Goal: Information Seeking & Learning: Learn about a topic

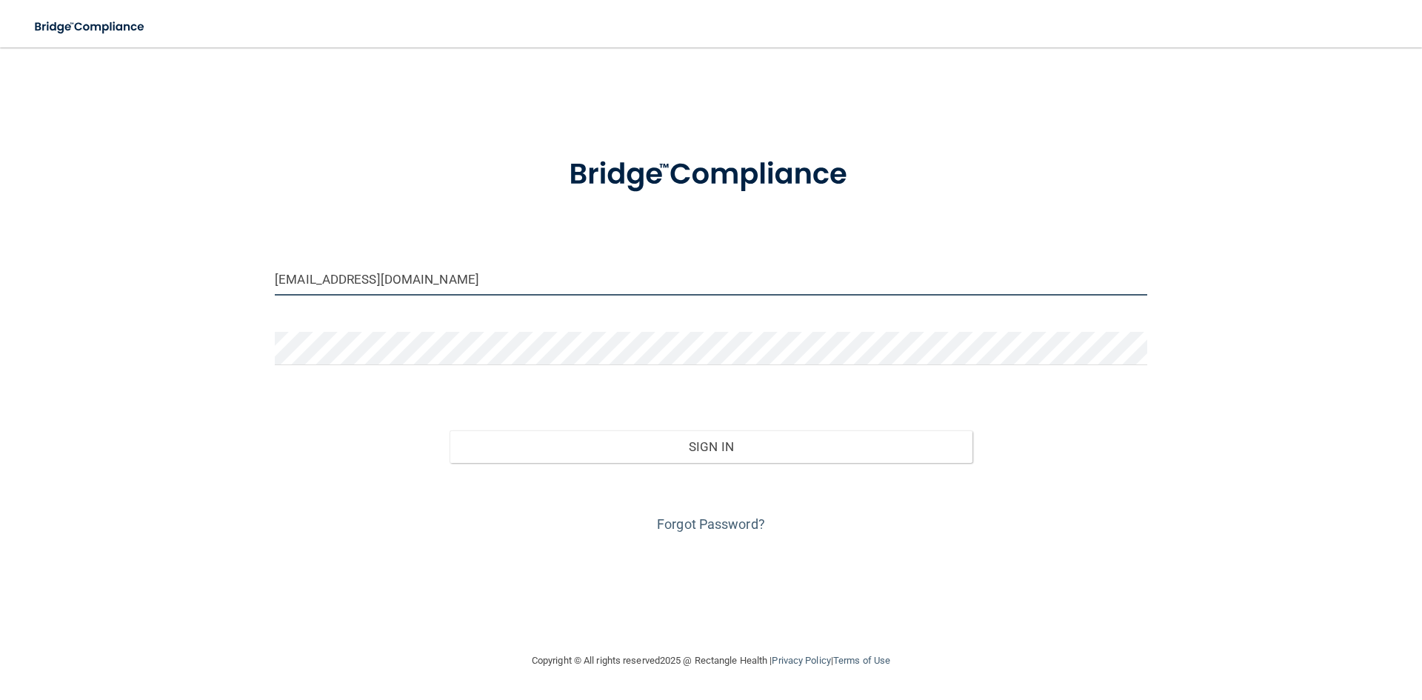
drag, startPoint x: 356, startPoint y: 277, endPoint x: 217, endPoint y: 277, distance: 139.2
click at [217, 277] on div "amberleannashort@gmail.com Invalid email/password. You don't have permission to…" at bounding box center [711, 349] width 1362 height 575
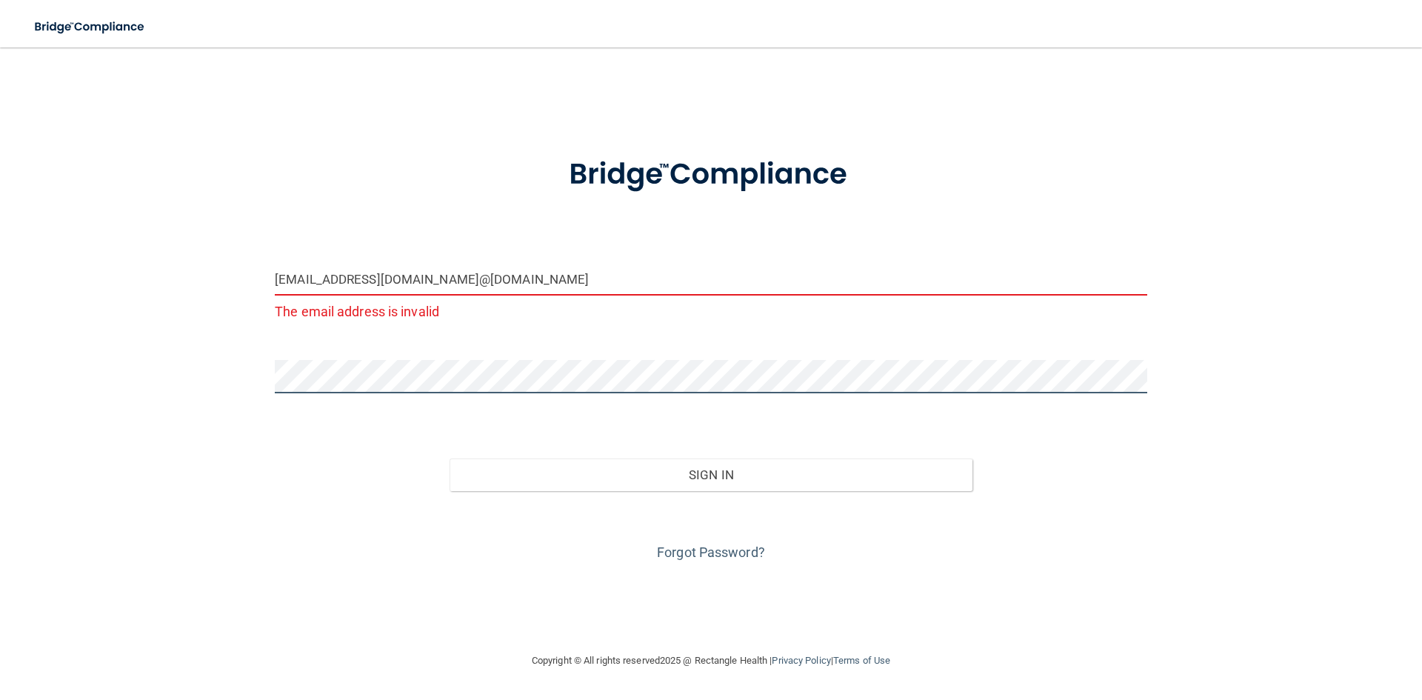
click at [93, 375] on div "mikayla_hunt98@yahoo.com@gmail.com The email address is invalid Invalid email/p…" at bounding box center [711, 349] width 1362 height 575
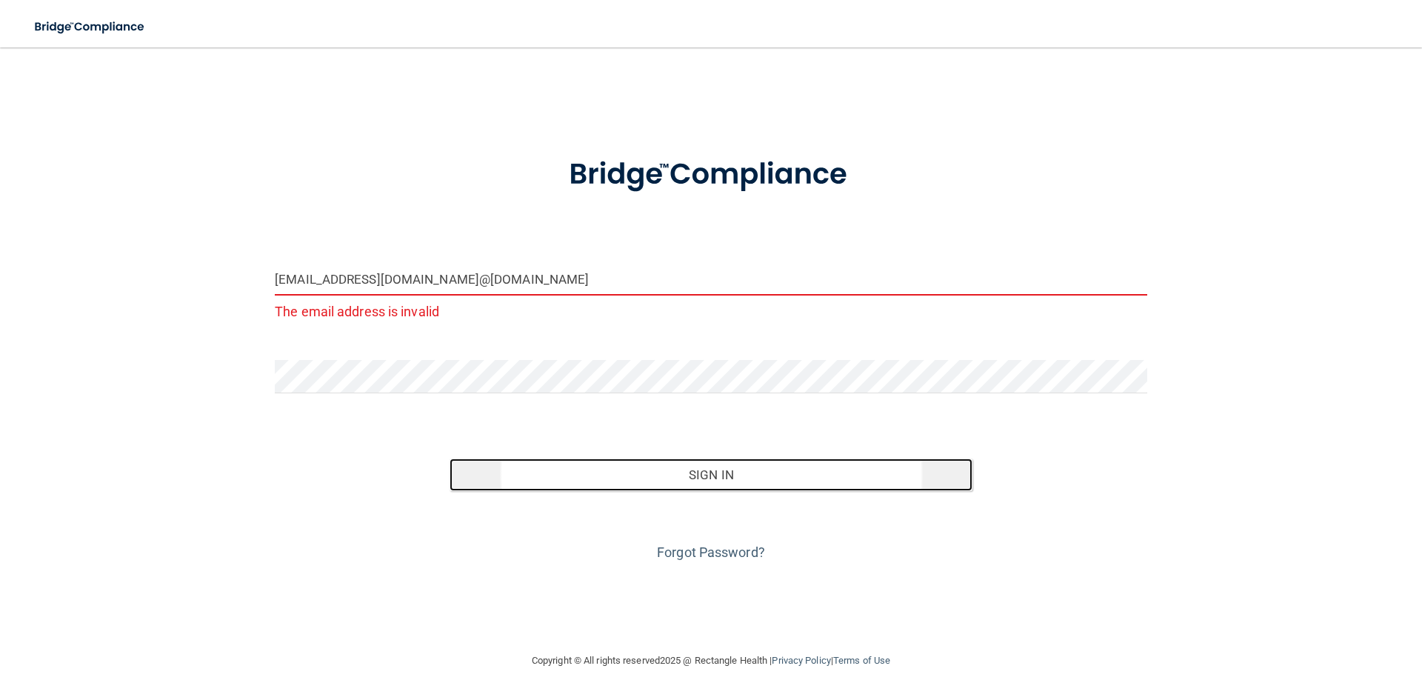
click at [881, 468] on button "Sign In" at bounding box center [710, 474] width 523 height 33
click at [806, 482] on button "Sign In" at bounding box center [710, 474] width 523 height 33
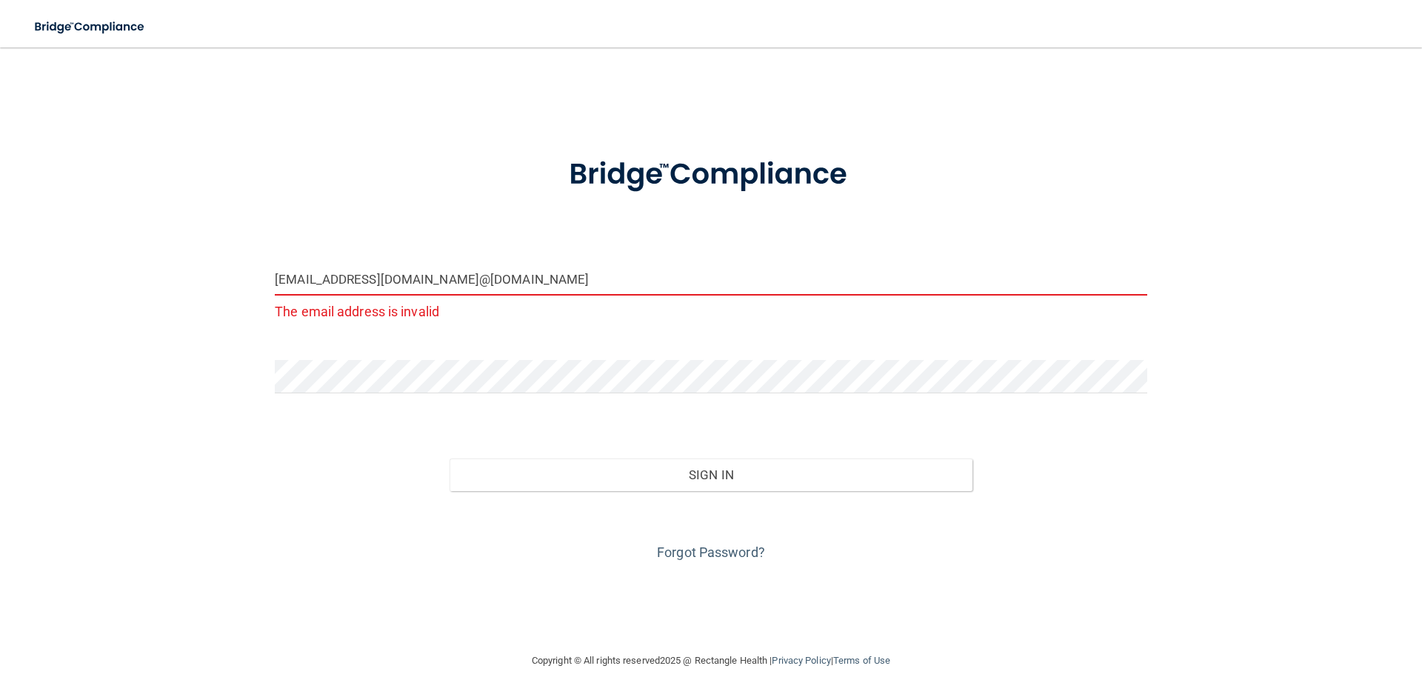
drag, startPoint x: 510, startPoint y: 281, endPoint x: 432, endPoint y: 290, distance: 78.3
click at [432, 290] on input "mikayla_hunt98@yahoo.com@gmail.com" at bounding box center [711, 278] width 872 height 33
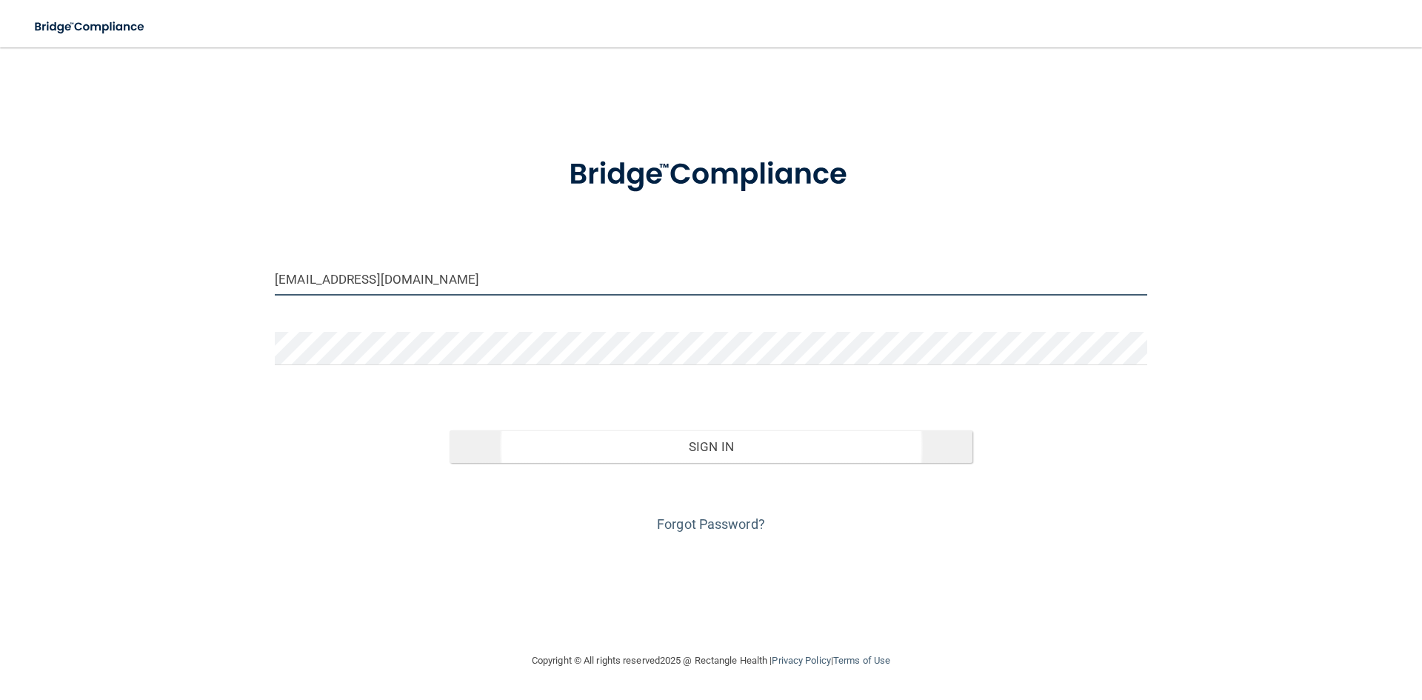
type input "[EMAIL_ADDRESS][DOMAIN_NAME]"
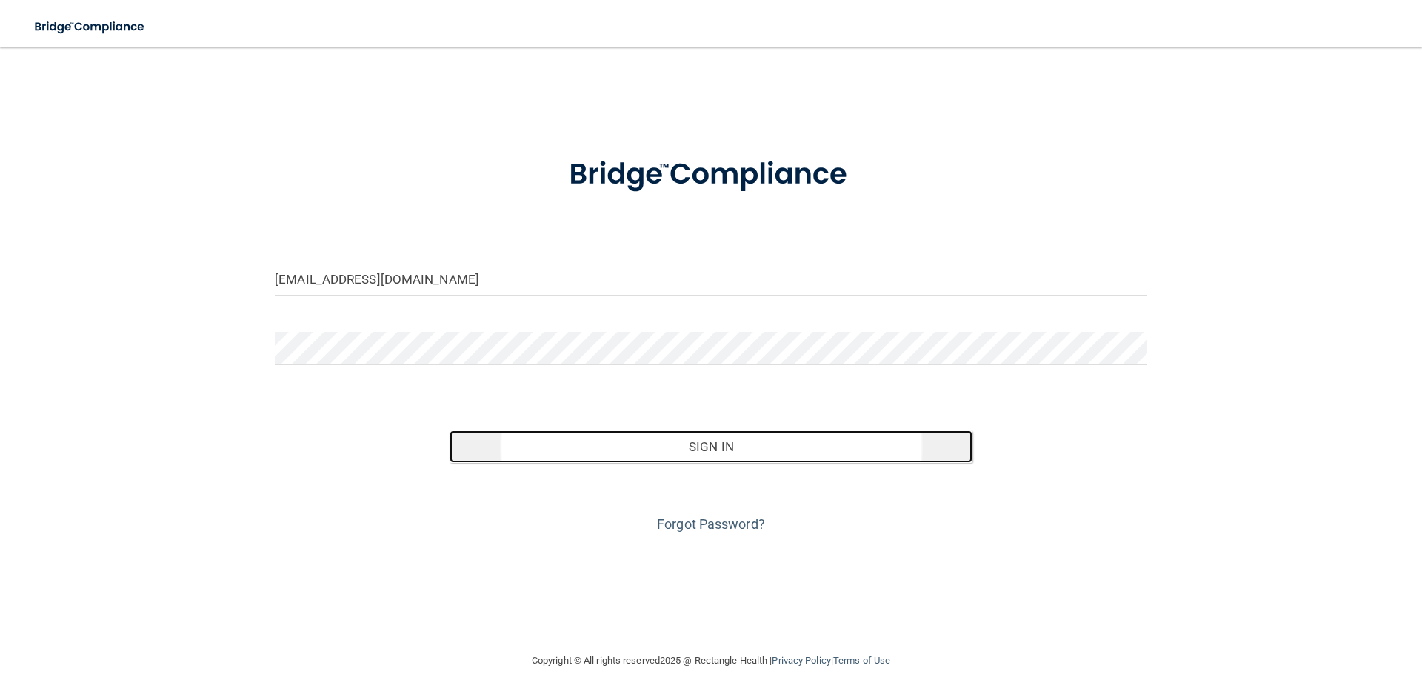
click at [772, 449] on button "Sign In" at bounding box center [710, 446] width 523 height 33
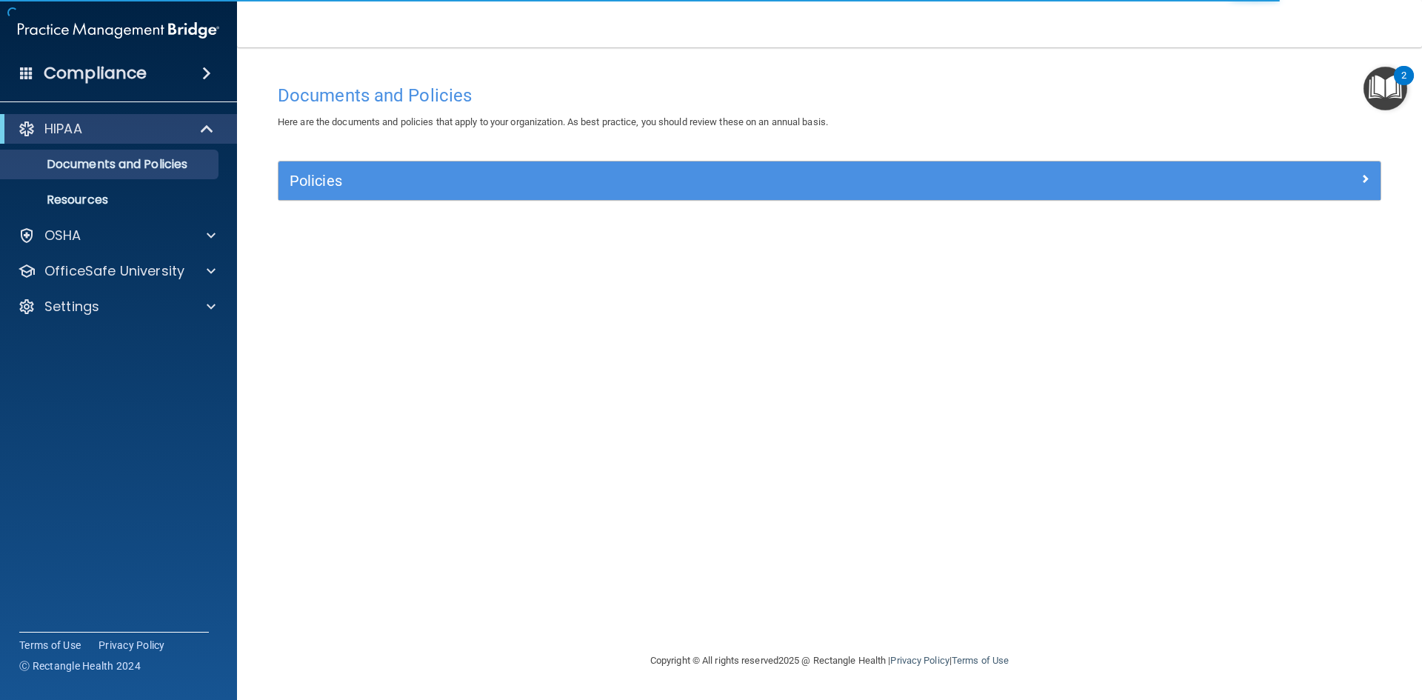
click at [808, 343] on div "Documents and Policies Here are the documents and policies that apply to your o…" at bounding box center [829, 364] width 1125 height 575
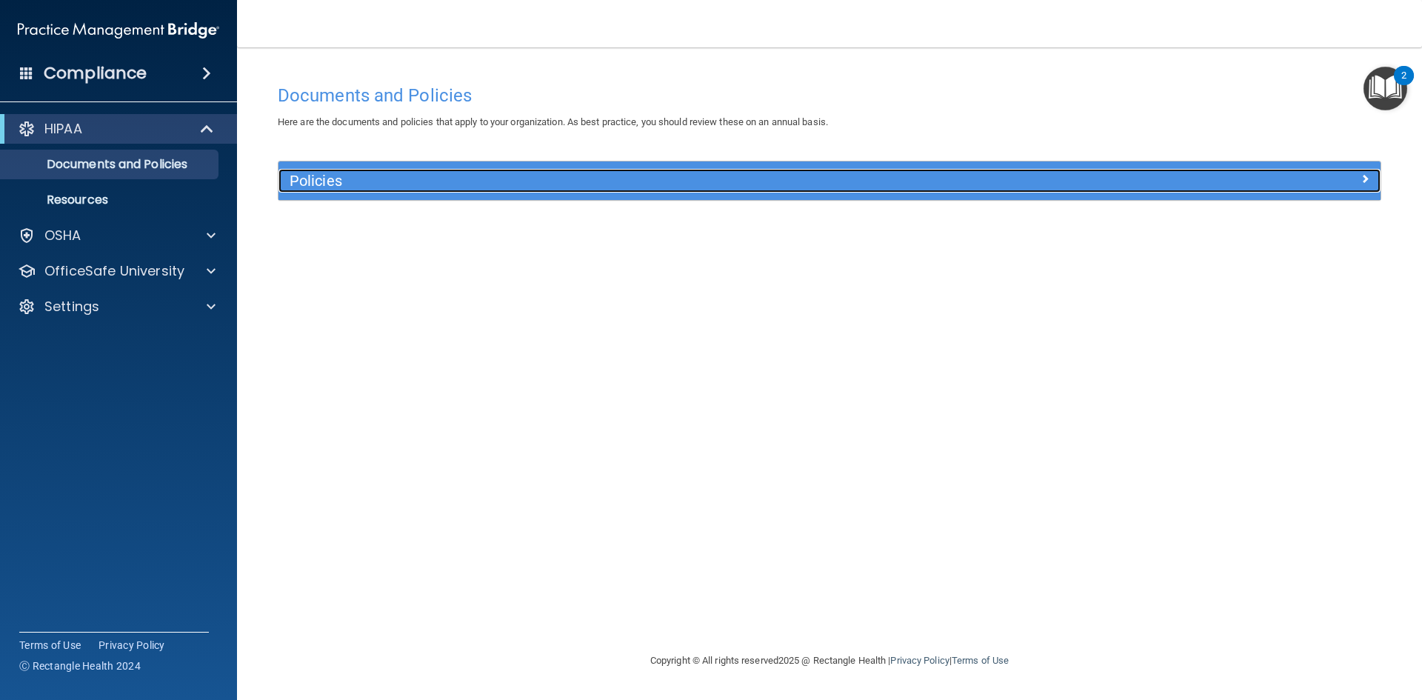
click at [495, 178] on h5 "Policies" at bounding box center [691, 181] width 804 height 16
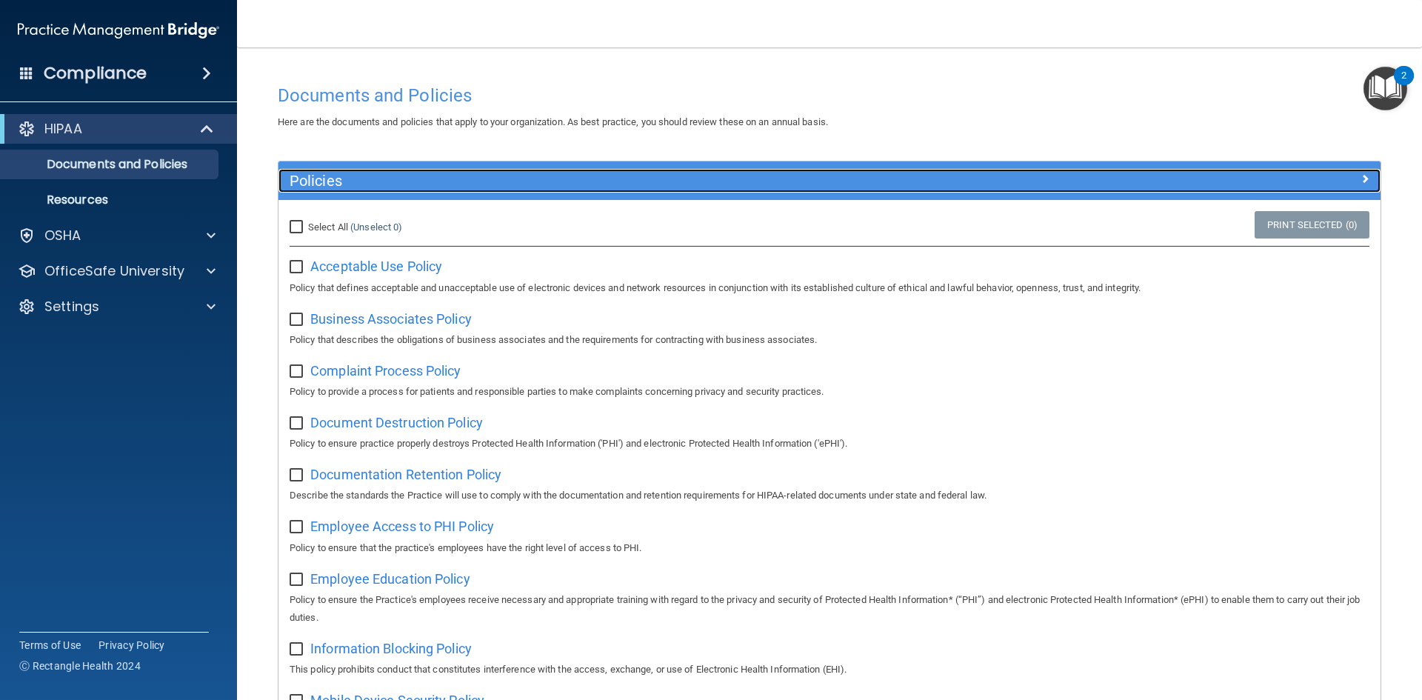
click at [495, 178] on h5 "Policies" at bounding box center [691, 181] width 804 height 16
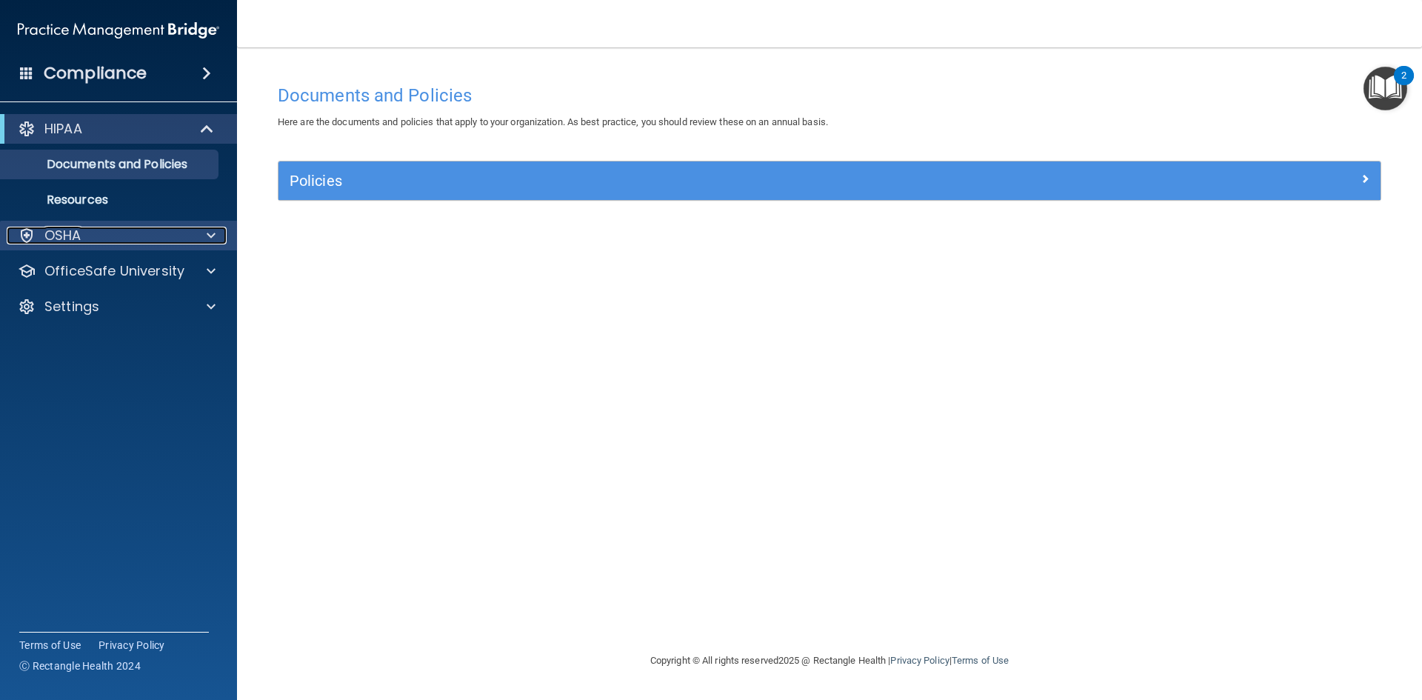
click at [154, 232] on div "OSHA" at bounding box center [99, 236] width 184 height 18
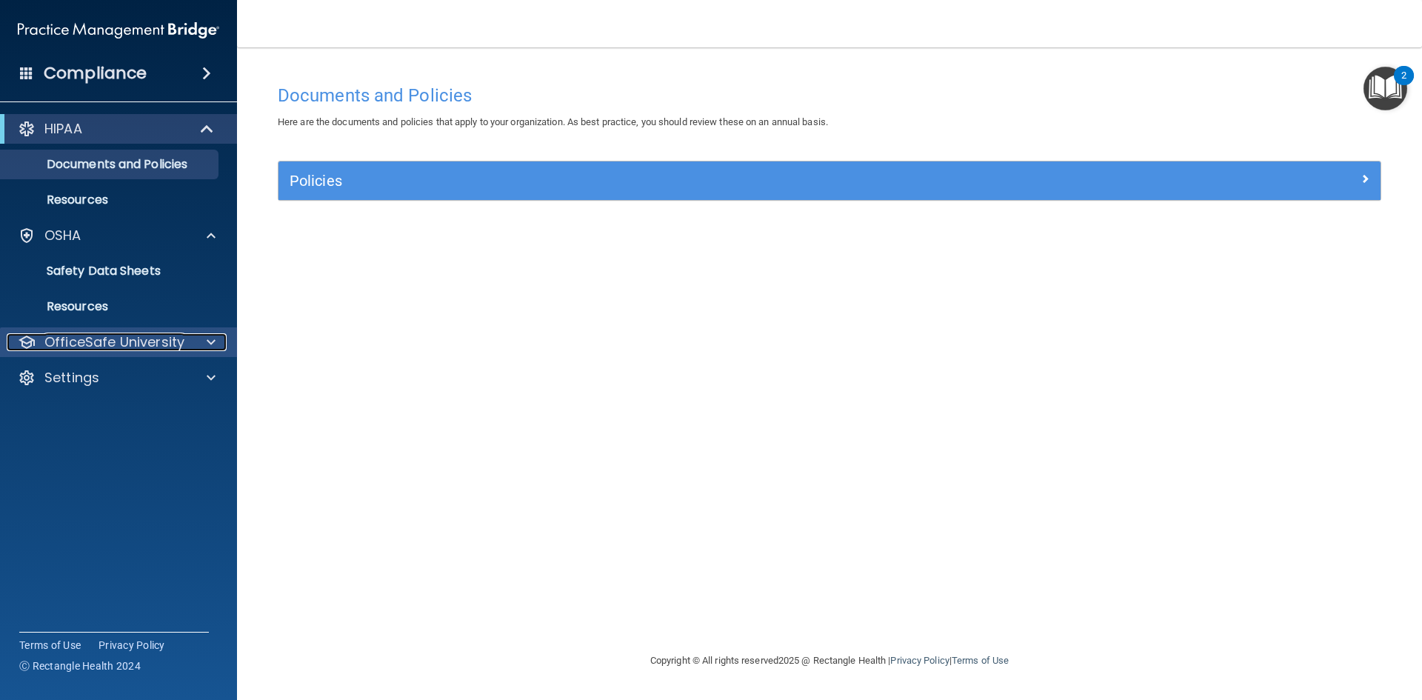
click at [146, 336] on p "OfficeSafe University" at bounding box center [114, 342] width 140 height 18
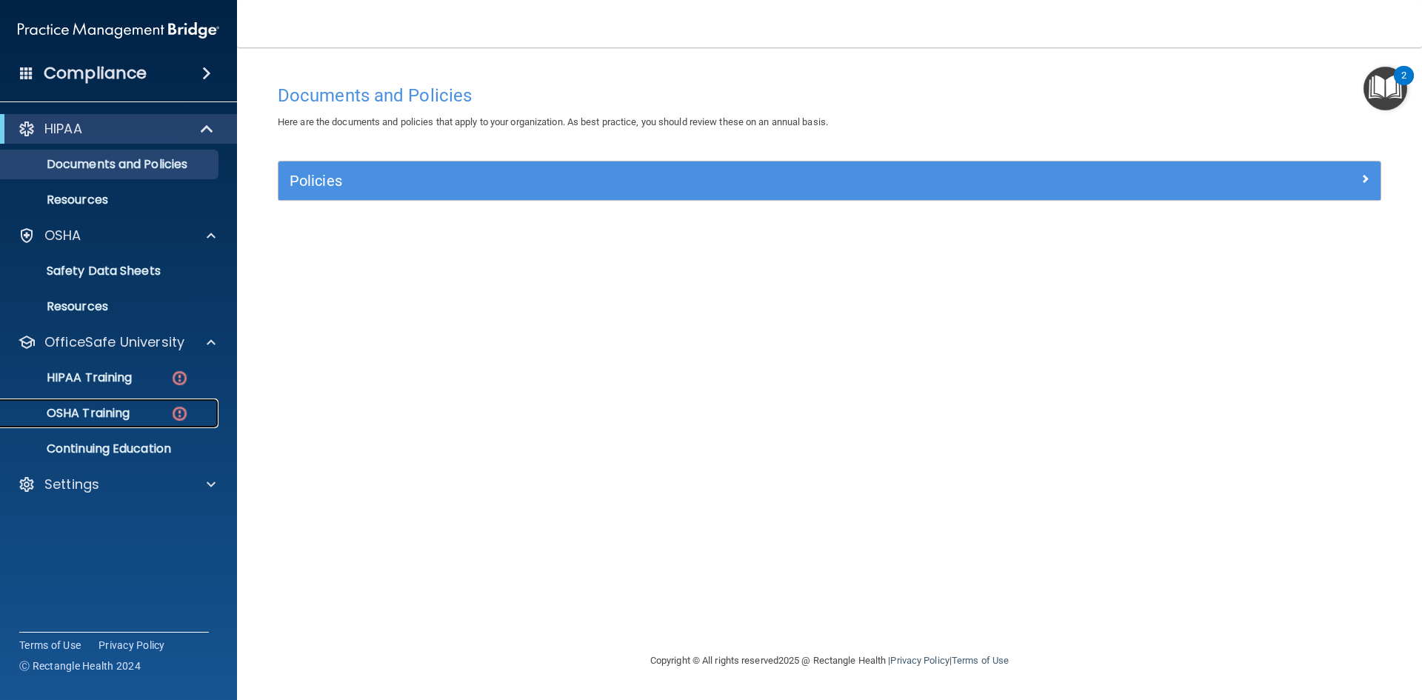
click at [135, 413] on div "OSHA Training" at bounding box center [111, 413] width 202 height 15
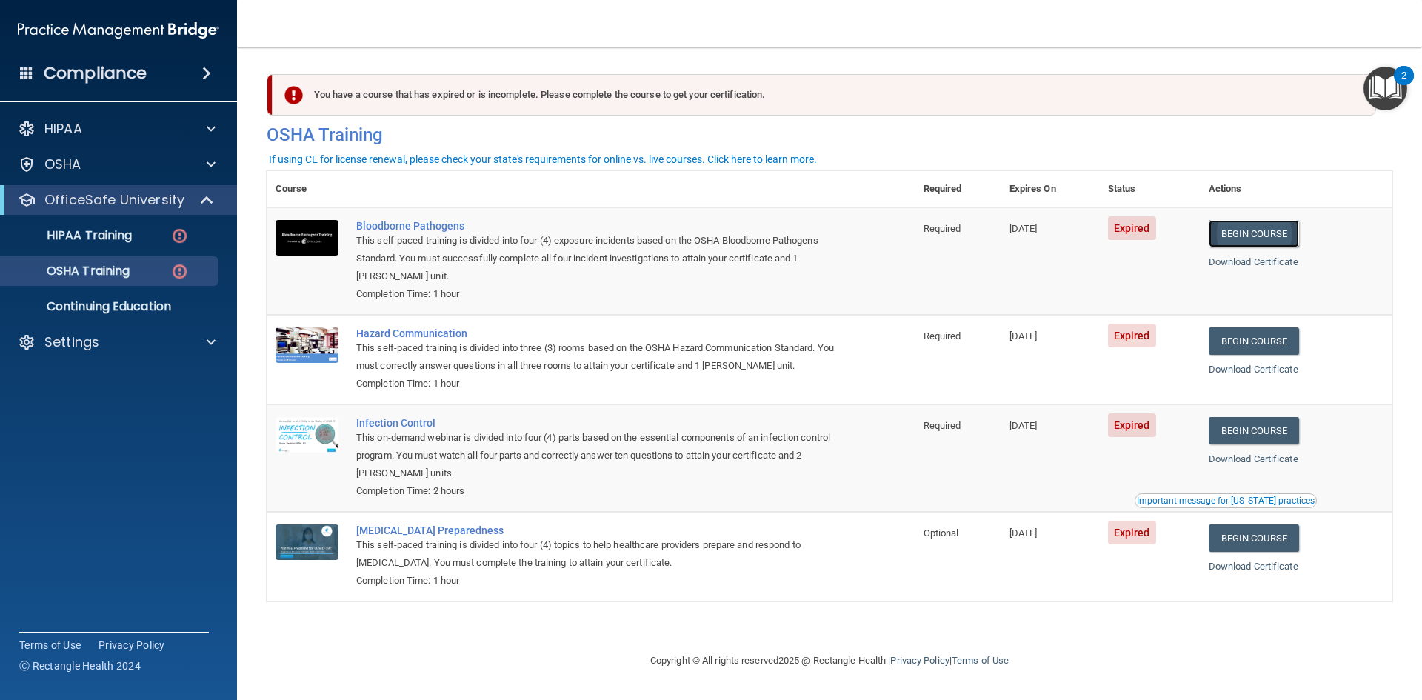
click at [1261, 233] on link "Begin Course" at bounding box center [1253, 233] width 90 height 27
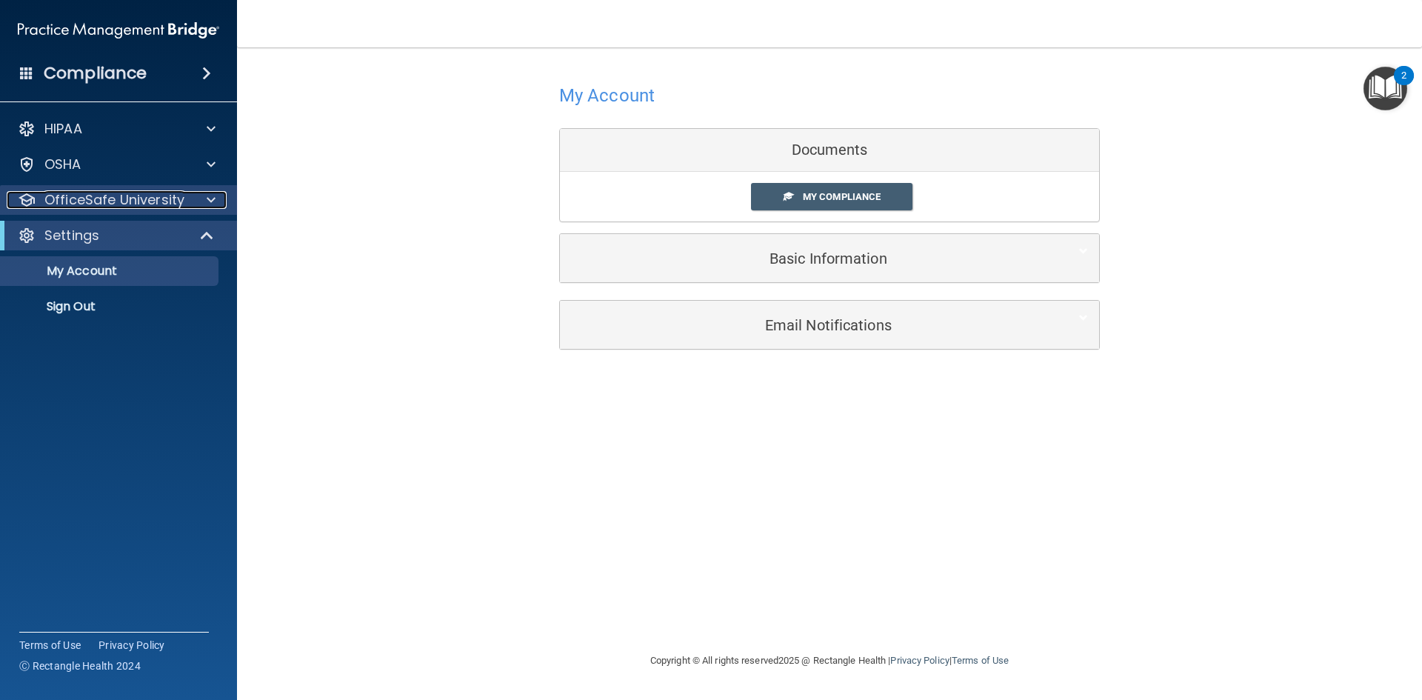
click at [144, 193] on p "OfficeSafe University" at bounding box center [114, 200] width 140 height 18
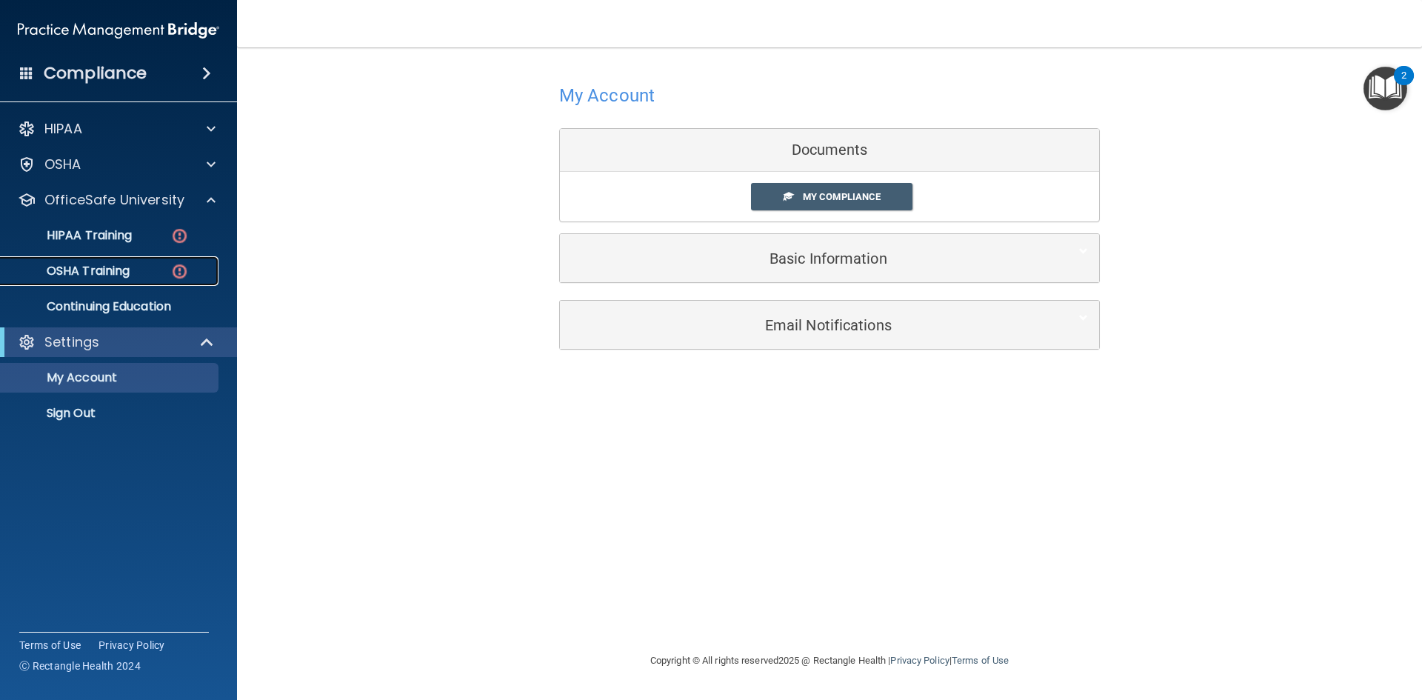
click at [123, 275] on p "OSHA Training" at bounding box center [70, 271] width 120 height 15
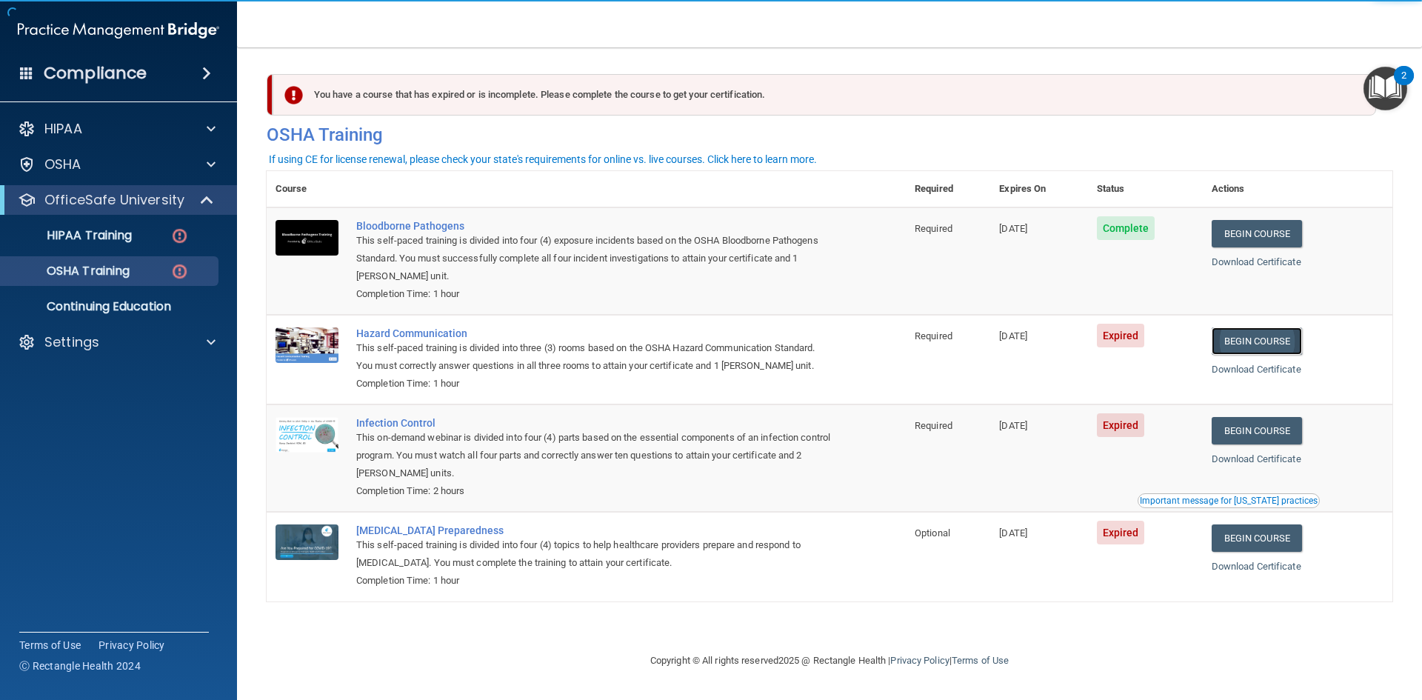
click at [1278, 341] on link "Begin Course" at bounding box center [1256, 340] width 90 height 27
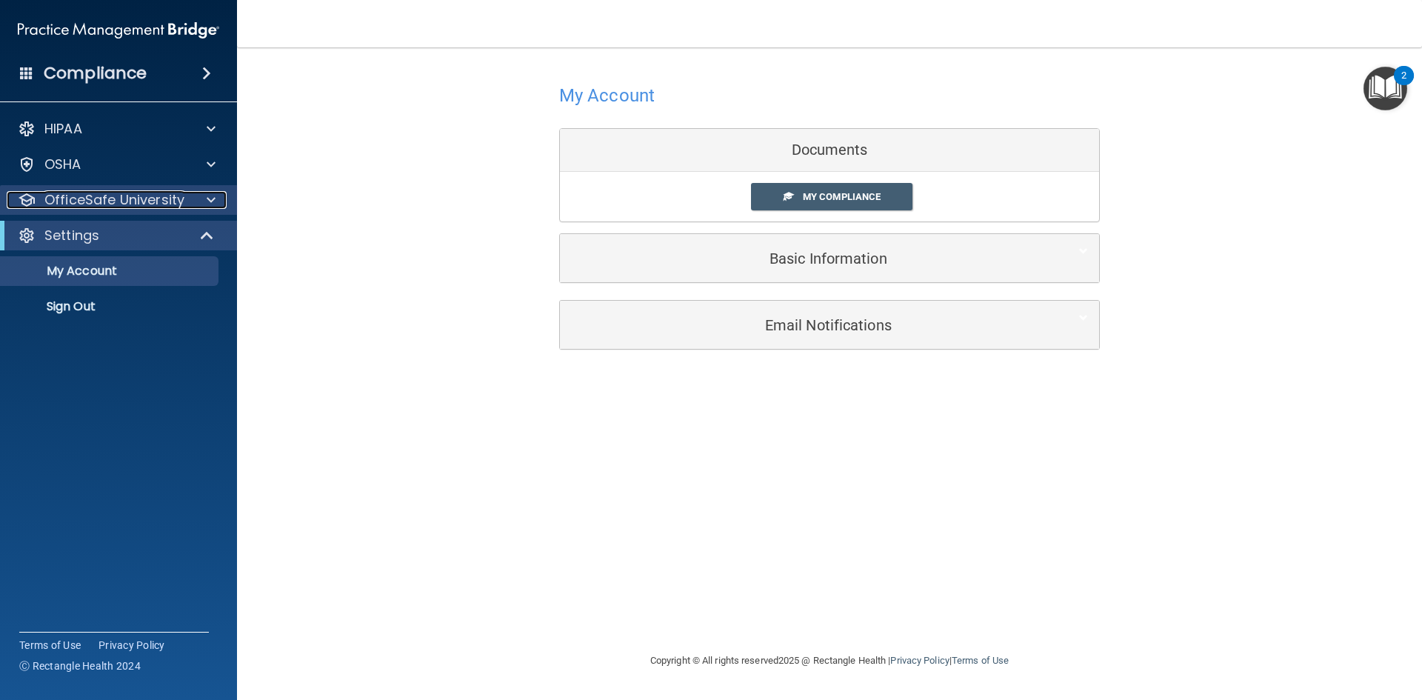
click at [193, 196] on div at bounding box center [208, 200] width 37 height 18
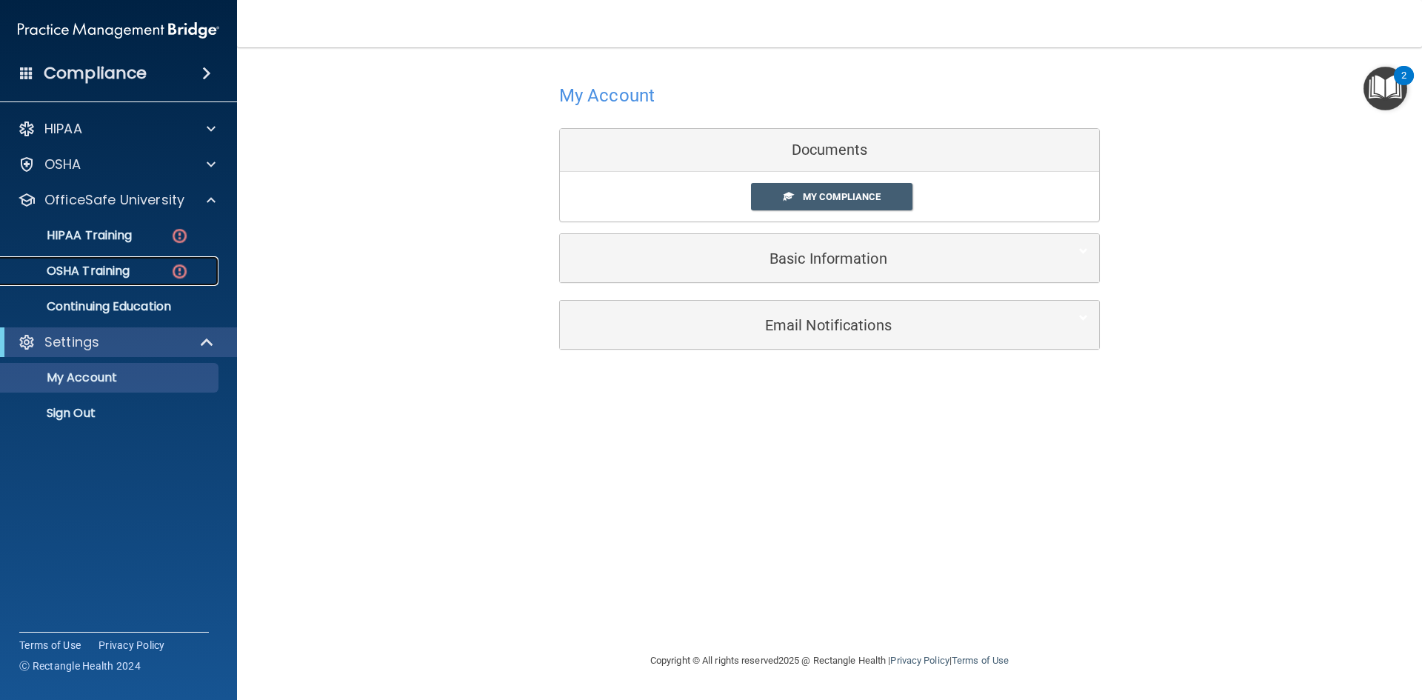
click at [153, 273] on div "OSHA Training" at bounding box center [111, 271] width 202 height 15
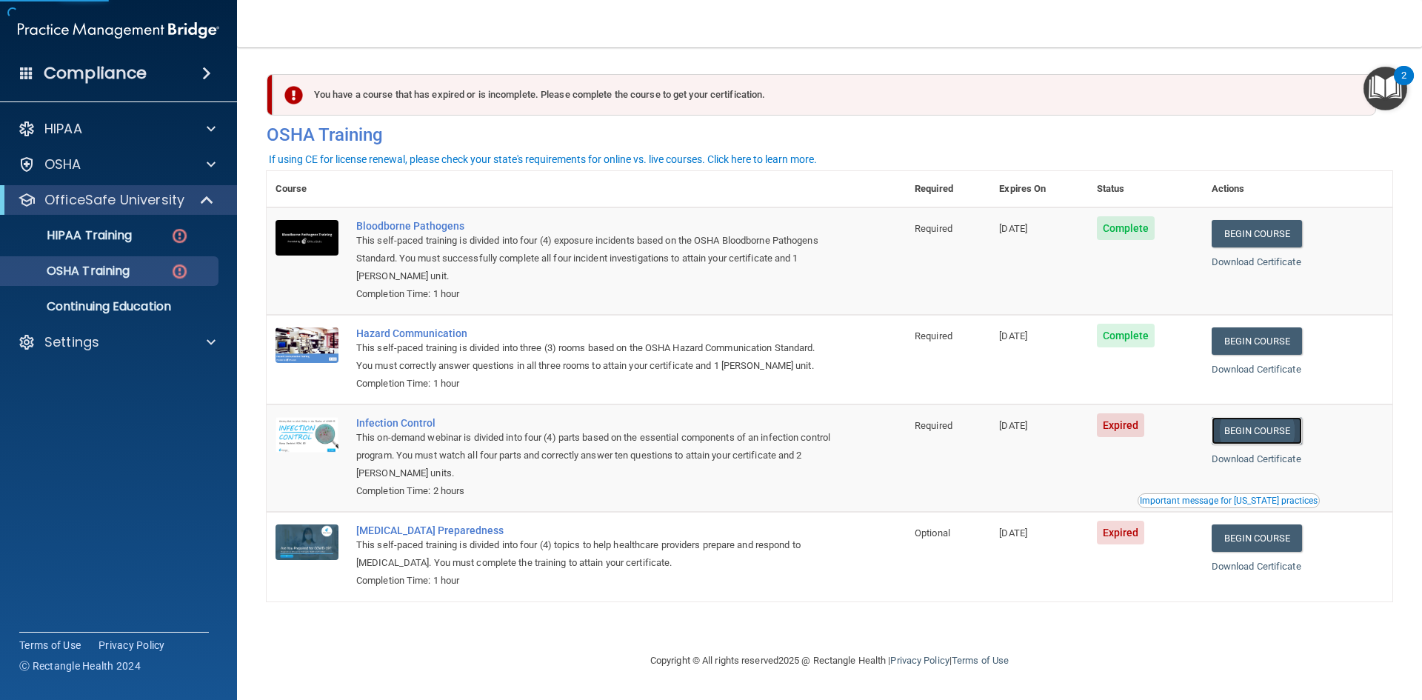
click at [1253, 431] on link "Begin Course" at bounding box center [1256, 430] width 90 height 27
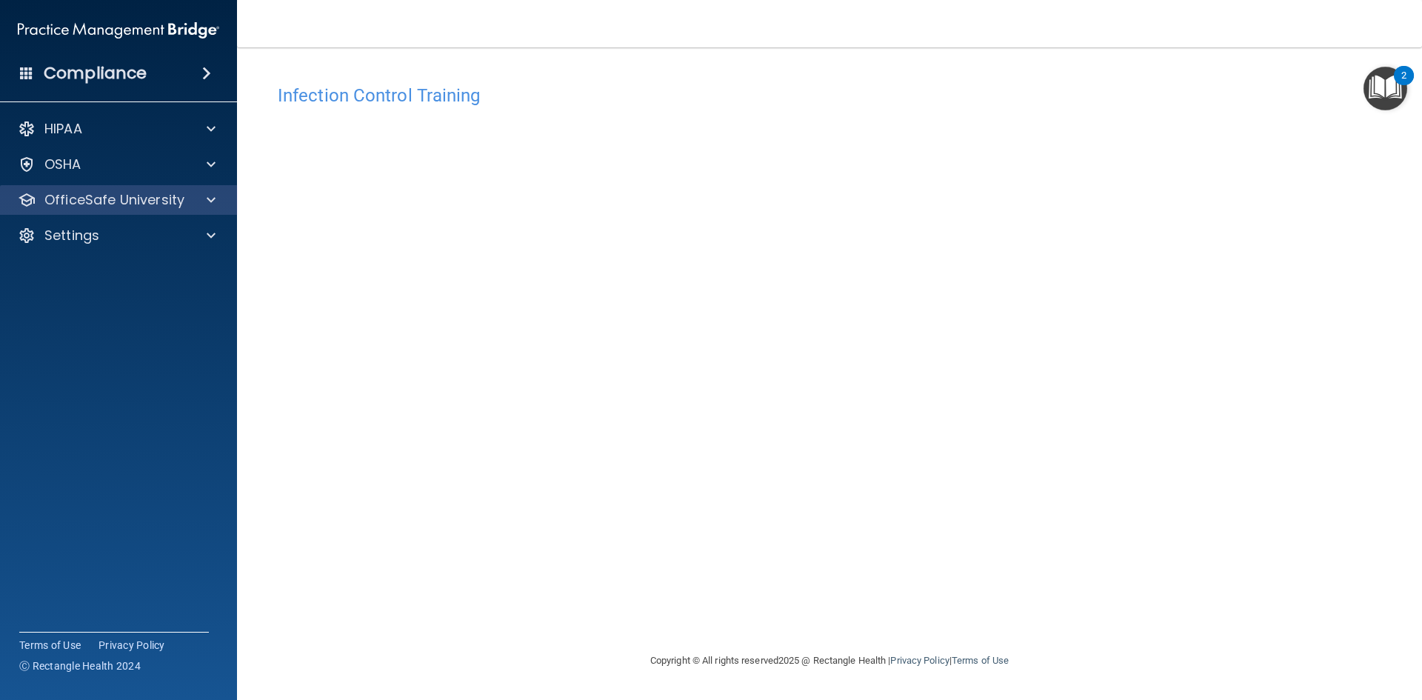
click at [168, 190] on div "OfficeSafe University" at bounding box center [119, 200] width 238 height 30
click at [133, 202] on p "OfficeSafe University" at bounding box center [114, 200] width 140 height 18
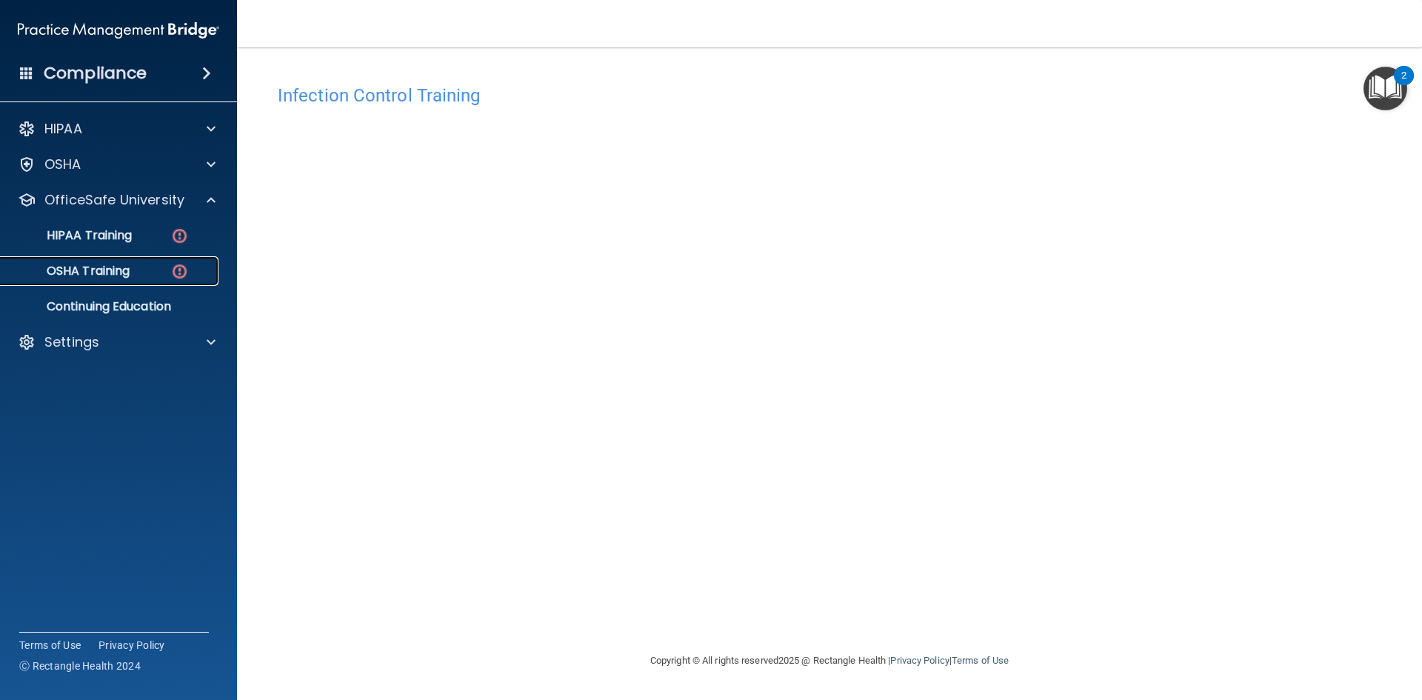
click at [135, 277] on div "OSHA Training" at bounding box center [111, 271] width 202 height 15
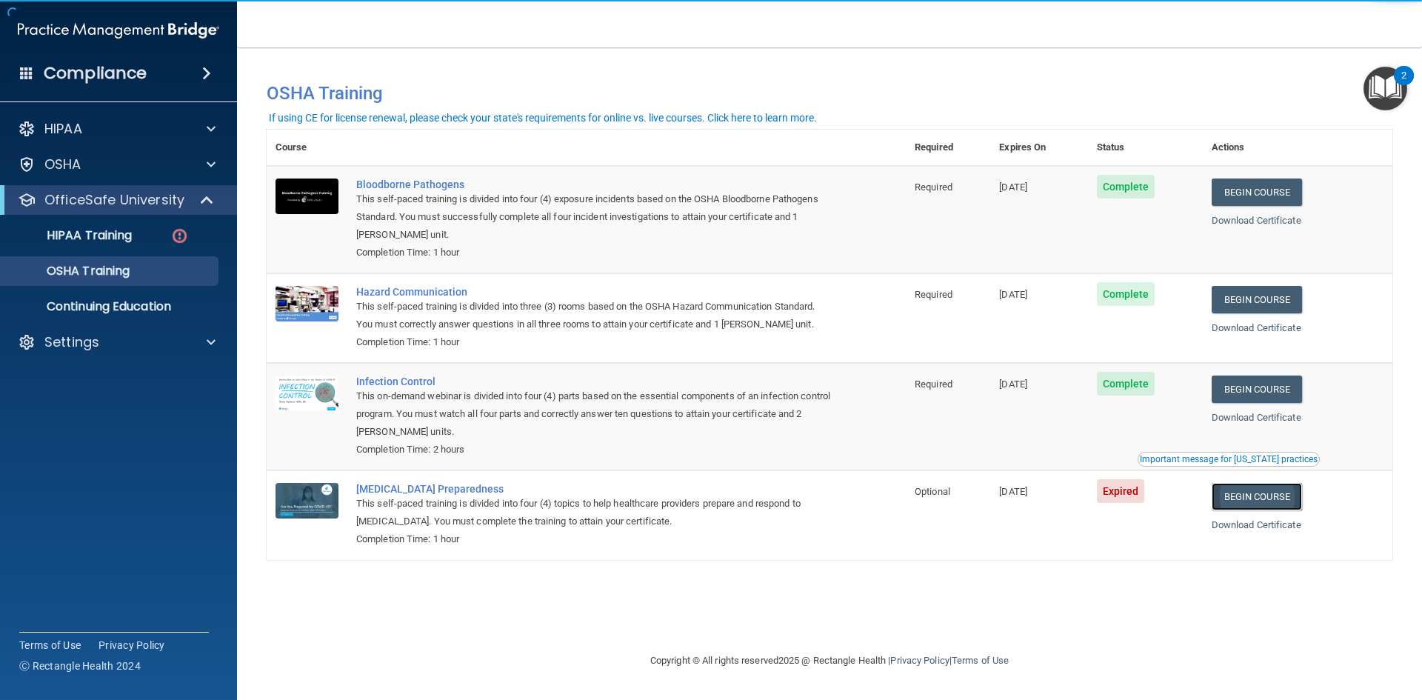
click at [1275, 500] on link "Begin Course" at bounding box center [1256, 496] width 90 height 27
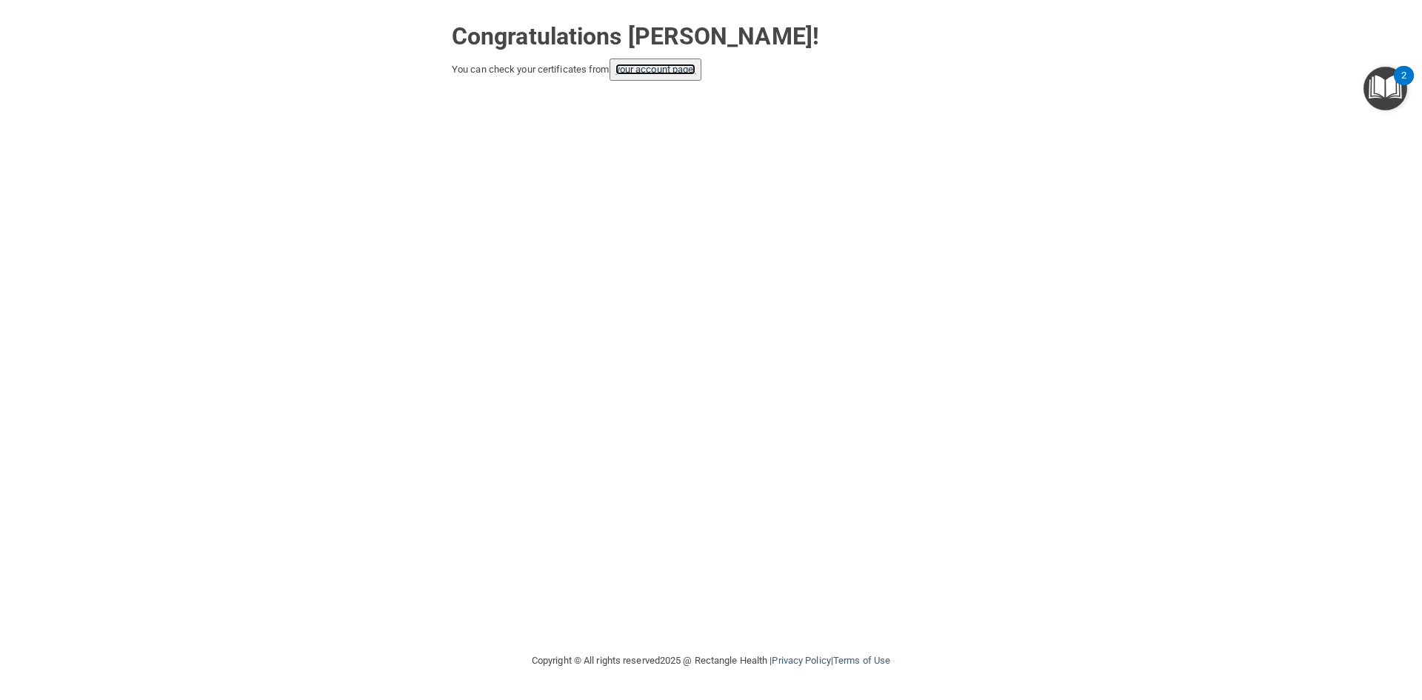
click at [677, 70] on link "your account page!" at bounding box center [655, 69] width 81 height 11
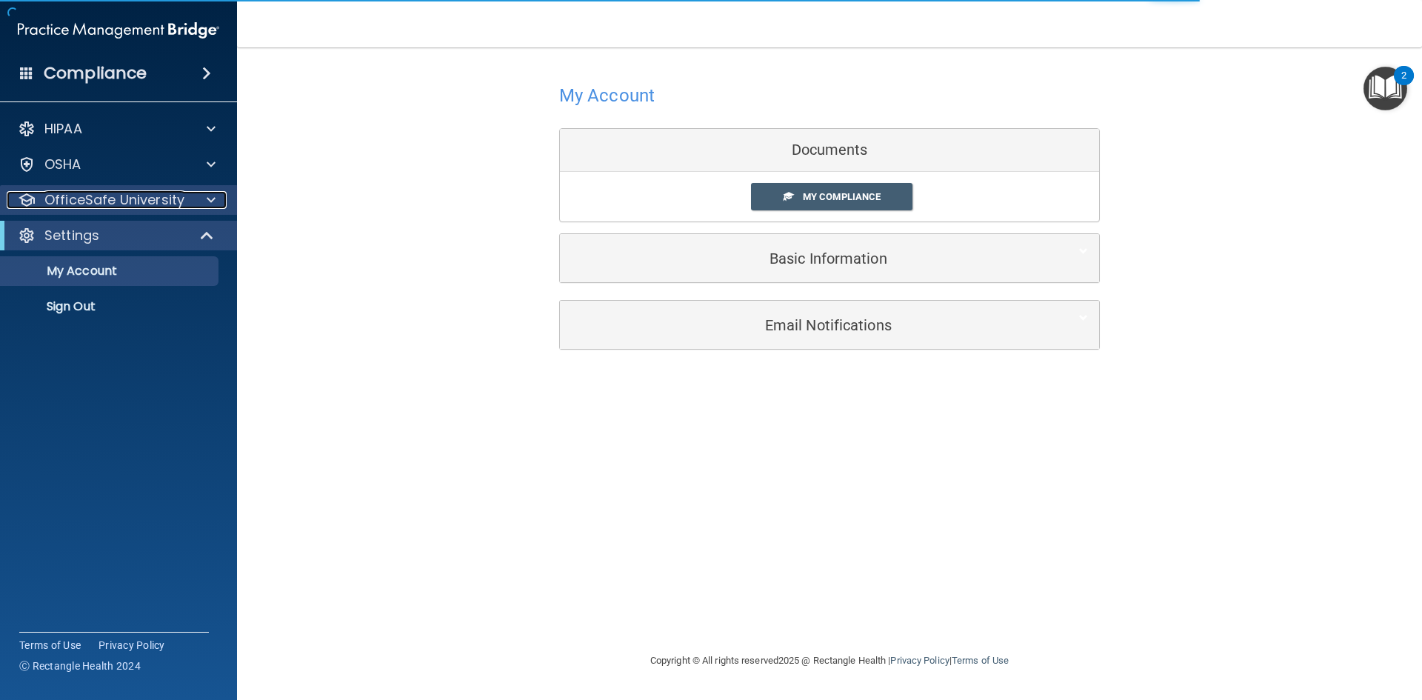
click at [155, 205] on p "OfficeSafe University" at bounding box center [114, 200] width 140 height 18
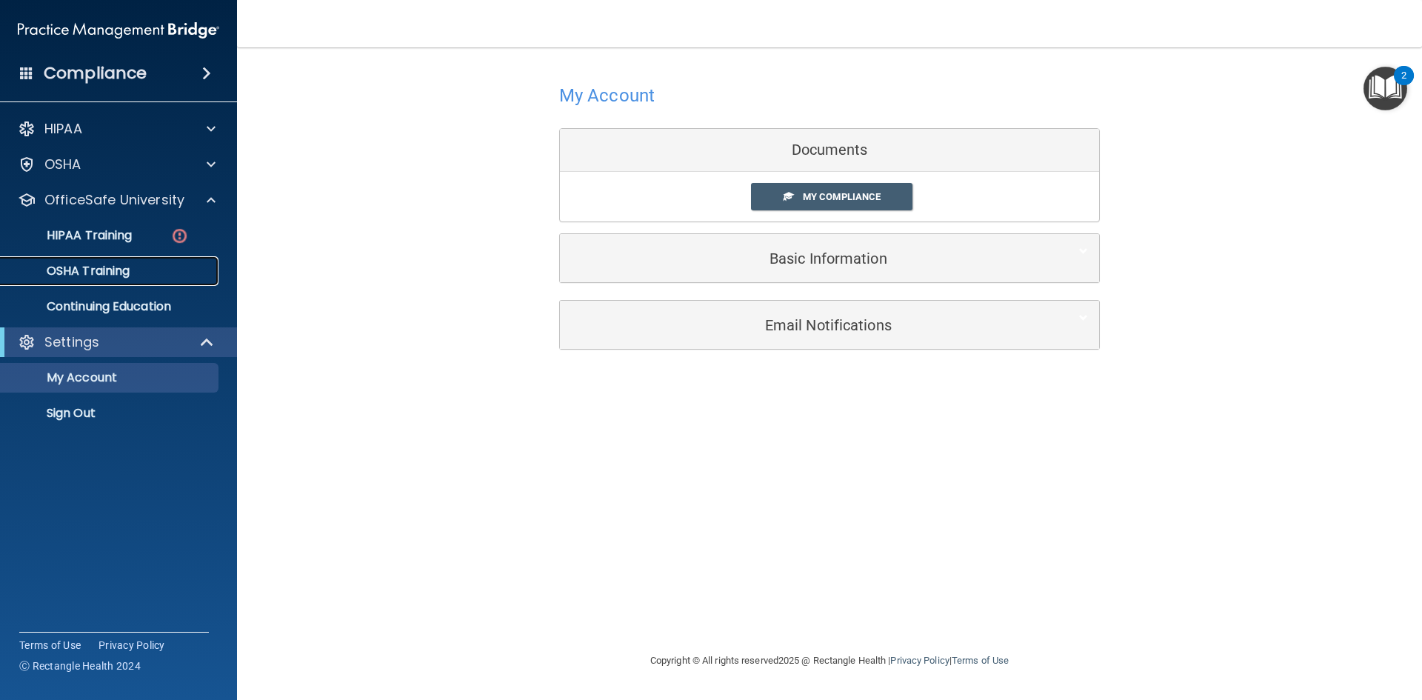
click at [157, 261] on link "OSHA Training" at bounding box center [101, 271] width 233 height 30
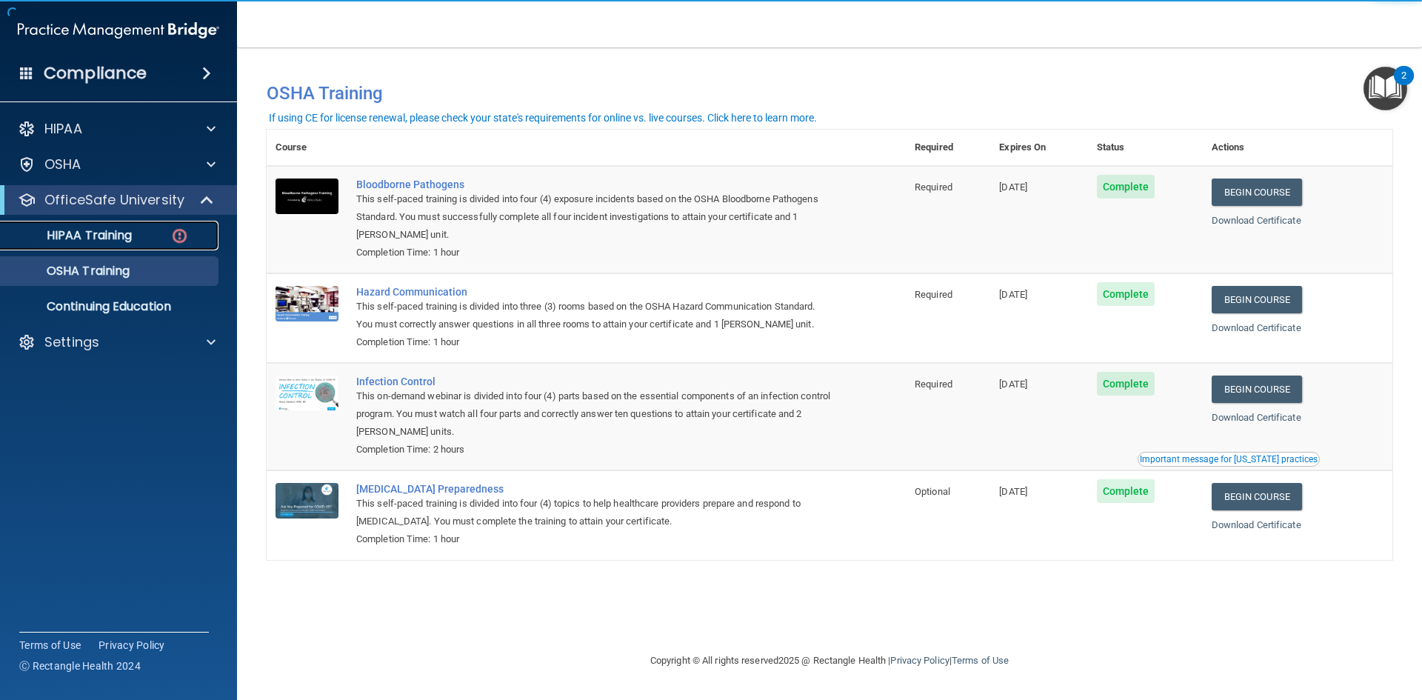
click at [101, 230] on p "HIPAA Training" at bounding box center [71, 235] width 122 height 15
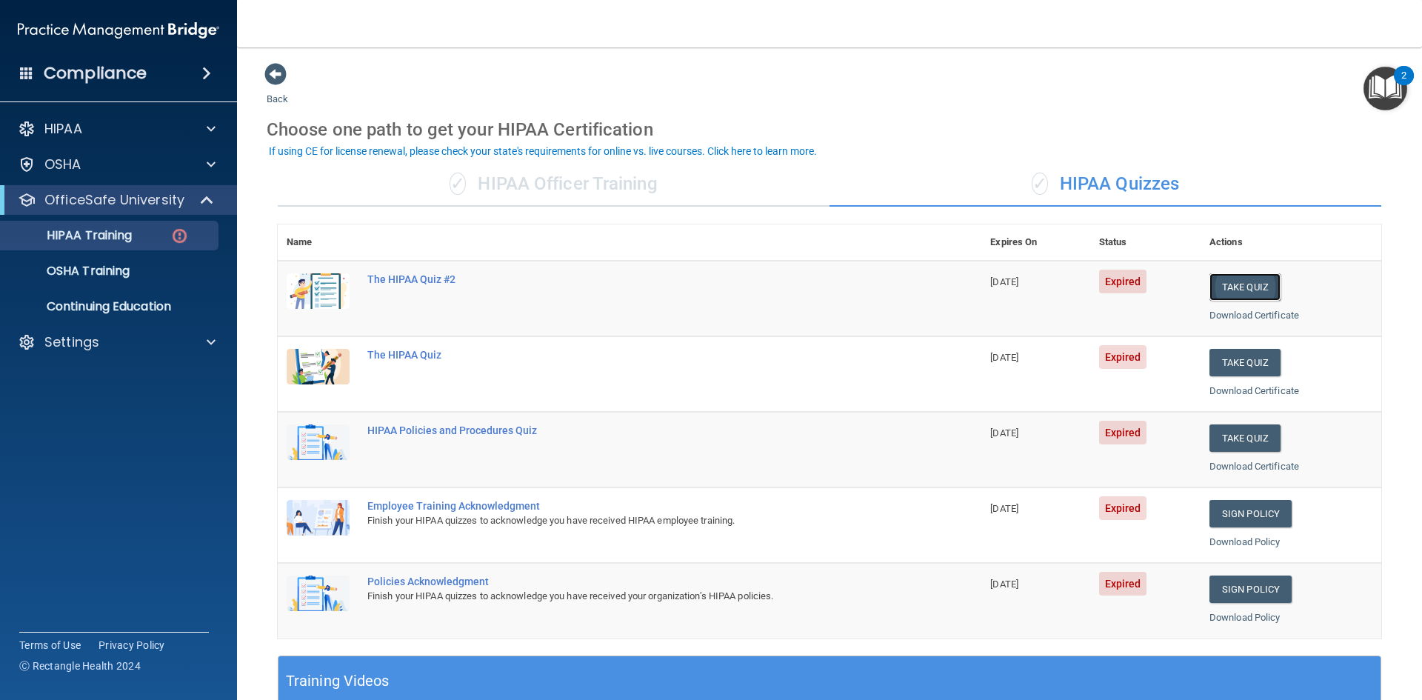
click at [1219, 292] on button "Take Quiz" at bounding box center [1244, 286] width 71 height 27
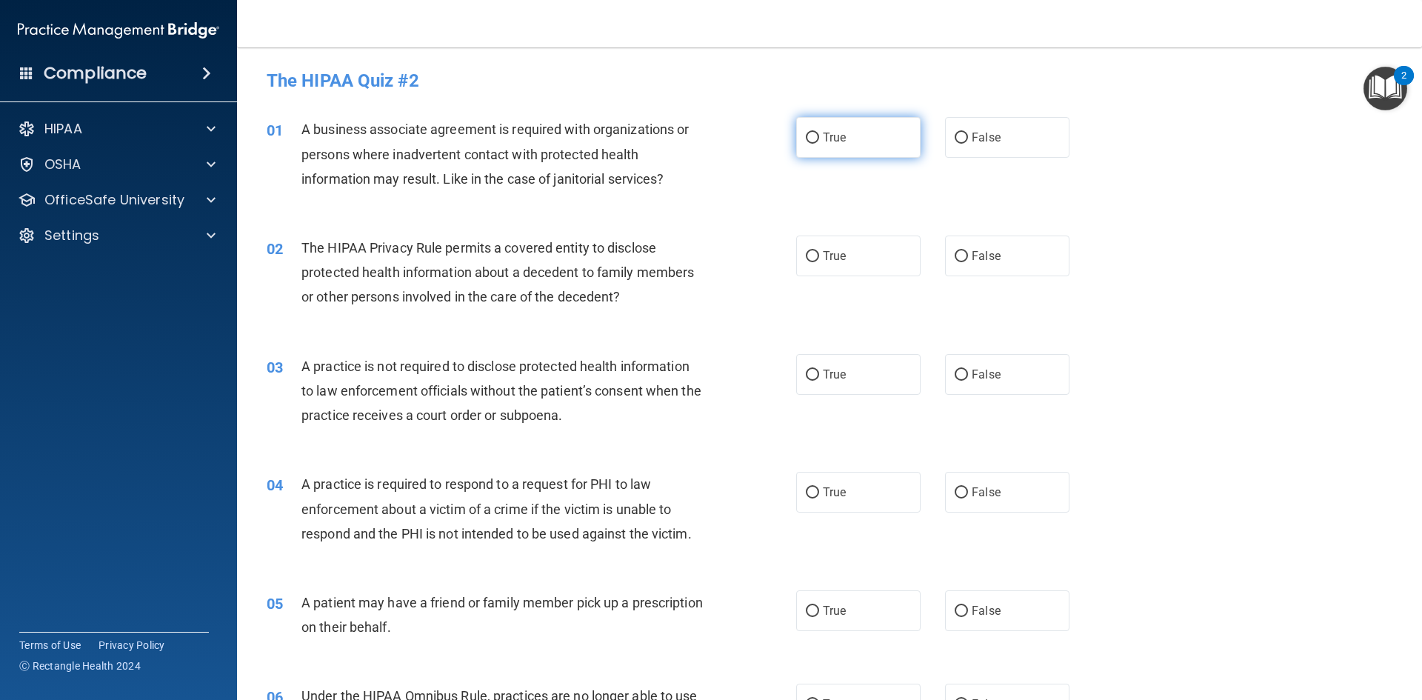
click at [841, 138] on label "True" at bounding box center [858, 137] width 124 height 41
click at [819, 138] on input "True" at bounding box center [812, 138] width 13 height 11
radio input "true"
click at [826, 240] on label "True" at bounding box center [858, 255] width 124 height 41
click at [819, 251] on input "True" at bounding box center [812, 256] width 13 height 11
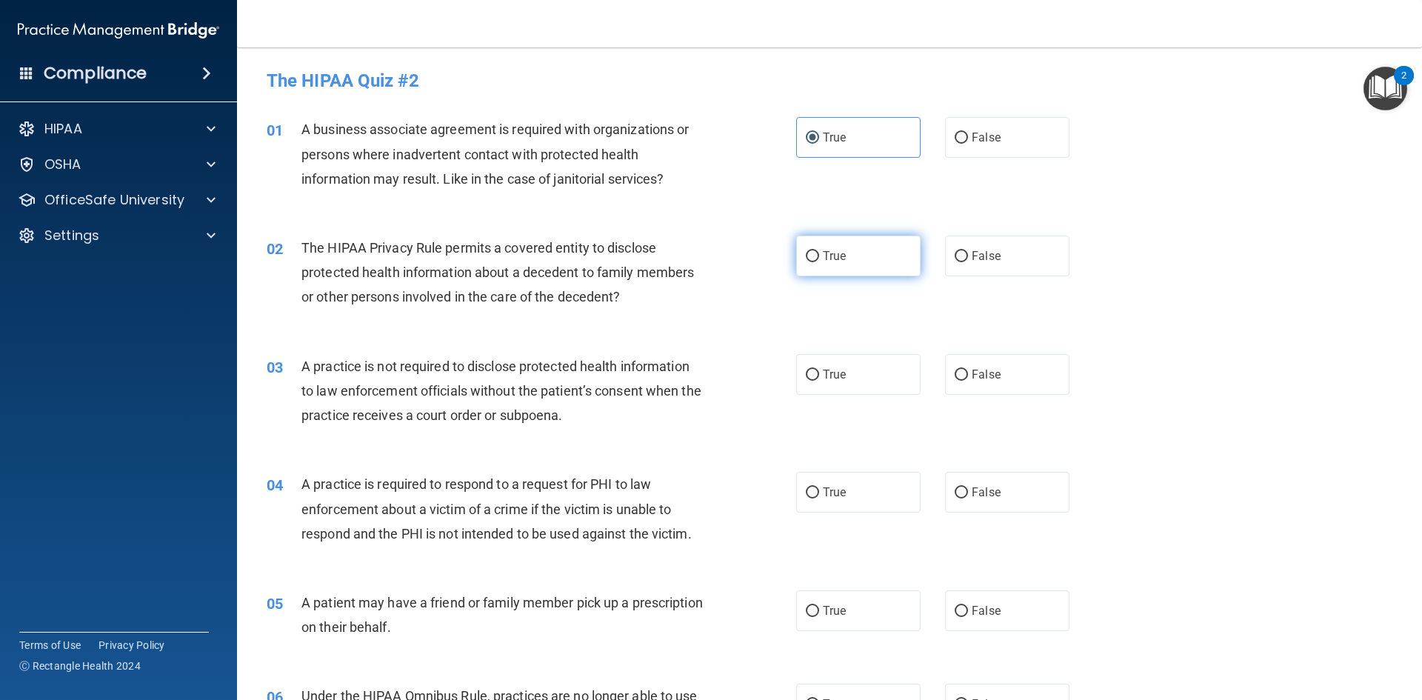
radio input "true"
click at [1028, 380] on label "False" at bounding box center [1007, 374] width 124 height 41
click at [968, 380] on input "False" at bounding box center [960, 374] width 13 height 11
radio input "true"
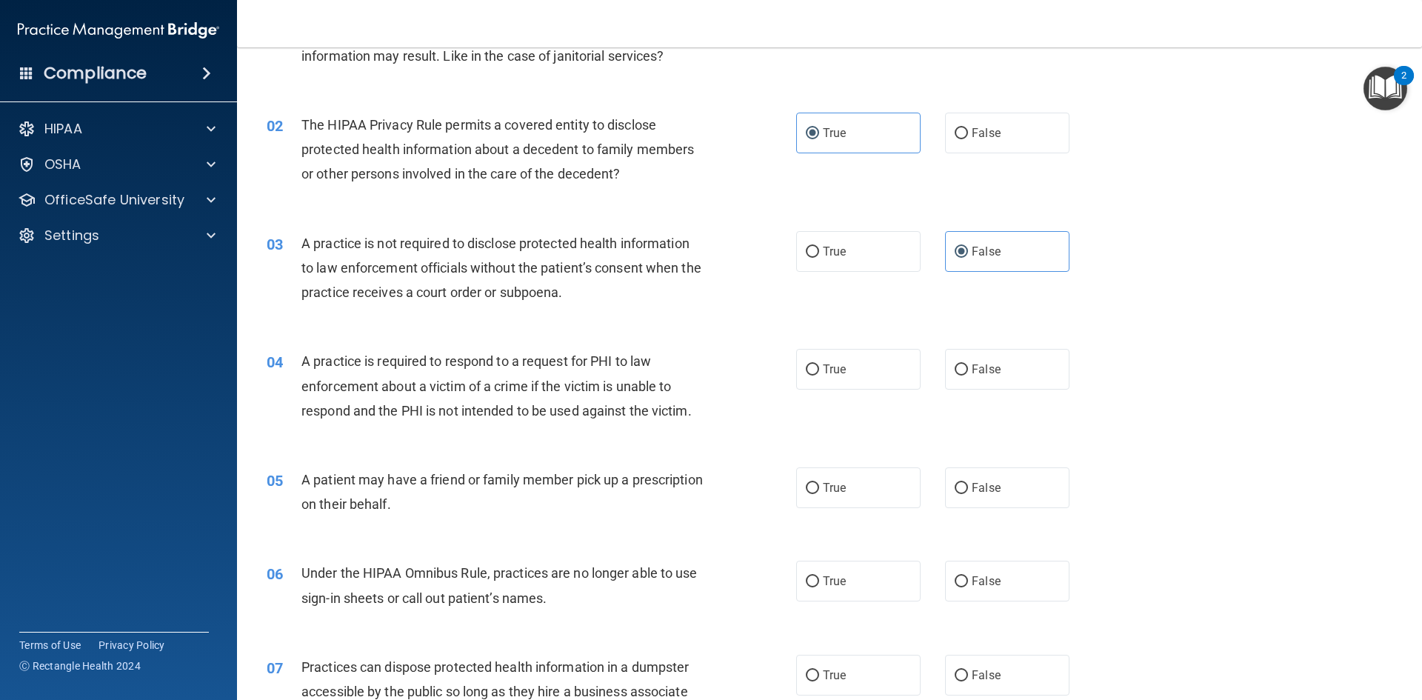
scroll to position [148, 0]
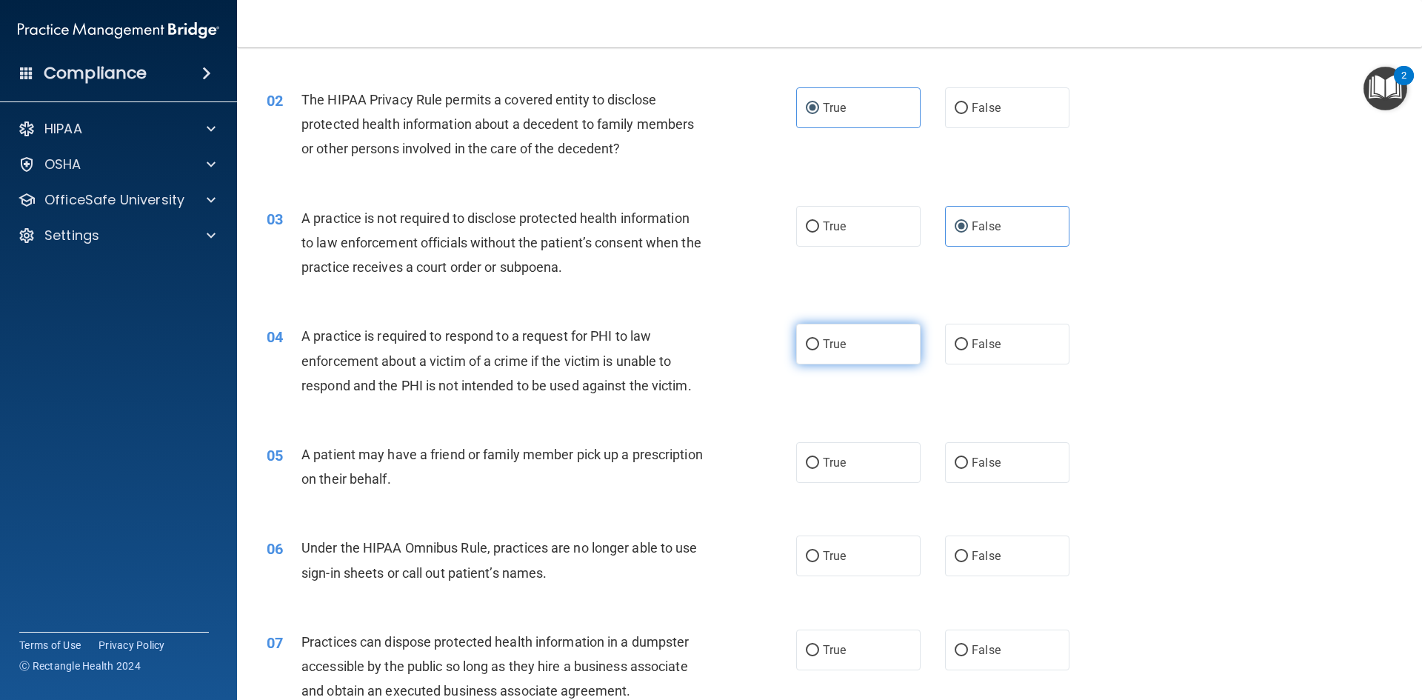
click at [868, 355] on label "True" at bounding box center [858, 344] width 124 height 41
click at [819, 350] on input "True" at bounding box center [812, 344] width 13 height 11
radio input "true"
click at [1017, 452] on label "False" at bounding box center [1007, 462] width 124 height 41
click at [968, 458] on input "False" at bounding box center [960, 463] width 13 height 11
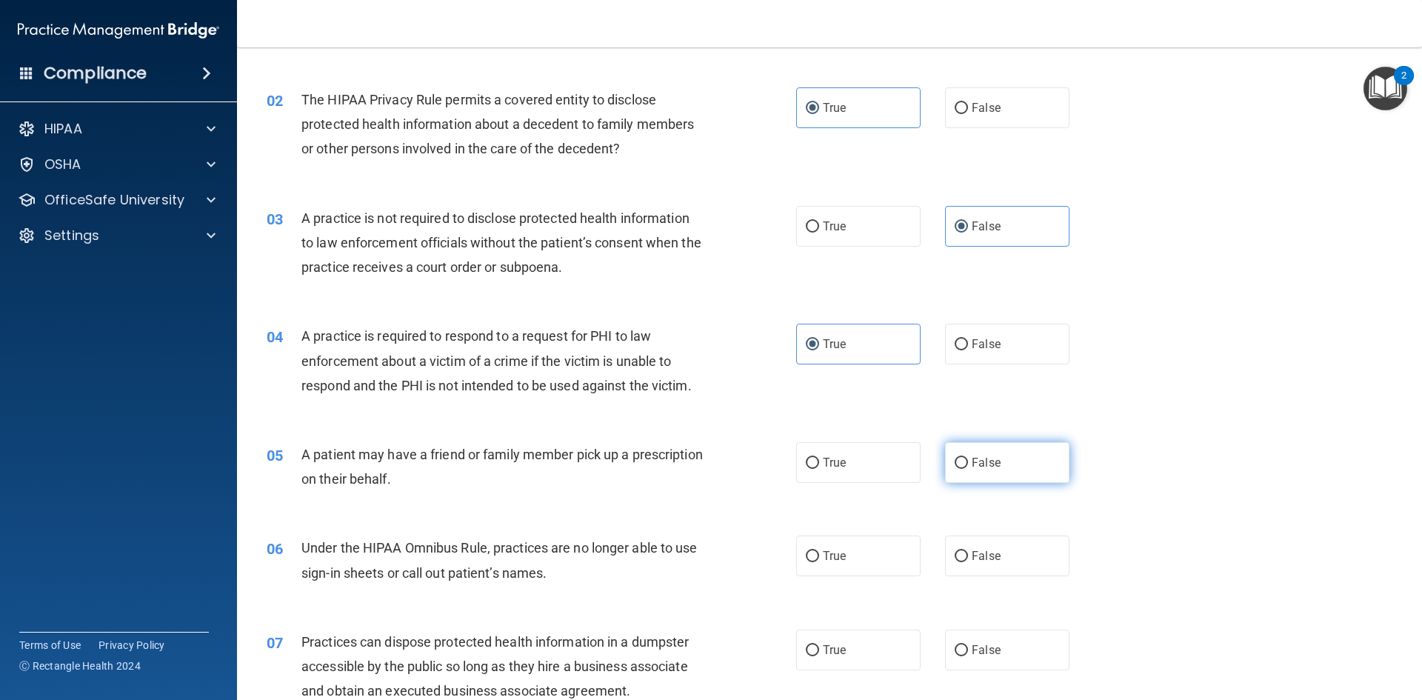
radio input "true"
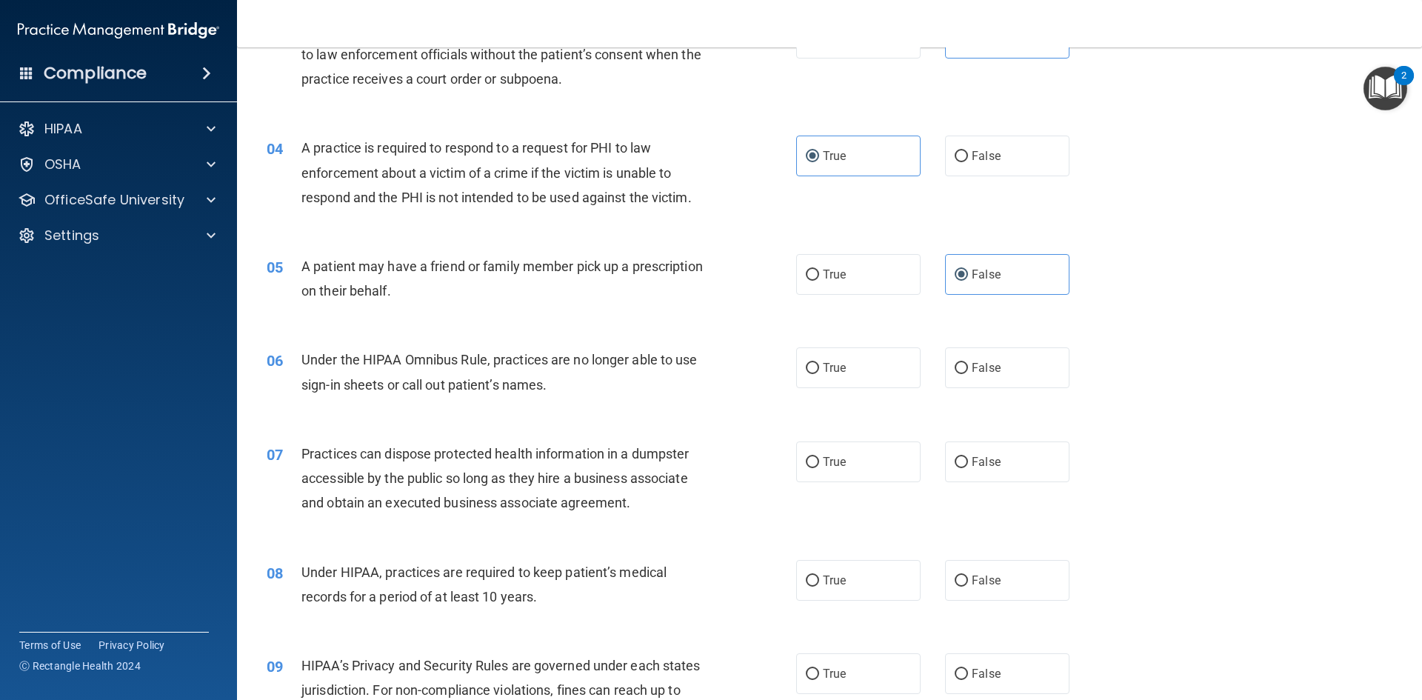
scroll to position [370, 0]
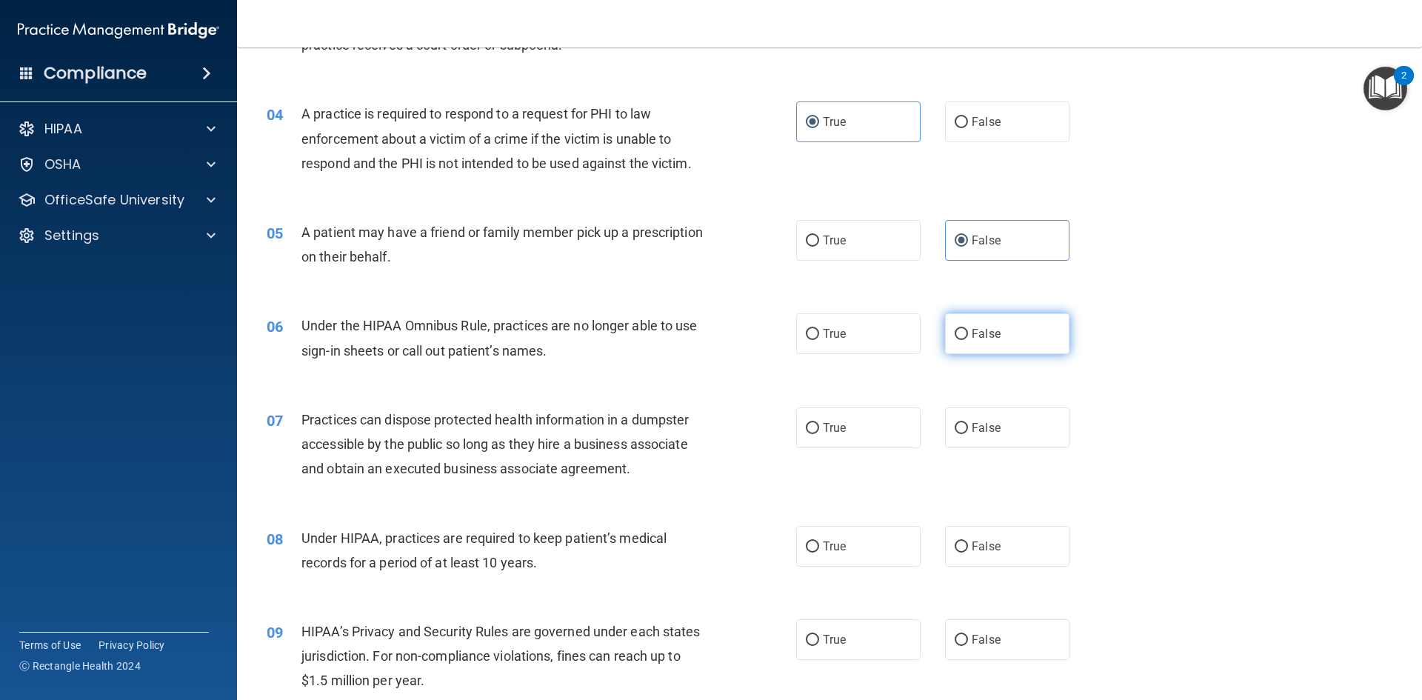
click at [971, 330] on span "False" at bounding box center [985, 334] width 29 height 14
click at [967, 330] on input "False" at bounding box center [960, 334] width 13 height 11
radio input "true"
click at [1024, 417] on label "False" at bounding box center [1007, 427] width 124 height 41
click at [968, 423] on input "False" at bounding box center [960, 428] width 13 height 11
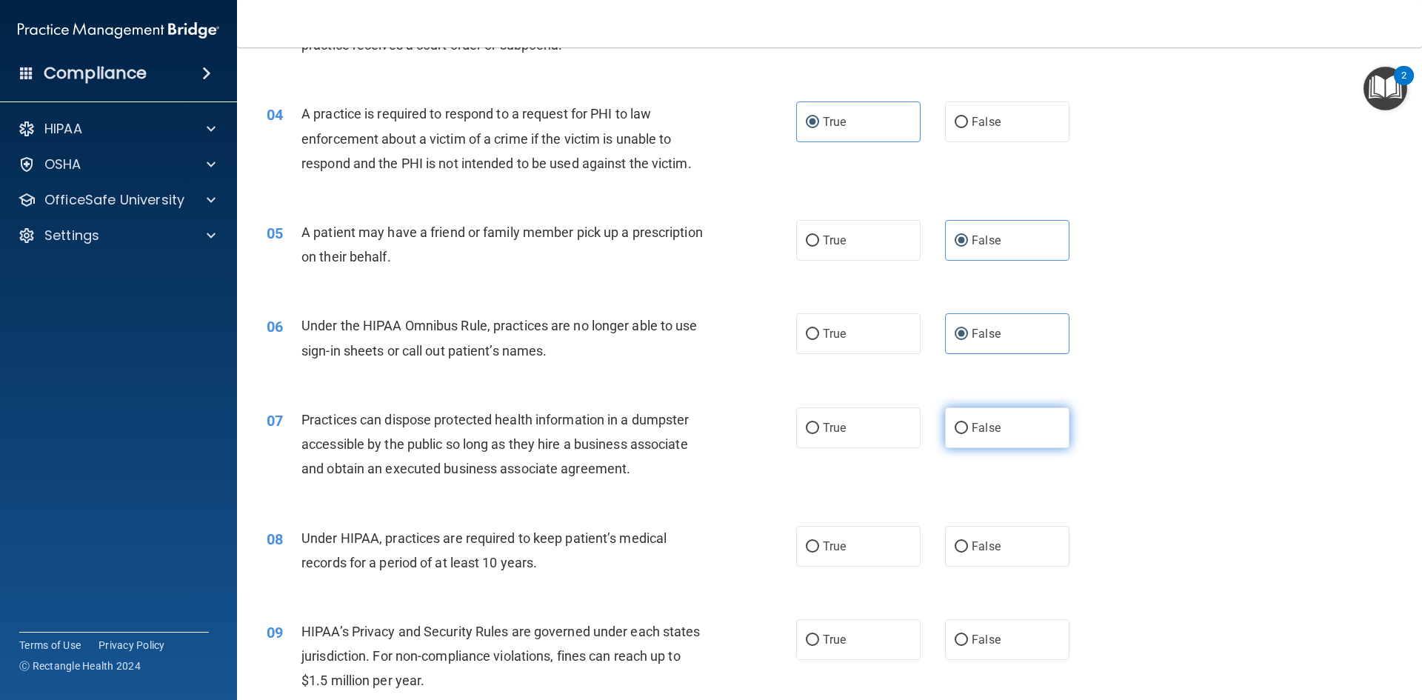
radio input "true"
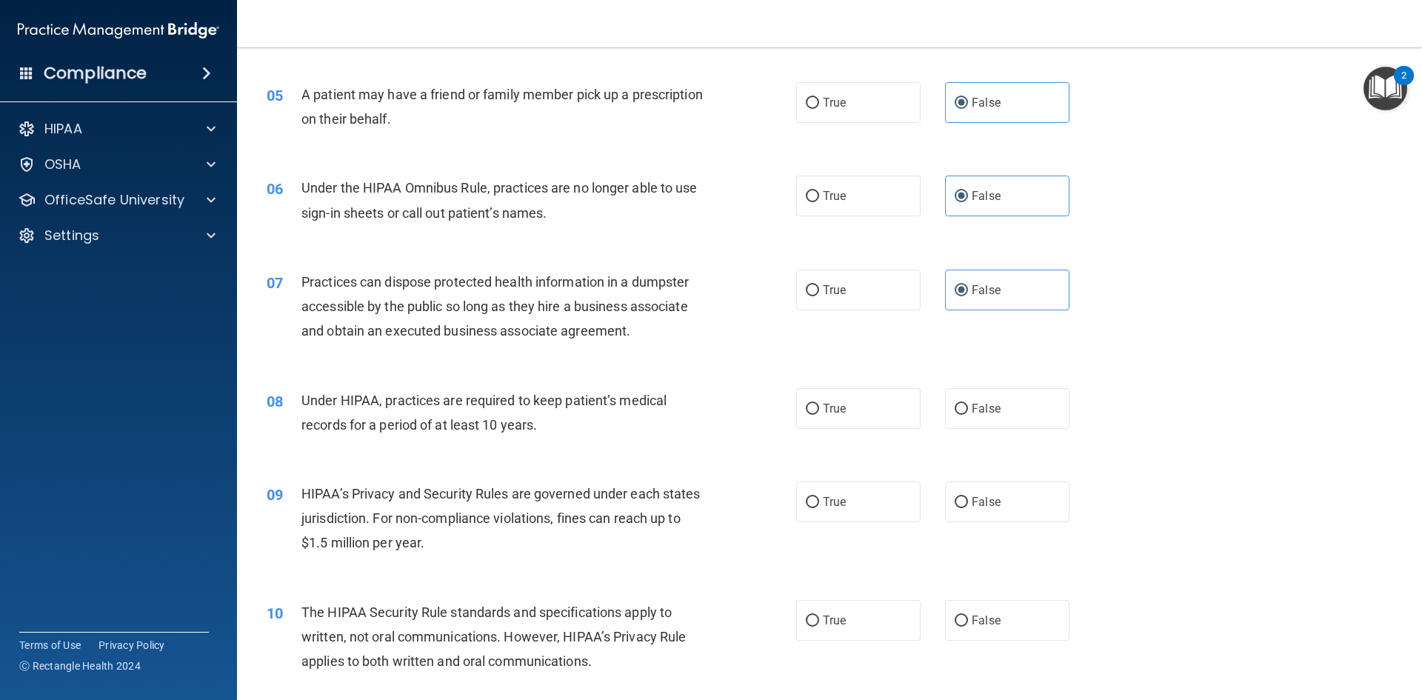
scroll to position [592, 0]
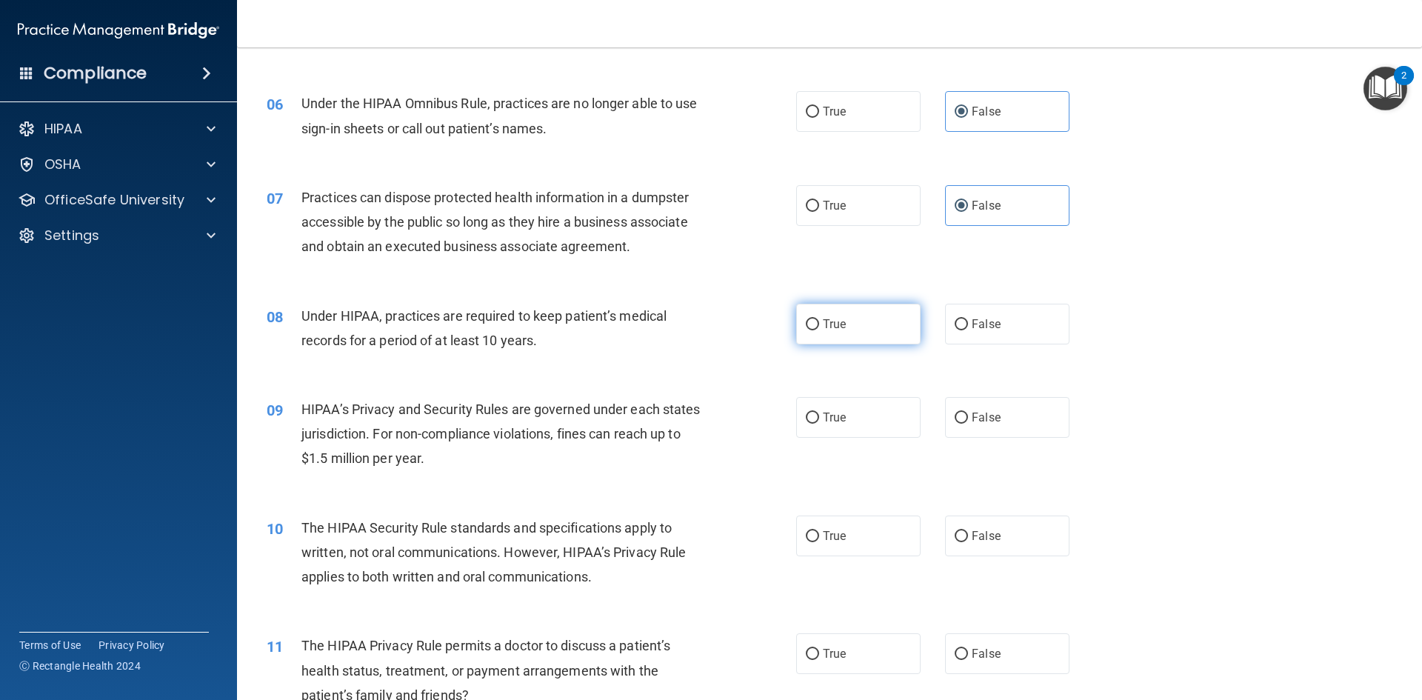
click at [851, 320] on label "True" at bounding box center [858, 324] width 124 height 41
click at [819, 320] on input "True" at bounding box center [812, 324] width 13 height 11
radio input "true"
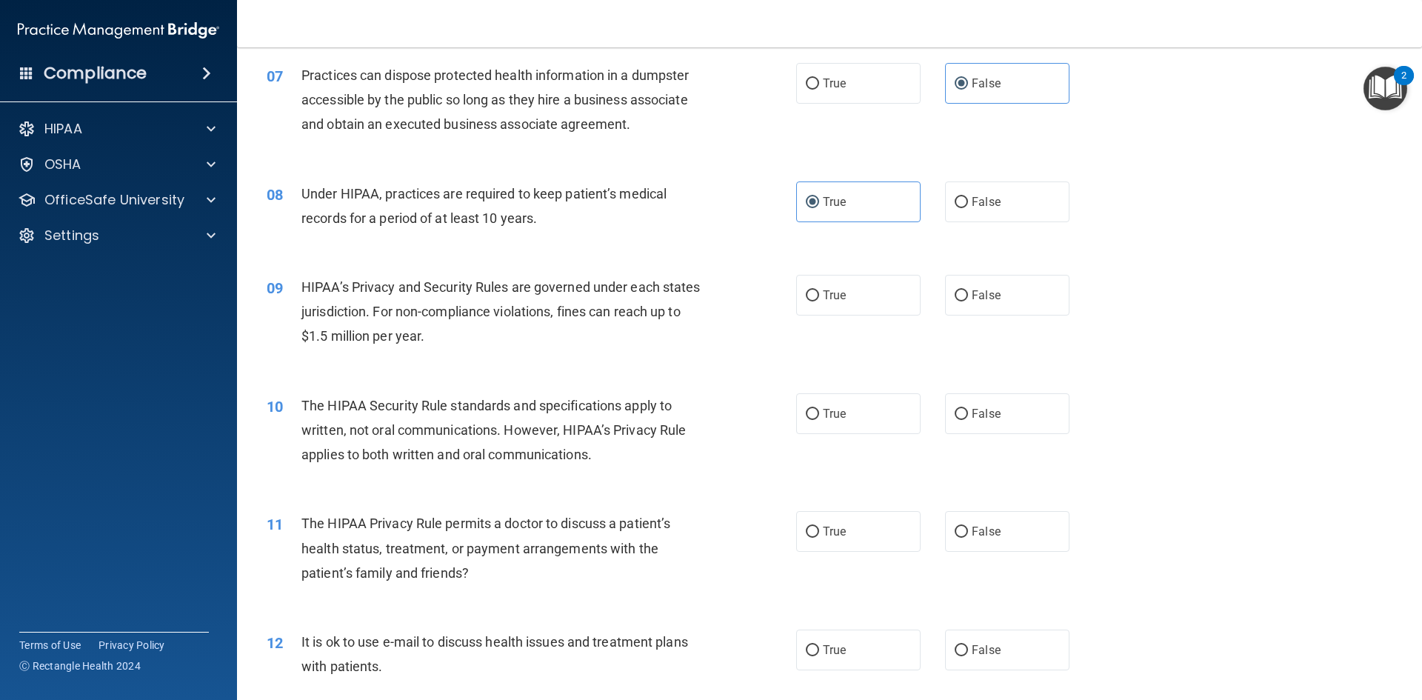
scroll to position [740, 0]
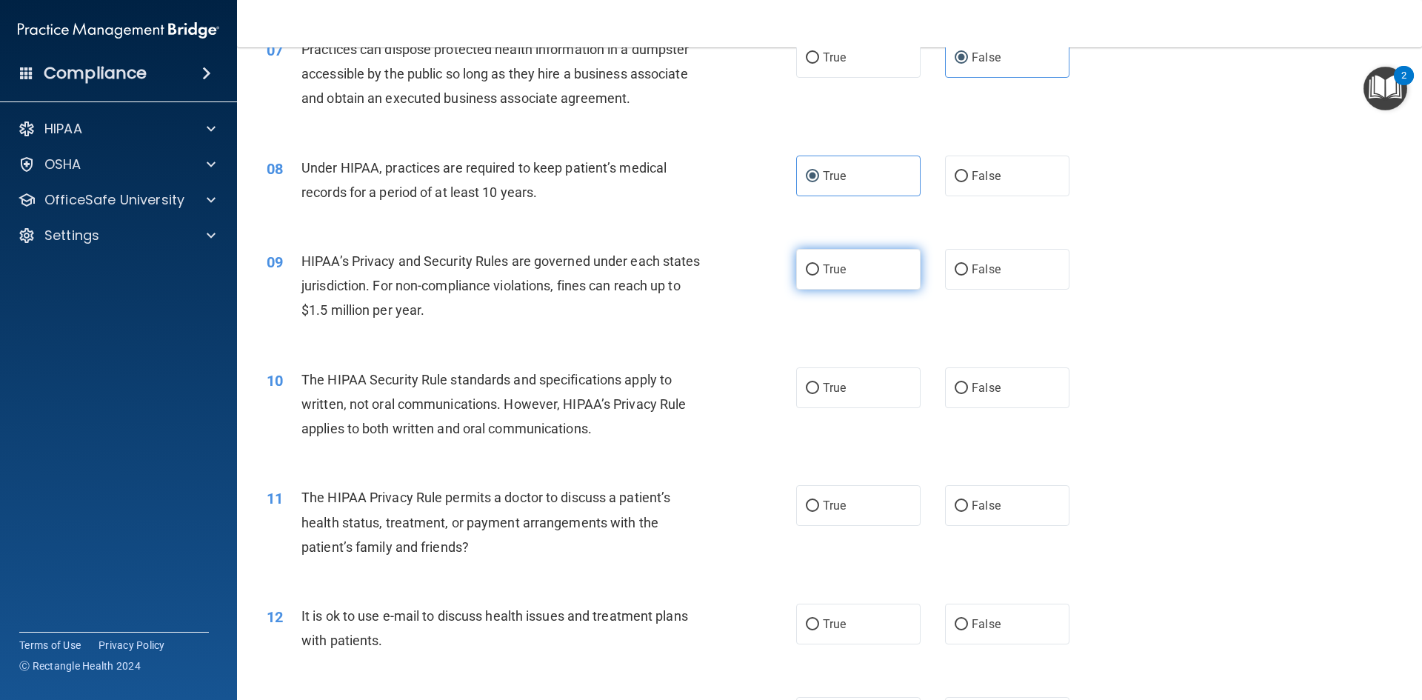
click at [807, 258] on label "True" at bounding box center [858, 269] width 124 height 41
click at [807, 264] on input "True" at bounding box center [812, 269] width 13 height 11
radio input "true"
click at [886, 409] on div "10 The HIPAA Security Rule standards and specifications apply to written, not o…" at bounding box center [829, 408] width 1148 height 118
click at [886, 384] on label "True" at bounding box center [858, 387] width 124 height 41
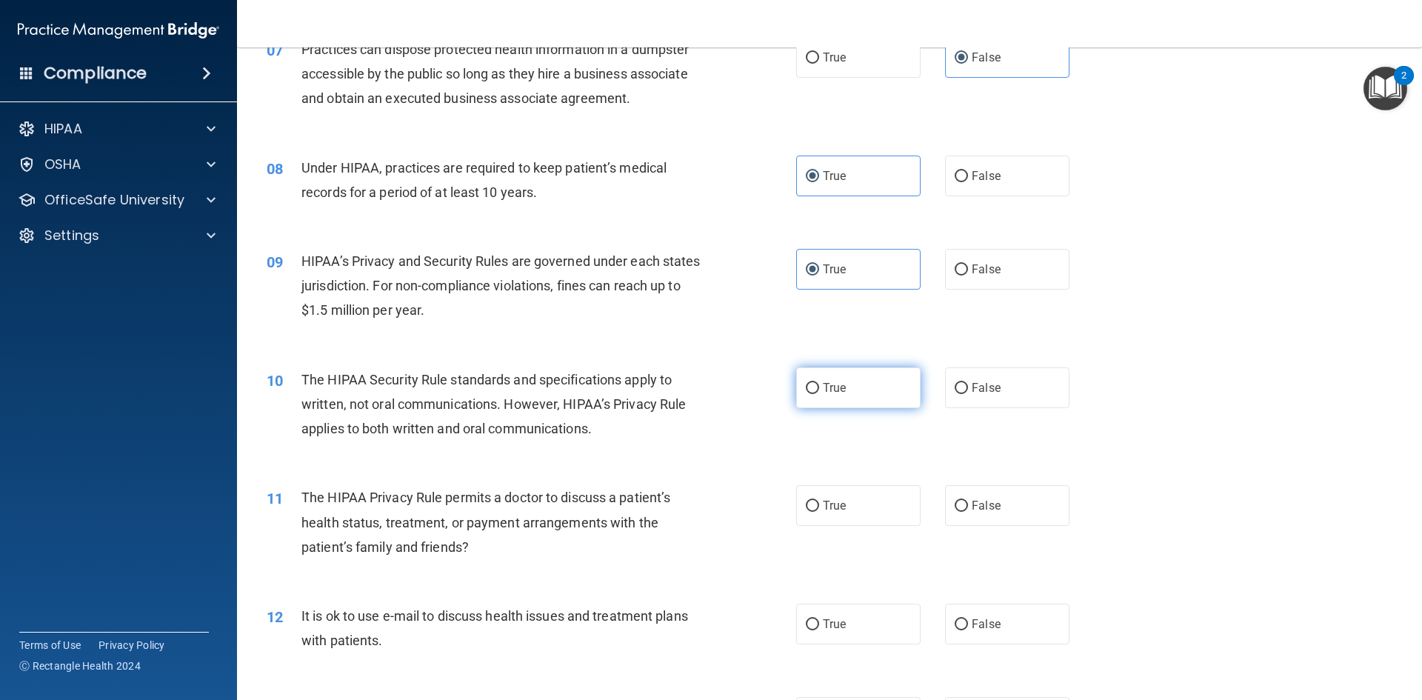
click at [819, 384] on input "True" at bounding box center [812, 388] width 13 height 11
radio input "true"
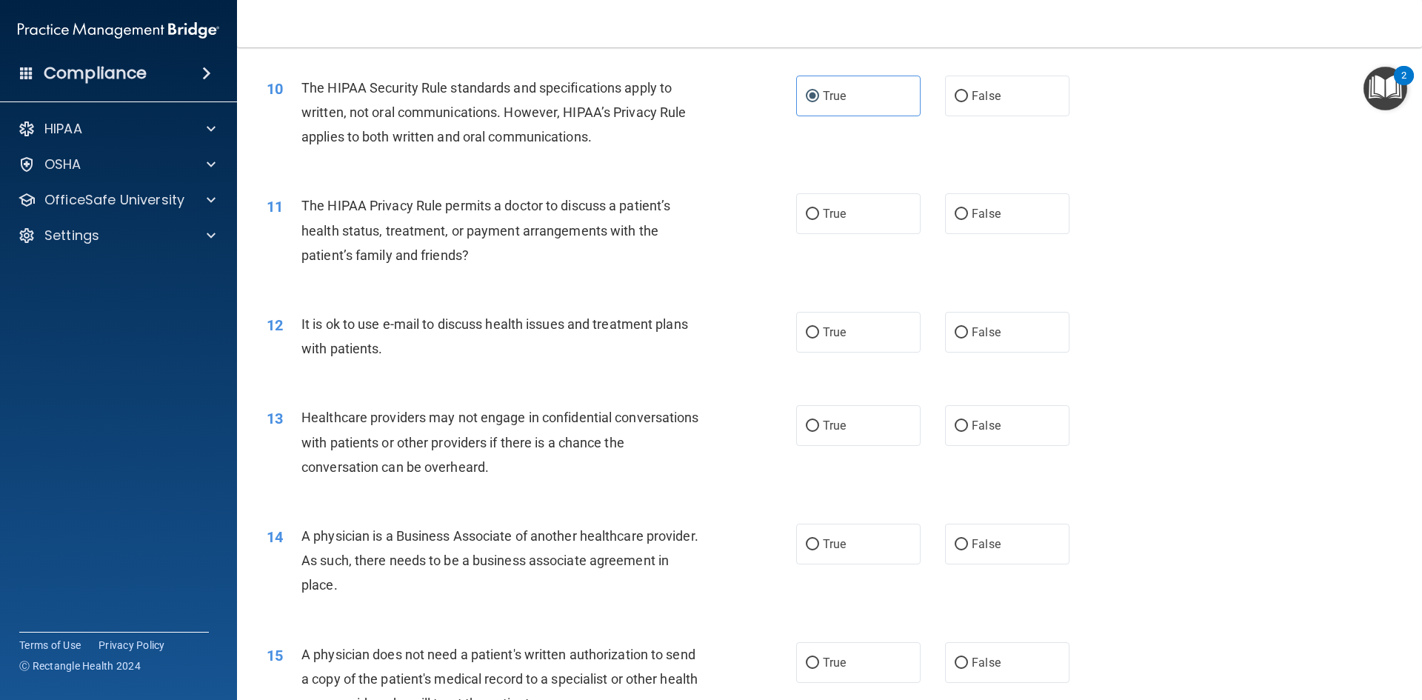
scroll to position [1037, 0]
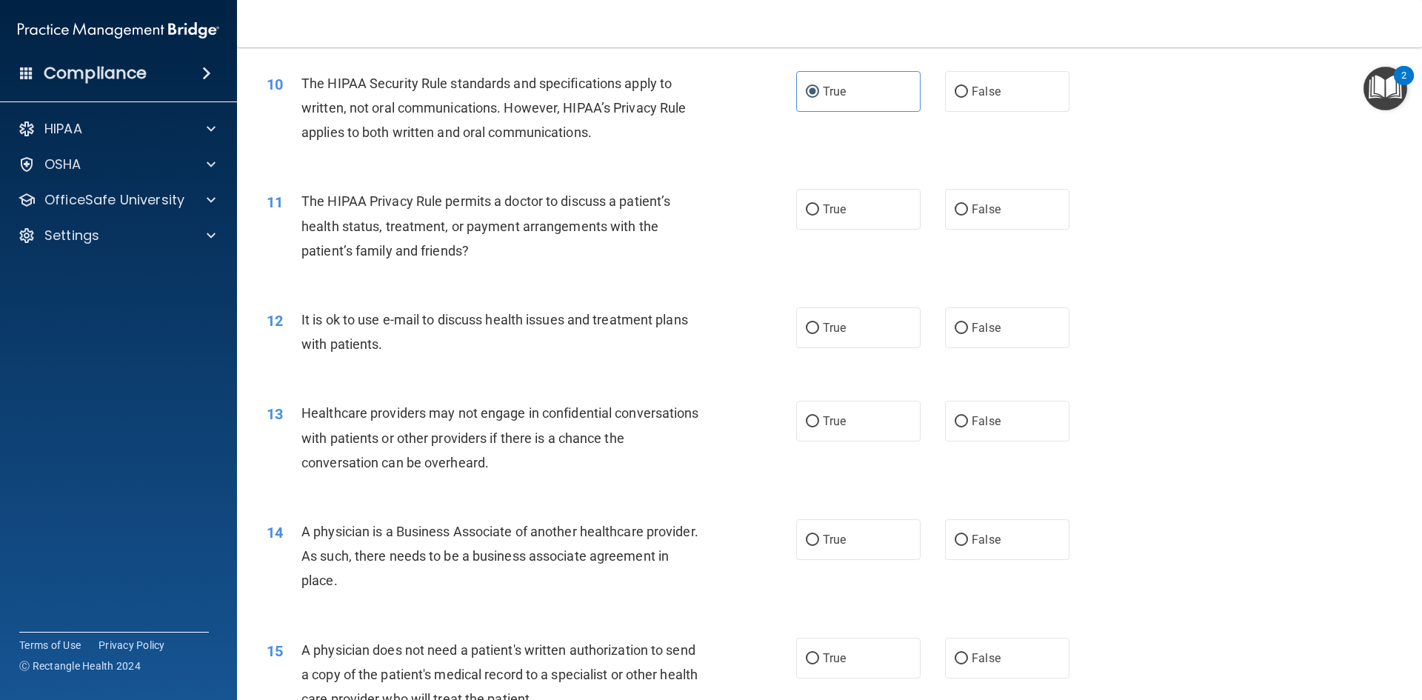
click at [787, 198] on div "11 The HIPAA Privacy Rule permits a doctor to discuss a patient’s health status…" at bounding box center [531, 229] width 574 height 81
click at [810, 211] on input "True" at bounding box center [812, 209] width 13 height 11
radio input "true"
click at [852, 329] on label "True" at bounding box center [858, 327] width 124 height 41
click at [819, 329] on input "True" at bounding box center [812, 328] width 13 height 11
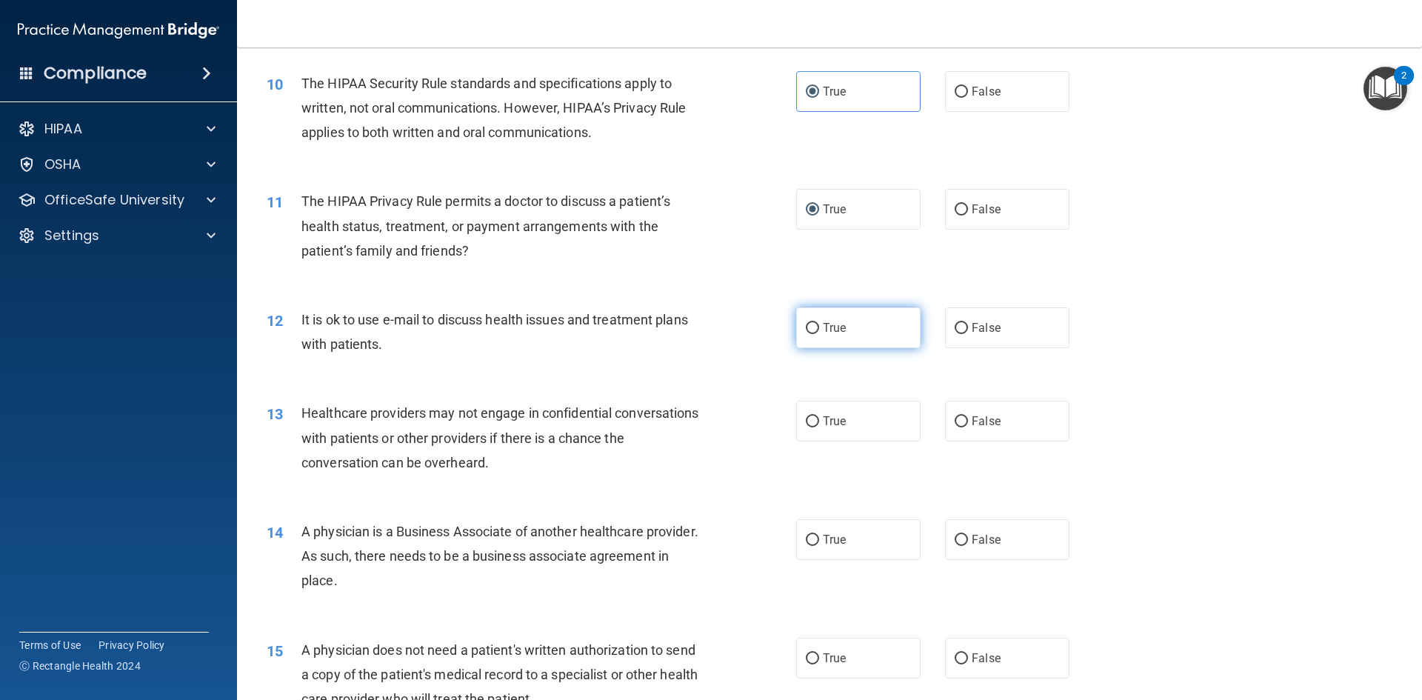
radio input "true"
click at [863, 432] on label "True" at bounding box center [858, 421] width 124 height 41
click at [819, 427] on input "True" at bounding box center [812, 421] width 13 height 11
radio input "true"
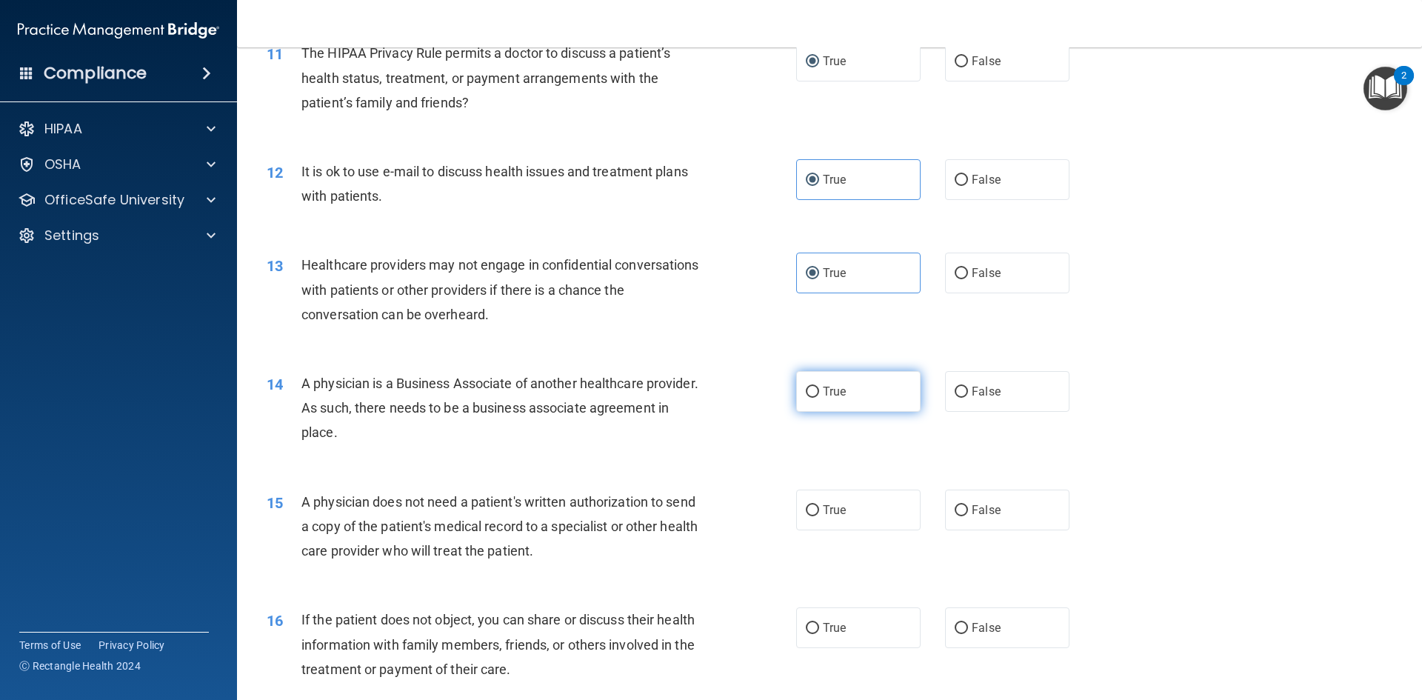
click at [864, 401] on label "True" at bounding box center [858, 391] width 124 height 41
click at [819, 398] on input "True" at bounding box center [812, 391] width 13 height 11
radio input "true"
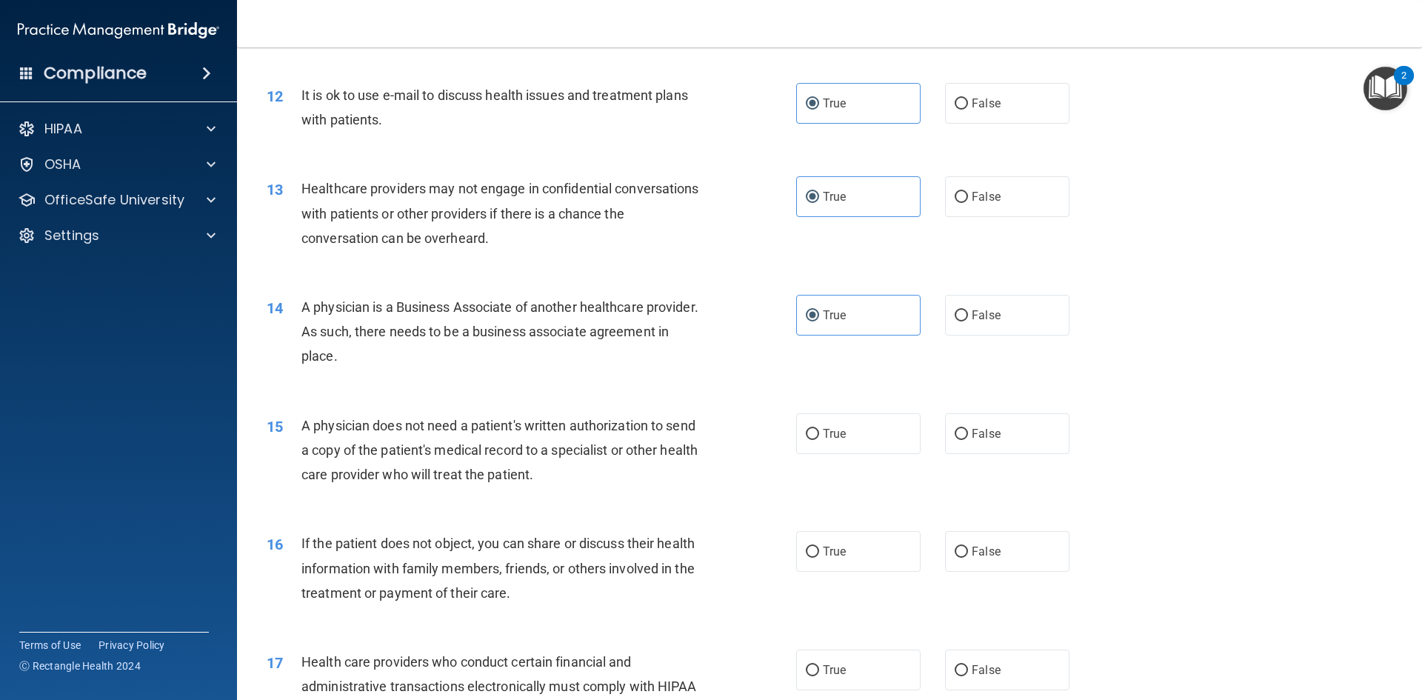
scroll to position [1266, 0]
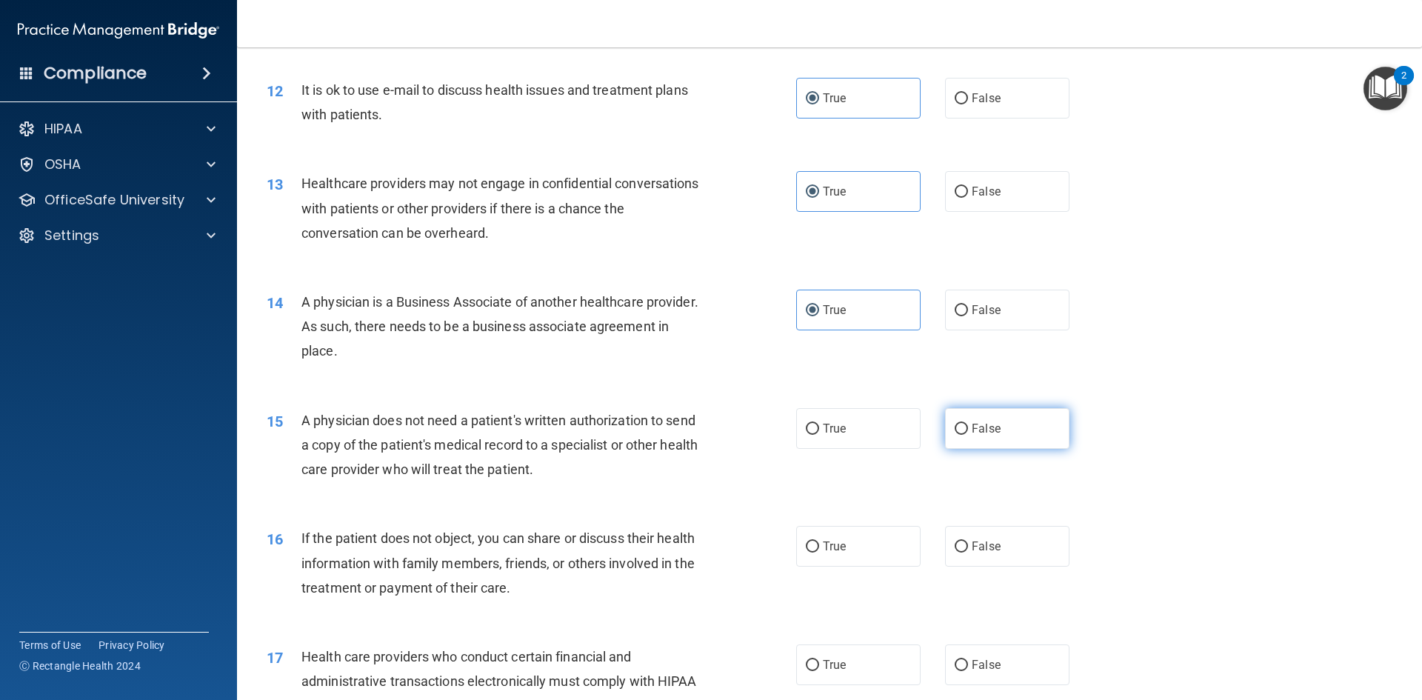
click at [999, 433] on label "False" at bounding box center [1007, 428] width 124 height 41
click at [968, 433] on input "False" at bounding box center [960, 428] width 13 height 11
radio input "true"
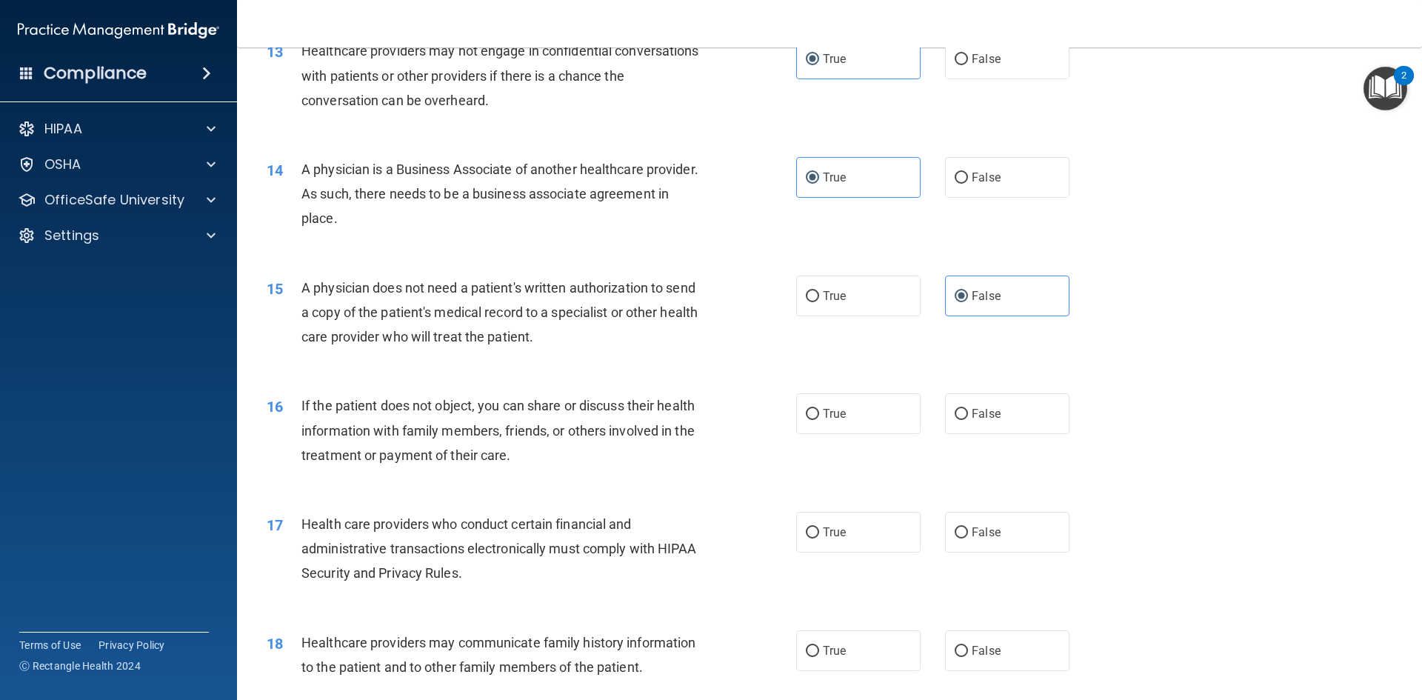
scroll to position [1414, 0]
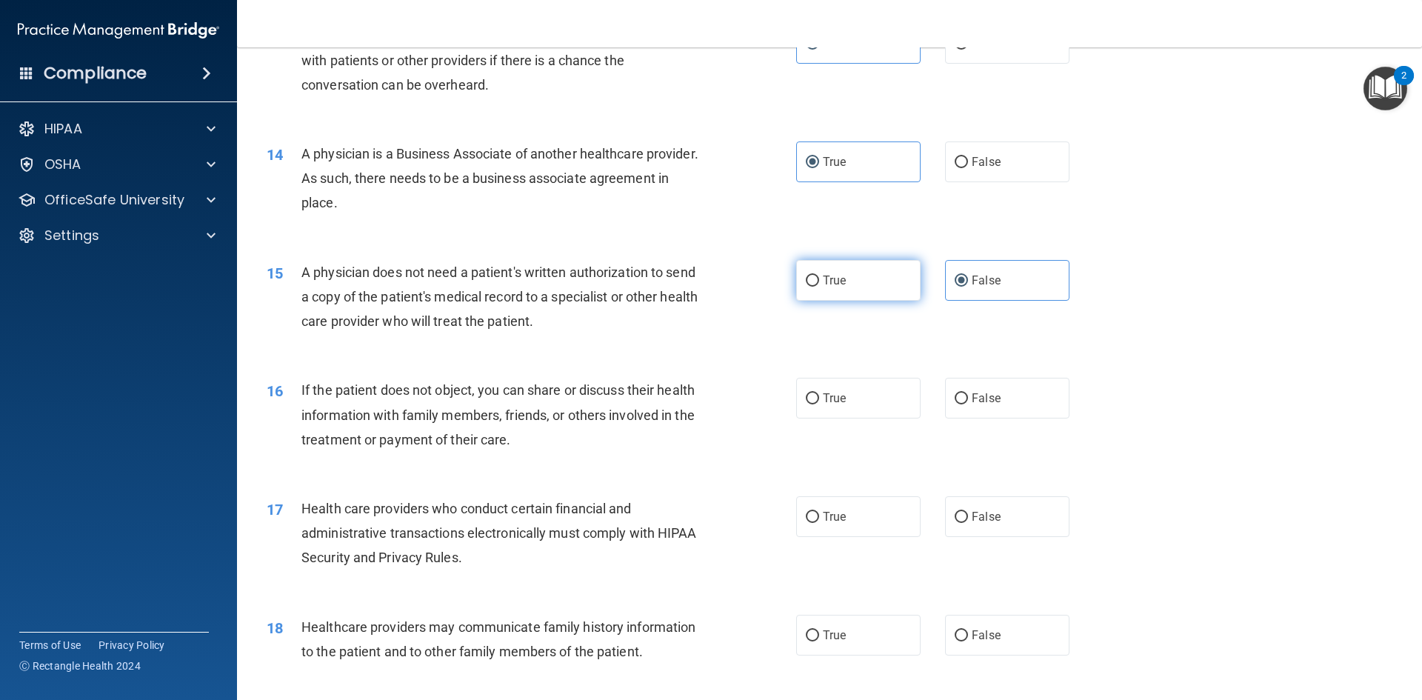
click at [870, 293] on label "True" at bounding box center [858, 280] width 124 height 41
click at [819, 287] on input "True" at bounding box center [812, 280] width 13 height 11
radio input "true"
click at [960, 269] on label "False" at bounding box center [1007, 280] width 124 height 41
click at [960, 275] on input "False" at bounding box center [960, 280] width 13 height 11
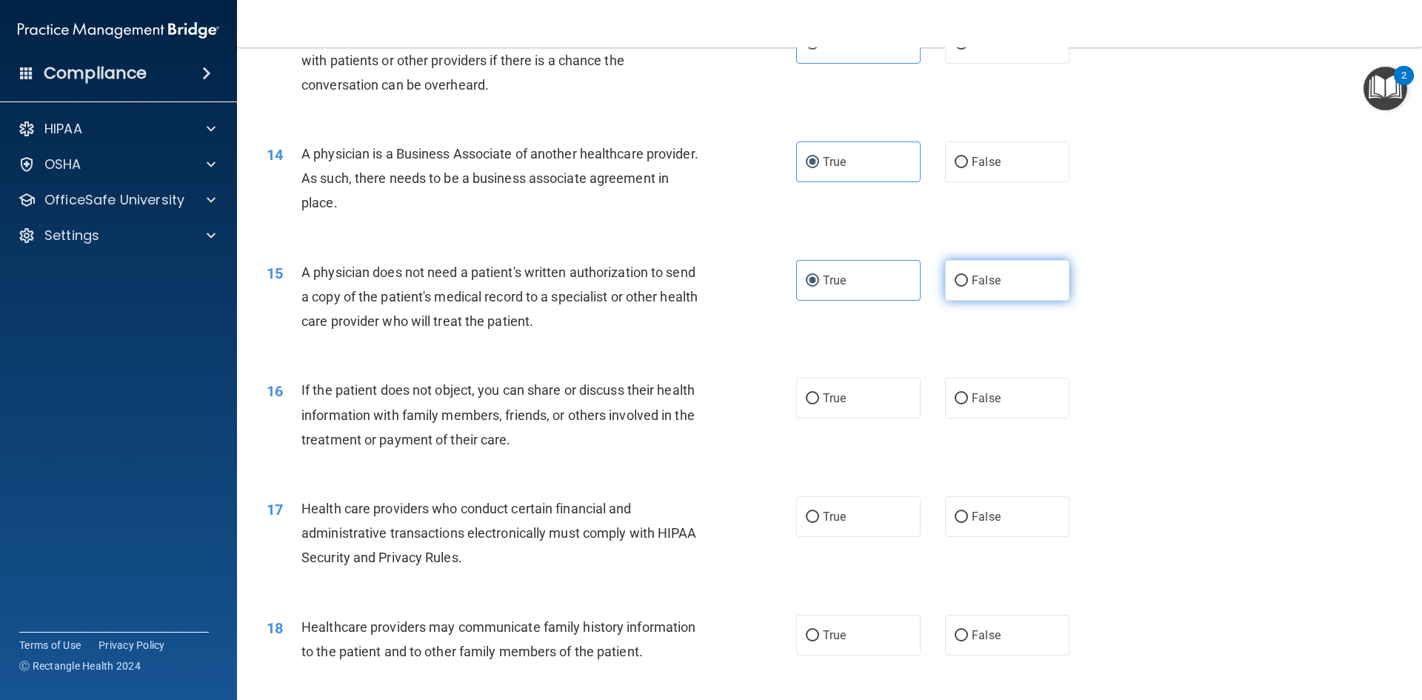
radio input "true"
radio input "false"
click at [831, 405] on label "True" at bounding box center [858, 398] width 124 height 41
click at [819, 404] on input "True" at bounding box center [812, 398] width 13 height 11
radio input "true"
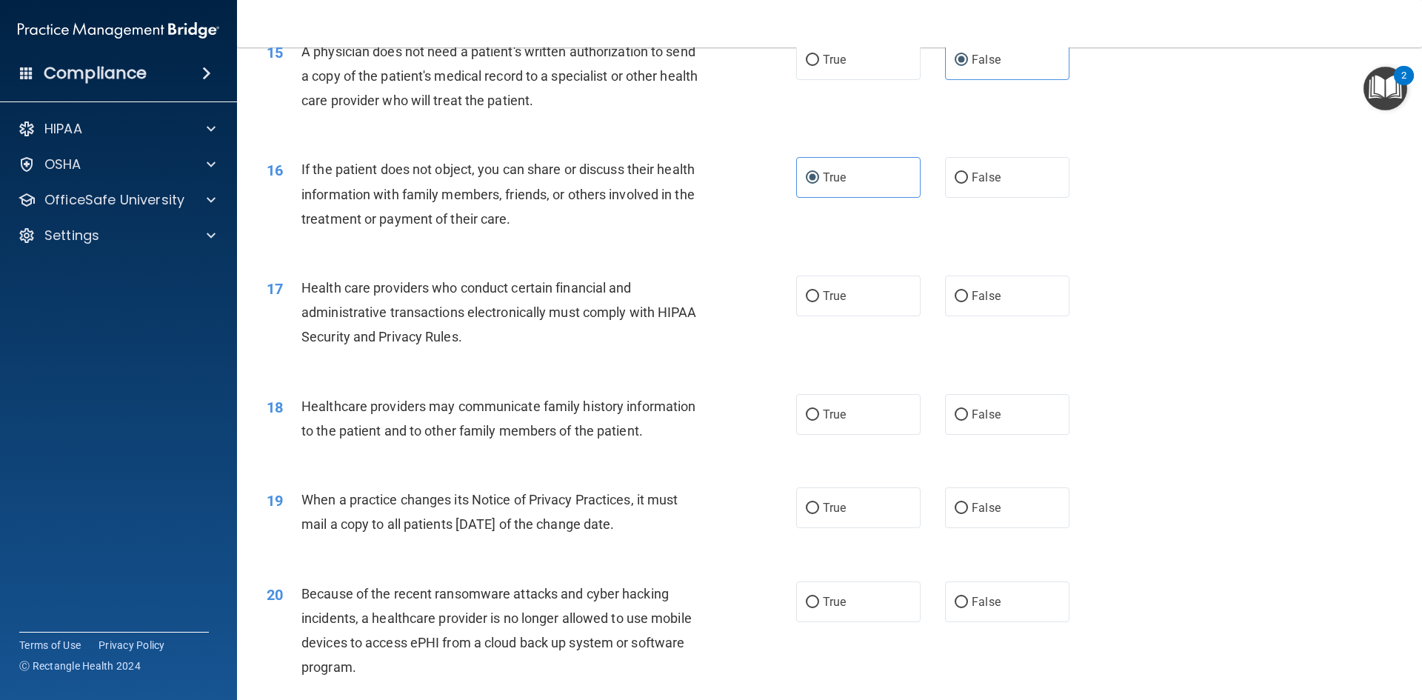
scroll to position [1636, 0]
click at [837, 275] on label "True" at bounding box center [858, 294] width 124 height 41
click at [819, 289] on input "True" at bounding box center [812, 294] width 13 height 11
radio input "true"
click at [989, 434] on div "18 Healthcare providers may communicate family history information to the patie…" at bounding box center [829, 420] width 1148 height 93
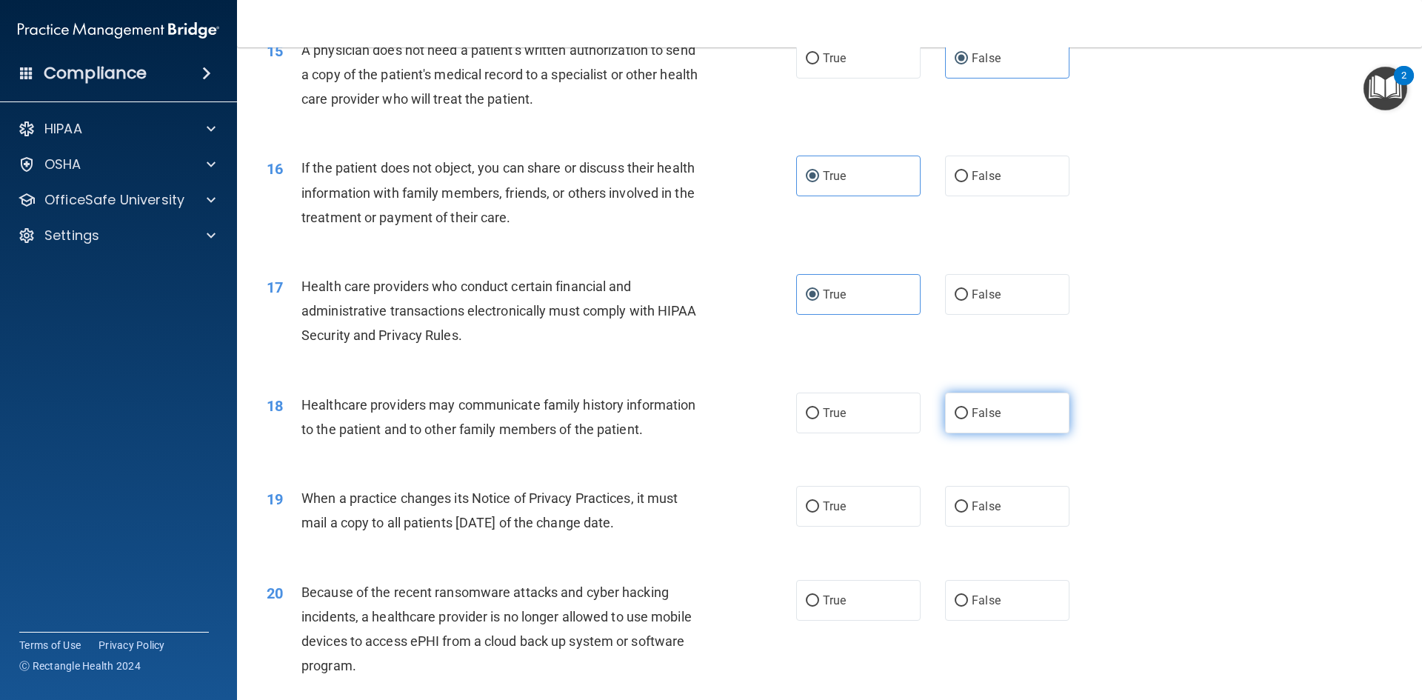
click at [982, 411] on span "False" at bounding box center [985, 413] width 29 height 14
click at [968, 411] on input "False" at bounding box center [960, 413] width 13 height 11
radio input "true"
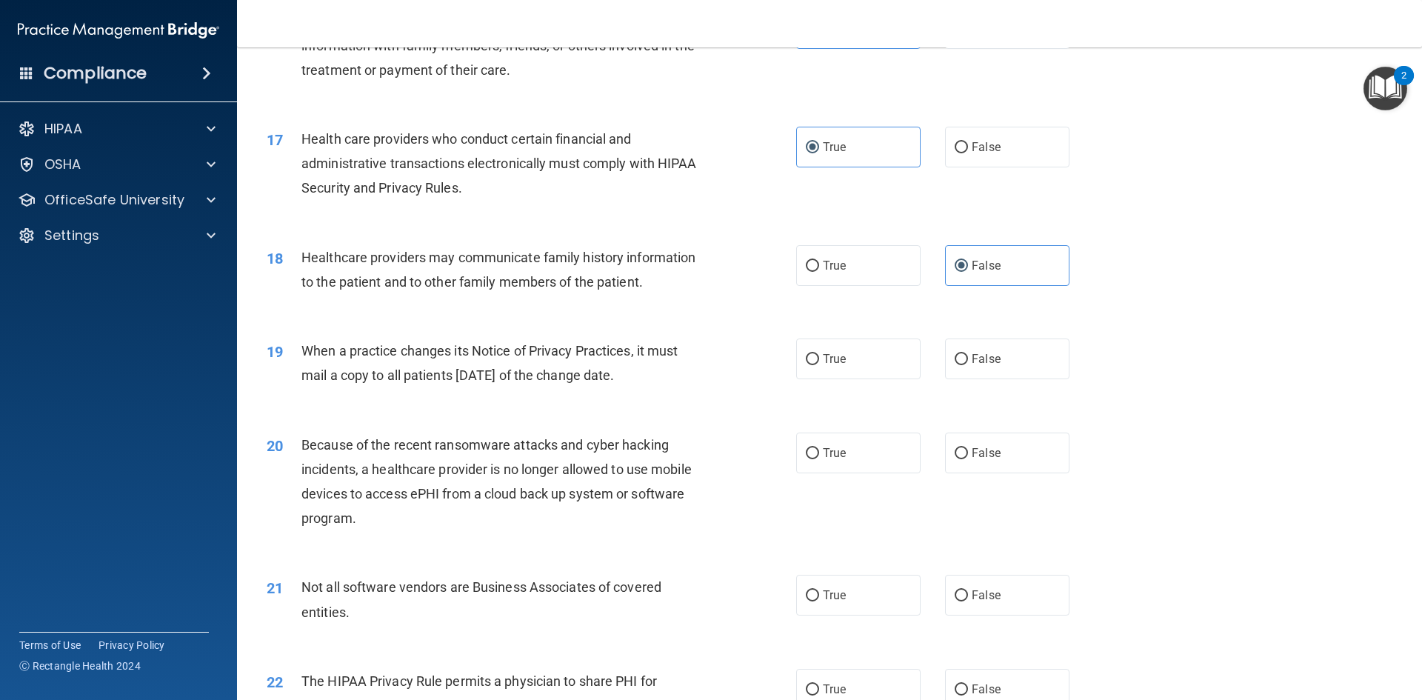
scroll to position [1784, 0]
drag, startPoint x: 820, startPoint y: 365, endPoint x: 833, endPoint y: 367, distance: 13.5
click at [822, 367] on label "True" at bounding box center [858, 358] width 124 height 41
drag, startPoint x: 834, startPoint y: 393, endPoint x: 834, endPoint y: 374, distance: 19.2
click at [833, 393] on div "19 When a practice changes its Notice of Privacy Practices, it must mail a copy…" at bounding box center [829, 365] width 1148 height 93
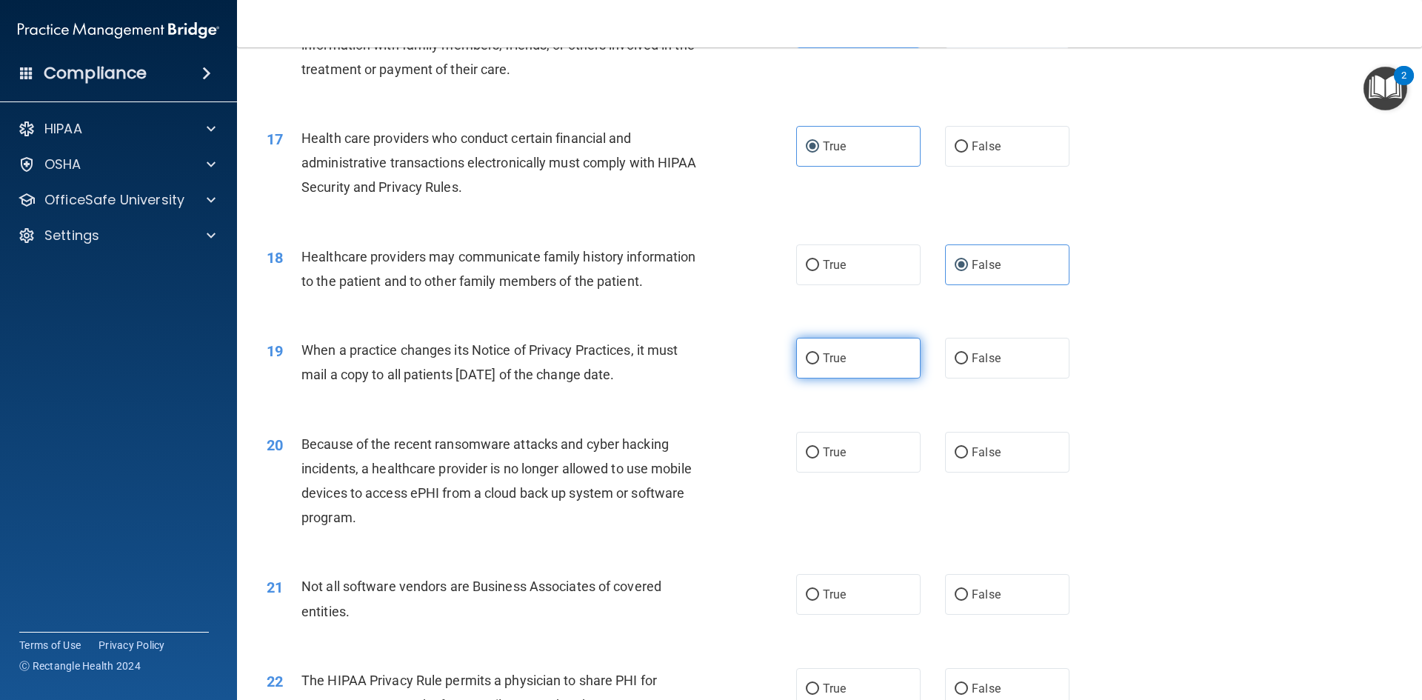
click at [834, 374] on label "True" at bounding box center [858, 358] width 124 height 41
click at [819, 364] on input "True" at bounding box center [812, 358] width 13 height 11
radio input "true"
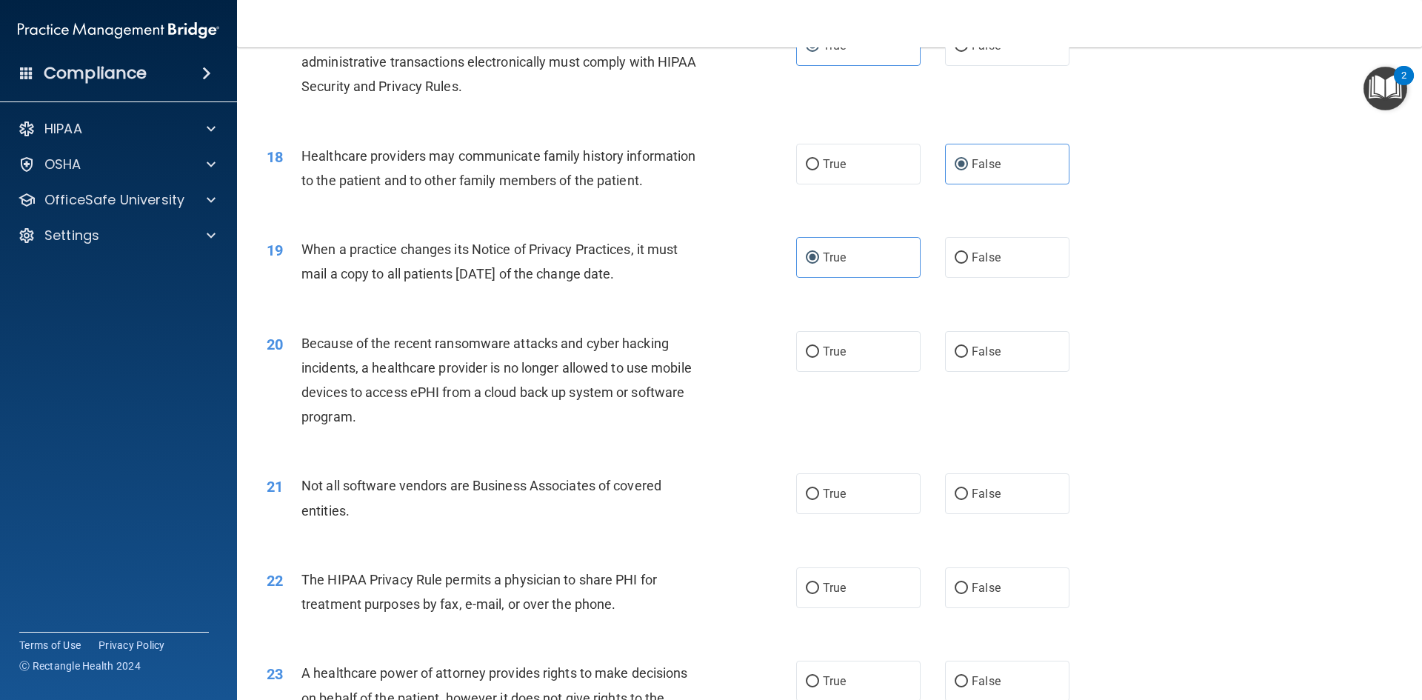
scroll to position [1932, 0]
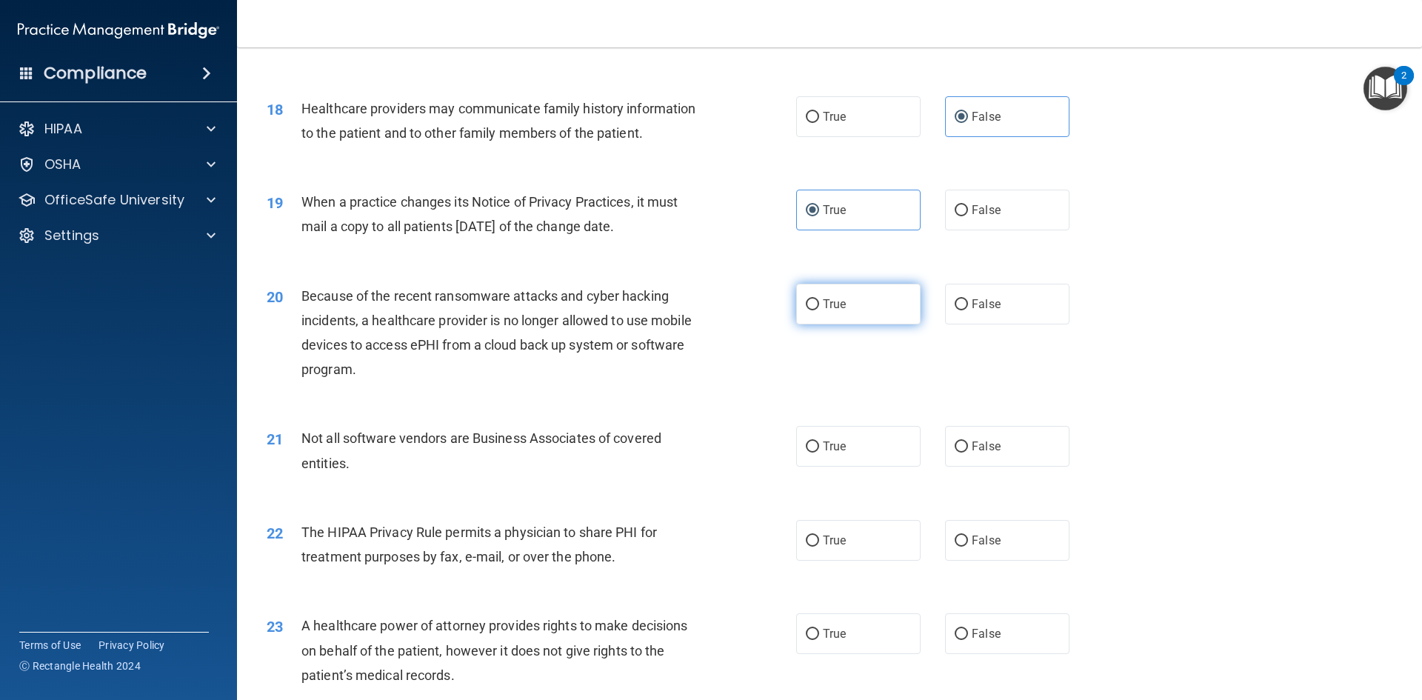
click at [831, 301] on span "True" at bounding box center [834, 304] width 23 height 14
click at [819, 301] on input "True" at bounding box center [812, 304] width 13 height 11
radio input "true"
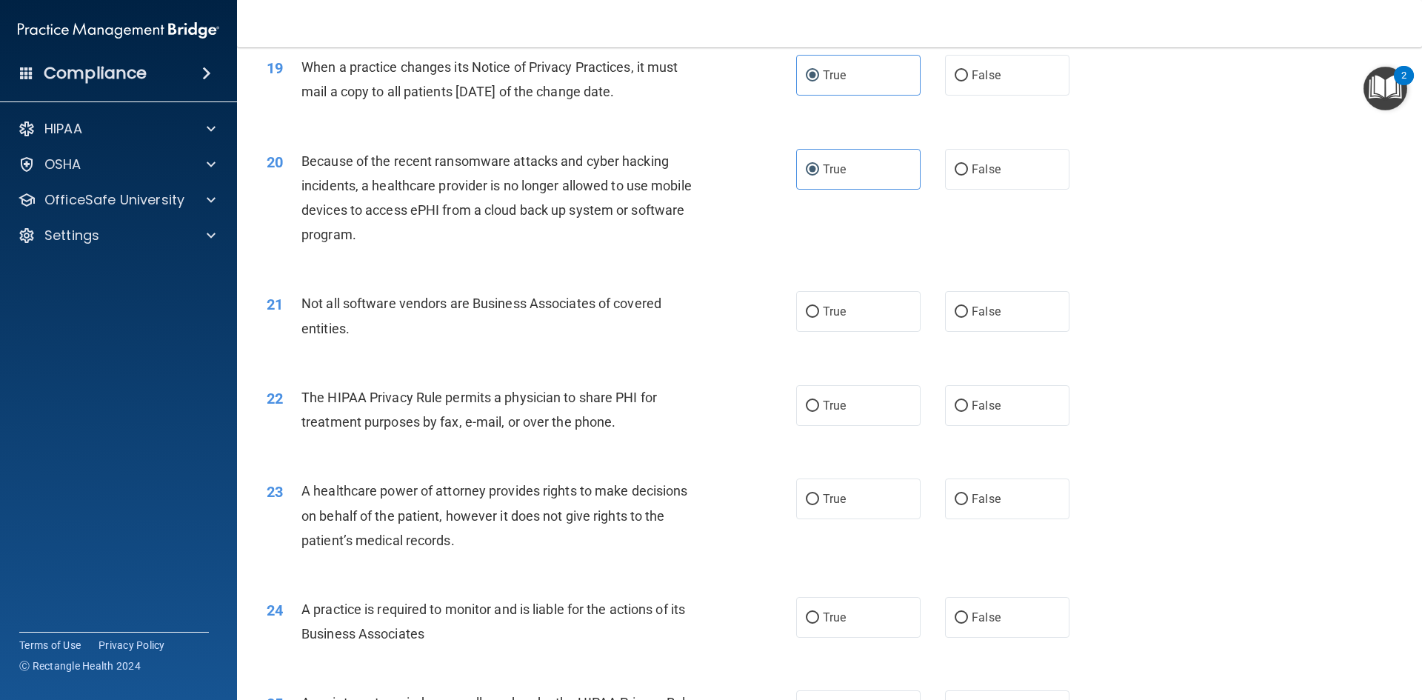
scroll to position [2080, 0]
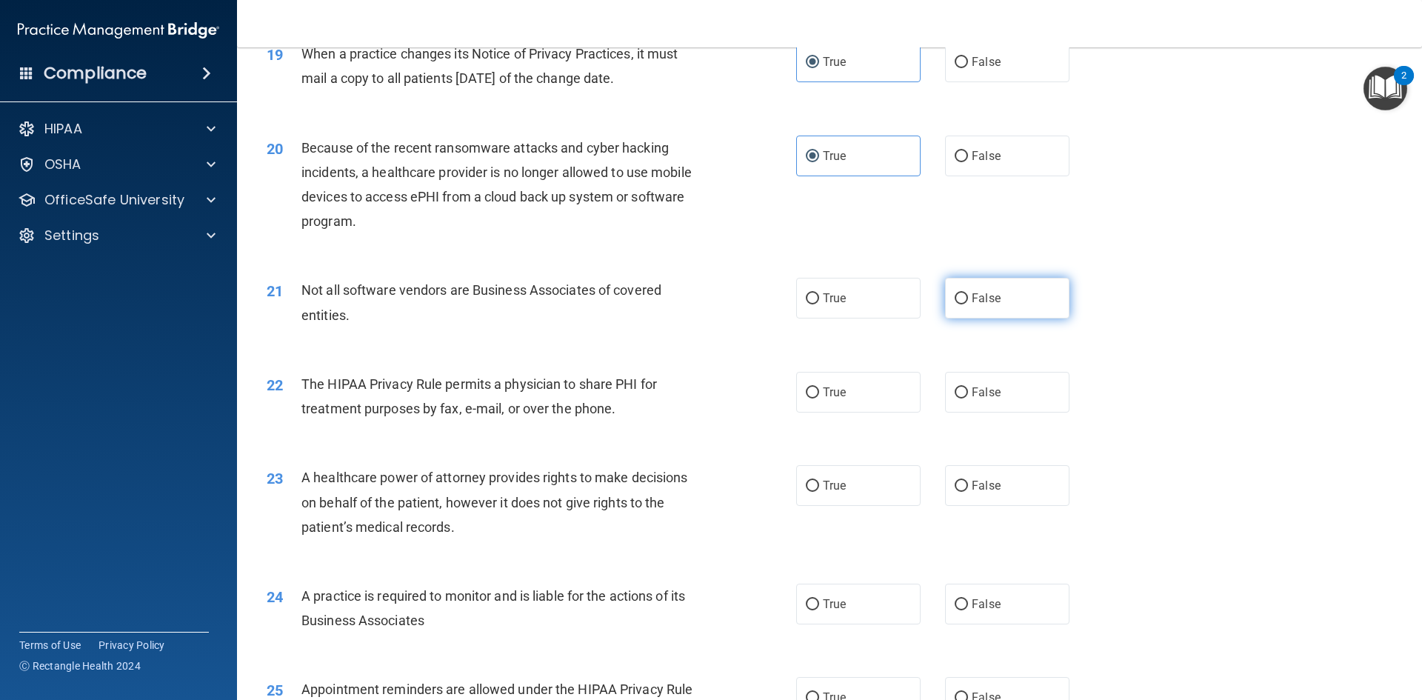
click at [1040, 288] on label "False" at bounding box center [1007, 298] width 124 height 41
click at [968, 293] on input "False" at bounding box center [960, 298] width 13 height 11
radio input "true"
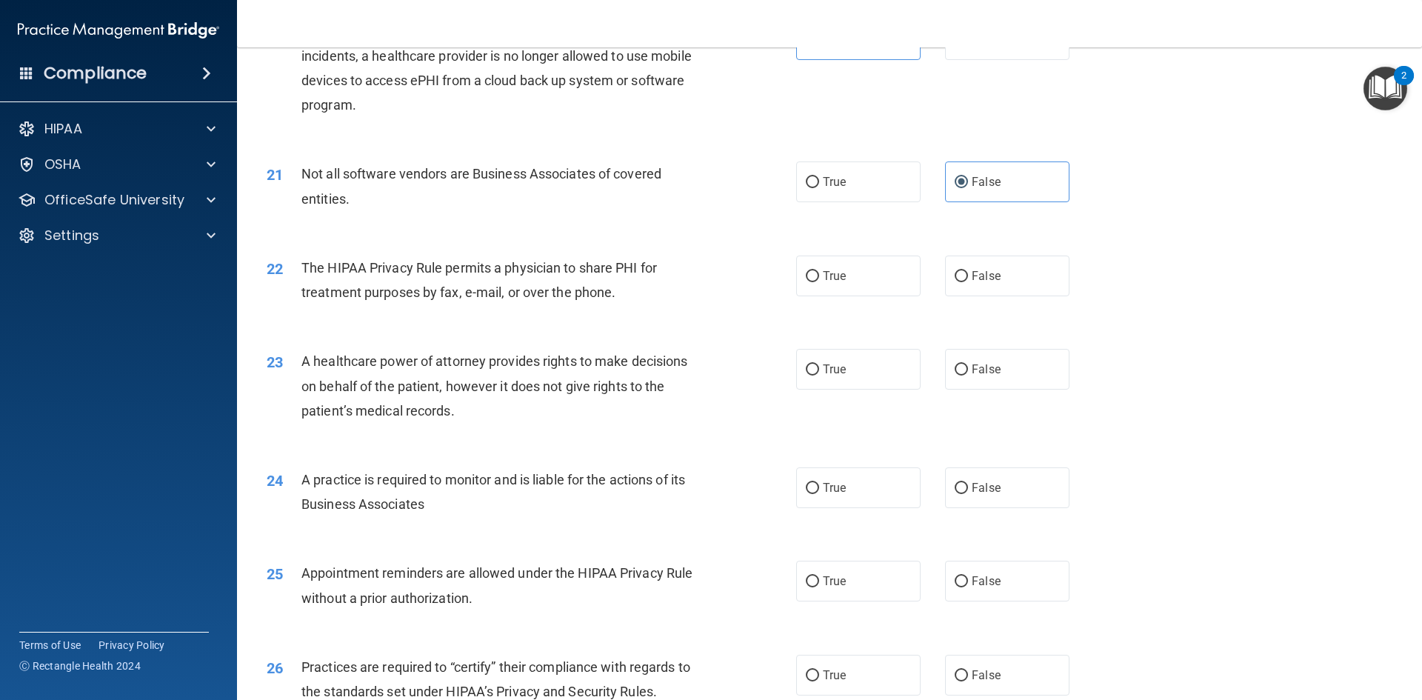
scroll to position [2229, 0]
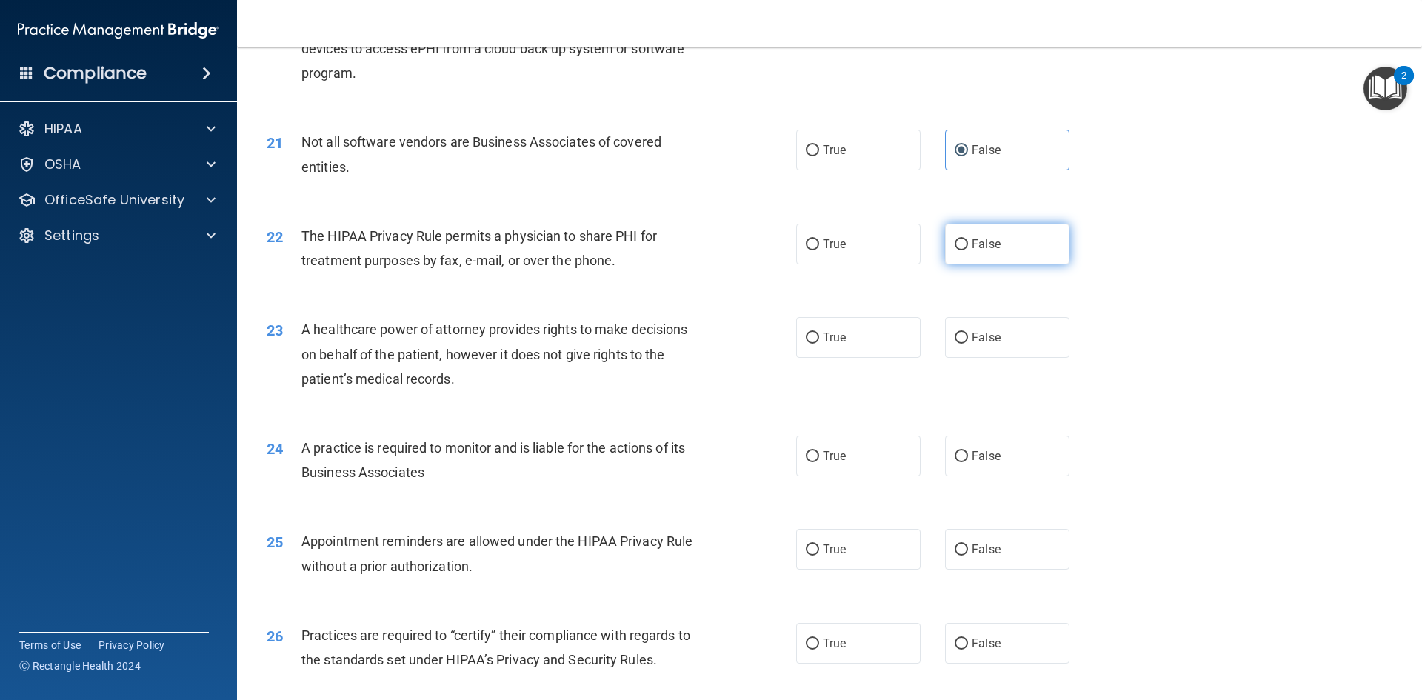
click at [974, 241] on span "False" at bounding box center [985, 244] width 29 height 14
click at [968, 241] on input "False" at bounding box center [960, 244] width 13 height 11
radio input "true"
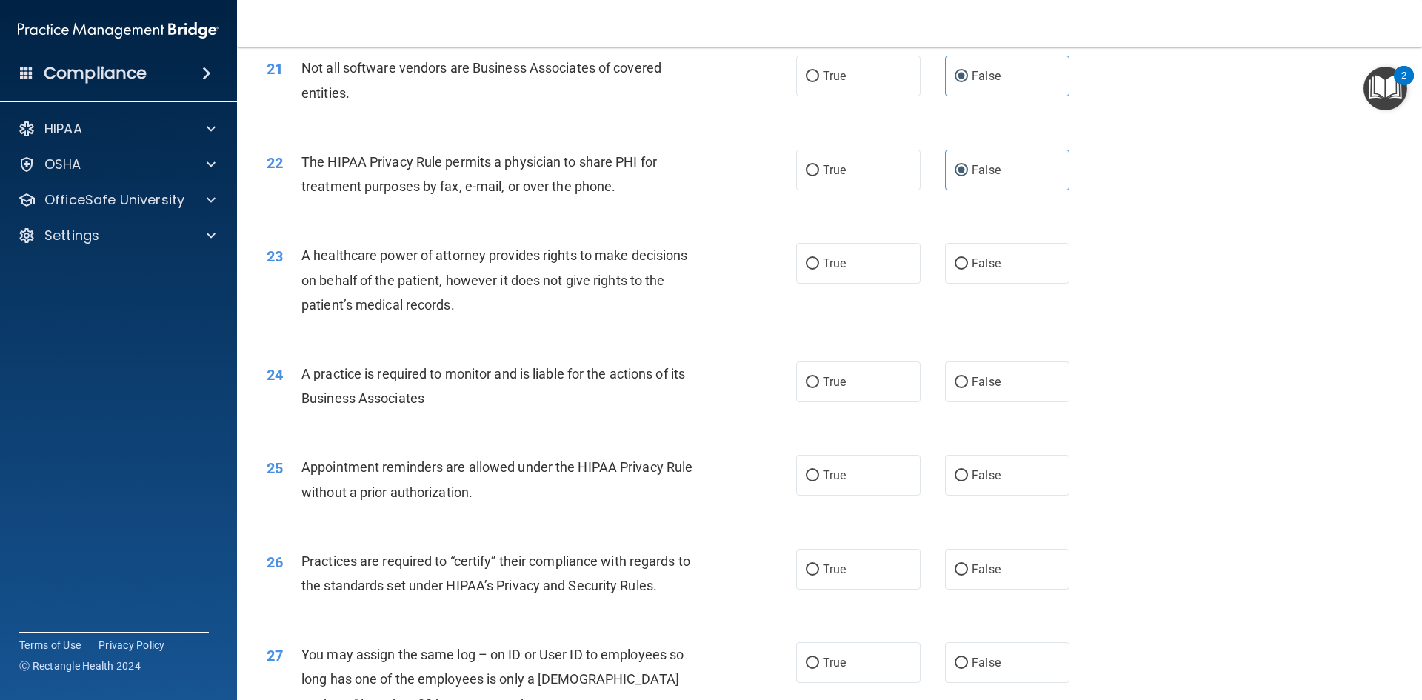
scroll to position [2377, 0]
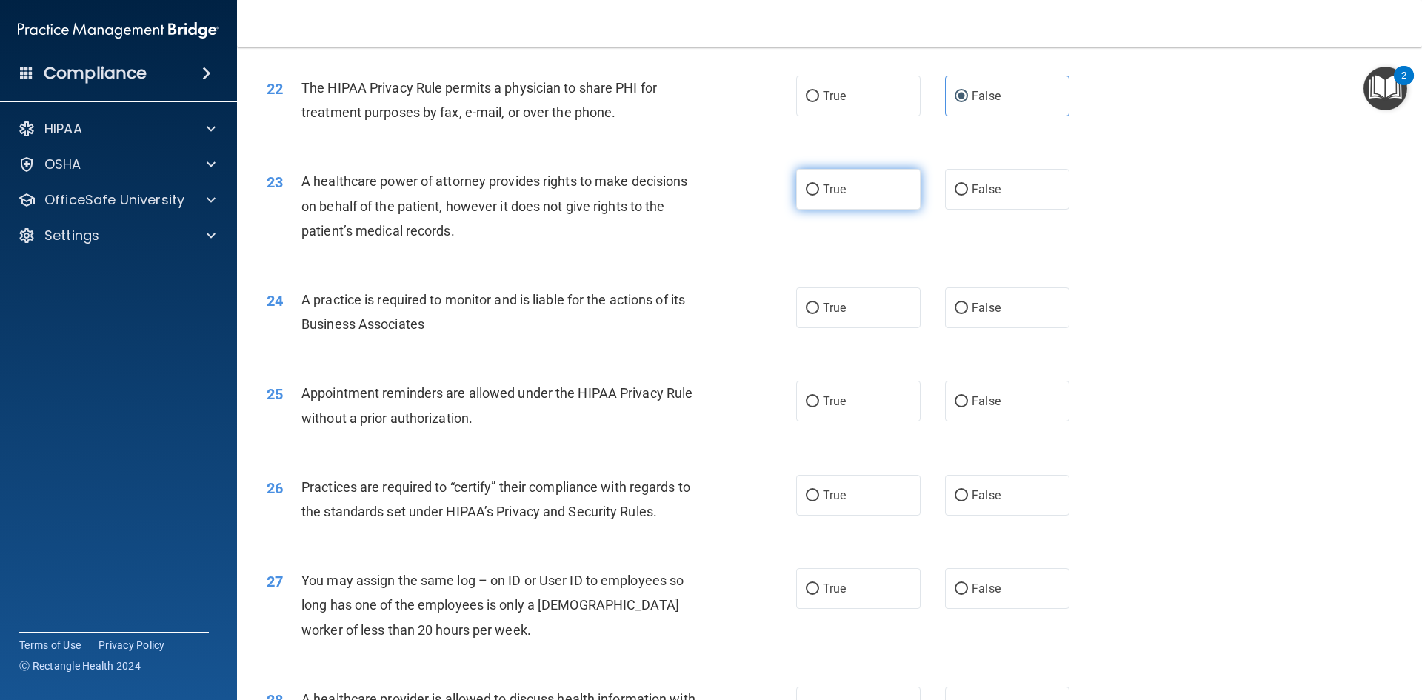
click at [881, 187] on label "True" at bounding box center [858, 189] width 124 height 41
click at [819, 187] on input "True" at bounding box center [812, 189] width 13 height 11
radio input "true"
click at [998, 175] on label "False" at bounding box center [1007, 189] width 124 height 41
click at [968, 184] on input "False" at bounding box center [960, 189] width 13 height 11
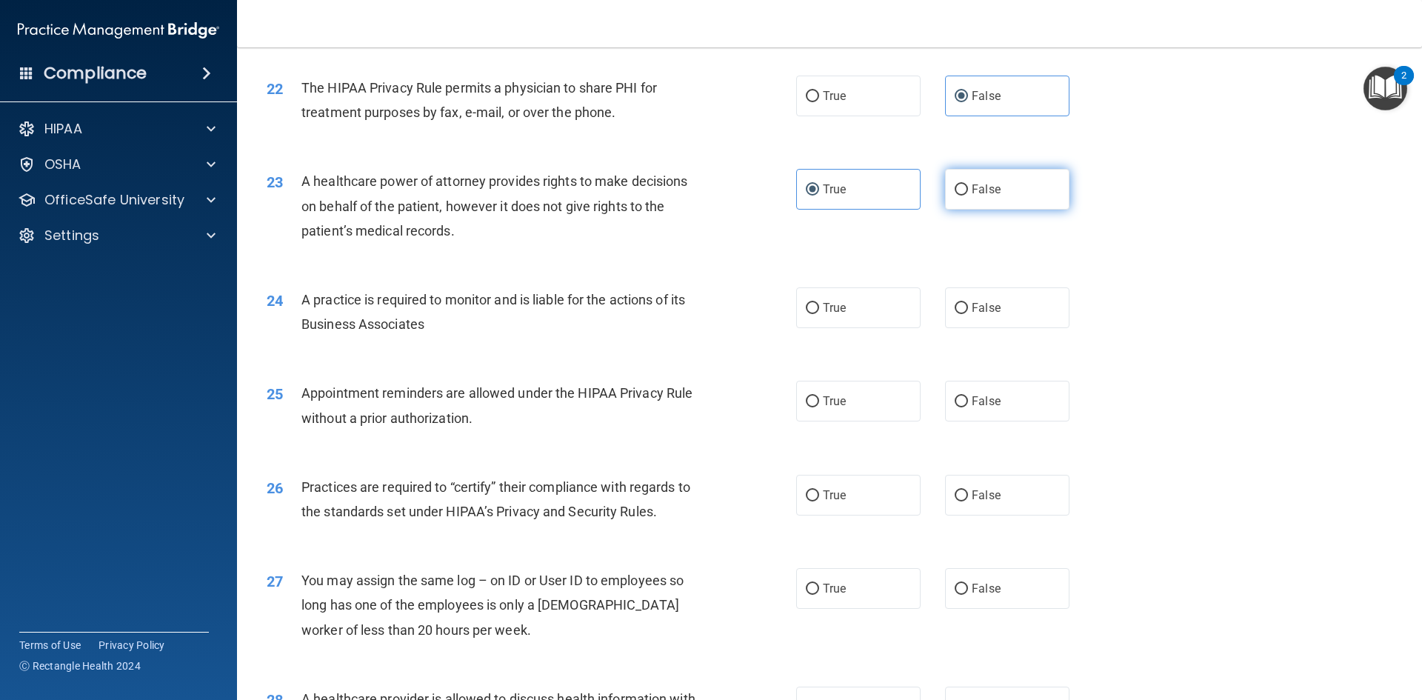
radio input "true"
radio input "false"
click at [807, 309] on input "True" at bounding box center [812, 308] width 13 height 11
radio input "true"
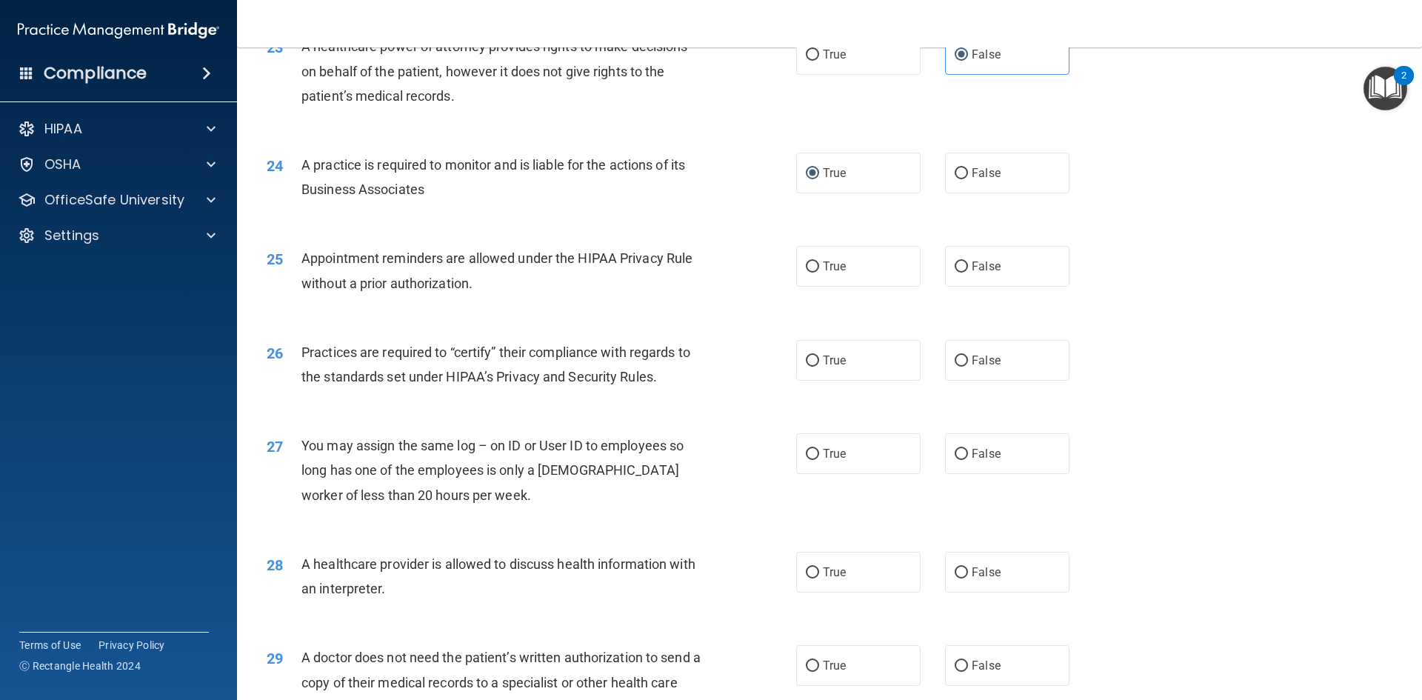
scroll to position [2525, 0]
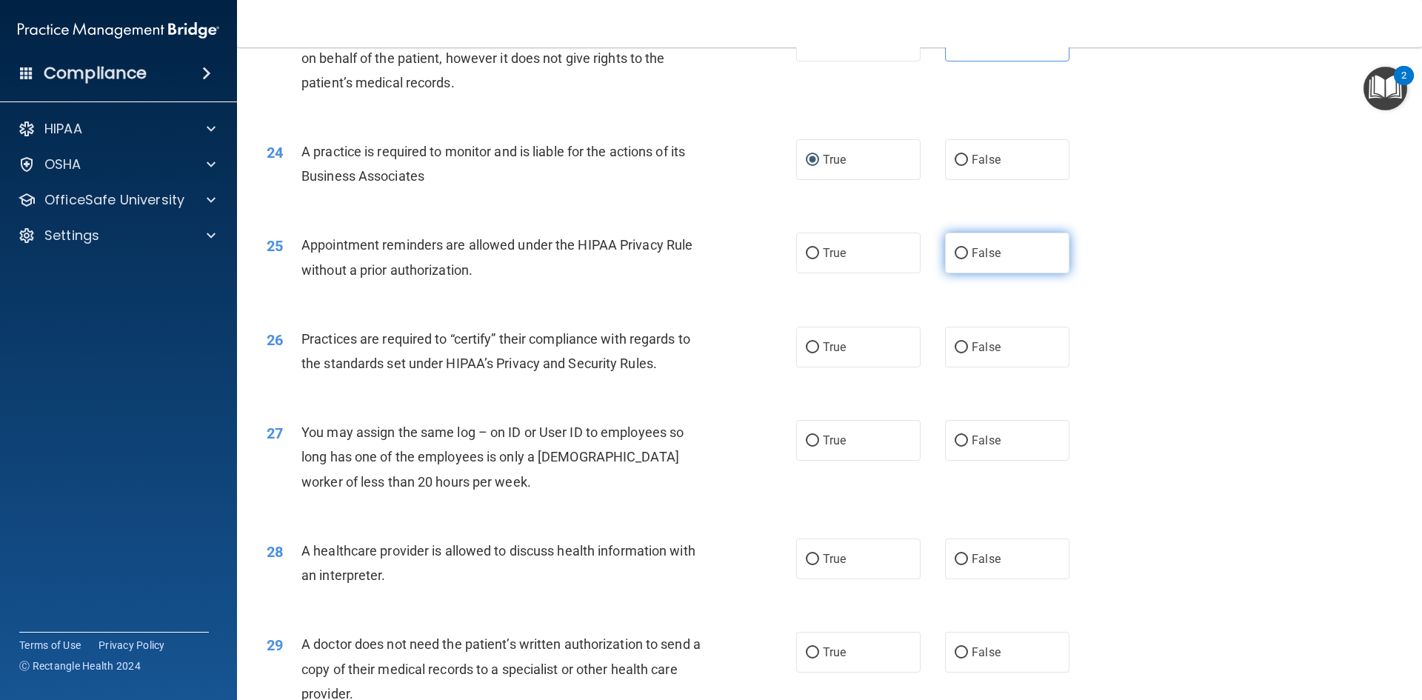
click at [949, 264] on label "False" at bounding box center [1007, 252] width 124 height 41
click at [954, 259] on input "False" at bounding box center [960, 253] width 13 height 11
radio input "true"
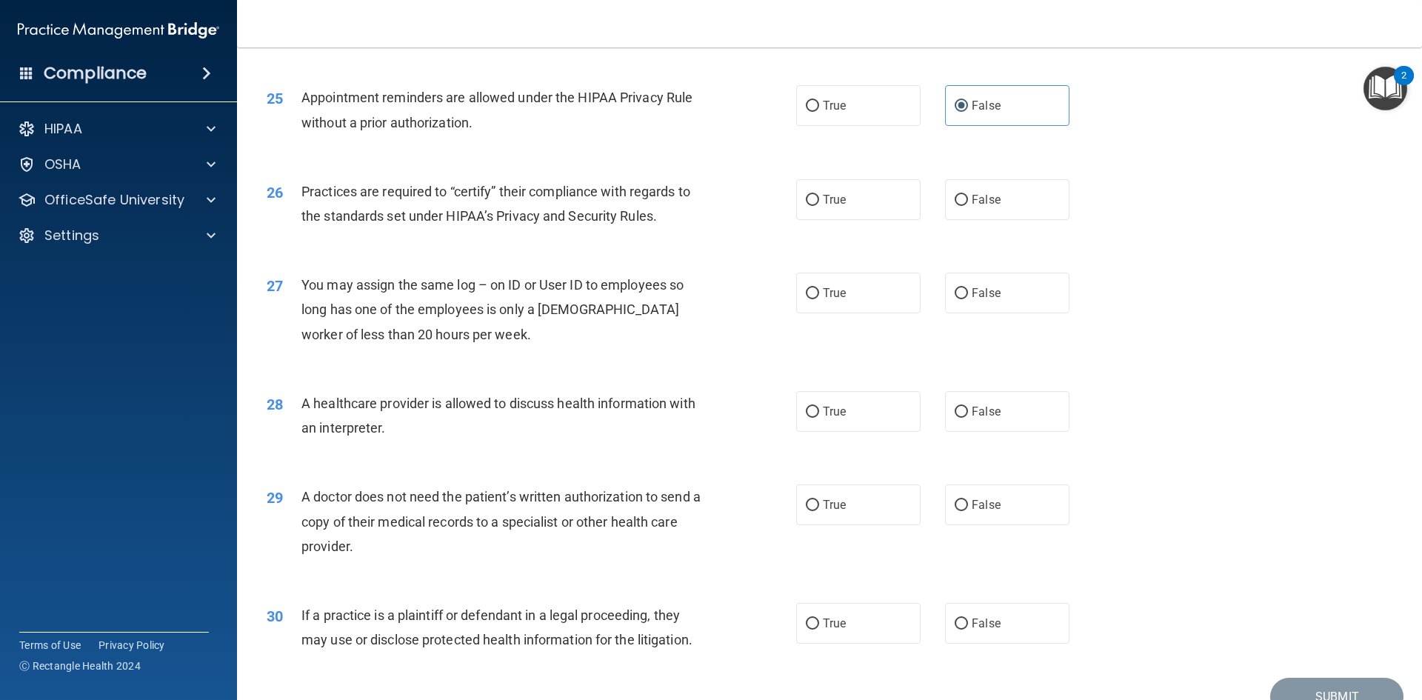
scroll to position [2673, 0]
click at [899, 207] on label "True" at bounding box center [858, 198] width 124 height 41
click at [819, 205] on input "True" at bounding box center [812, 199] width 13 height 11
radio input "true"
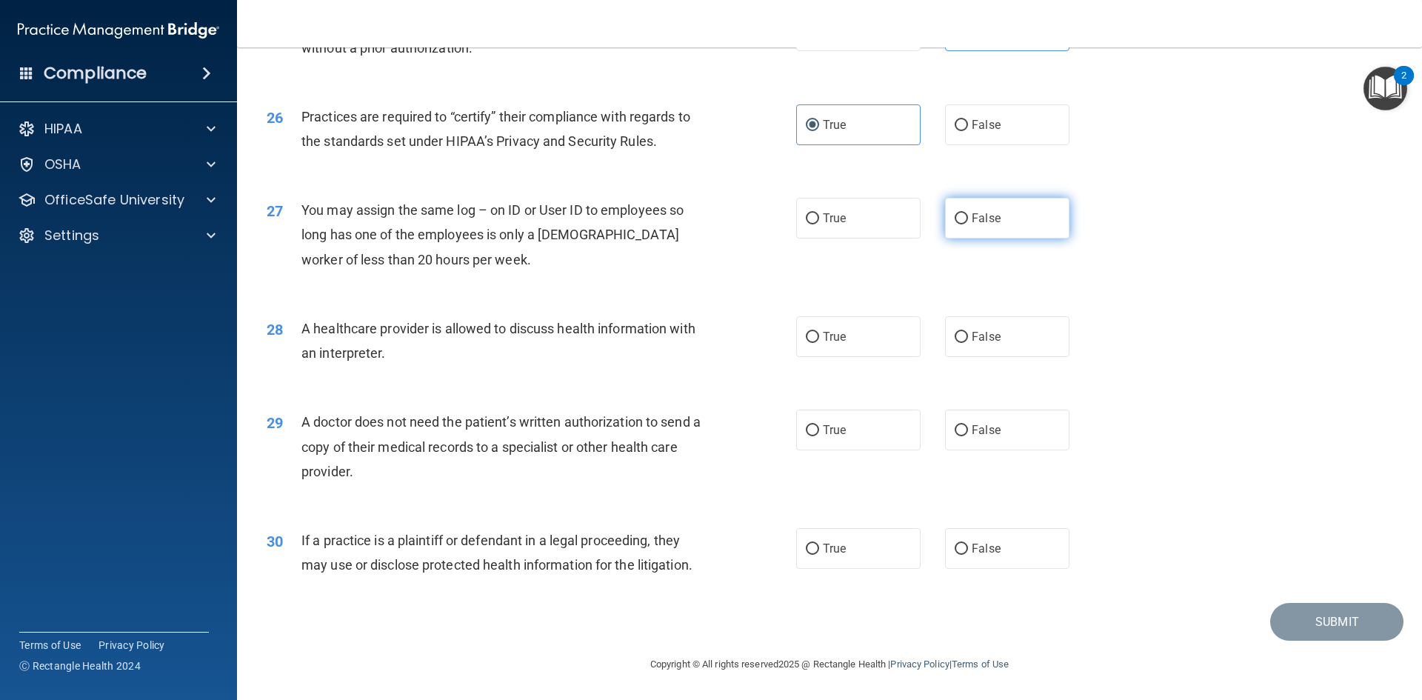
click at [1002, 230] on label "False" at bounding box center [1007, 218] width 124 height 41
click at [968, 224] on input "False" at bounding box center [960, 218] width 13 height 11
radio input "true"
click at [904, 342] on label "True" at bounding box center [858, 336] width 124 height 41
click at [819, 342] on input "True" at bounding box center [812, 337] width 13 height 11
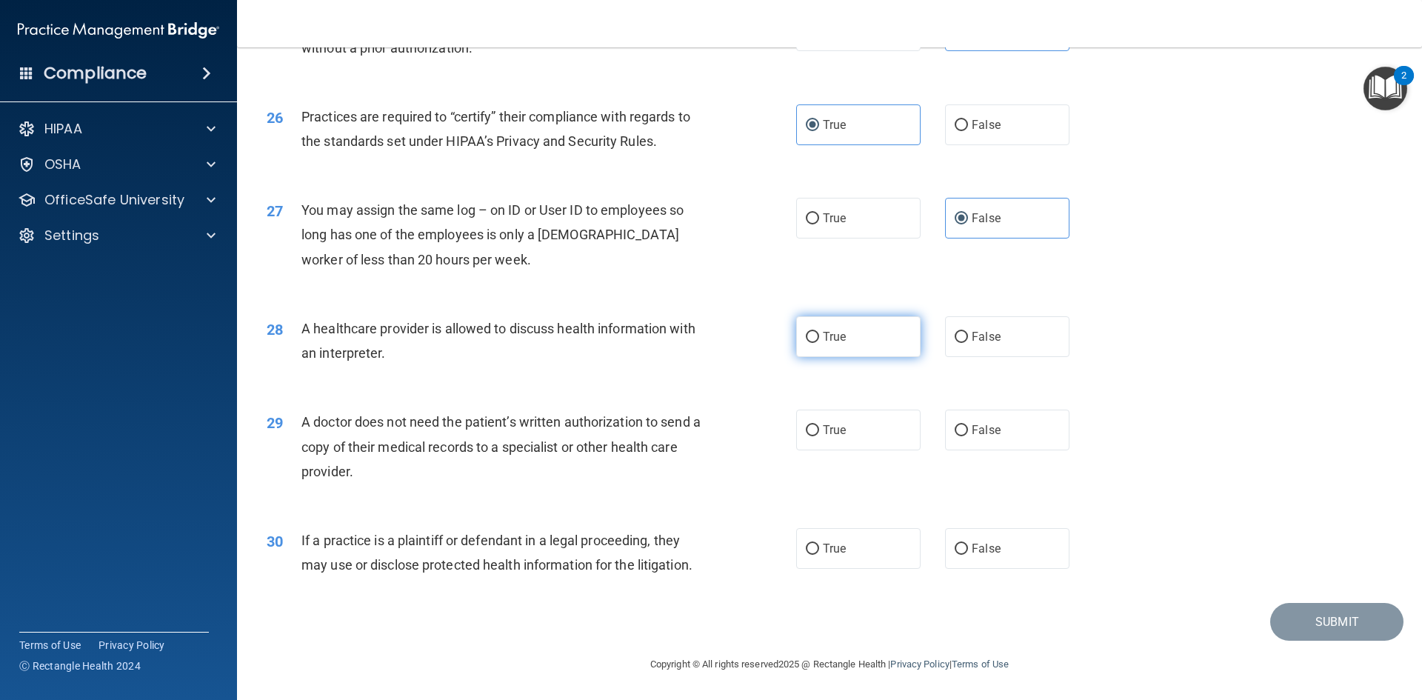
radio input "true"
click at [957, 446] on label "False" at bounding box center [1007, 429] width 124 height 41
click at [957, 436] on input "False" at bounding box center [960, 430] width 13 height 11
radio input "true"
click at [851, 560] on label "True" at bounding box center [858, 548] width 124 height 41
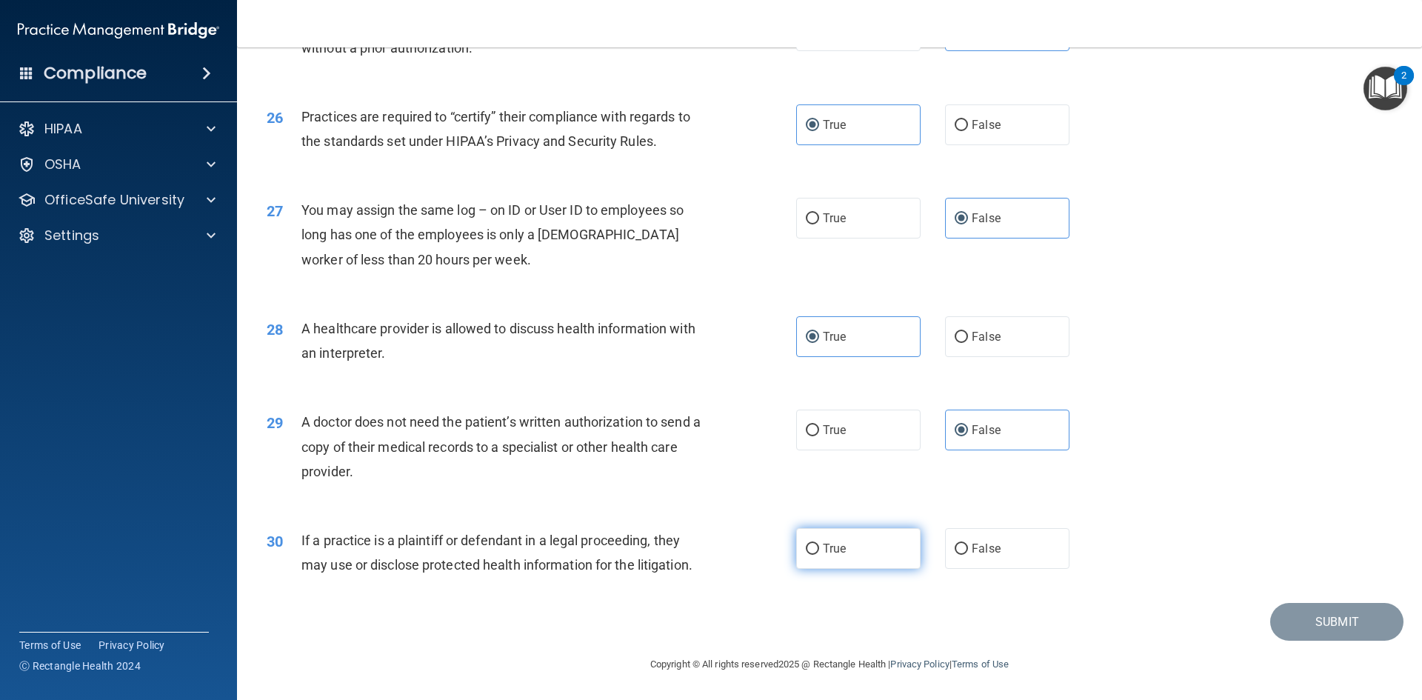
click at [819, 555] on input "True" at bounding box center [812, 548] width 13 height 11
radio input "true"
click at [1316, 627] on button "Submit" at bounding box center [1336, 622] width 133 height 38
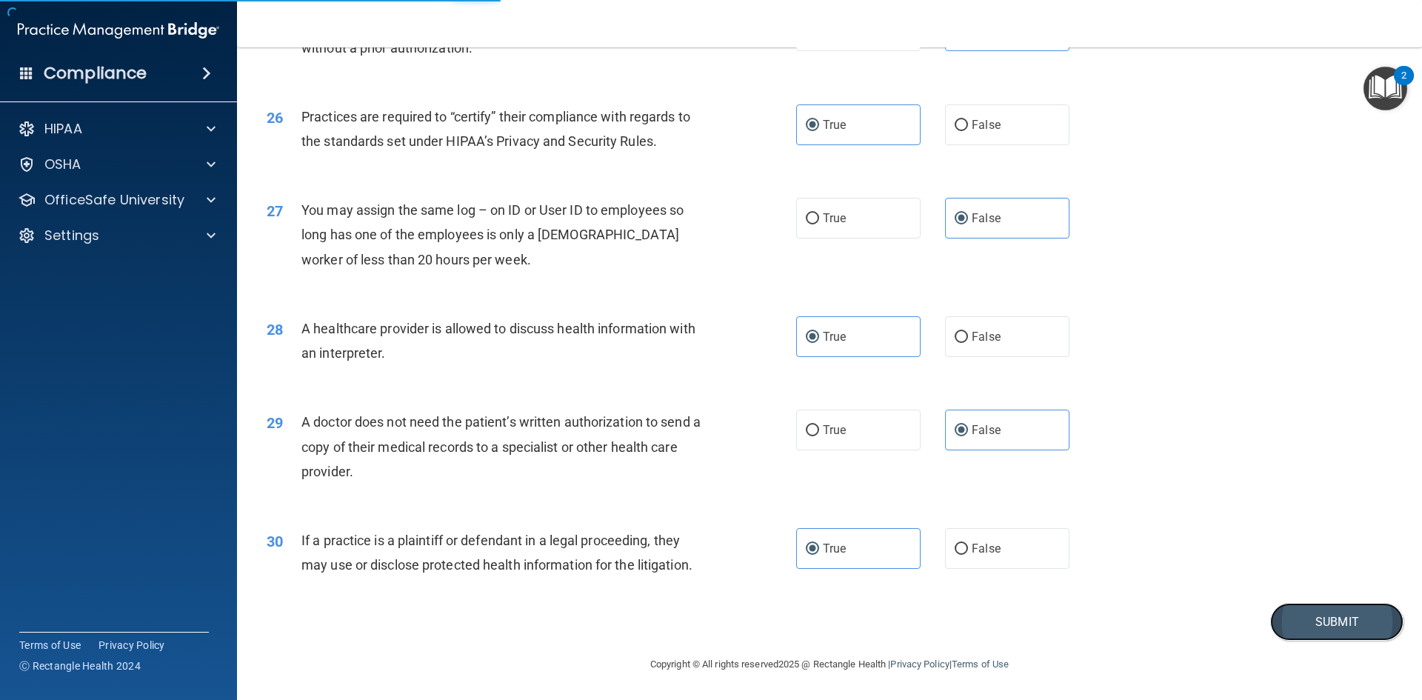
click at [1318, 627] on button "Submit" at bounding box center [1336, 622] width 133 height 38
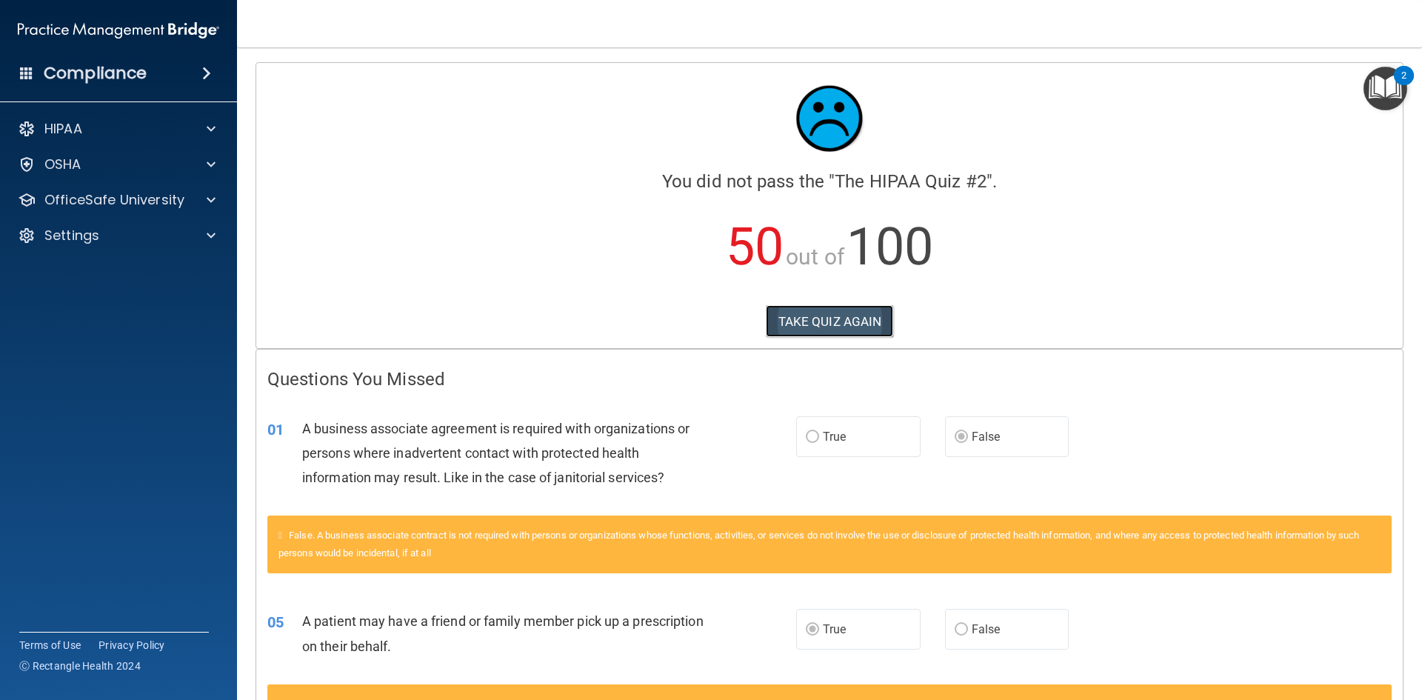
click at [822, 324] on button "TAKE QUIZ AGAIN" at bounding box center [830, 321] width 128 height 33
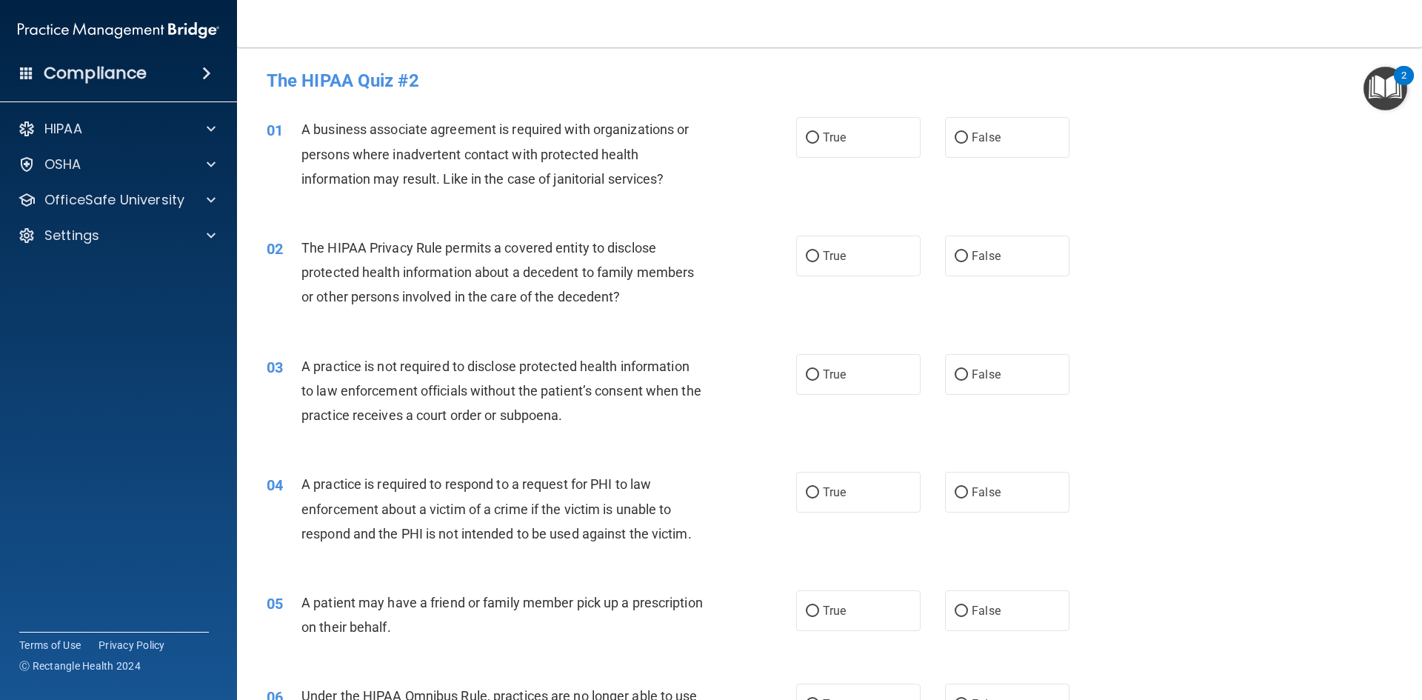
click at [997, 108] on div "01 A business associate agreement is required with organizations or persons whe…" at bounding box center [829, 157] width 1148 height 118
click at [1004, 150] on label "False" at bounding box center [1007, 137] width 124 height 41
click at [968, 144] on input "False" at bounding box center [960, 138] width 13 height 11
radio input "true"
click at [870, 250] on label "True" at bounding box center [858, 255] width 124 height 41
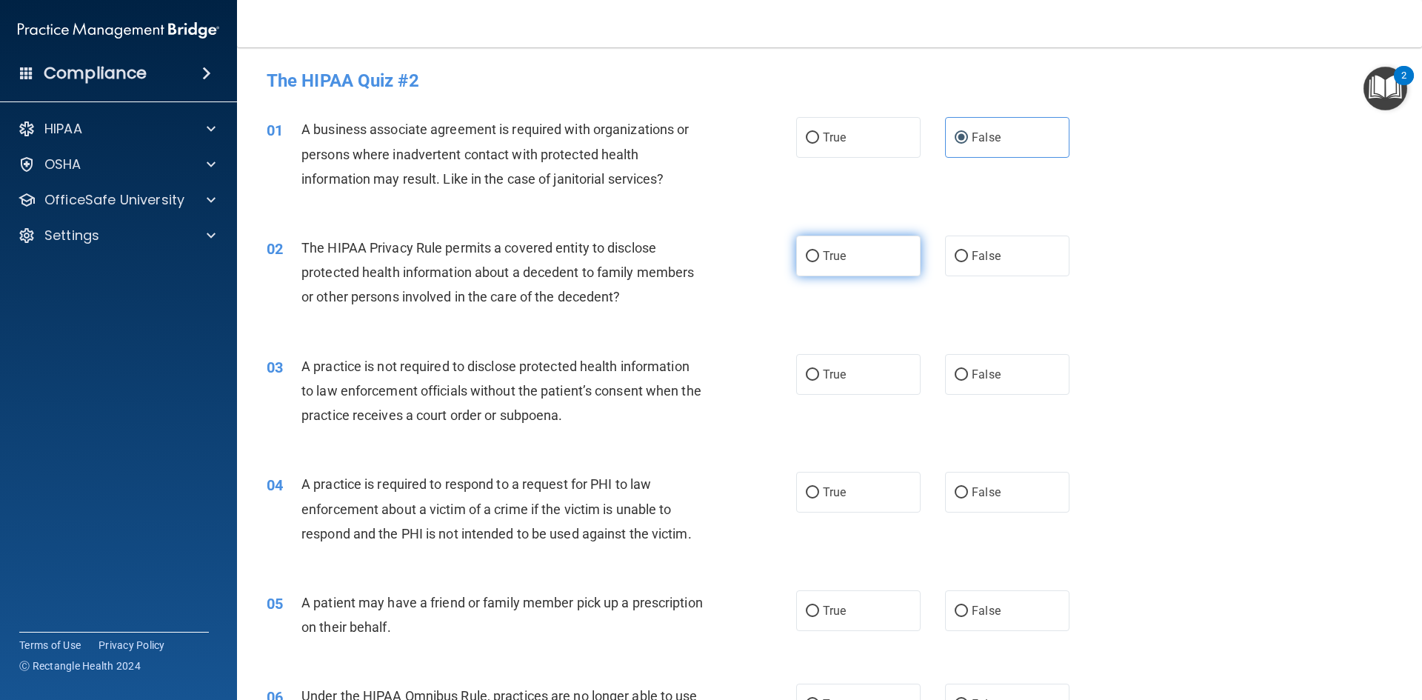
click at [819, 251] on input "True" at bounding box center [812, 256] width 13 height 11
radio input "true"
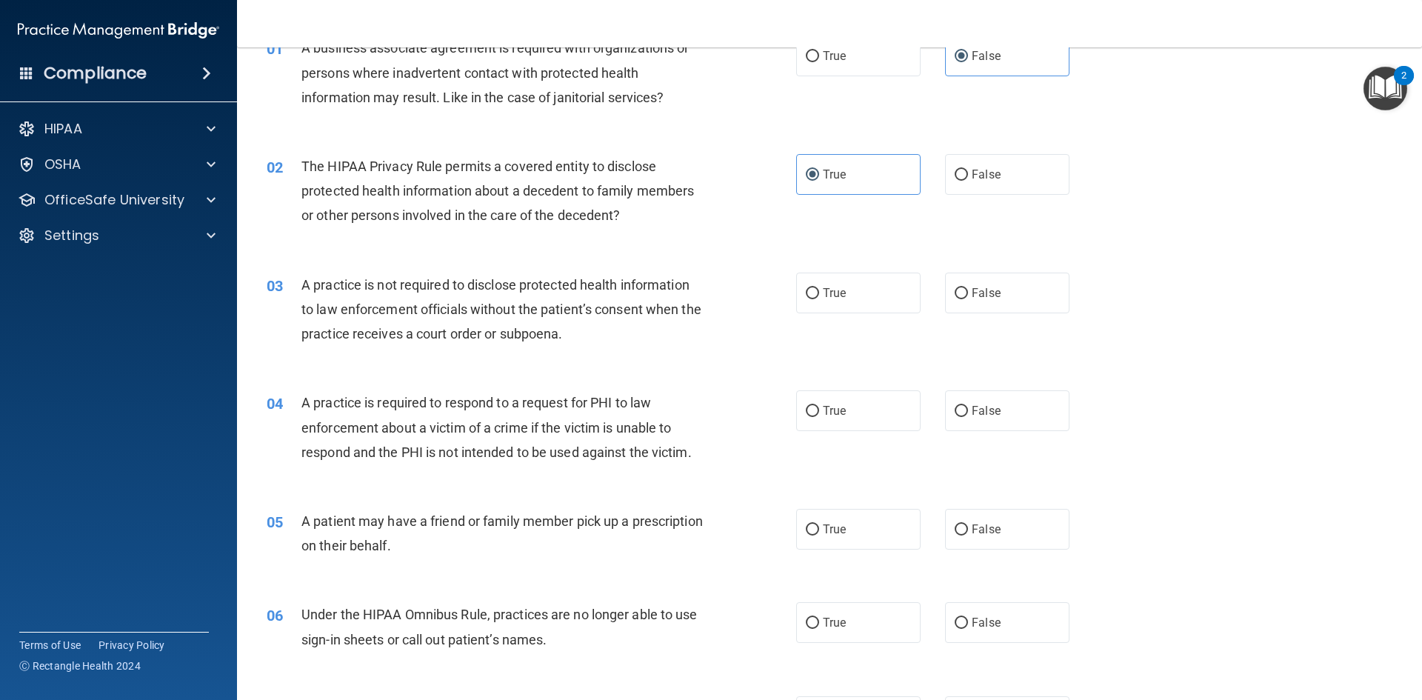
scroll to position [148, 0]
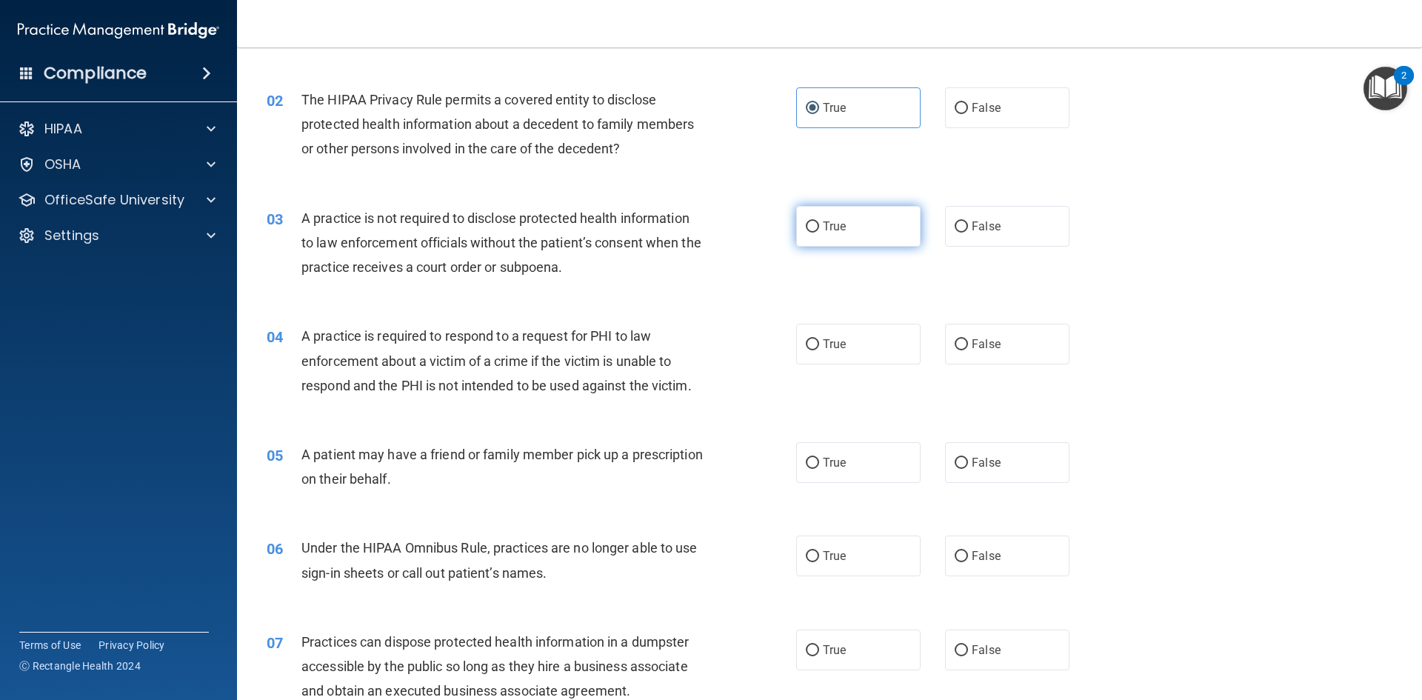
click at [871, 221] on label "True" at bounding box center [858, 226] width 124 height 41
click at [819, 221] on input "True" at bounding box center [812, 226] width 13 height 11
radio input "true"
click at [1020, 238] on label "False" at bounding box center [1007, 226] width 124 height 41
click at [968, 232] on input "False" at bounding box center [960, 226] width 13 height 11
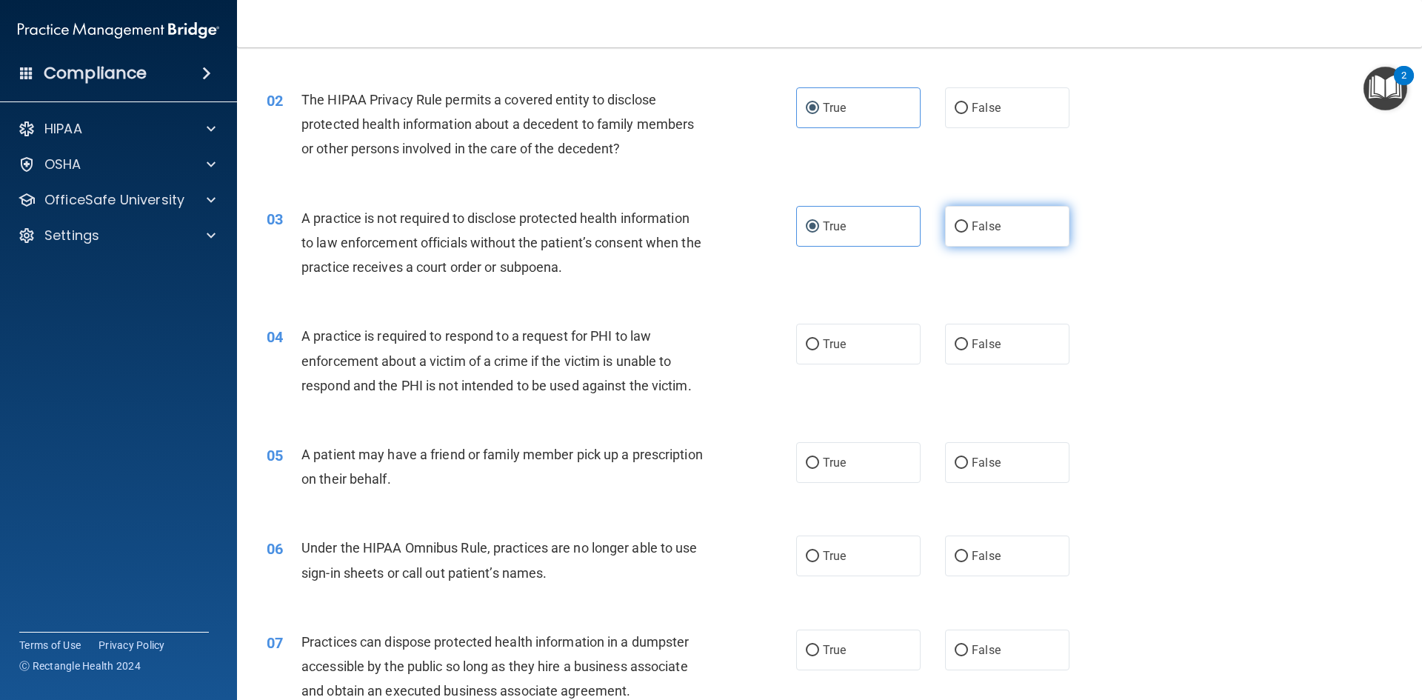
radio input "true"
radio input "false"
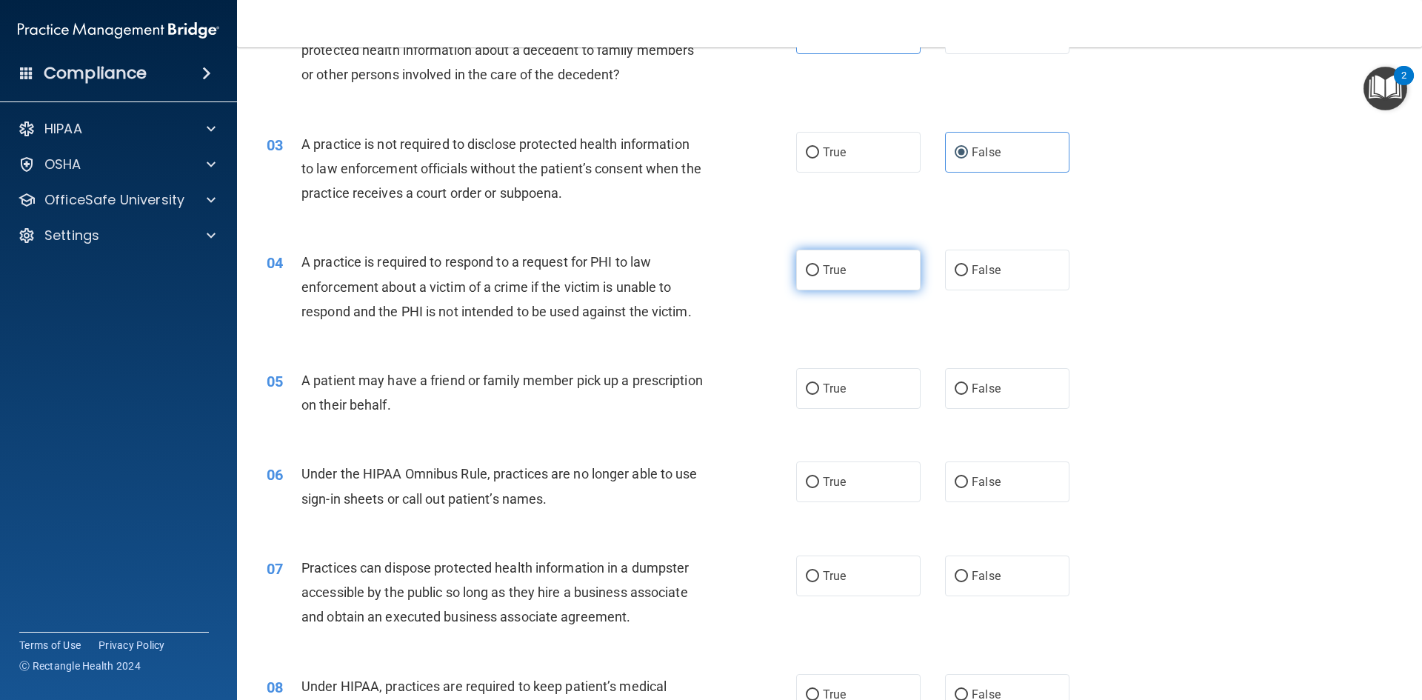
click at [835, 275] on span "True" at bounding box center [834, 270] width 23 height 14
click at [819, 275] on input "True" at bounding box center [812, 270] width 13 height 11
radio input "true"
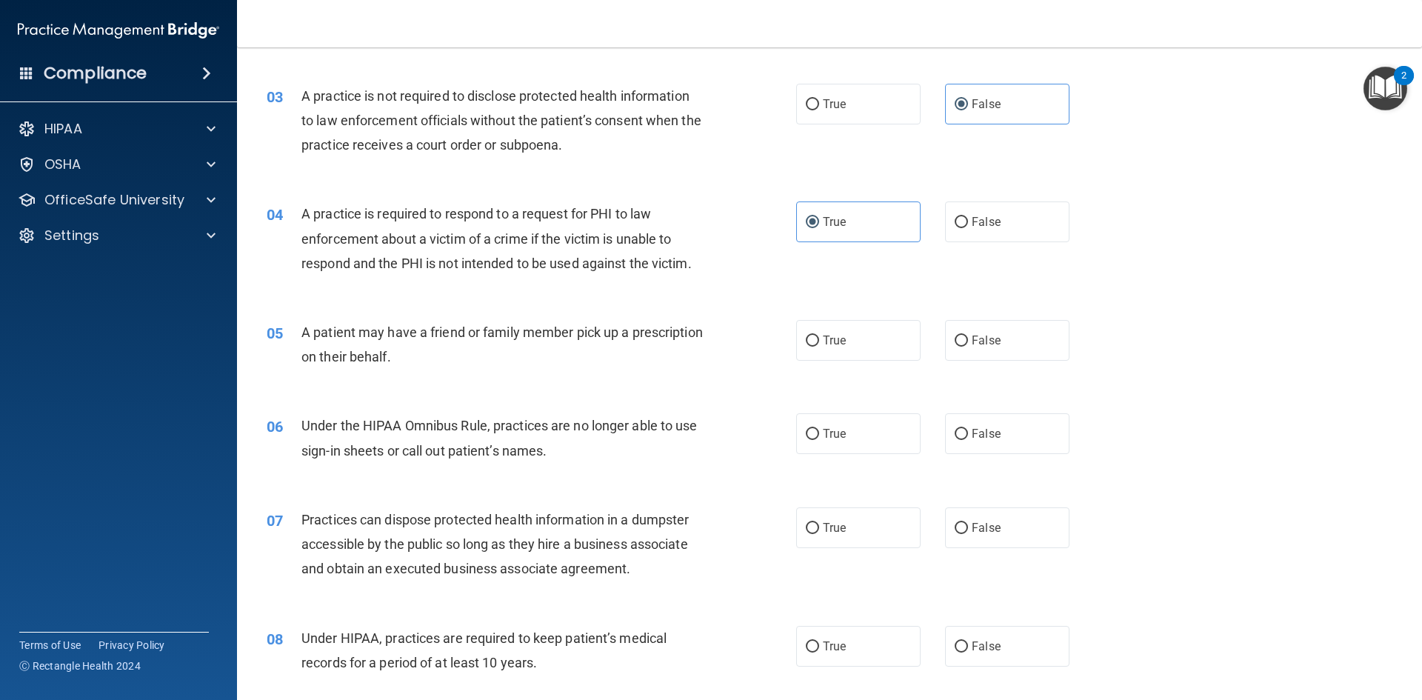
scroll to position [296, 0]
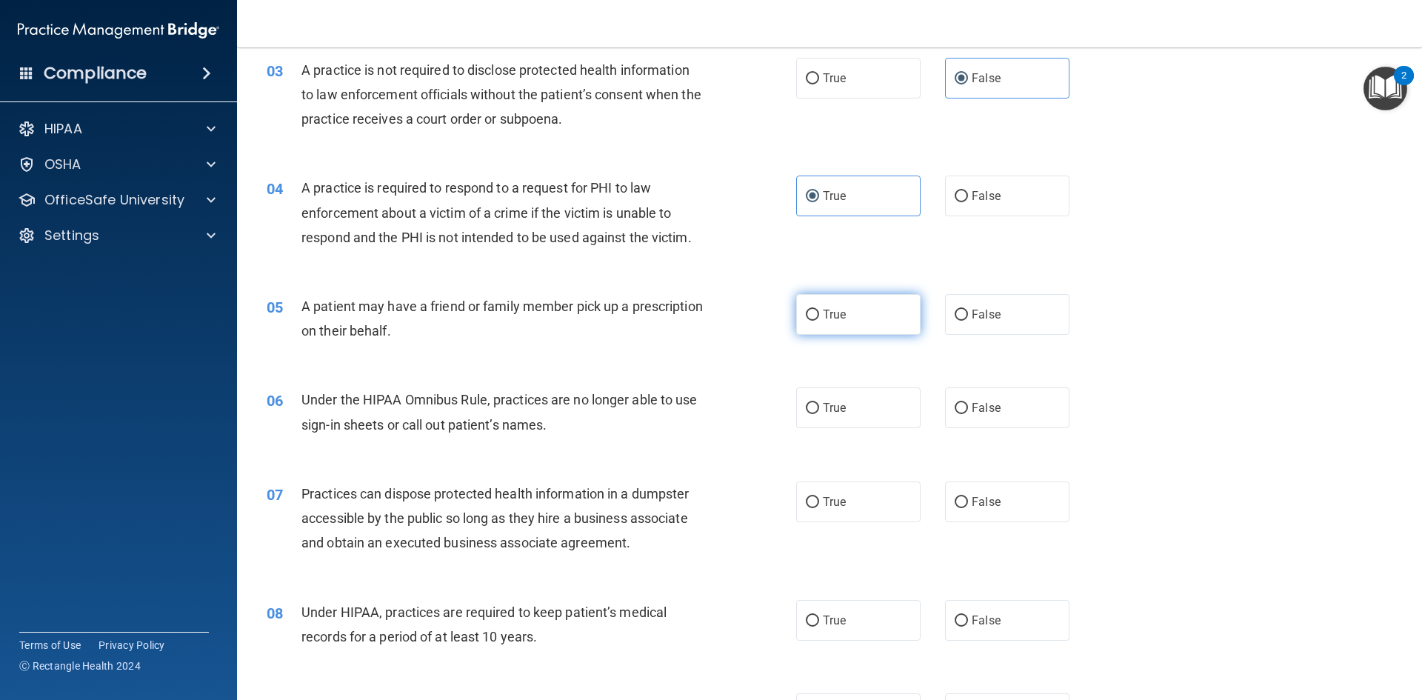
click at [850, 301] on label "True" at bounding box center [858, 314] width 124 height 41
click at [819, 309] on input "True" at bounding box center [812, 314] width 13 height 11
radio input "true"
click at [1005, 429] on div "06 Under the HIPAA Omnibus Rule, practices are no longer able to use sign-in sh…" at bounding box center [829, 415] width 1148 height 93
click at [1008, 416] on label "False" at bounding box center [1007, 407] width 124 height 41
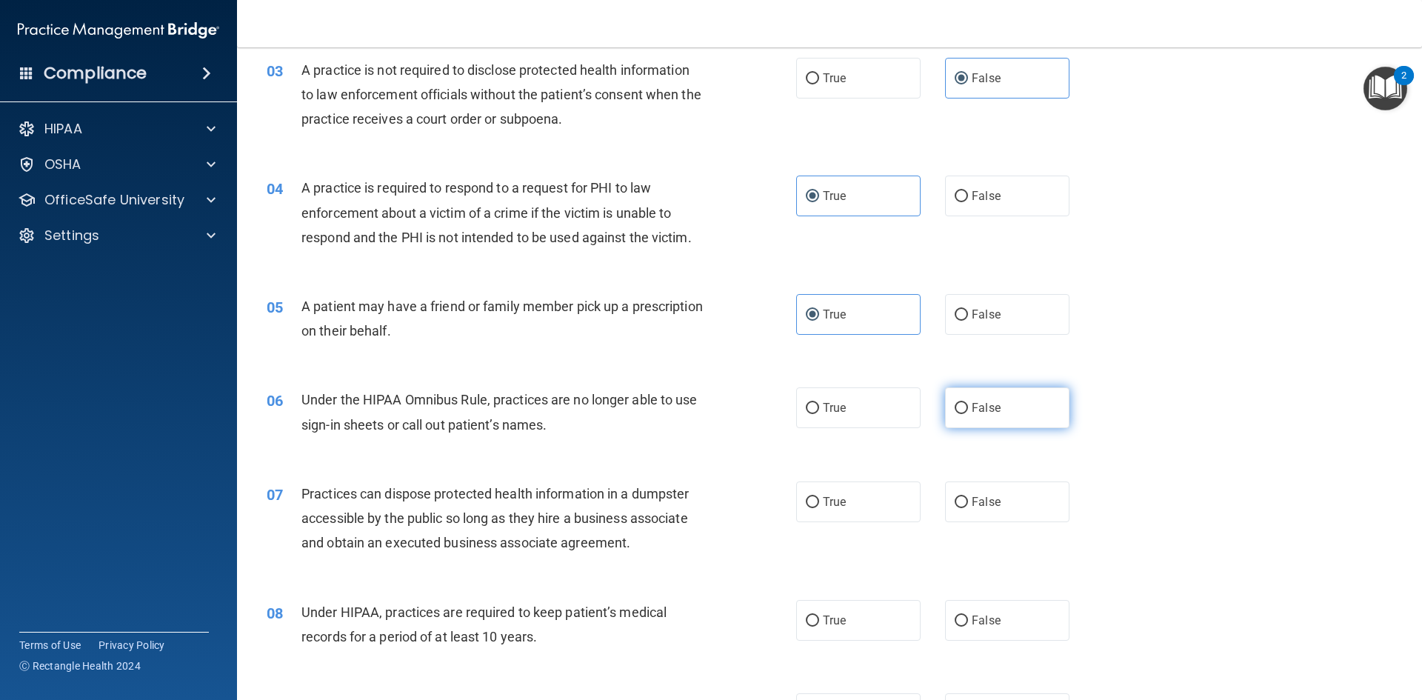
click at [968, 414] on input "False" at bounding box center [960, 408] width 13 height 11
radio input "true"
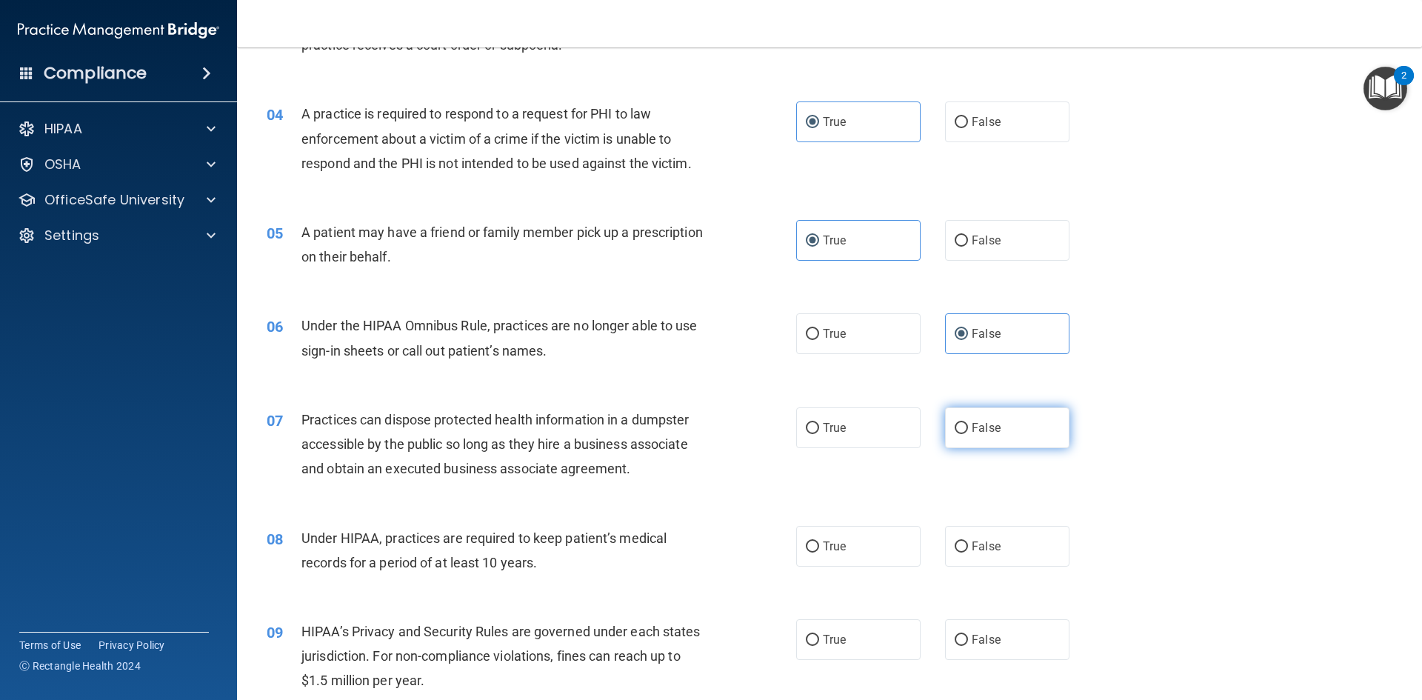
click at [983, 424] on span "False" at bounding box center [985, 428] width 29 height 14
click at [968, 424] on input "False" at bounding box center [960, 428] width 13 height 11
radio input "true"
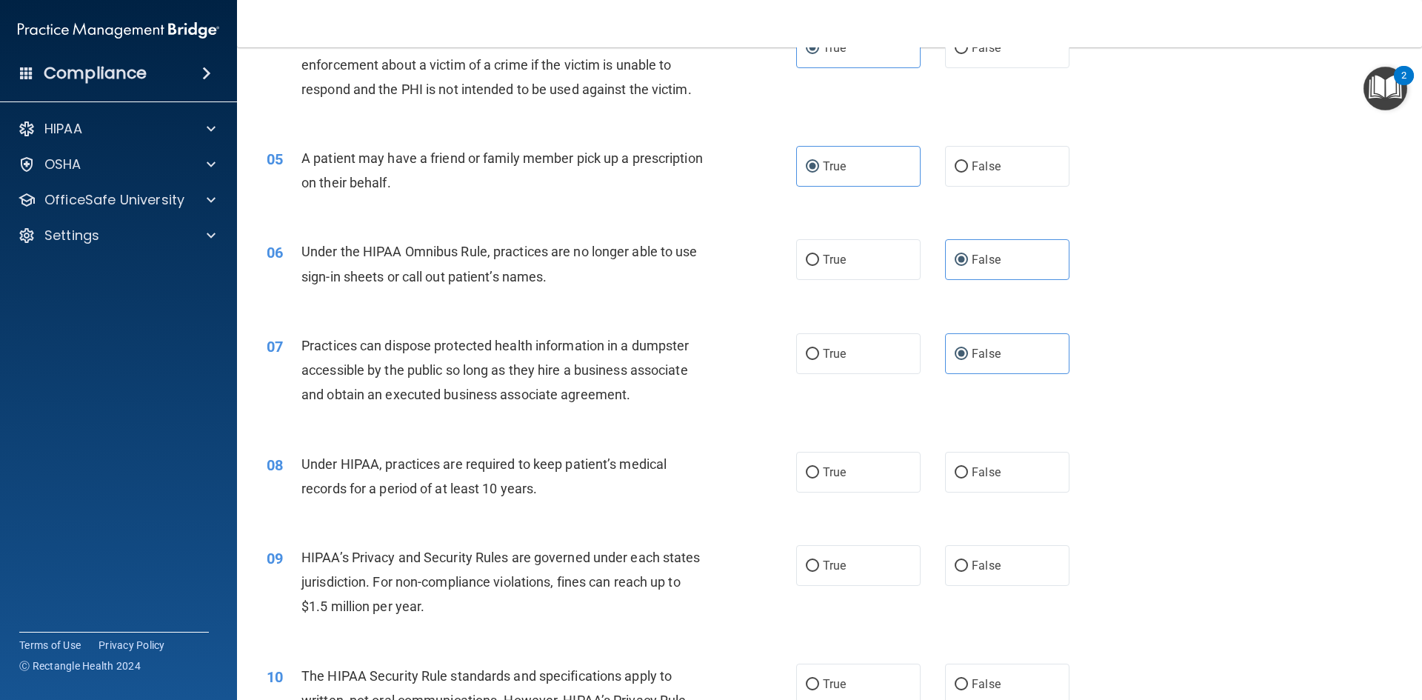
scroll to position [518, 0]
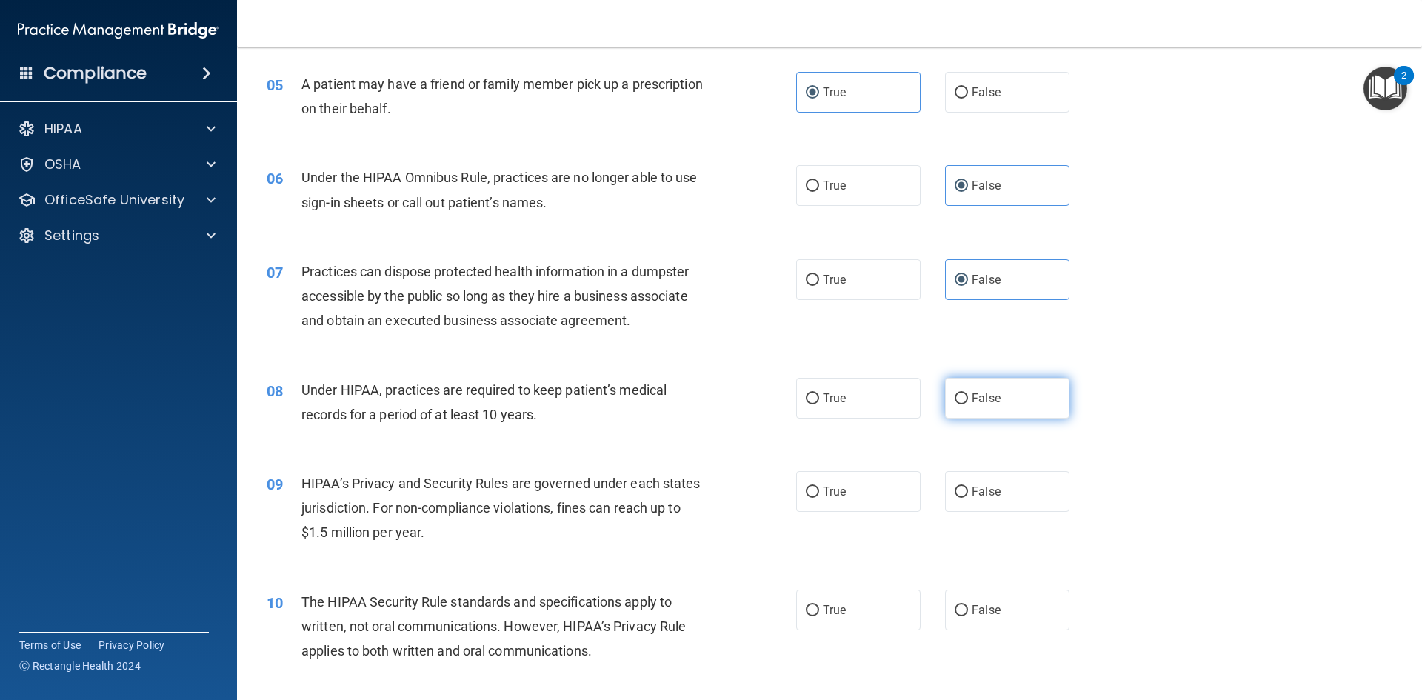
click at [995, 403] on label "False" at bounding box center [1007, 398] width 124 height 41
click at [968, 403] on input "False" at bounding box center [960, 398] width 13 height 11
radio input "true"
click at [985, 486] on span "False" at bounding box center [985, 491] width 29 height 14
click at [968, 486] on input "False" at bounding box center [960, 491] width 13 height 11
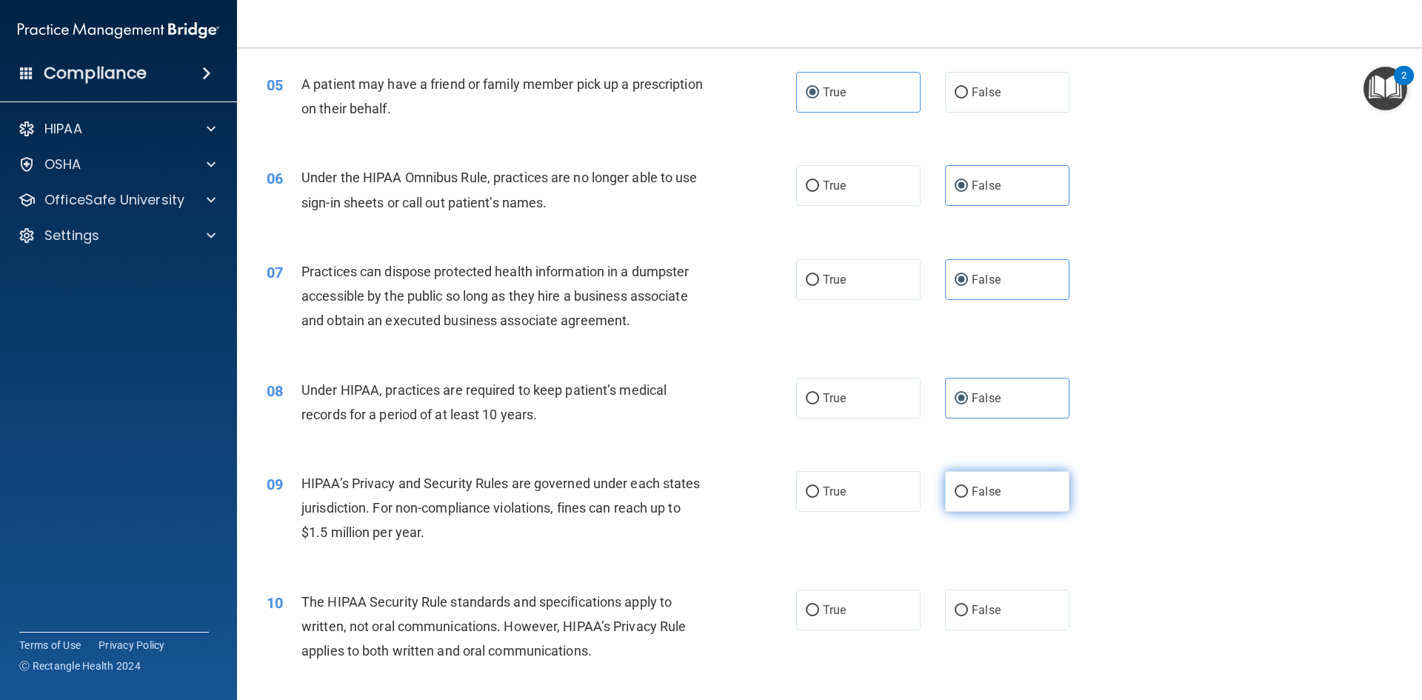
radio input "true"
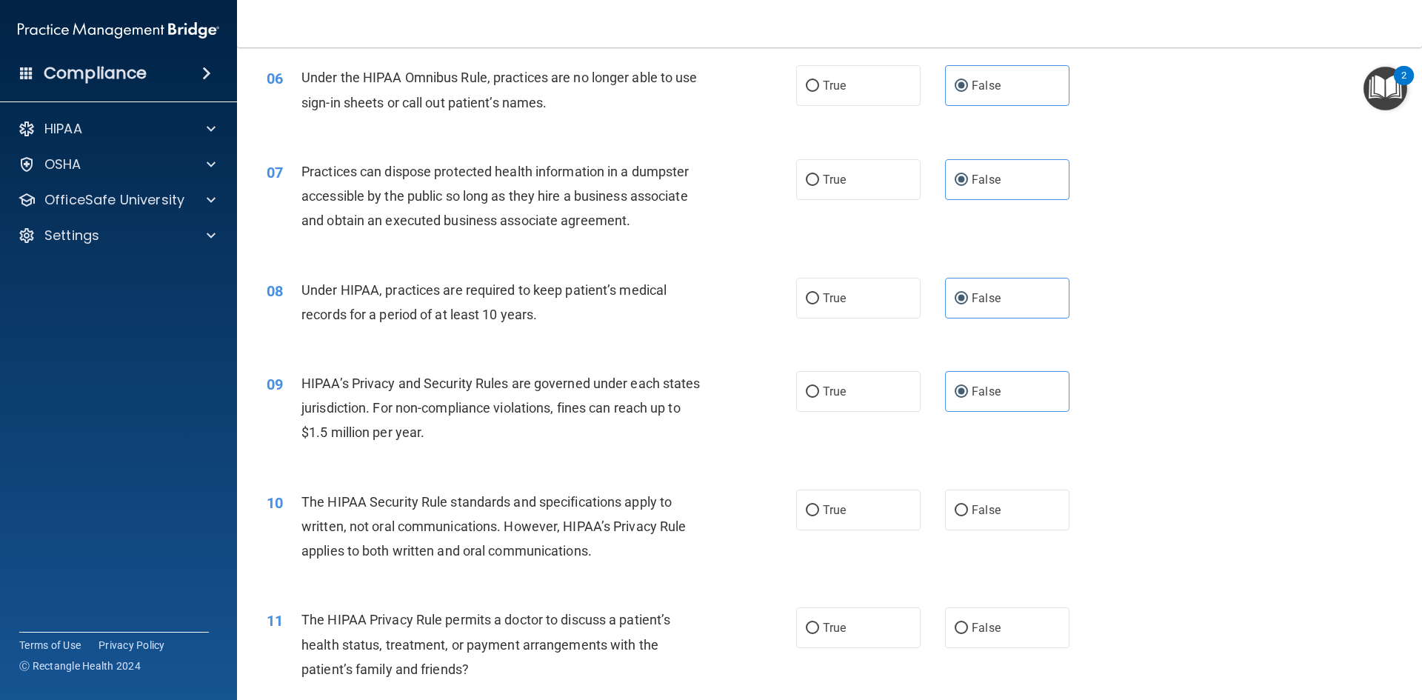
scroll to position [666, 0]
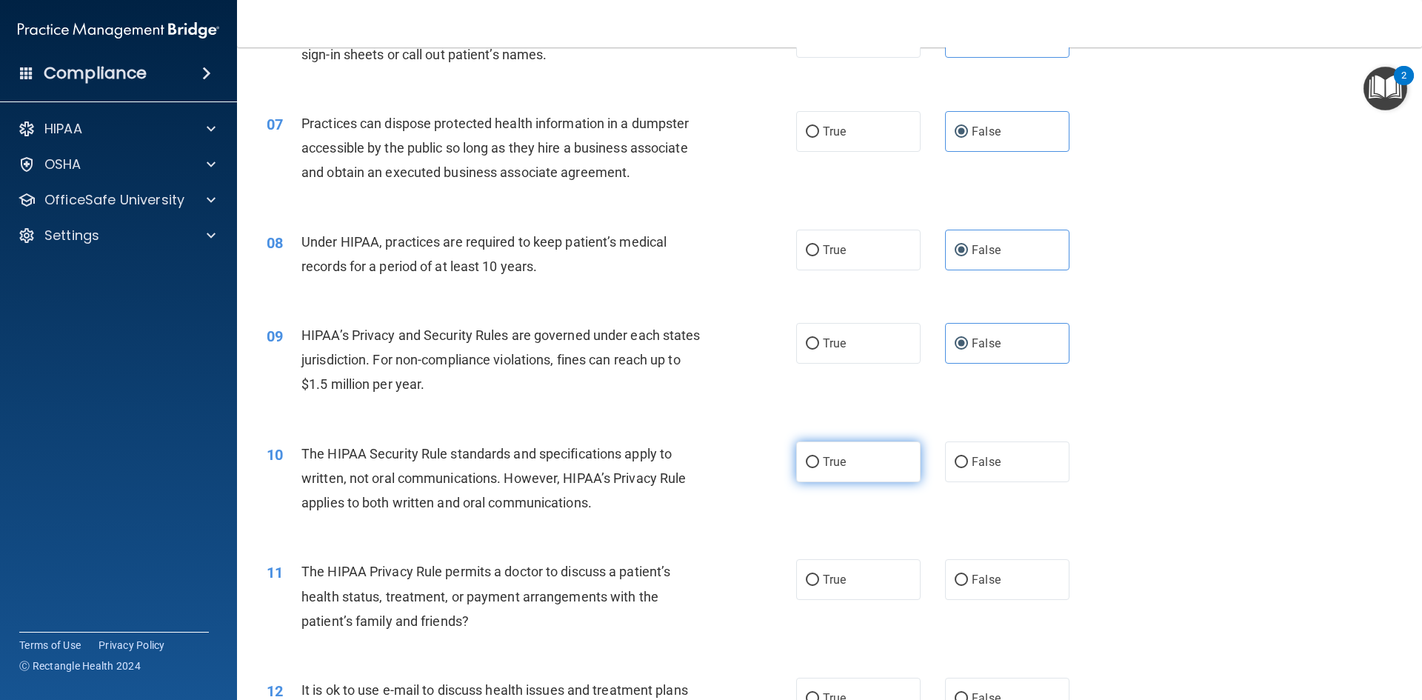
click at [858, 462] on label "True" at bounding box center [858, 461] width 124 height 41
click at [819, 462] on input "True" at bounding box center [812, 462] width 13 height 11
radio input "true"
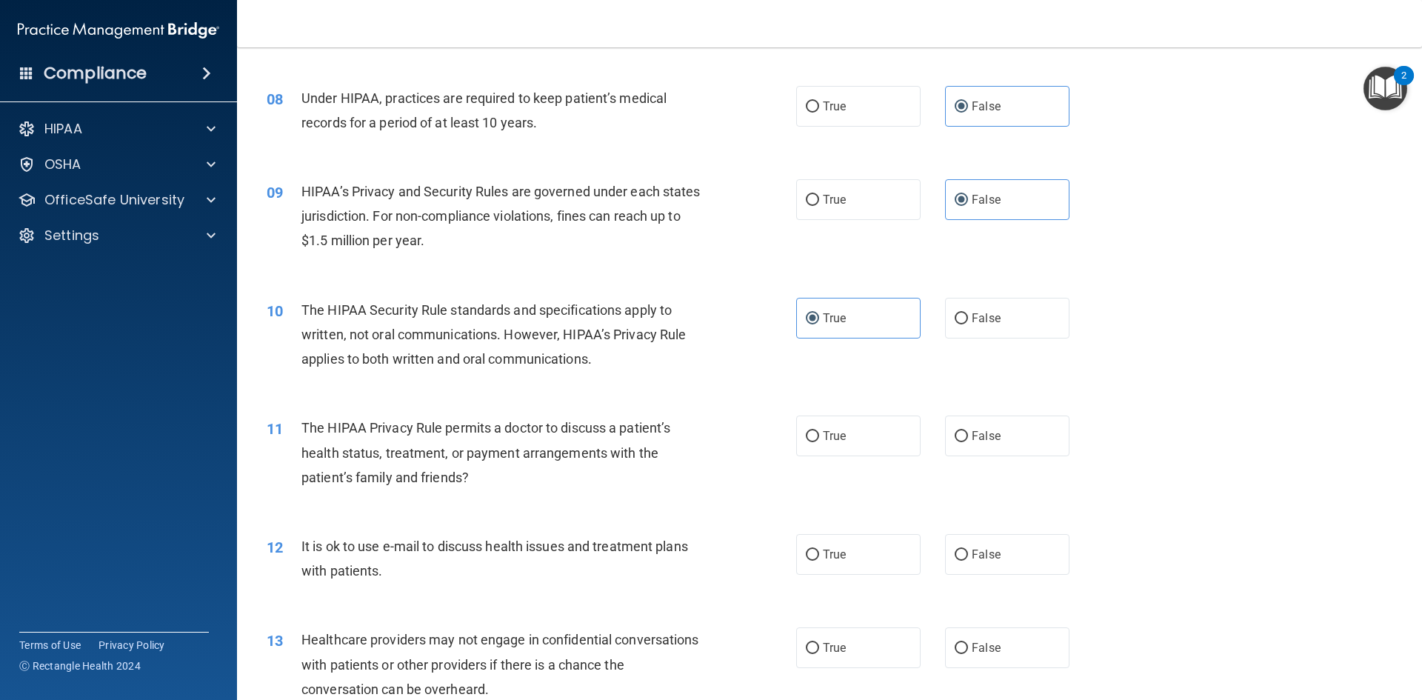
scroll to position [814, 0]
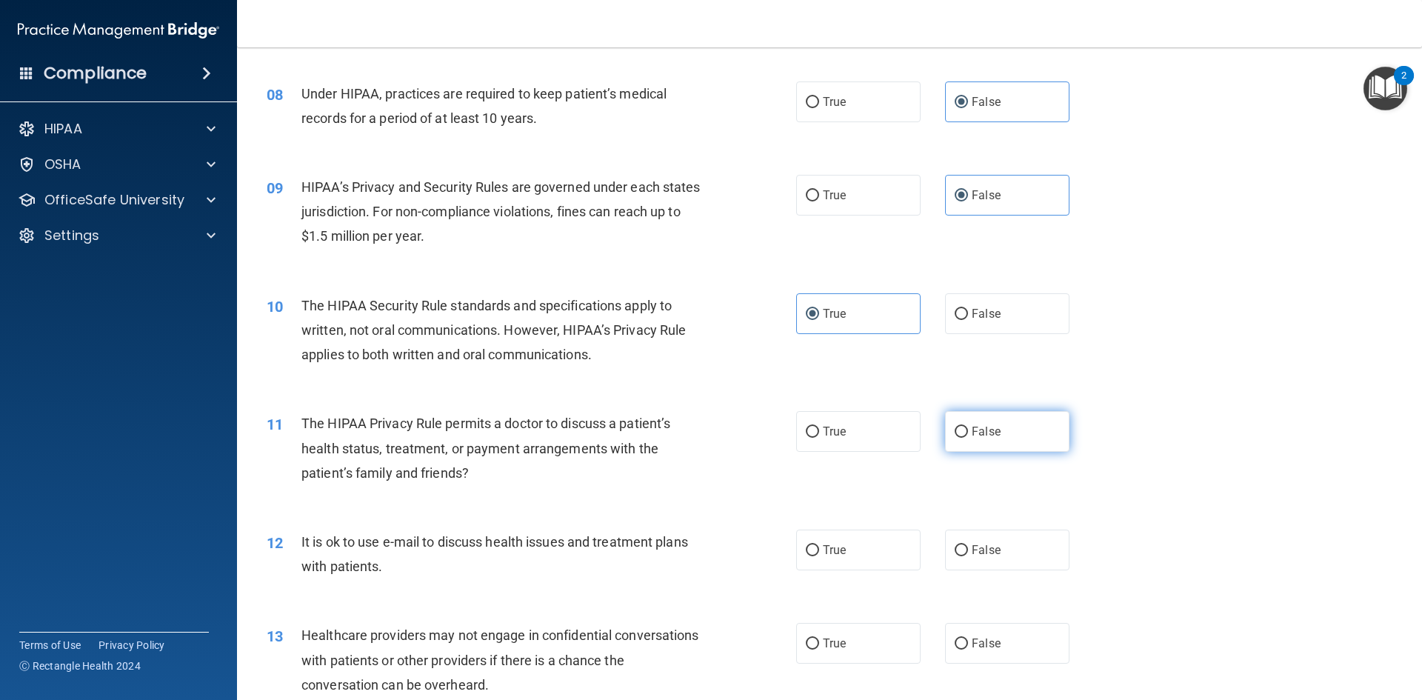
click at [1031, 429] on label "False" at bounding box center [1007, 431] width 124 height 41
click at [968, 429] on input "False" at bounding box center [960, 431] width 13 height 11
radio input "true"
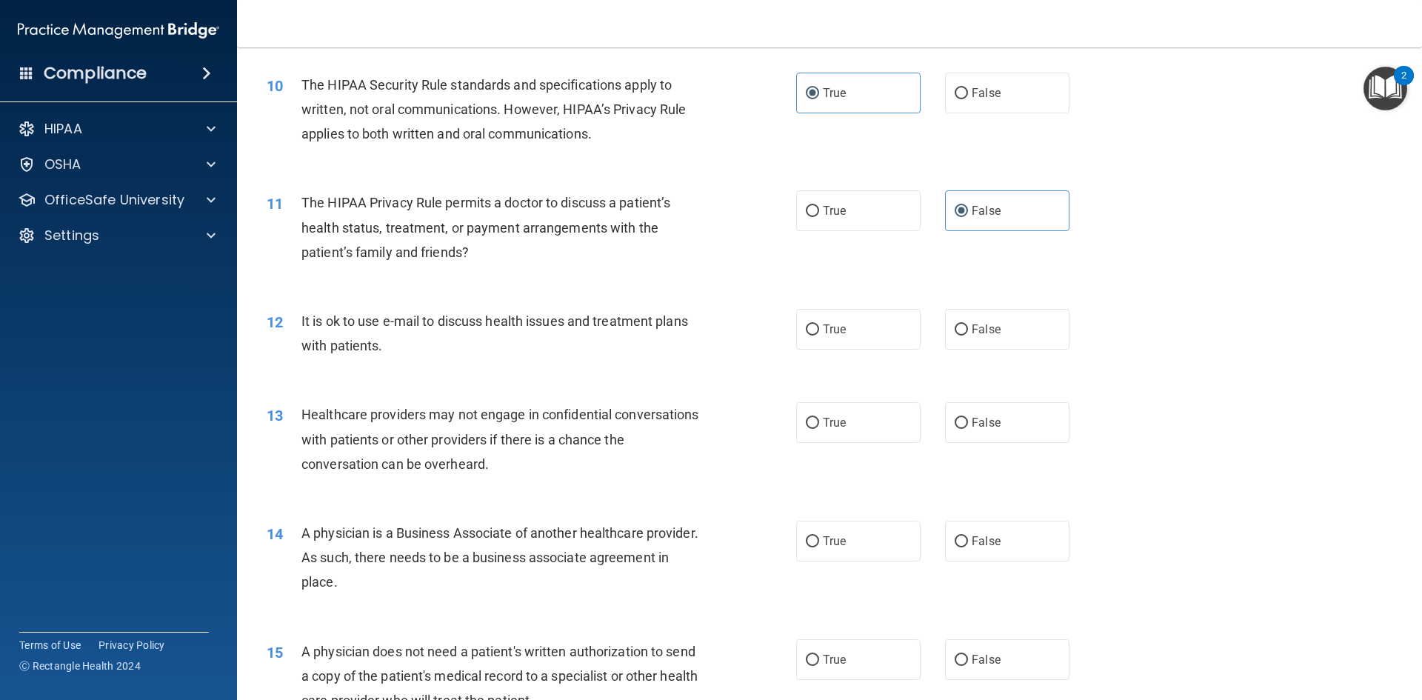
scroll to position [1037, 0]
click at [872, 319] on label "True" at bounding box center [858, 327] width 124 height 41
click at [819, 323] on input "True" at bounding box center [812, 328] width 13 height 11
radio input "true"
click at [1000, 409] on label "False" at bounding box center [1007, 421] width 124 height 41
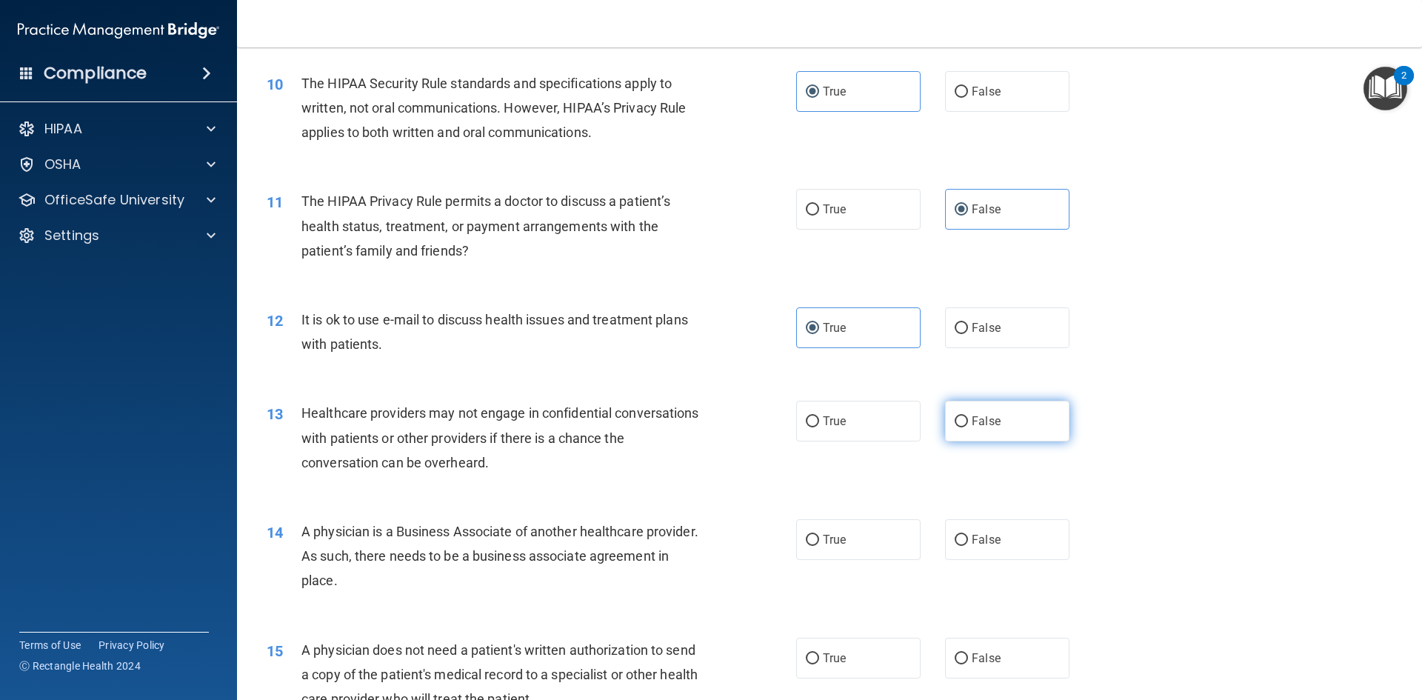
click at [968, 416] on input "False" at bounding box center [960, 421] width 13 height 11
radio input "true"
click at [991, 545] on span "False" at bounding box center [985, 539] width 29 height 14
click at [968, 545] on input "False" at bounding box center [960, 540] width 13 height 11
radio input "true"
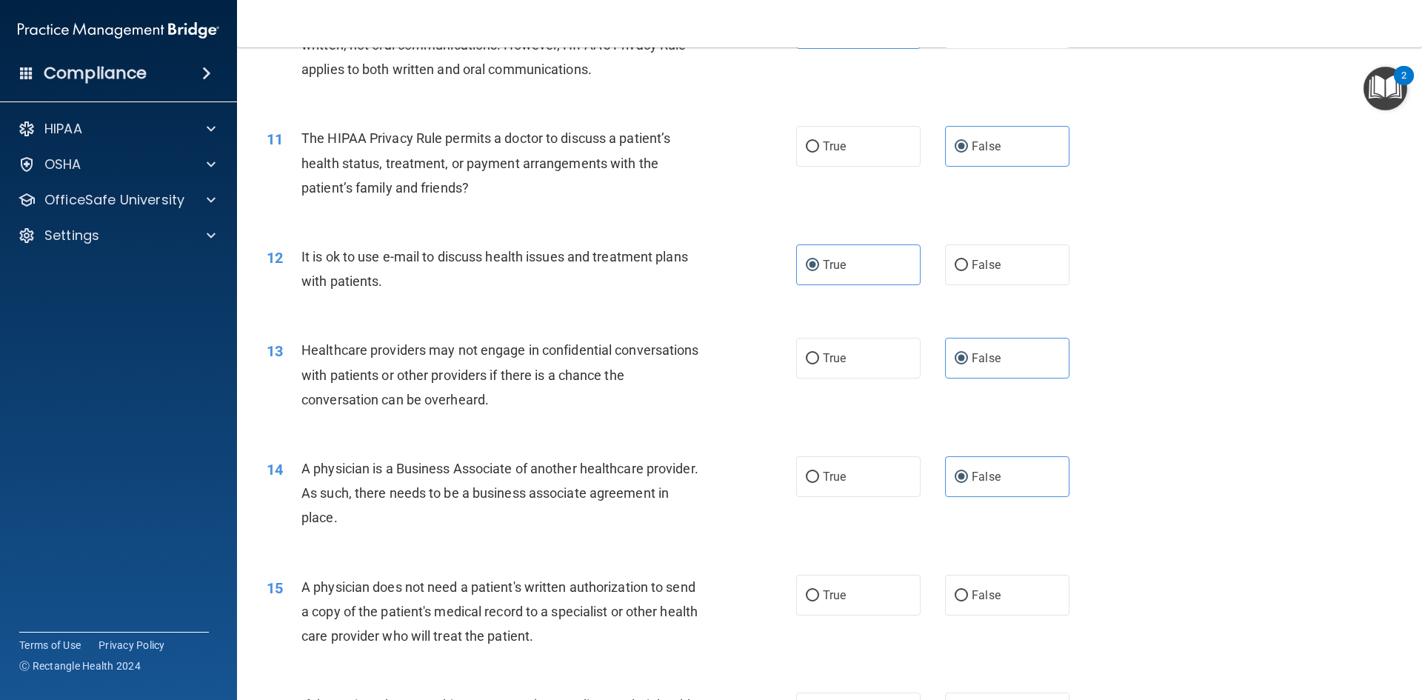
scroll to position [1185, 0]
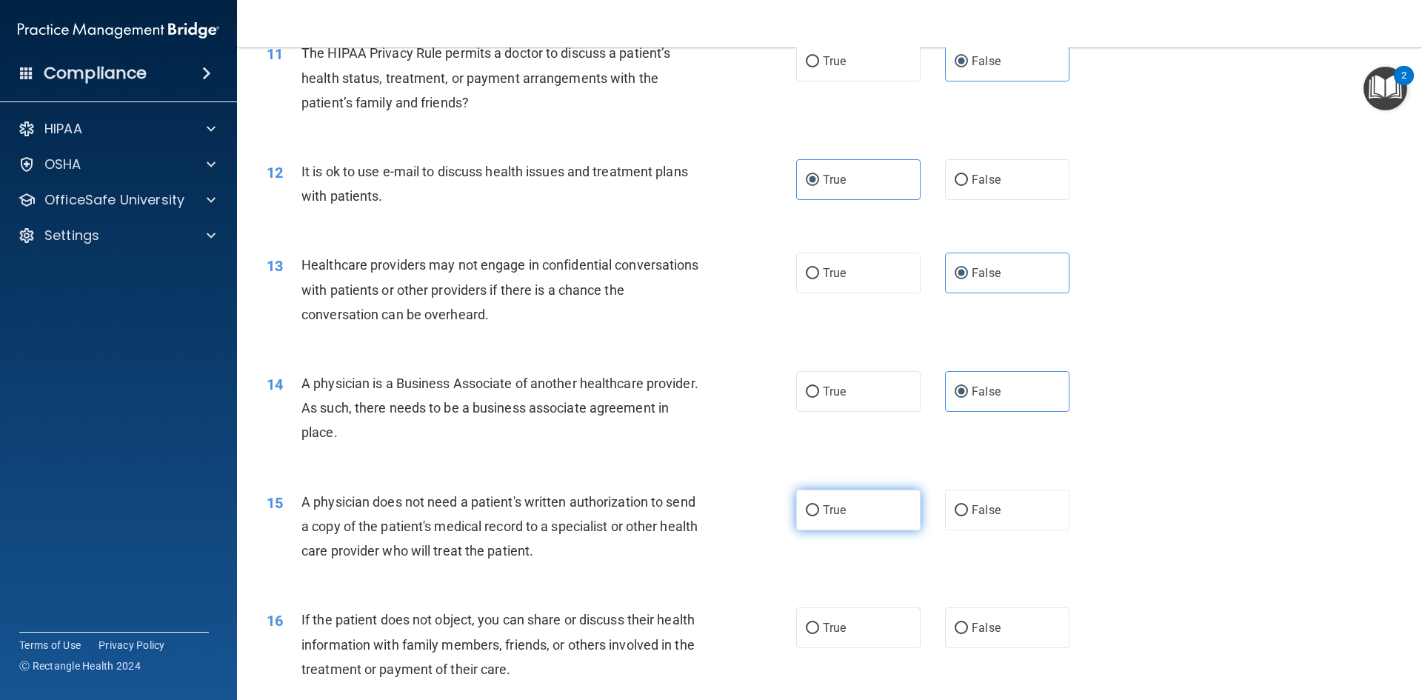
click at [842, 503] on label "True" at bounding box center [858, 509] width 124 height 41
click at [819, 505] on input "True" at bounding box center [812, 510] width 13 height 11
radio input "true"
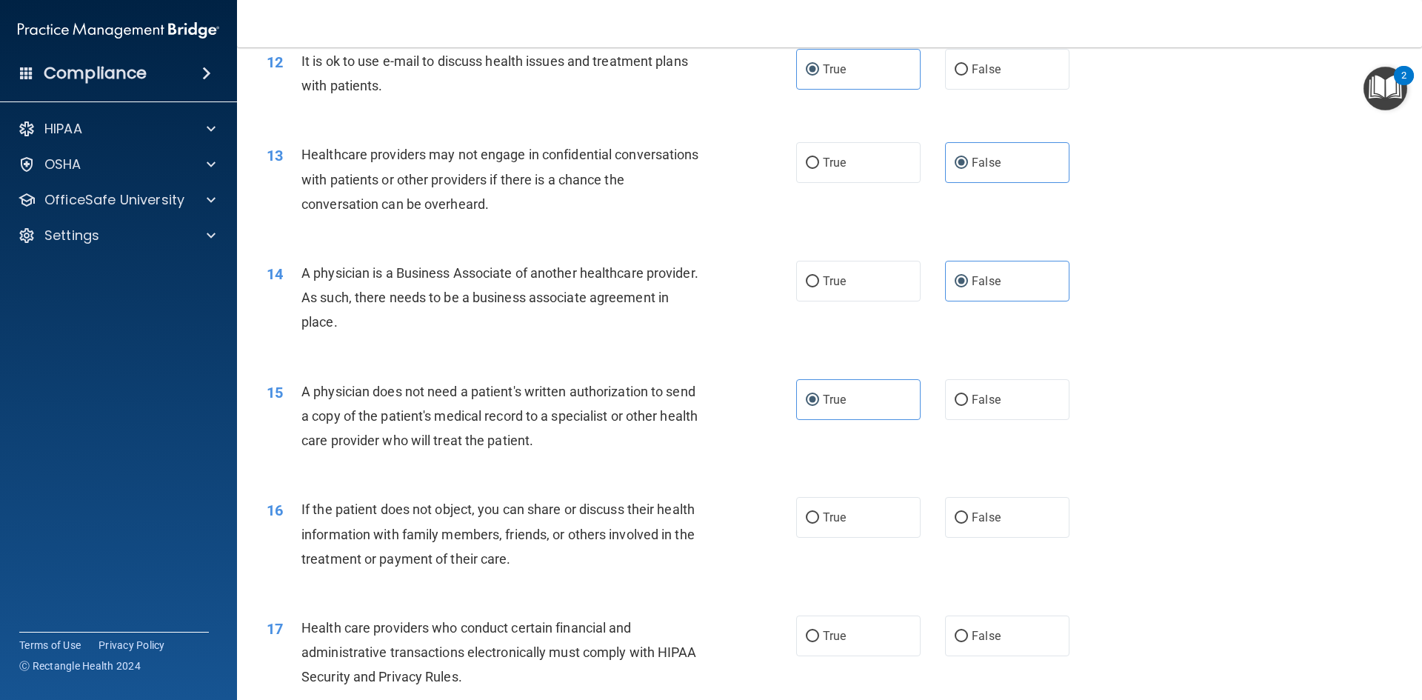
scroll to position [1333, 0]
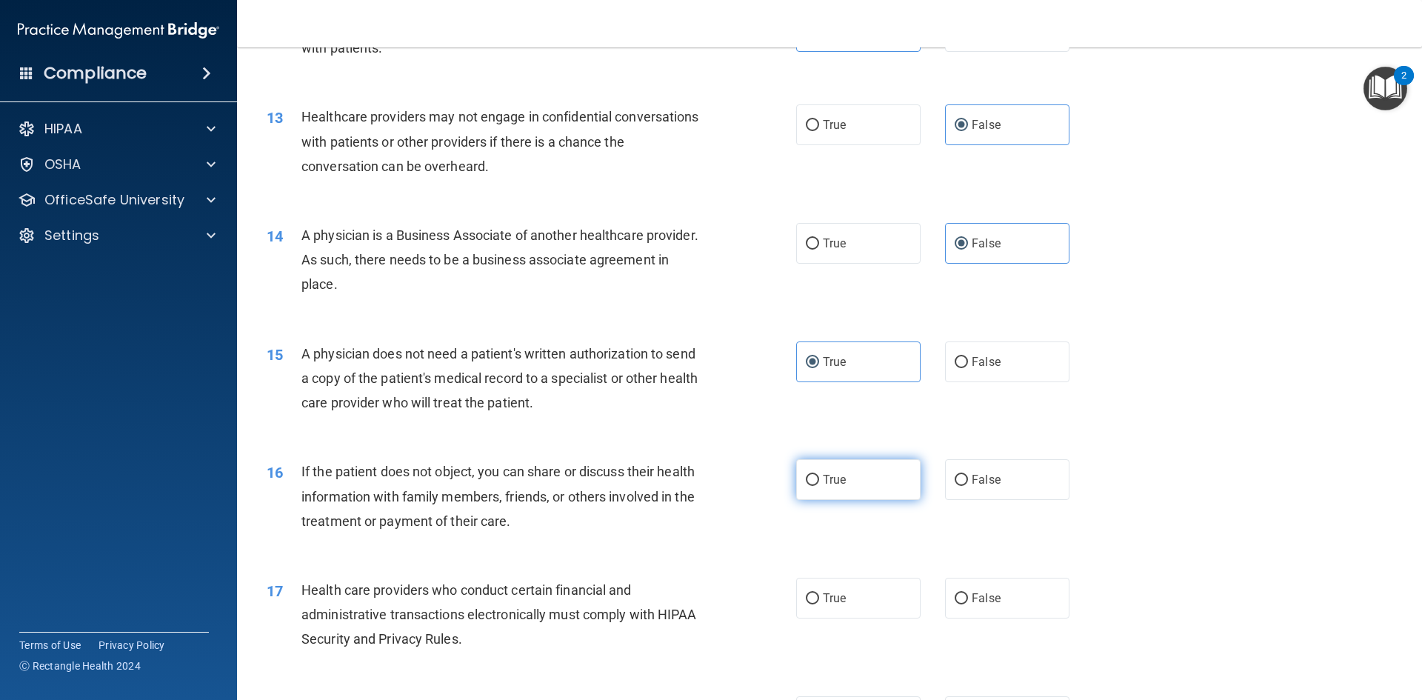
click at [797, 475] on label "True" at bounding box center [858, 479] width 124 height 41
click at [806, 475] on input "True" at bounding box center [812, 480] width 13 height 11
radio input "true"
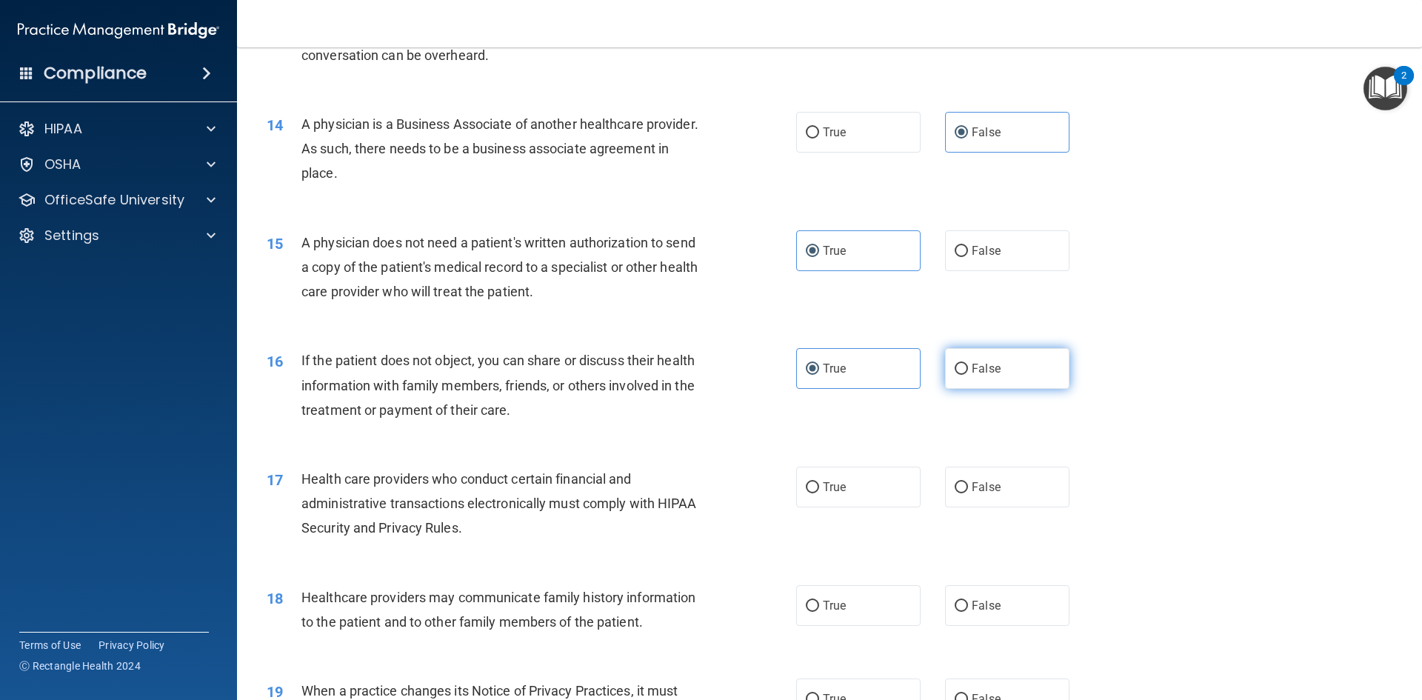
scroll to position [1481, 0]
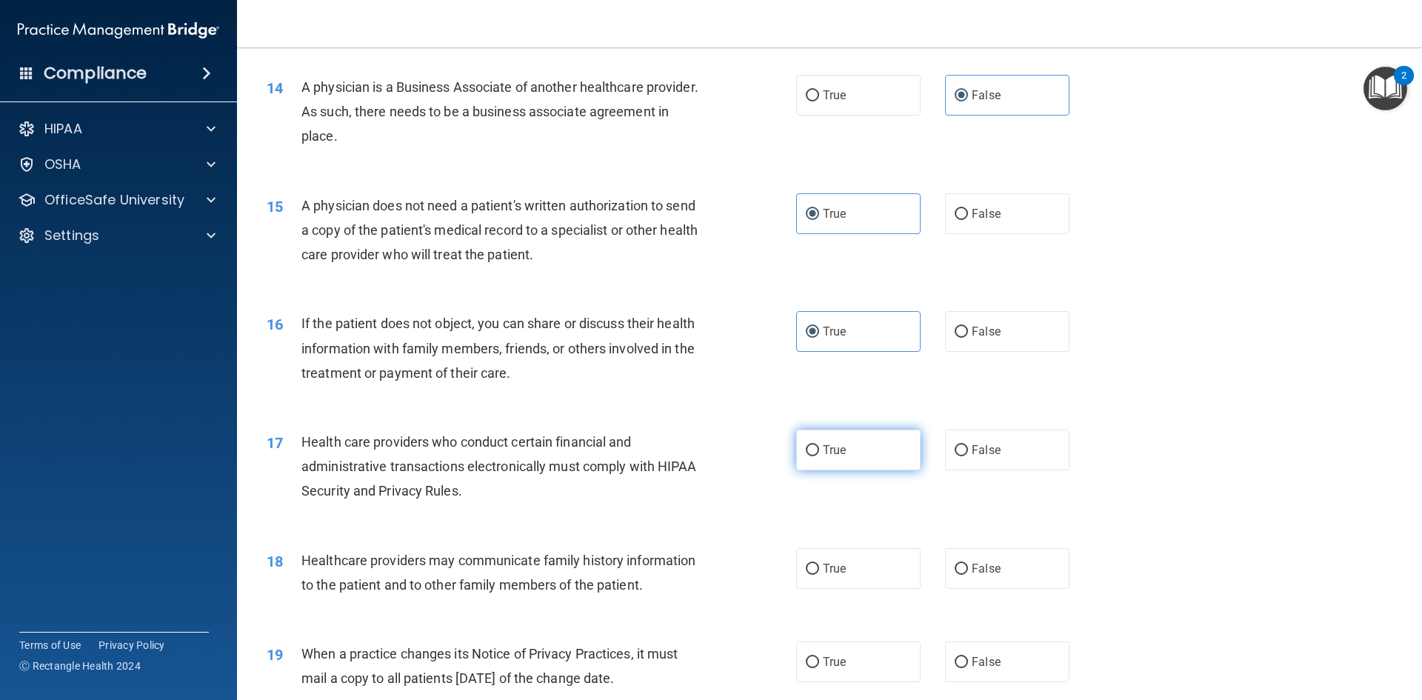
click at [854, 449] on label "True" at bounding box center [858, 449] width 124 height 41
click at [819, 449] on input "True" at bounding box center [812, 450] width 13 height 11
radio input "true"
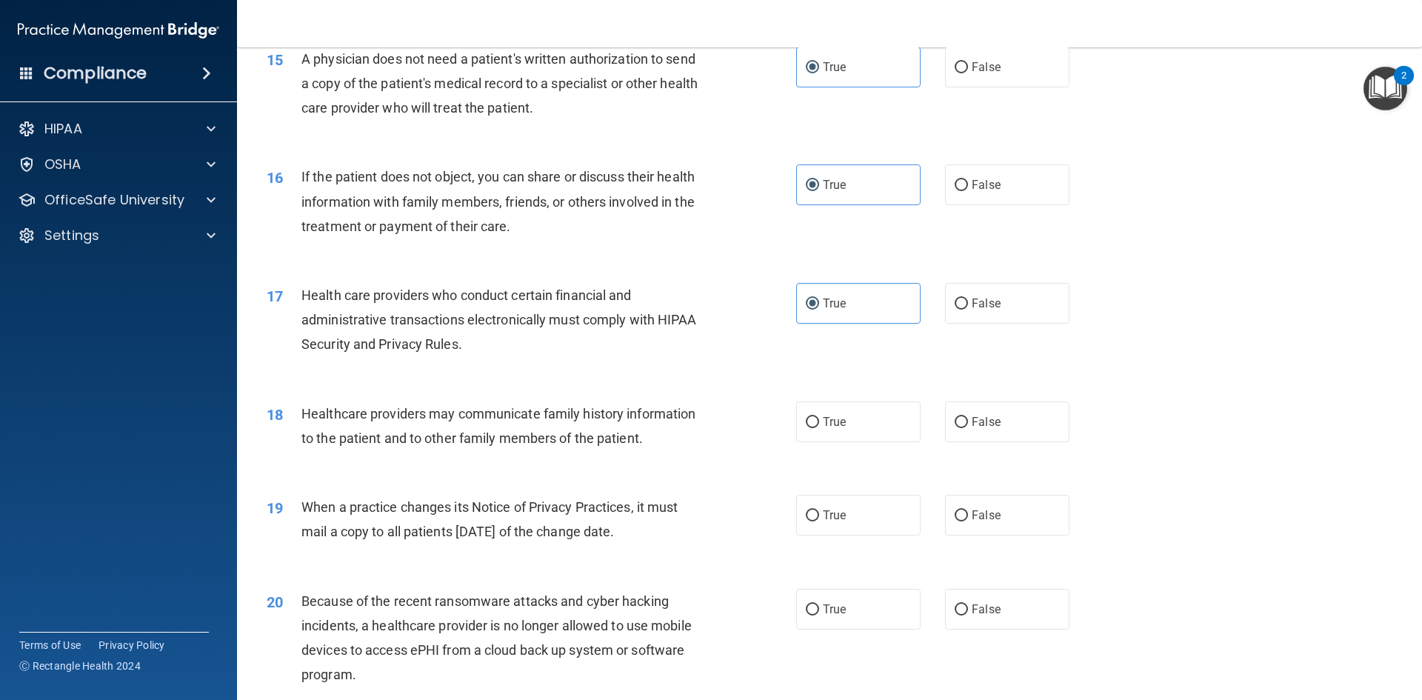
scroll to position [1629, 0]
click at [1011, 422] on label "False" at bounding box center [1007, 420] width 124 height 41
click at [968, 422] on input "False" at bounding box center [960, 420] width 13 height 11
radio input "true"
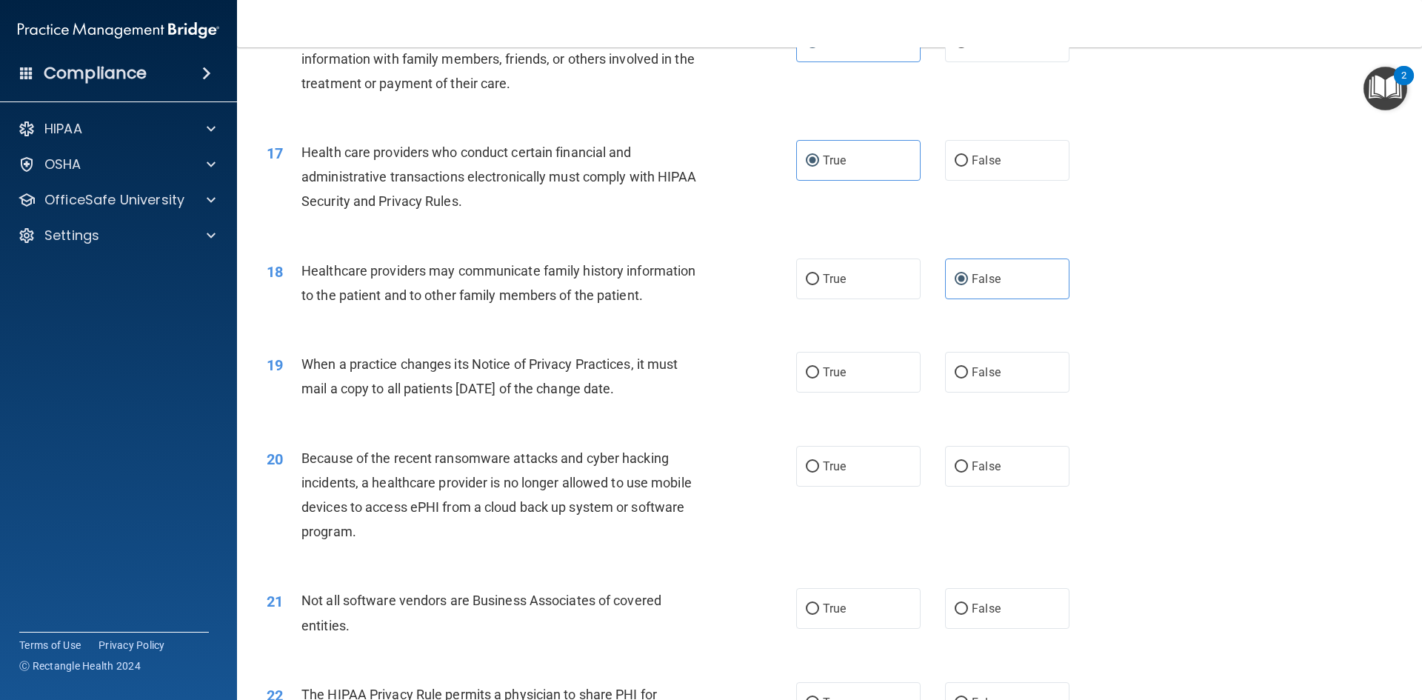
scroll to position [1777, 0]
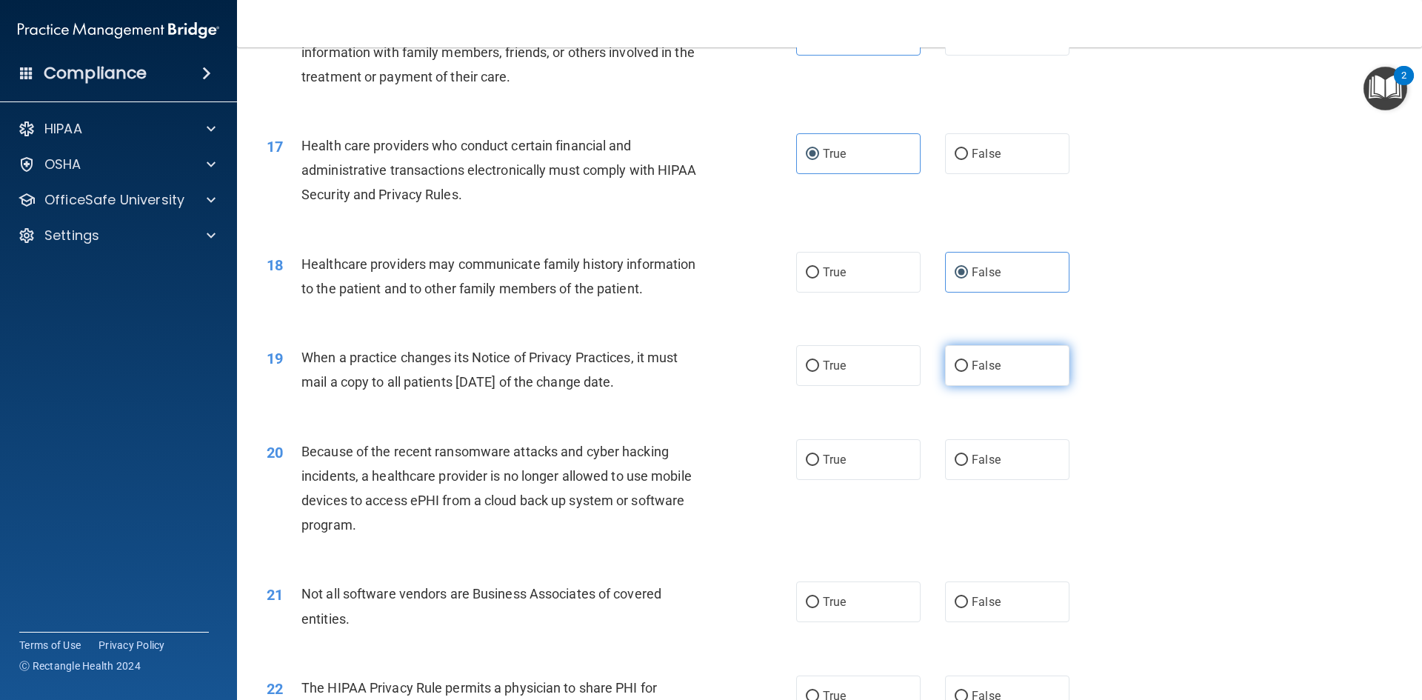
click at [1007, 364] on label "False" at bounding box center [1007, 365] width 124 height 41
click at [968, 364] on input "False" at bounding box center [960, 366] width 13 height 11
radio input "true"
click at [1008, 446] on label "False" at bounding box center [1007, 459] width 124 height 41
click at [968, 455] on input "False" at bounding box center [960, 460] width 13 height 11
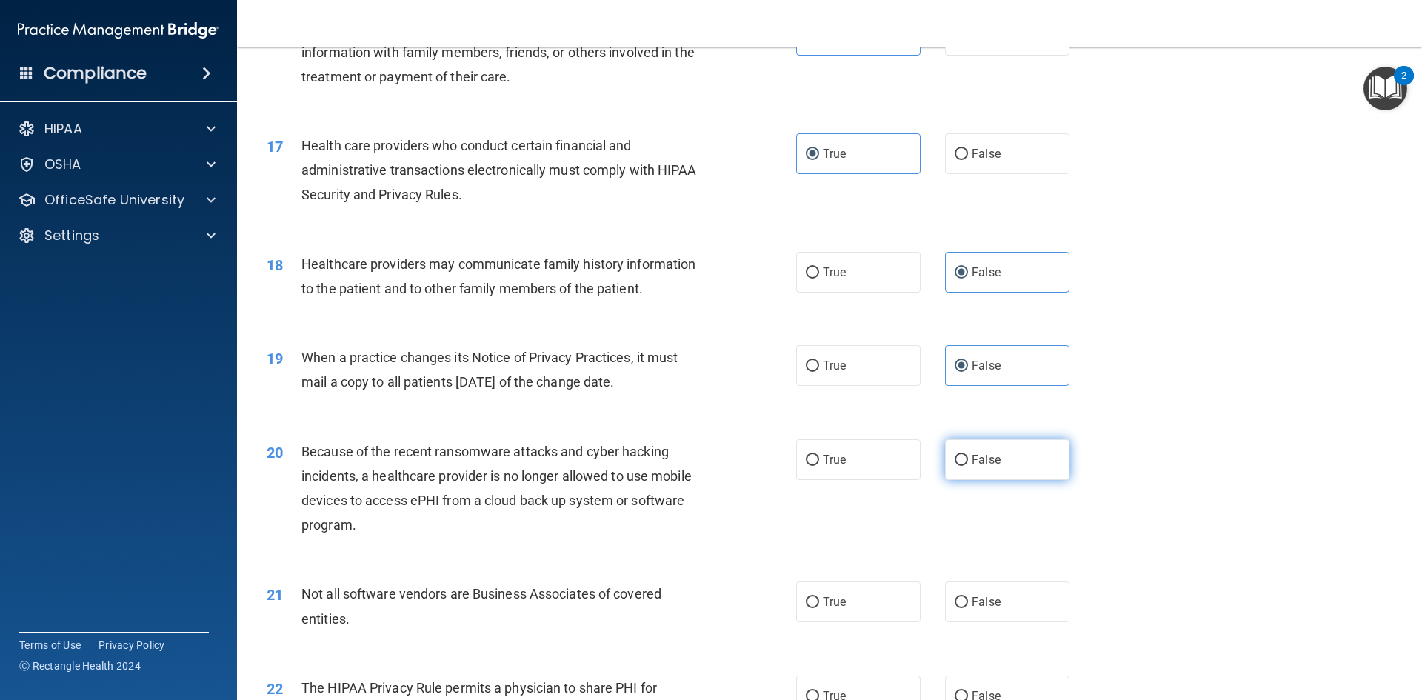
radio input "true"
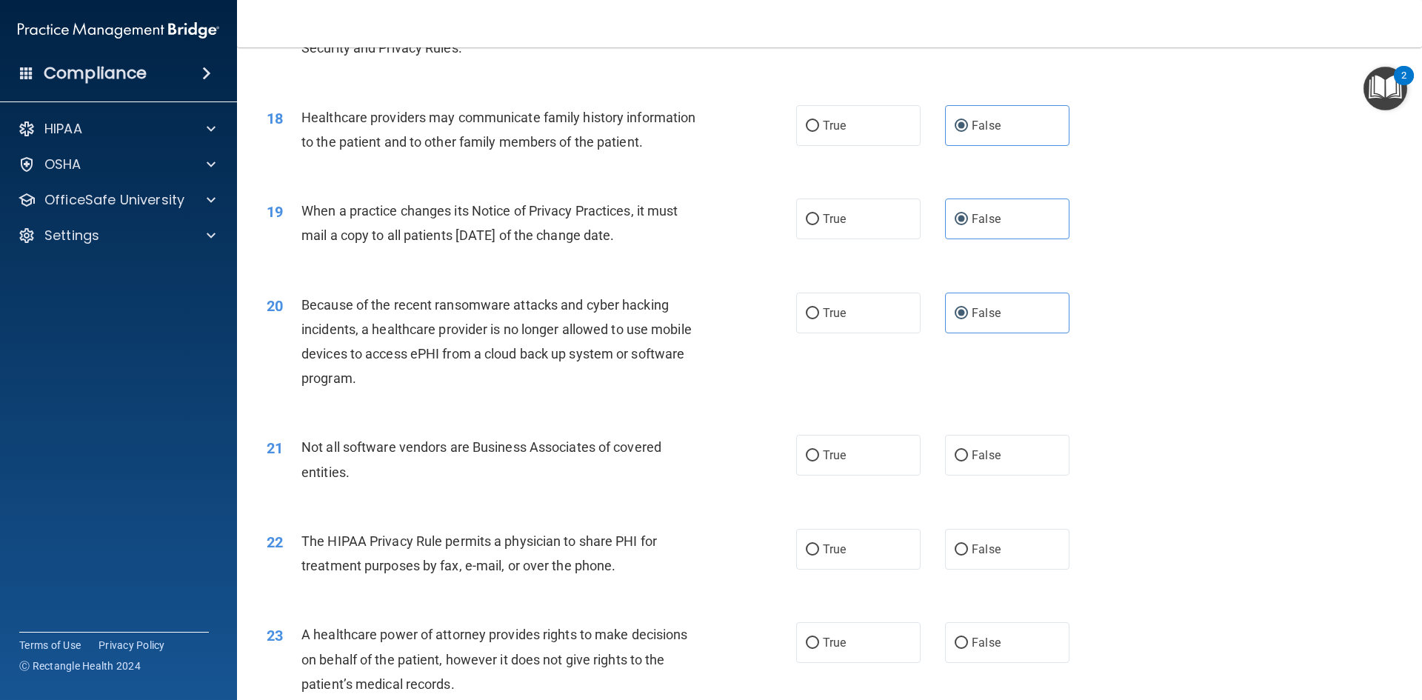
scroll to position [1925, 0]
click at [907, 459] on label "True" at bounding box center [858, 453] width 124 height 41
click at [819, 459] on input "True" at bounding box center [812, 454] width 13 height 11
radio input "true"
click at [866, 547] on label "True" at bounding box center [858, 547] width 124 height 41
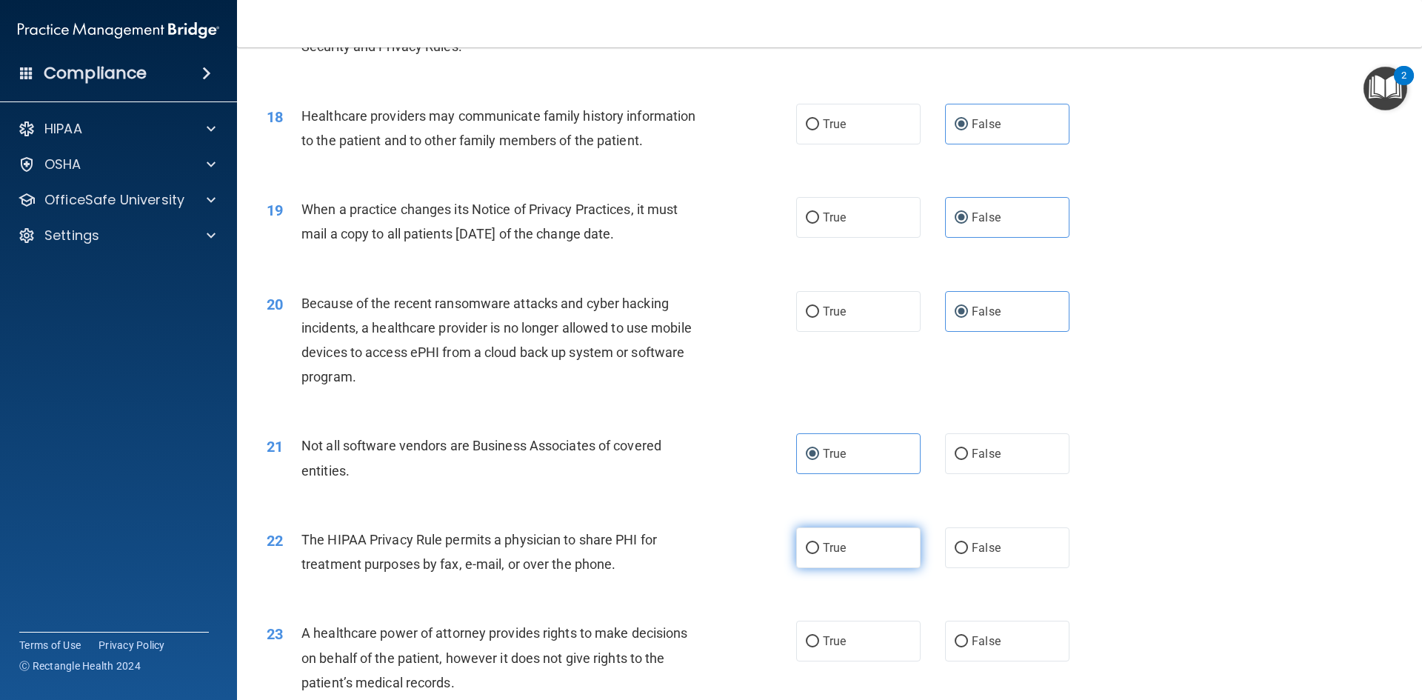
click at [819, 547] on input "True" at bounding box center [812, 548] width 13 height 11
radio input "true"
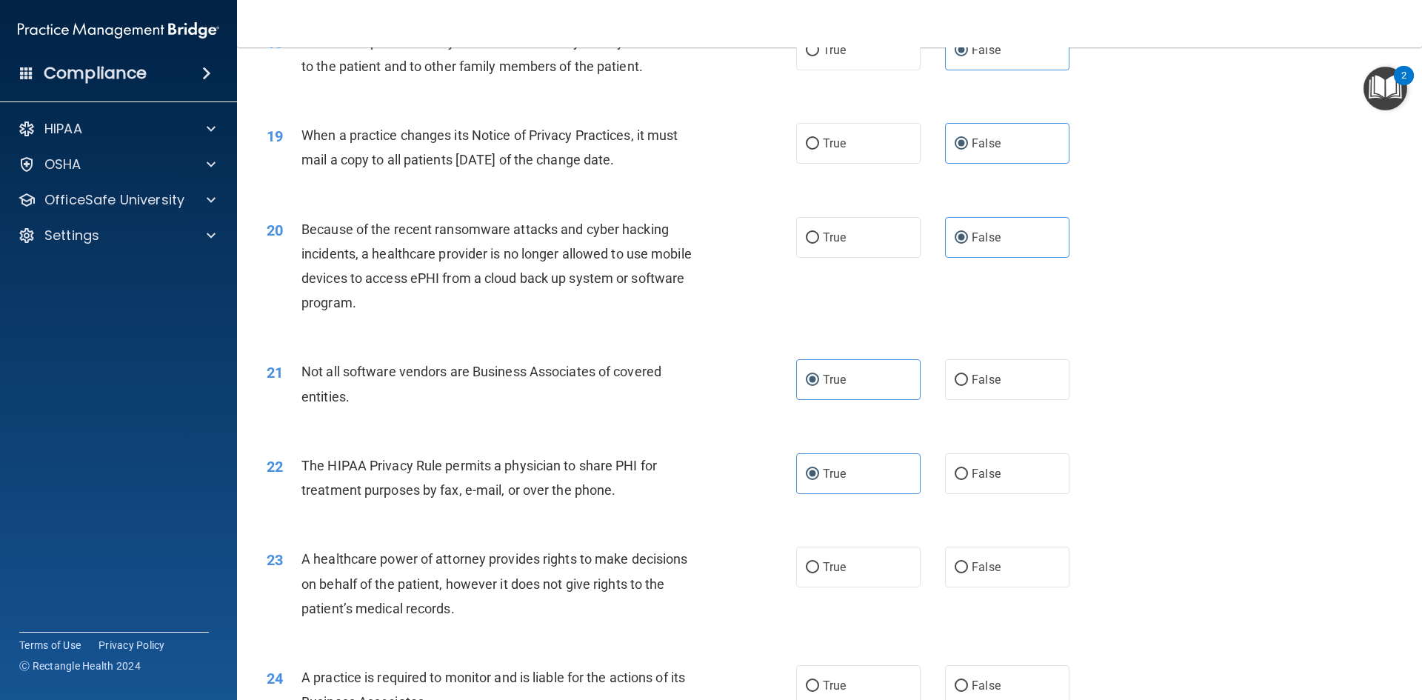
scroll to position [2073, 0]
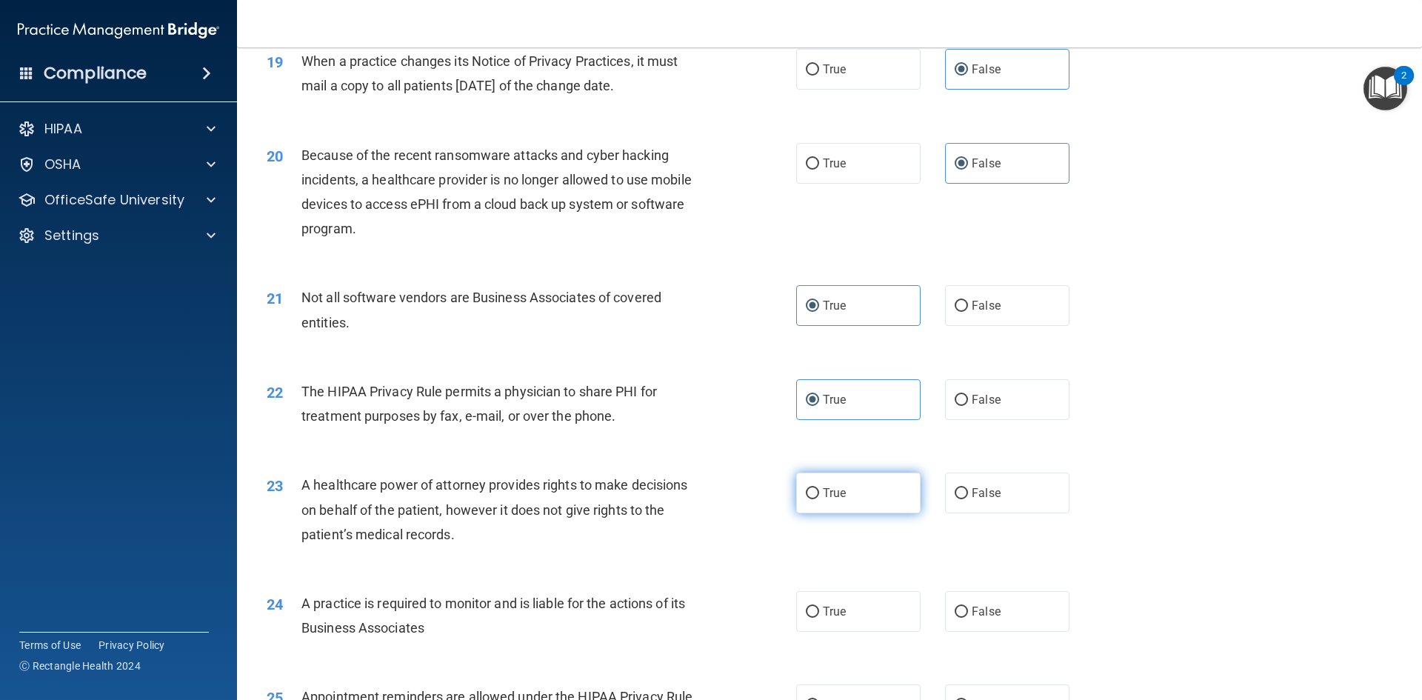
click at [797, 495] on label "True" at bounding box center [858, 492] width 124 height 41
click at [806, 495] on input "True" at bounding box center [812, 493] width 13 height 11
radio input "true"
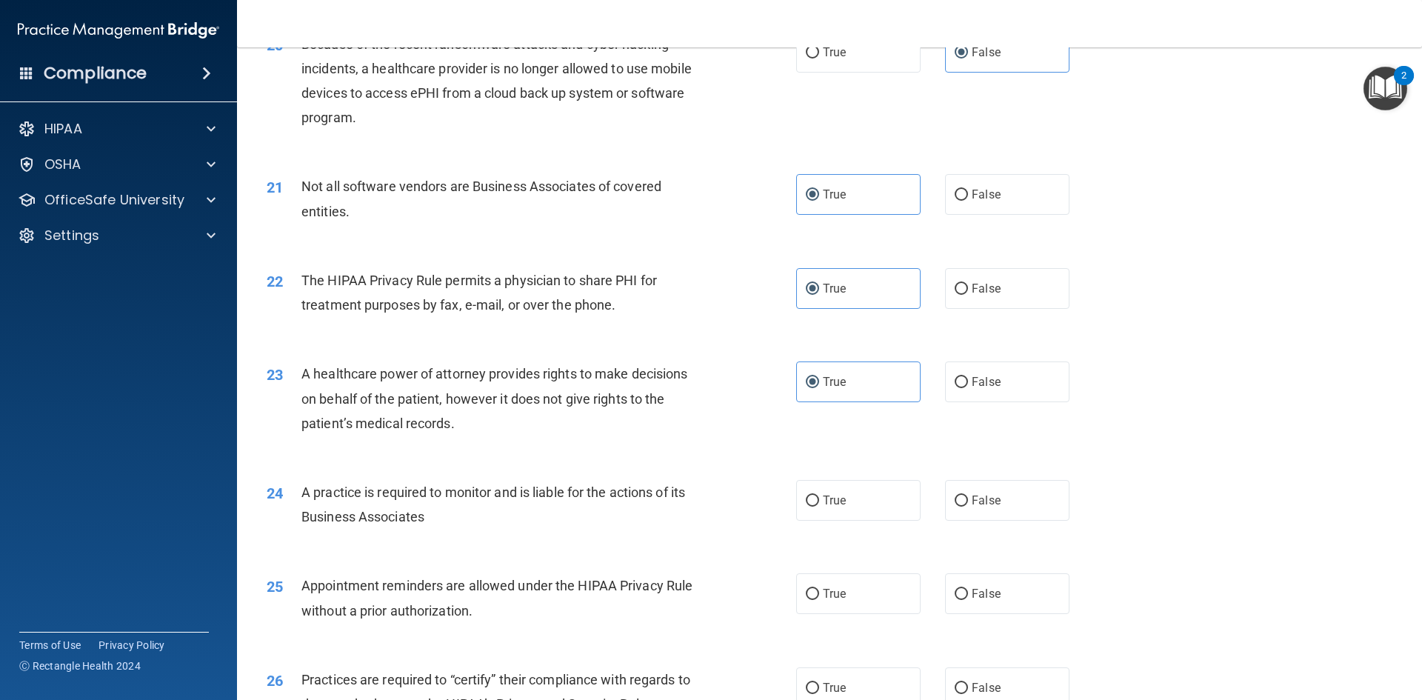
scroll to position [2221, 0]
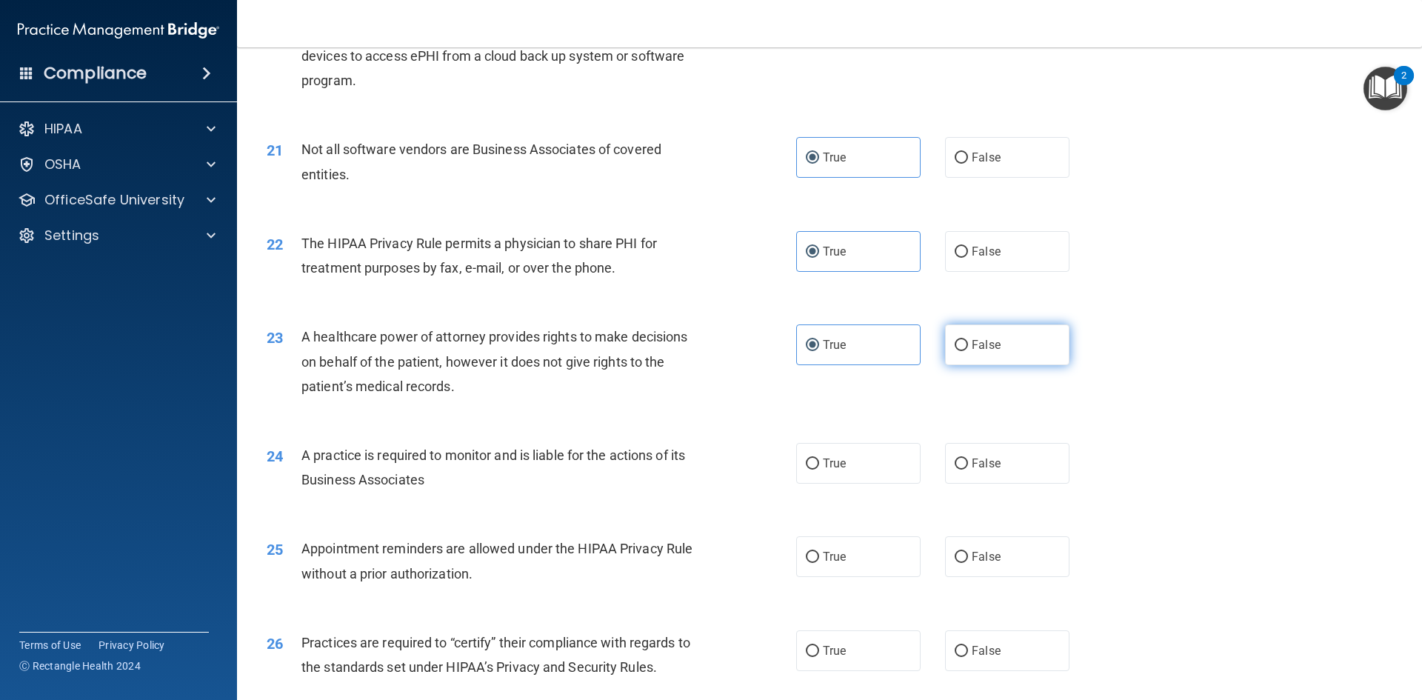
click at [1020, 328] on label "False" at bounding box center [1007, 344] width 124 height 41
click at [968, 340] on input "False" at bounding box center [960, 345] width 13 height 11
radio input "true"
radio input "false"
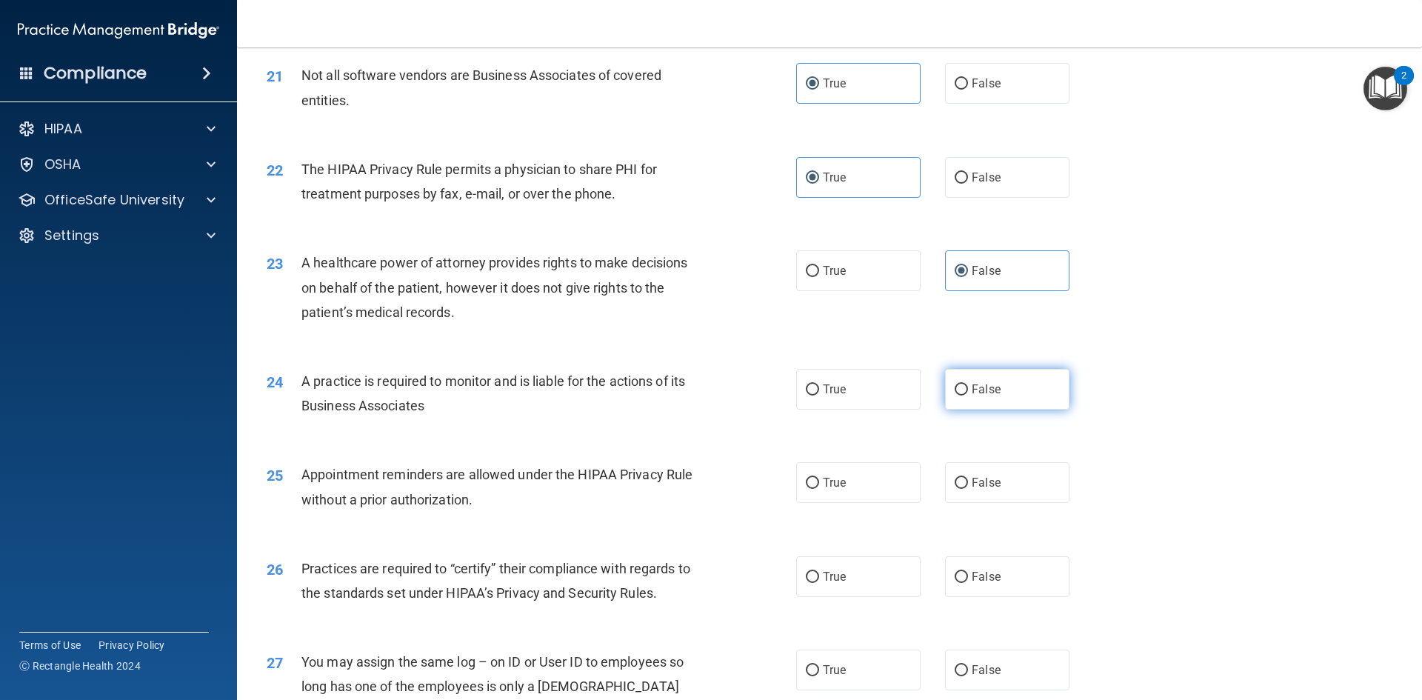
click at [1028, 392] on label "False" at bounding box center [1007, 389] width 124 height 41
click at [968, 392] on input "False" at bounding box center [960, 389] width 13 height 11
radio input "true"
click at [823, 479] on span "True" at bounding box center [834, 482] width 23 height 14
click at [819, 479] on input "True" at bounding box center [812, 483] width 13 height 11
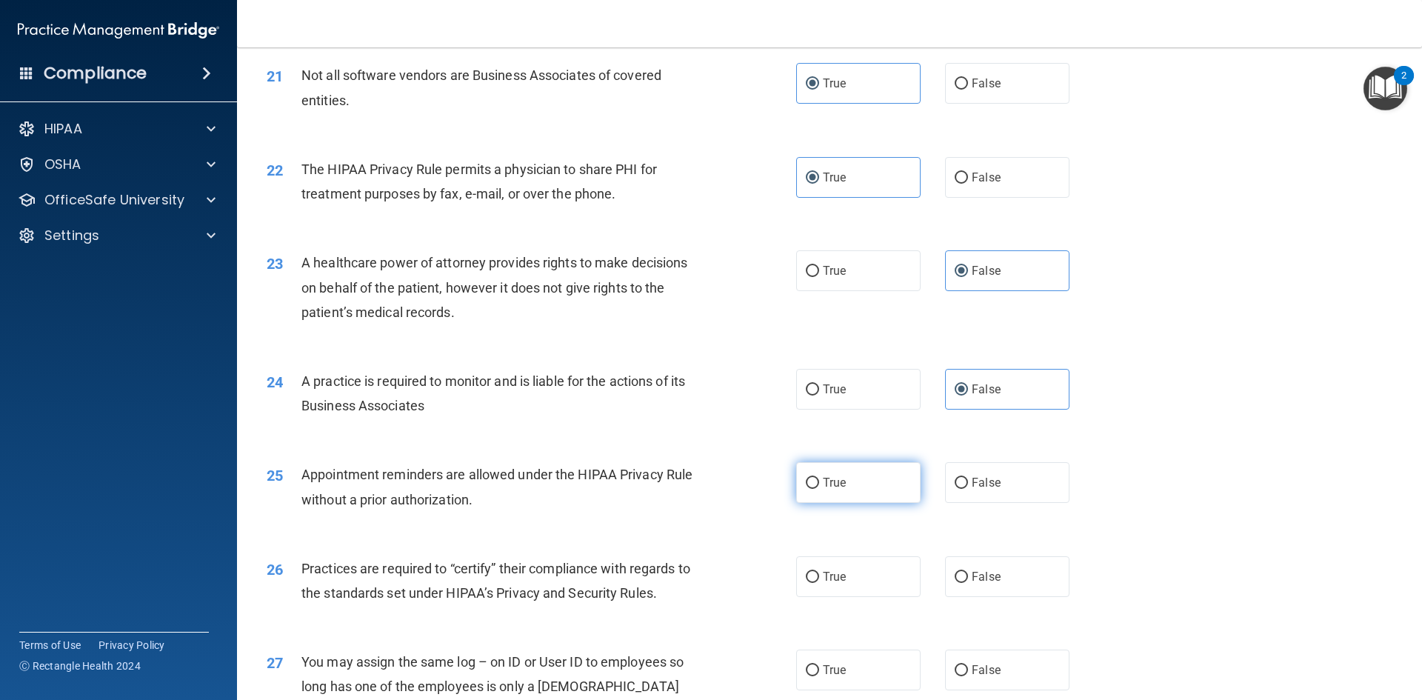
radio input "true"
click at [950, 558] on label "False" at bounding box center [1007, 576] width 124 height 41
click at [954, 572] on input "False" at bounding box center [960, 577] width 13 height 11
radio input "true"
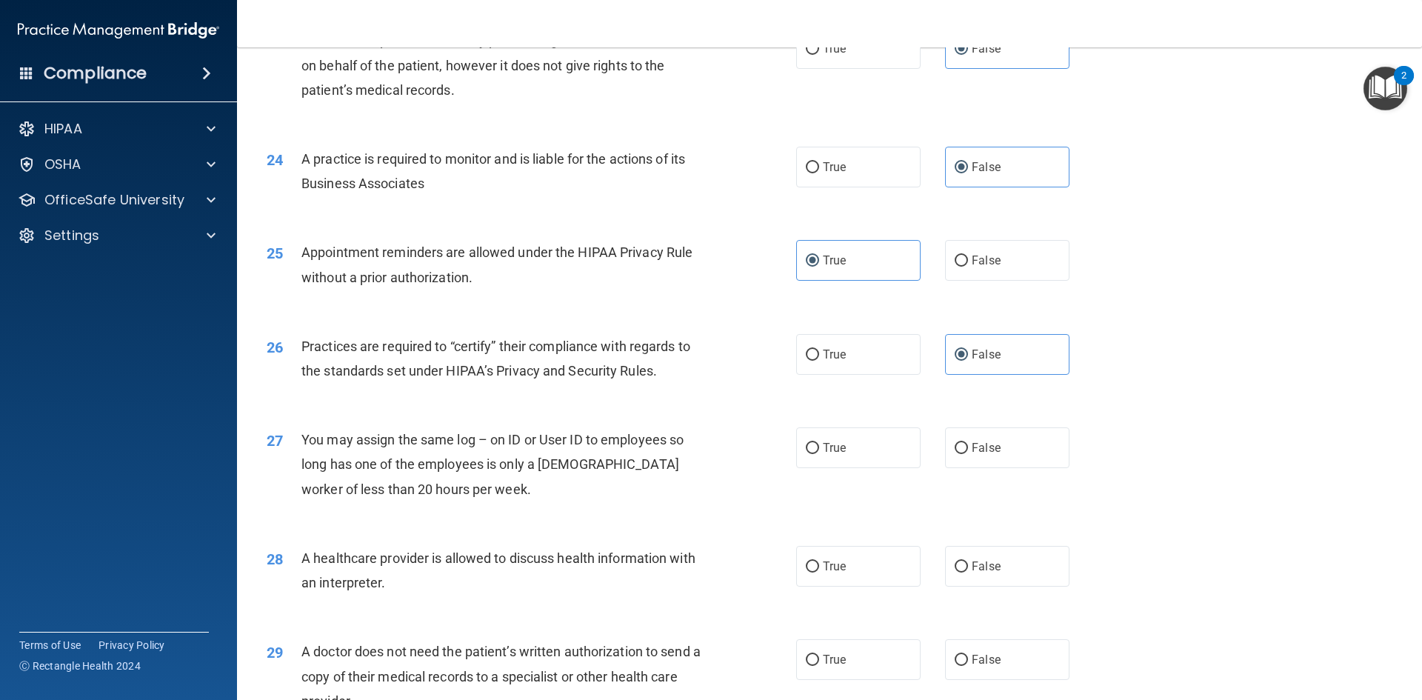
scroll to position [2591, 0]
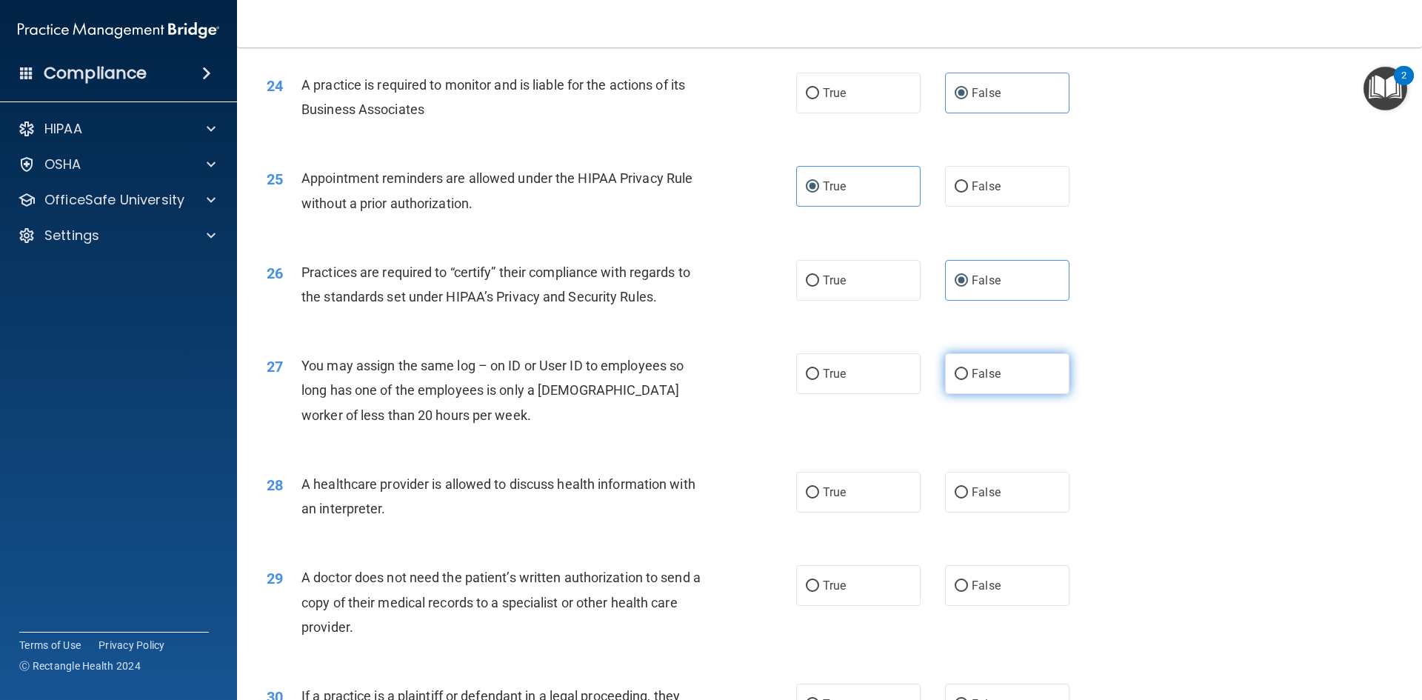
click at [1015, 376] on label "False" at bounding box center [1007, 373] width 124 height 41
click at [968, 376] on input "False" at bounding box center [960, 374] width 13 height 11
radio input "true"
click at [854, 486] on label "True" at bounding box center [858, 492] width 124 height 41
click at [819, 487] on input "True" at bounding box center [812, 492] width 13 height 11
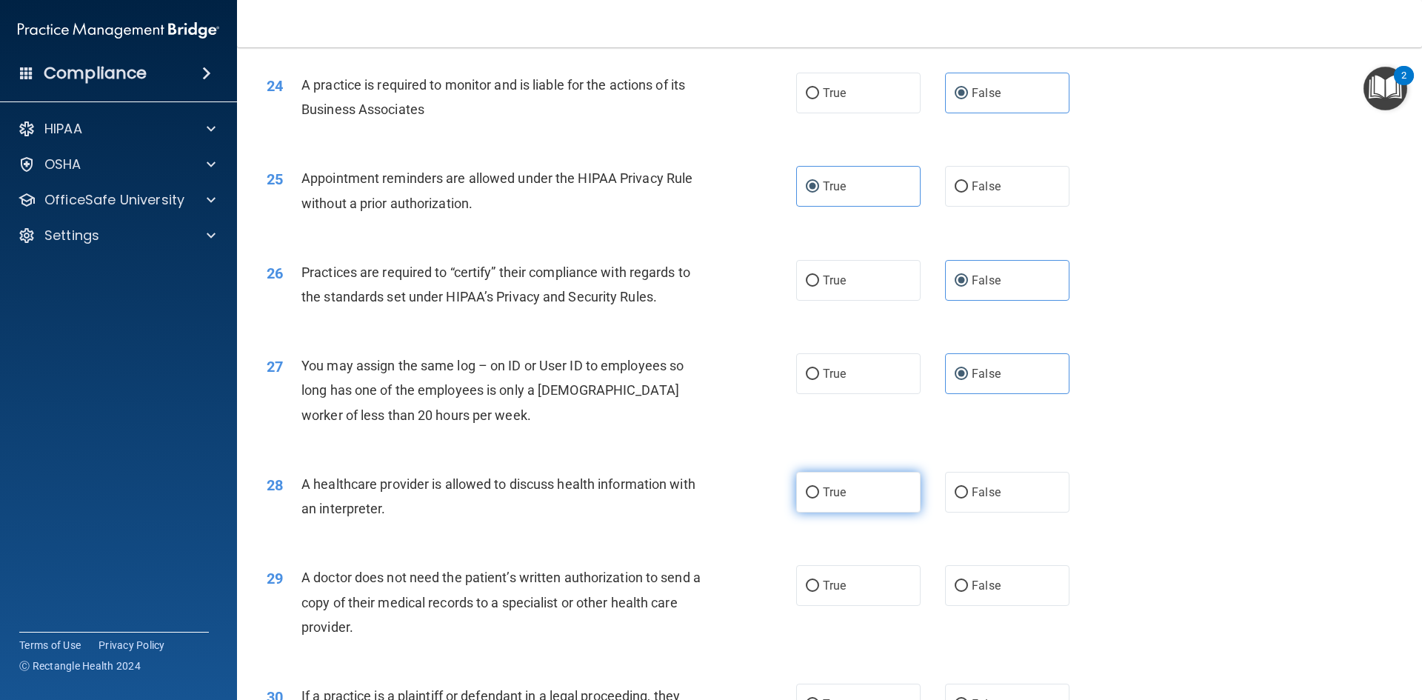
radio input "true"
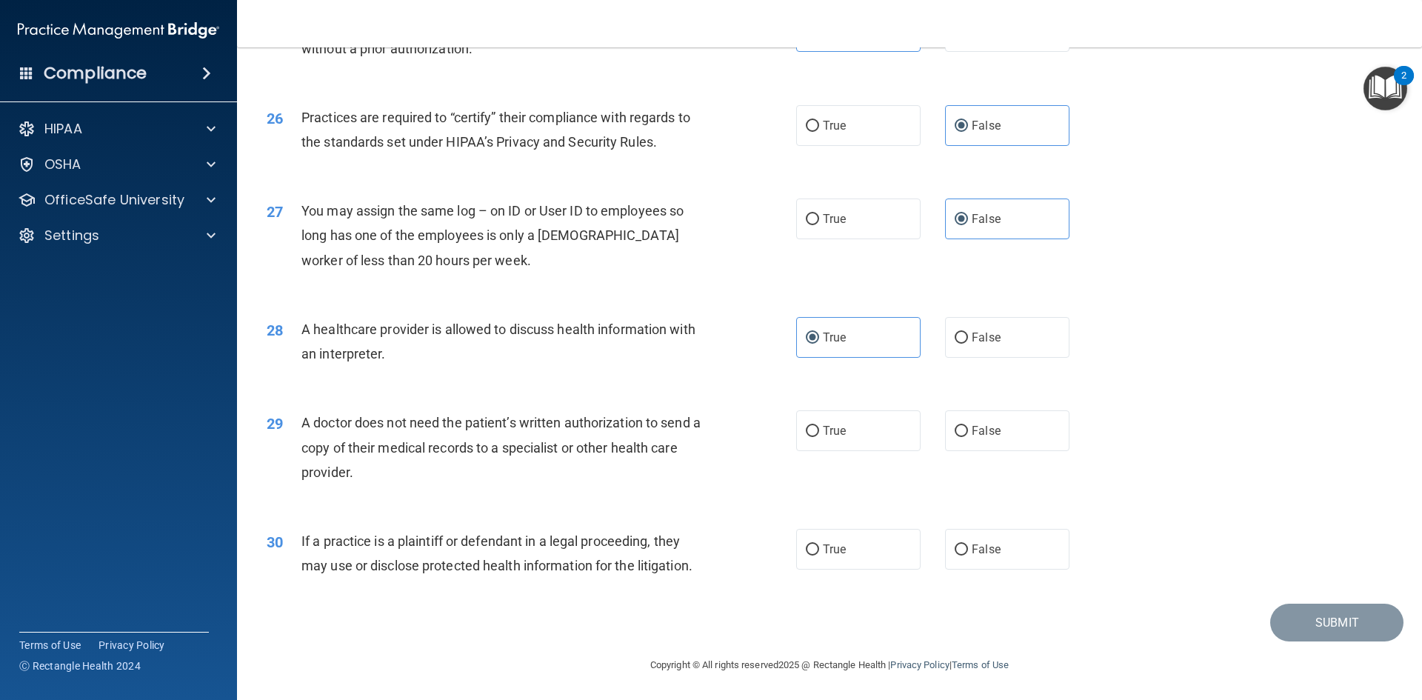
scroll to position [2747, 0]
click at [825, 427] on span "True" at bounding box center [834, 430] width 23 height 14
click at [819, 427] on input "True" at bounding box center [812, 430] width 13 height 11
radio input "true"
click at [826, 563] on label "True" at bounding box center [858, 548] width 124 height 41
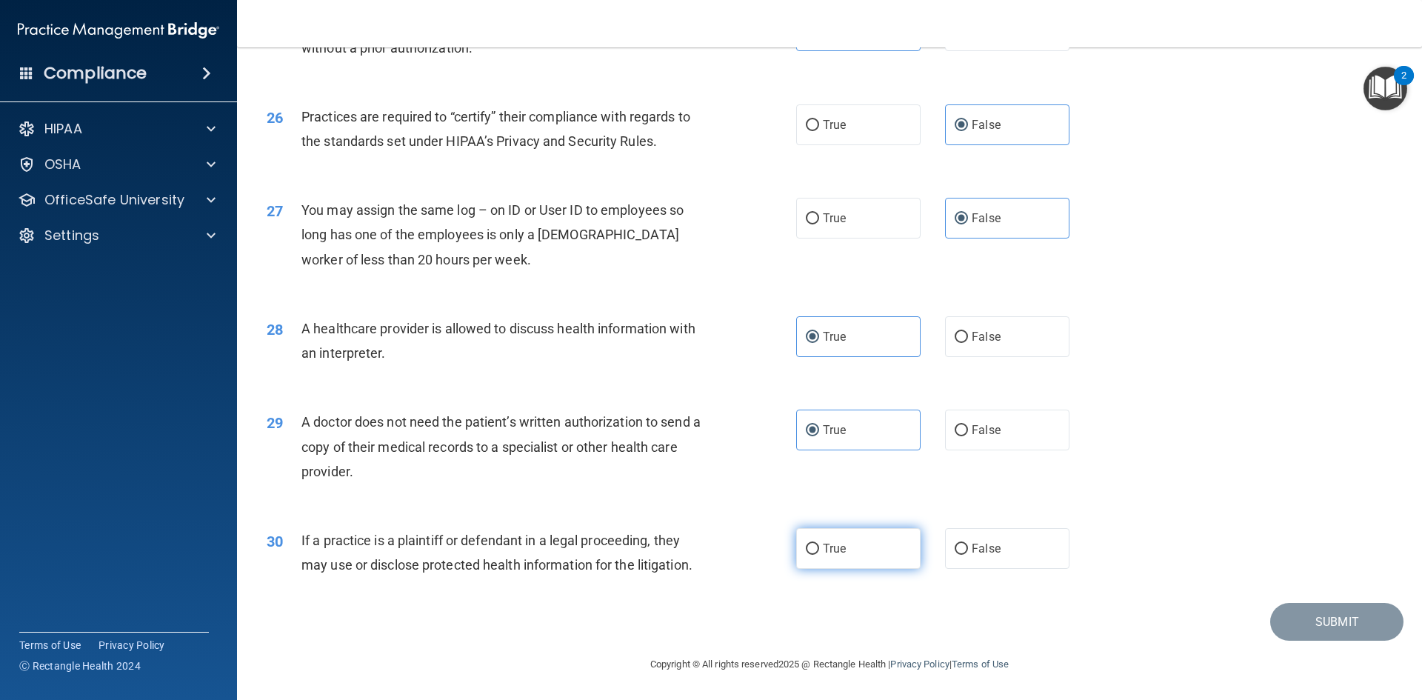
click at [819, 555] on input "True" at bounding box center [812, 548] width 13 height 11
radio input "true"
click at [1313, 629] on button "Submit" at bounding box center [1336, 622] width 133 height 38
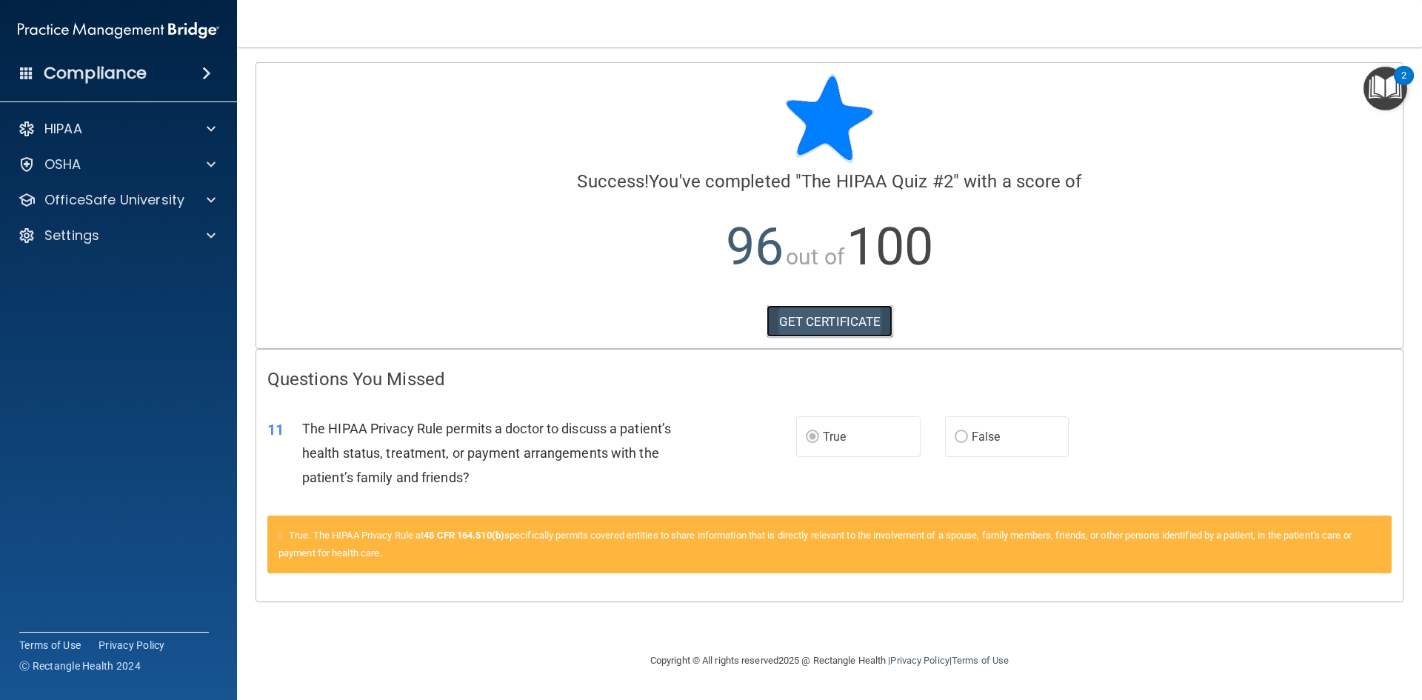
click at [837, 321] on link "GET CERTIFICATE" at bounding box center [829, 321] width 127 height 33
click at [116, 191] on p "OfficeSafe University" at bounding box center [114, 200] width 140 height 18
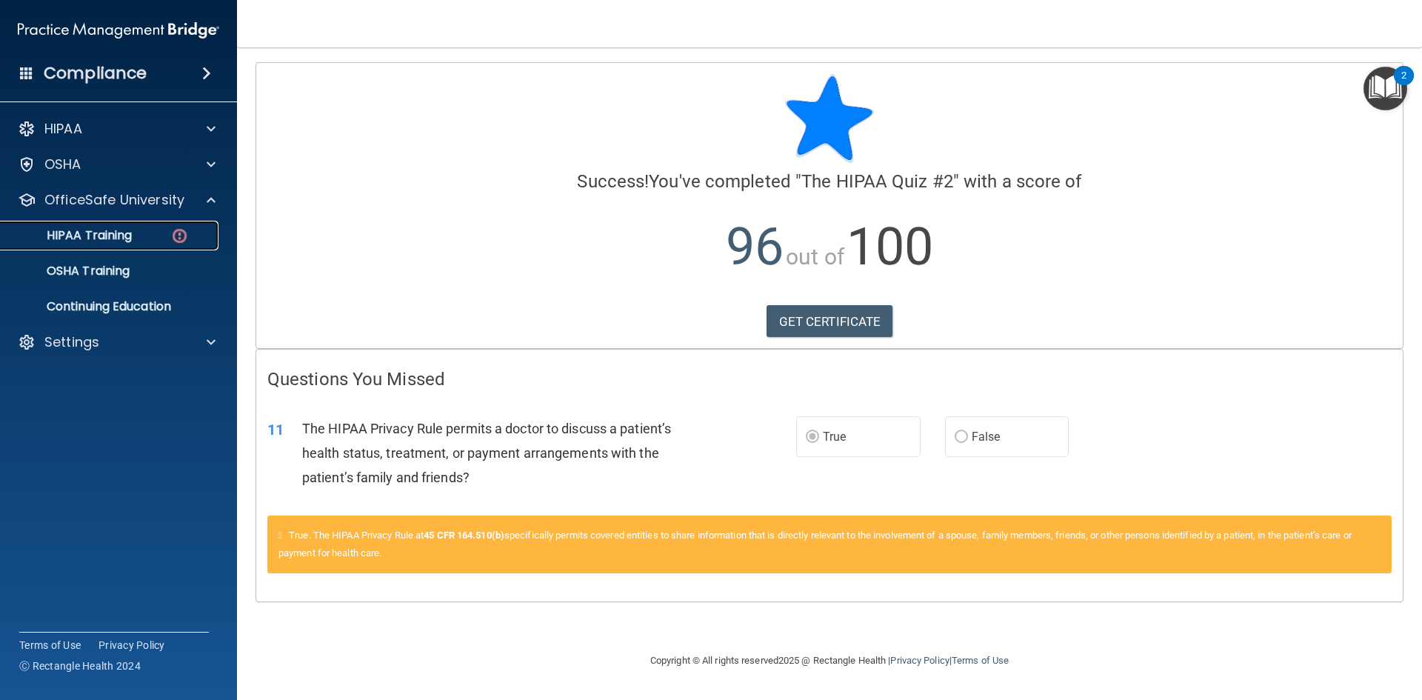
click at [138, 236] on div "HIPAA Training" at bounding box center [111, 235] width 202 height 15
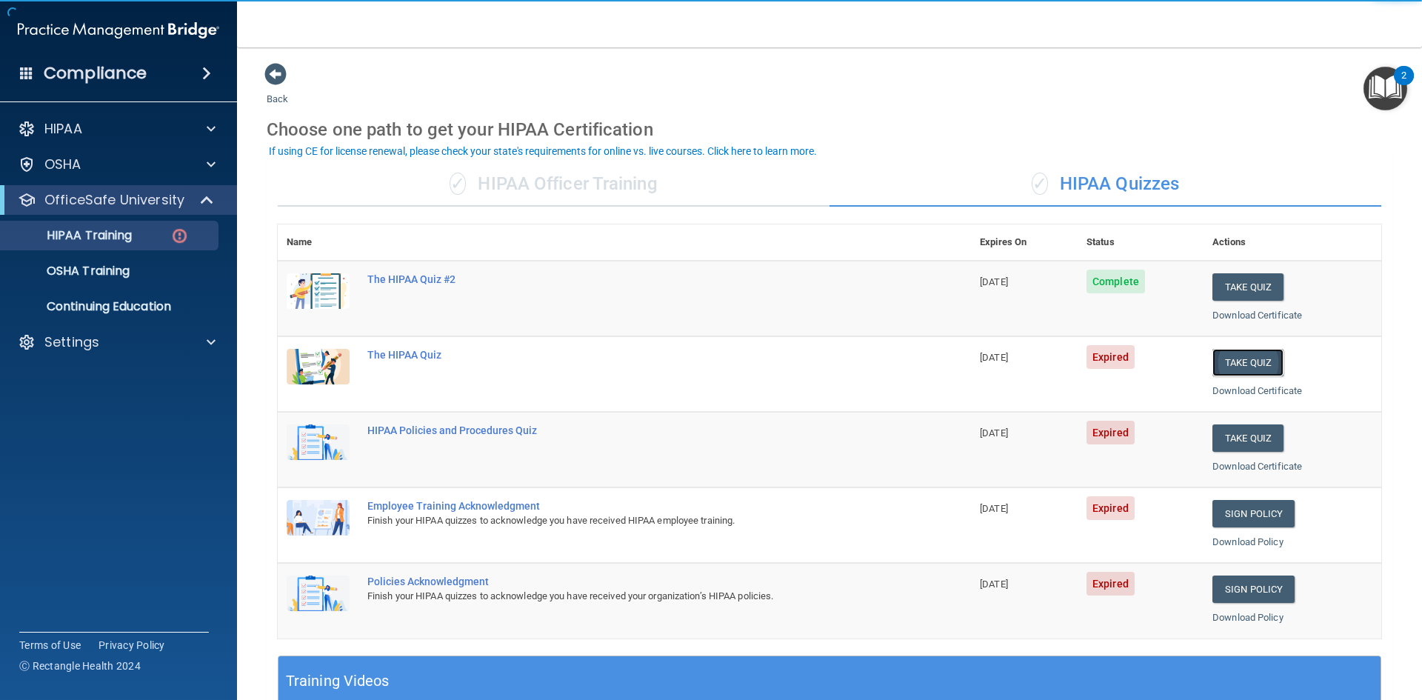
click at [1230, 364] on button "Take Quiz" at bounding box center [1247, 362] width 71 height 27
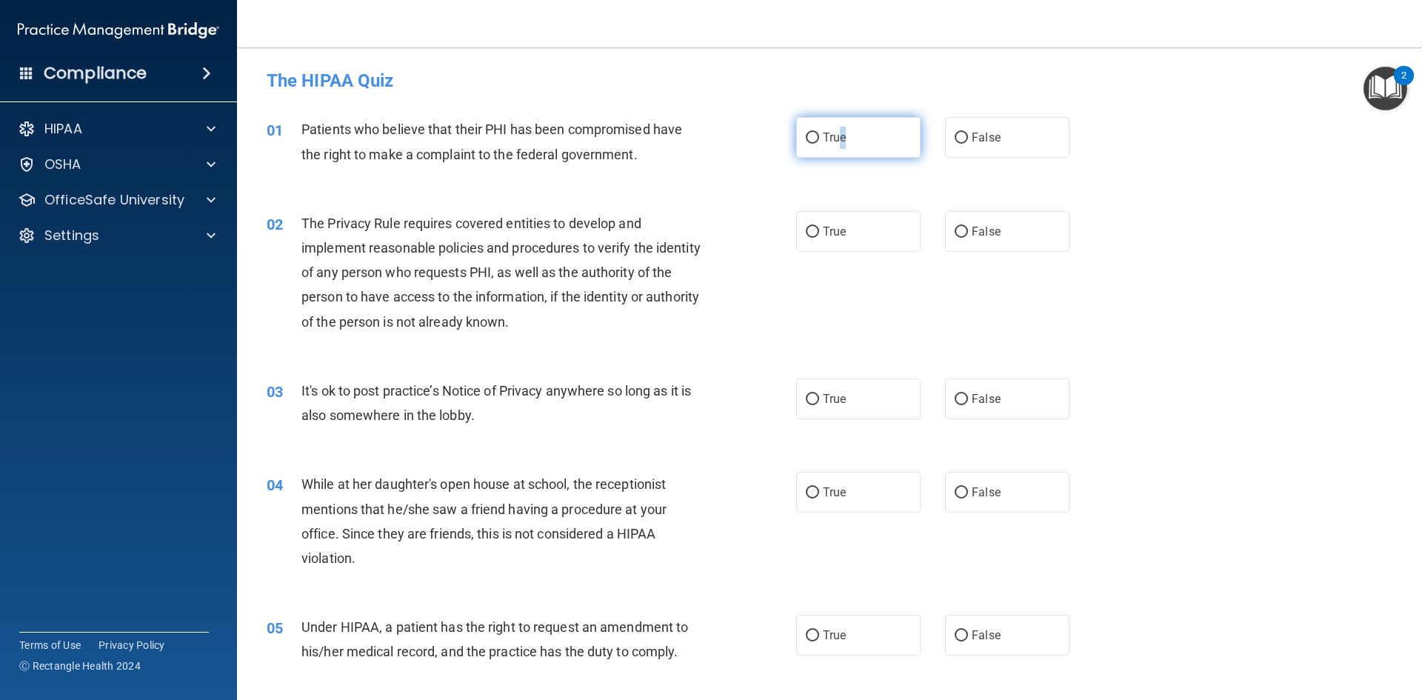
click at [841, 138] on label "True" at bounding box center [858, 137] width 124 height 41
click at [807, 153] on label "True" at bounding box center [858, 137] width 124 height 41
click at [807, 144] on input "True" at bounding box center [812, 138] width 13 height 11
radio input "true"
click at [808, 235] on input "True" at bounding box center [812, 232] width 13 height 11
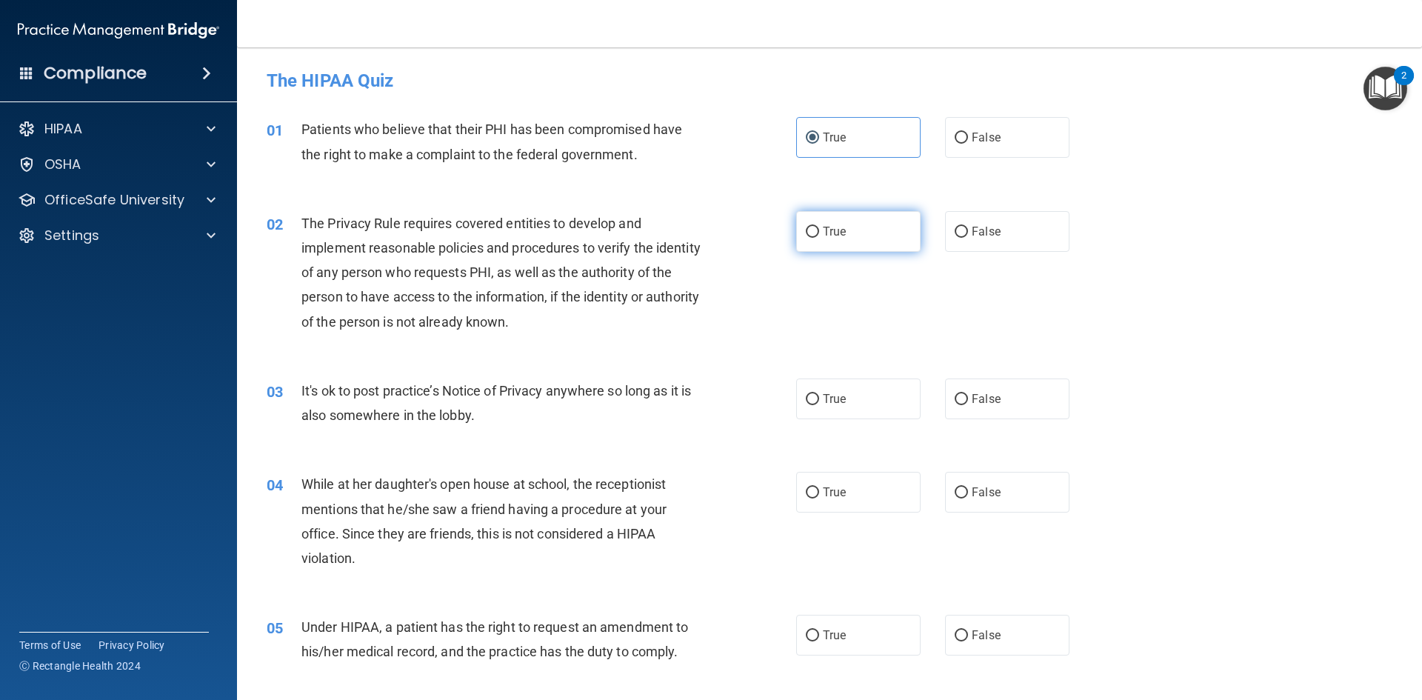
radio input "true"
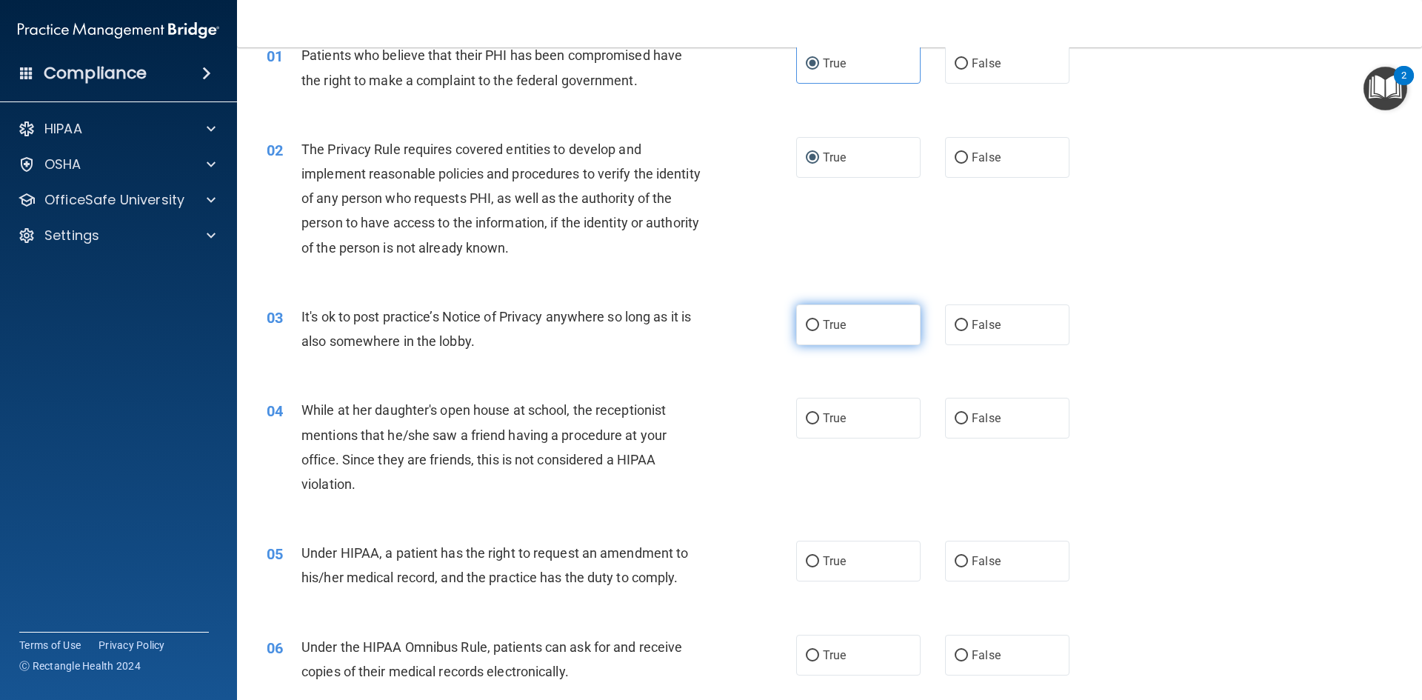
click at [853, 321] on label "True" at bounding box center [858, 324] width 124 height 41
click at [819, 321] on input "True" at bounding box center [812, 325] width 13 height 11
radio input "true"
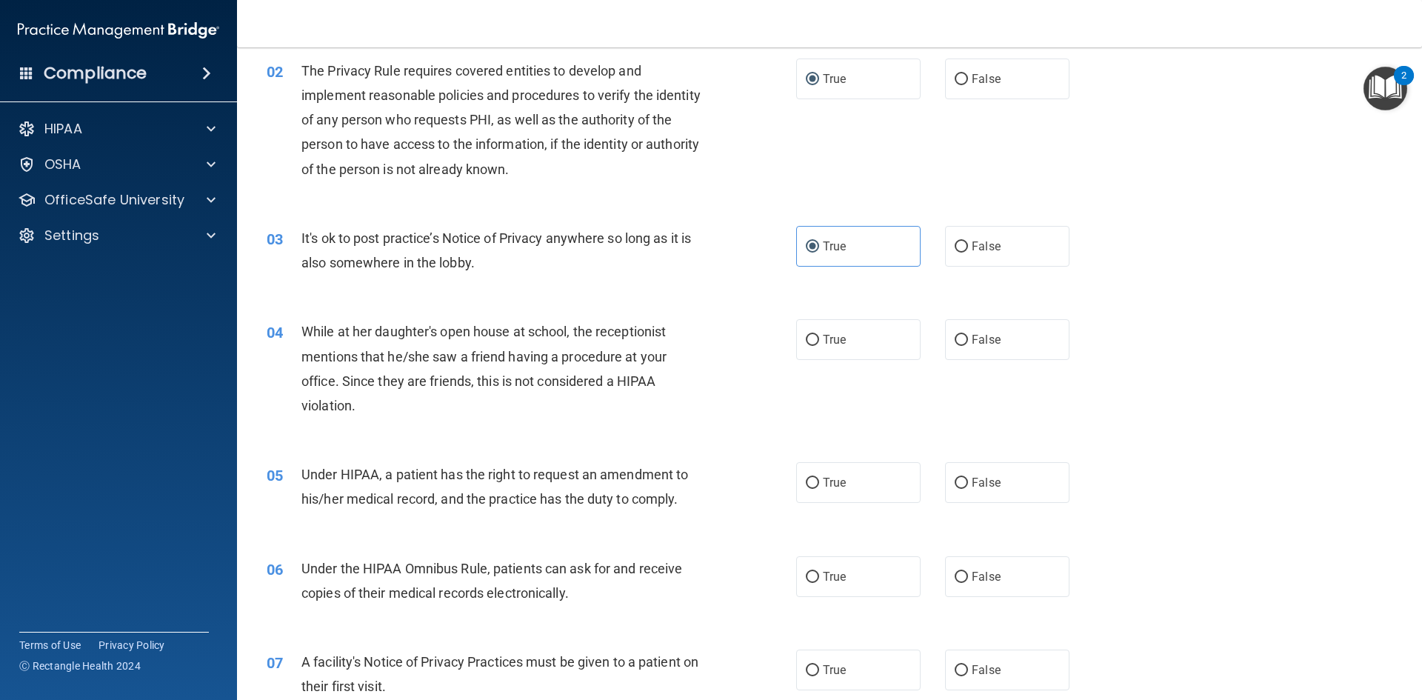
scroll to position [222, 0]
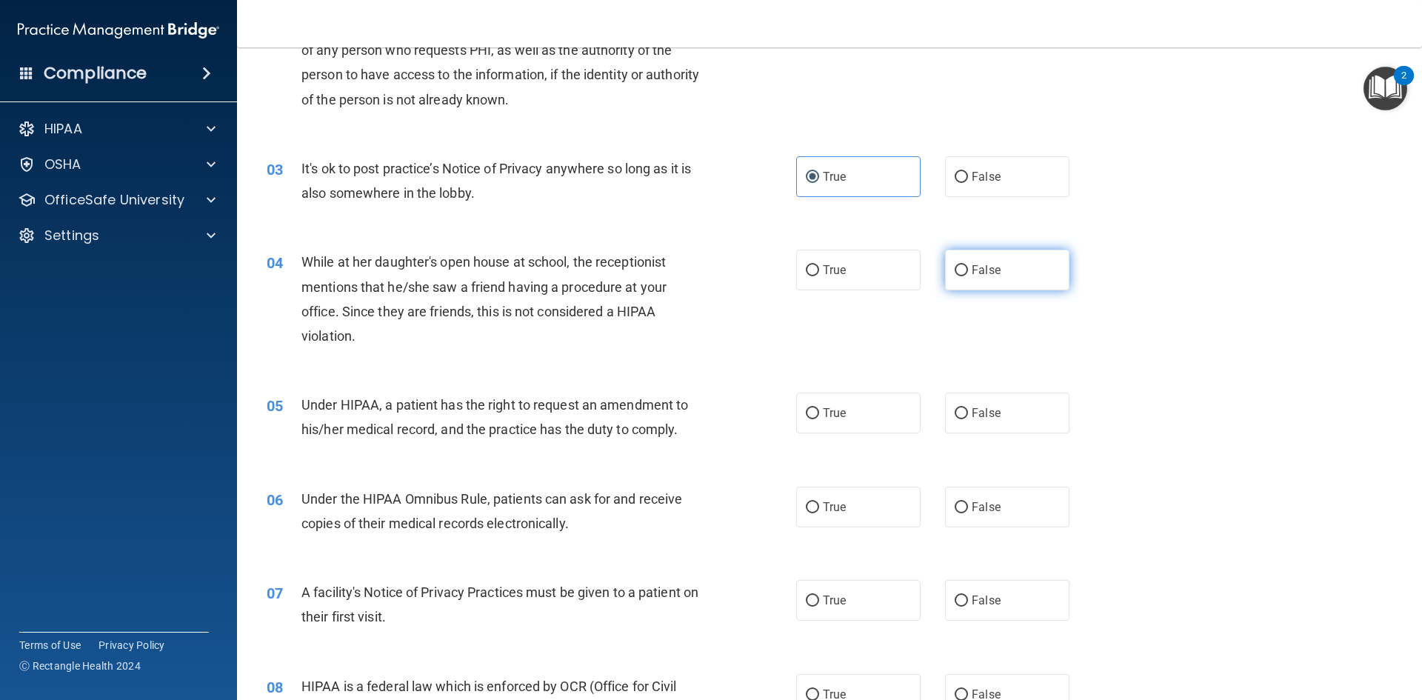
click at [1003, 260] on label "False" at bounding box center [1007, 270] width 124 height 41
click at [968, 265] on input "False" at bounding box center [960, 270] width 13 height 11
radio input "true"
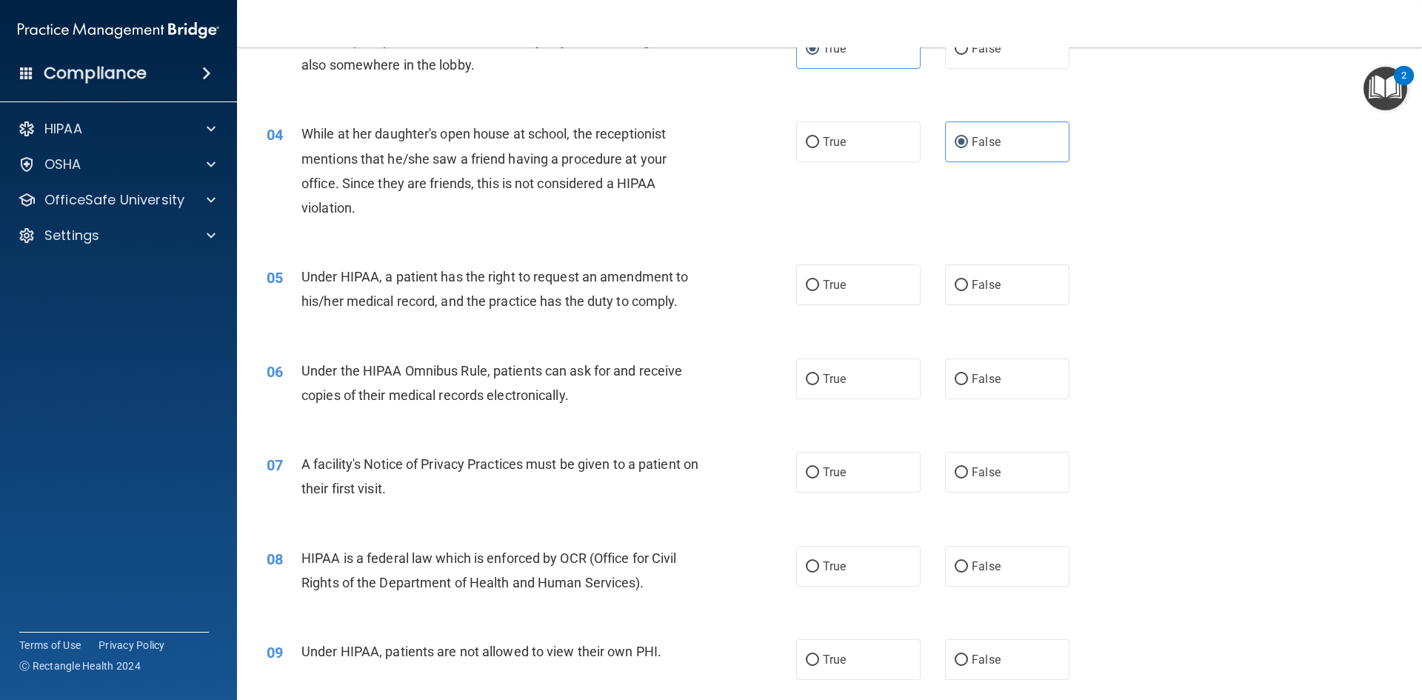
scroll to position [370, 0]
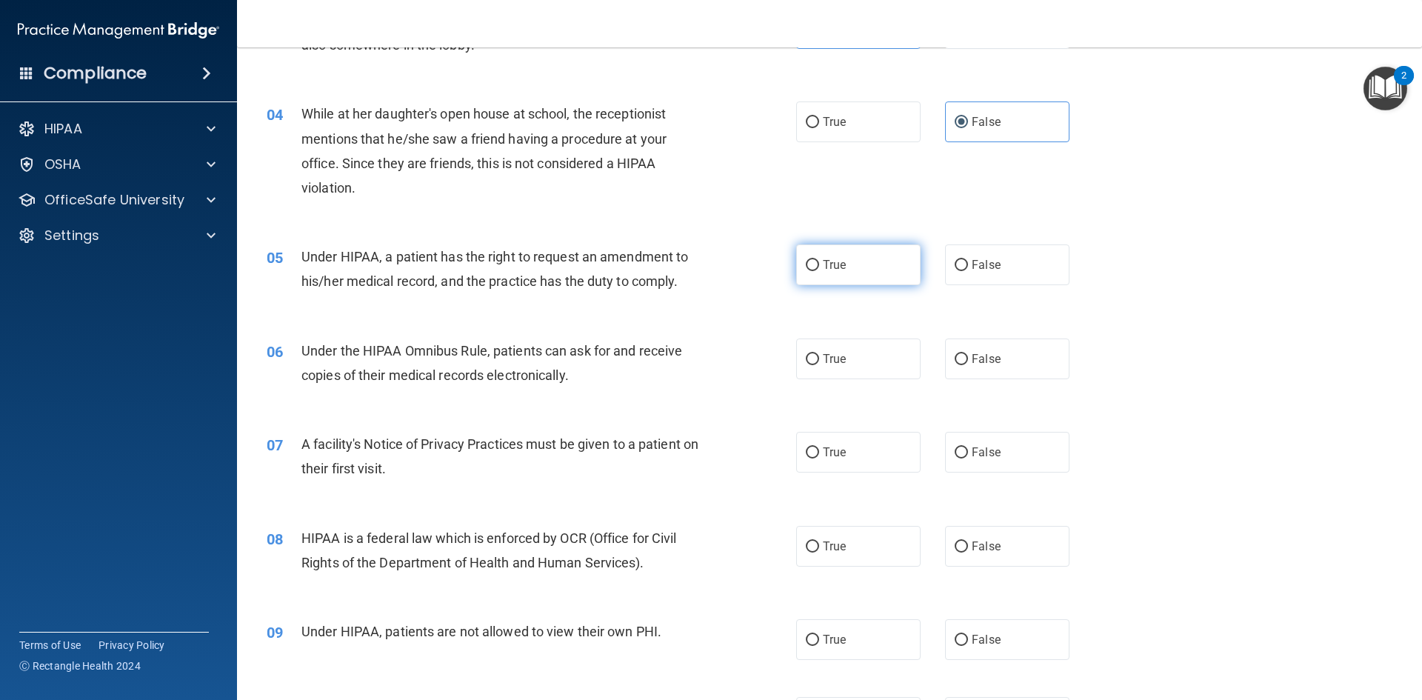
click at [854, 259] on label "True" at bounding box center [858, 264] width 124 height 41
click at [819, 260] on input "True" at bounding box center [812, 265] width 13 height 11
radio input "true"
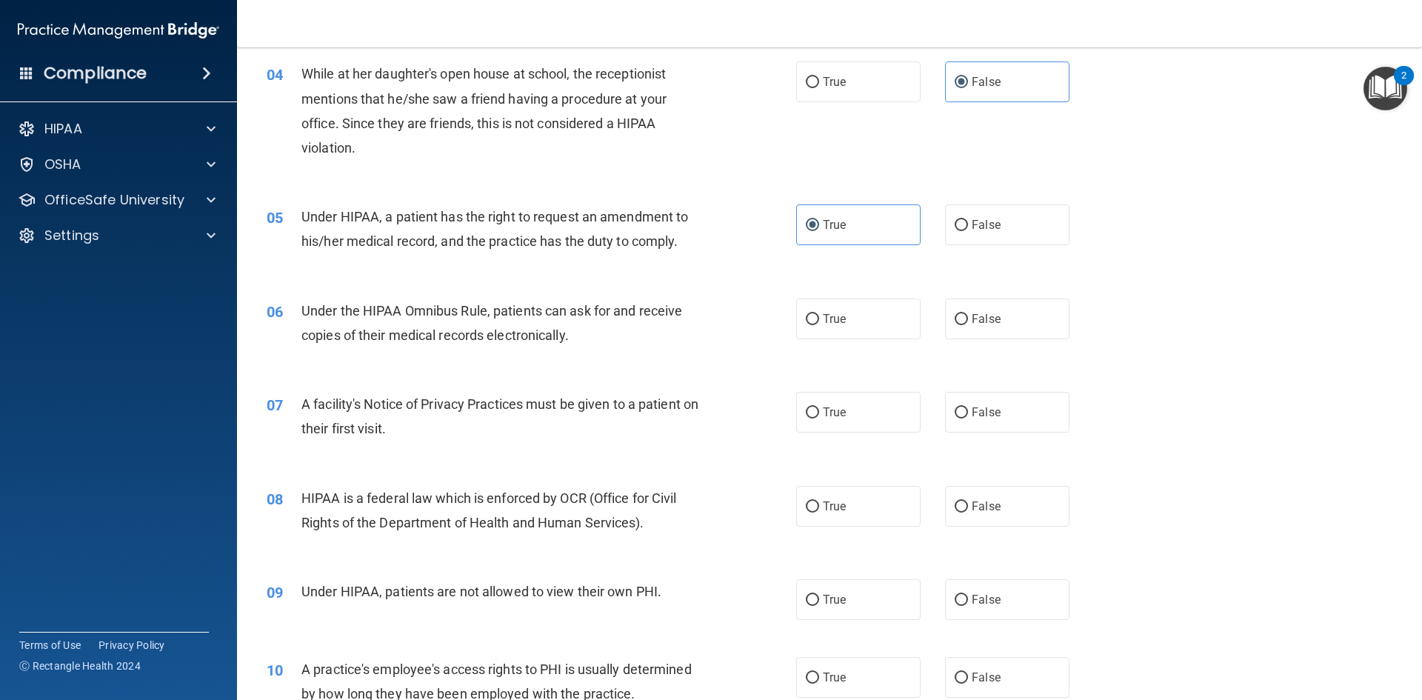
scroll to position [444, 0]
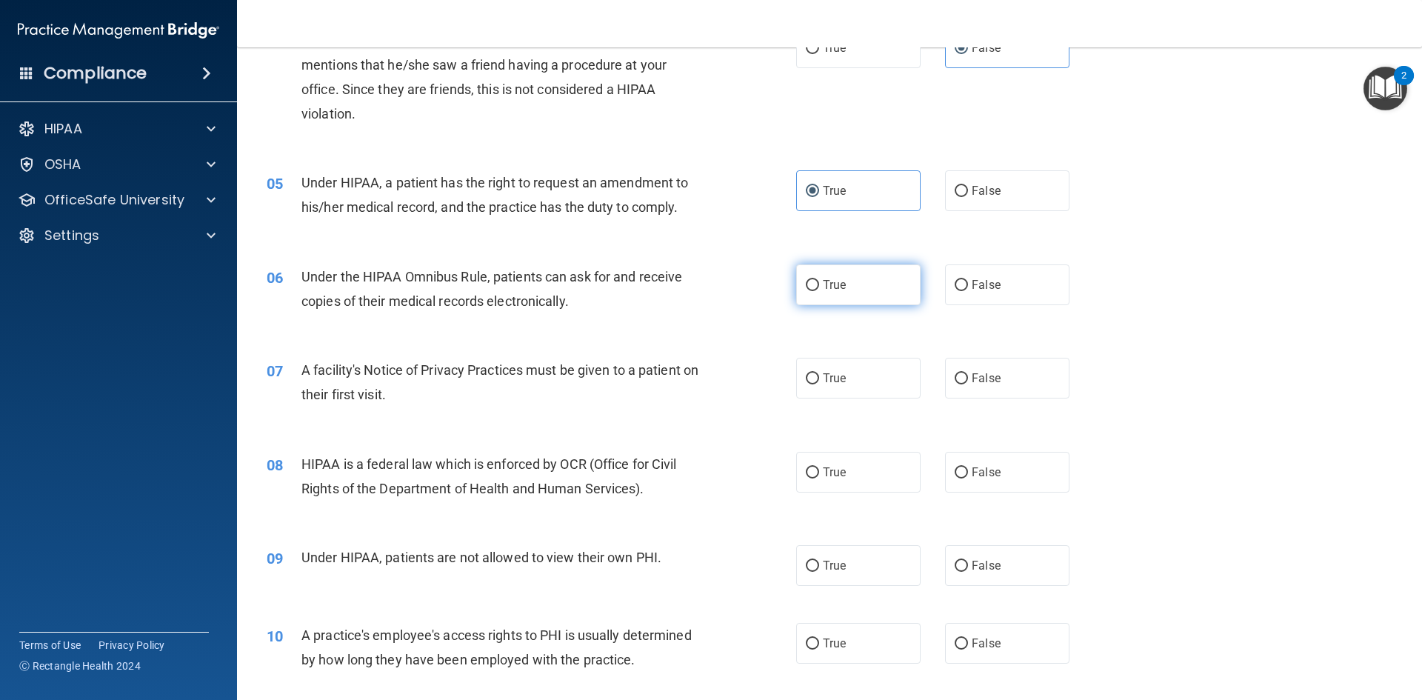
click at [842, 289] on label "True" at bounding box center [858, 284] width 124 height 41
click at [819, 289] on input "True" at bounding box center [812, 285] width 13 height 11
radio input "true"
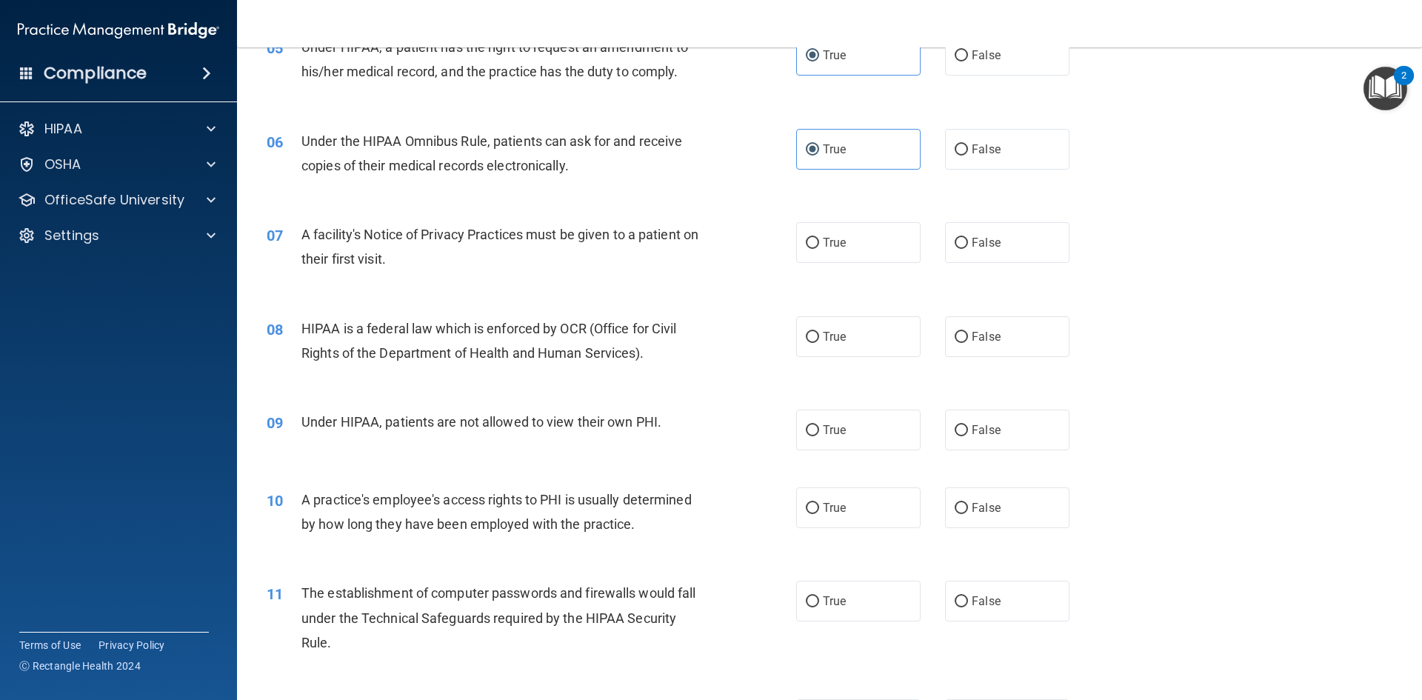
scroll to position [592, 0]
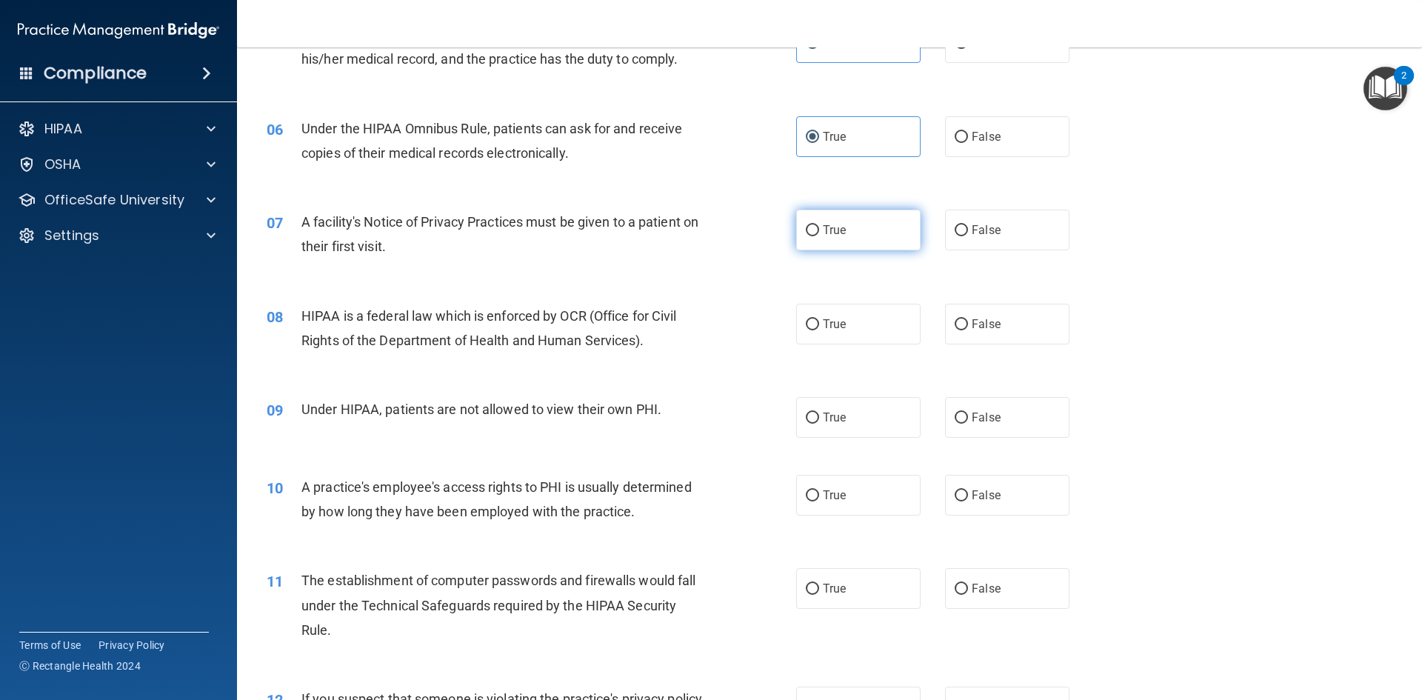
click at [850, 241] on label "True" at bounding box center [858, 230] width 124 height 41
click at [819, 236] on input "True" at bounding box center [812, 230] width 13 height 11
radio input "true"
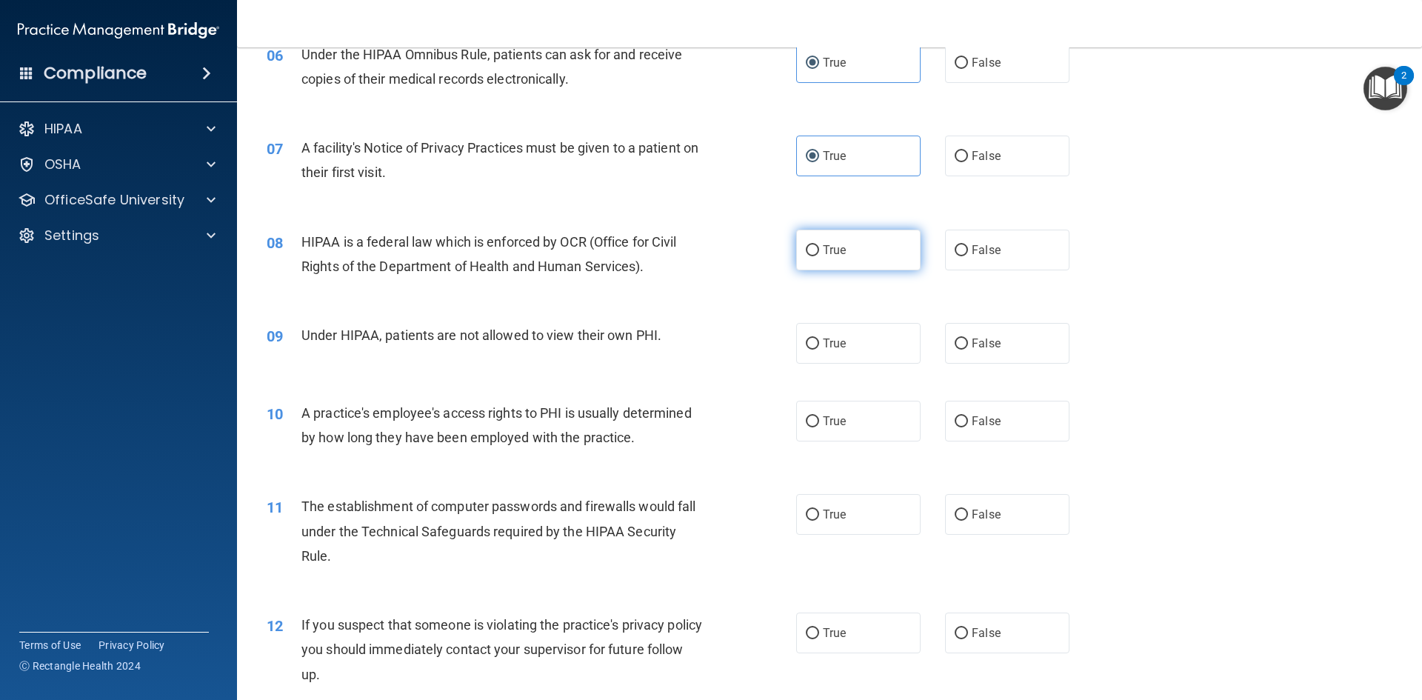
click at [825, 244] on span "True" at bounding box center [834, 250] width 23 height 14
click at [819, 245] on input "True" at bounding box center [812, 250] width 13 height 11
radio input "true"
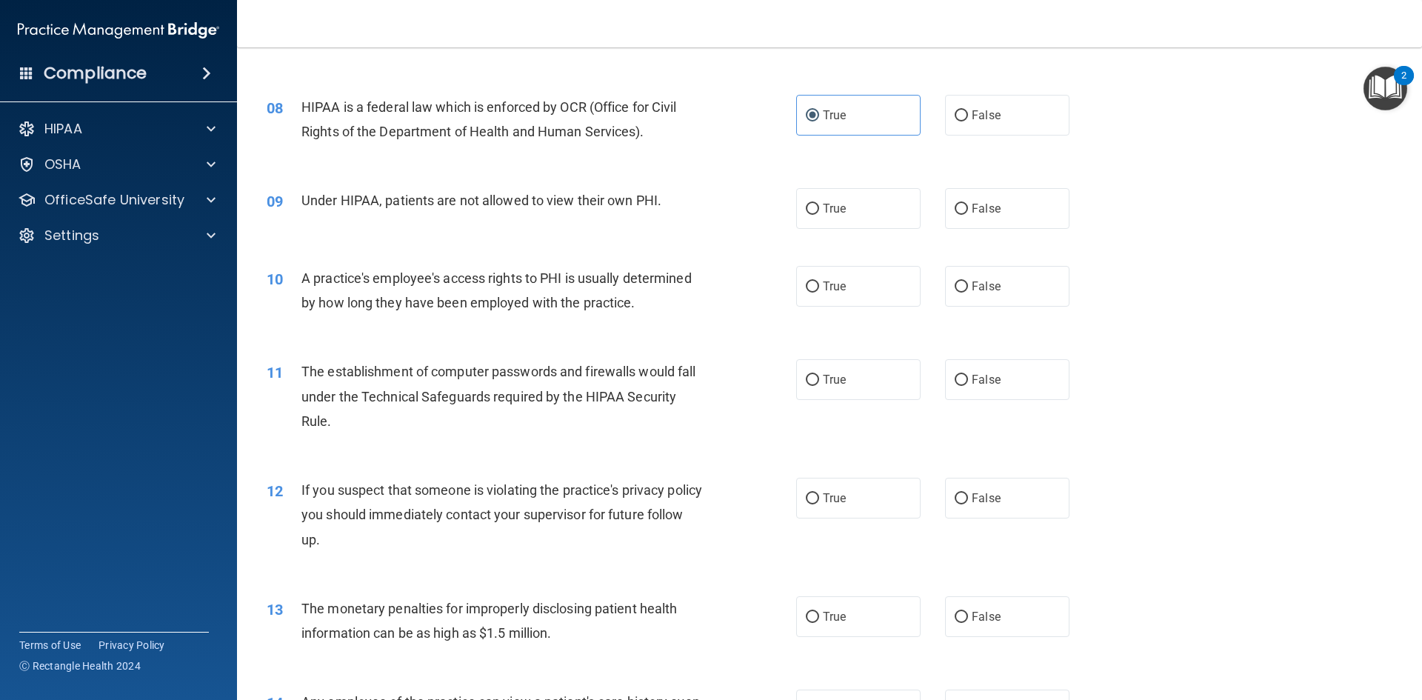
scroll to position [814, 0]
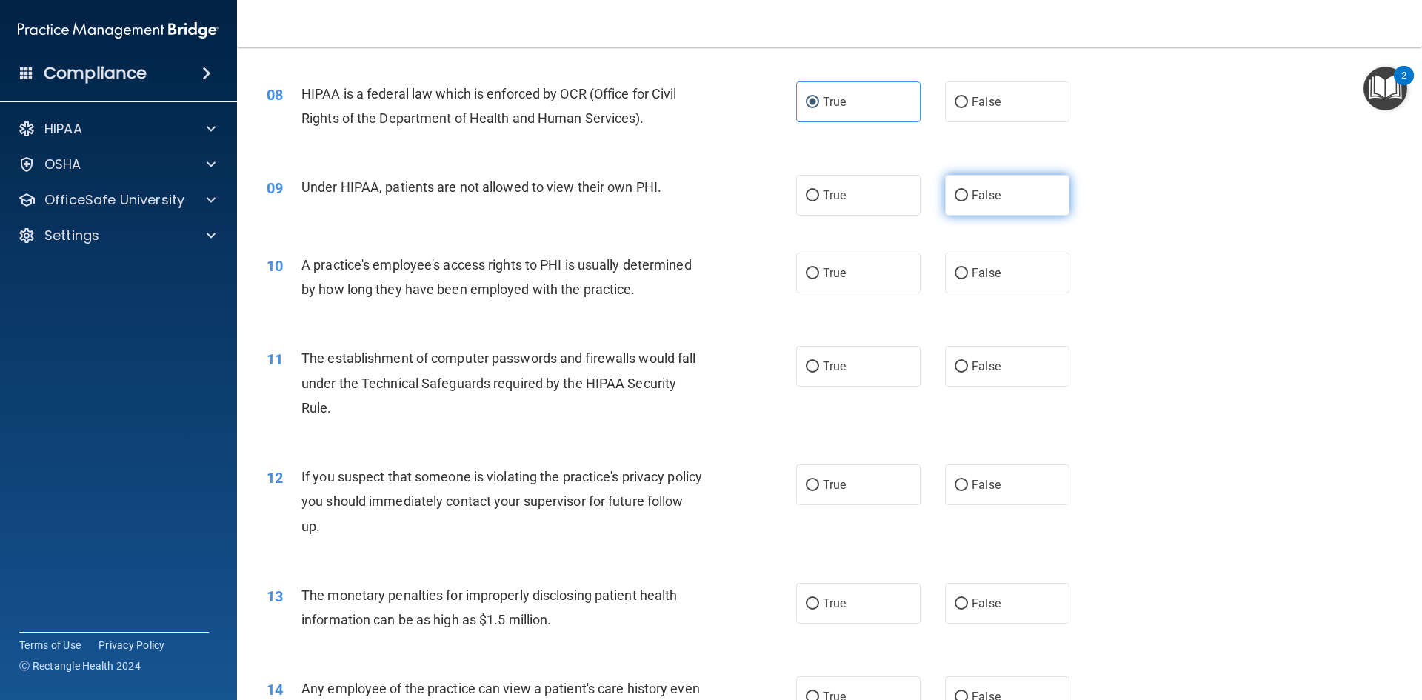
click at [1000, 201] on label "False" at bounding box center [1007, 195] width 124 height 41
click at [968, 201] on input "False" at bounding box center [960, 195] width 13 height 11
radio input "true"
click at [1002, 271] on label "False" at bounding box center [1007, 272] width 124 height 41
click at [968, 271] on input "False" at bounding box center [960, 273] width 13 height 11
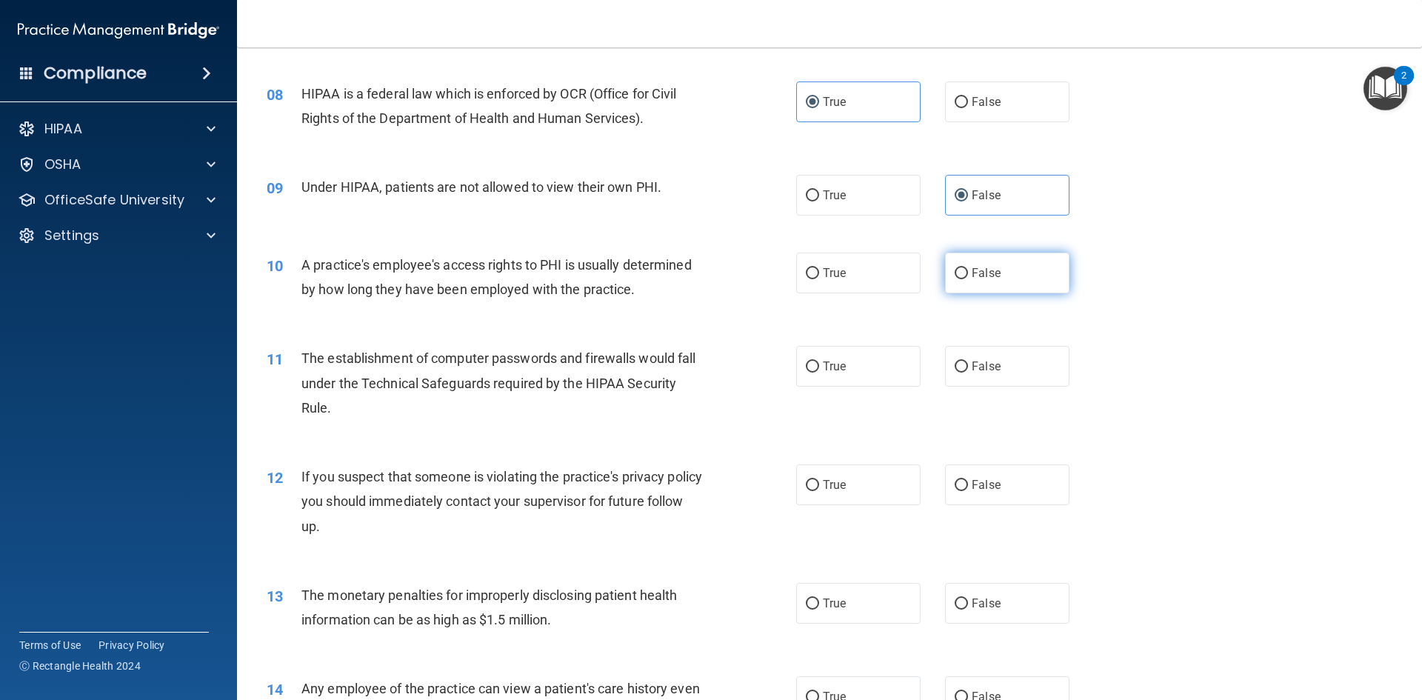
radio input "true"
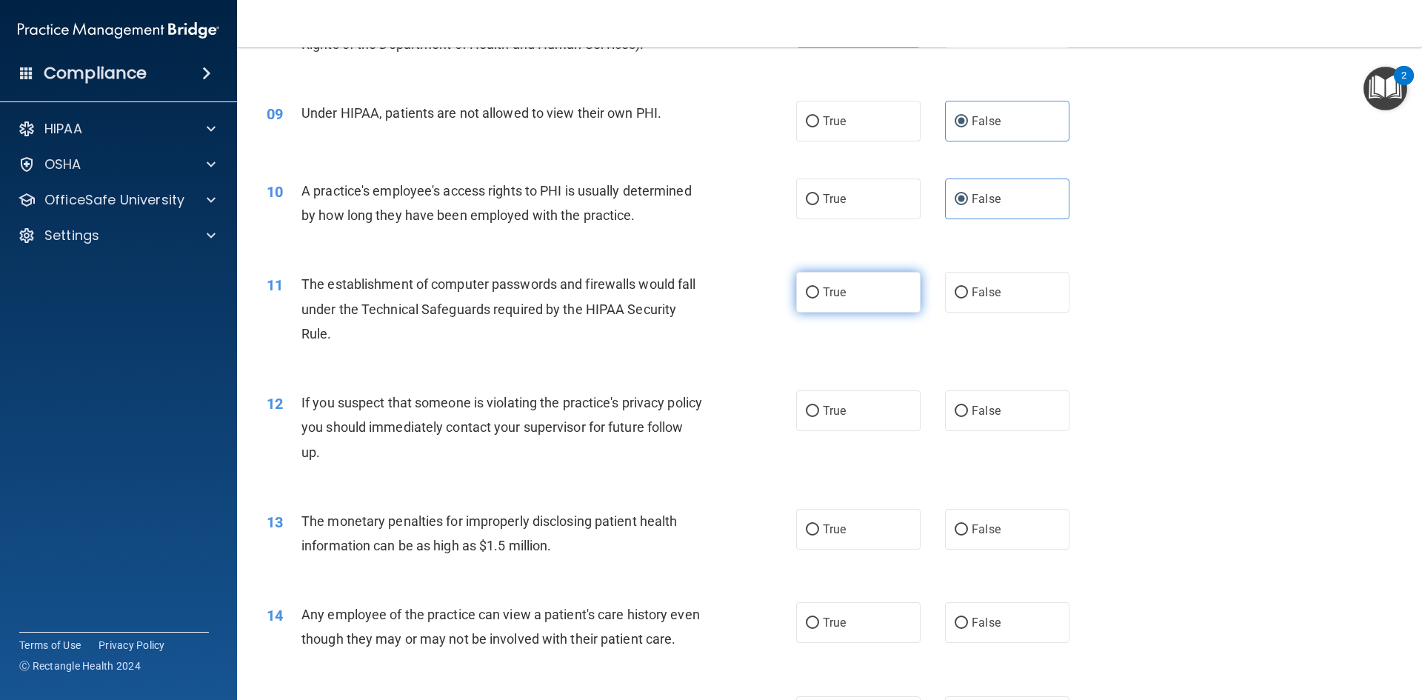
click at [812, 297] on input "True" at bounding box center [812, 292] width 13 height 11
radio input "true"
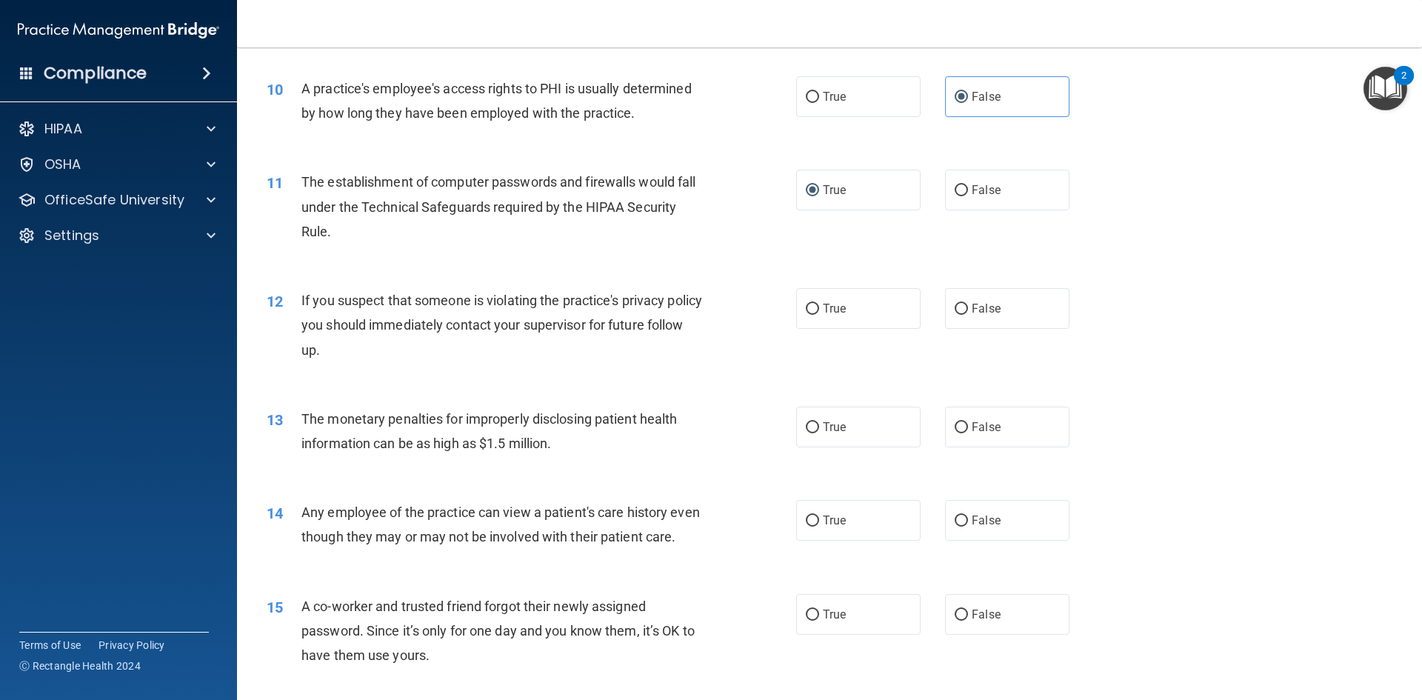
scroll to position [1037, 0]
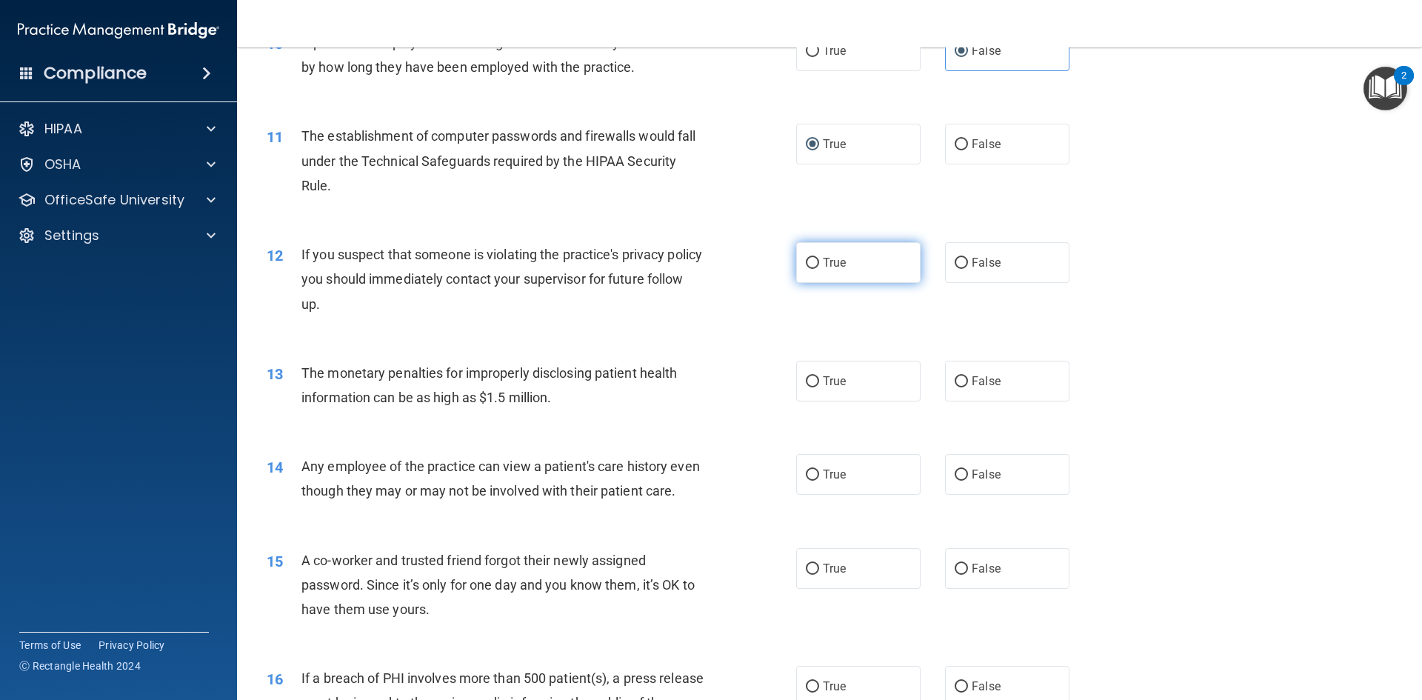
click at [834, 283] on label "True" at bounding box center [858, 262] width 124 height 41
click at [819, 269] on input "True" at bounding box center [812, 263] width 13 height 11
radio input "true"
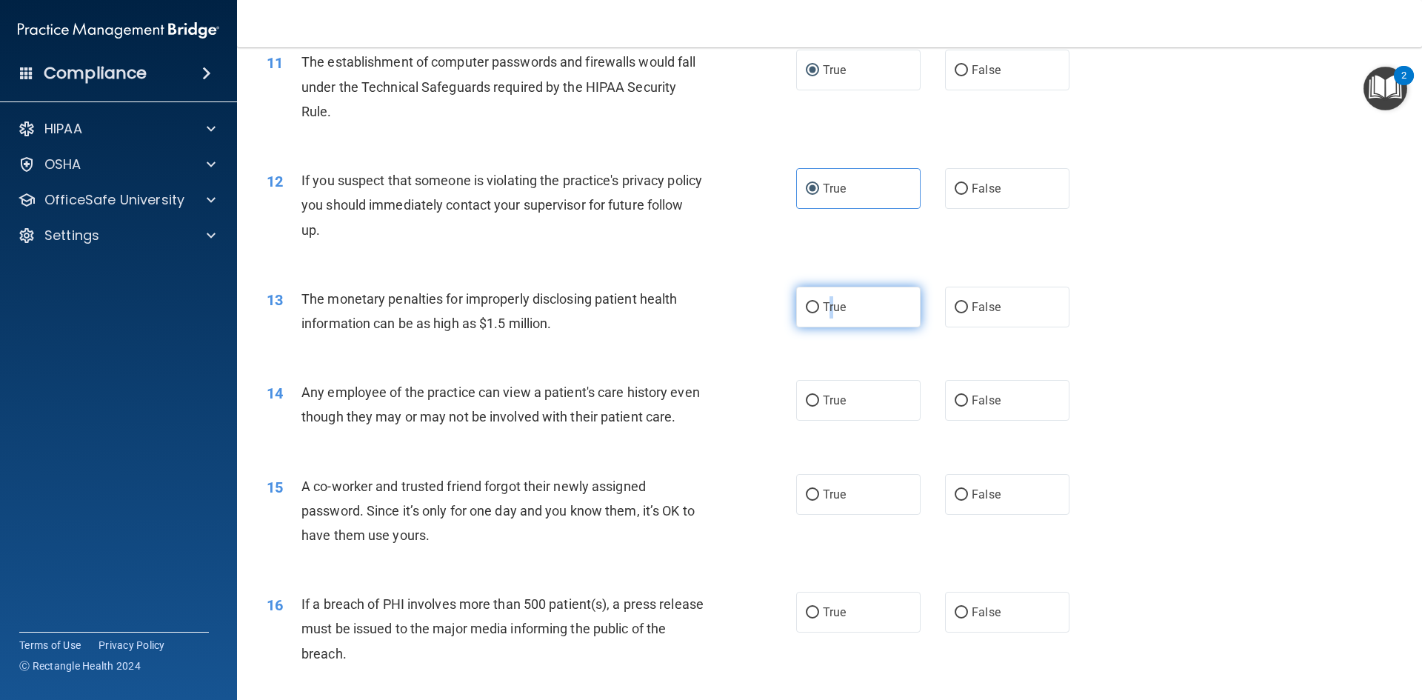
click at [830, 327] on label "True" at bounding box center [858, 307] width 124 height 41
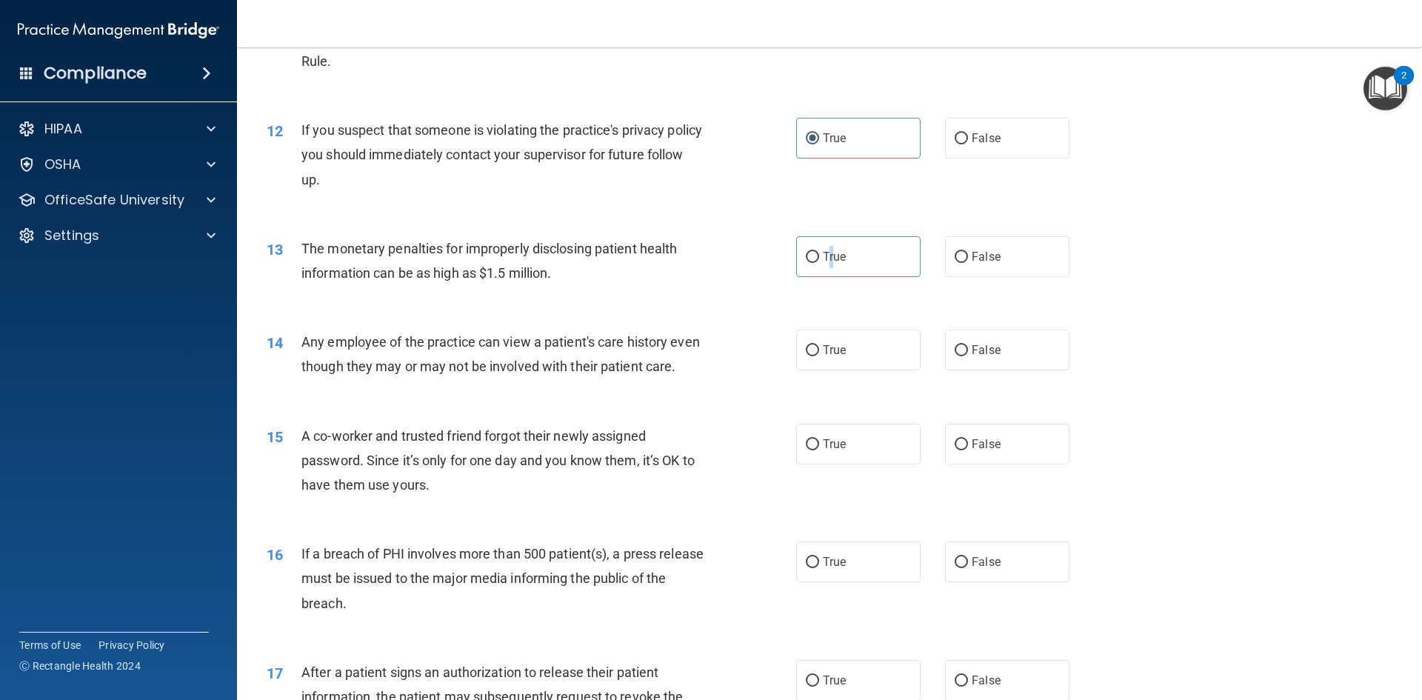
scroll to position [1259, 0]
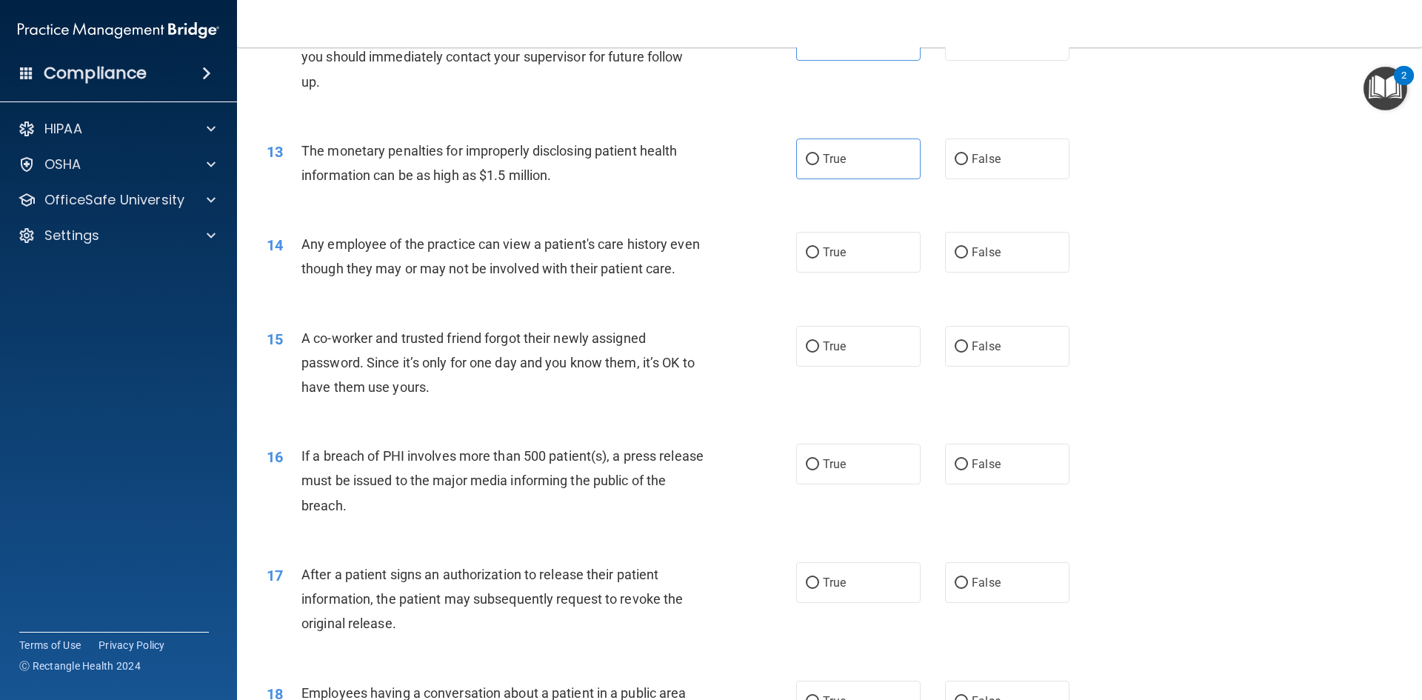
click at [886, 183] on div "13 The monetary penalties for improperly disclosing patient health information …" at bounding box center [829, 166] width 1148 height 93
click at [888, 170] on label "True" at bounding box center [858, 158] width 124 height 41
click at [819, 165] on input "True" at bounding box center [812, 159] width 13 height 11
radio input "true"
click at [831, 258] on span "True" at bounding box center [834, 252] width 23 height 14
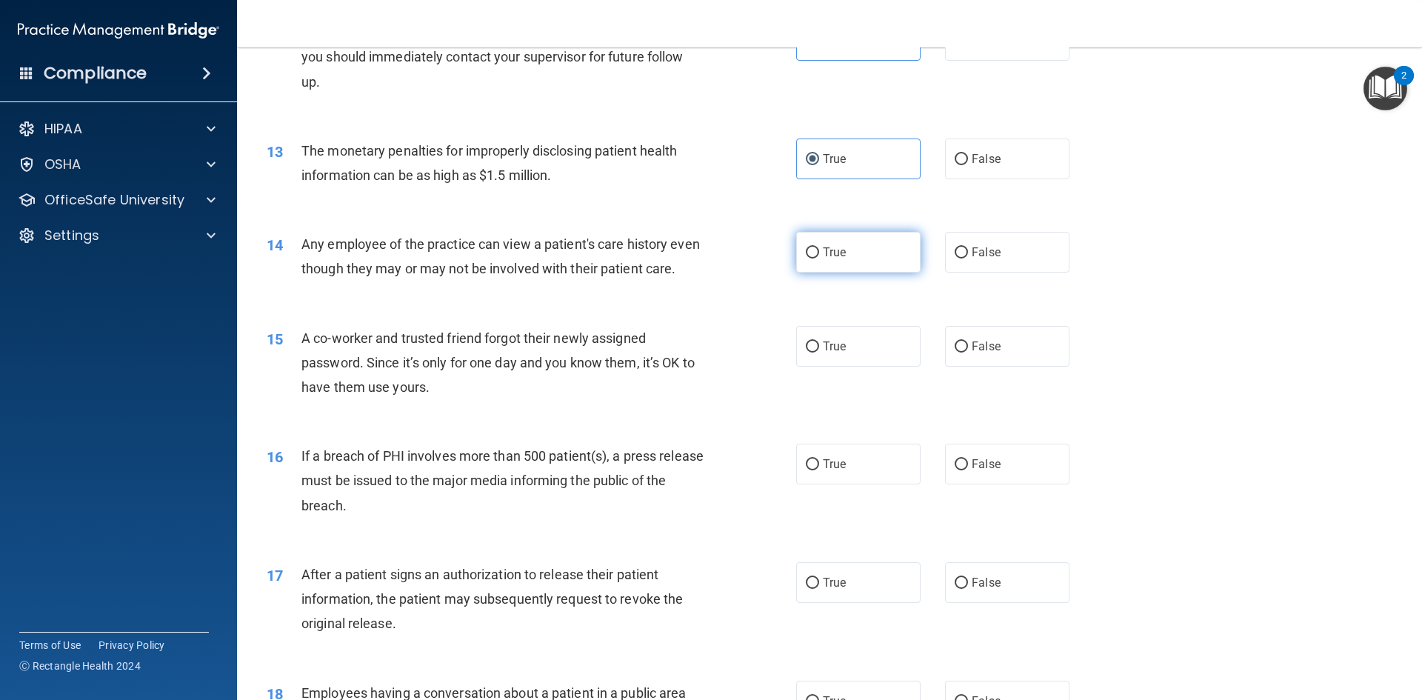
click at [819, 258] on input "True" at bounding box center [812, 252] width 13 height 11
radio input "true"
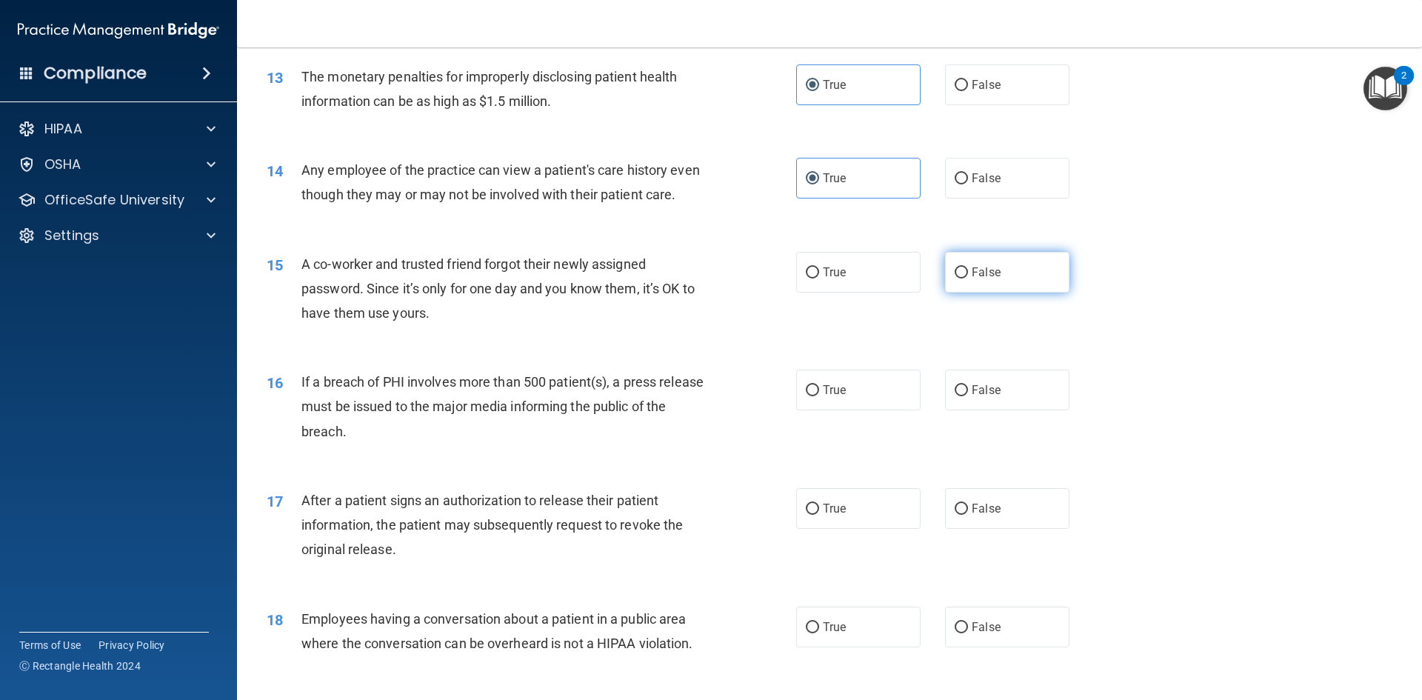
click at [980, 279] on span "False" at bounding box center [985, 272] width 29 height 14
click at [968, 278] on input "False" at bounding box center [960, 272] width 13 height 11
radio input "true"
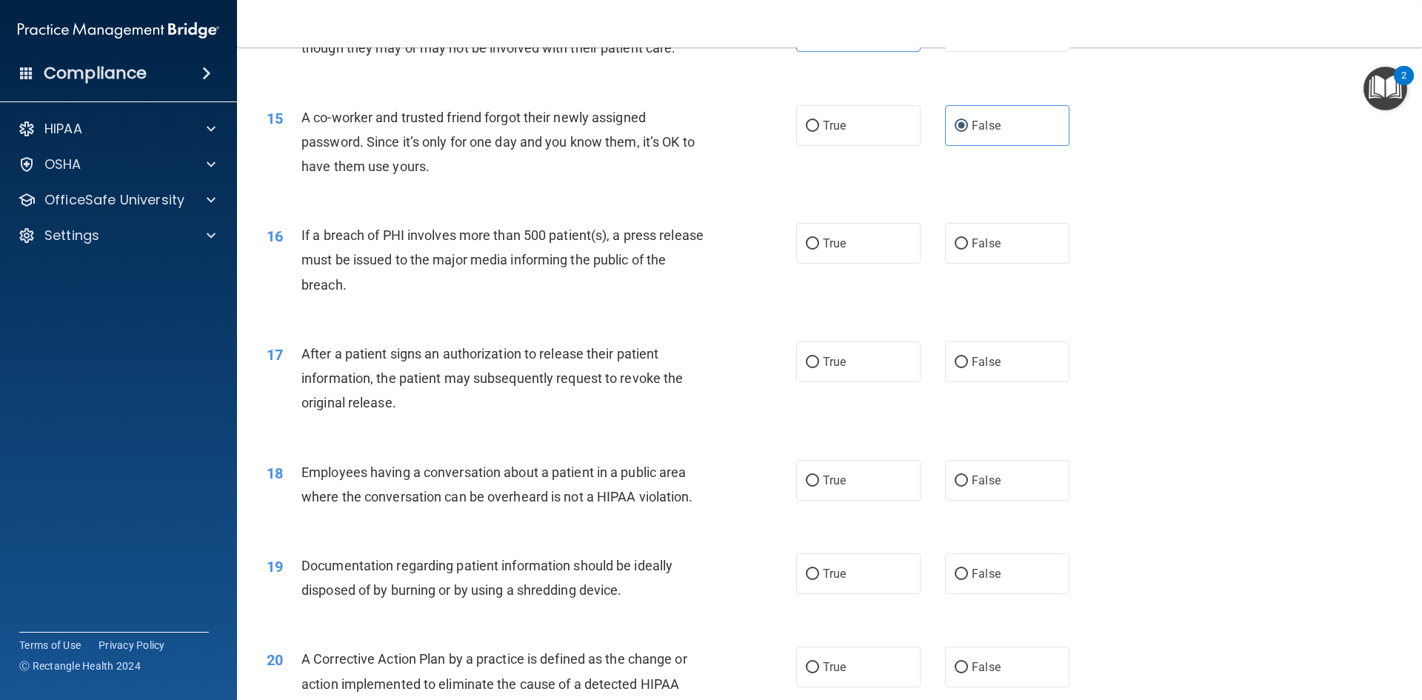
scroll to position [1481, 0]
click at [977, 249] on span "False" at bounding box center [985, 242] width 29 height 14
click at [968, 248] on input "False" at bounding box center [960, 242] width 13 height 11
radio input "true"
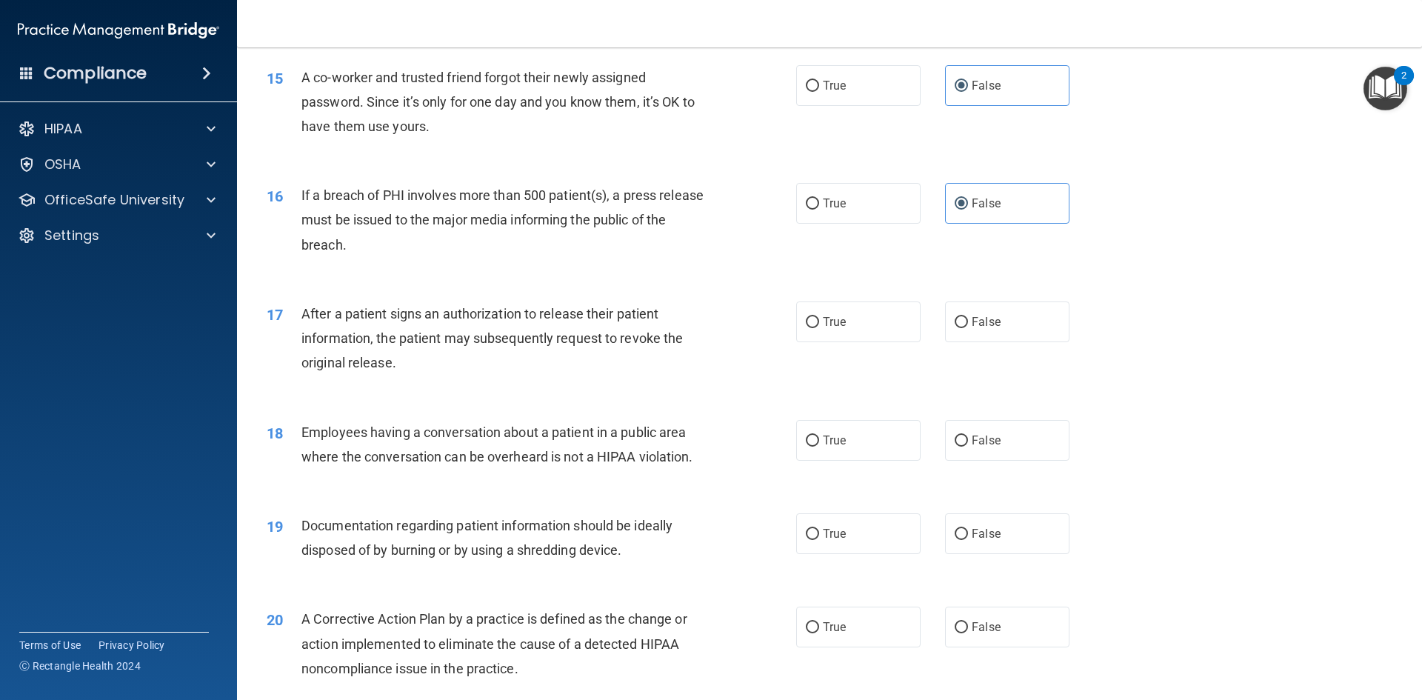
scroll to position [1555, 0]
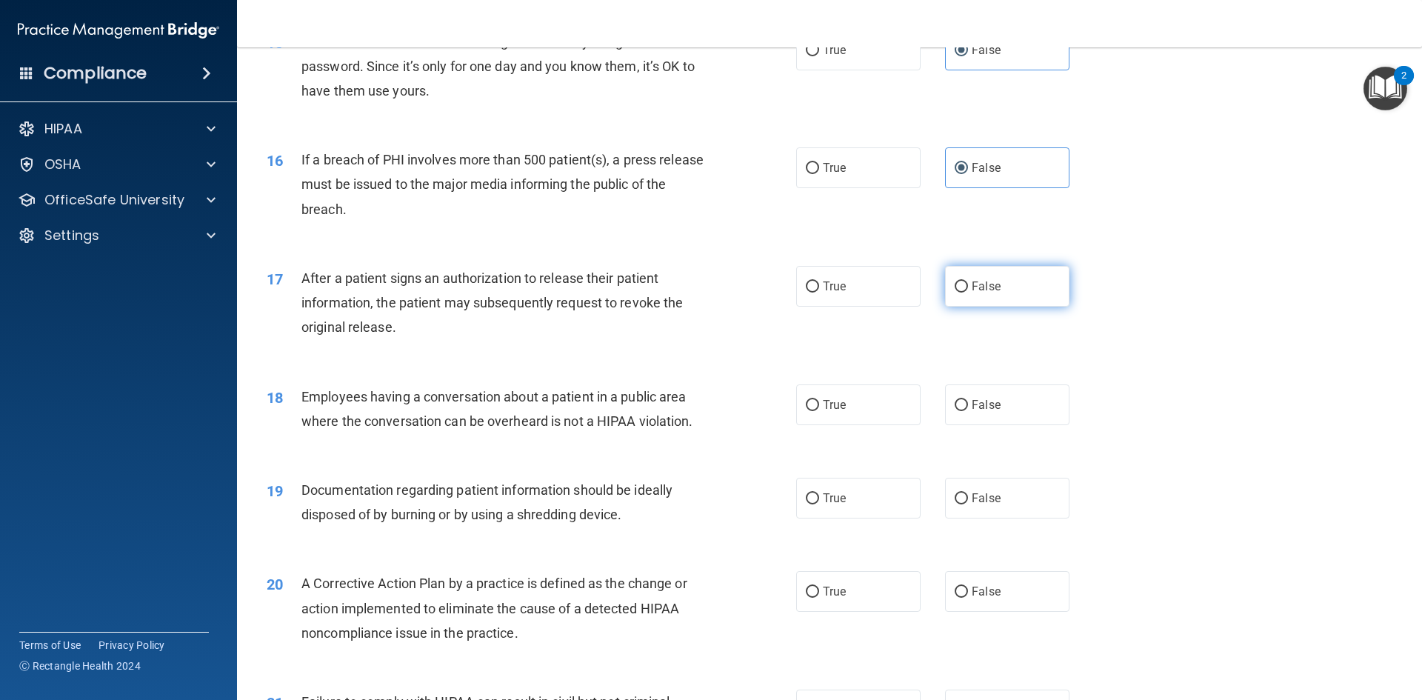
click at [1059, 307] on label "False" at bounding box center [1007, 286] width 124 height 41
click at [968, 292] on input "False" at bounding box center [960, 286] width 13 height 11
radio input "true"
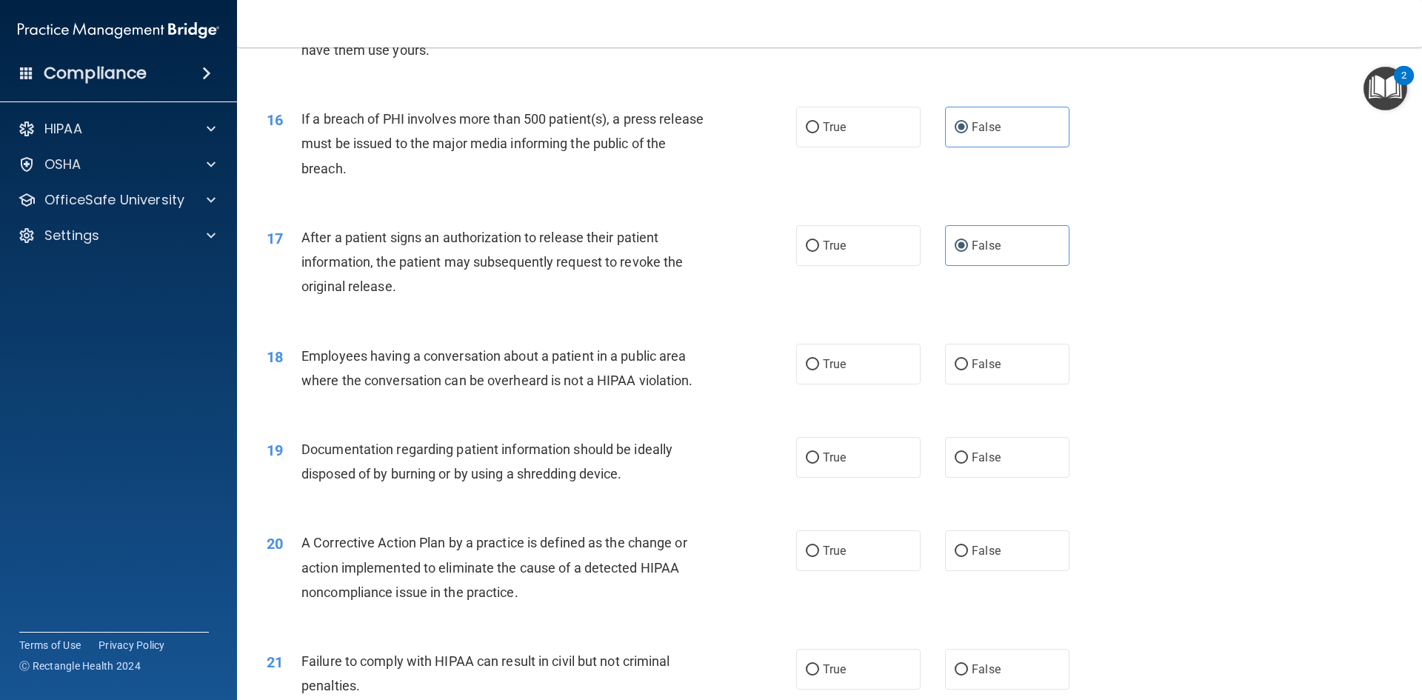
scroll to position [1629, 0]
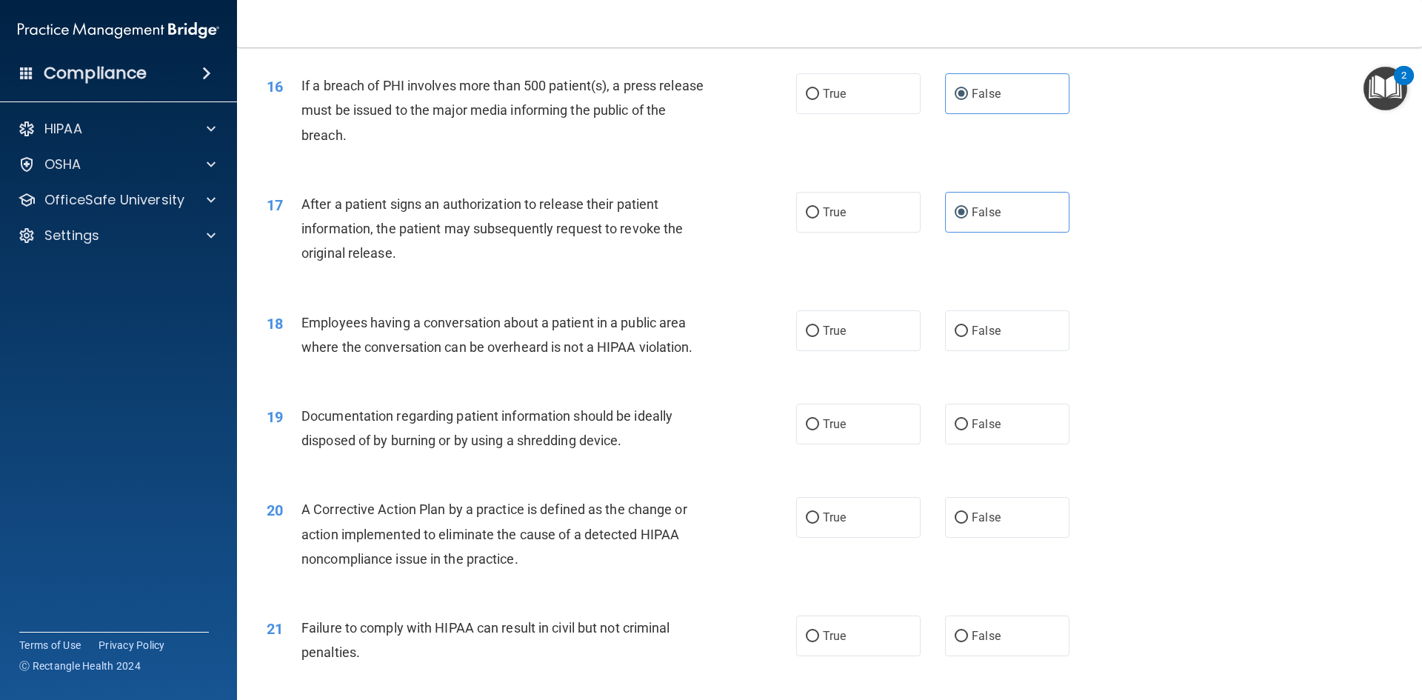
drag, startPoint x: 855, startPoint y: 348, endPoint x: 944, endPoint y: 332, distance: 90.2
click at [862, 346] on label "True" at bounding box center [858, 330] width 124 height 41
click at [819, 337] on input "True" at bounding box center [812, 331] width 13 height 11
radio input "true"
click at [974, 346] on label "False" at bounding box center [1007, 330] width 124 height 41
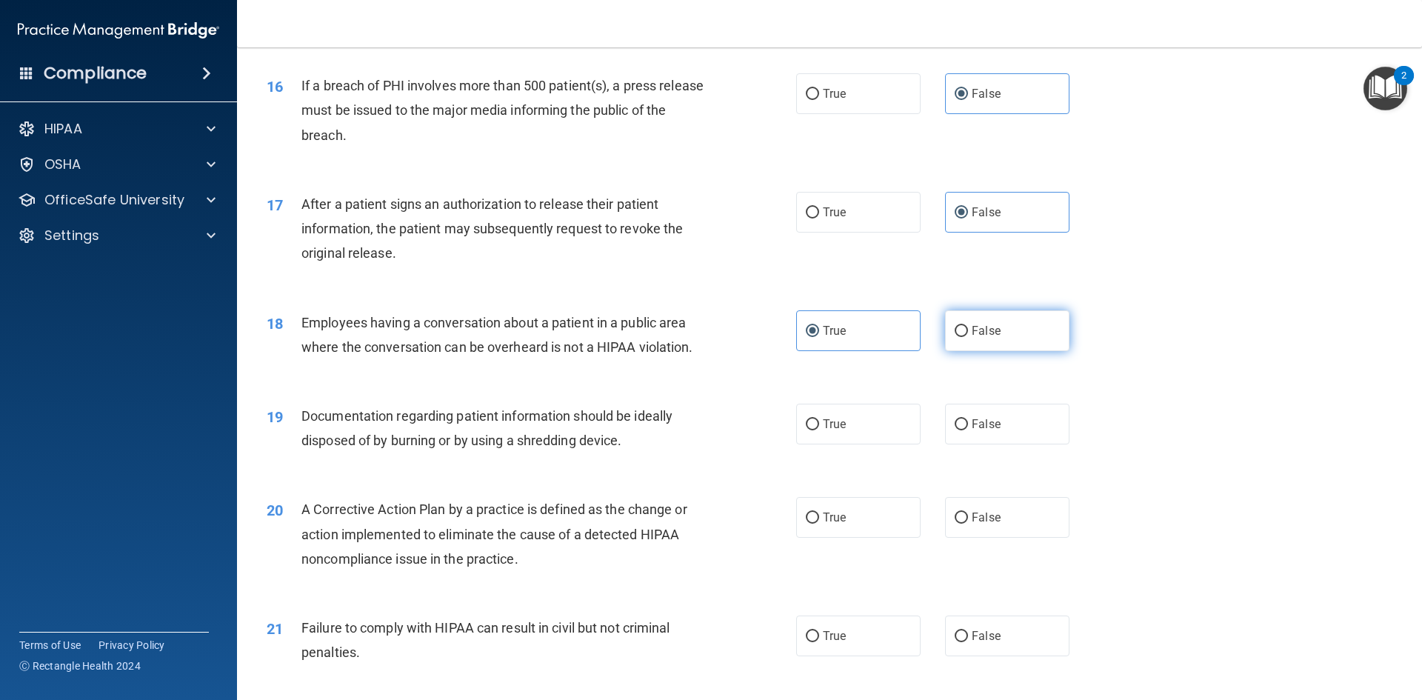
click at [968, 337] on input "False" at bounding box center [960, 331] width 13 height 11
radio input "true"
radio input "false"
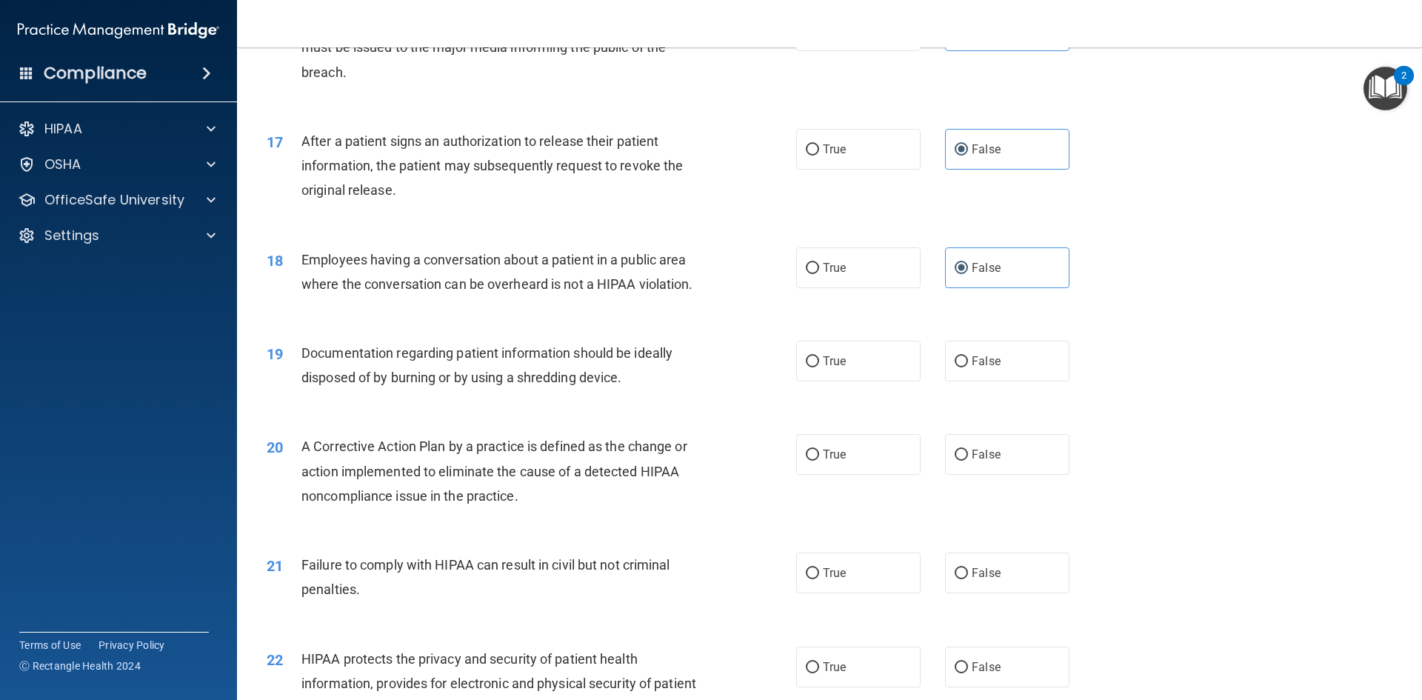
scroll to position [1777, 0]
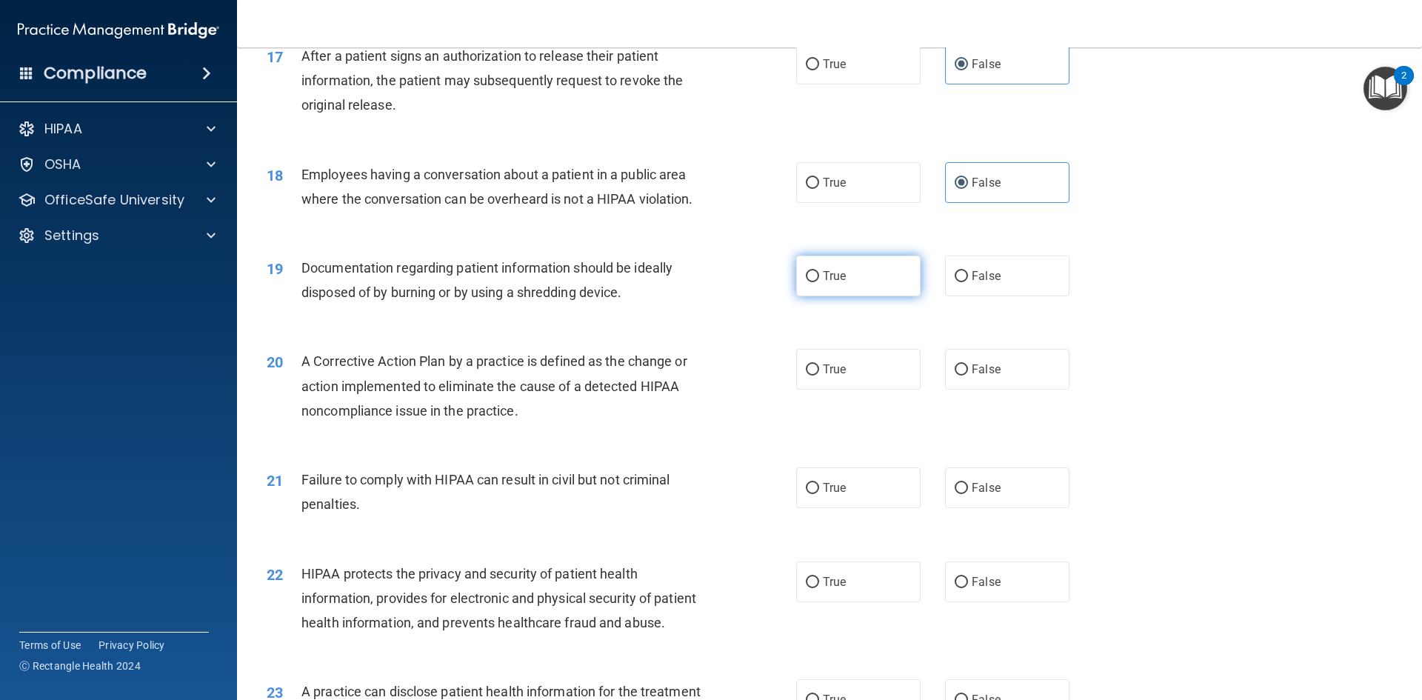
click at [820, 296] on label "True" at bounding box center [858, 275] width 124 height 41
click at [819, 282] on input "True" at bounding box center [812, 276] width 13 height 11
radio input "true"
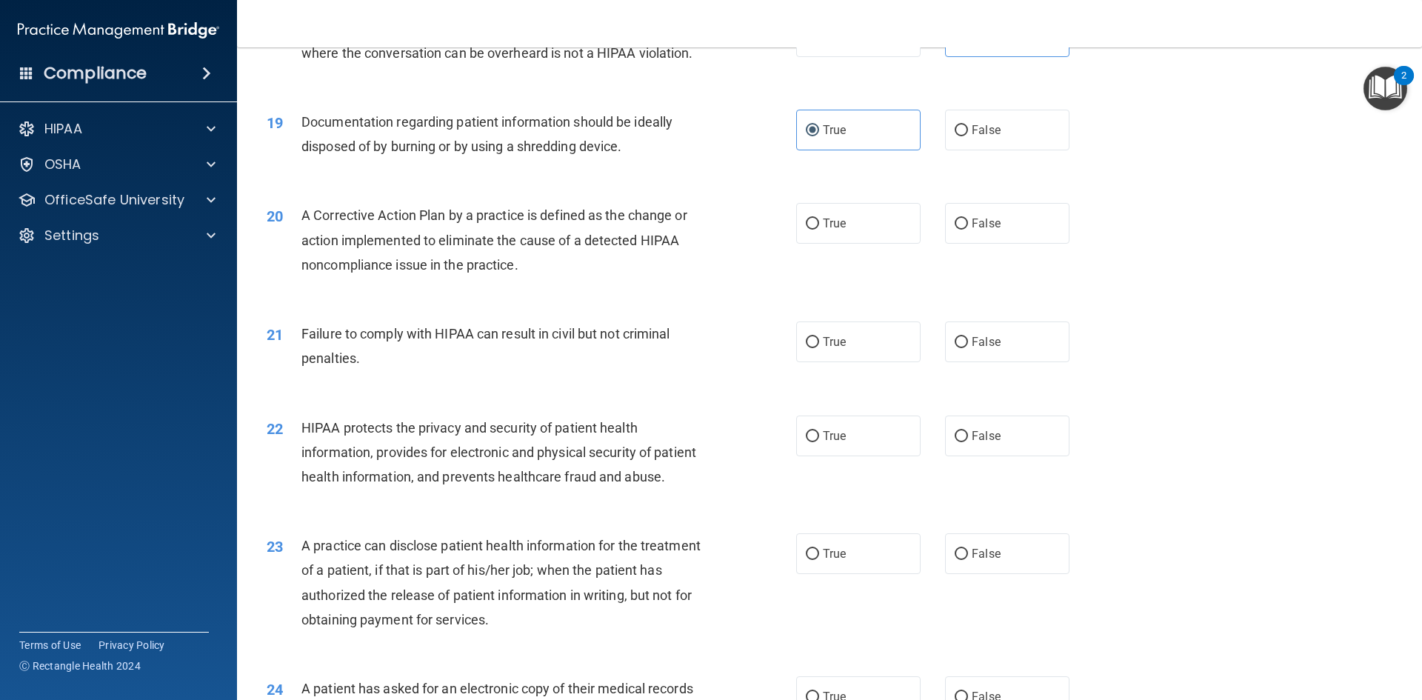
scroll to position [1925, 0]
click at [903, 241] on label "True" at bounding box center [858, 221] width 124 height 41
click at [819, 227] on input "True" at bounding box center [812, 221] width 13 height 11
radio input "true"
drag, startPoint x: 974, startPoint y: 370, endPoint x: 990, endPoint y: 364, distance: 16.9
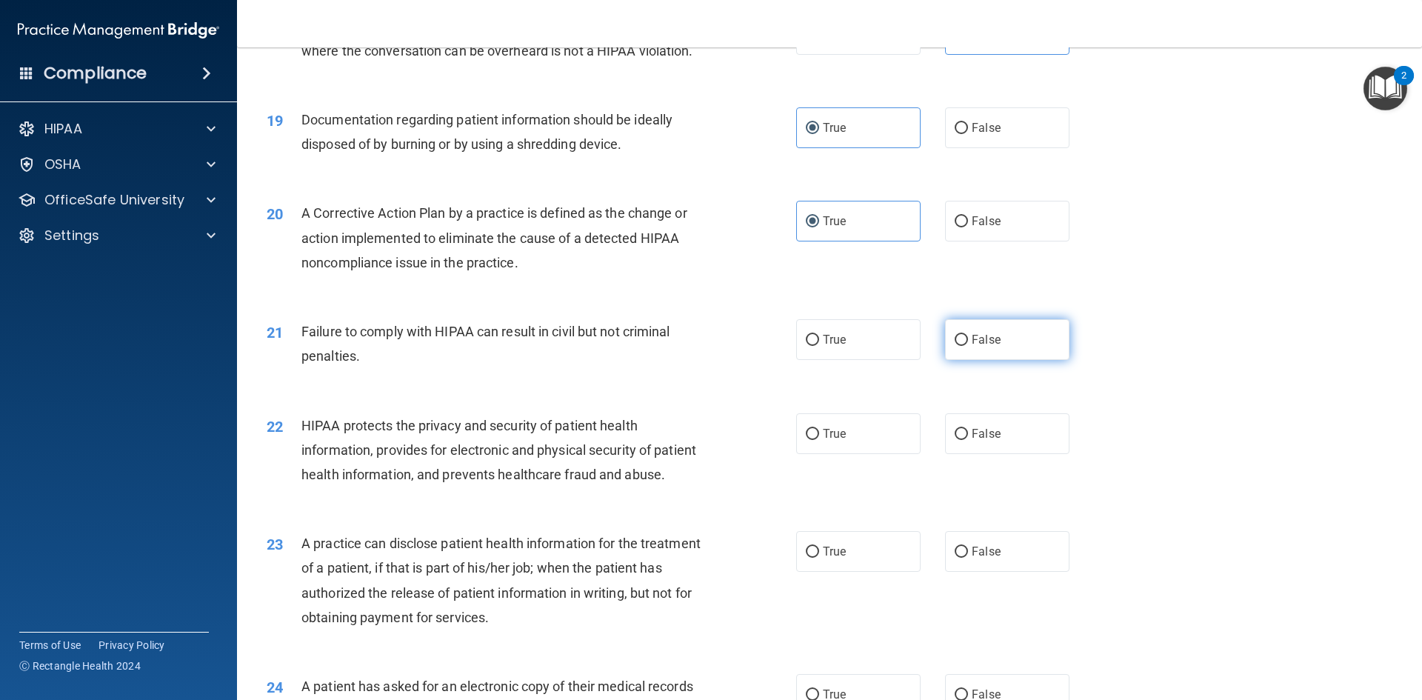
click at [977, 346] on span "False" at bounding box center [985, 339] width 29 height 14
click at [968, 346] on input "False" at bounding box center [960, 340] width 13 height 11
radio input "true"
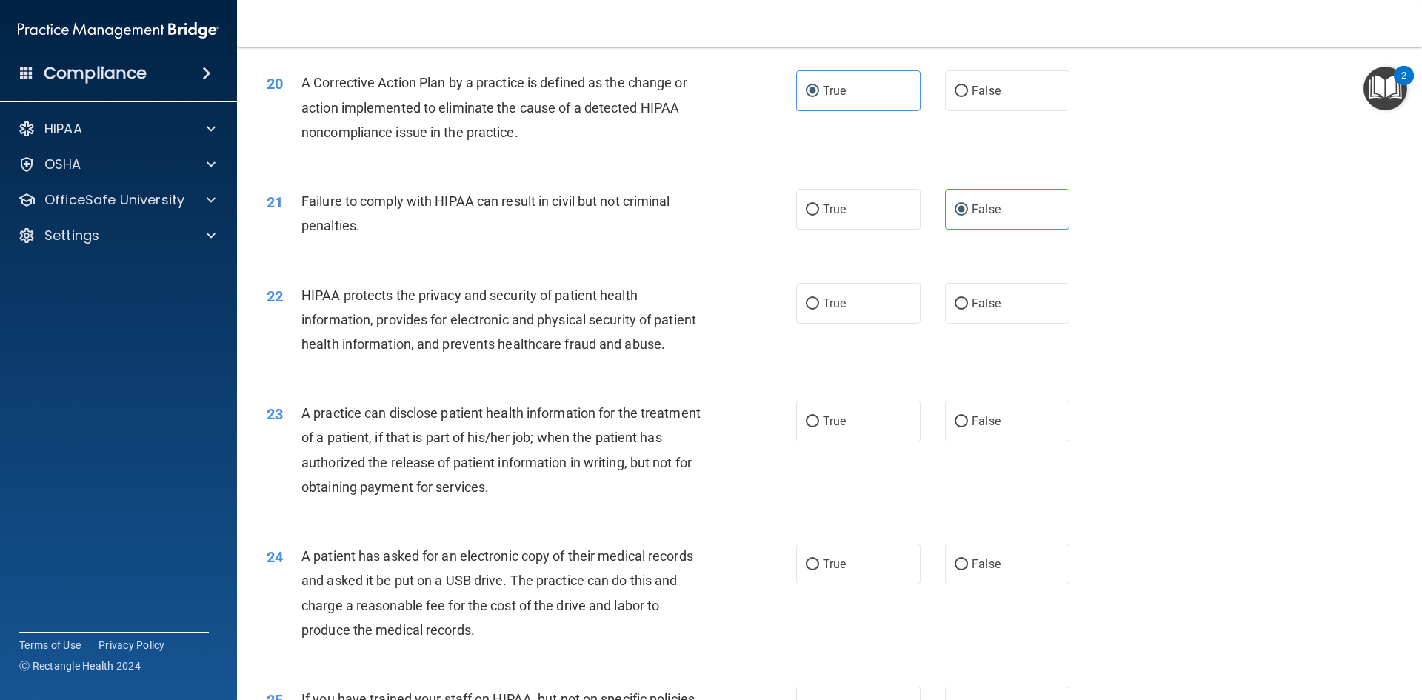
scroll to position [2073, 0]
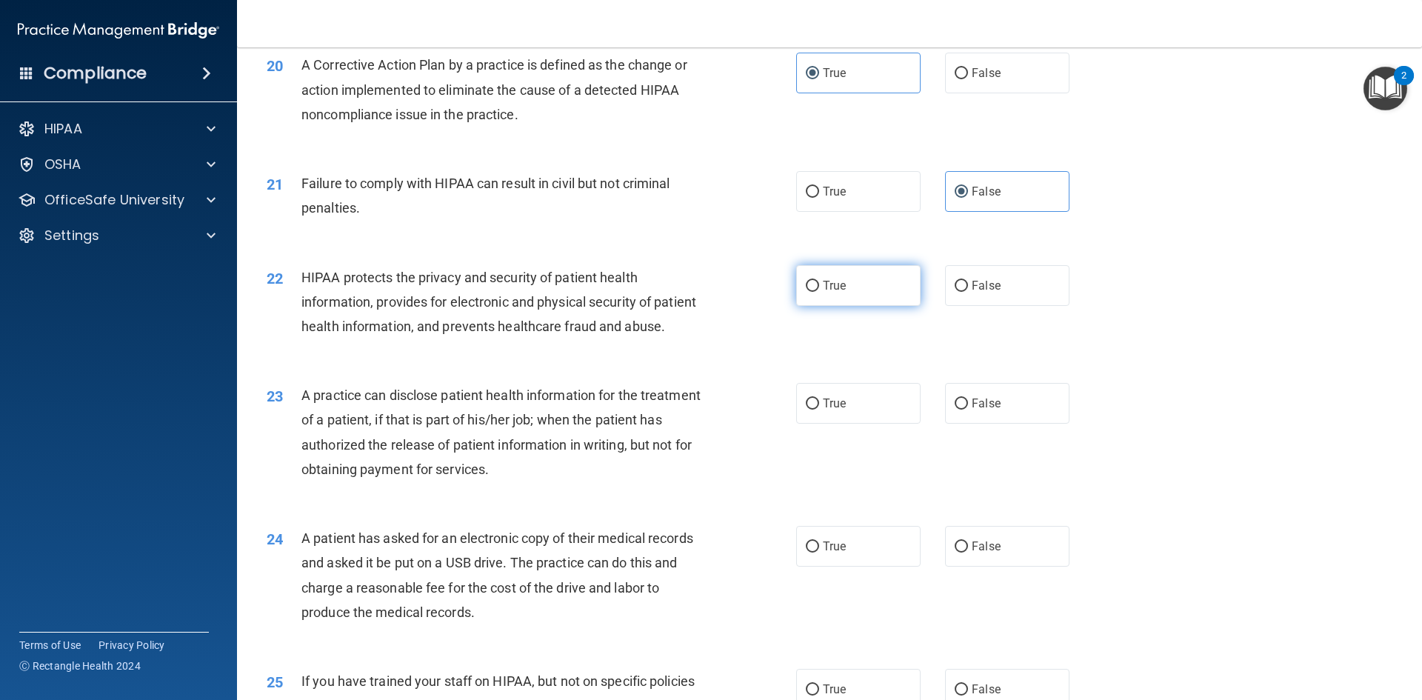
click at [909, 306] on label "True" at bounding box center [858, 285] width 124 height 41
click at [819, 292] on input "True" at bounding box center [812, 286] width 13 height 11
radio input "true"
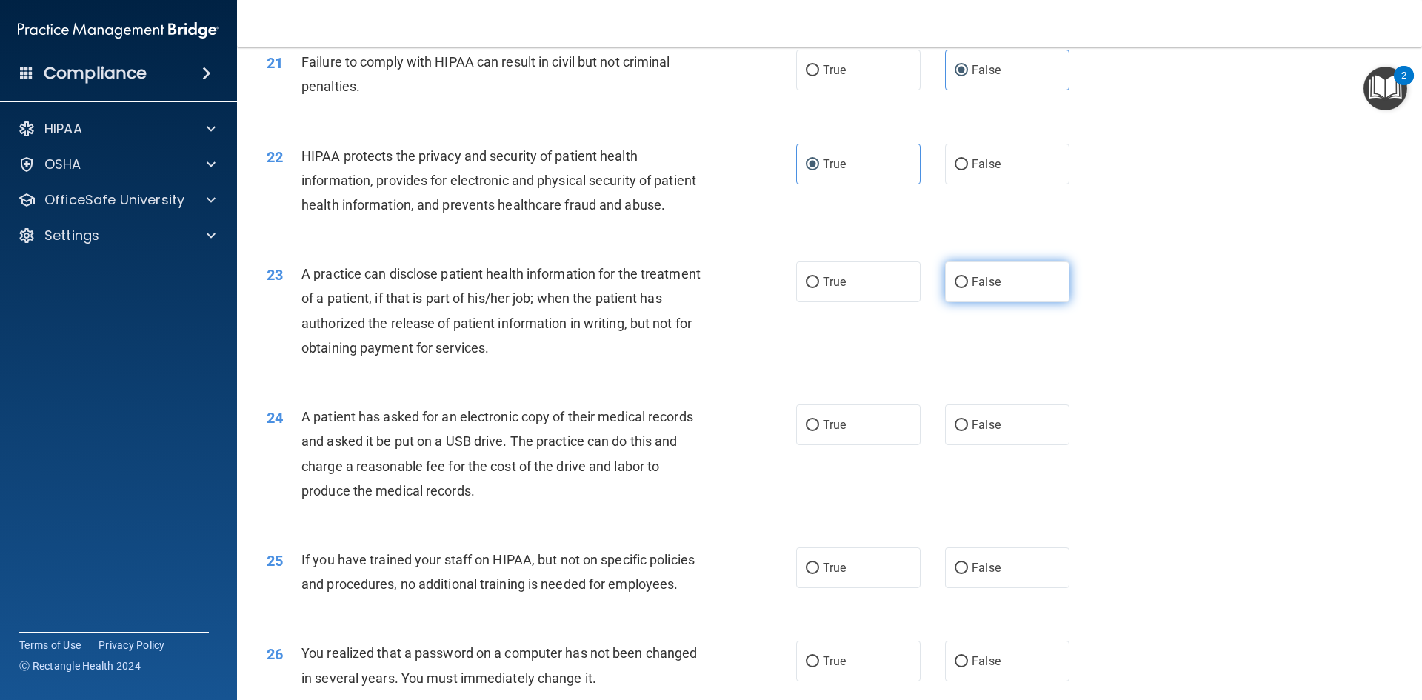
scroll to position [2221, 0]
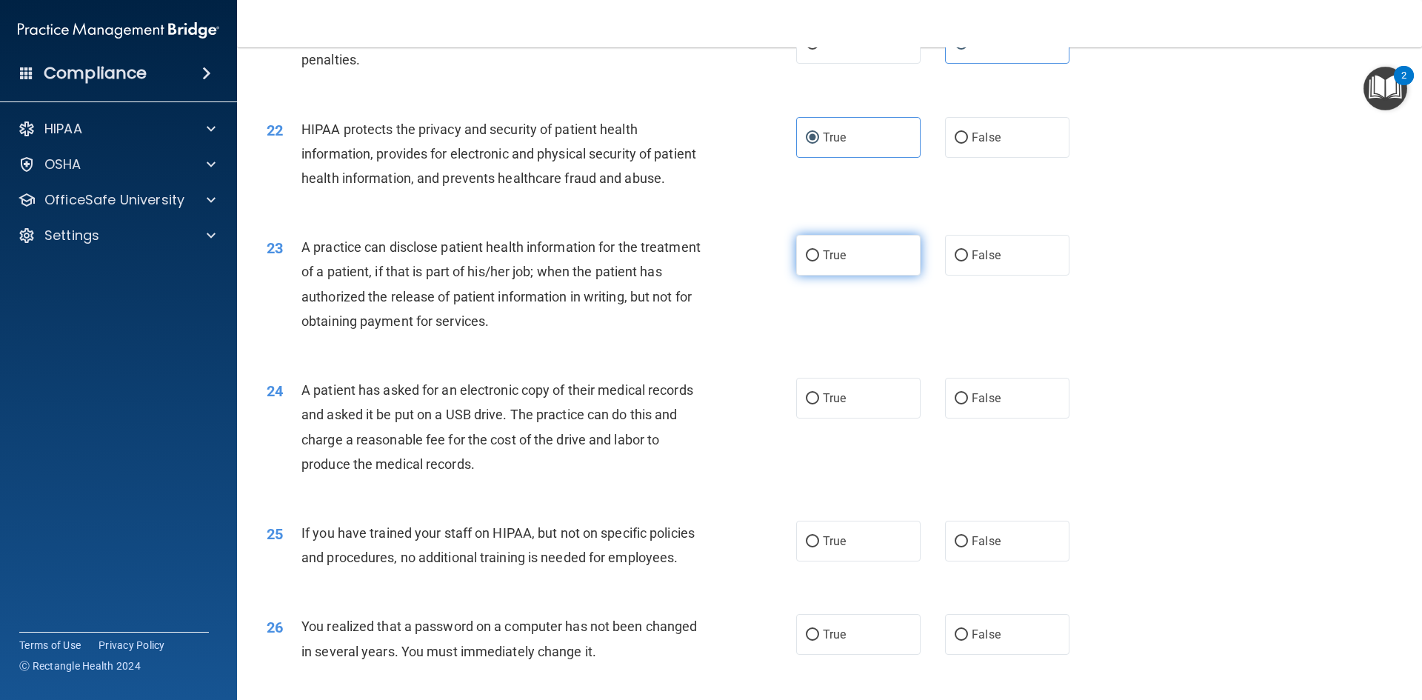
click at [885, 275] on label "True" at bounding box center [858, 255] width 124 height 41
click at [819, 261] on input "True" at bounding box center [812, 255] width 13 height 11
radio input "true"
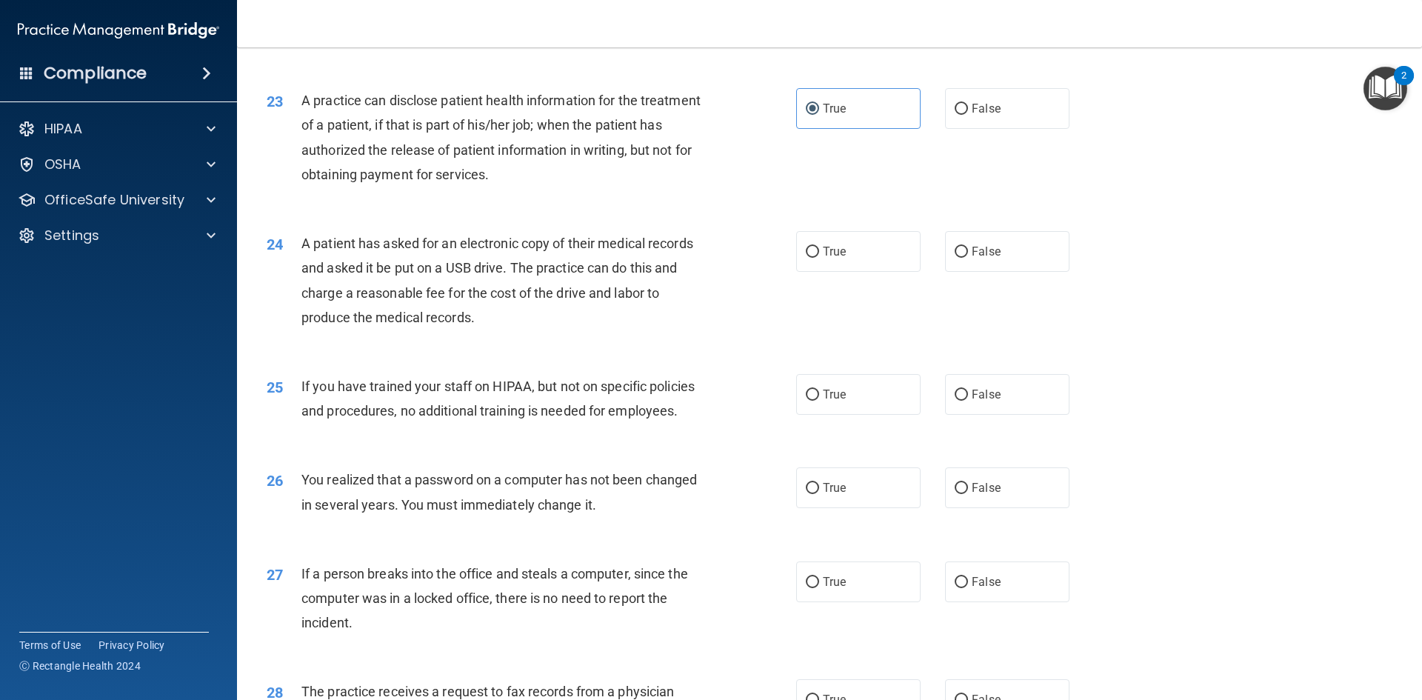
scroll to position [2369, 0]
drag, startPoint x: 873, startPoint y: 289, endPoint x: 871, endPoint y: 301, distance: 12.1
click at [873, 270] on label "True" at bounding box center [858, 250] width 124 height 41
click at [819, 256] on input "True" at bounding box center [812, 250] width 13 height 11
radio input "true"
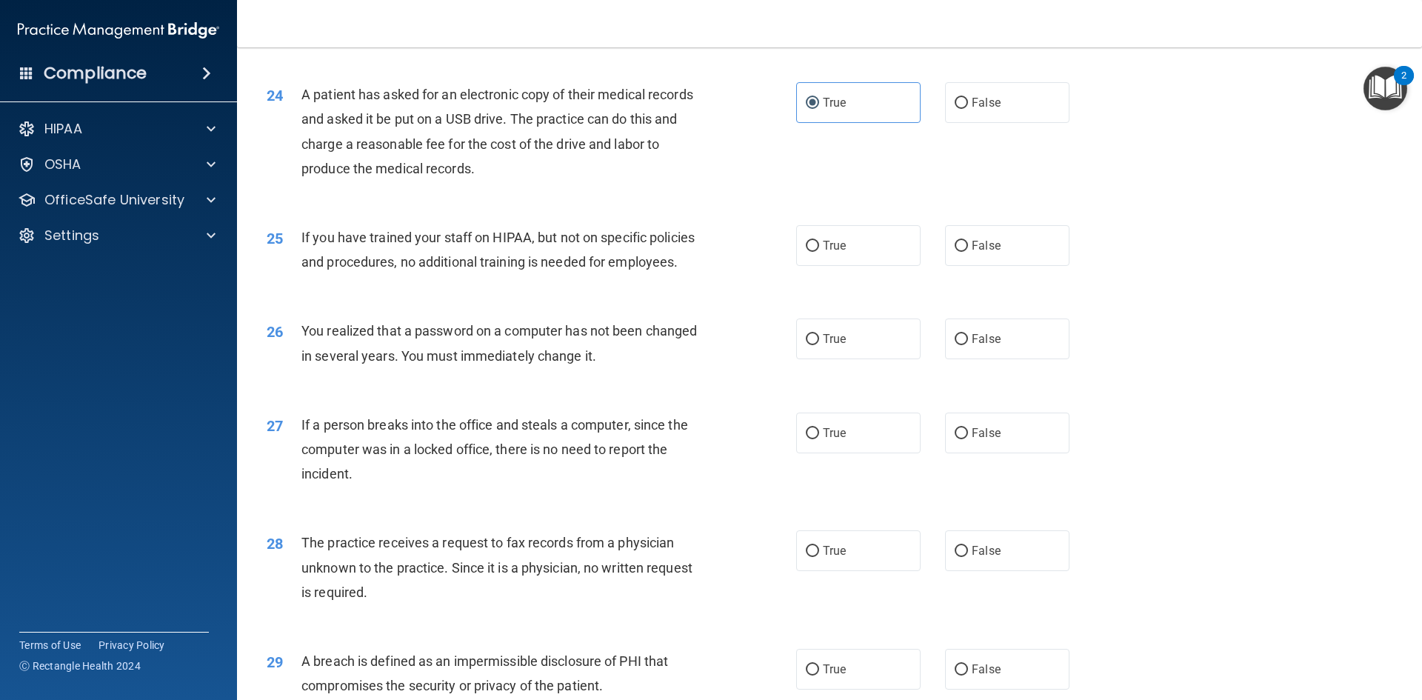
scroll to position [2517, 0]
click at [993, 265] on label "False" at bounding box center [1007, 244] width 124 height 41
click at [968, 251] on input "False" at bounding box center [960, 245] width 13 height 11
radio input "true"
click at [857, 358] on label "True" at bounding box center [858, 338] width 124 height 41
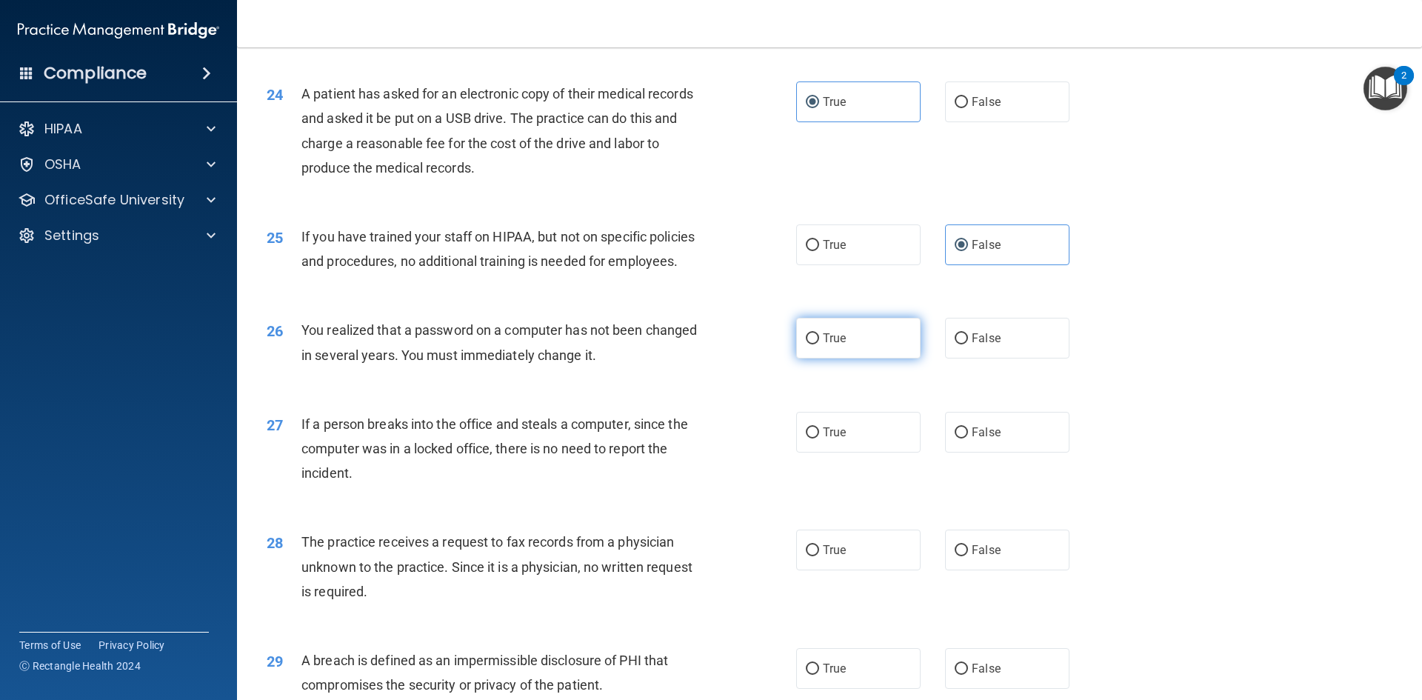
click at [819, 344] on input "True" at bounding box center [812, 338] width 13 height 11
radio input "true"
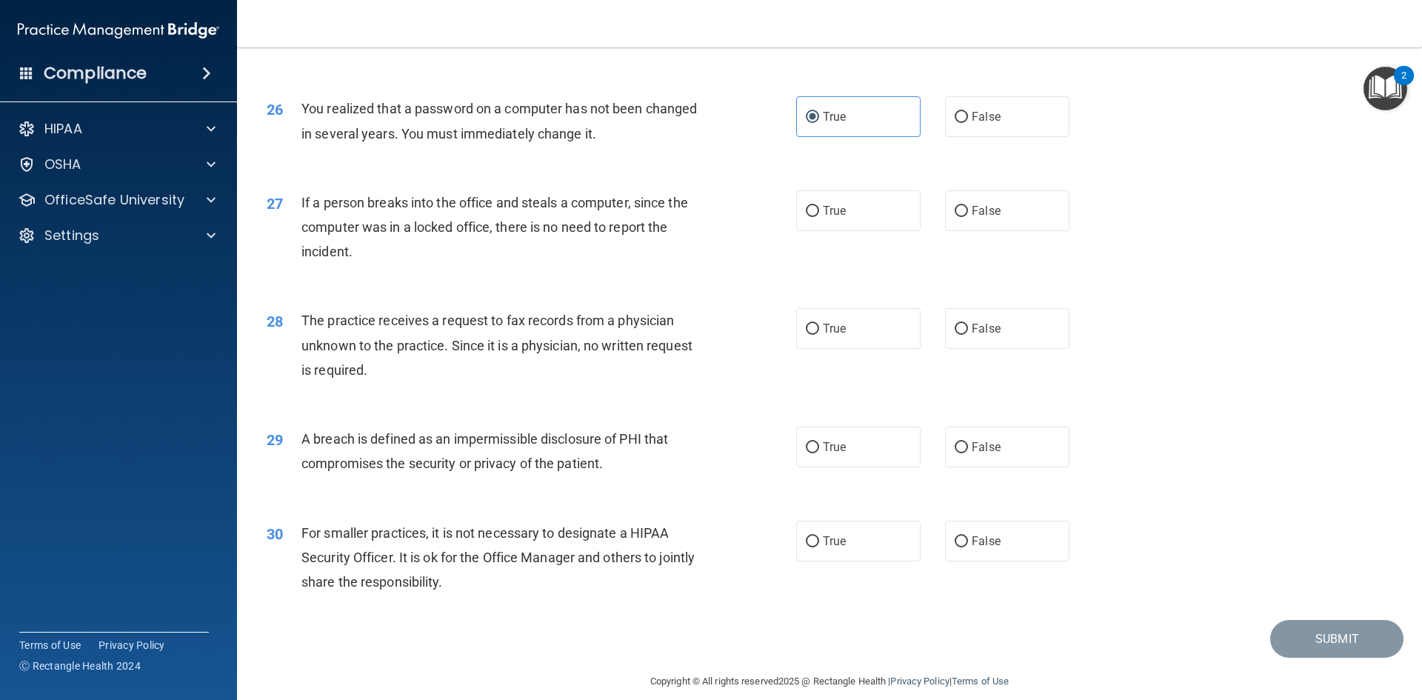
scroll to position [2739, 0]
click at [1041, 230] on label "False" at bounding box center [1007, 210] width 124 height 41
click at [968, 216] on input "False" at bounding box center [960, 210] width 13 height 11
radio input "true"
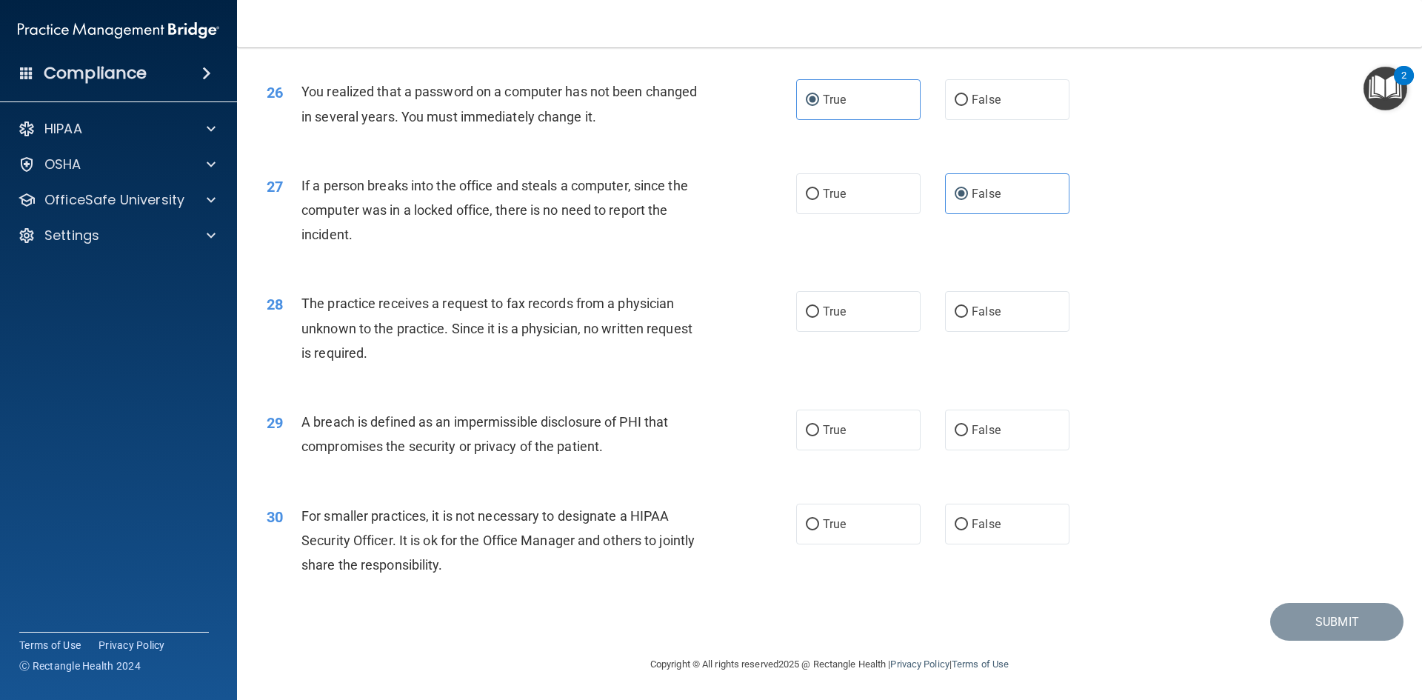
scroll to position [2805, 0]
click at [1014, 287] on div "28 The practice receives a request to fax records from a physician unknown to t…" at bounding box center [829, 331] width 1148 height 118
click at [1031, 311] on label "False" at bounding box center [1007, 311] width 124 height 41
click at [968, 311] on input "False" at bounding box center [960, 312] width 13 height 11
radio input "true"
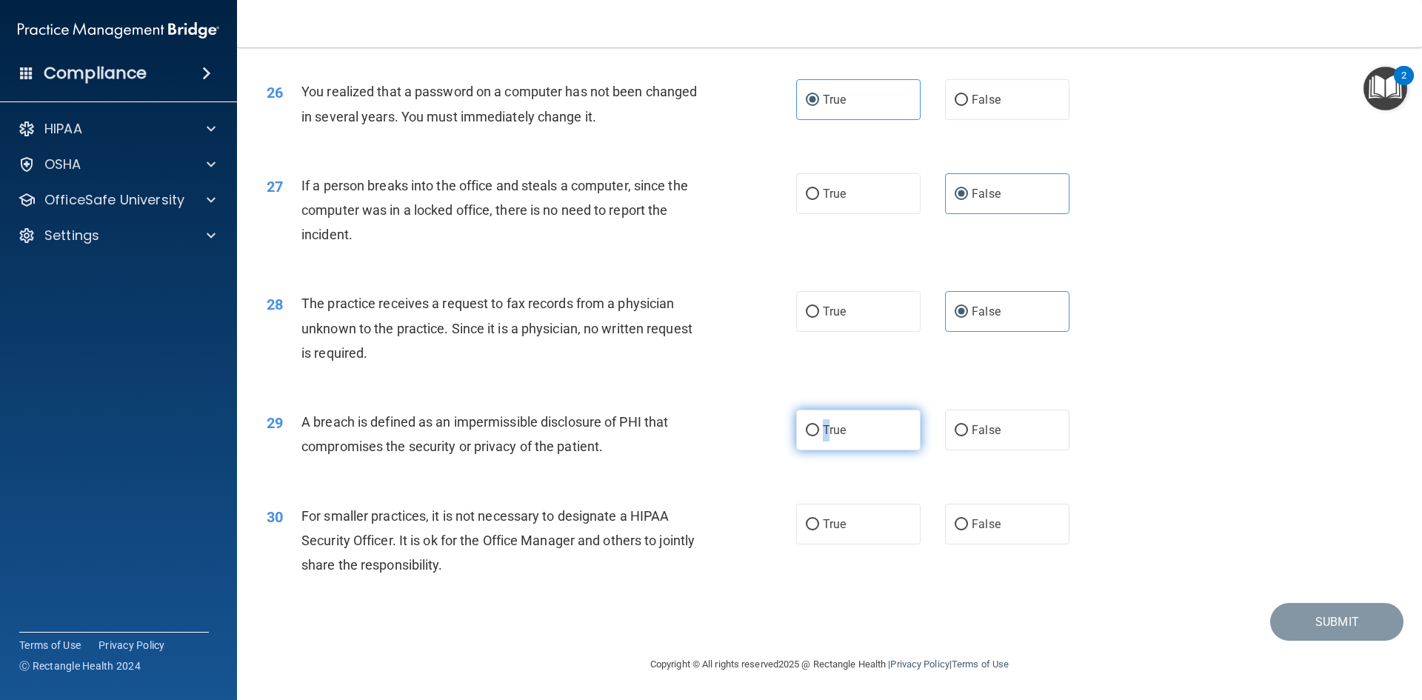
click at [824, 438] on label "True" at bounding box center [858, 429] width 124 height 41
click at [834, 439] on label "True" at bounding box center [858, 429] width 124 height 41
click at [819, 436] on input "True" at bounding box center [812, 430] width 13 height 11
radio input "true"
click at [1050, 529] on label "False" at bounding box center [1007, 523] width 124 height 41
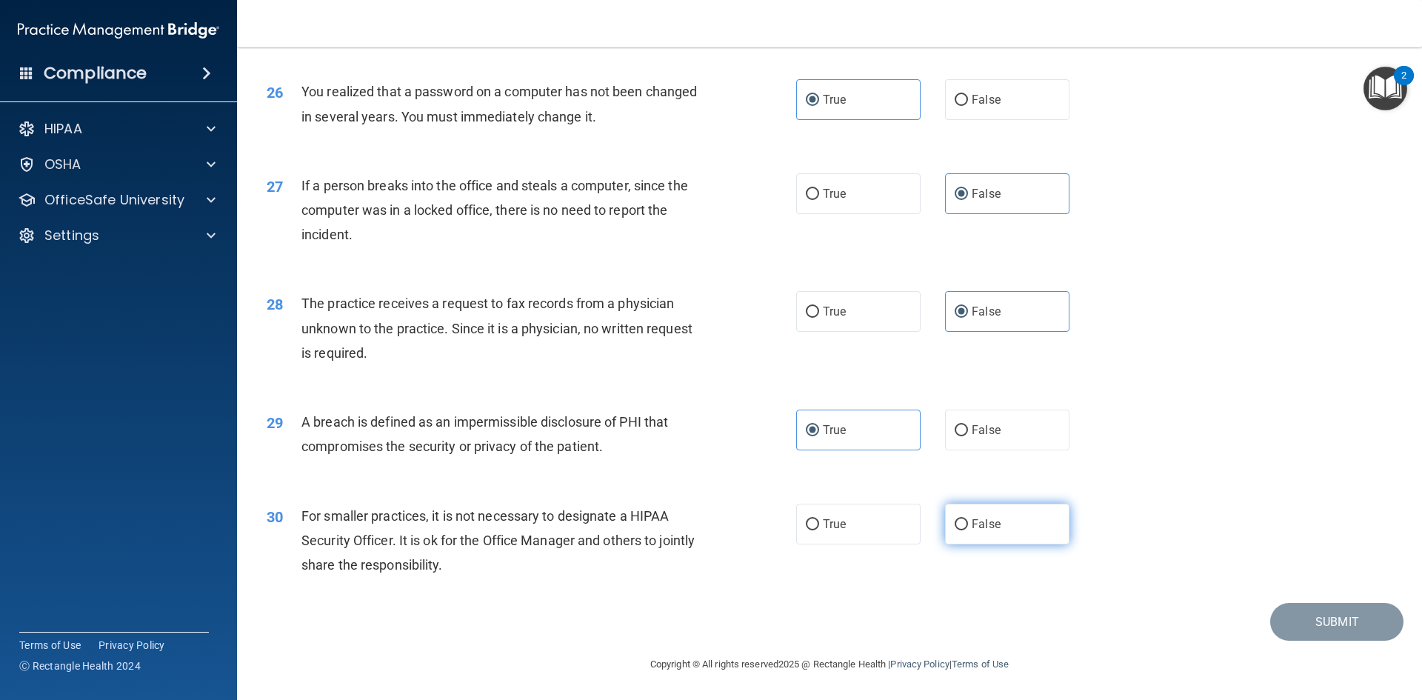
click at [968, 529] on input "False" at bounding box center [960, 524] width 13 height 11
radio input "true"
click at [1318, 631] on button "Submit" at bounding box center [1336, 622] width 133 height 38
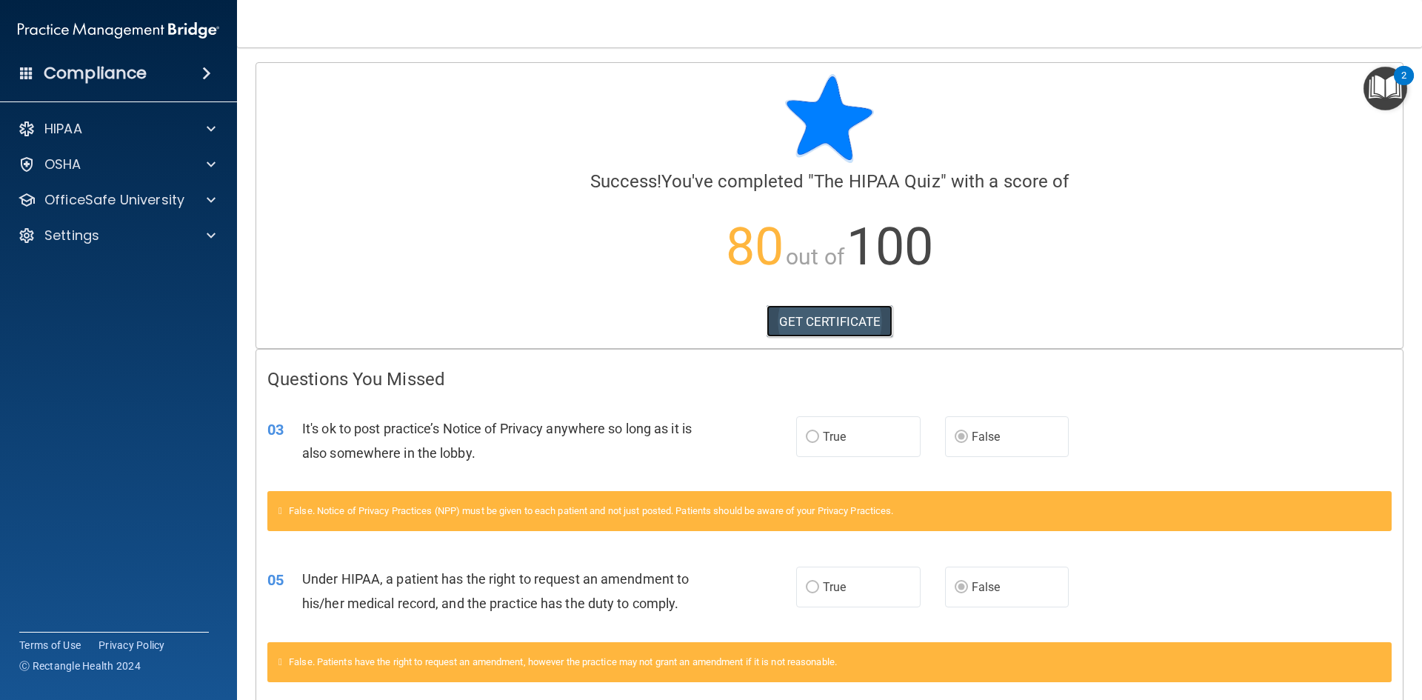
click at [826, 328] on link "GET CERTIFICATE" at bounding box center [829, 321] width 127 height 33
click at [124, 205] on p "OfficeSafe University" at bounding box center [114, 200] width 140 height 18
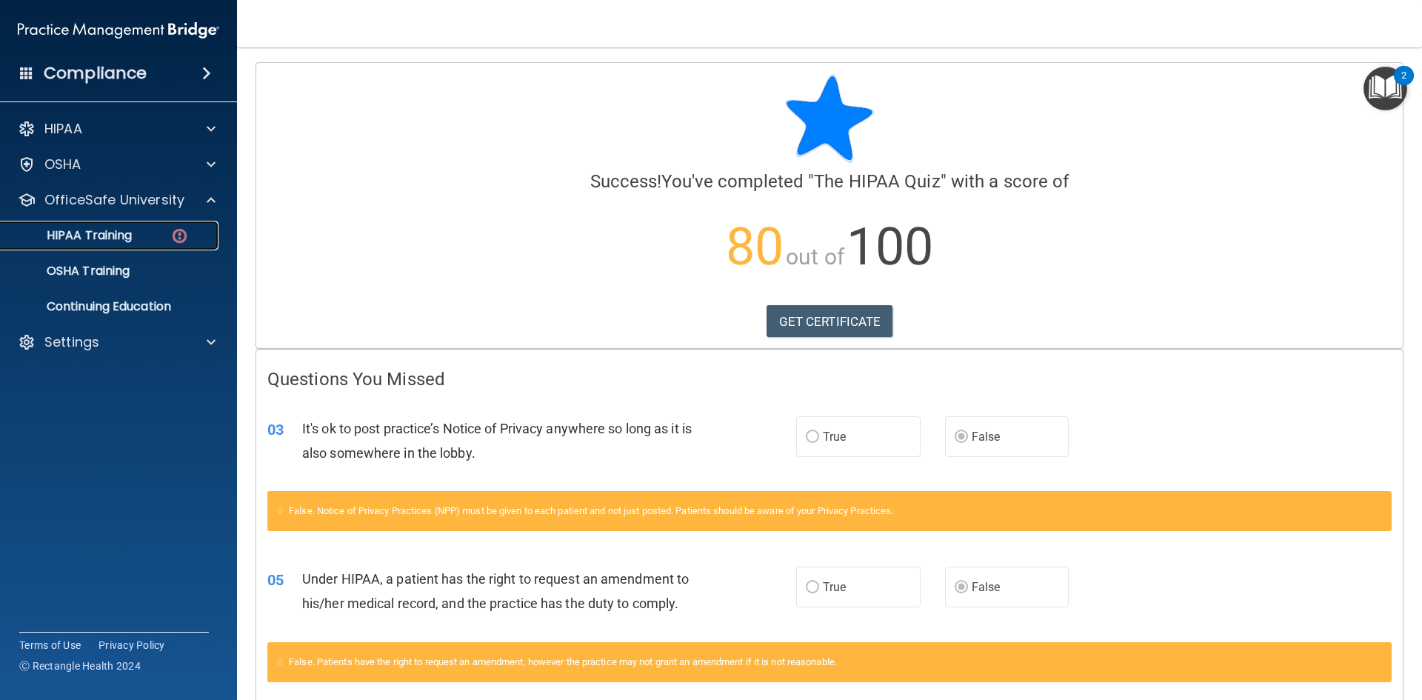
click at [162, 242] on div "HIPAA Training" at bounding box center [111, 235] width 202 height 15
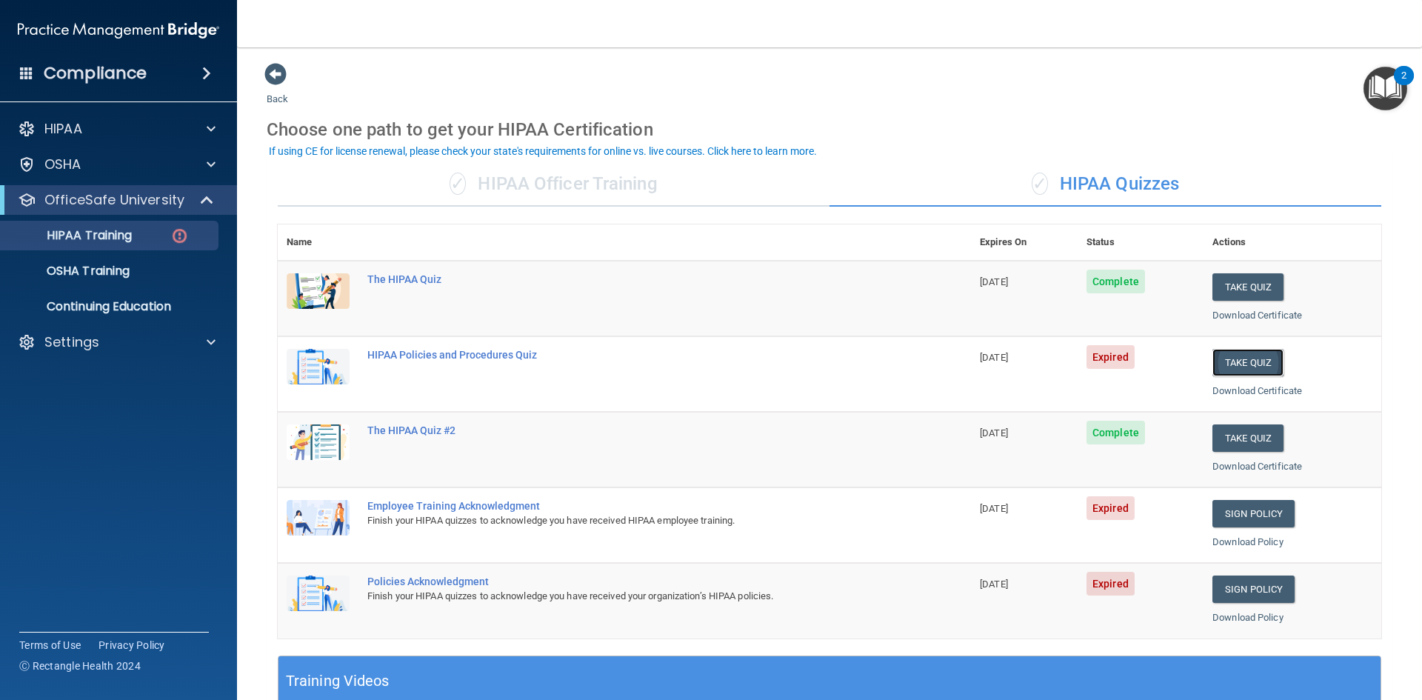
click at [1230, 364] on button "Take Quiz" at bounding box center [1247, 362] width 71 height 27
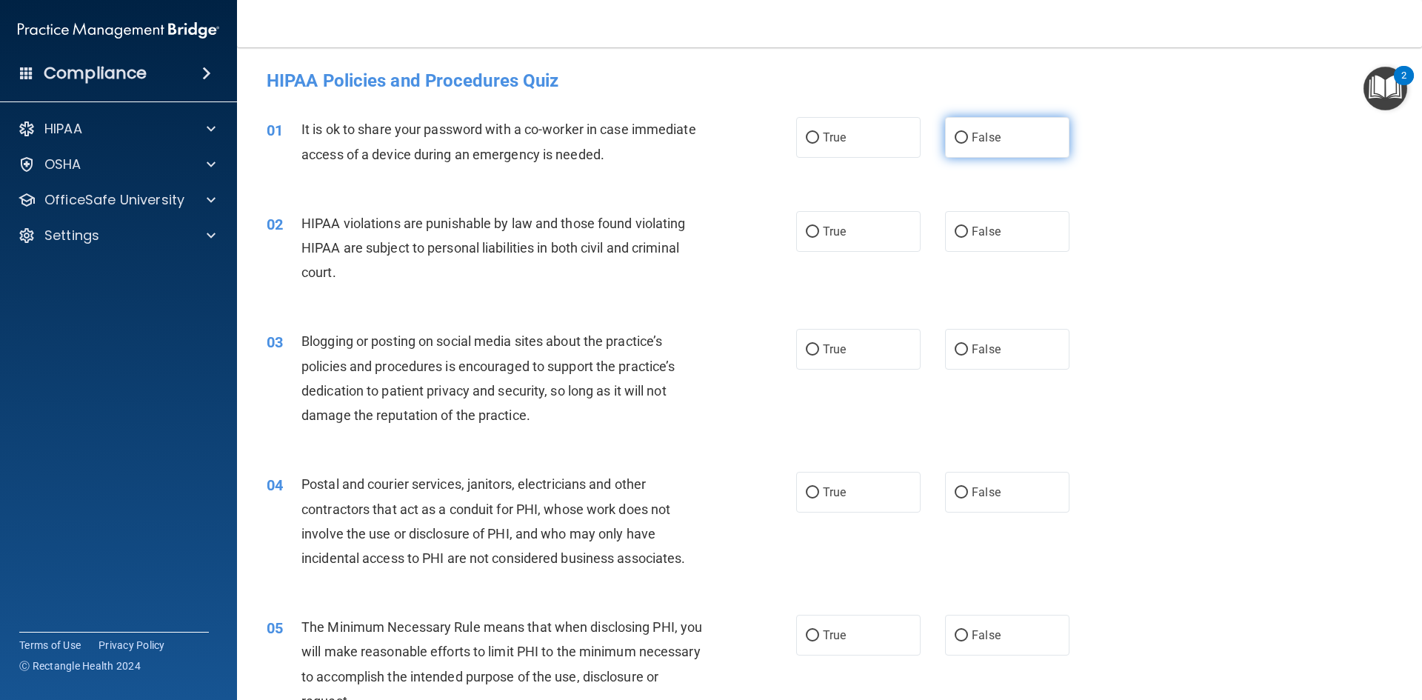
click at [999, 141] on label "False" at bounding box center [1007, 137] width 124 height 41
click at [968, 141] on input "False" at bounding box center [960, 138] width 13 height 11
radio input "true"
click at [837, 237] on span "True" at bounding box center [834, 231] width 23 height 14
click at [819, 237] on input "True" at bounding box center [812, 232] width 13 height 11
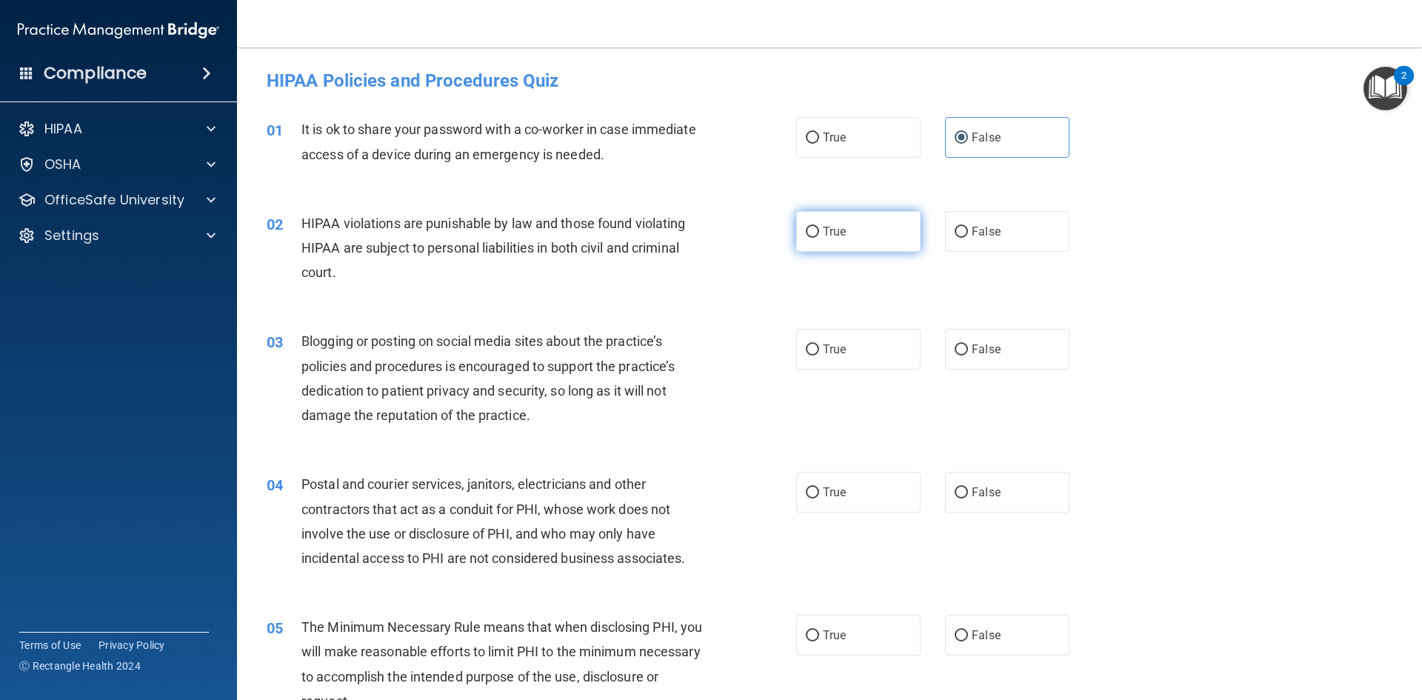
radio input "true"
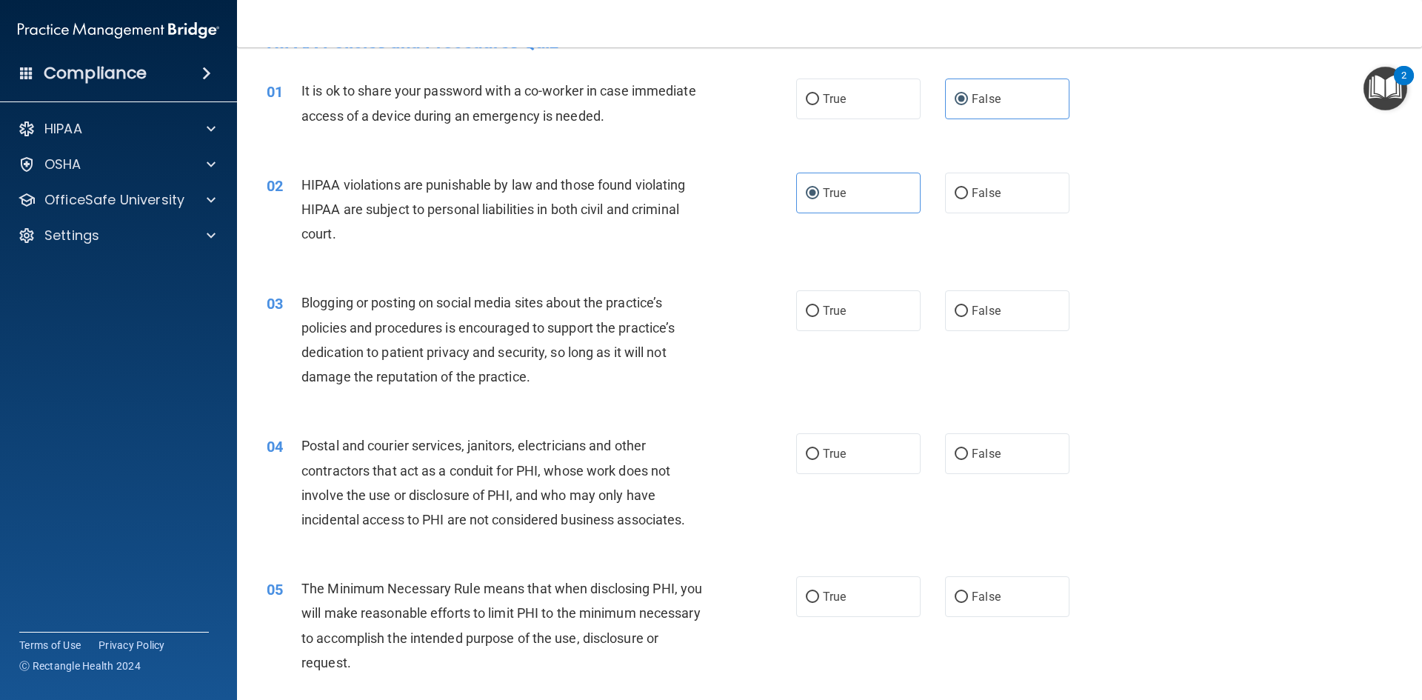
scroll to position [74, 0]
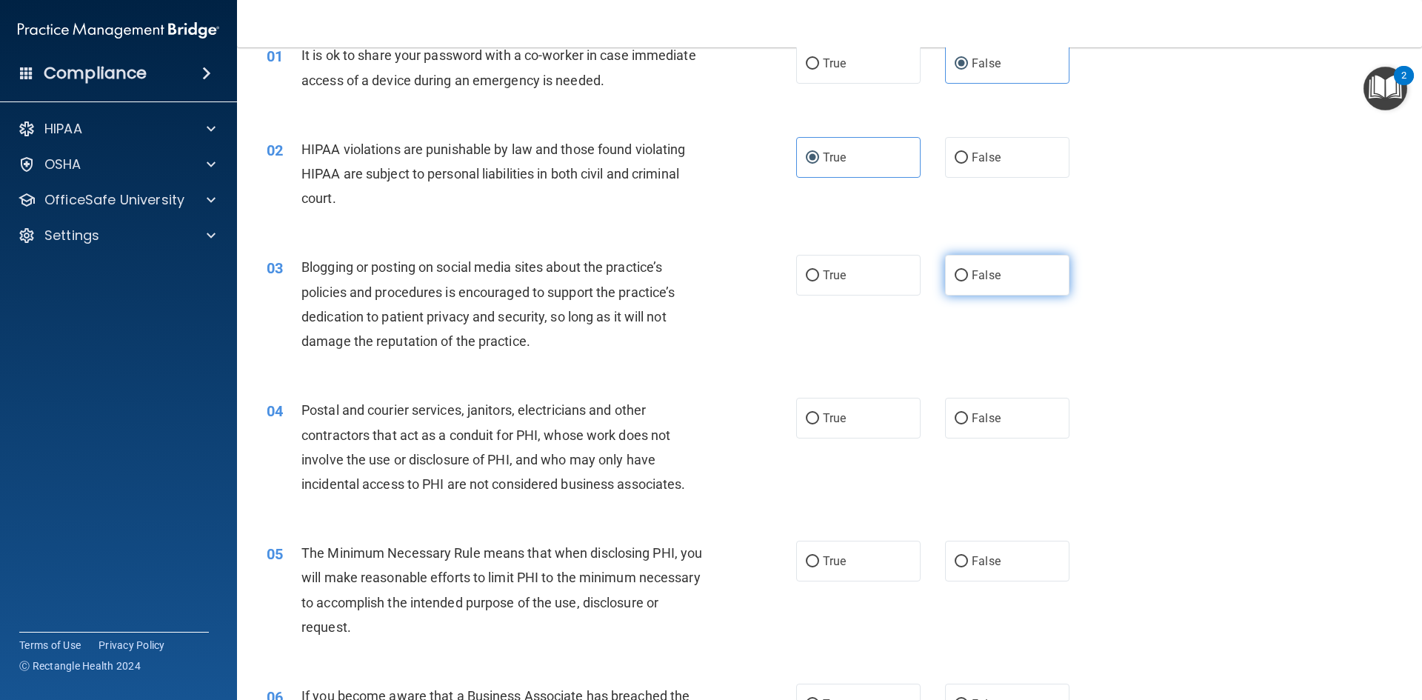
click at [1012, 287] on label "False" at bounding box center [1007, 275] width 124 height 41
click at [968, 281] on input "False" at bounding box center [960, 275] width 13 height 11
radio input "true"
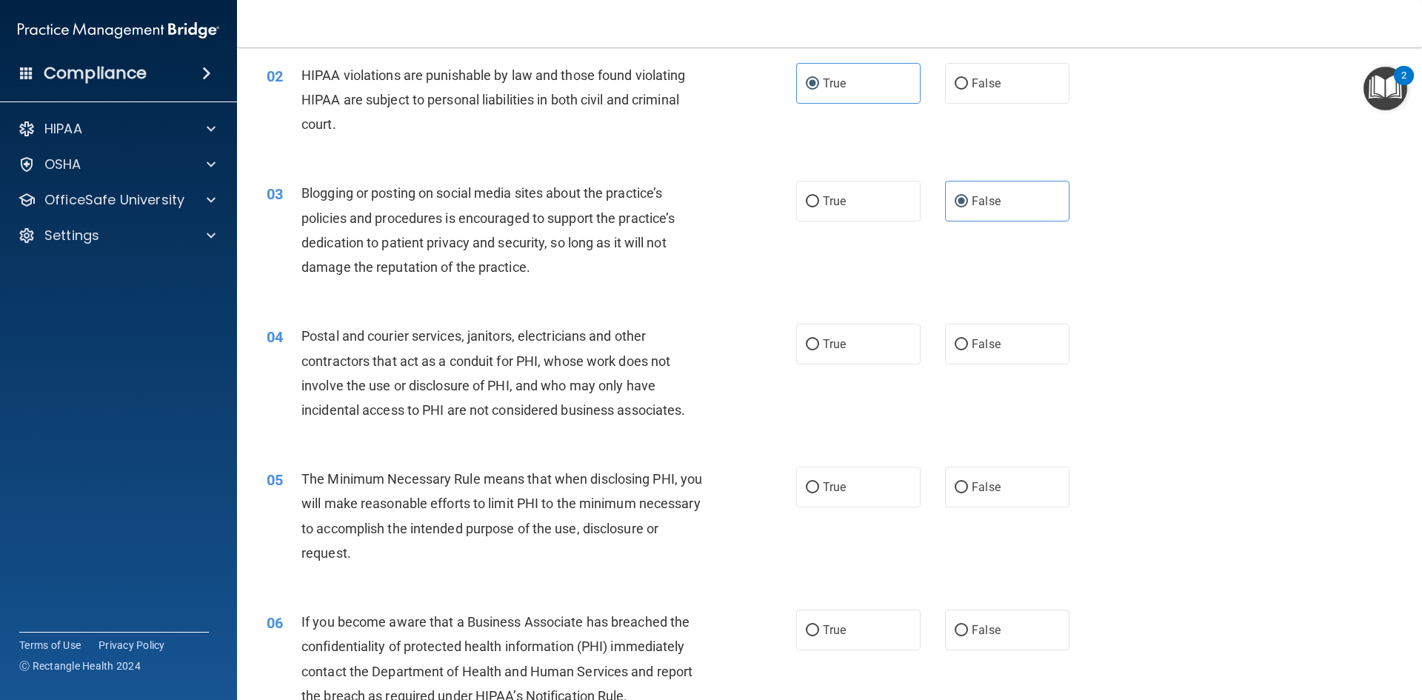
scroll to position [222, 0]
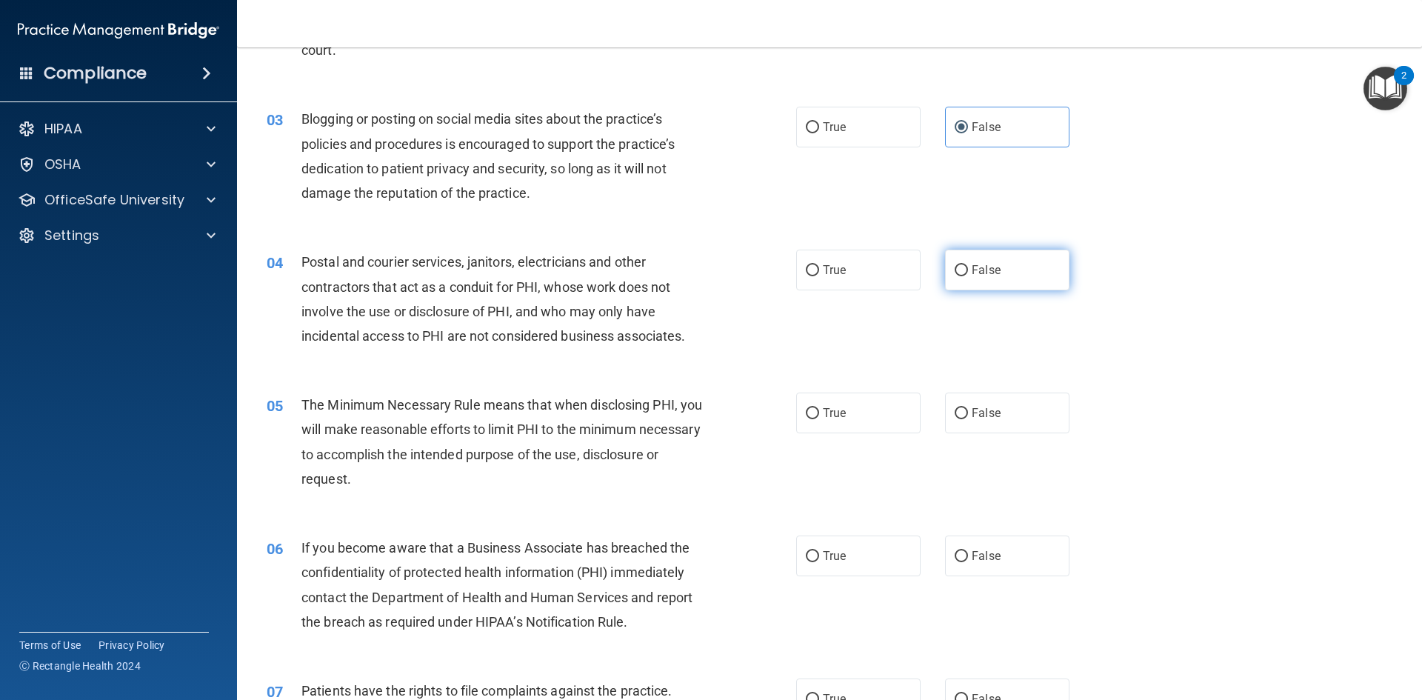
click at [1011, 267] on label "False" at bounding box center [1007, 270] width 124 height 41
click at [968, 267] on input "False" at bounding box center [960, 270] width 13 height 11
radio input "true"
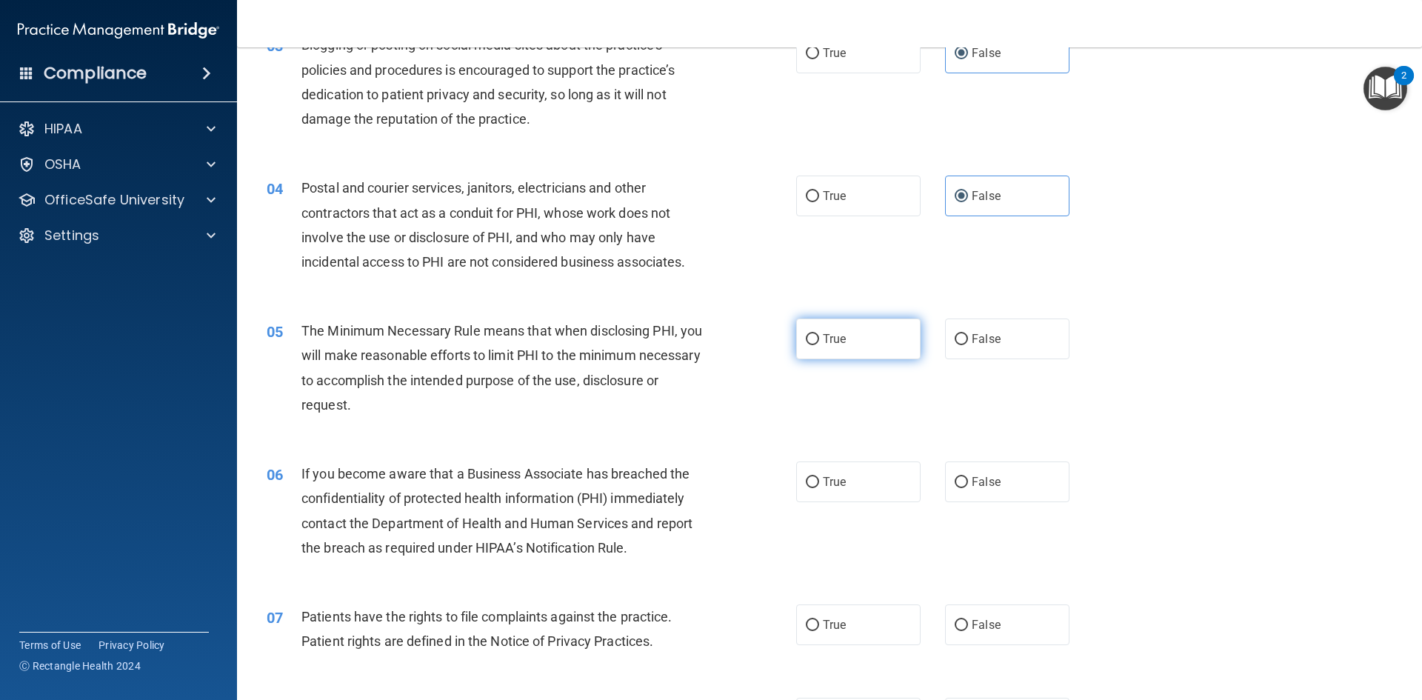
click at [887, 328] on label "True" at bounding box center [858, 338] width 124 height 41
click at [819, 334] on input "True" at bounding box center [812, 339] width 13 height 11
radio input "true"
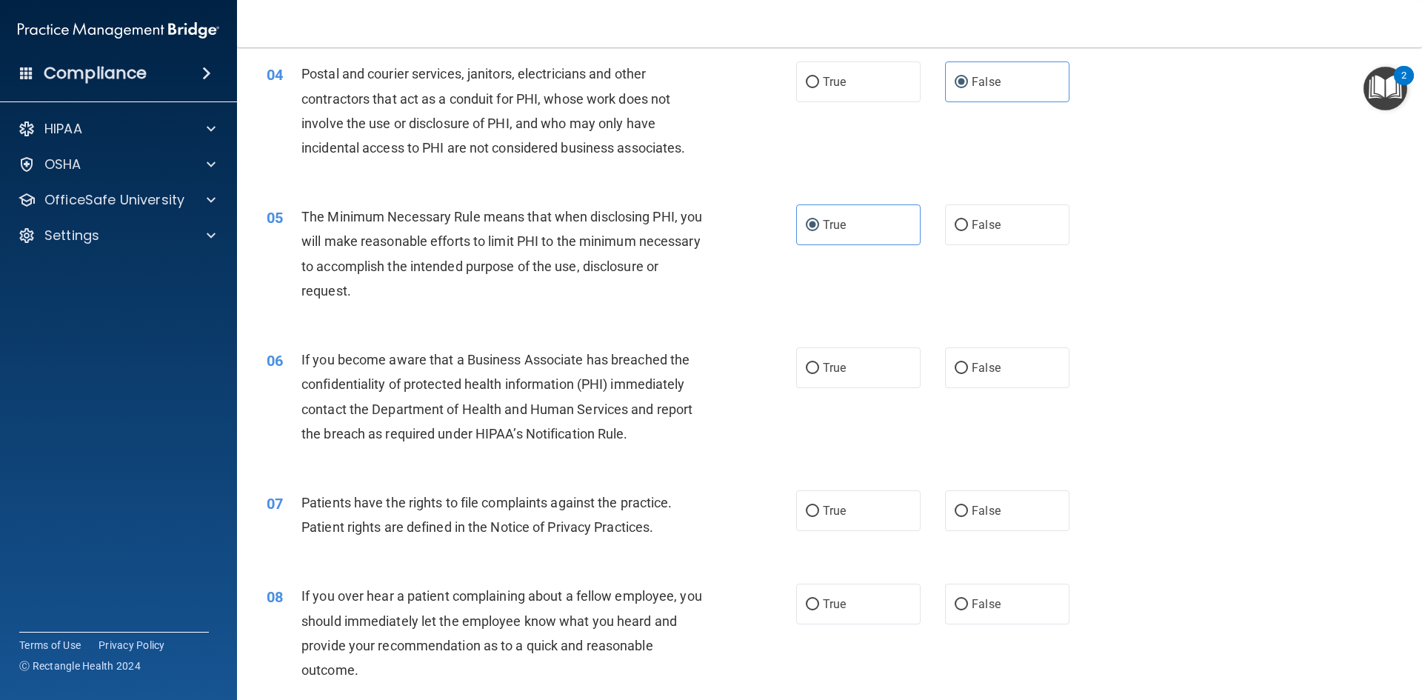
scroll to position [444, 0]
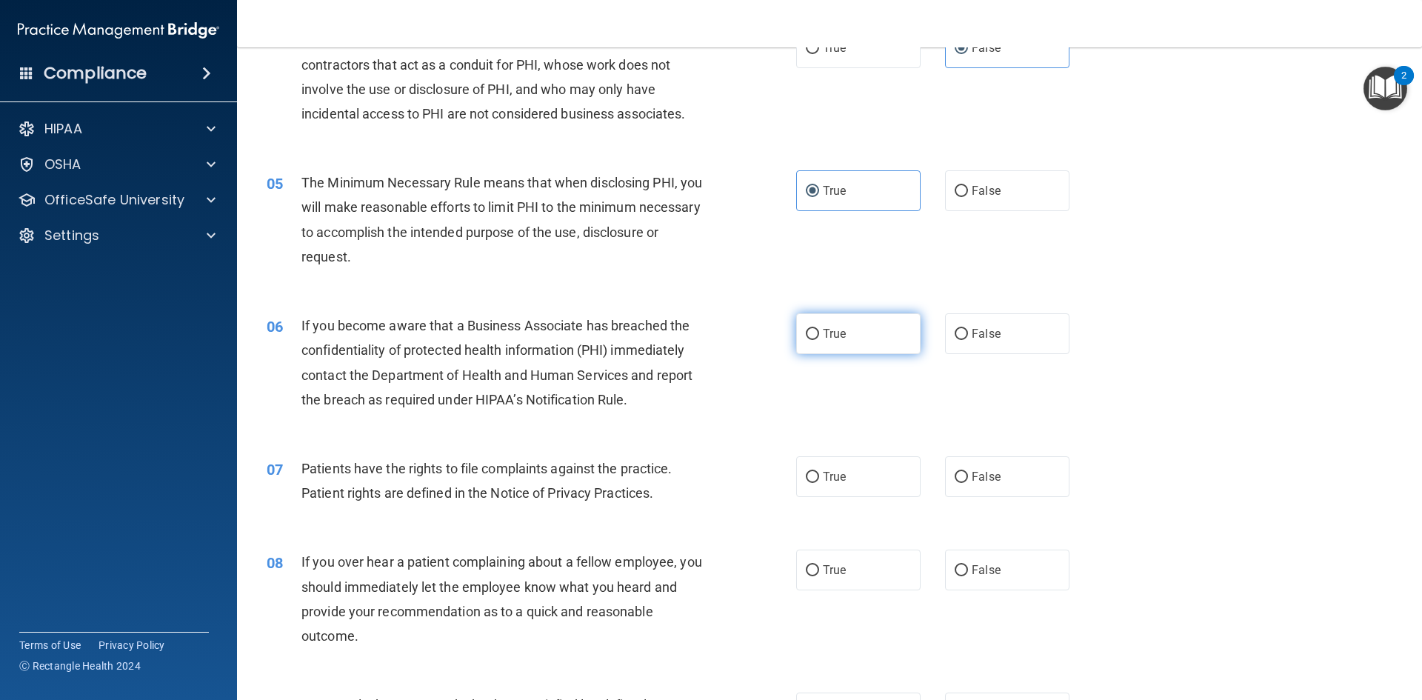
click at [846, 342] on label "True" at bounding box center [858, 333] width 124 height 41
click at [819, 340] on input "True" at bounding box center [812, 334] width 13 height 11
radio input "true"
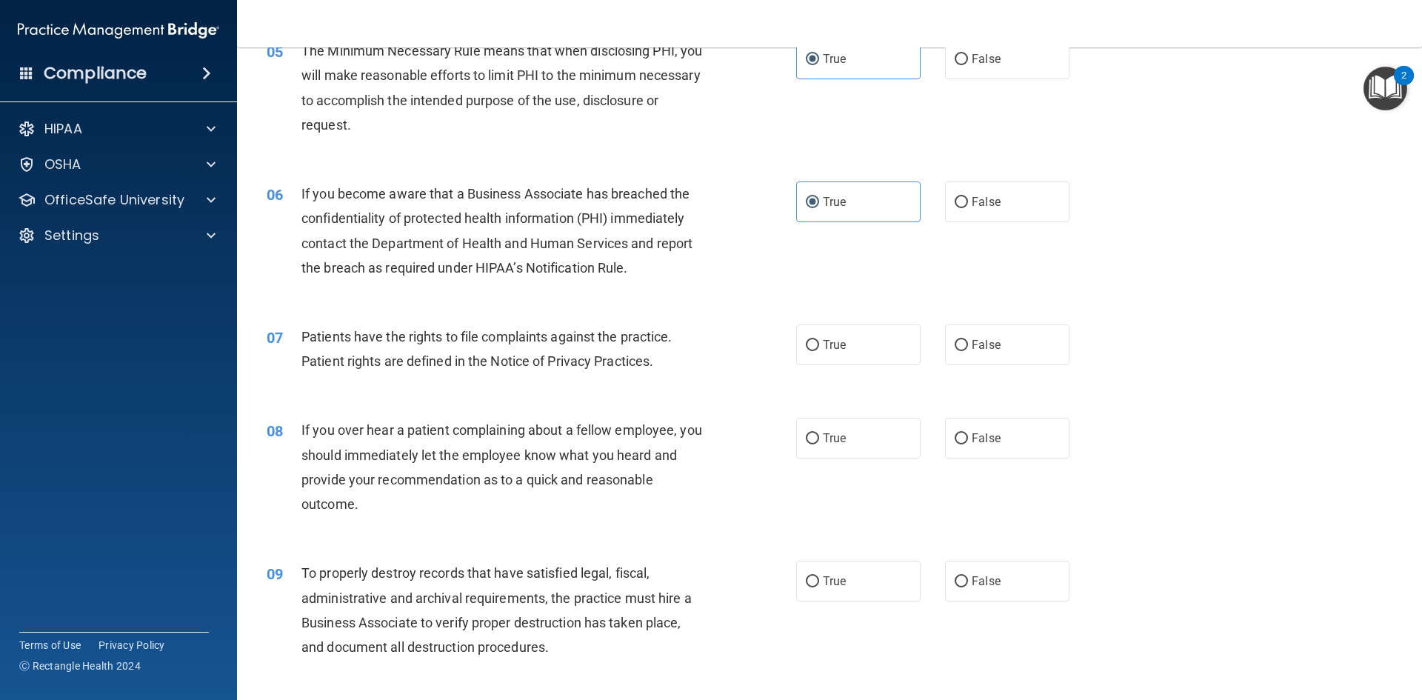
scroll to position [592, 0]
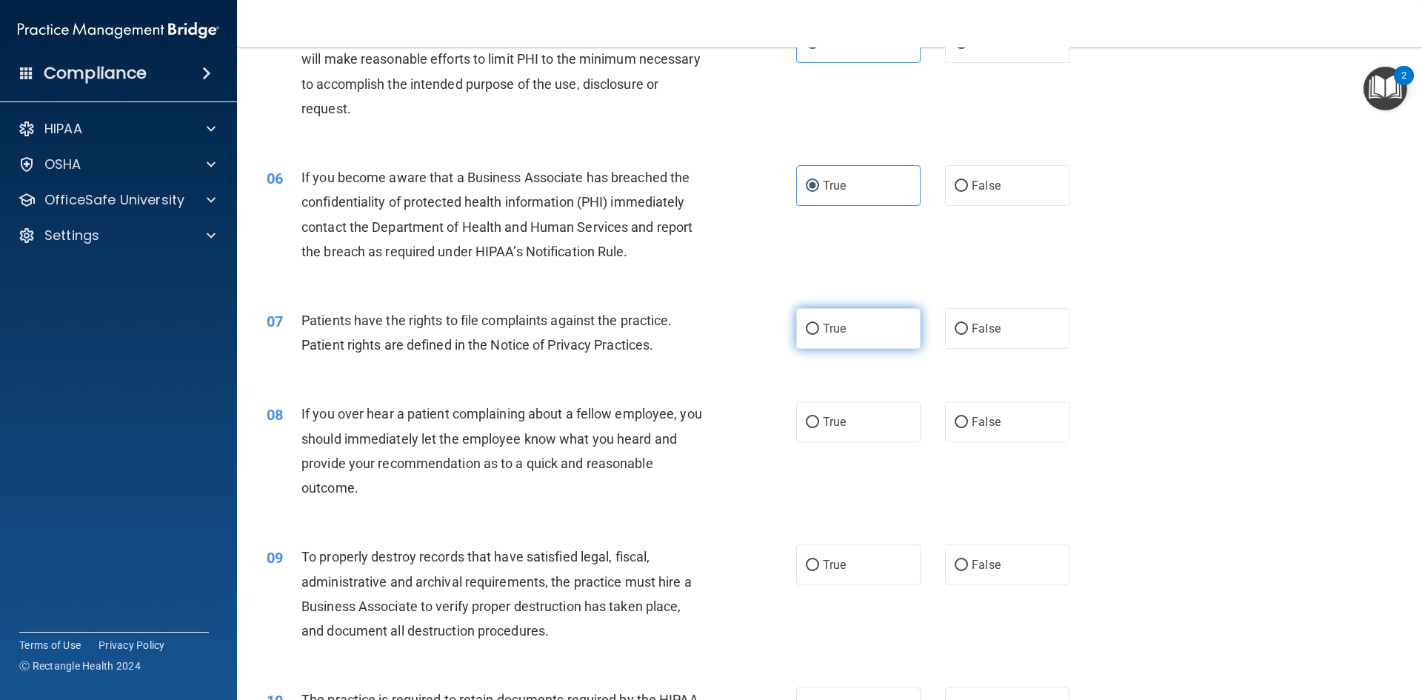
click at [831, 329] on span "True" at bounding box center [834, 328] width 23 height 14
click at [819, 329] on input "True" at bounding box center [812, 329] width 13 height 11
radio input "true"
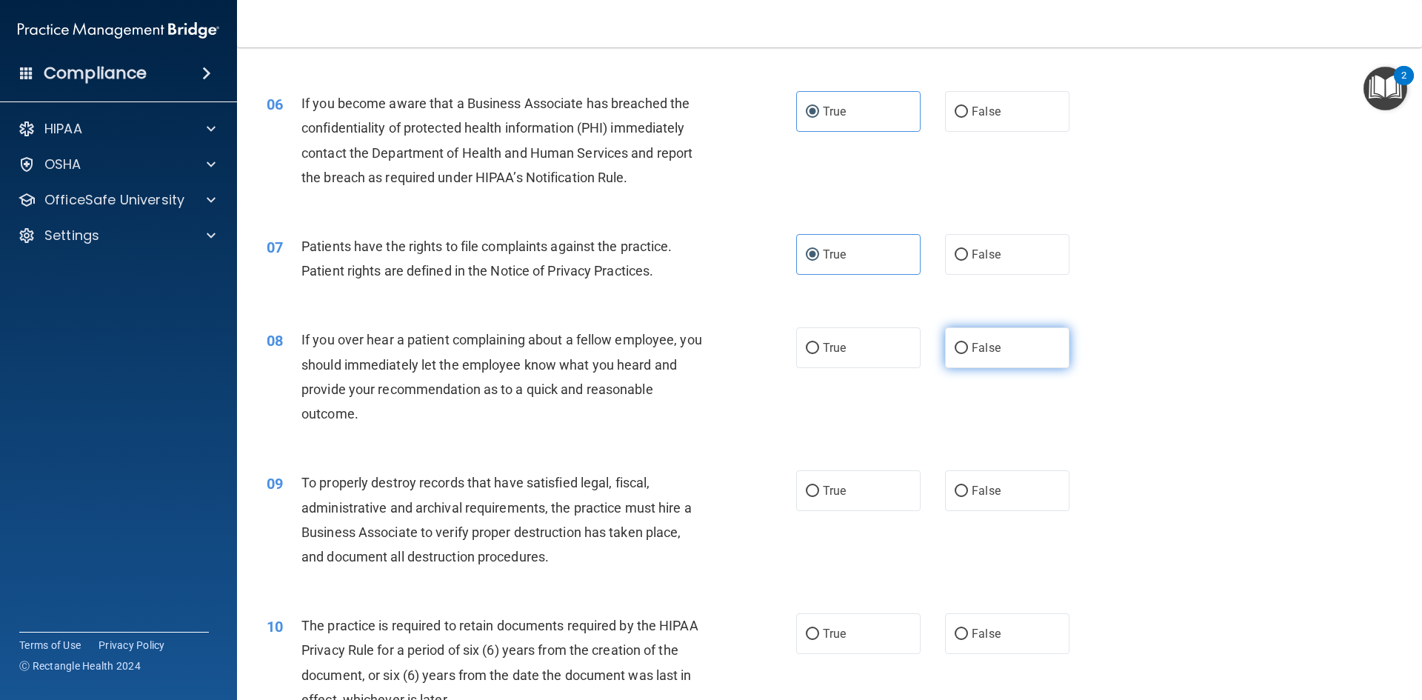
click at [952, 359] on label "False" at bounding box center [1007, 347] width 124 height 41
click at [954, 354] on input "False" at bounding box center [960, 348] width 13 height 11
radio input "true"
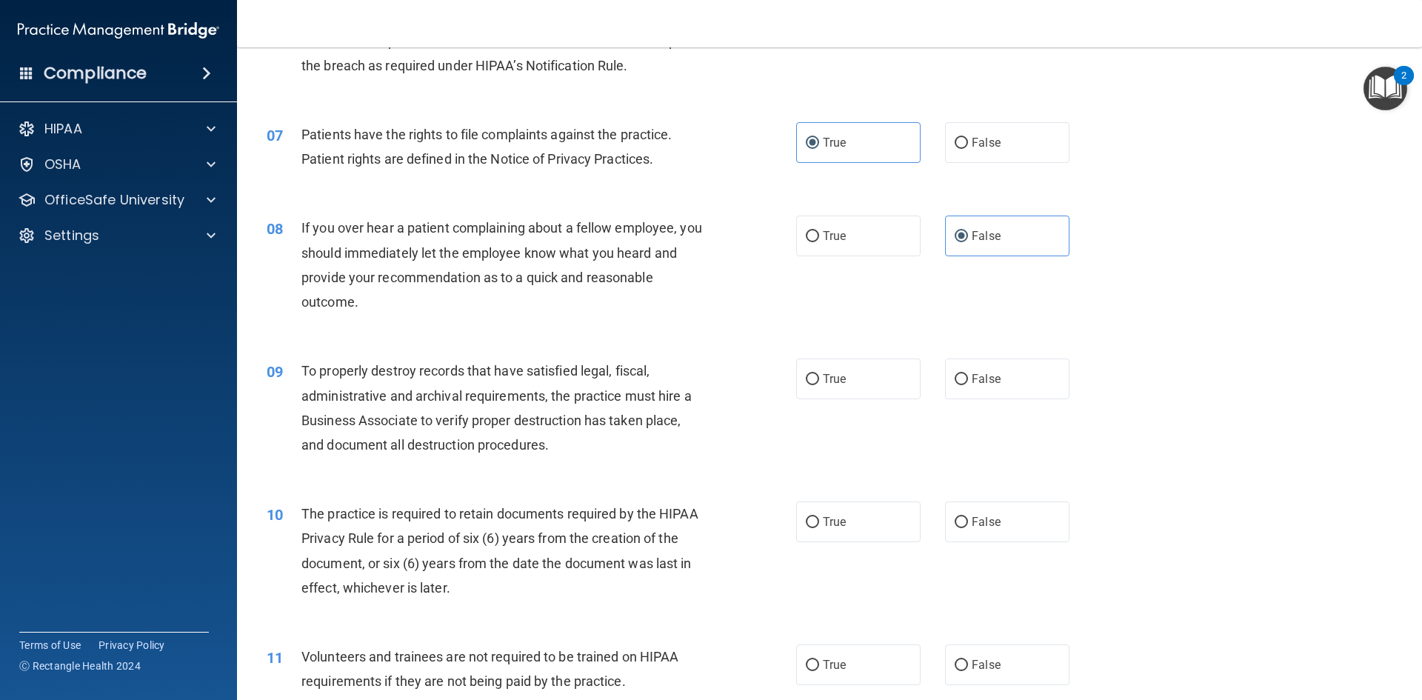
scroll to position [814, 0]
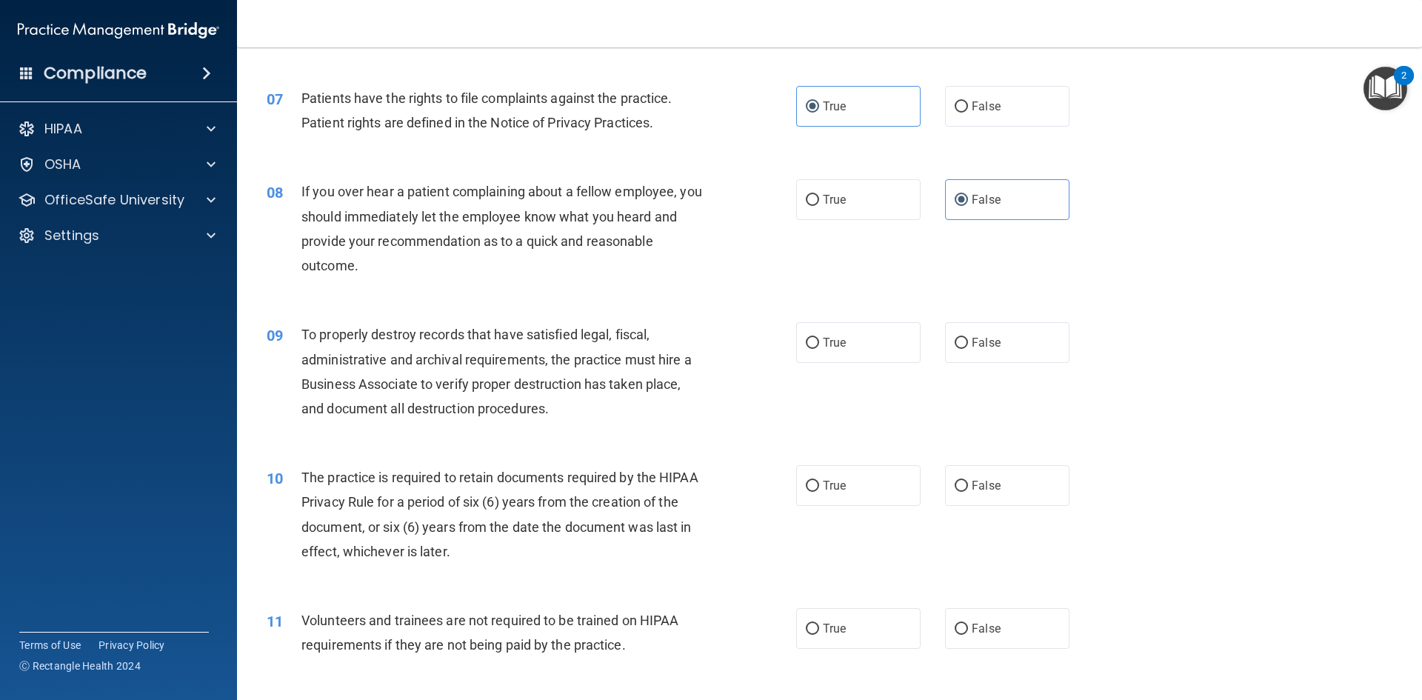
click at [1065, 338] on div "True False" at bounding box center [945, 342] width 298 height 41
click at [1031, 342] on label "False" at bounding box center [1007, 342] width 124 height 41
click at [968, 342] on input "False" at bounding box center [960, 343] width 13 height 11
radio input "true"
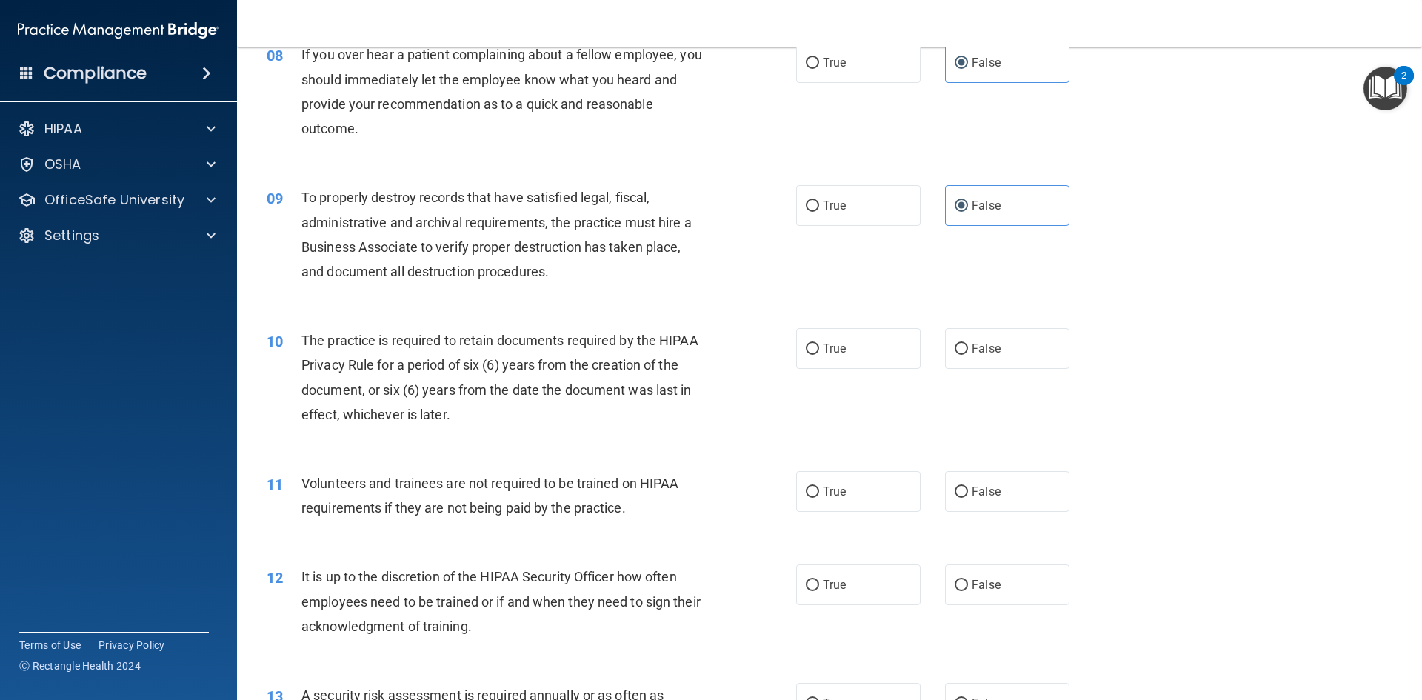
scroll to position [962, 0]
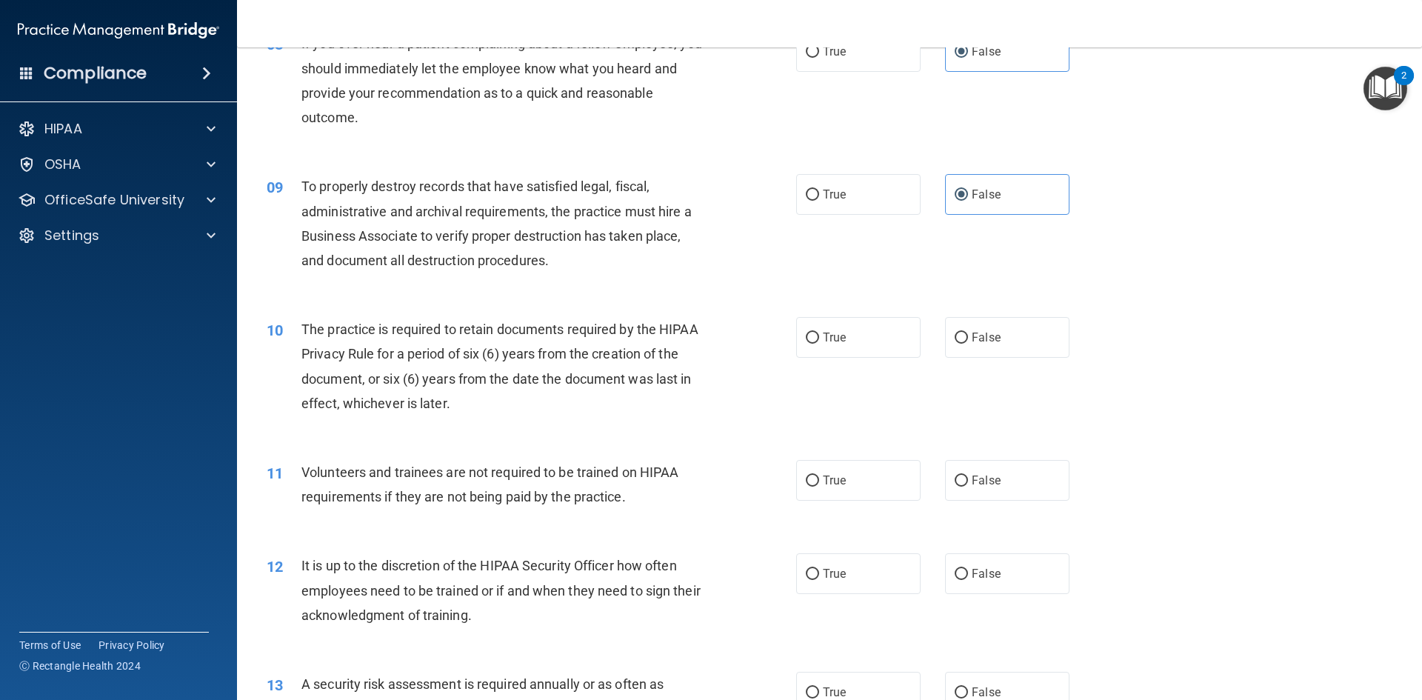
click at [912, 342] on label "True" at bounding box center [858, 337] width 124 height 41
click at [819, 342] on input "True" at bounding box center [812, 337] width 13 height 11
radio input "true"
click at [993, 349] on label "False" at bounding box center [1007, 337] width 124 height 41
click at [968, 344] on input "False" at bounding box center [960, 337] width 13 height 11
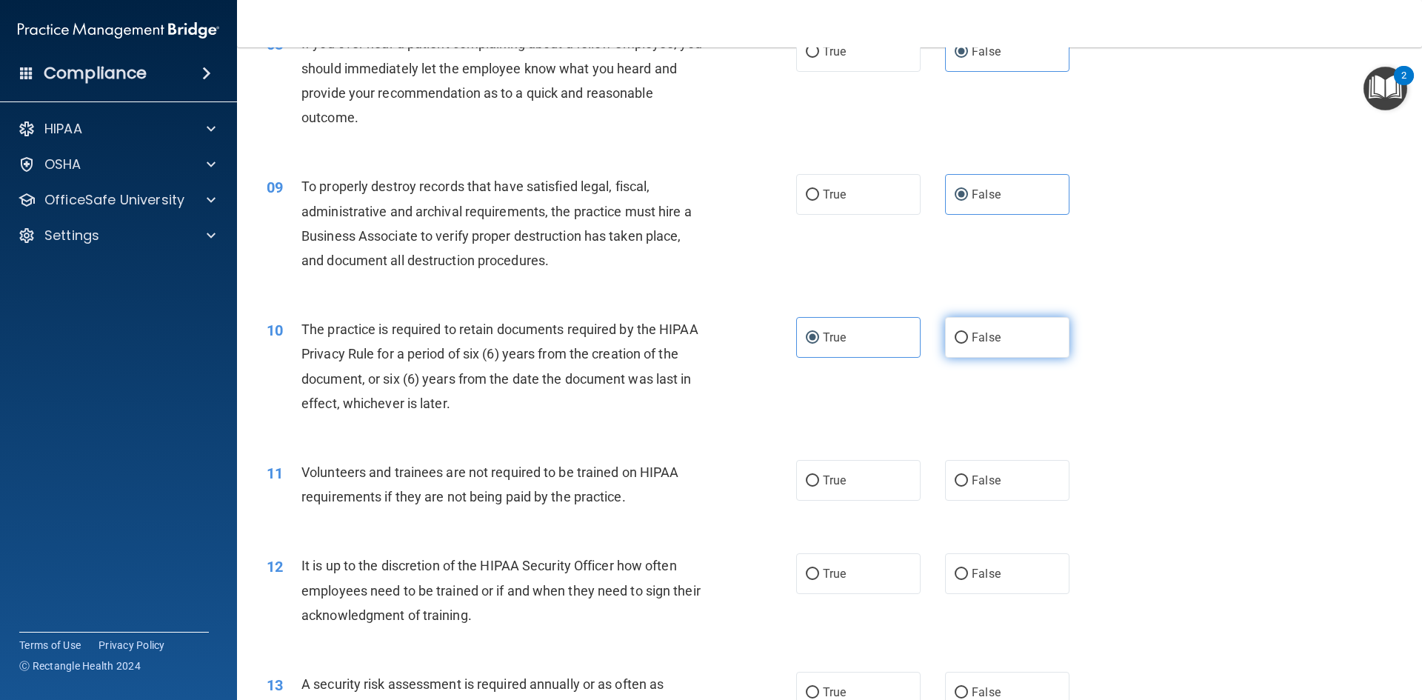
radio input "true"
radio input "false"
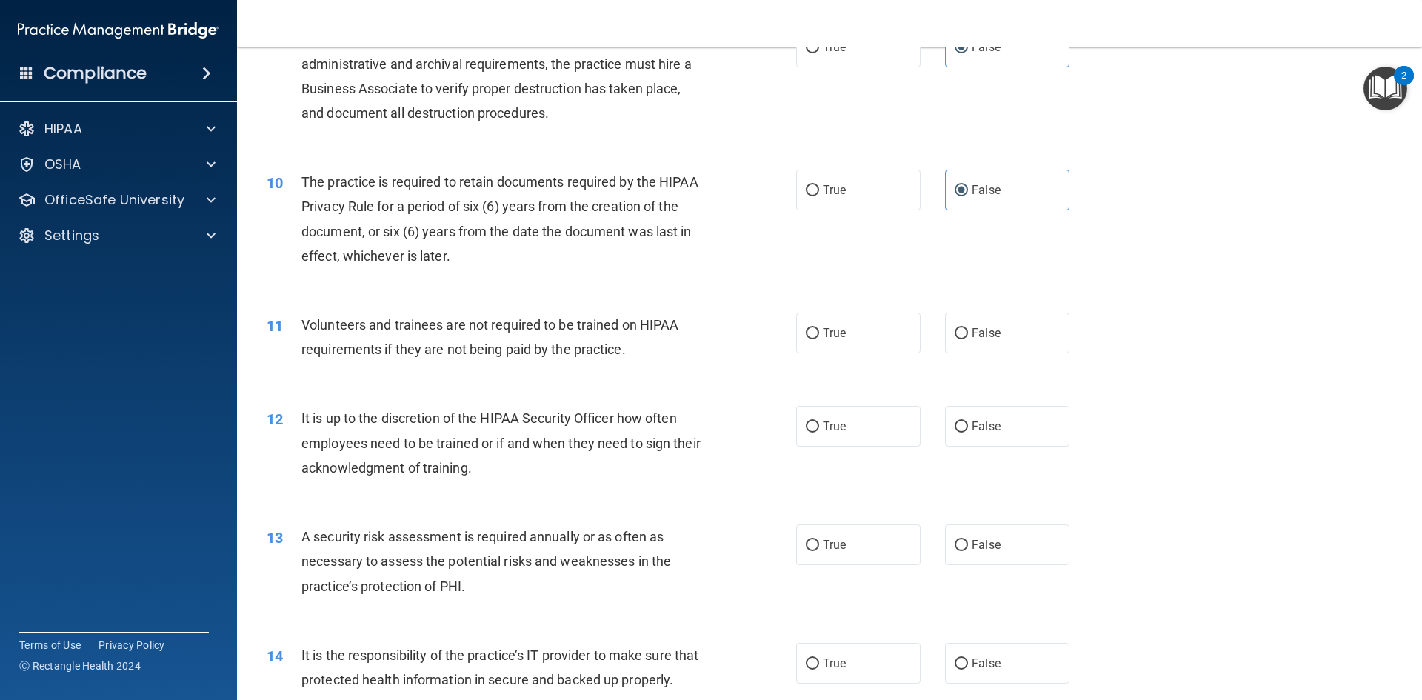
scroll to position [1111, 0]
click at [845, 325] on label "True" at bounding box center [858, 332] width 124 height 41
click at [819, 327] on input "True" at bounding box center [812, 332] width 13 height 11
radio input "true"
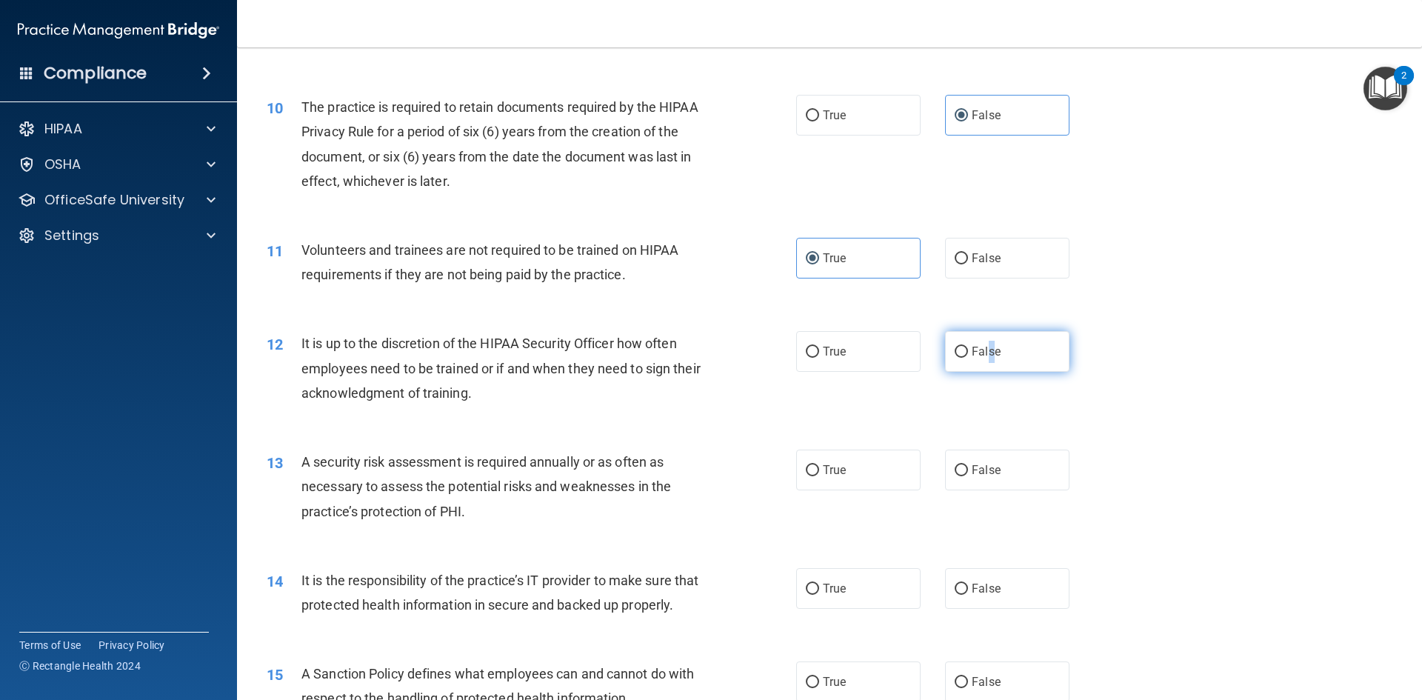
click at [985, 365] on label "False" at bounding box center [1007, 351] width 124 height 41
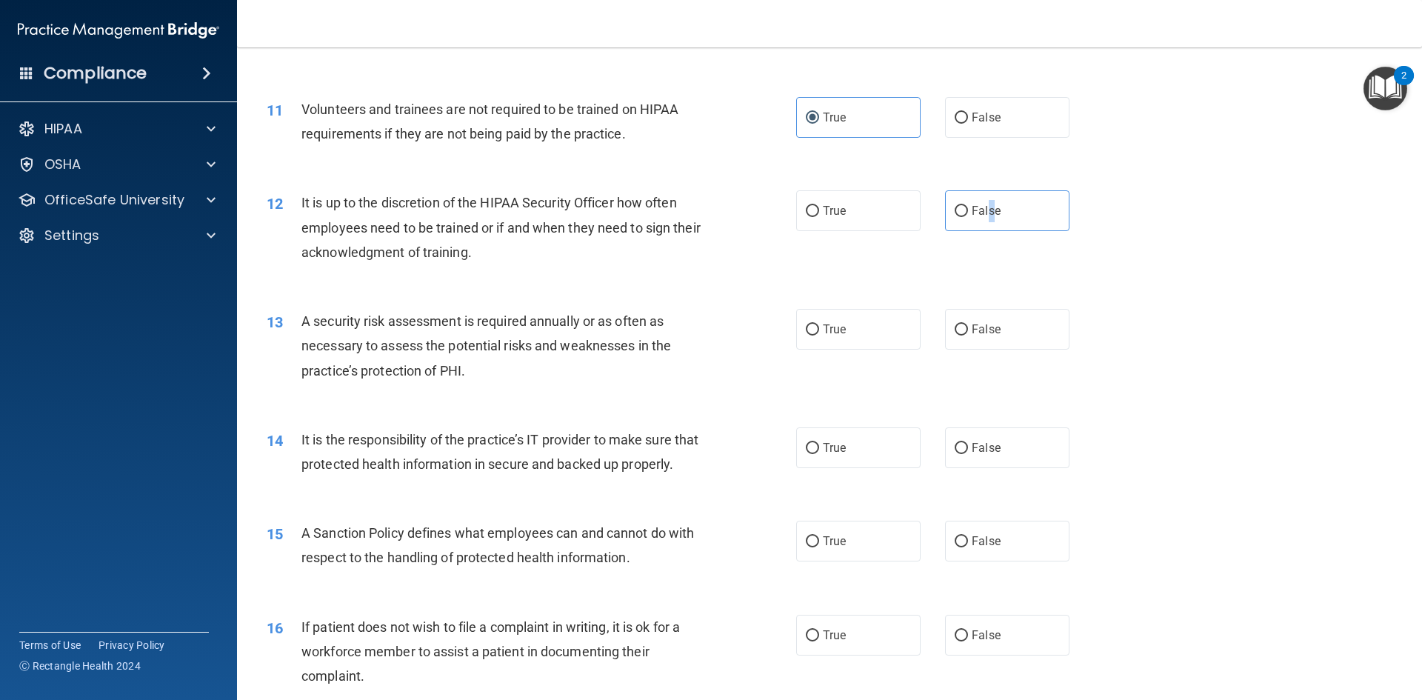
scroll to position [1333, 0]
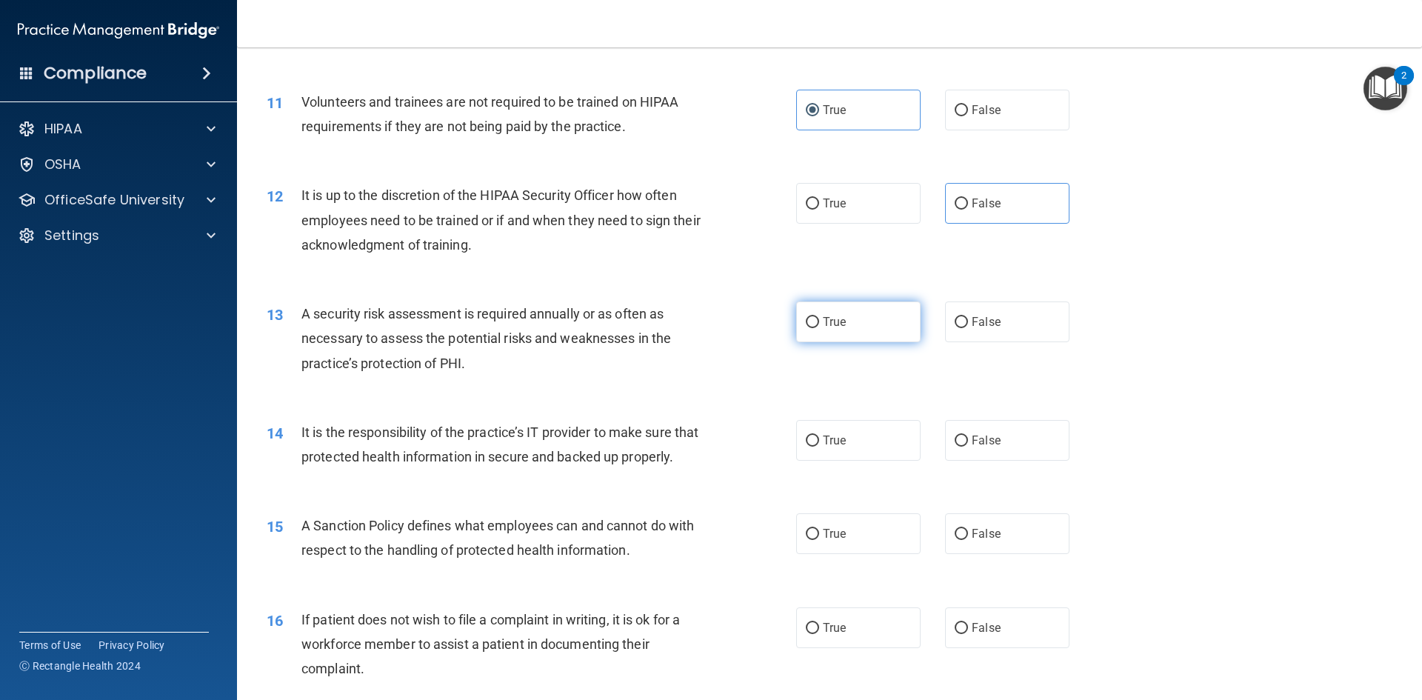
click at [850, 330] on label "True" at bounding box center [858, 321] width 124 height 41
click at [819, 328] on input "True" at bounding box center [812, 322] width 13 height 11
radio input "true"
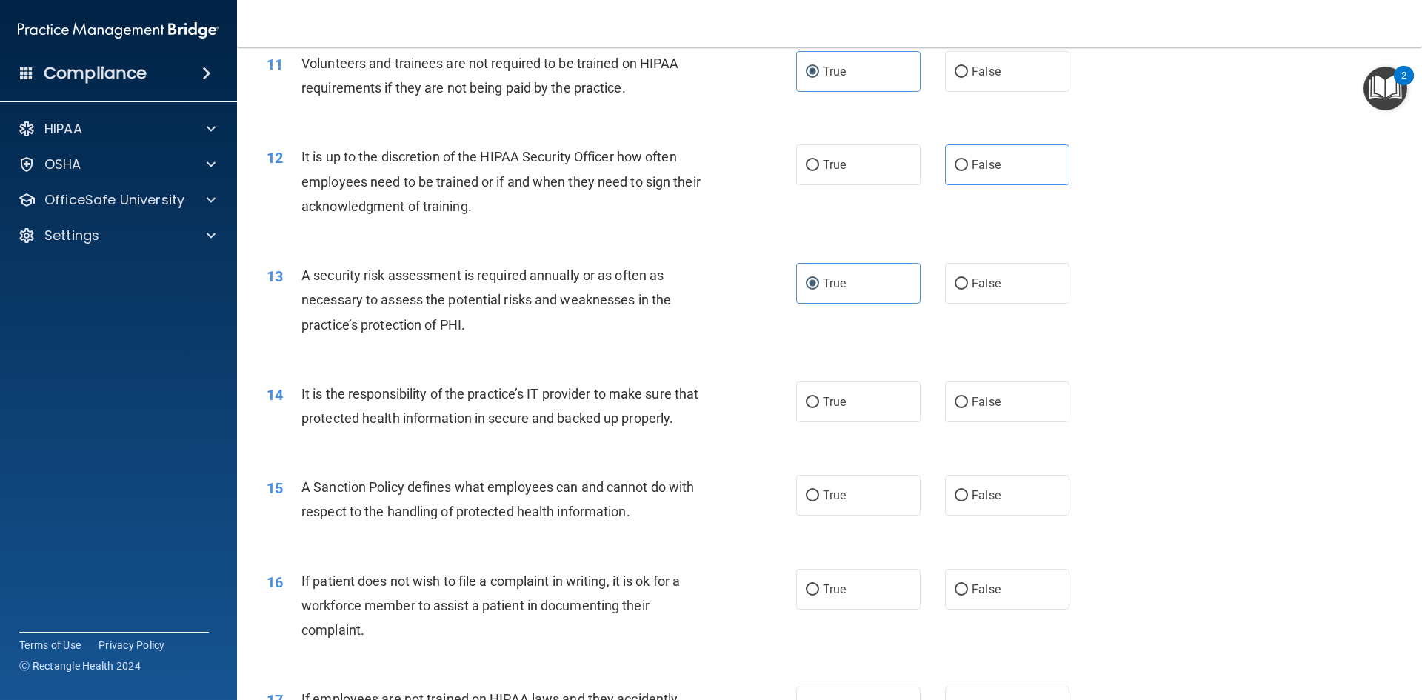
scroll to position [1407, 0]
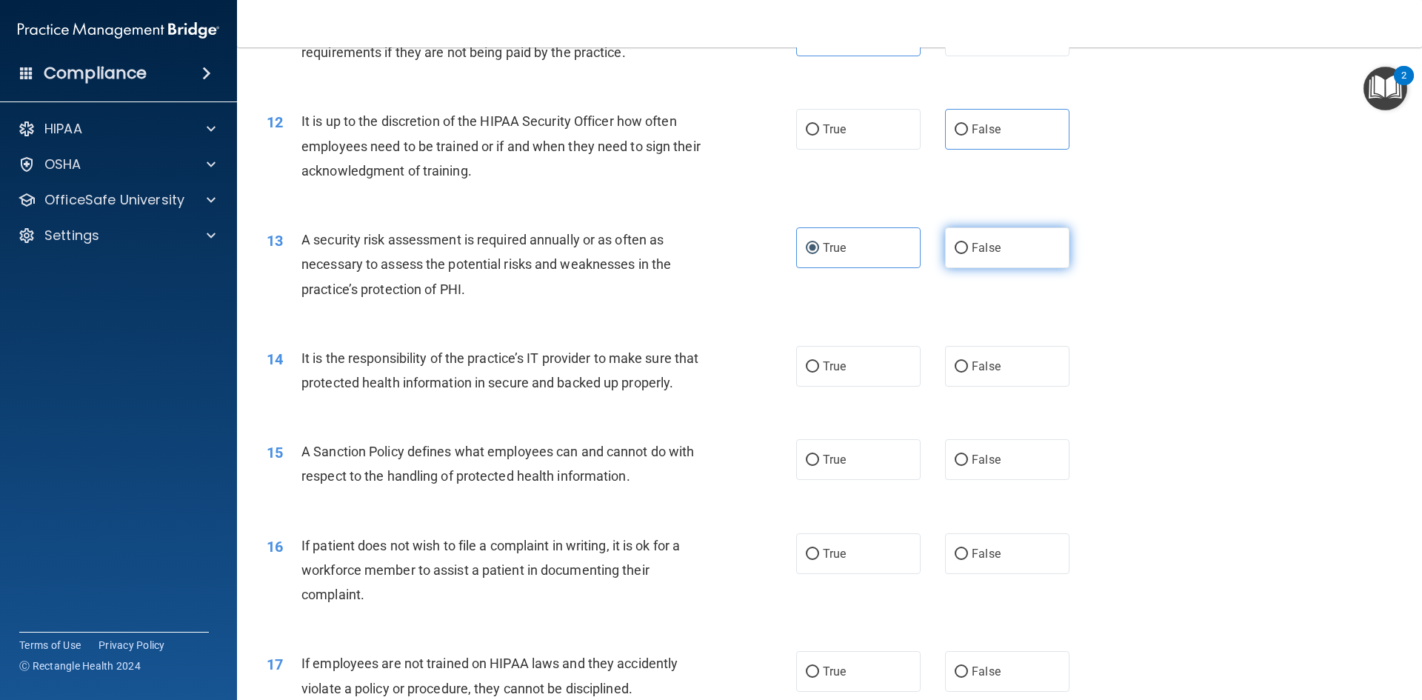
click at [971, 247] on span "False" at bounding box center [985, 248] width 29 height 14
click at [968, 247] on input "False" at bounding box center [960, 248] width 13 height 11
radio input "true"
radio input "false"
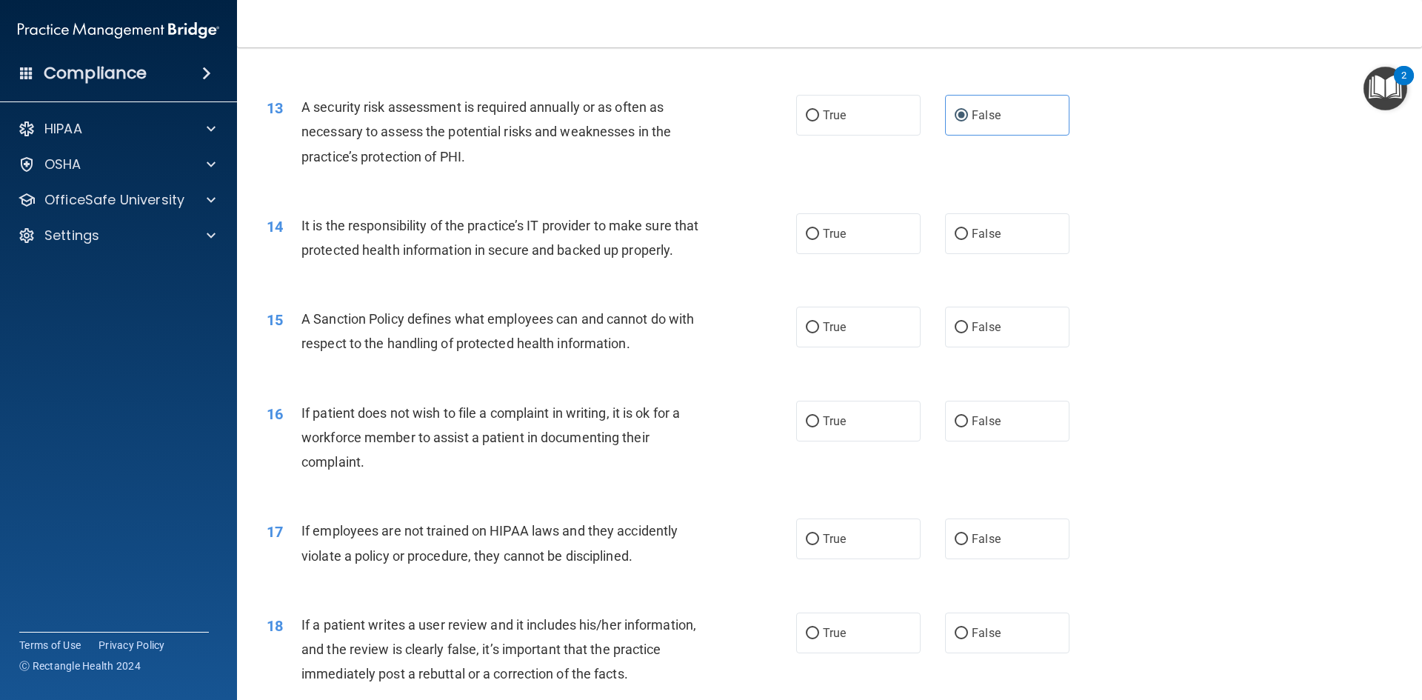
scroll to position [1555, 0]
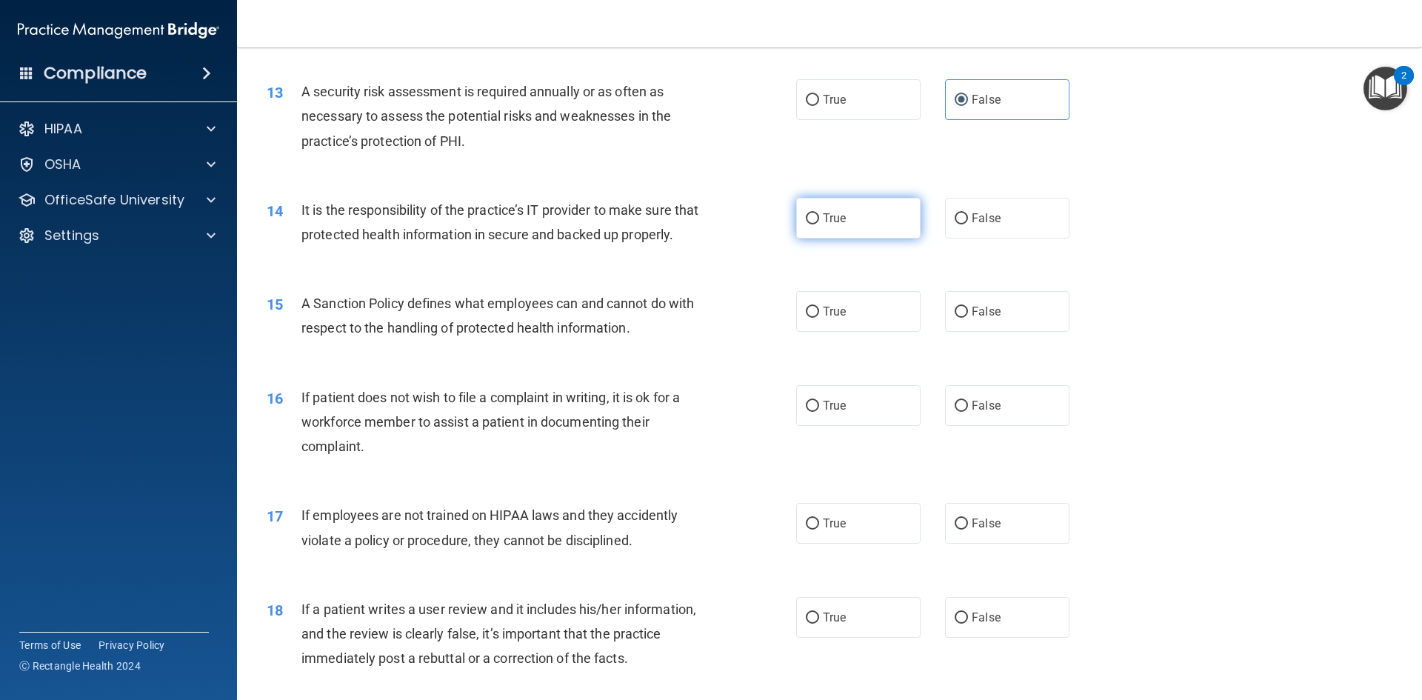
click at [874, 234] on label "True" at bounding box center [858, 218] width 124 height 41
click at [819, 224] on input "True" at bounding box center [812, 218] width 13 height 11
radio input "true"
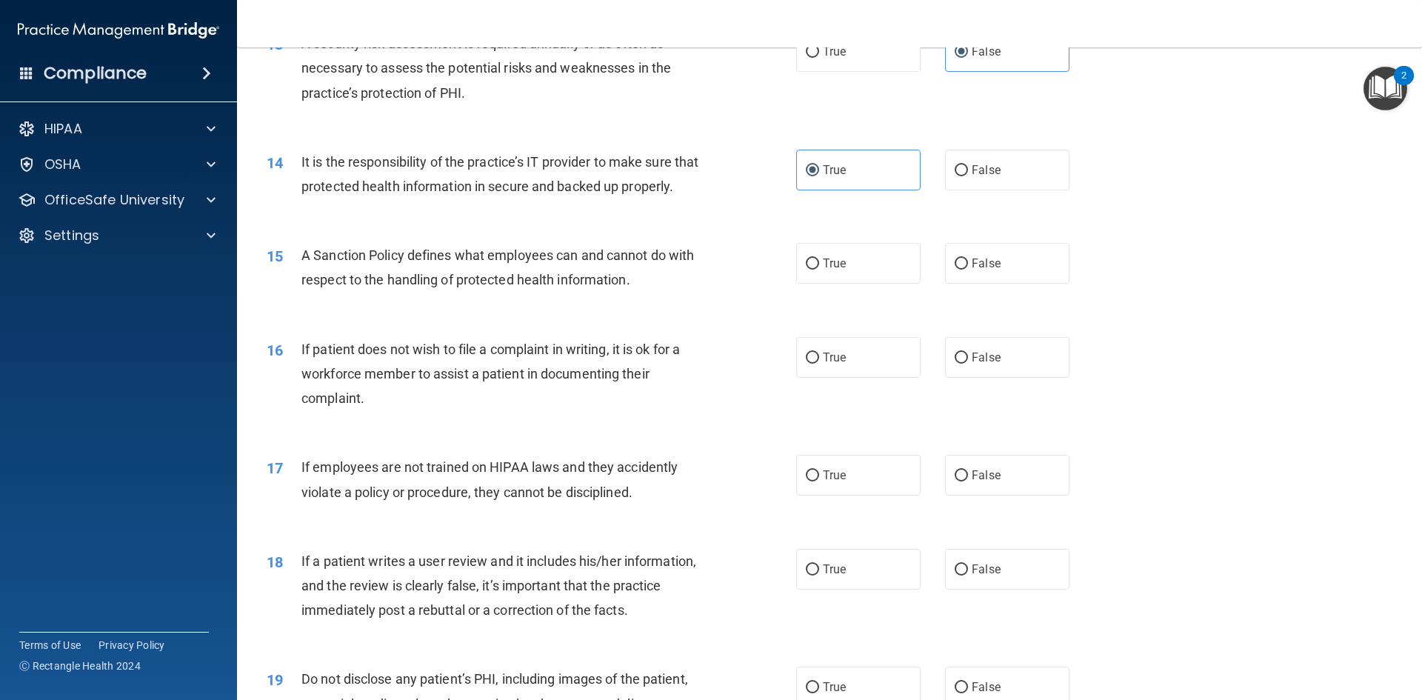
scroll to position [1629, 0]
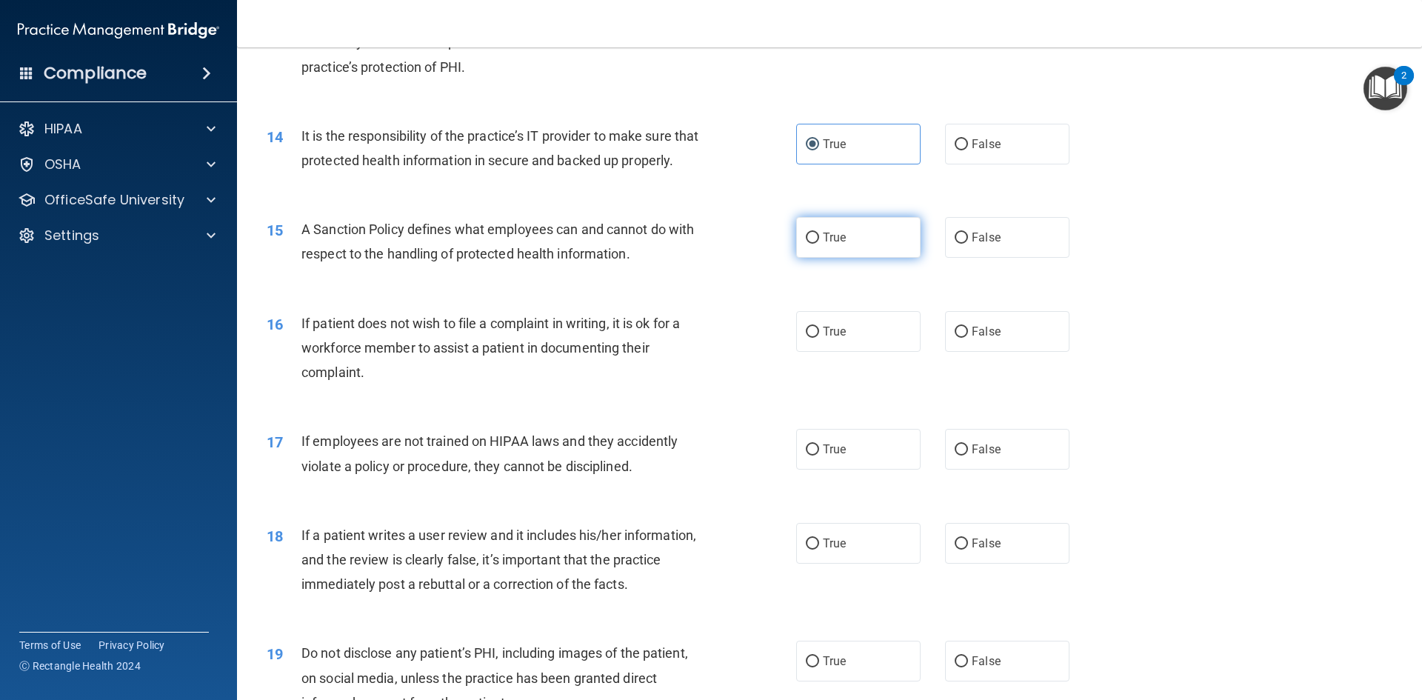
click at [897, 258] on label "True" at bounding box center [858, 237] width 124 height 41
click at [819, 244] on input "True" at bounding box center [812, 237] width 13 height 11
radio input "true"
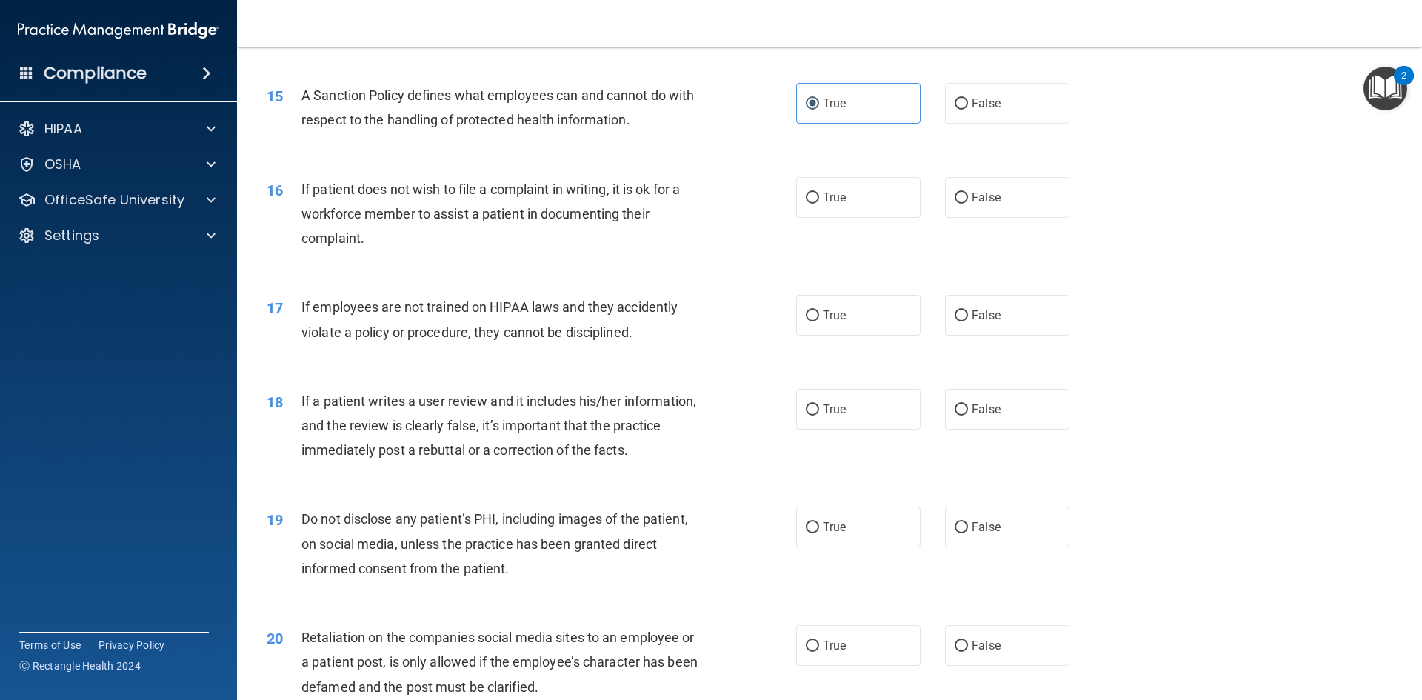
scroll to position [1777, 0]
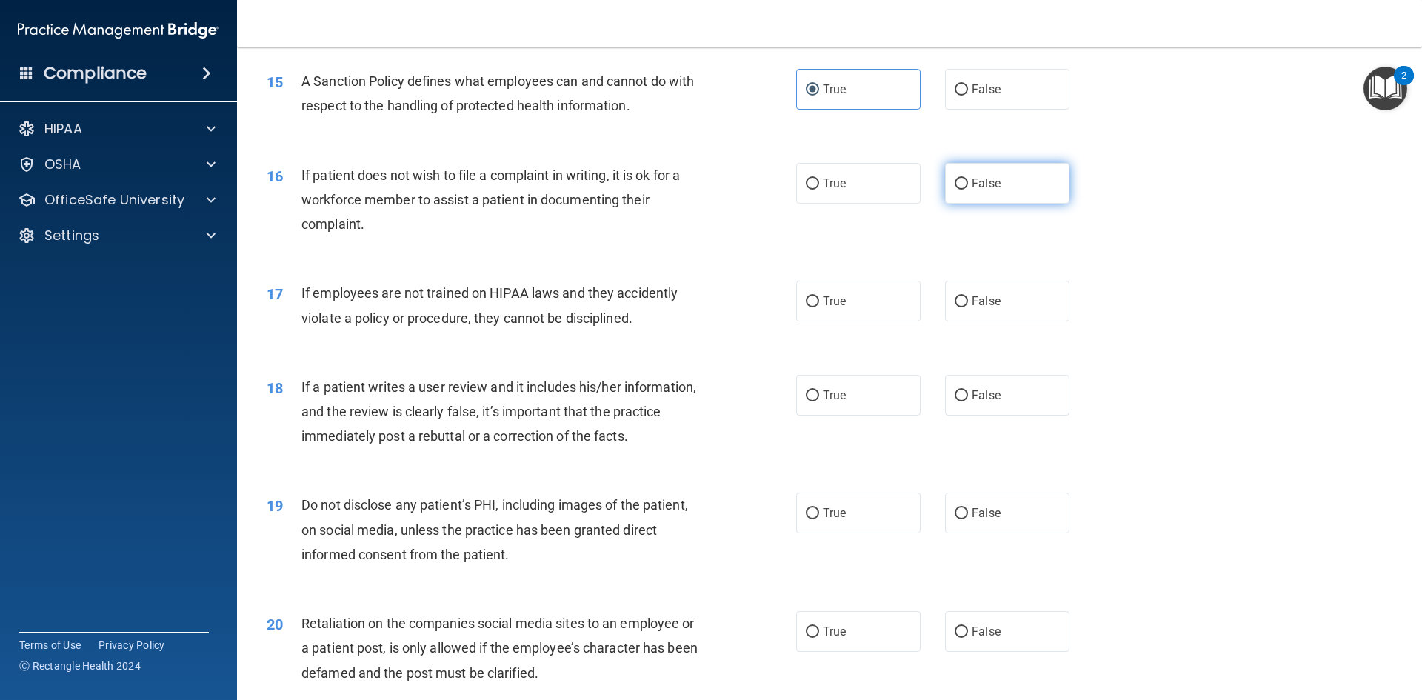
click at [978, 204] on label "False" at bounding box center [1007, 183] width 124 height 41
click at [968, 190] on input "False" at bounding box center [960, 183] width 13 height 11
radio input "true"
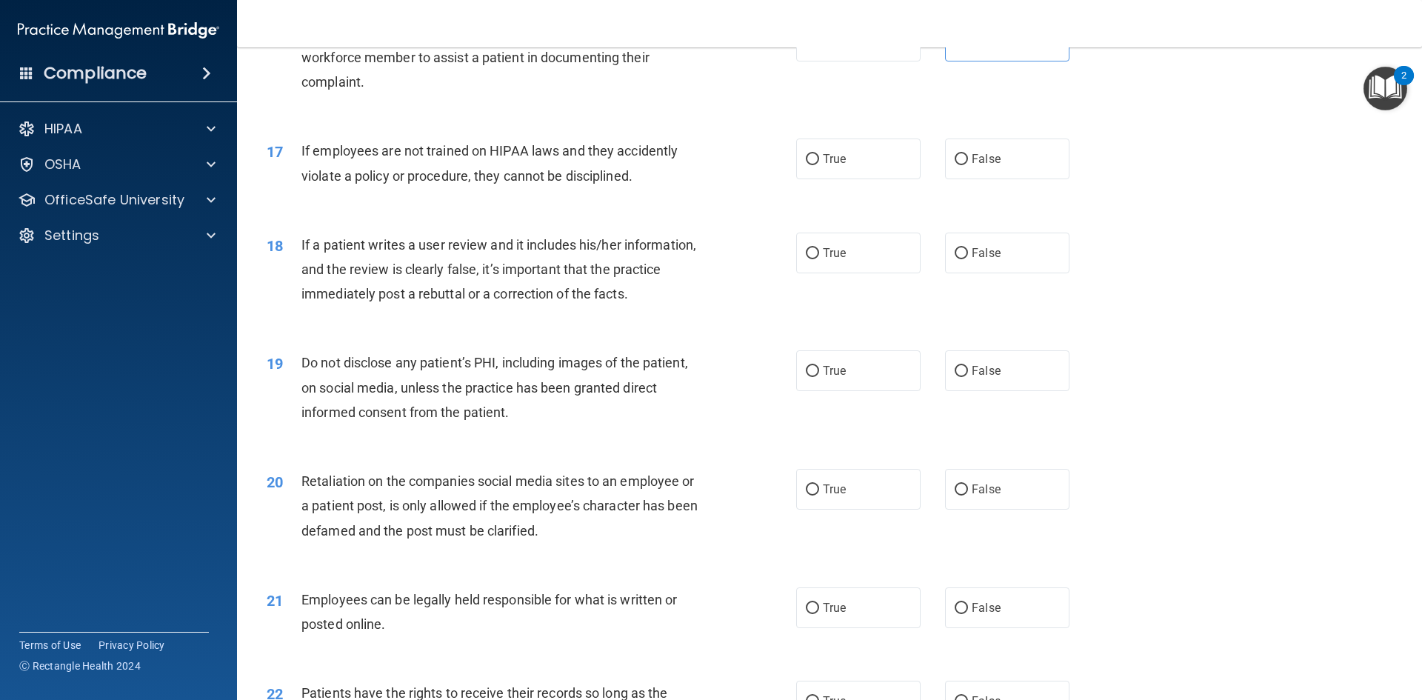
scroll to position [1925, 0]
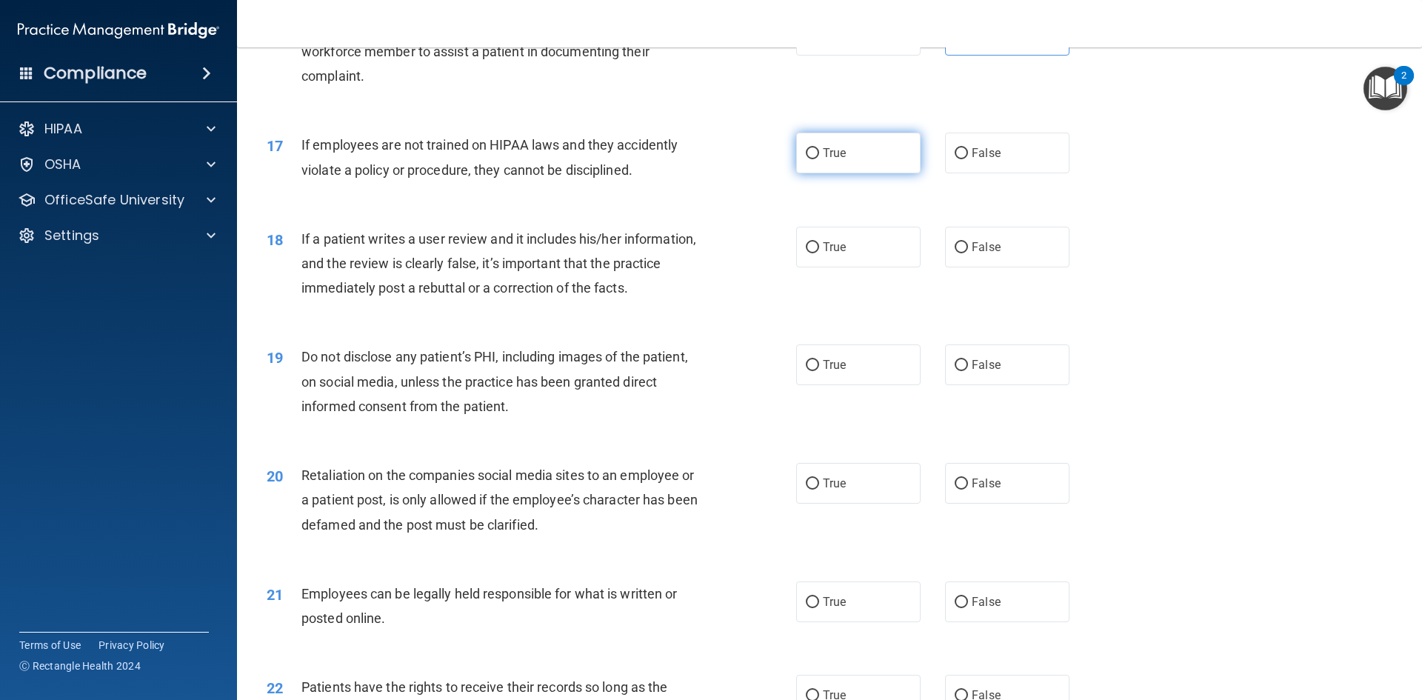
click at [860, 173] on label "True" at bounding box center [858, 153] width 124 height 41
click at [819, 159] on input "True" at bounding box center [812, 153] width 13 height 11
radio input "true"
click at [971, 173] on label "False" at bounding box center [1007, 153] width 124 height 41
click at [968, 159] on input "False" at bounding box center [960, 153] width 13 height 11
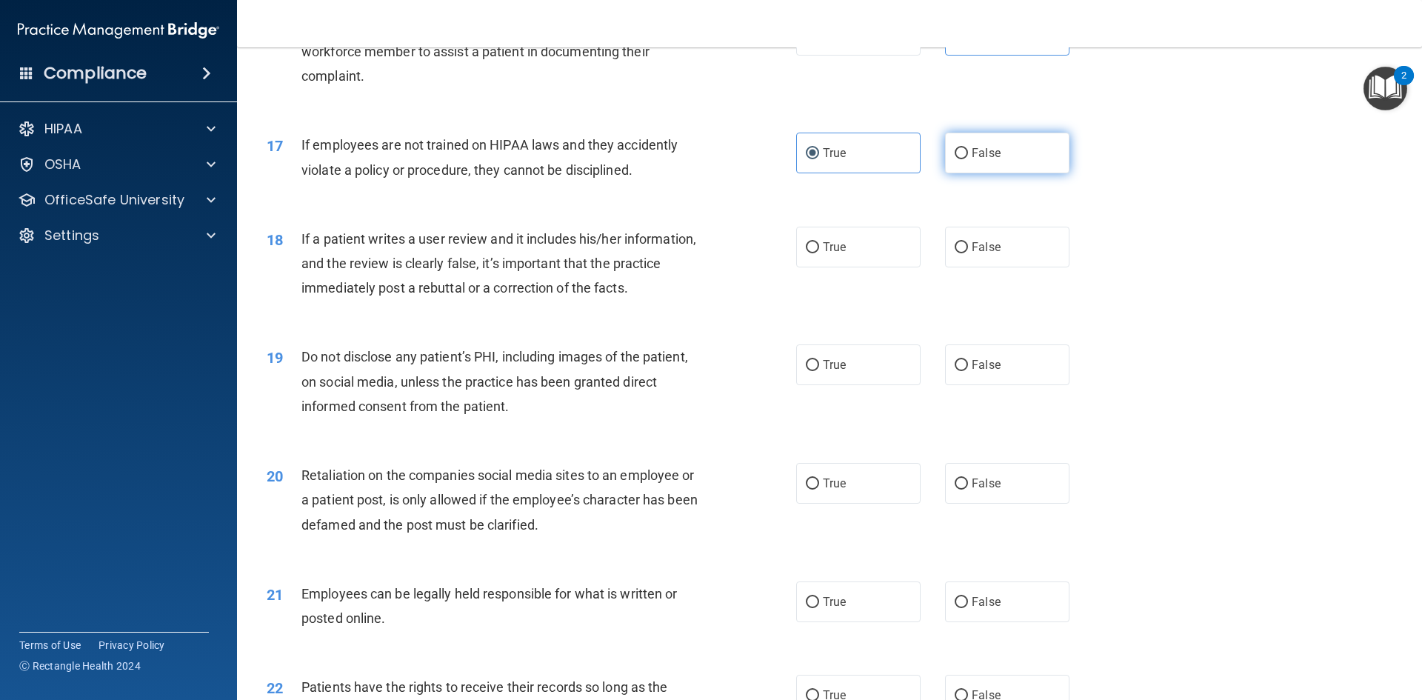
radio input "true"
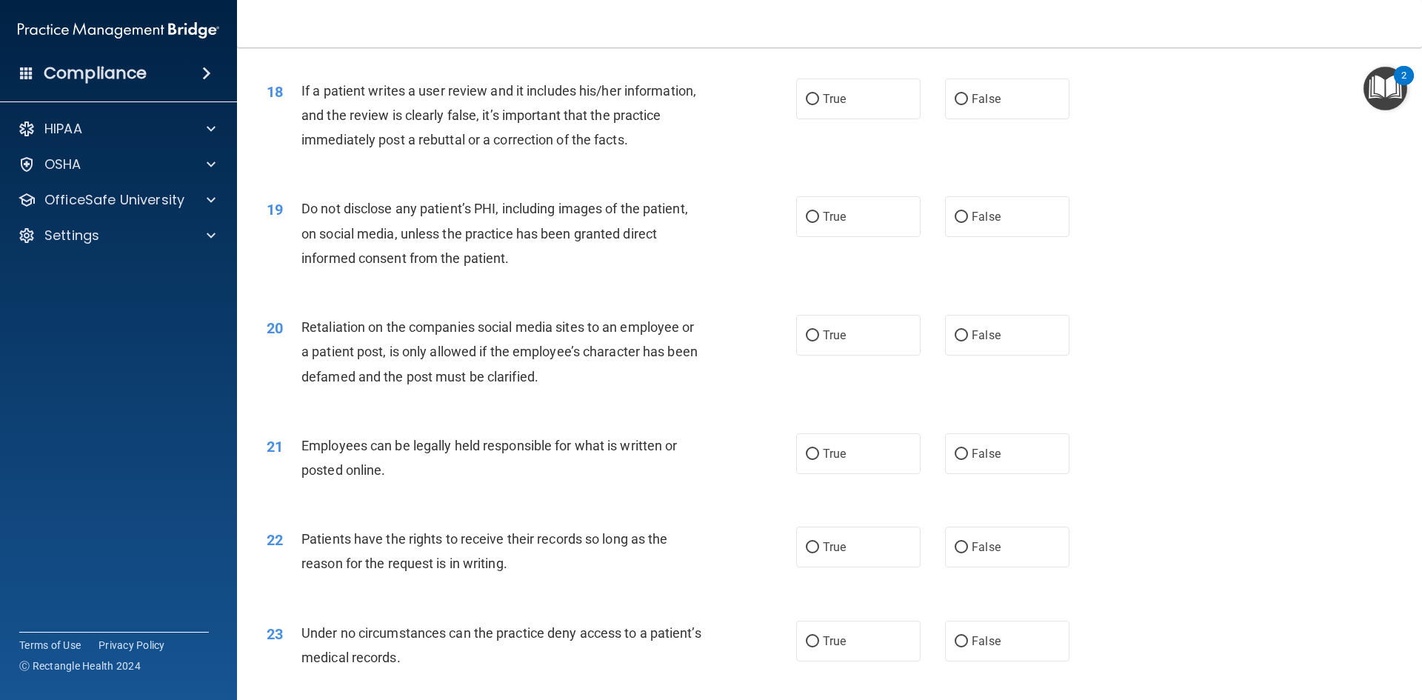
scroll to position [1851, 0]
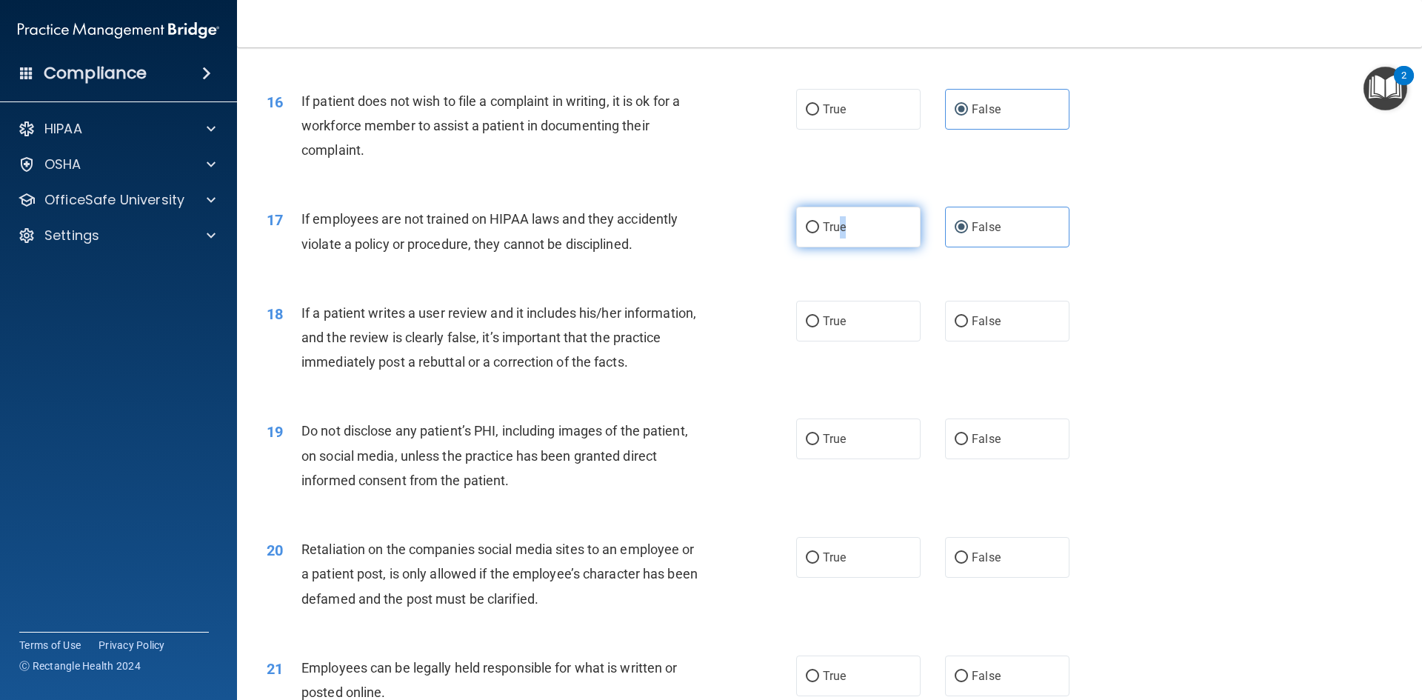
click at [839, 247] on label "True" at bounding box center [858, 227] width 124 height 41
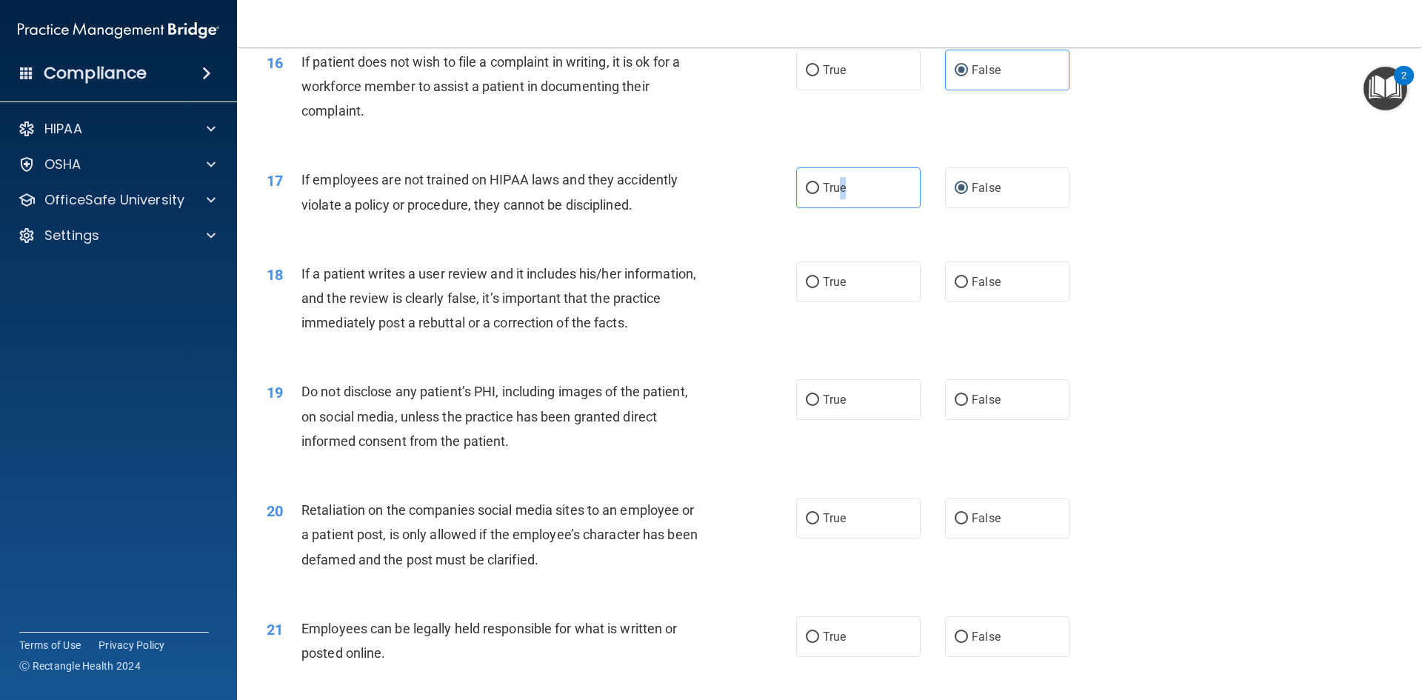
scroll to position [1925, 0]
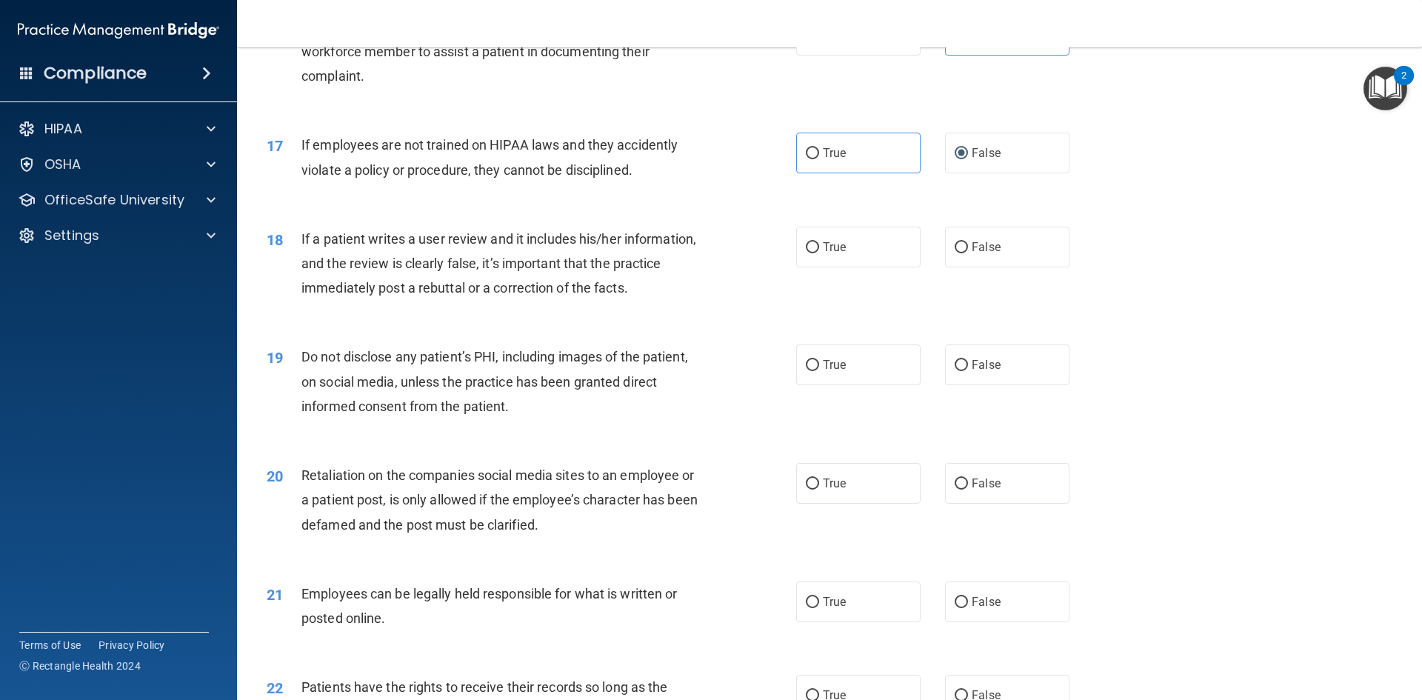
click at [819, 201] on div "17 If employees are not trained on HIPAA laws and they accidently violate a pol…" at bounding box center [829, 160] width 1148 height 93
click at [823, 173] on label "True" at bounding box center [858, 153] width 124 height 41
click at [819, 159] on input "True" at bounding box center [812, 153] width 13 height 11
radio input "true"
radio input "false"
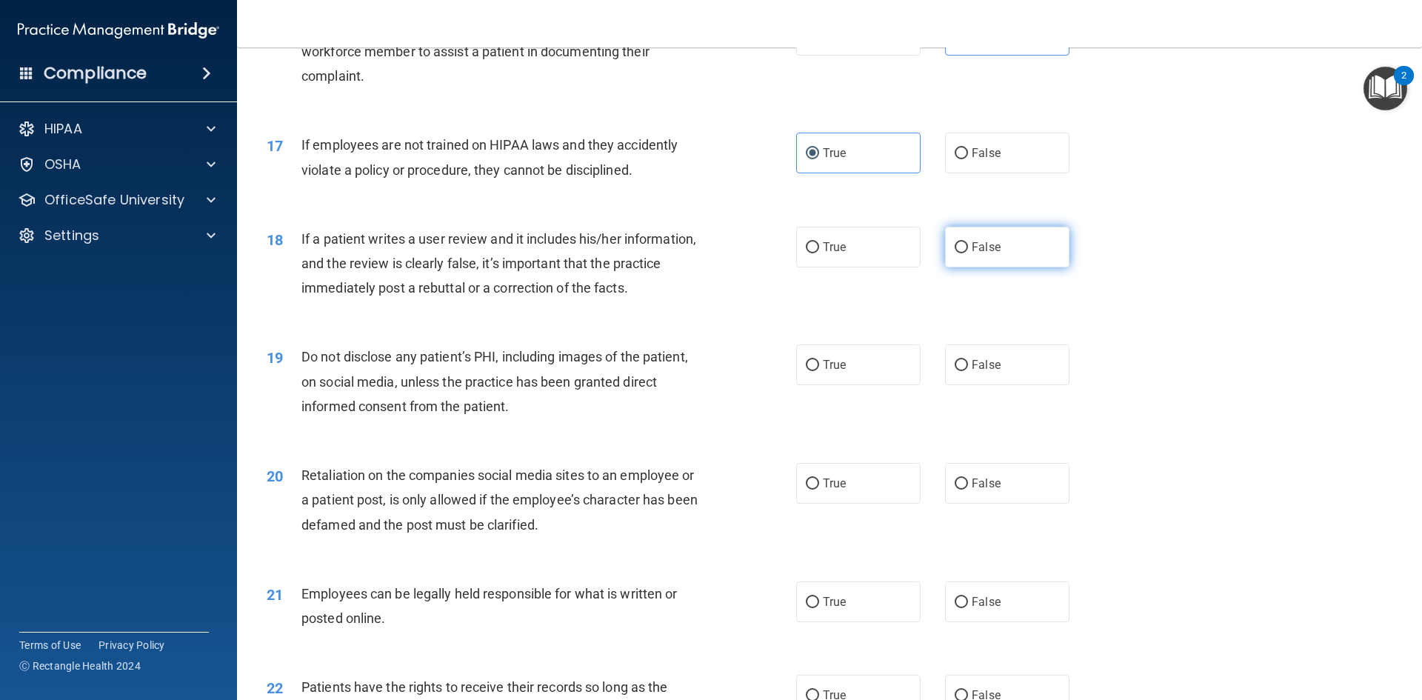
click at [1004, 267] on label "False" at bounding box center [1007, 247] width 124 height 41
click at [968, 253] on input "False" at bounding box center [960, 247] width 13 height 11
radio input "true"
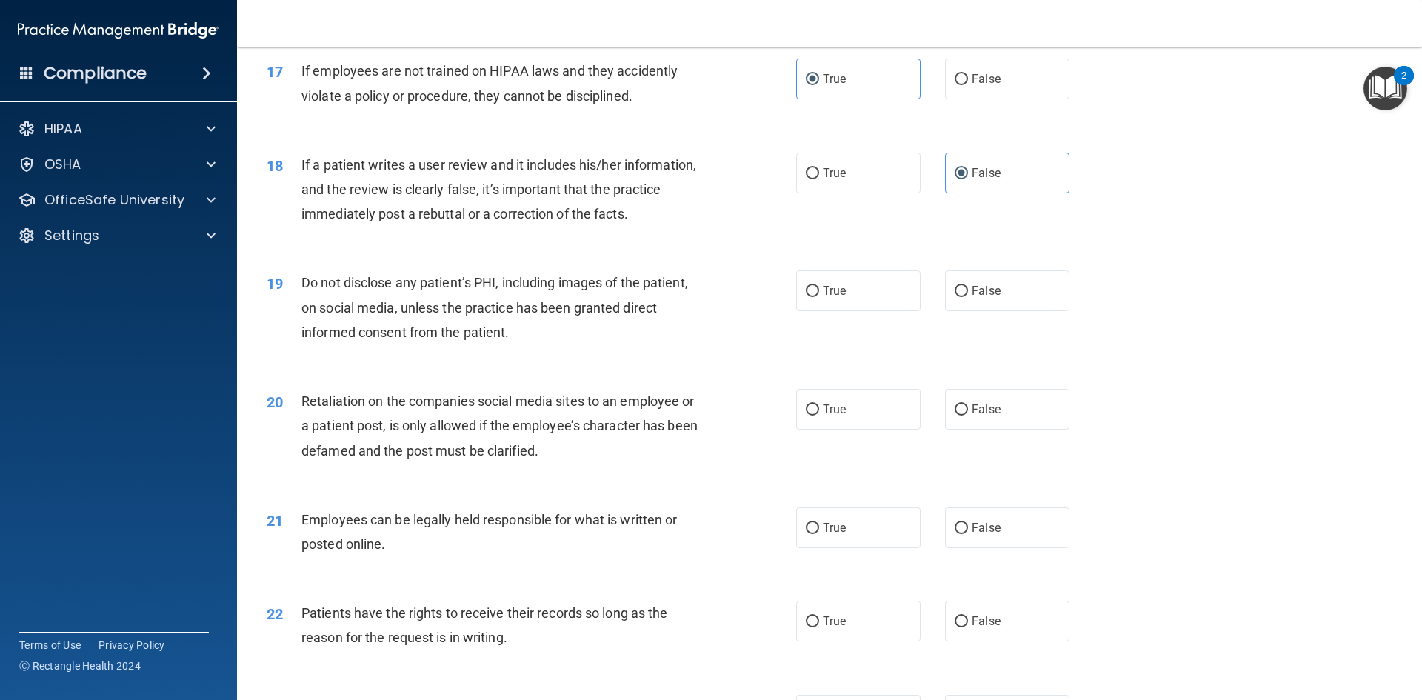
scroll to position [2073, 0]
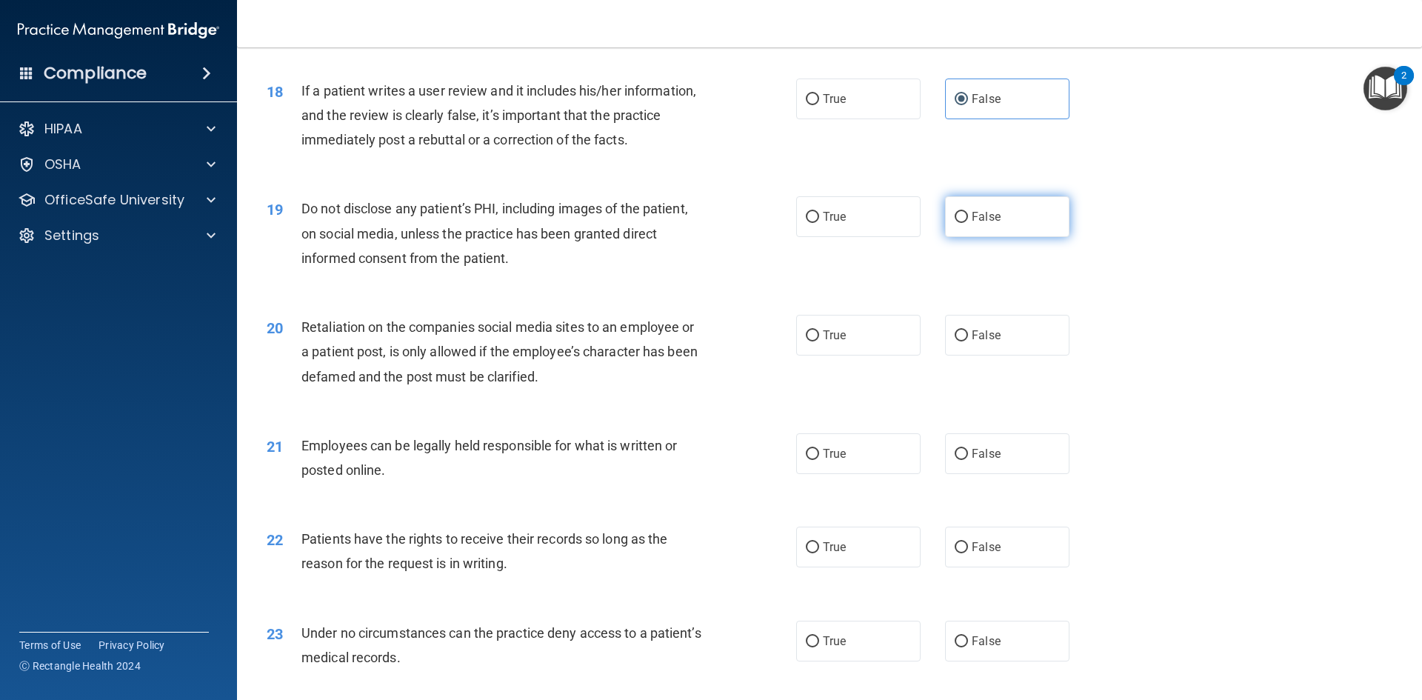
click at [986, 224] on span "False" at bounding box center [985, 217] width 29 height 14
click at [968, 223] on input "False" at bounding box center [960, 217] width 13 height 11
radio input "true"
click at [868, 237] on label "True" at bounding box center [858, 216] width 124 height 41
click at [819, 223] on input "True" at bounding box center [812, 217] width 13 height 11
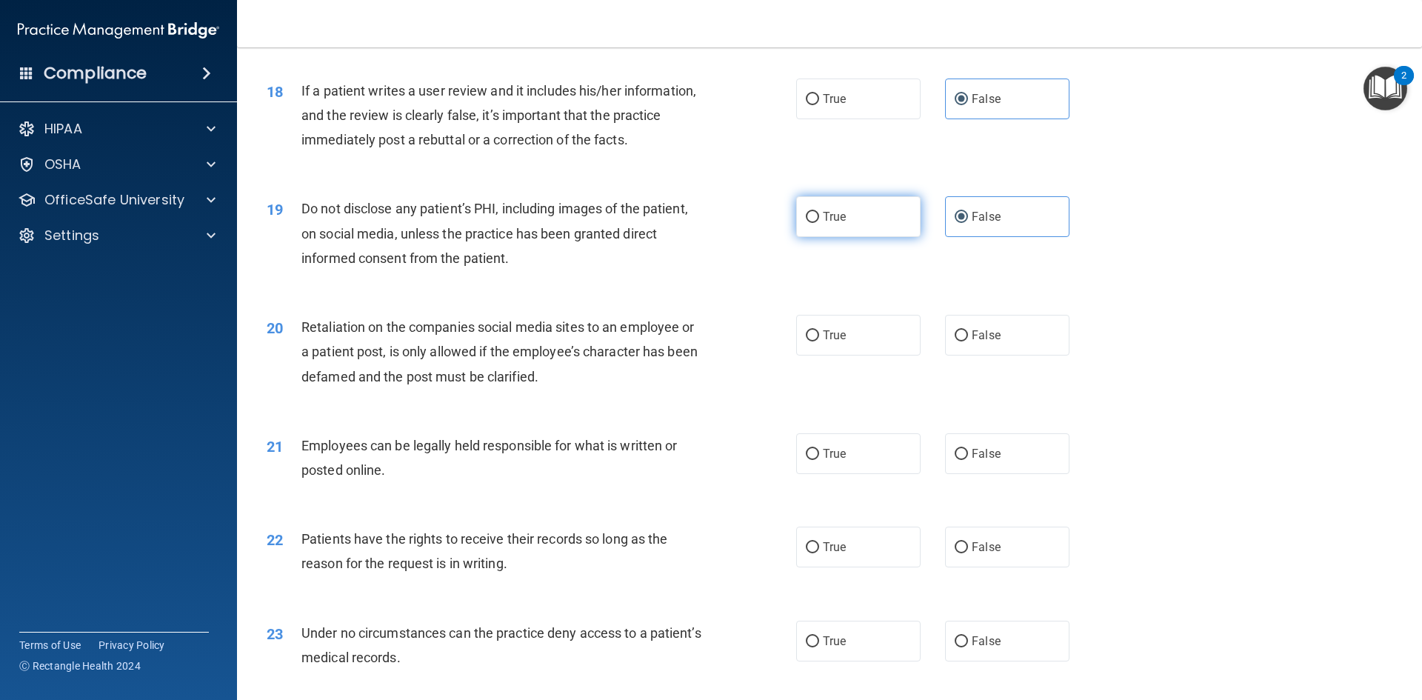
radio input "true"
radio input "false"
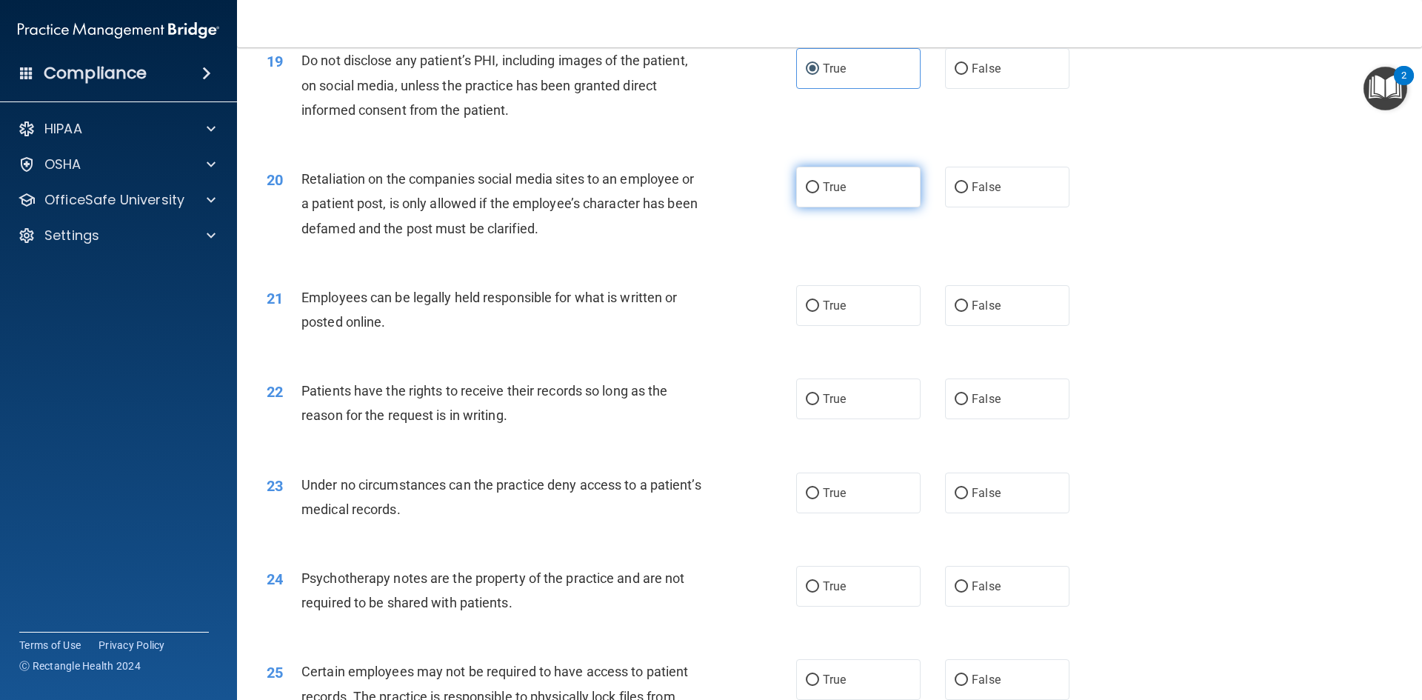
click at [861, 207] on label "True" at bounding box center [858, 187] width 124 height 41
click at [819, 193] on input "True" at bounding box center [812, 187] width 13 height 11
radio input "true"
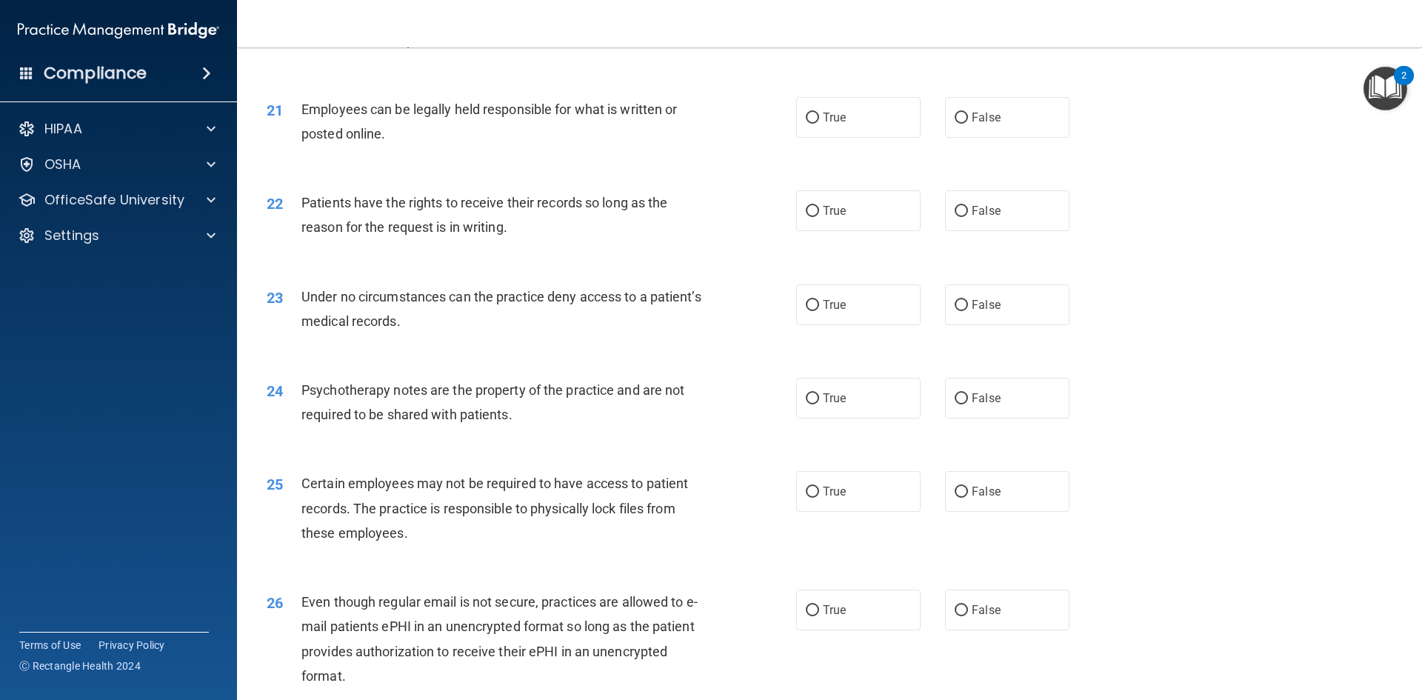
scroll to position [2443, 0]
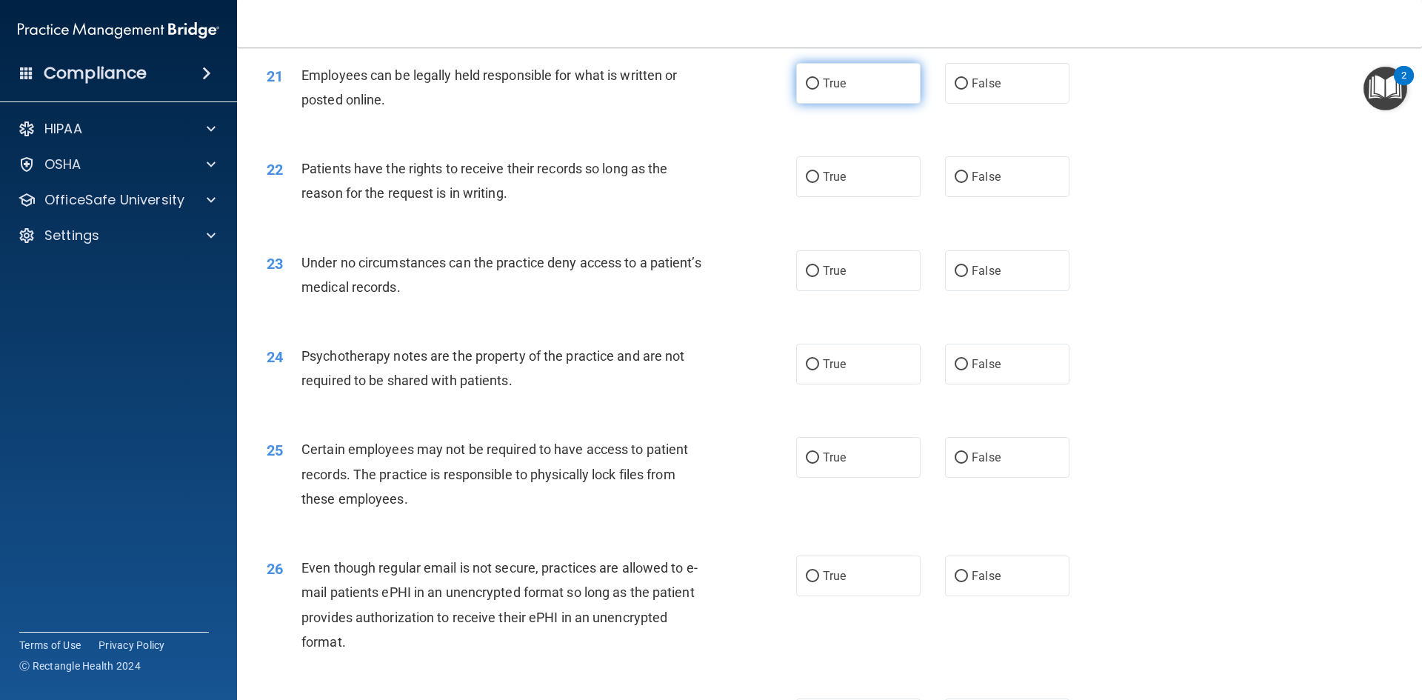
click at [865, 104] on label "True" at bounding box center [858, 83] width 124 height 41
click at [819, 90] on input "True" at bounding box center [812, 83] width 13 height 11
radio input "true"
click at [962, 101] on label "False" at bounding box center [1007, 83] width 124 height 41
click at [962, 90] on input "False" at bounding box center [960, 83] width 13 height 11
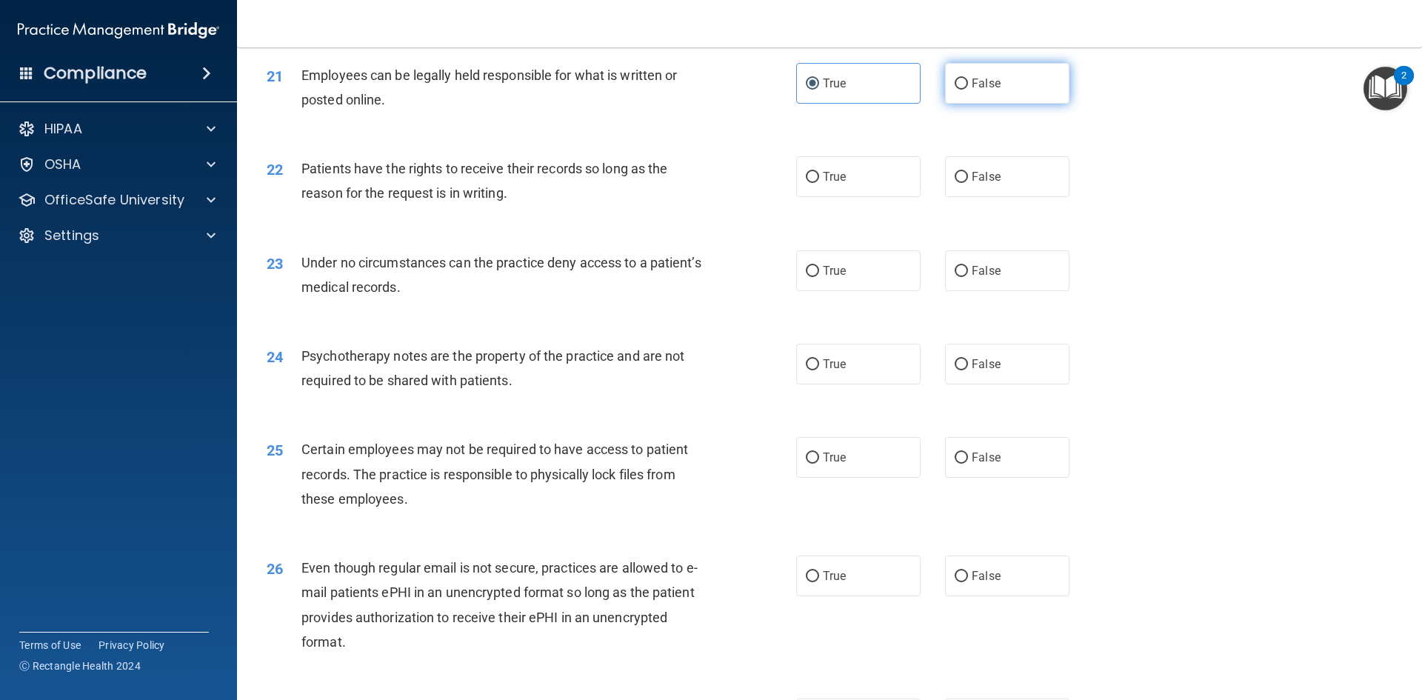
radio input "true"
radio input "false"
click at [829, 184] on span "True" at bounding box center [834, 177] width 23 height 14
click at [819, 183] on input "True" at bounding box center [812, 177] width 13 height 11
radio input "true"
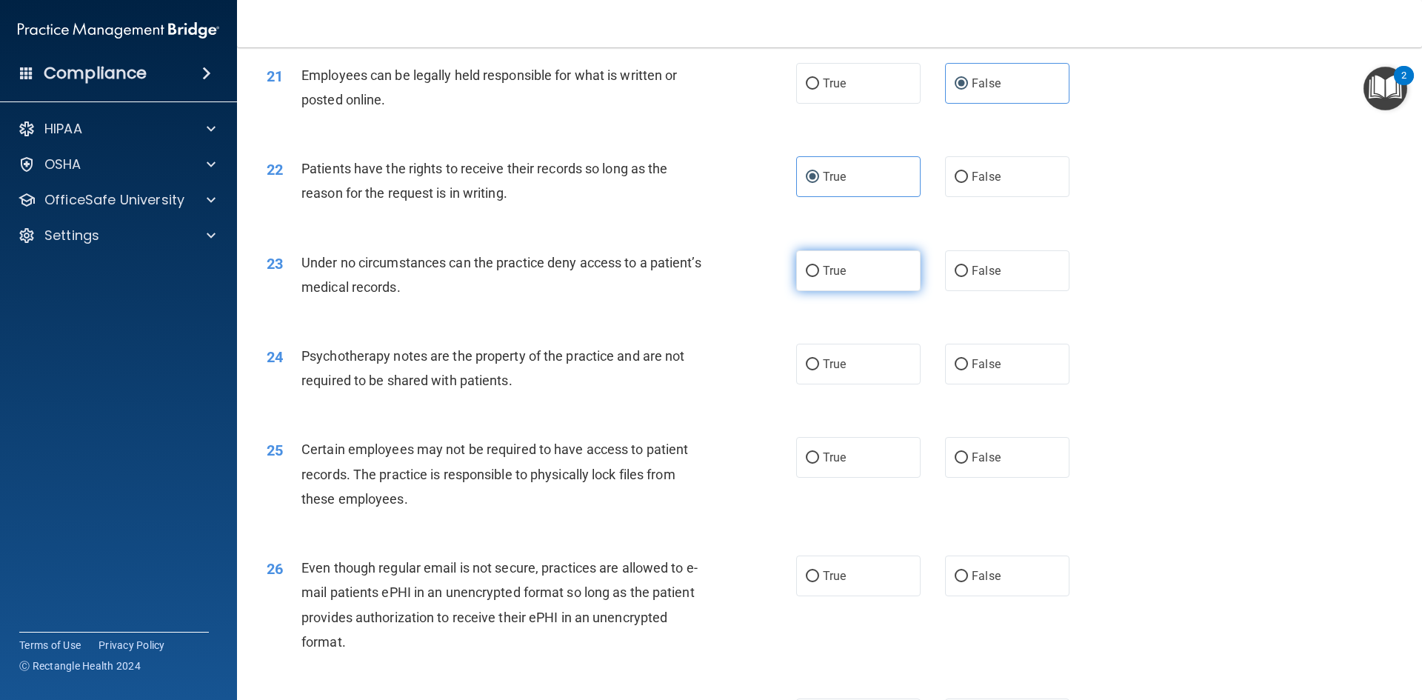
click at [826, 278] on span "True" at bounding box center [834, 271] width 23 height 14
click at [819, 277] on input "True" at bounding box center [812, 271] width 13 height 11
radio input "true"
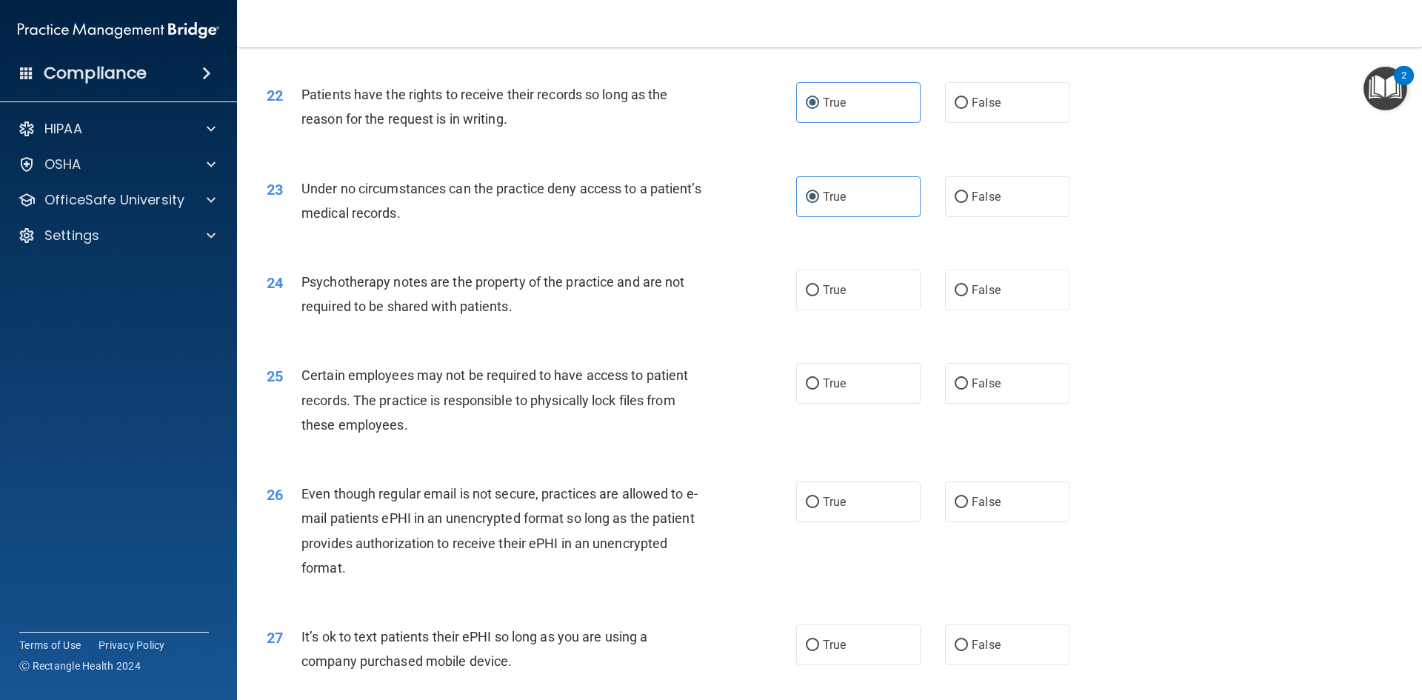
drag, startPoint x: 886, startPoint y: 325, endPoint x: 920, endPoint y: 347, distance: 40.0
click at [887, 310] on label "True" at bounding box center [858, 289] width 124 height 41
click at [819, 296] on input "True" at bounding box center [812, 290] width 13 height 11
radio input "true"
click at [881, 404] on label "True" at bounding box center [858, 383] width 124 height 41
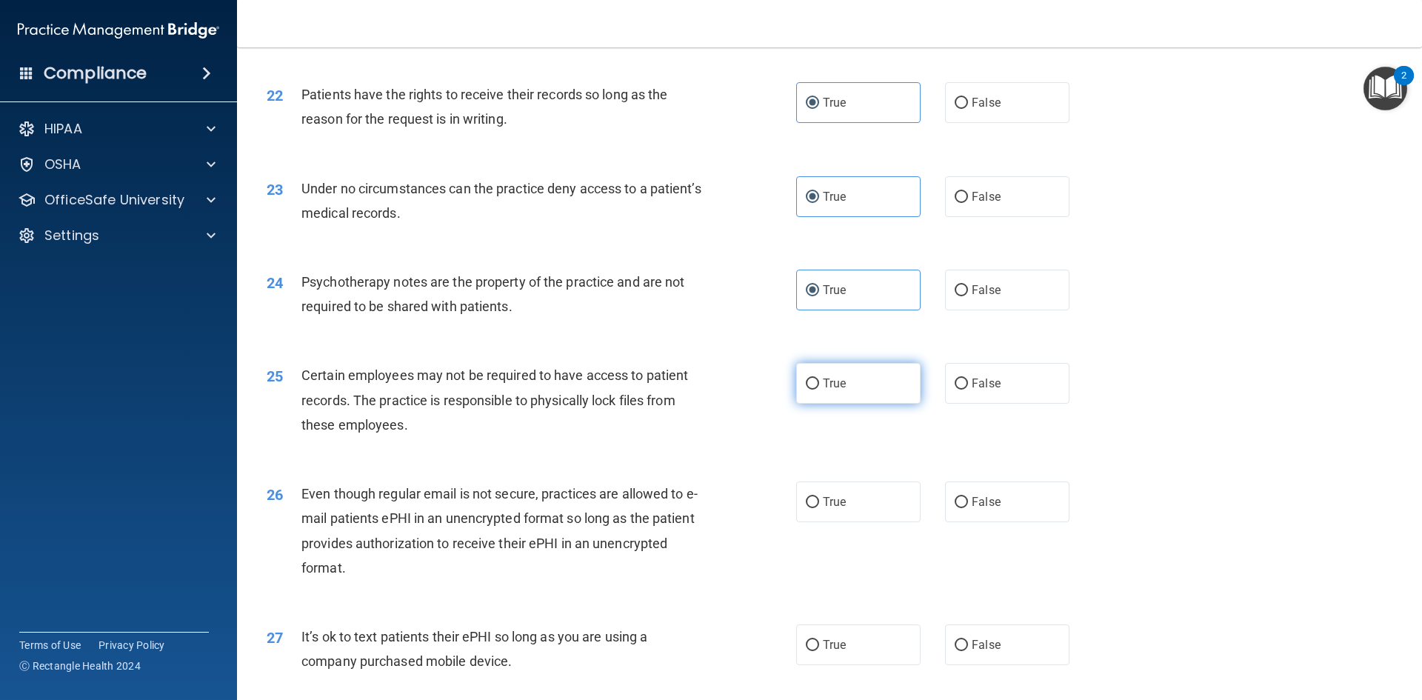
click at [819, 389] on input "True" at bounding box center [812, 383] width 13 height 11
radio input "true"
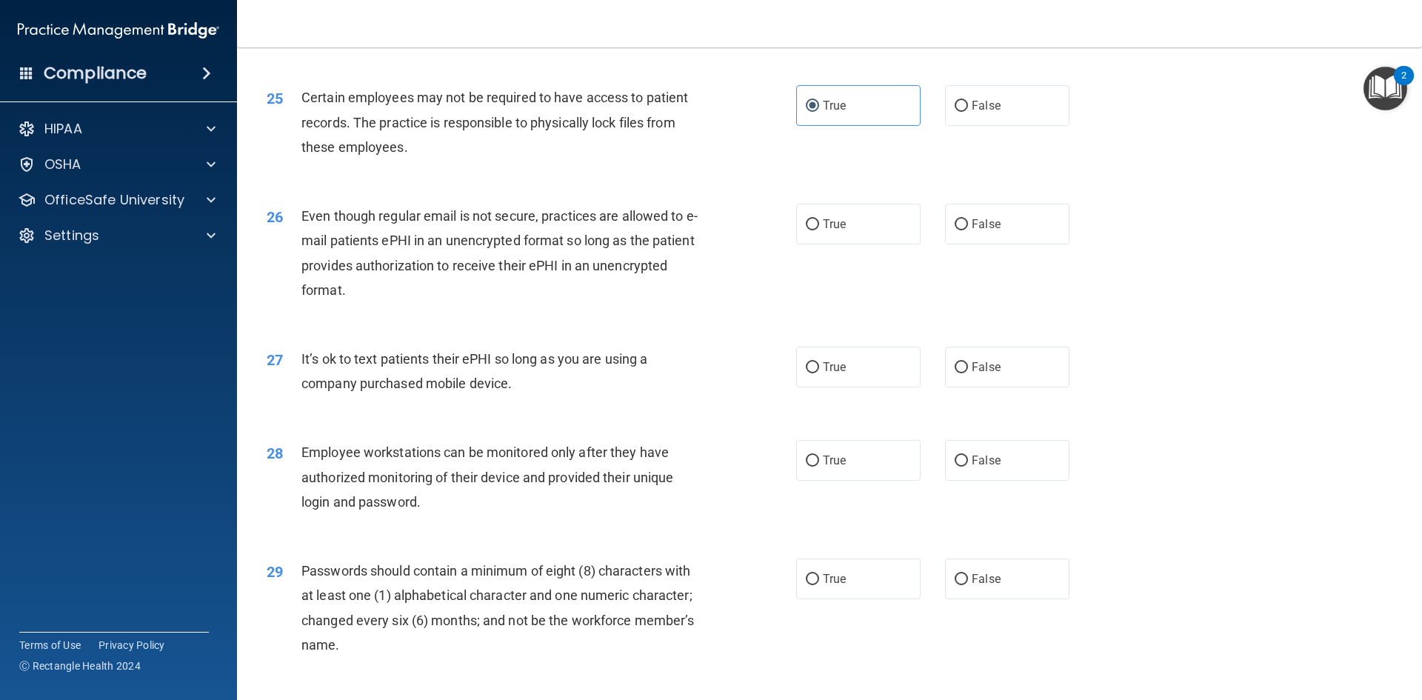
scroll to position [2813, 0]
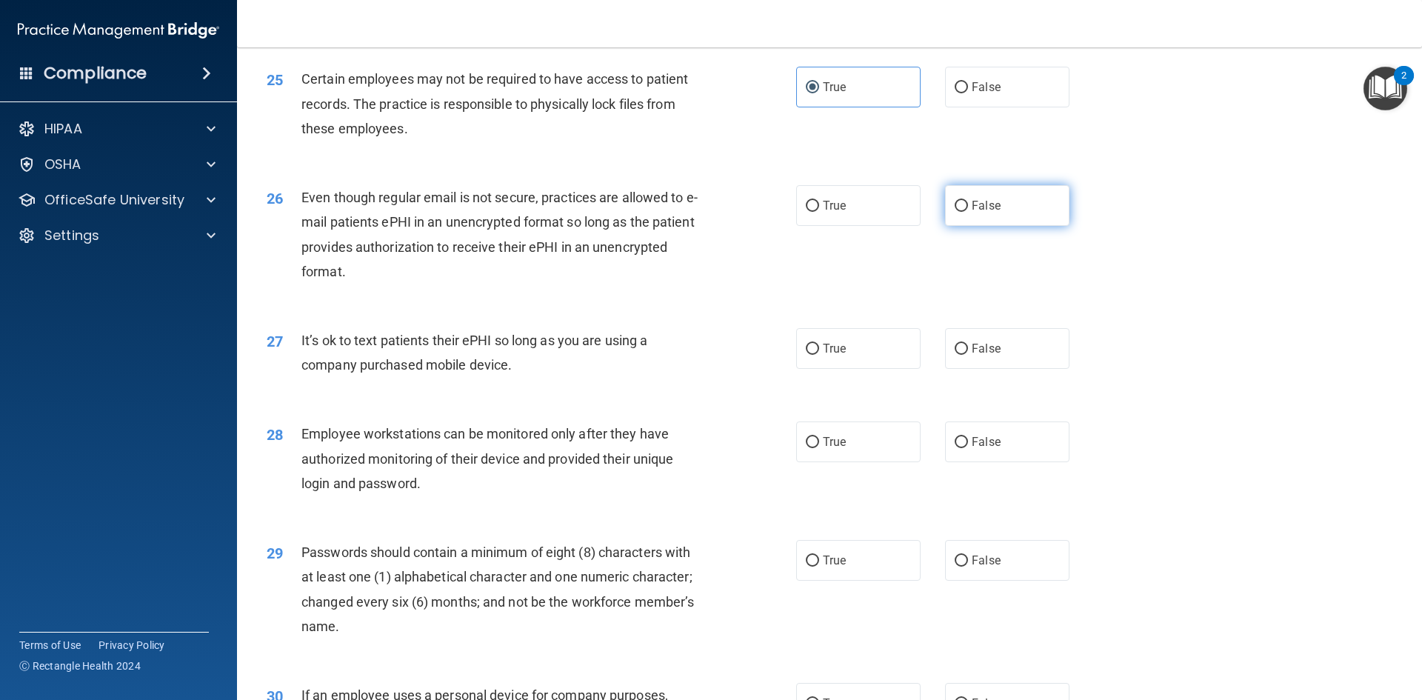
click at [1005, 226] on label "False" at bounding box center [1007, 205] width 124 height 41
click at [968, 212] on input "False" at bounding box center [960, 206] width 13 height 11
radio input "true"
click at [820, 218] on label "True" at bounding box center [858, 205] width 124 height 41
click at [819, 212] on input "True" at bounding box center [812, 206] width 13 height 11
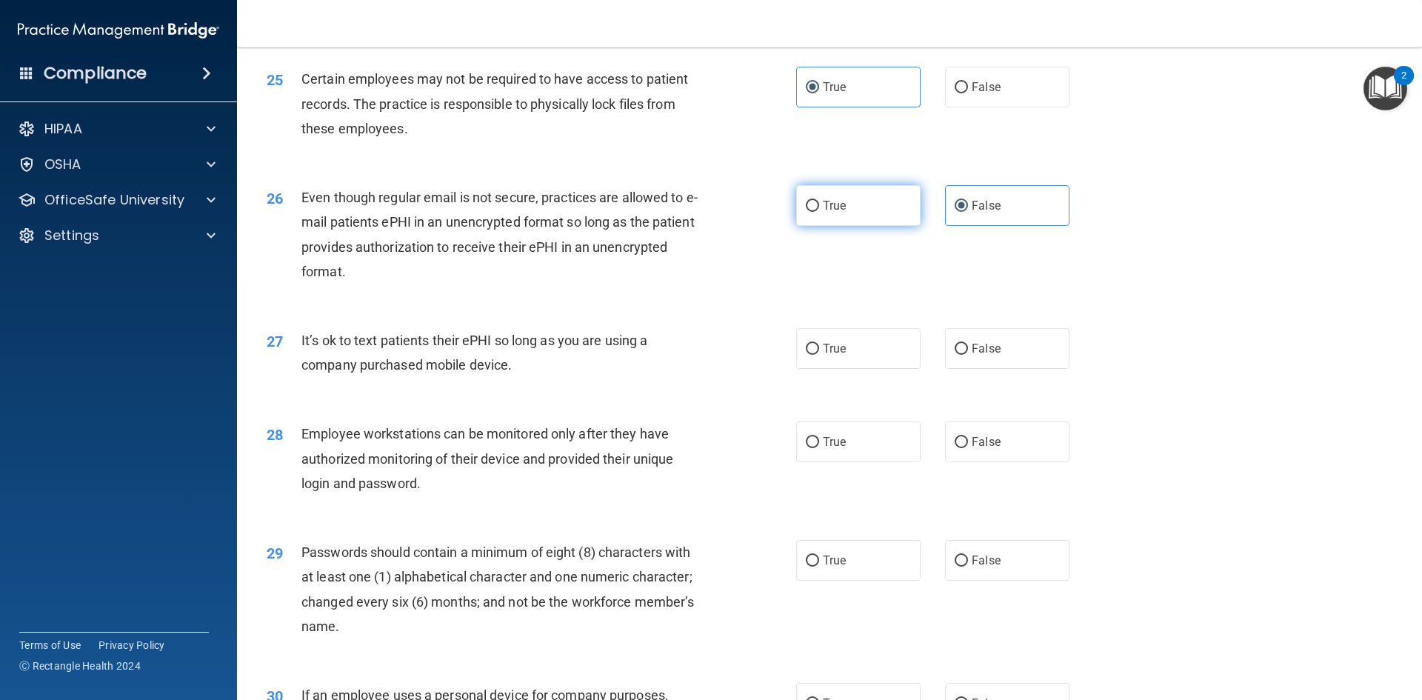
radio input "true"
radio input "false"
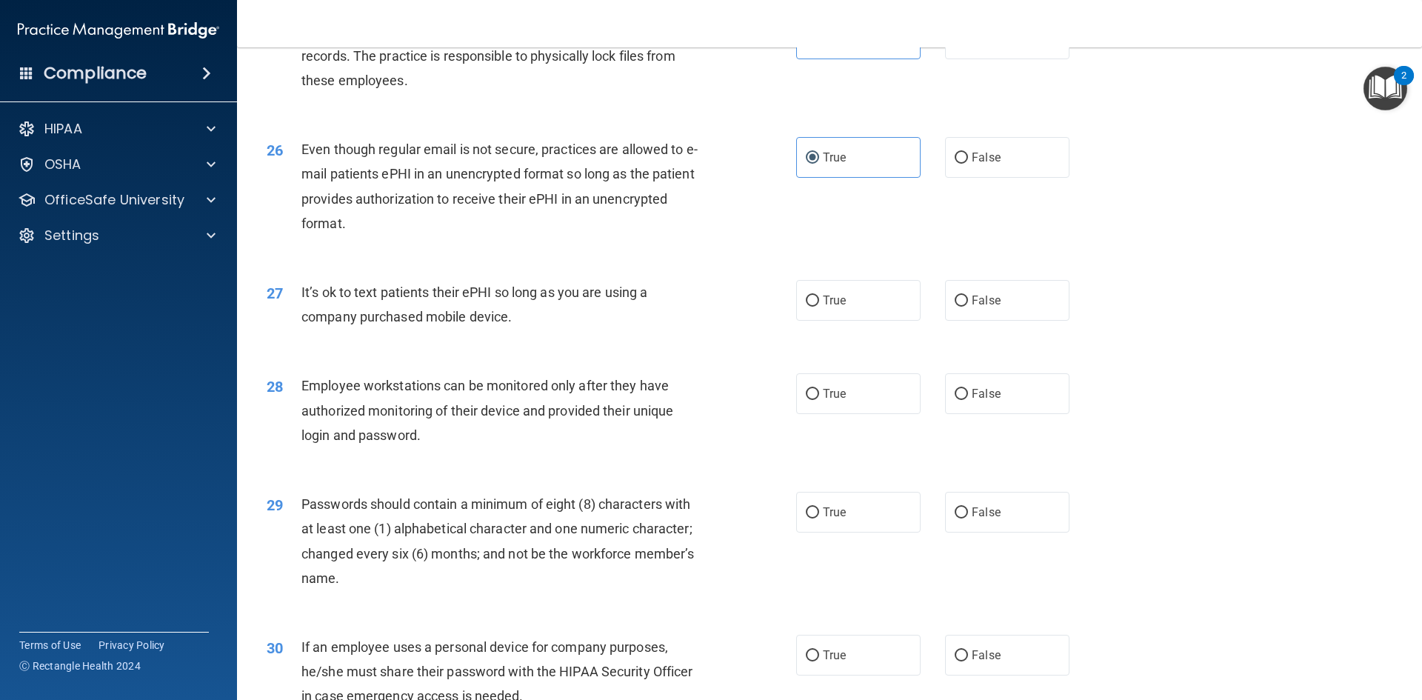
scroll to position [2887, 0]
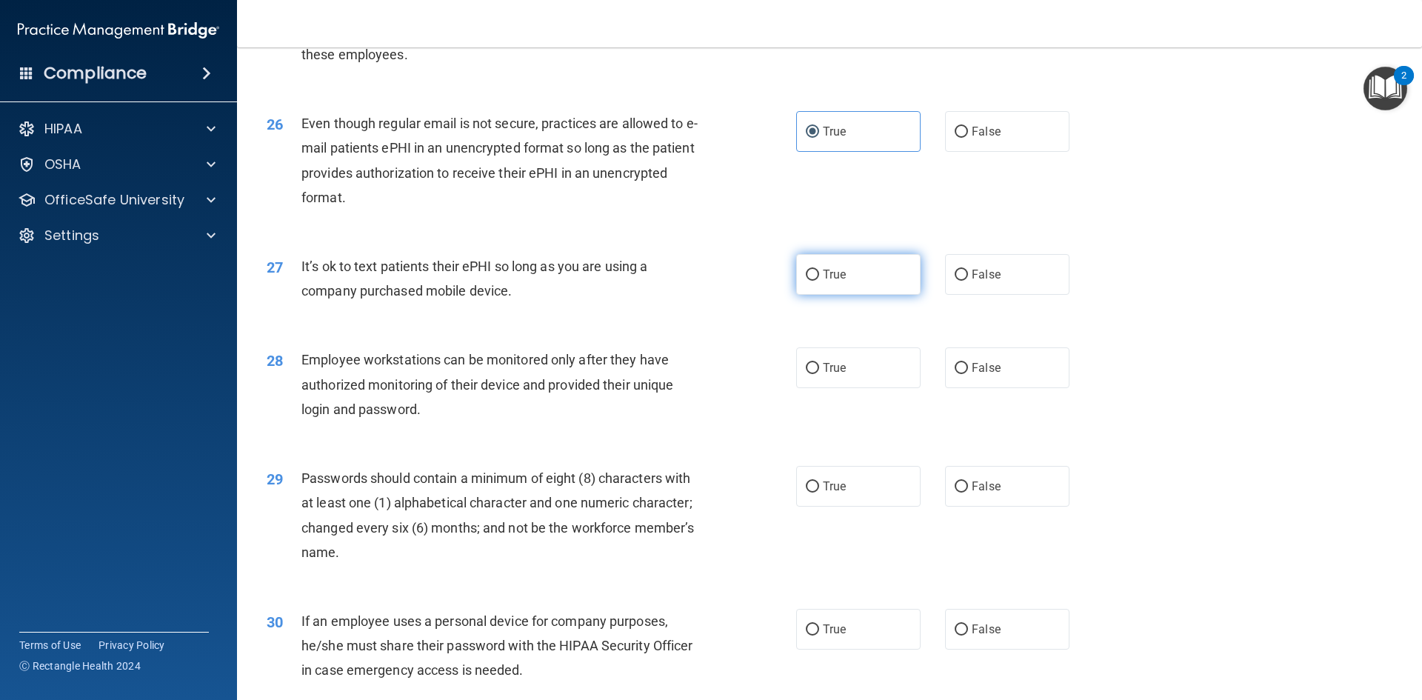
click at [826, 295] on label "True" at bounding box center [858, 274] width 124 height 41
click at [819, 281] on input "True" at bounding box center [812, 274] width 13 height 11
radio input "true"
click at [985, 328] on div "27 It’s ok to text patients their ePHI so long as you are using a company purch…" at bounding box center [829, 281] width 1148 height 93
click at [971, 281] on span "False" at bounding box center [985, 274] width 29 height 14
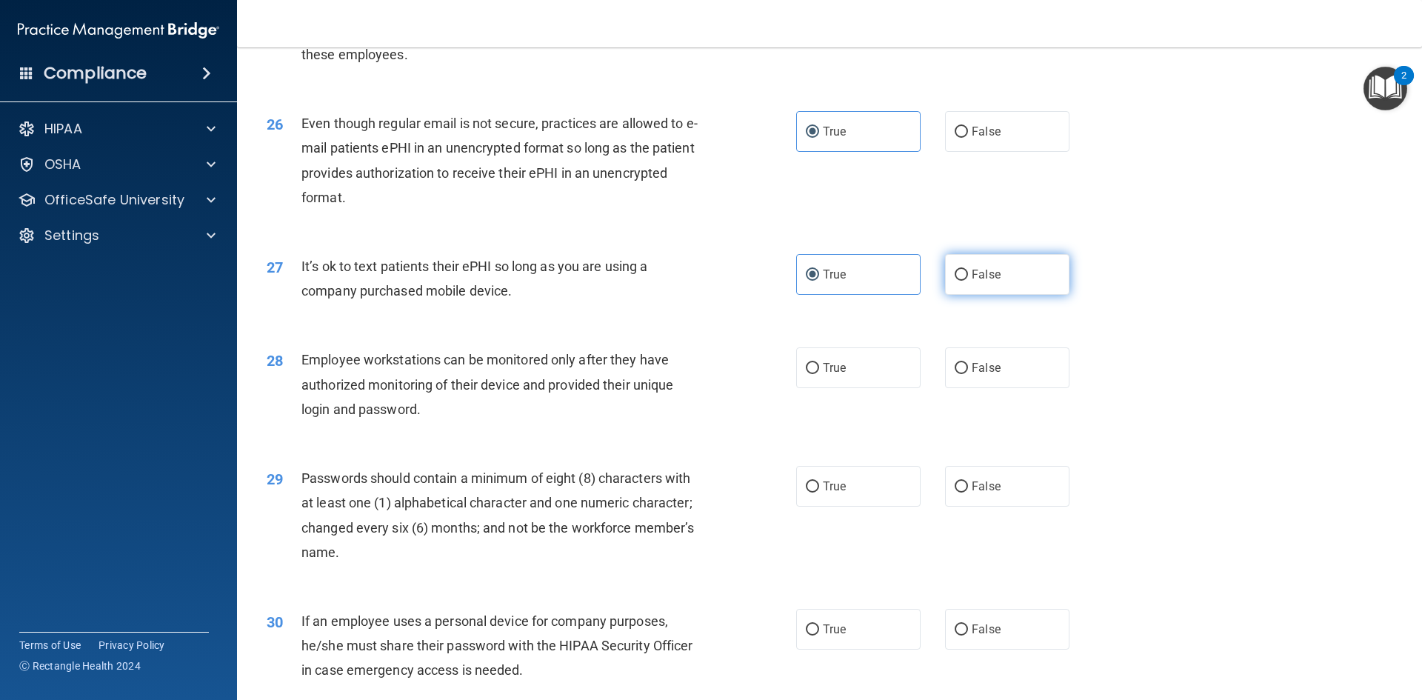
click at [968, 281] on input "False" at bounding box center [960, 274] width 13 height 11
radio input "true"
radio input "false"
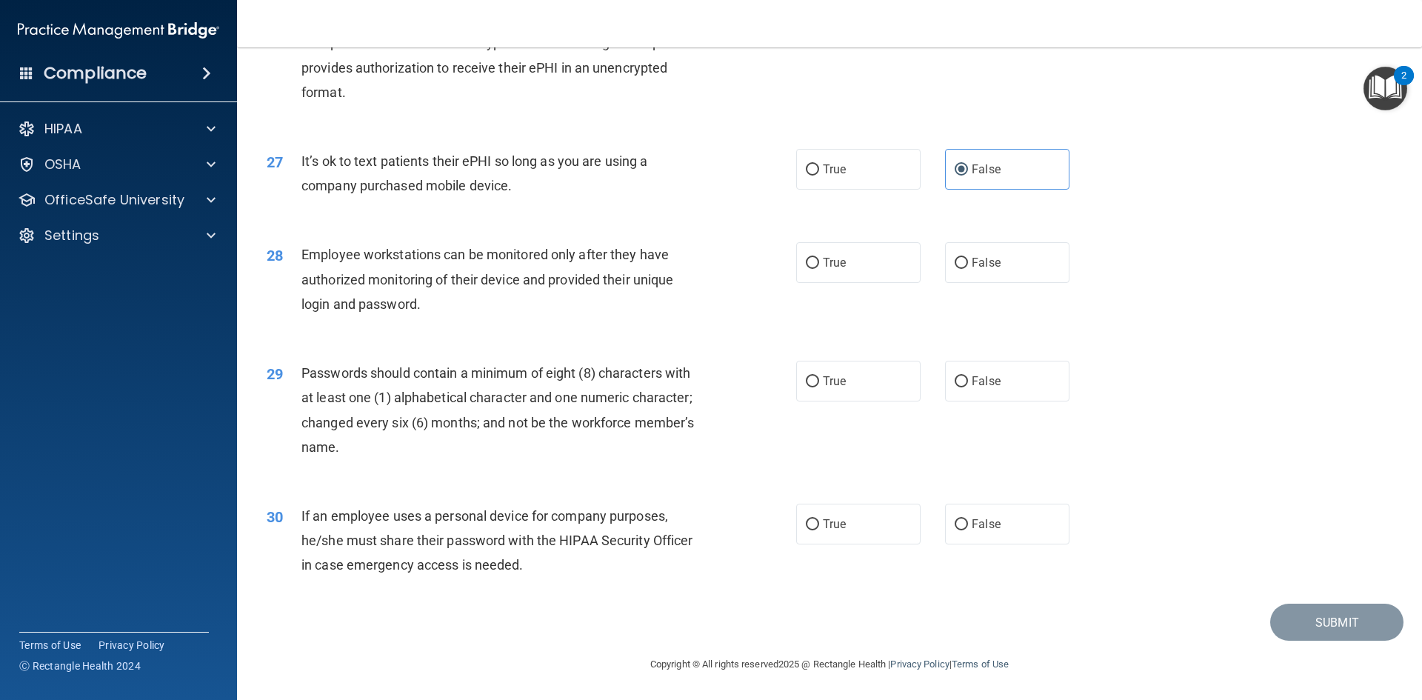
scroll to position [3017, 0]
click at [994, 275] on label "False" at bounding box center [1007, 262] width 124 height 41
click at [968, 269] on input "False" at bounding box center [960, 263] width 13 height 11
radio input "true"
click at [846, 278] on label "True" at bounding box center [858, 262] width 124 height 41
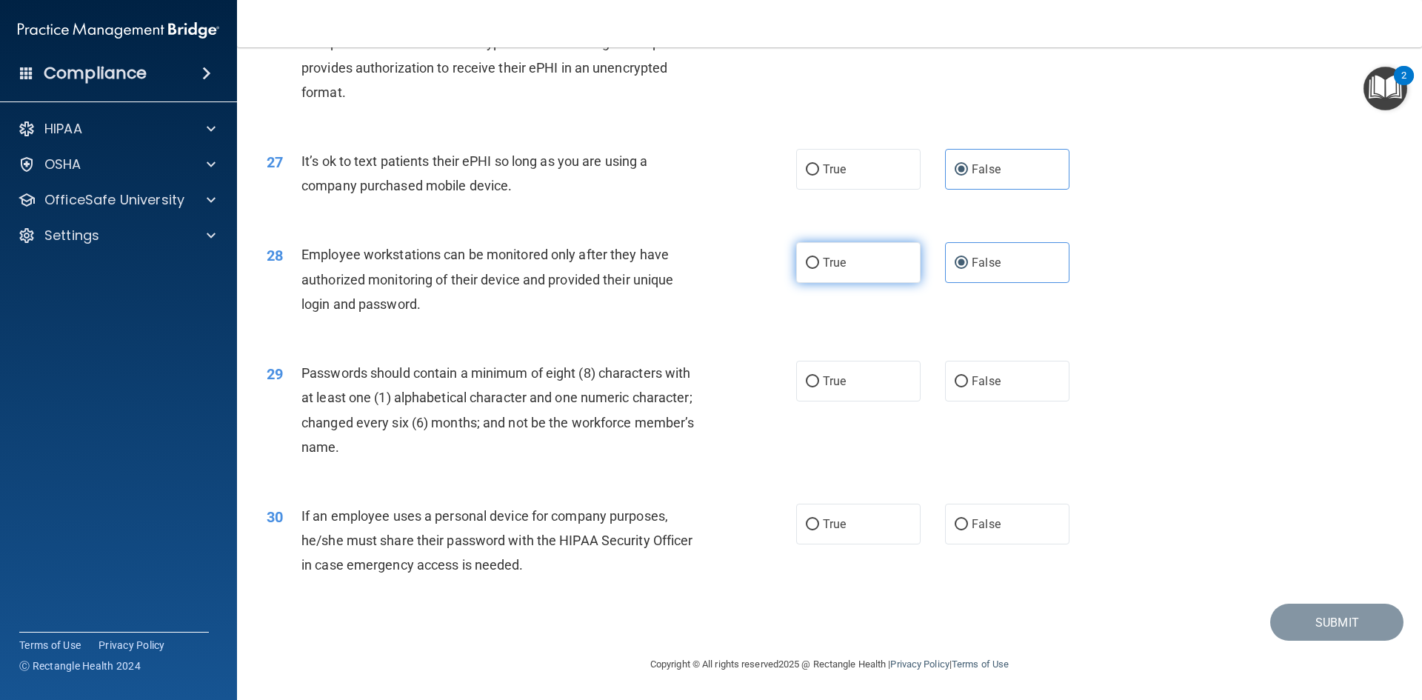
click at [819, 269] on input "True" at bounding box center [812, 263] width 13 height 11
radio input "true"
radio input "false"
click at [828, 400] on label "True" at bounding box center [858, 381] width 124 height 41
click at [819, 387] on input "True" at bounding box center [812, 381] width 13 height 11
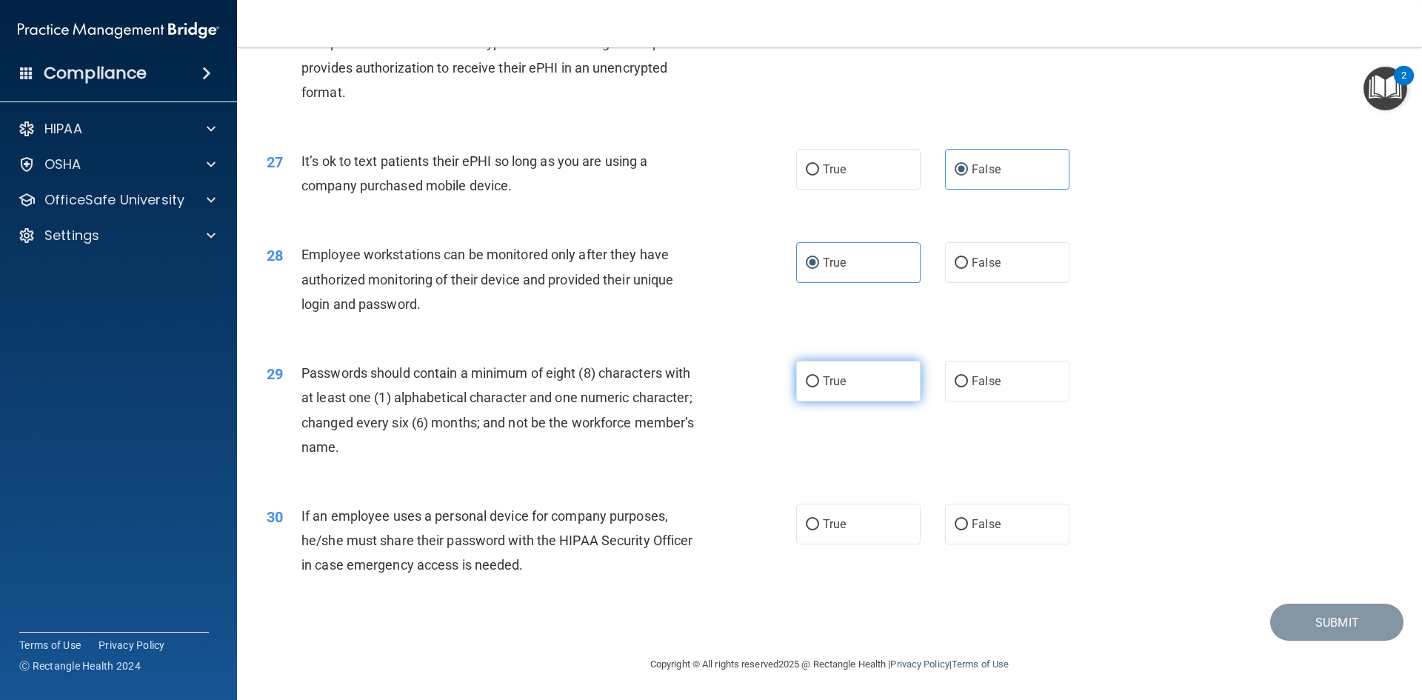
radio input "true"
click at [904, 525] on label "True" at bounding box center [858, 523] width 124 height 41
click at [819, 525] on input "True" at bounding box center [812, 524] width 13 height 11
radio input "true"
click at [1390, 637] on div "Submit" at bounding box center [829, 622] width 1148 height 38
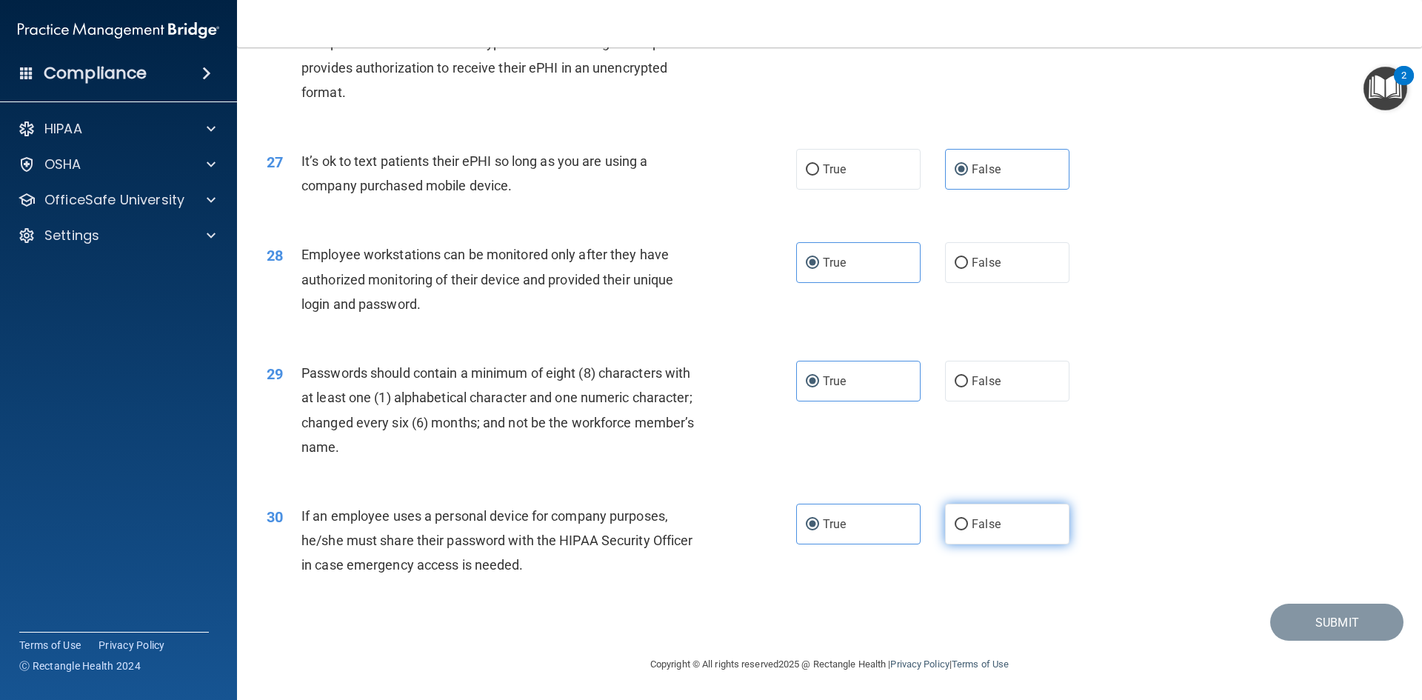
click at [969, 538] on label "False" at bounding box center [1007, 523] width 124 height 41
click at [968, 530] on input "False" at bounding box center [960, 524] width 13 height 11
radio input "true"
radio input "false"
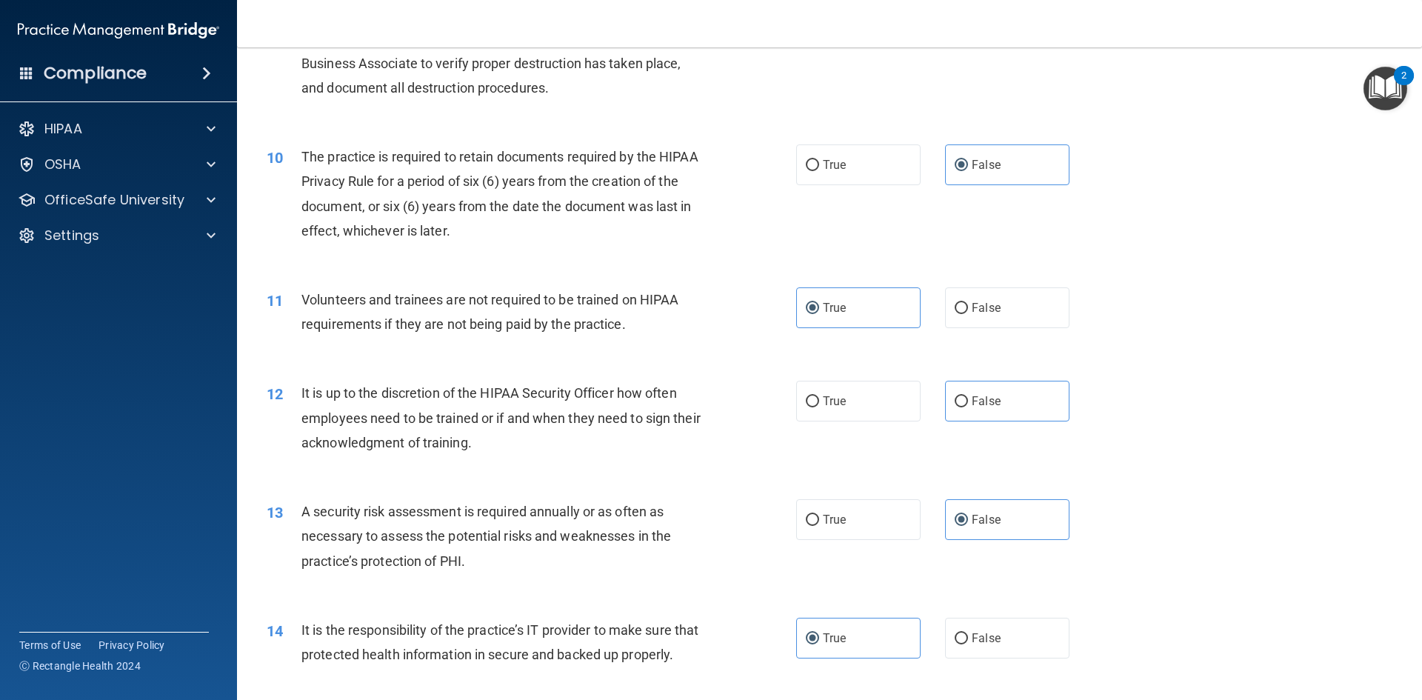
scroll to position [1092, 0]
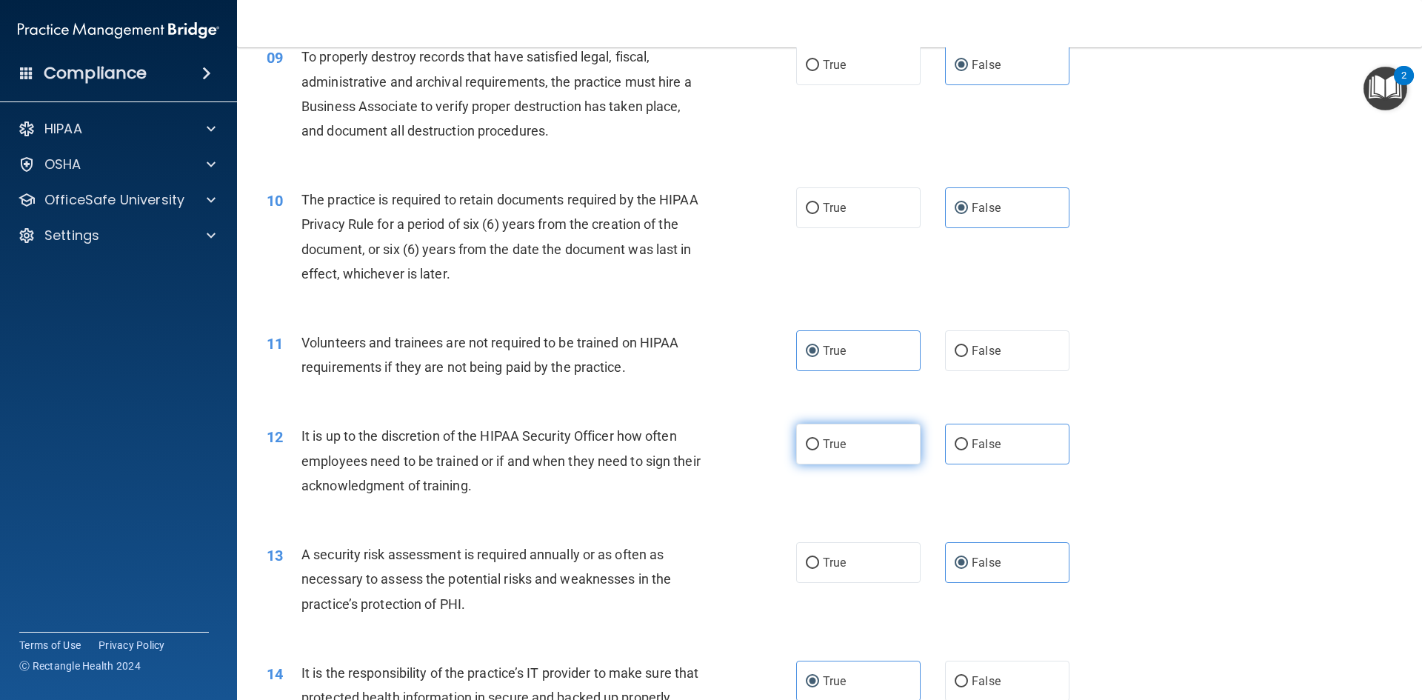
click at [897, 441] on label "True" at bounding box center [858, 443] width 124 height 41
click at [819, 441] on input "True" at bounding box center [812, 444] width 13 height 11
radio input "true"
click at [1034, 429] on label "False" at bounding box center [1007, 443] width 124 height 41
click at [968, 439] on input "False" at bounding box center [960, 444] width 13 height 11
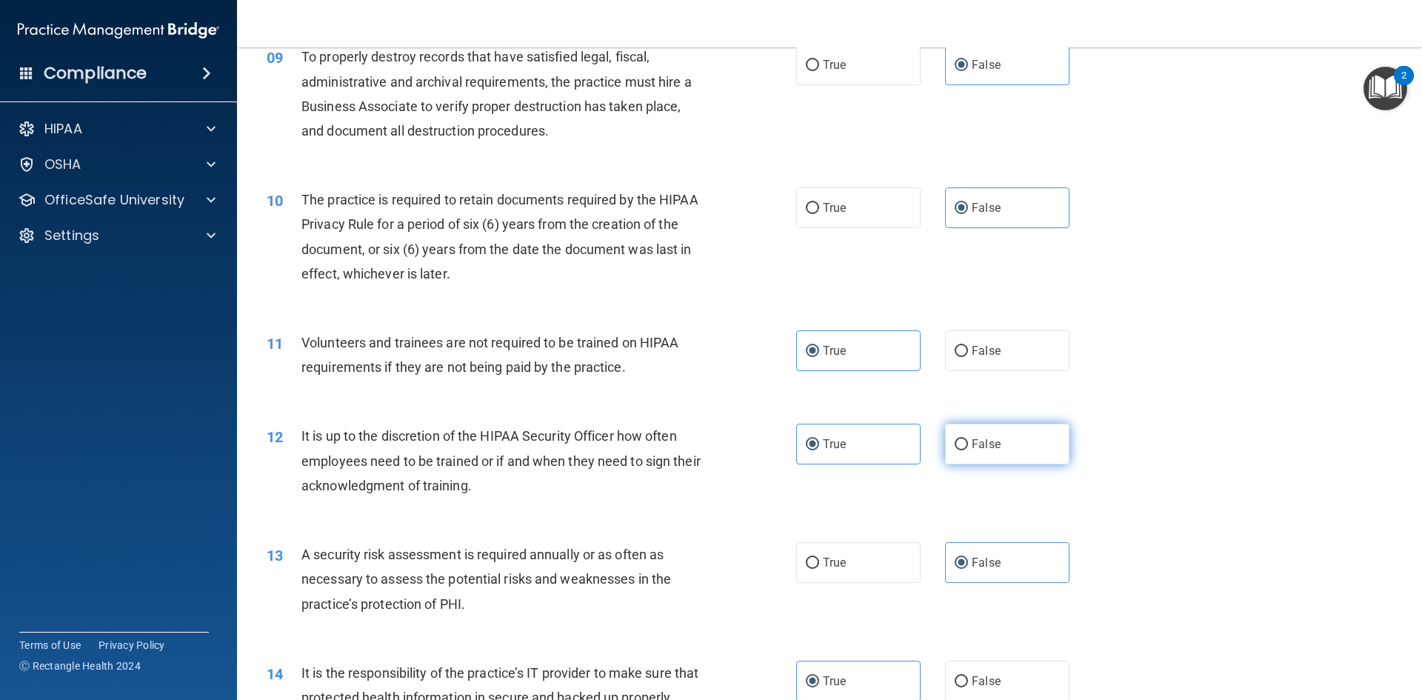
radio input "true"
radio input "false"
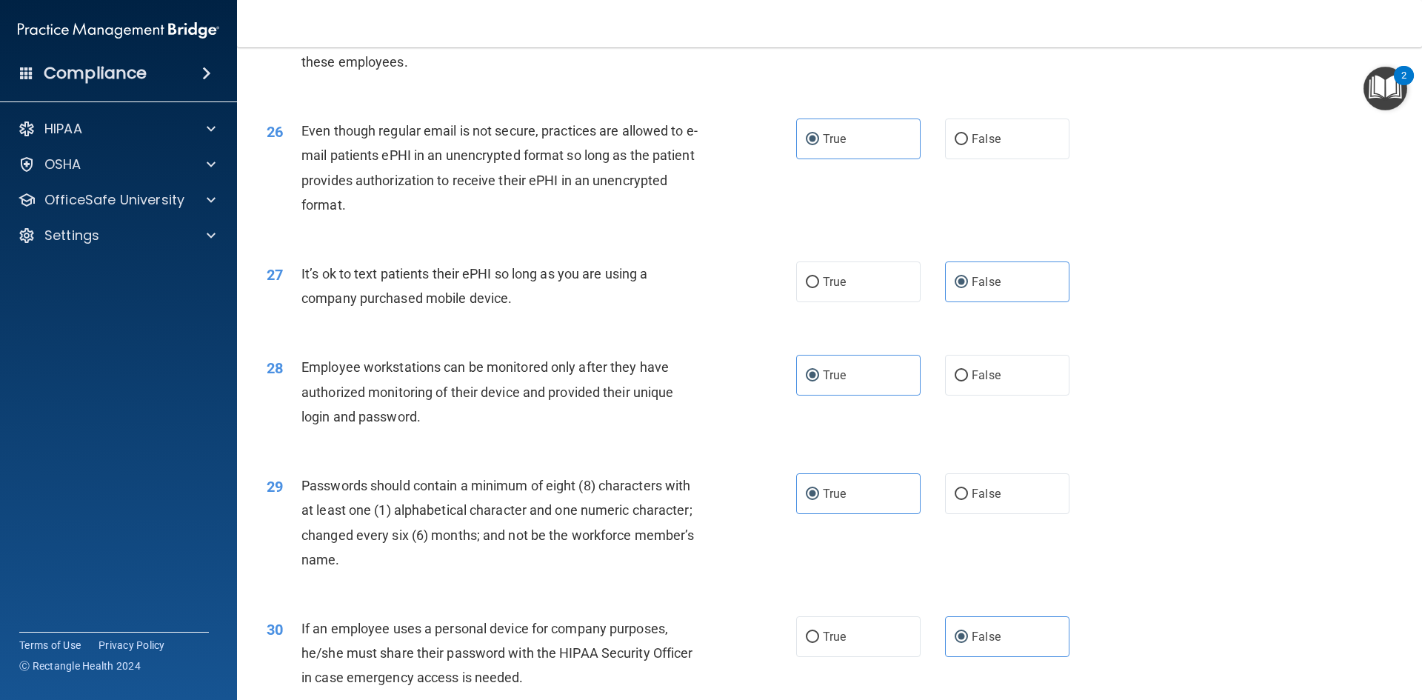
scroll to position [3017, 0]
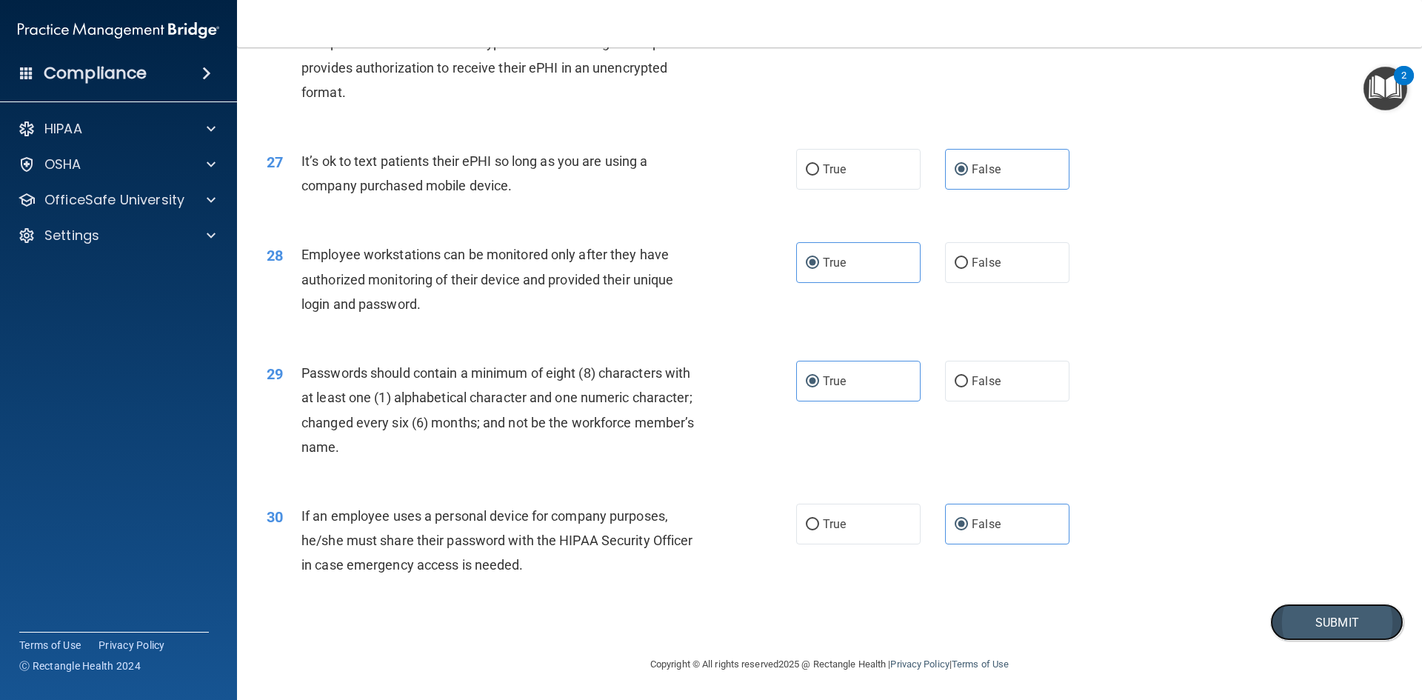
click at [1355, 614] on button "Submit" at bounding box center [1336, 622] width 133 height 38
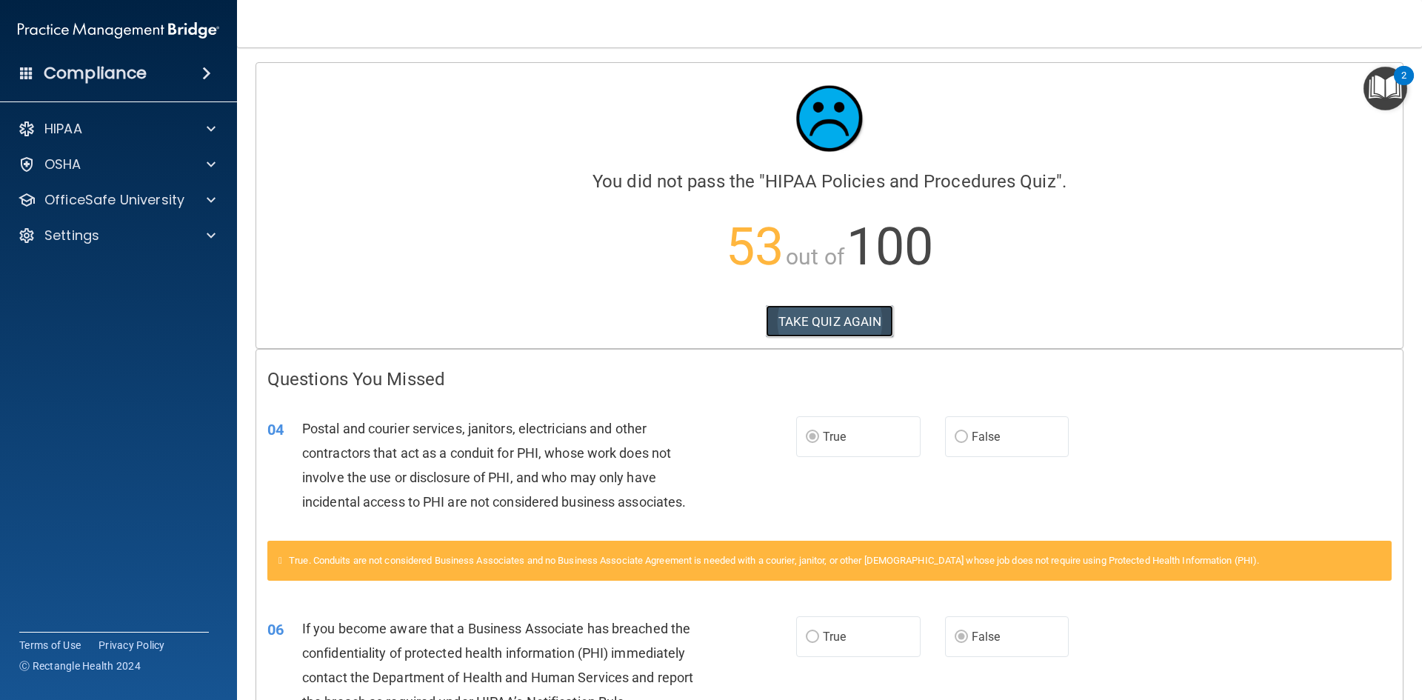
click at [819, 325] on button "TAKE QUIZ AGAIN" at bounding box center [830, 321] width 128 height 33
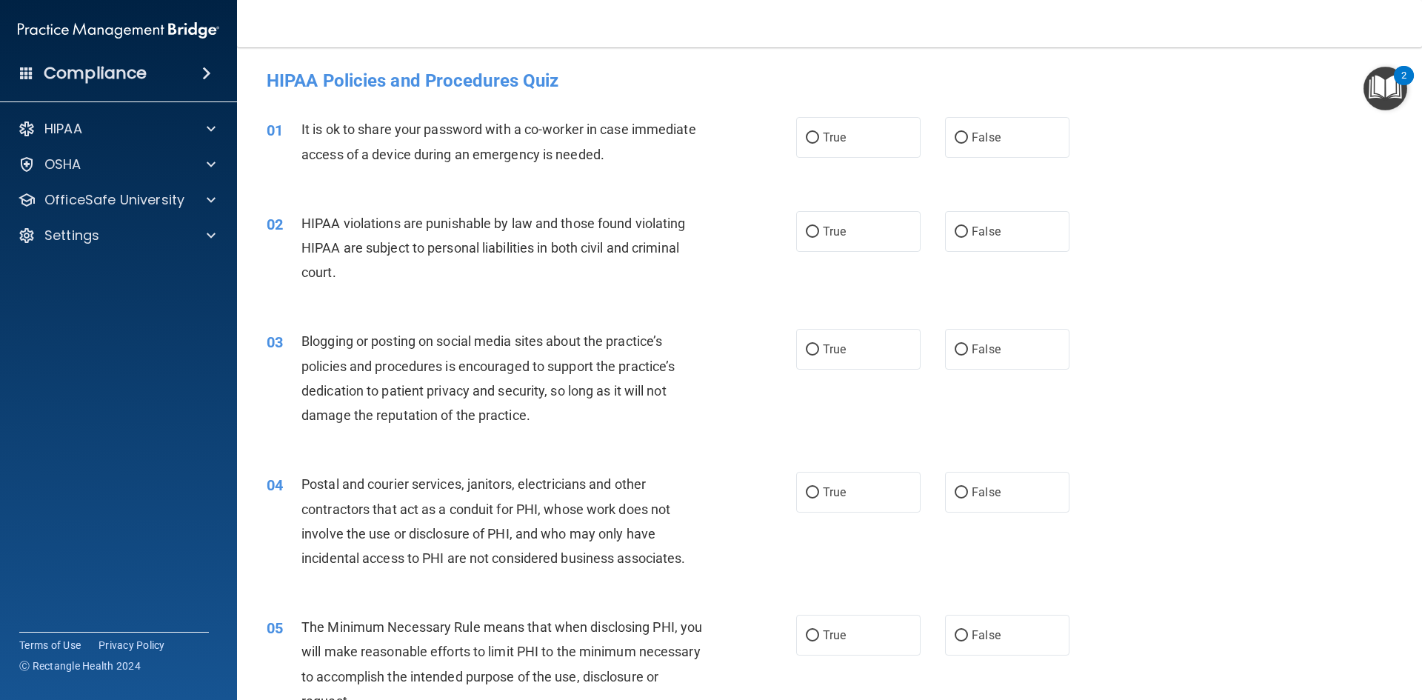
click at [1004, 178] on div "01 It is ok to share your password with a co-worker in case immediate access of…" at bounding box center [829, 144] width 1148 height 93
click at [1004, 158] on div "01 It is ok to share your password with a co-worker in case immediate access of…" at bounding box center [829, 144] width 1148 height 93
click at [1013, 124] on label "False" at bounding box center [1007, 137] width 124 height 41
click at [968, 133] on input "False" at bounding box center [960, 138] width 13 height 11
radio input "true"
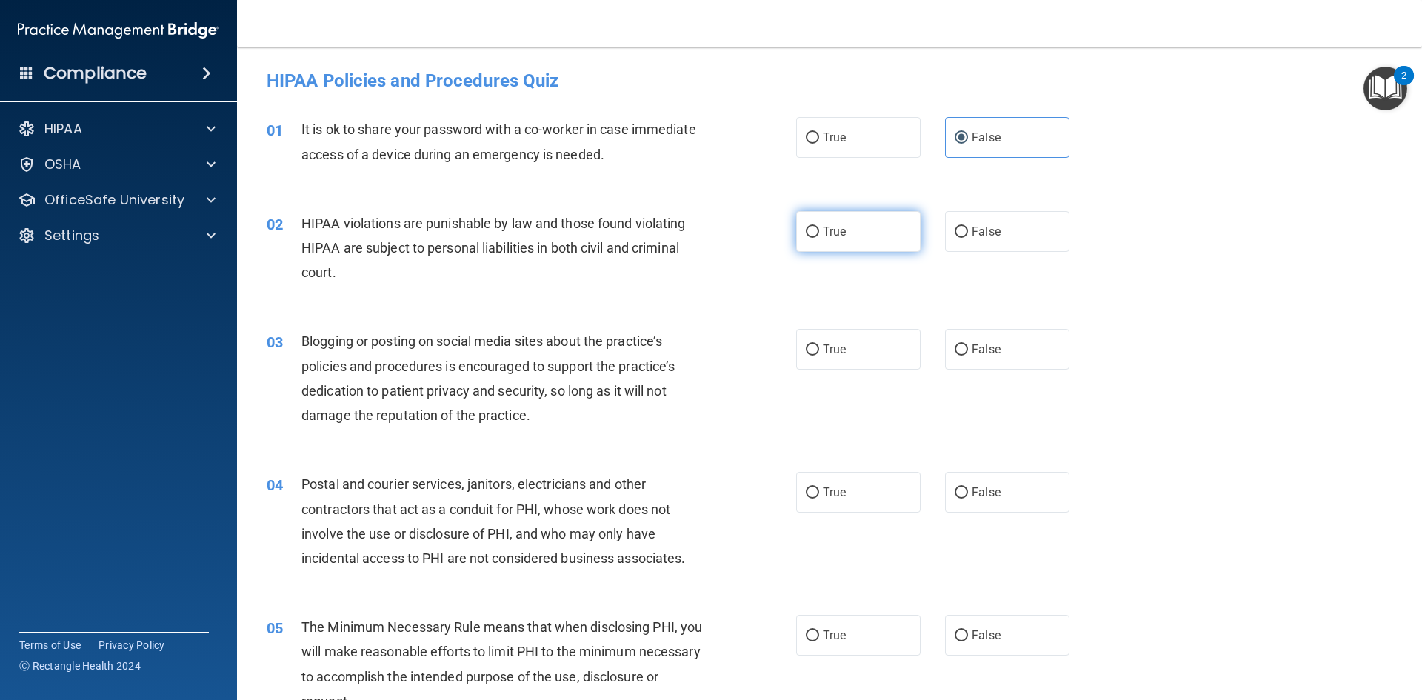
click at [855, 233] on label "True" at bounding box center [858, 231] width 124 height 41
click at [819, 233] on input "True" at bounding box center [812, 232] width 13 height 11
radio input "true"
click at [987, 349] on span "False" at bounding box center [985, 349] width 29 height 14
click at [968, 349] on input "False" at bounding box center [960, 349] width 13 height 11
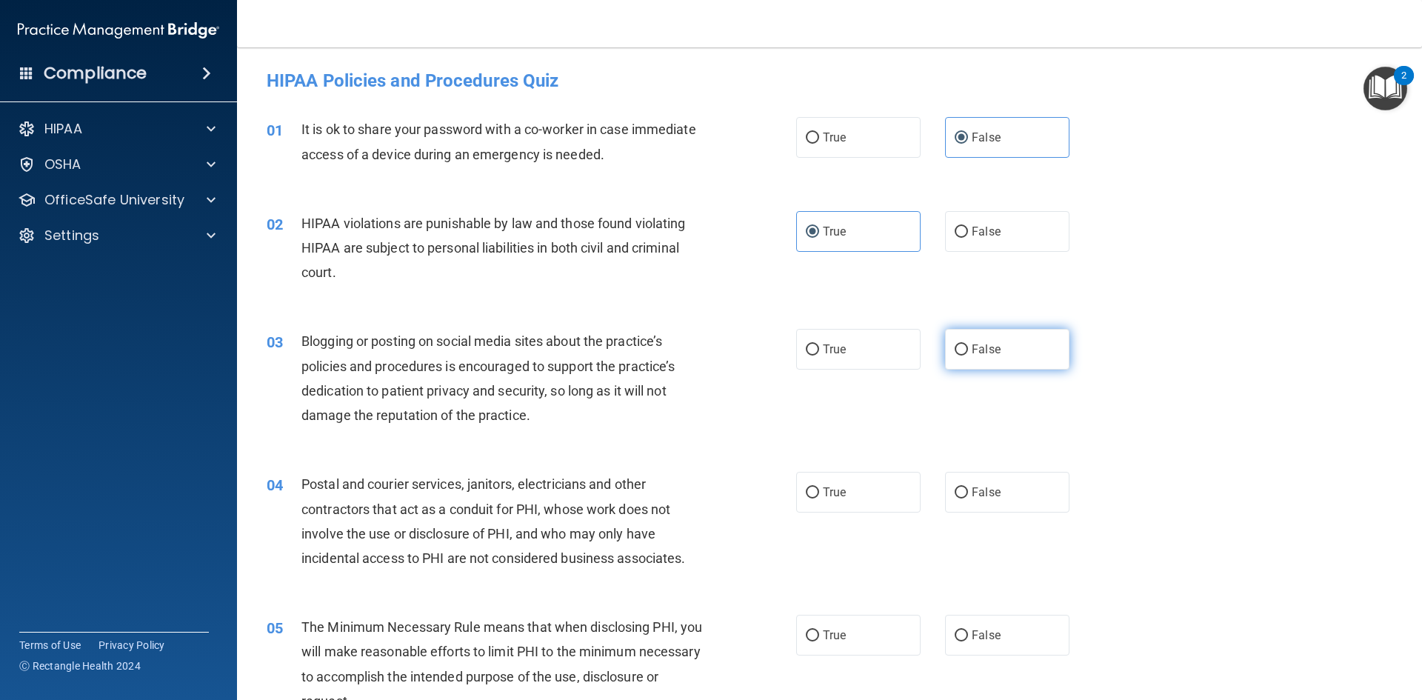
radio input "true"
click at [808, 498] on input "True" at bounding box center [812, 492] width 13 height 11
radio input "true"
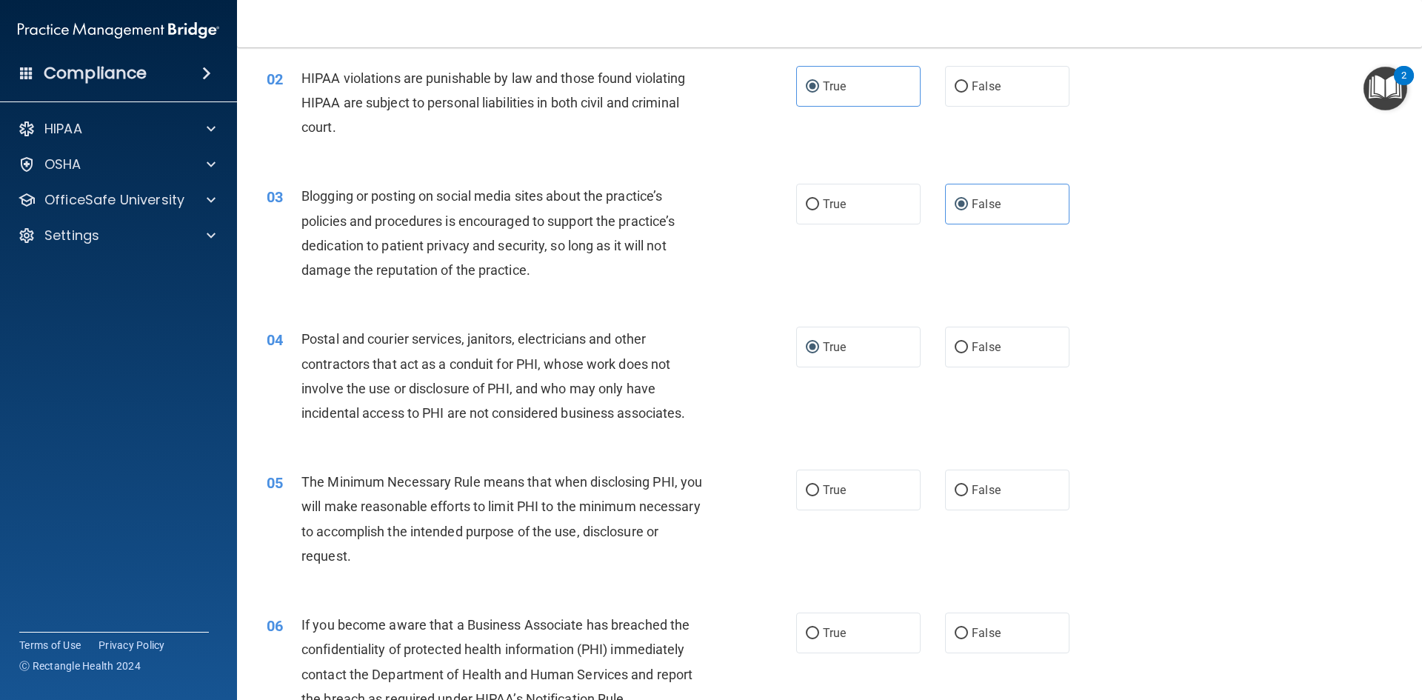
scroll to position [148, 0]
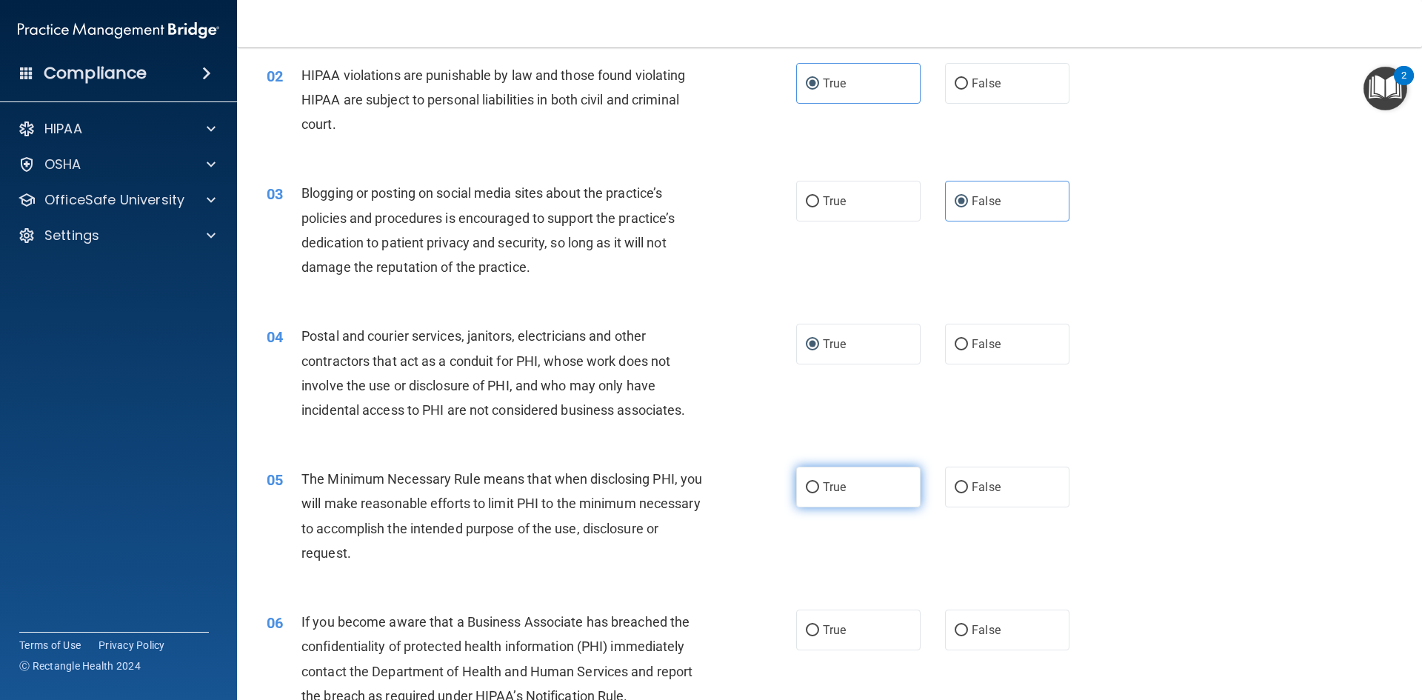
click at [806, 482] on input "True" at bounding box center [812, 487] width 13 height 11
radio input "true"
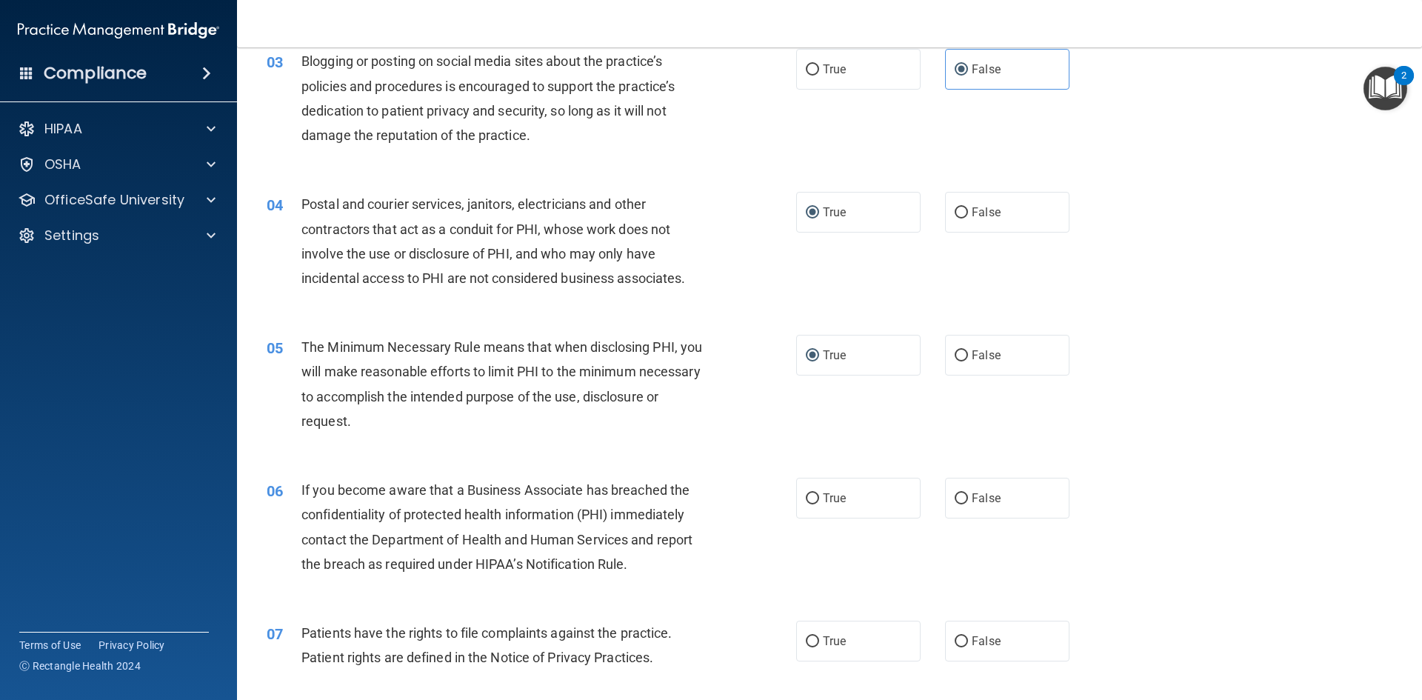
scroll to position [296, 0]
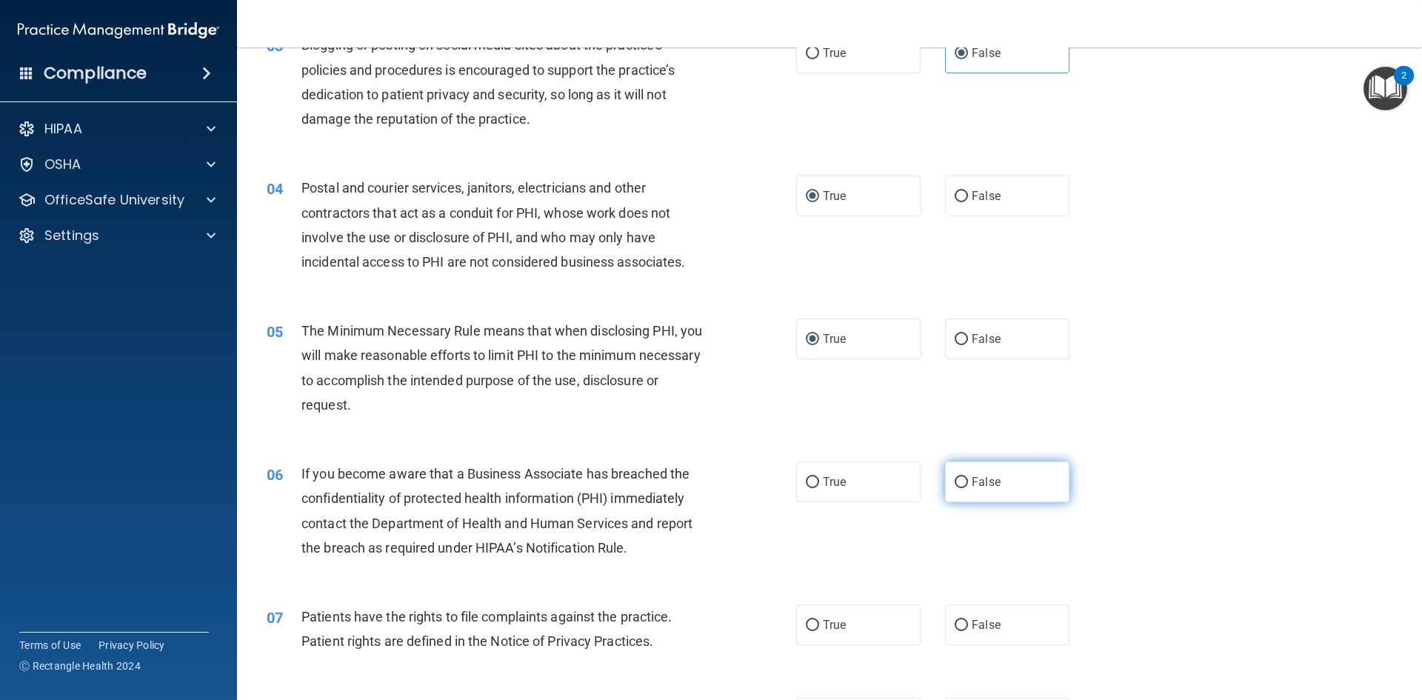
click at [991, 500] on label "False" at bounding box center [1007, 481] width 124 height 41
click at [968, 488] on input "False" at bounding box center [960, 482] width 13 height 11
radio input "true"
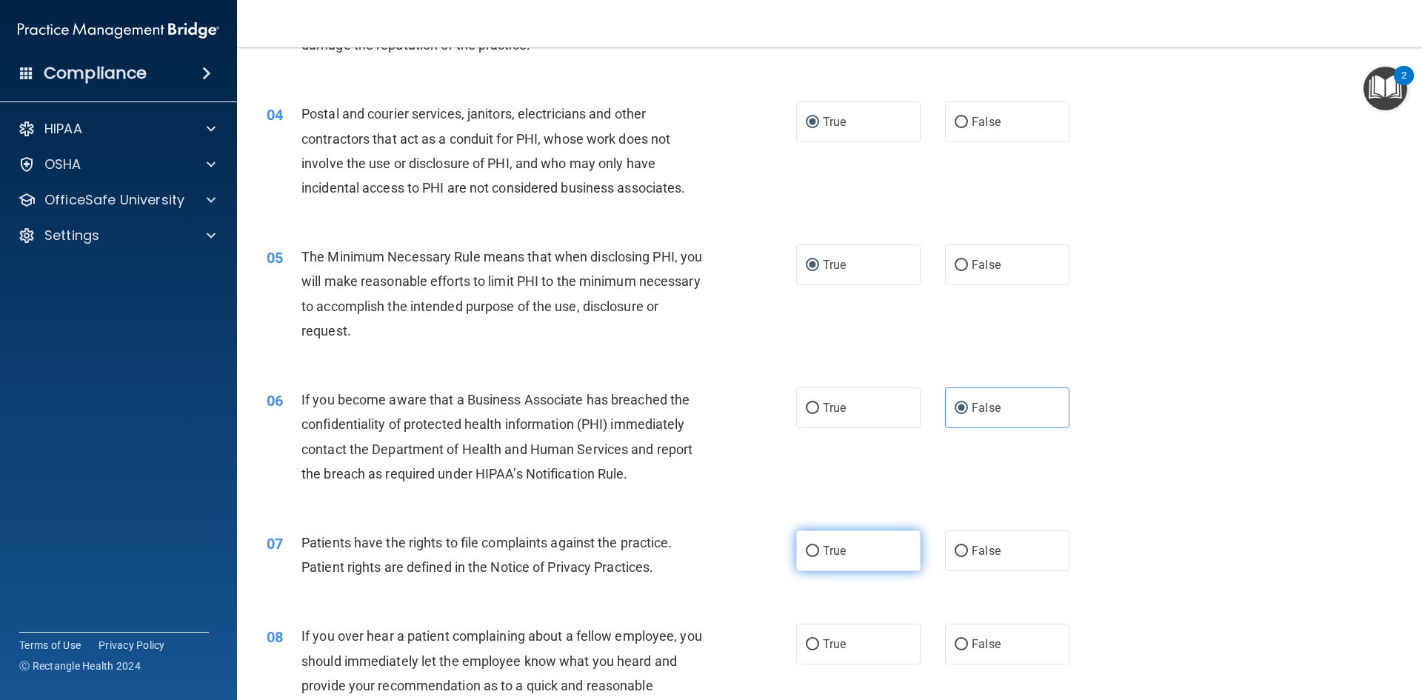
click at [830, 544] on span "True" at bounding box center [834, 550] width 23 height 14
click at [819, 546] on input "True" at bounding box center [812, 551] width 13 height 11
radio input "true"
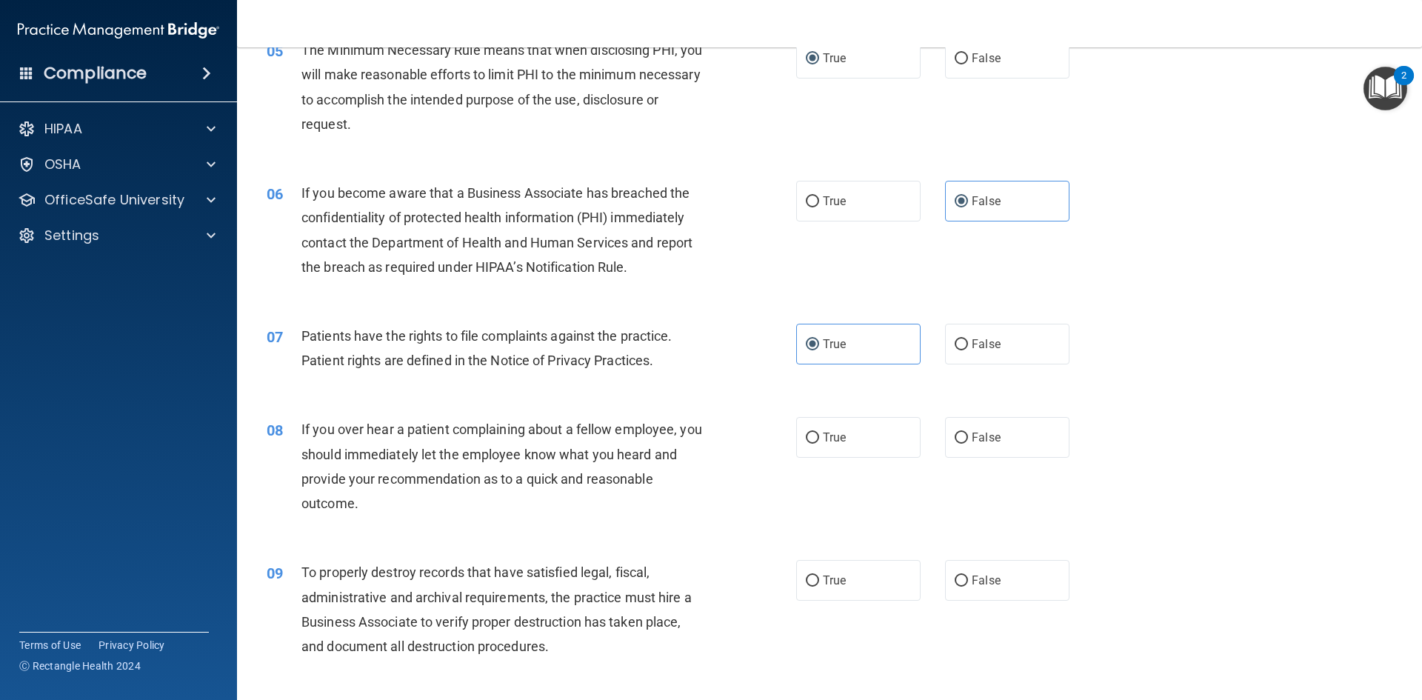
scroll to position [592, 0]
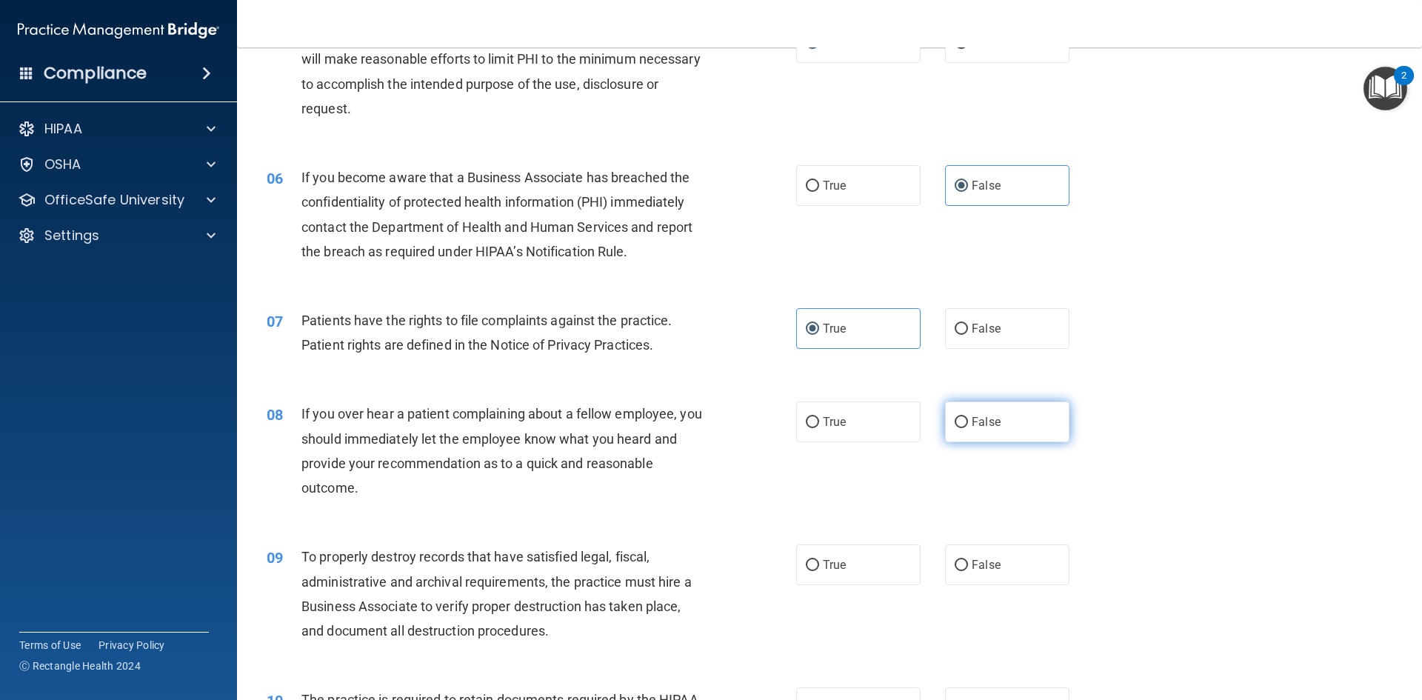
click at [955, 434] on label "False" at bounding box center [1007, 421] width 124 height 41
click at [955, 428] on input "False" at bounding box center [960, 422] width 13 height 11
radio input "true"
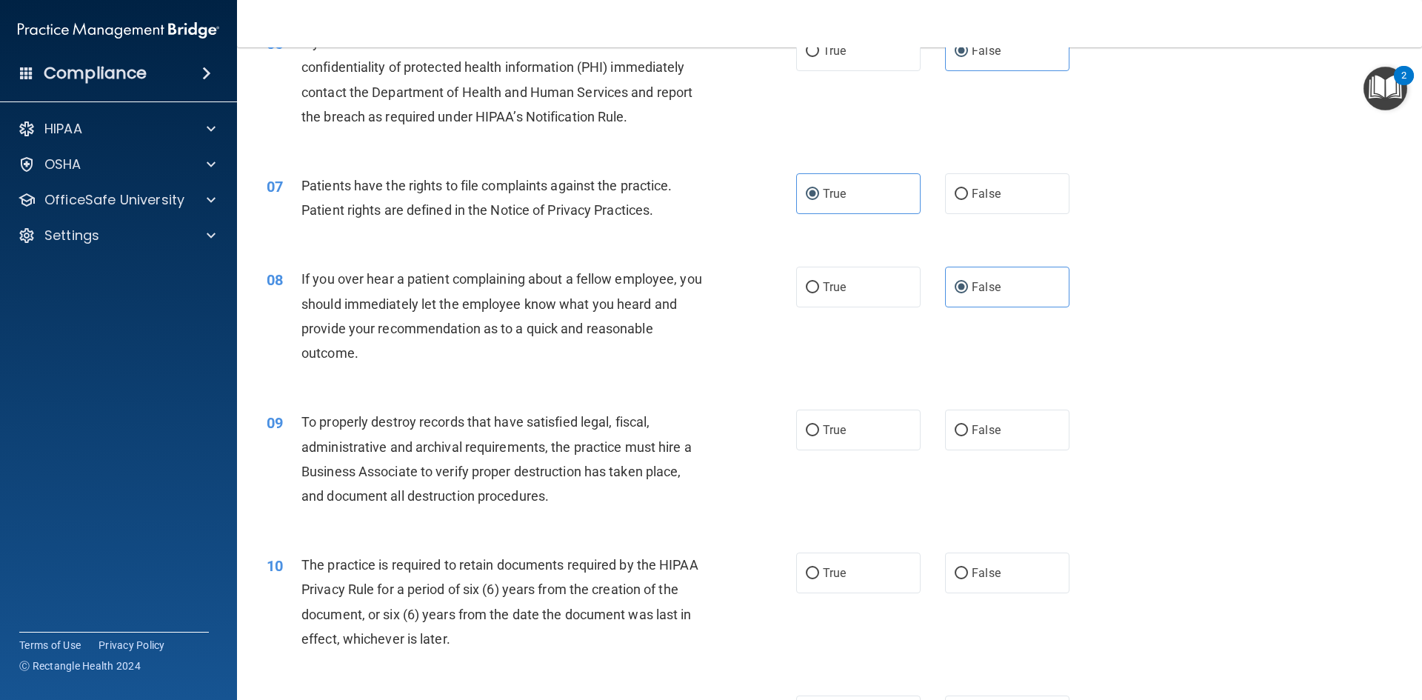
scroll to position [740, 0]
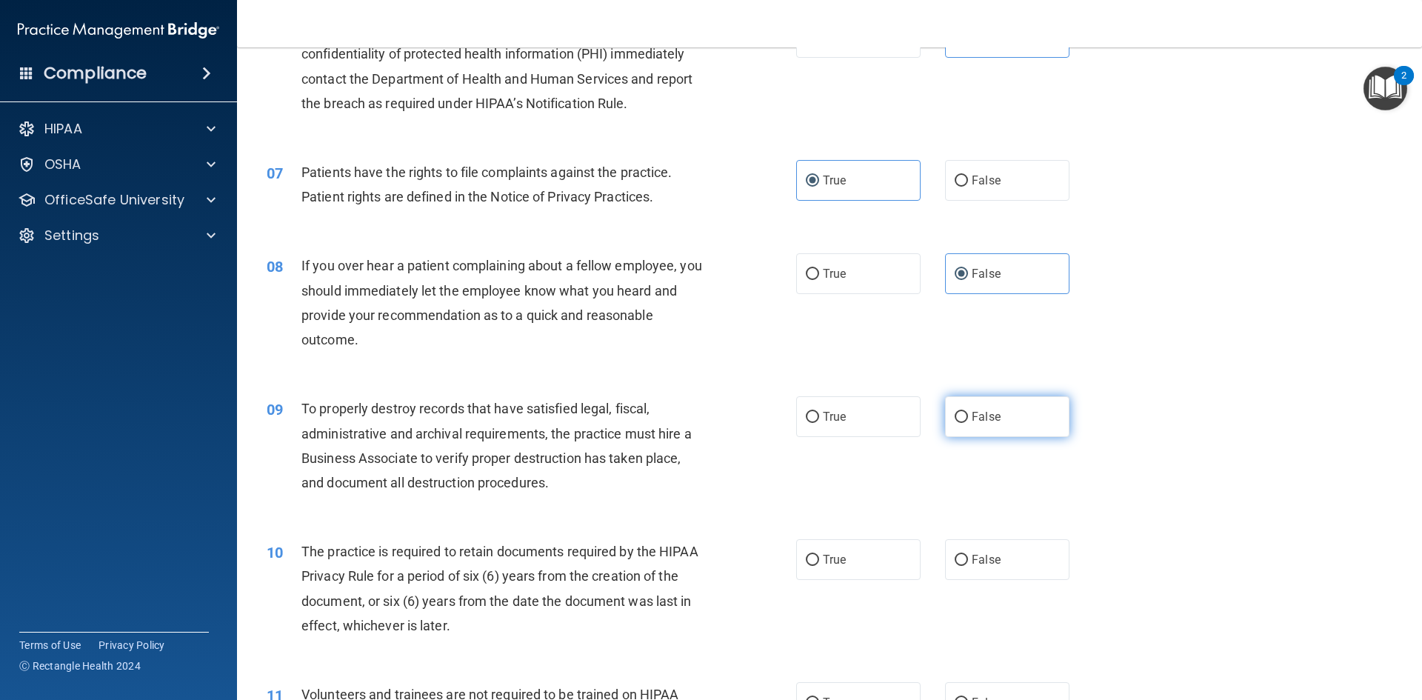
click at [999, 423] on label "False" at bounding box center [1007, 416] width 124 height 41
click at [968, 423] on input "False" at bounding box center [960, 417] width 13 height 11
radio input "true"
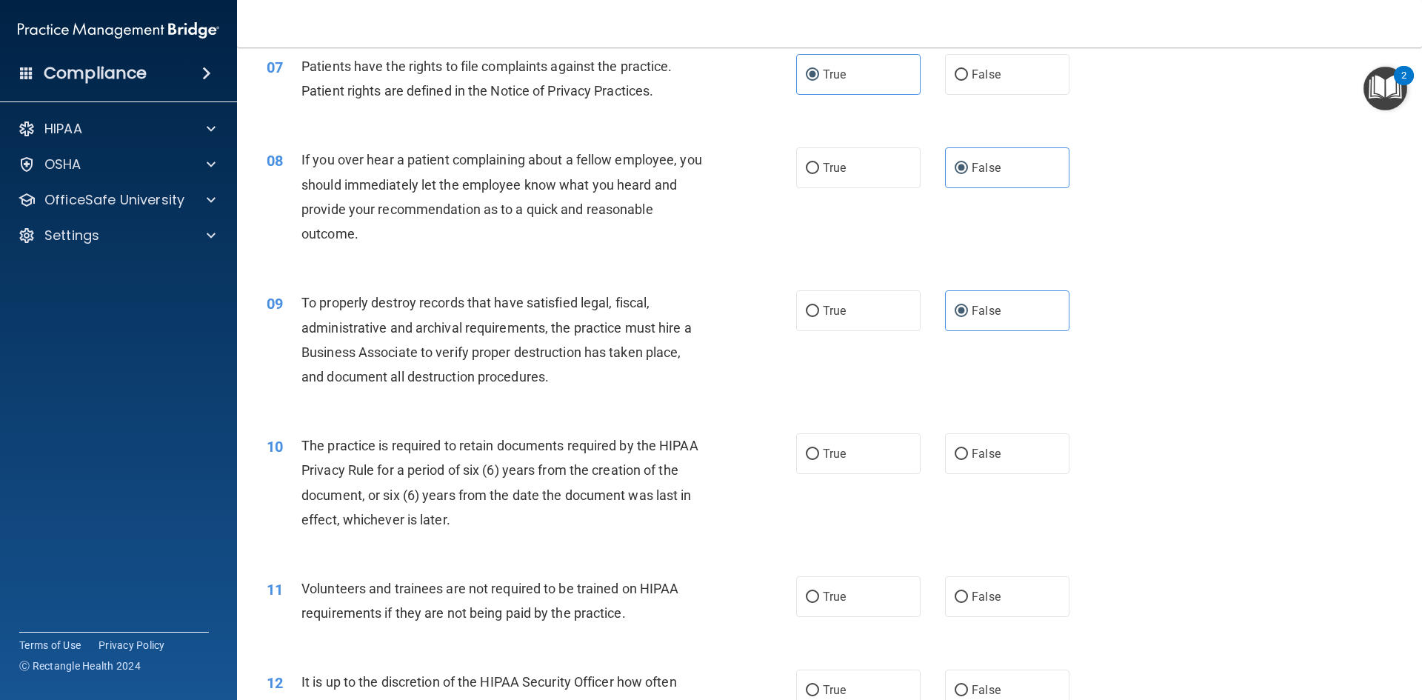
scroll to position [888, 0]
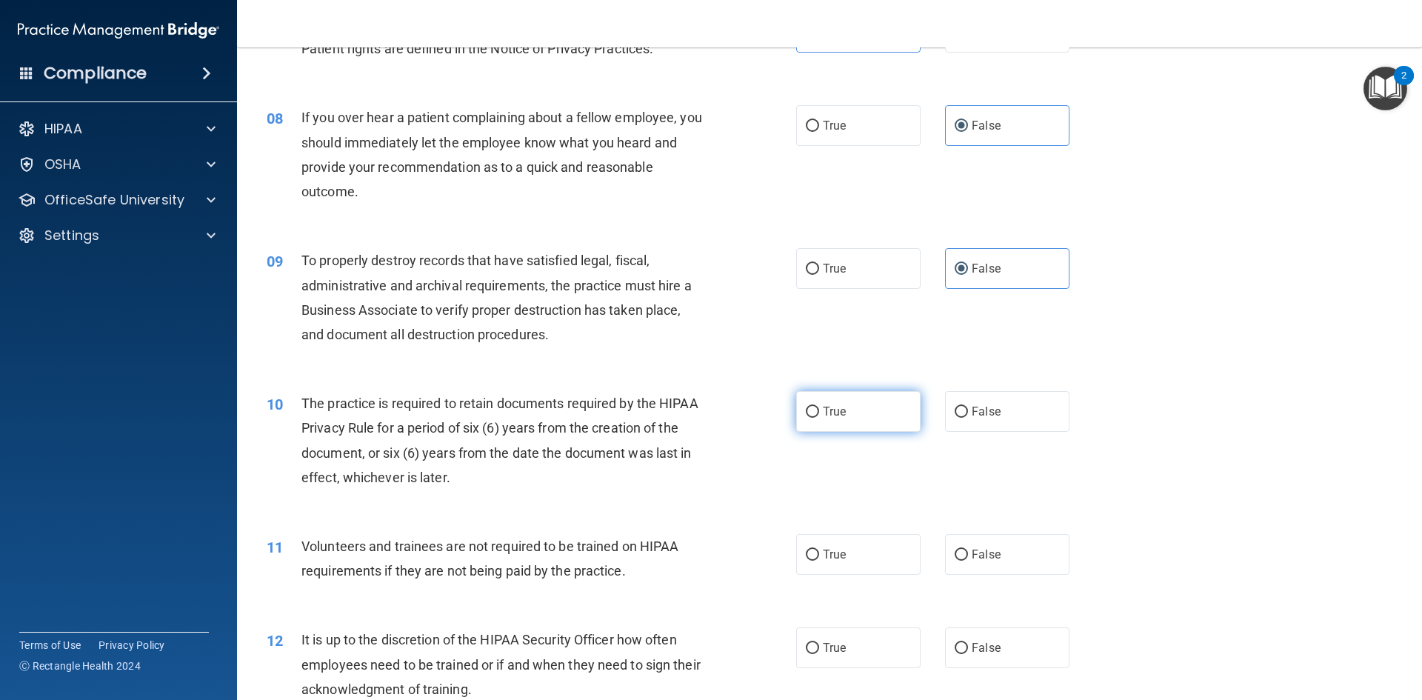
click at [823, 418] on span "True" at bounding box center [834, 411] width 23 height 14
click at [818, 418] on input "True" at bounding box center [812, 411] width 13 height 11
radio input "true"
click at [950, 539] on label "False" at bounding box center [1007, 554] width 124 height 41
click at [954, 549] on input "False" at bounding box center [960, 554] width 13 height 11
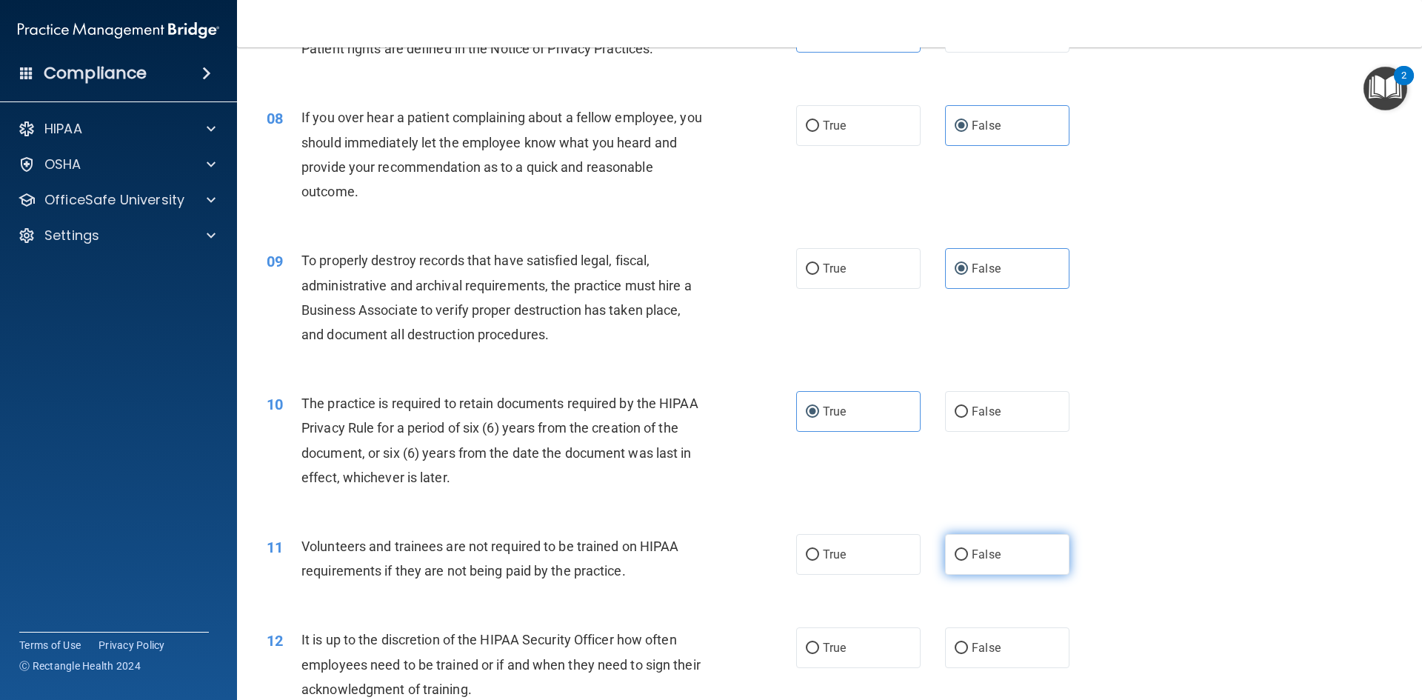
radio input "true"
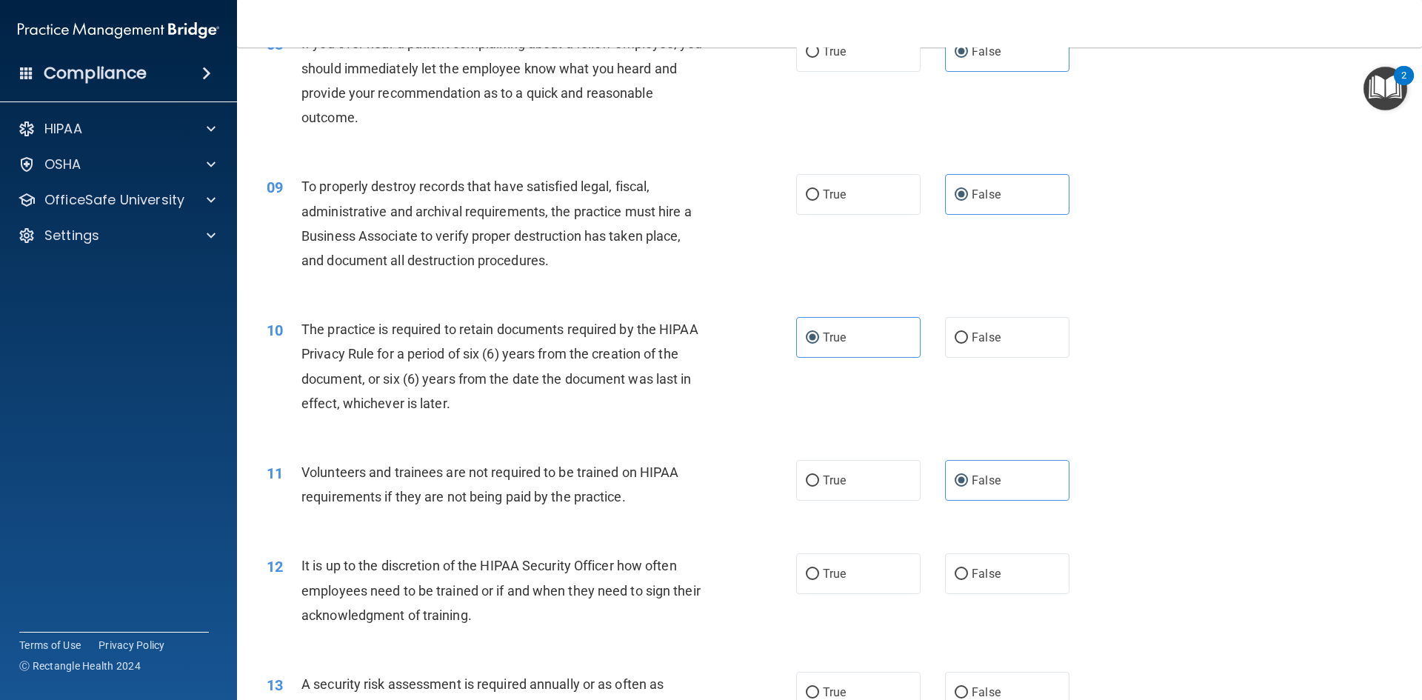
scroll to position [1037, 0]
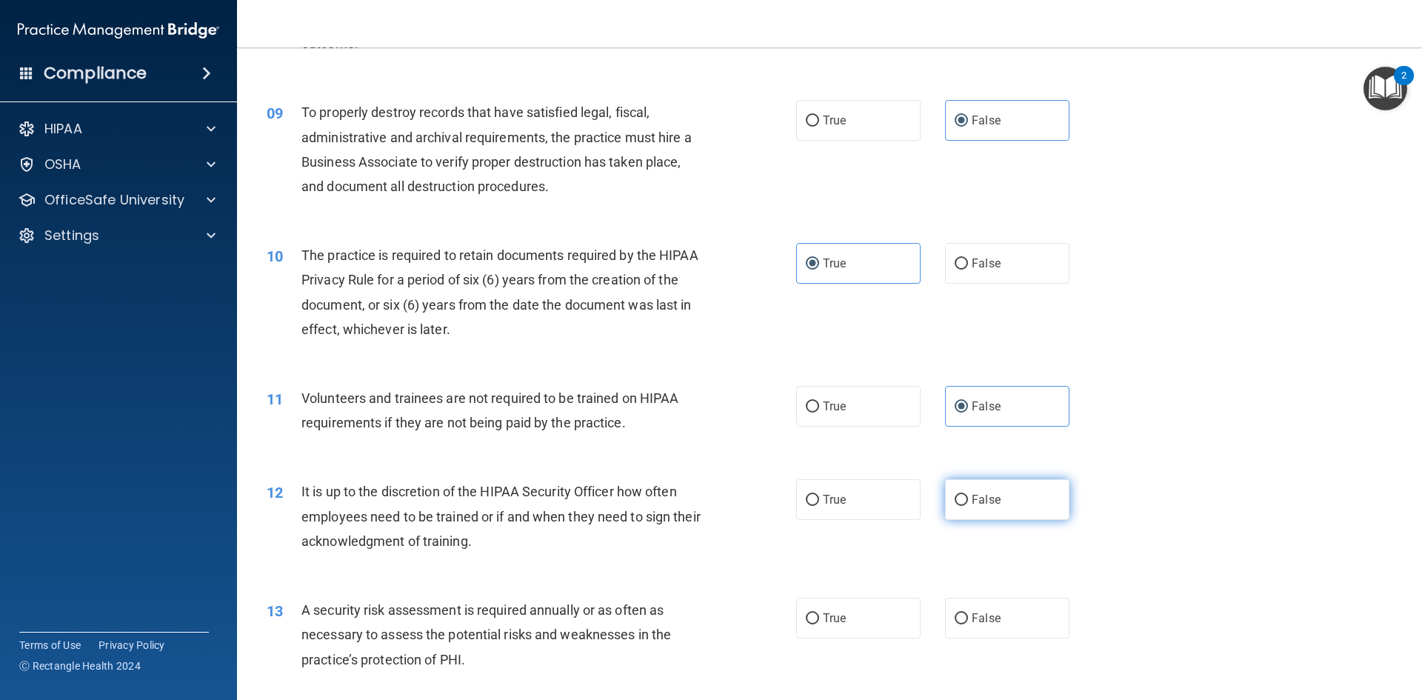
click at [1002, 503] on label "False" at bounding box center [1007, 499] width 124 height 41
click at [968, 503] on input "False" at bounding box center [960, 500] width 13 height 11
radio input "true"
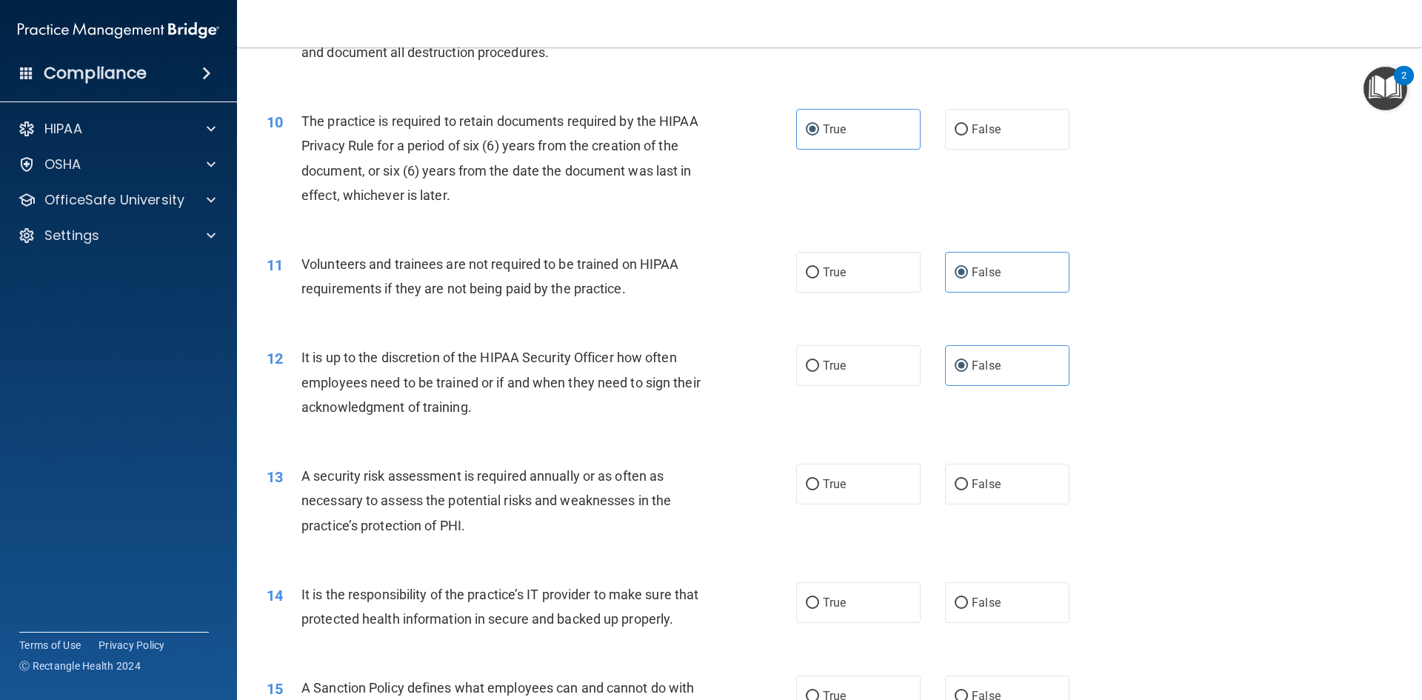
scroll to position [1185, 0]
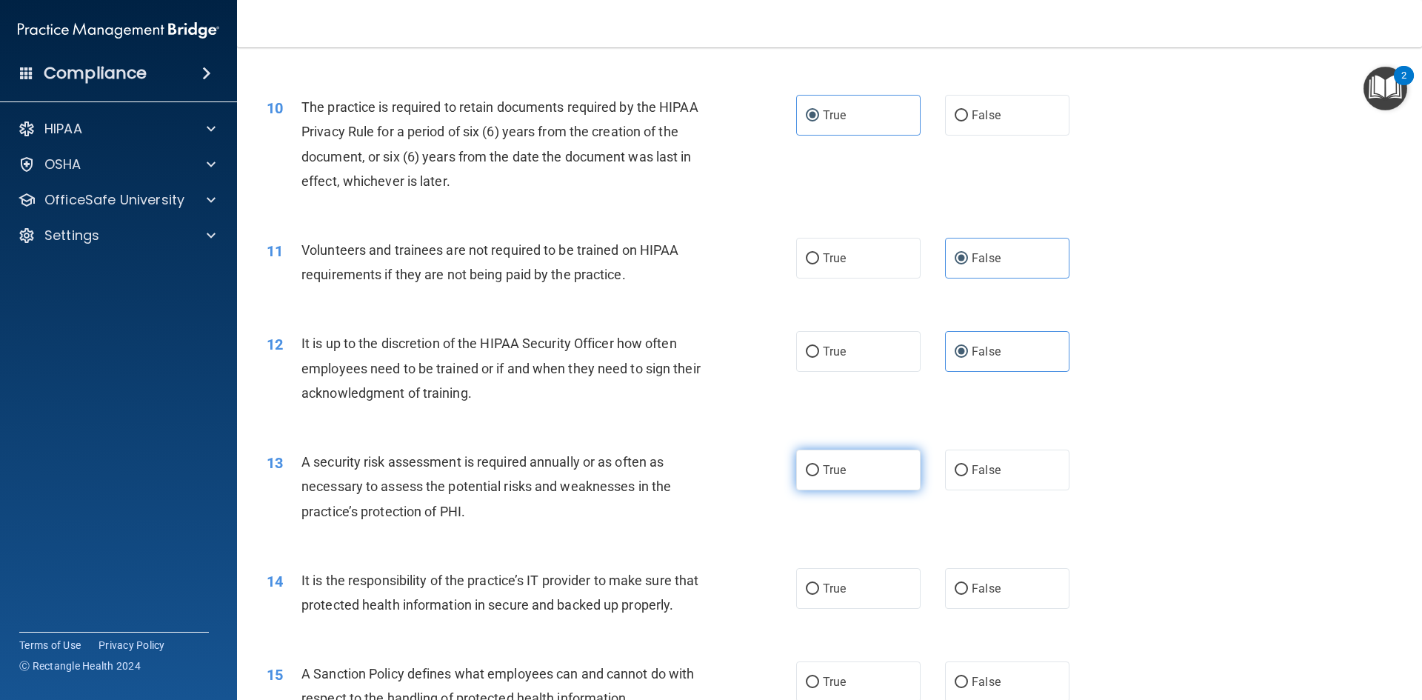
click at [812, 478] on label "True" at bounding box center [858, 469] width 124 height 41
click at [812, 476] on input "True" at bounding box center [812, 470] width 13 height 11
radio input "true"
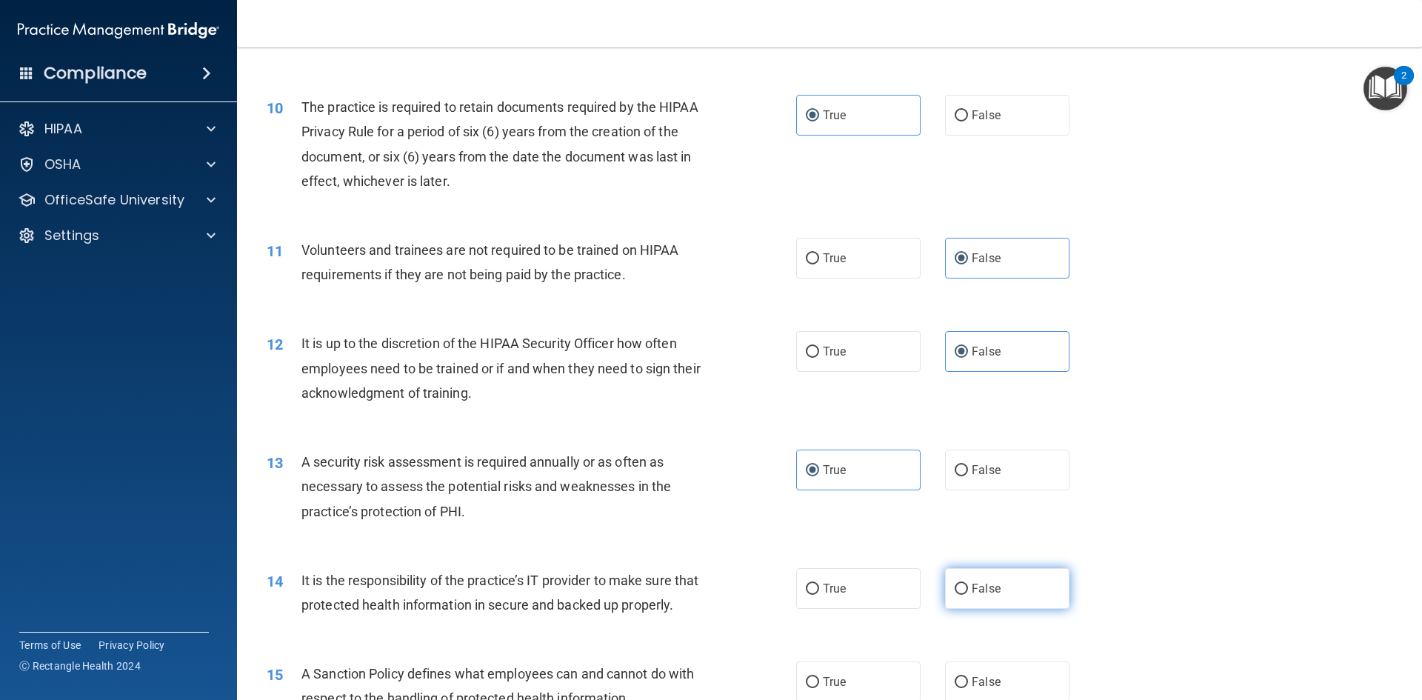
click at [982, 580] on label "False" at bounding box center [1007, 588] width 124 height 41
click at [968, 583] on input "False" at bounding box center [960, 588] width 13 height 11
radio input "true"
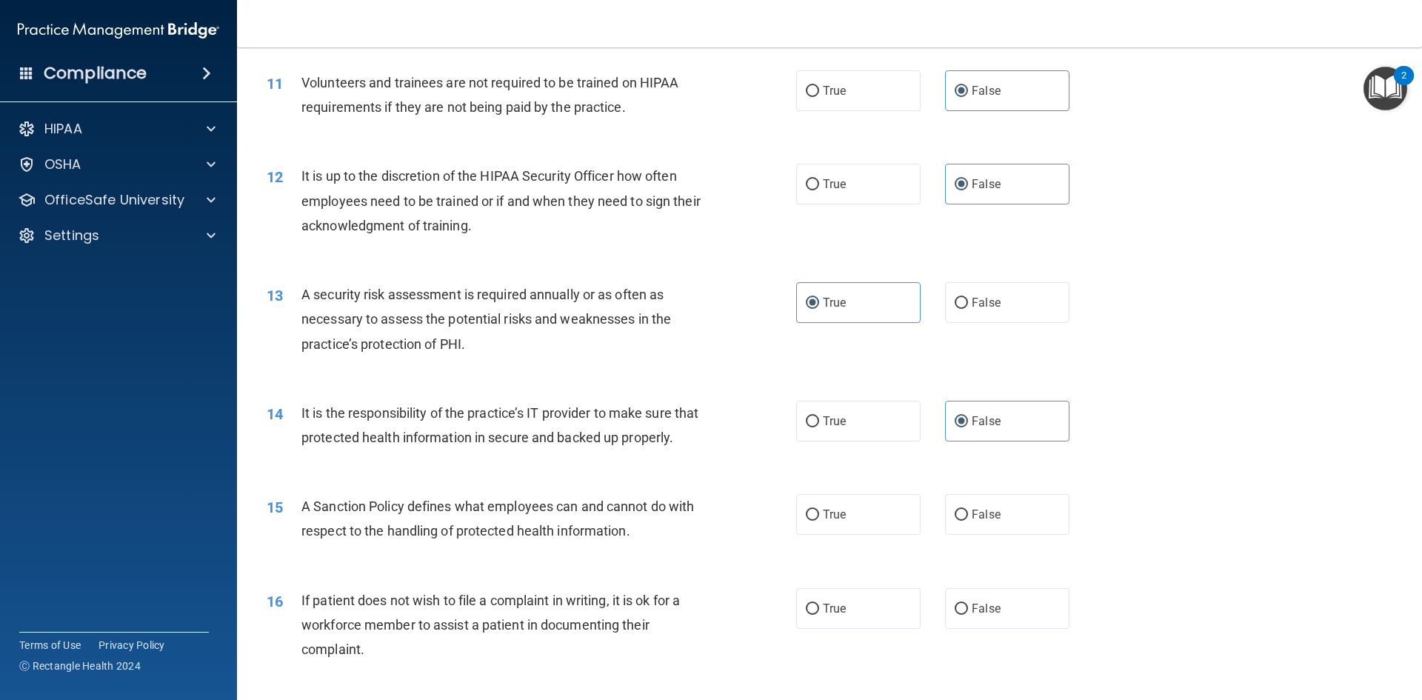
scroll to position [1407, 0]
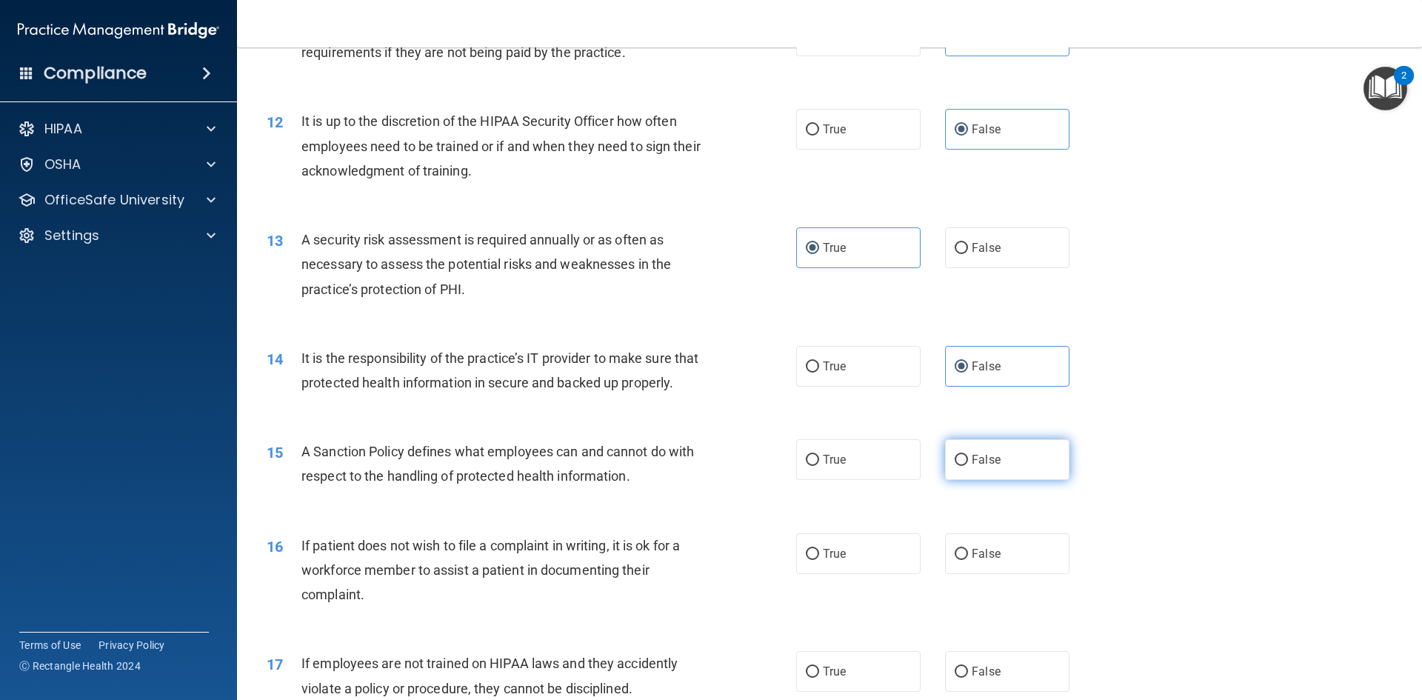
click at [1003, 480] on label "False" at bounding box center [1007, 459] width 124 height 41
click at [968, 466] on input "False" at bounding box center [960, 460] width 13 height 11
radio input "true"
click at [860, 574] on label "True" at bounding box center [858, 553] width 124 height 41
click at [819, 560] on input "True" at bounding box center [812, 554] width 13 height 11
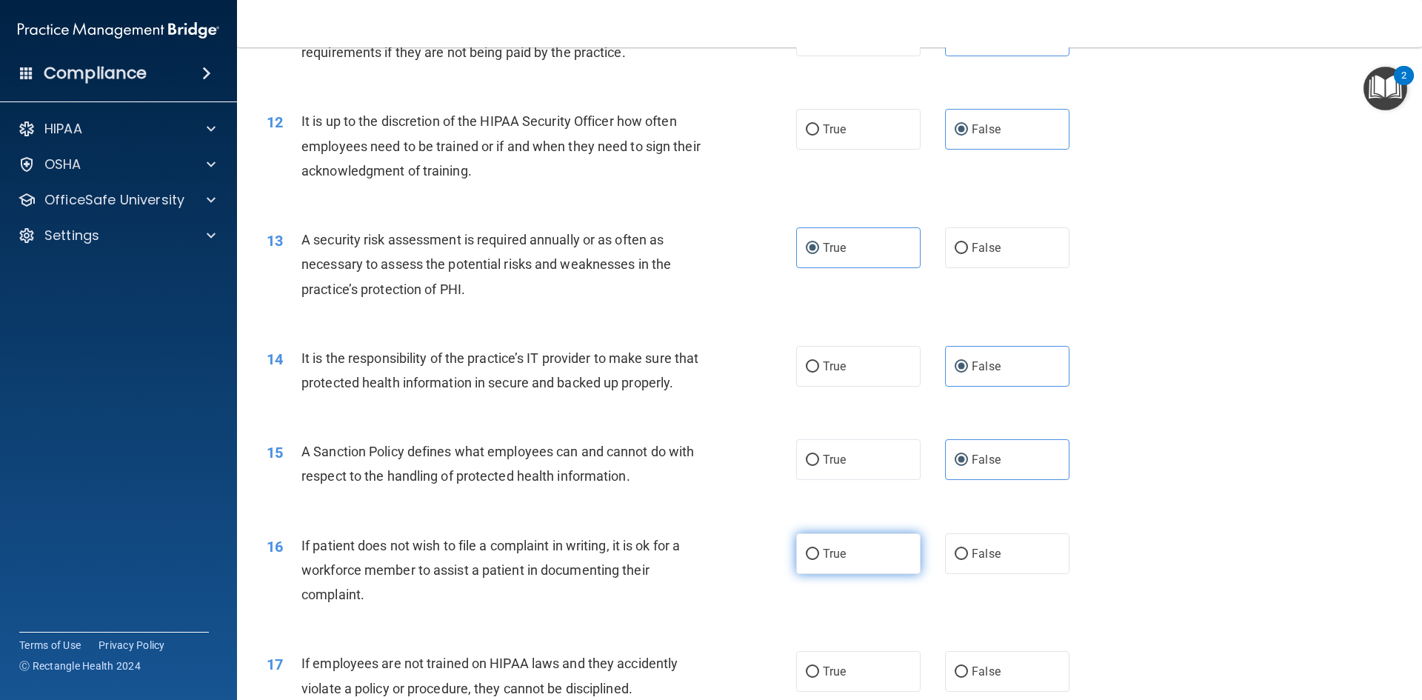
radio input "true"
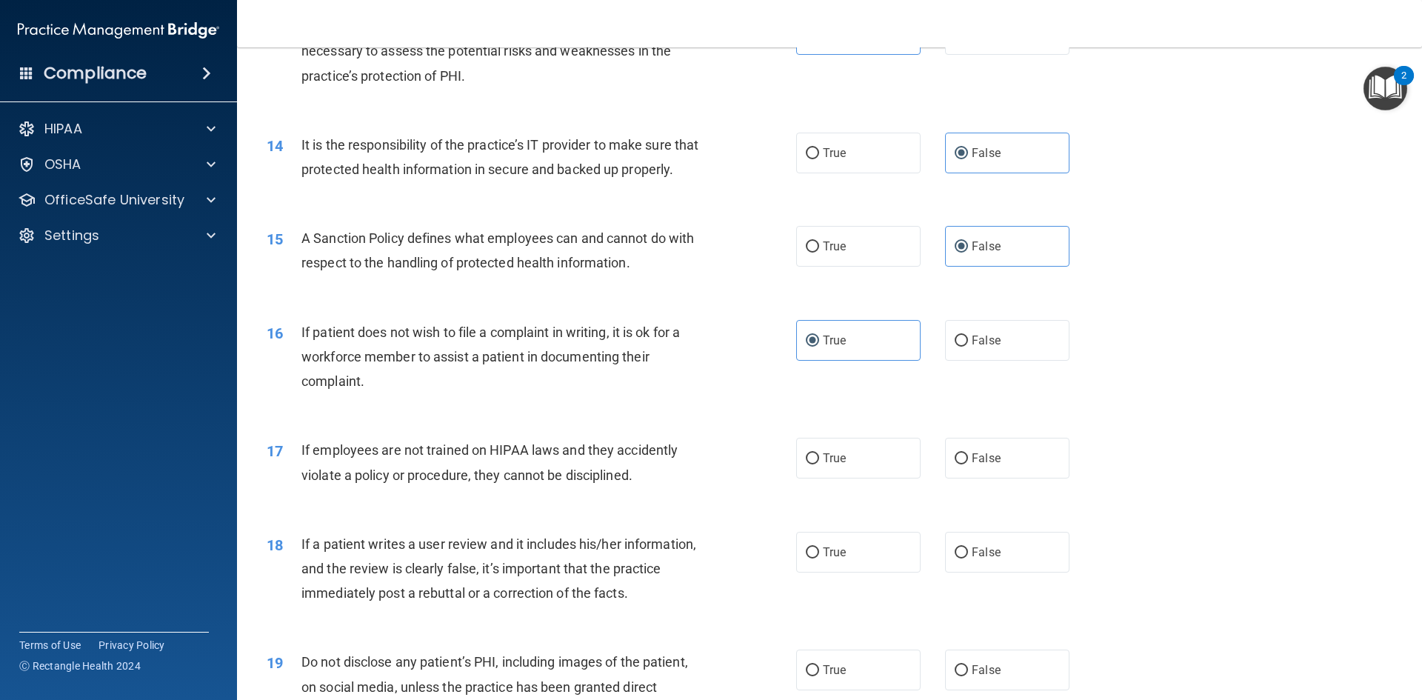
scroll to position [1629, 0]
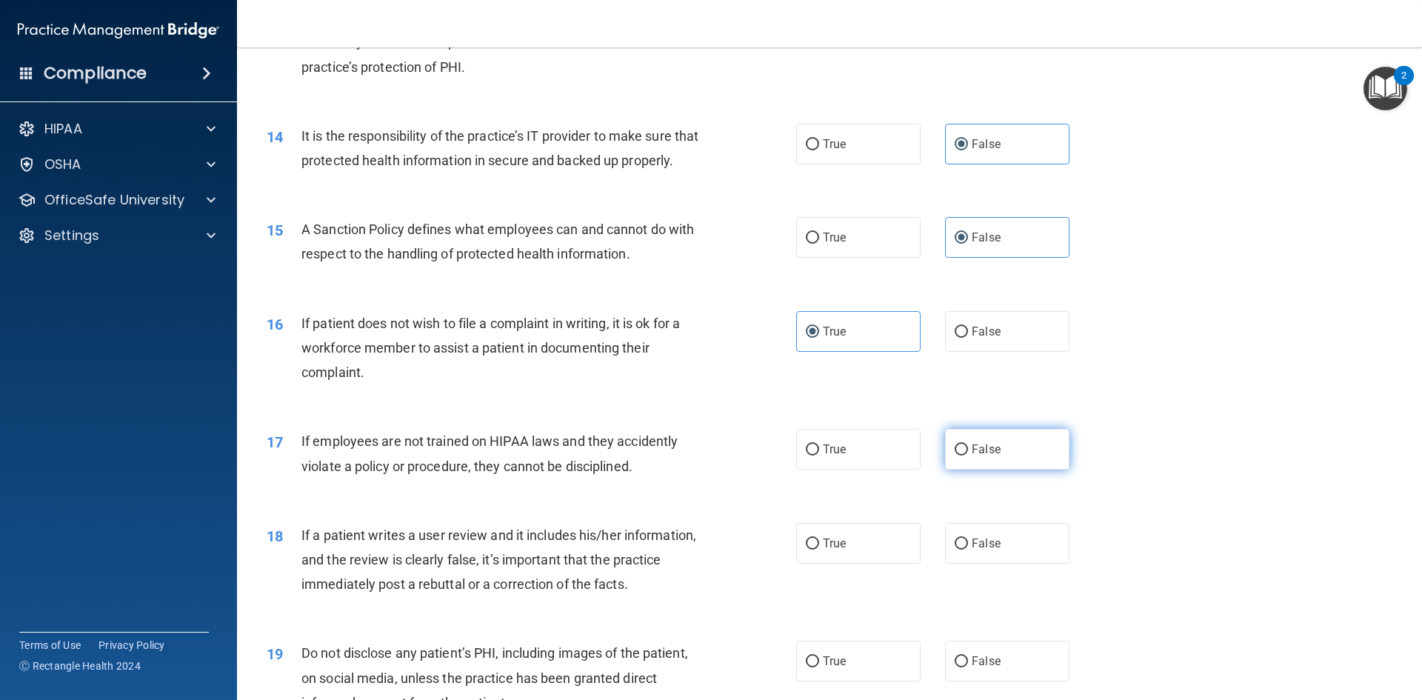
click at [983, 469] on label "False" at bounding box center [1007, 449] width 124 height 41
click at [968, 455] on input "False" at bounding box center [960, 449] width 13 height 11
radio input "true"
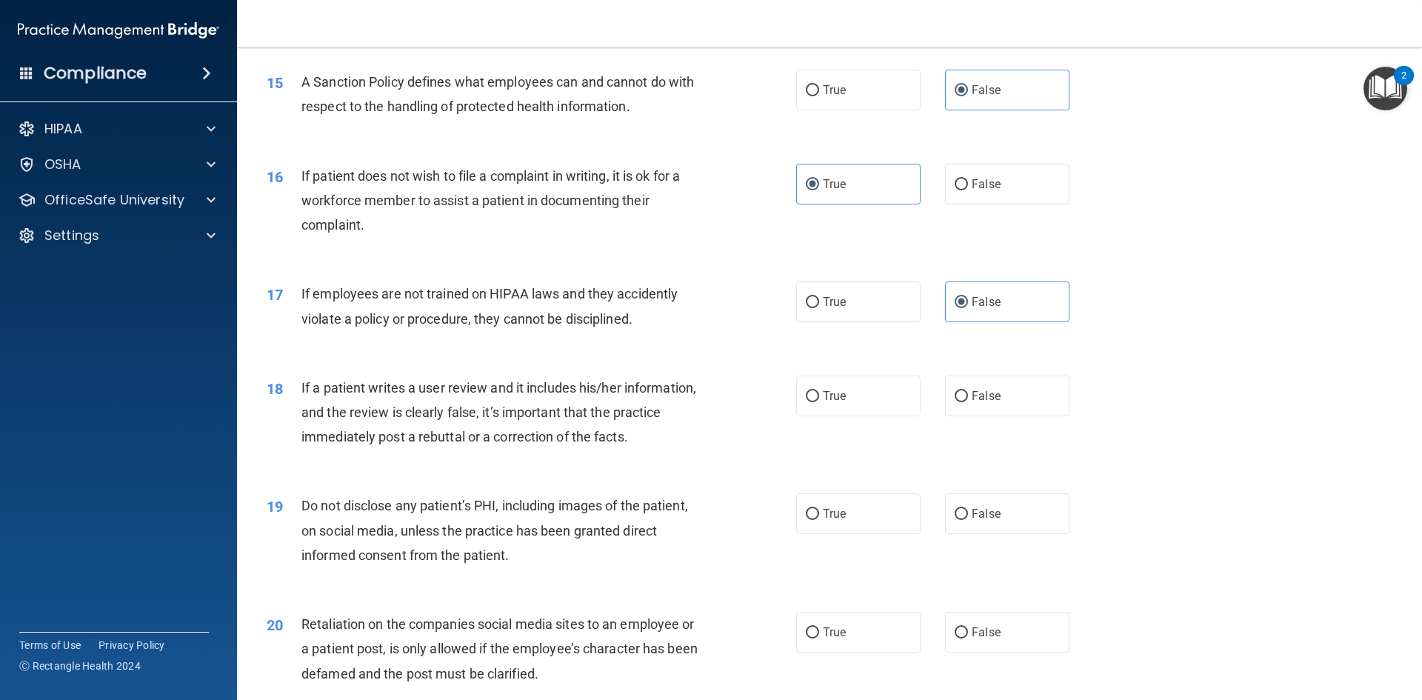
scroll to position [1777, 0]
click at [1000, 415] on label "False" at bounding box center [1007, 395] width 124 height 41
click at [968, 401] on input "False" at bounding box center [960, 395] width 13 height 11
radio input "true"
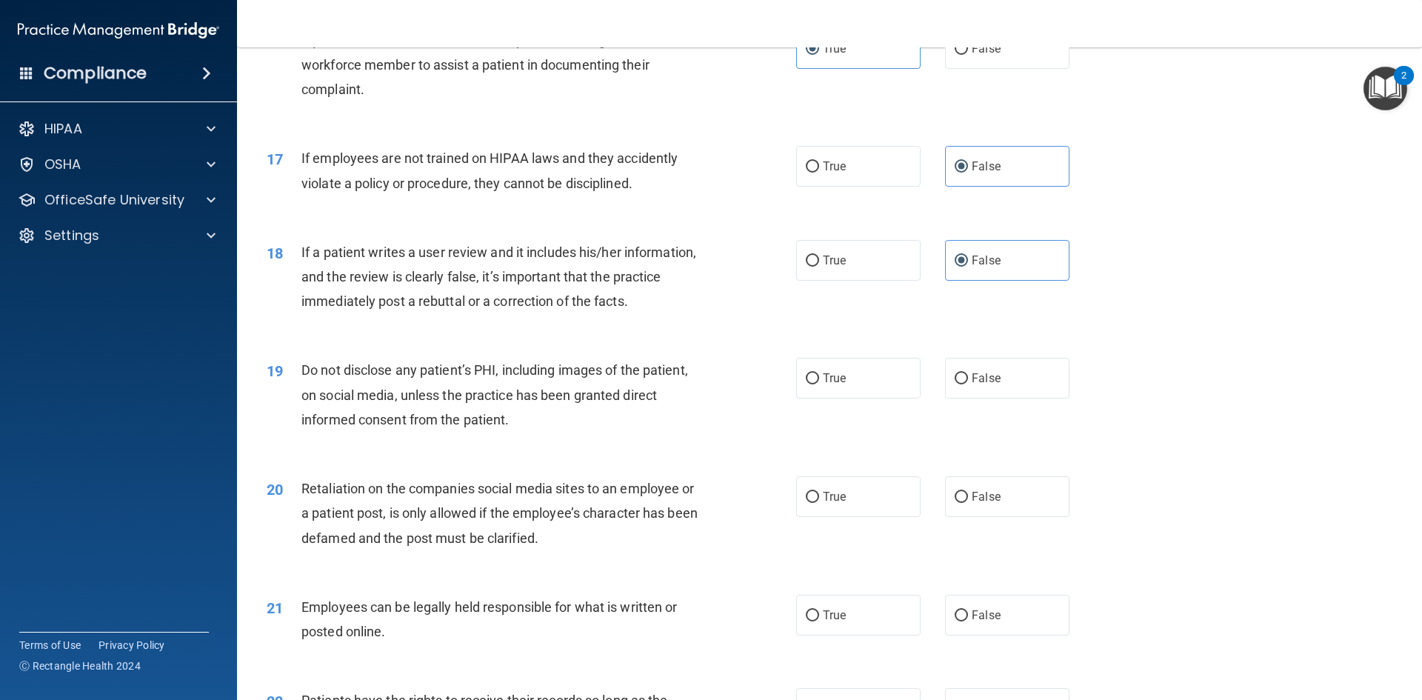
scroll to position [1925, 0]
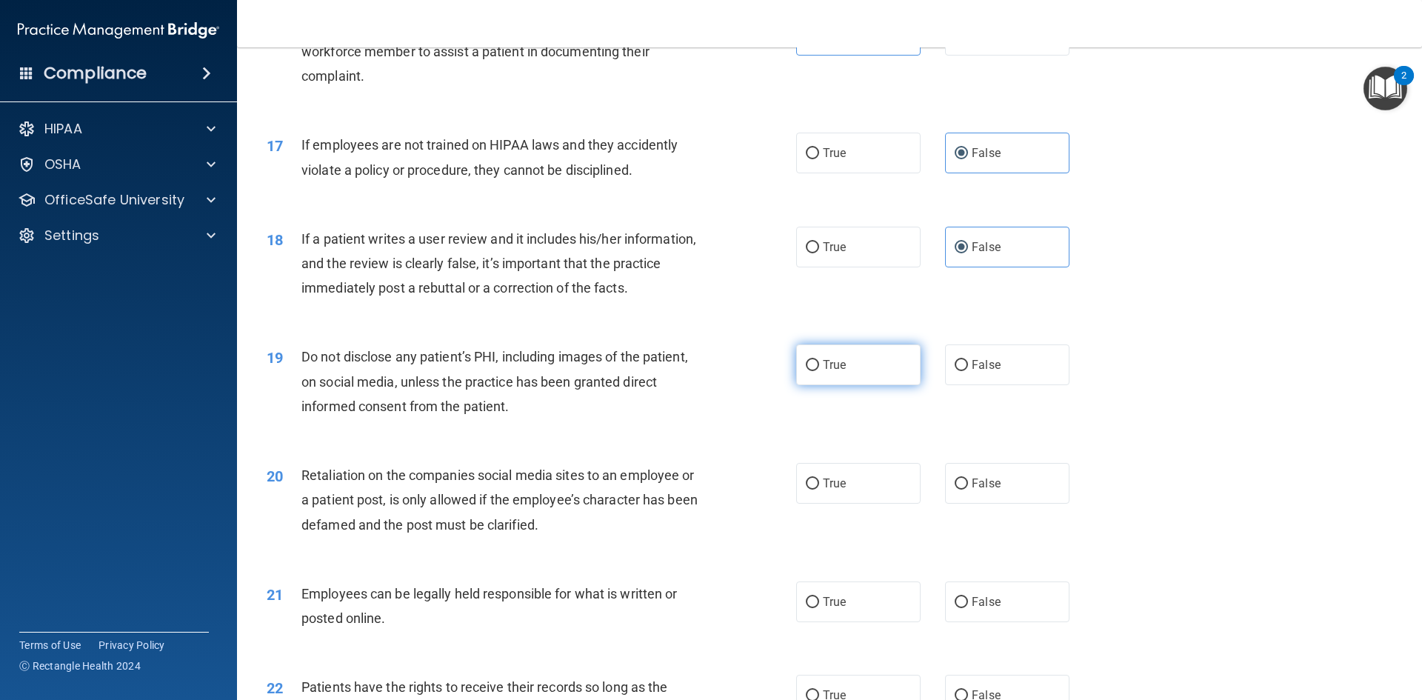
click at [843, 385] on label "True" at bounding box center [858, 364] width 124 height 41
click at [819, 371] on input "True" at bounding box center [812, 365] width 13 height 11
radio input "true"
click at [979, 490] on span "False" at bounding box center [985, 483] width 29 height 14
click at [968, 489] on input "False" at bounding box center [960, 483] width 13 height 11
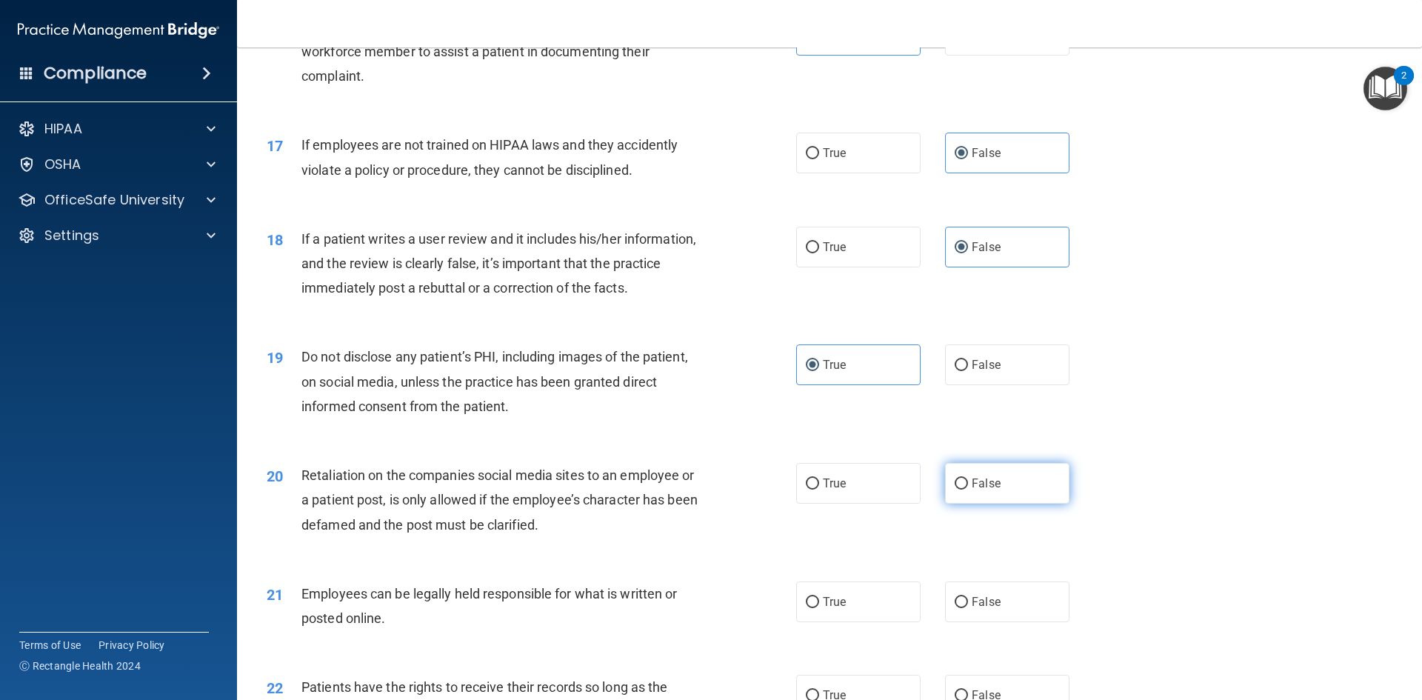
radio input "true"
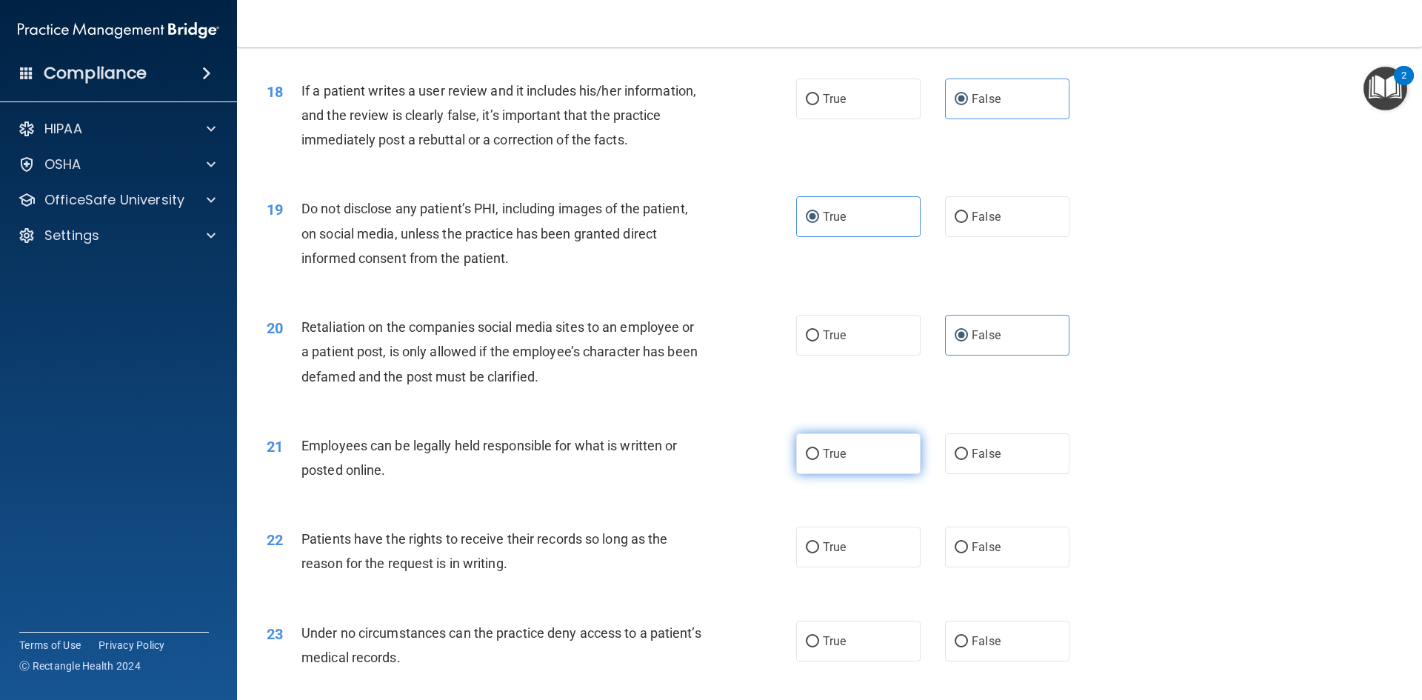
click at [837, 462] on label "True" at bounding box center [858, 453] width 124 height 41
click at [819, 460] on input "True" at bounding box center [812, 454] width 13 height 11
radio input "true"
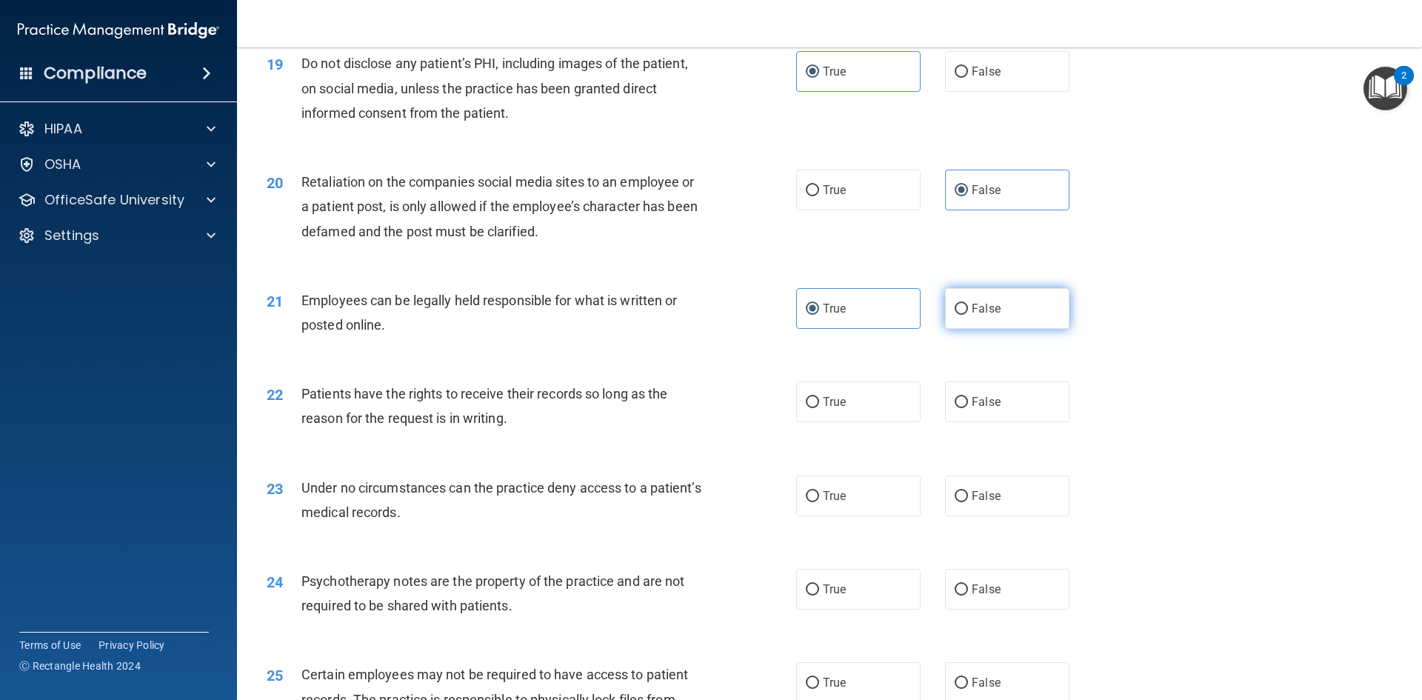
scroll to position [2221, 0]
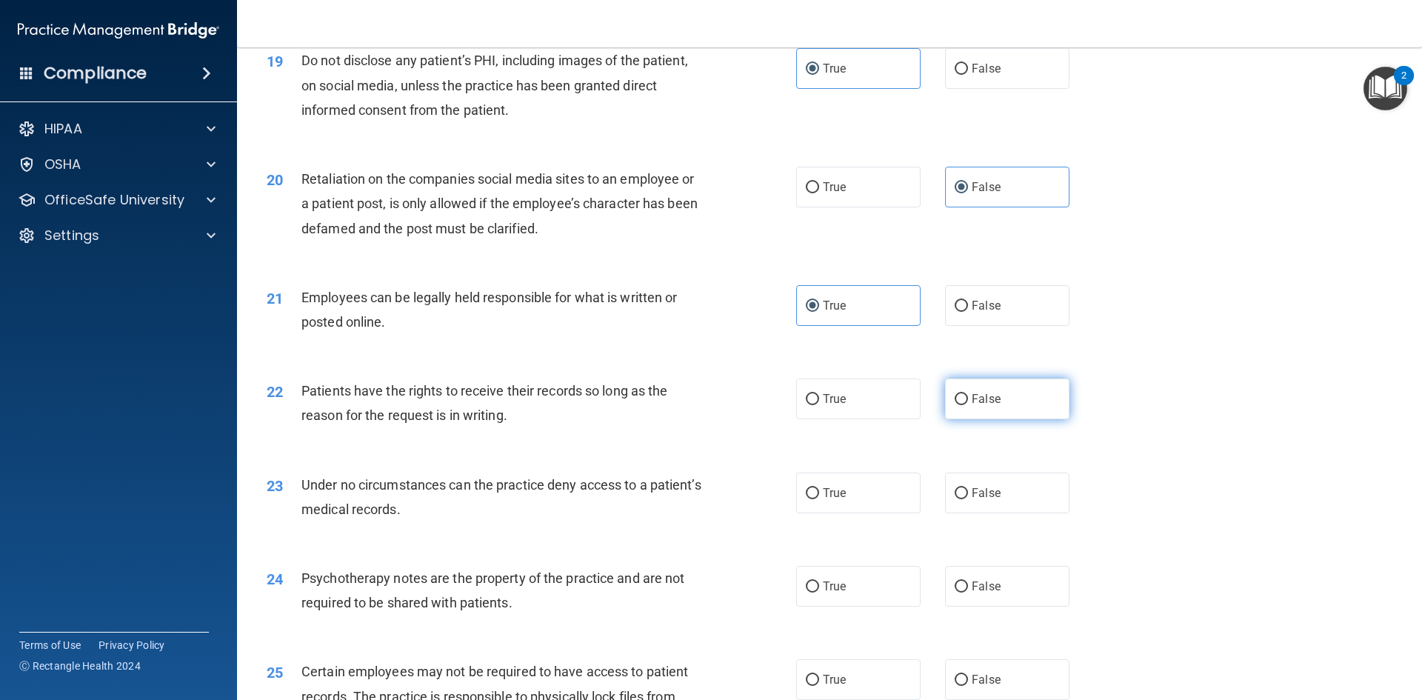
click at [962, 419] on label "False" at bounding box center [1007, 398] width 124 height 41
click at [962, 405] on input "False" at bounding box center [960, 399] width 13 height 11
radio input "true"
click at [1005, 503] on label "False" at bounding box center [1007, 492] width 124 height 41
click at [968, 499] on input "False" at bounding box center [960, 493] width 13 height 11
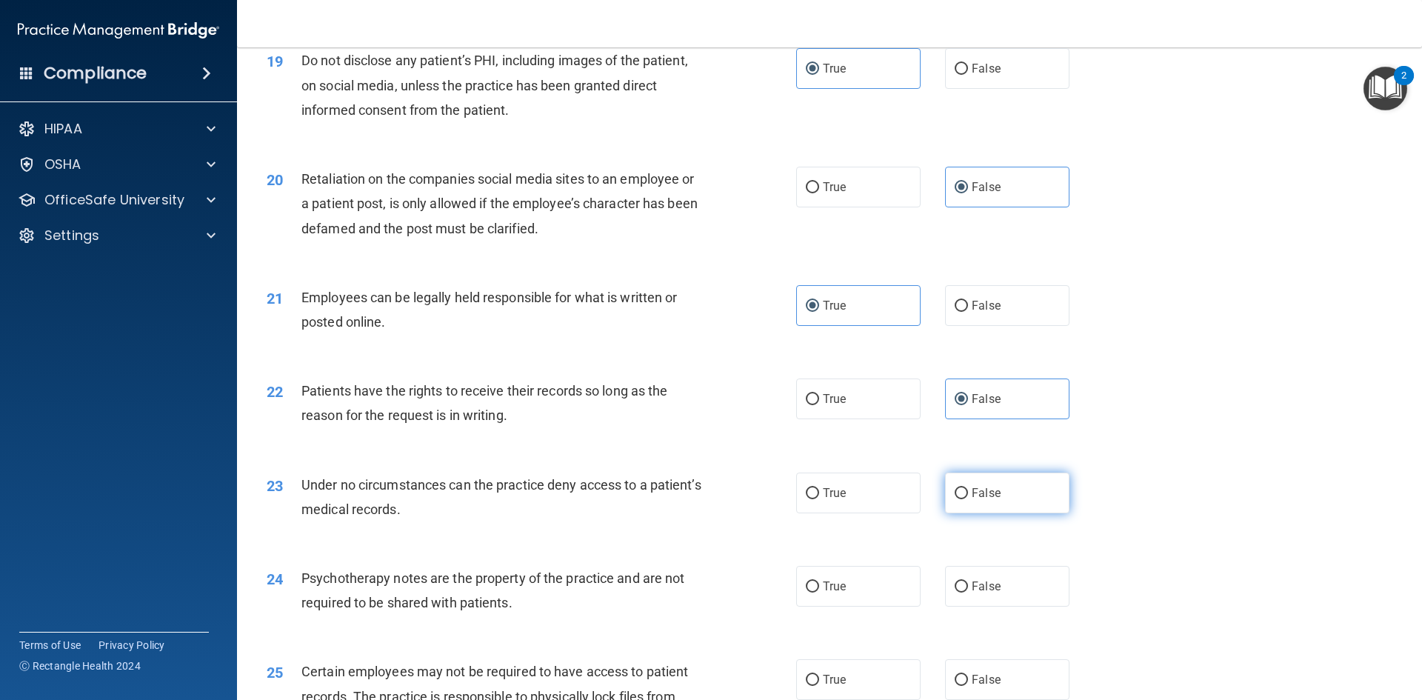
radio input "true"
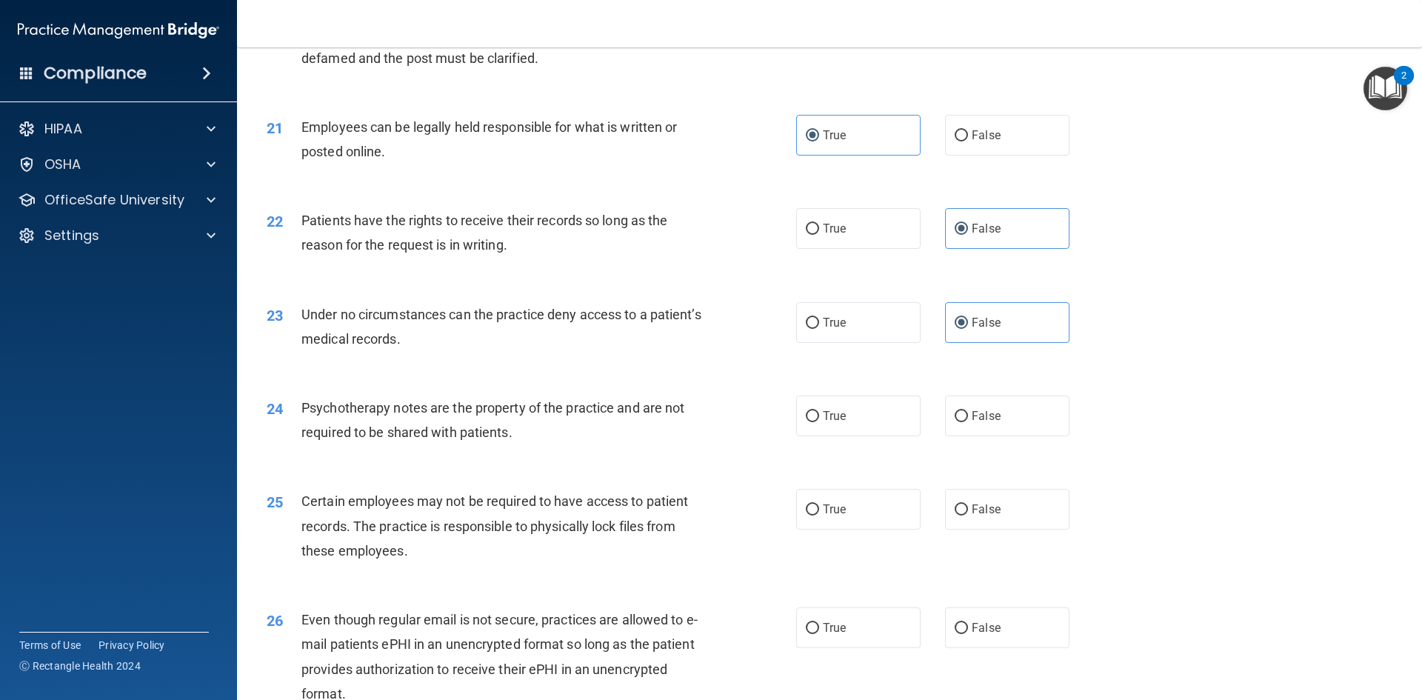
scroll to position [2443, 0]
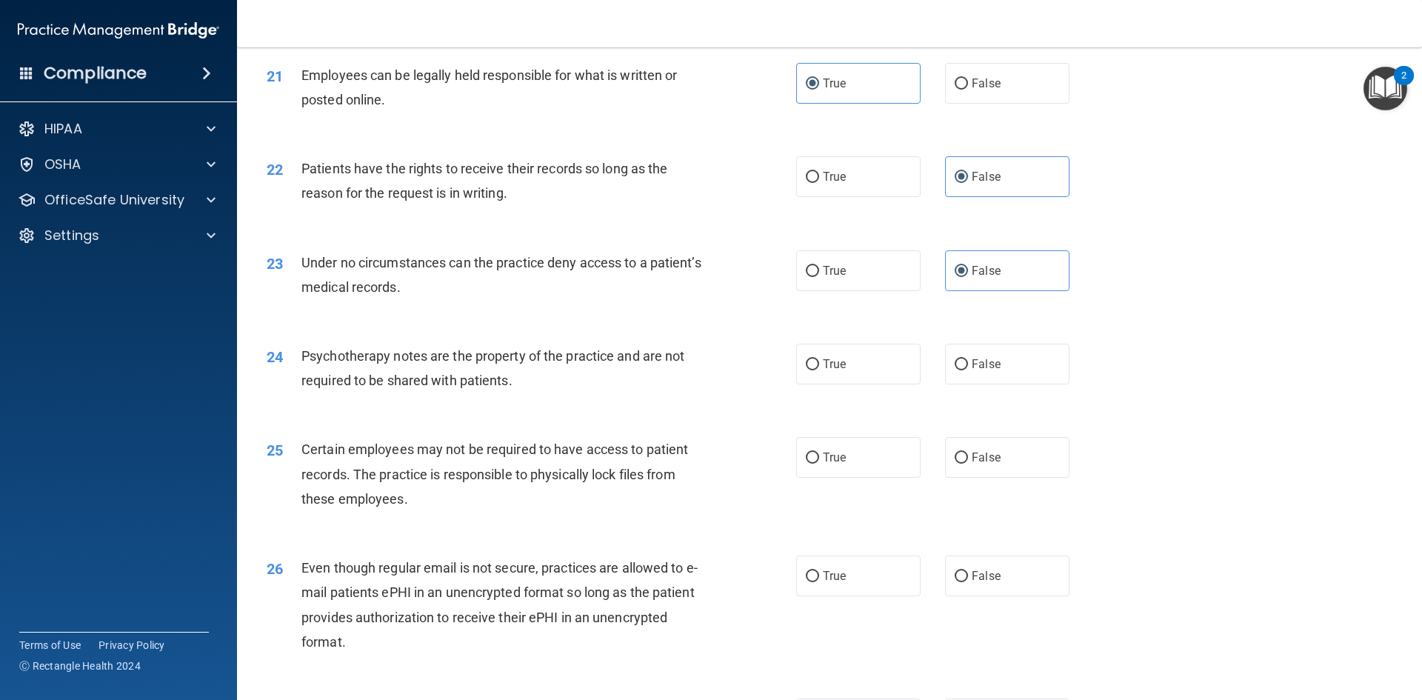
click at [785, 392] on div "24 Psychotherapy notes are the property of the practice and are not required to…" at bounding box center [531, 372] width 574 height 56
drag, startPoint x: 840, startPoint y: 389, endPoint x: 911, endPoint y: 402, distance: 72.3
click at [840, 371] on span "True" at bounding box center [834, 364] width 23 height 14
click at [819, 370] on input "True" at bounding box center [812, 364] width 13 height 11
radio input "true"
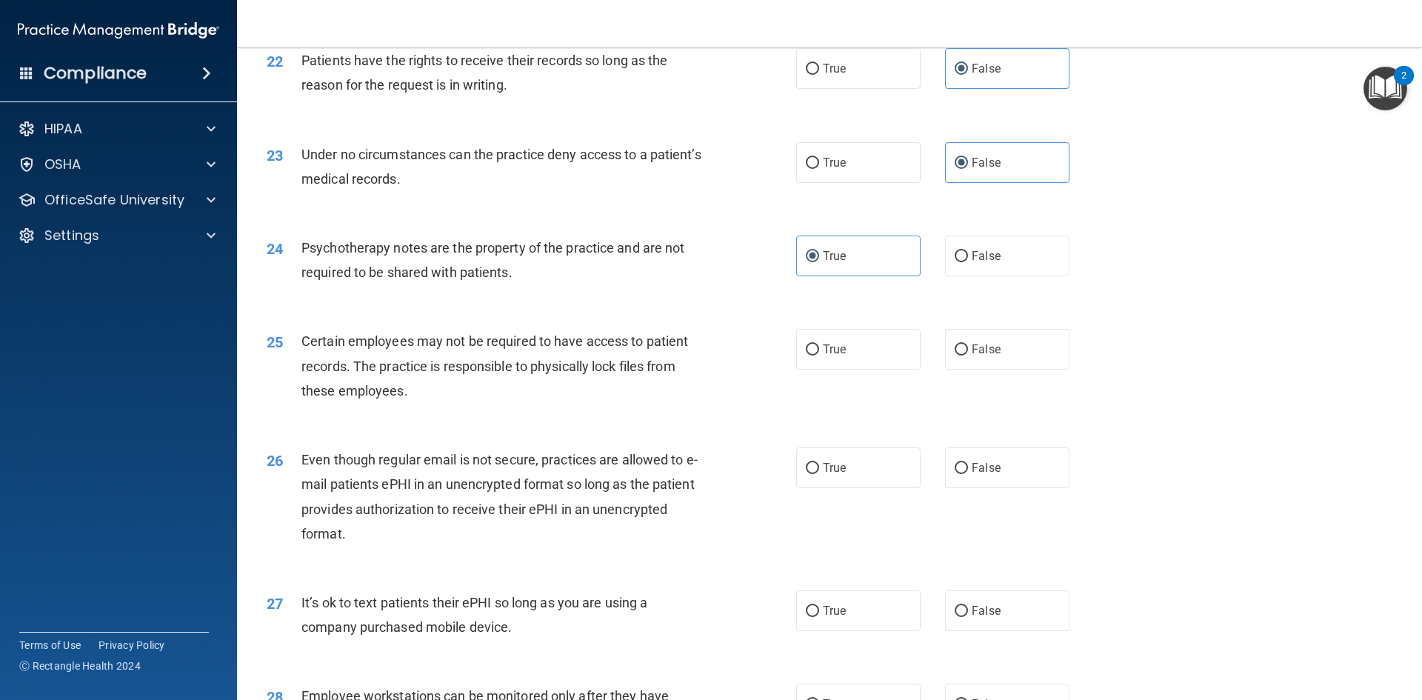
scroll to position [2591, 0]
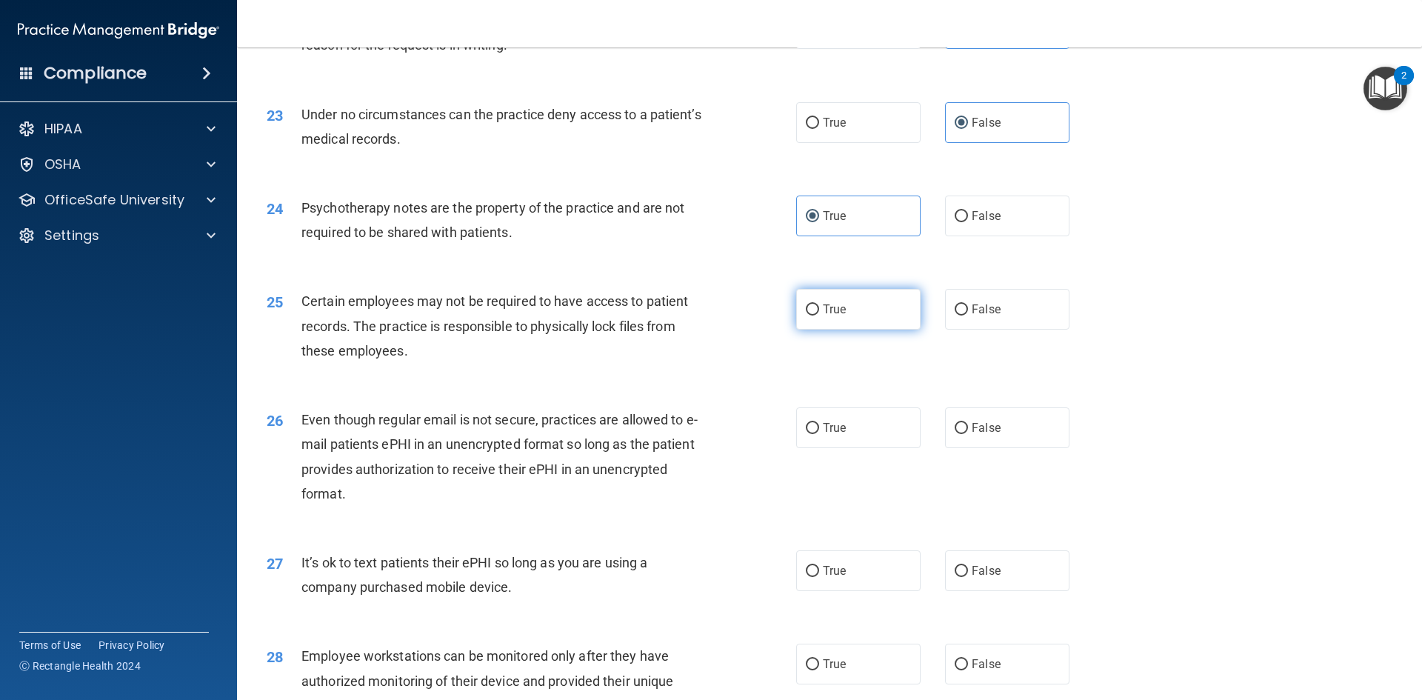
click at [824, 324] on label "True" at bounding box center [858, 309] width 124 height 41
click at [819, 315] on input "True" at bounding box center [812, 309] width 13 height 11
radio input "true"
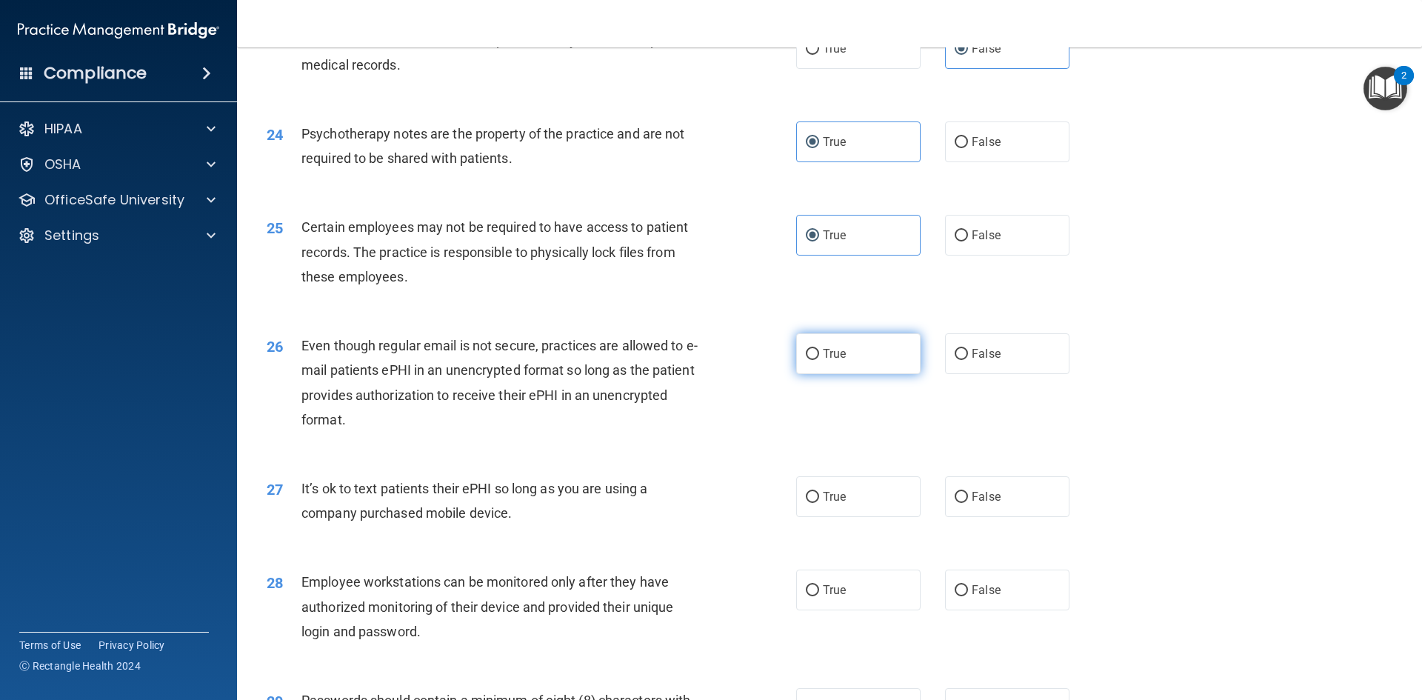
click at [796, 369] on label "True" at bounding box center [858, 353] width 124 height 41
click at [806, 360] on input "True" at bounding box center [812, 354] width 13 height 11
radio input "true"
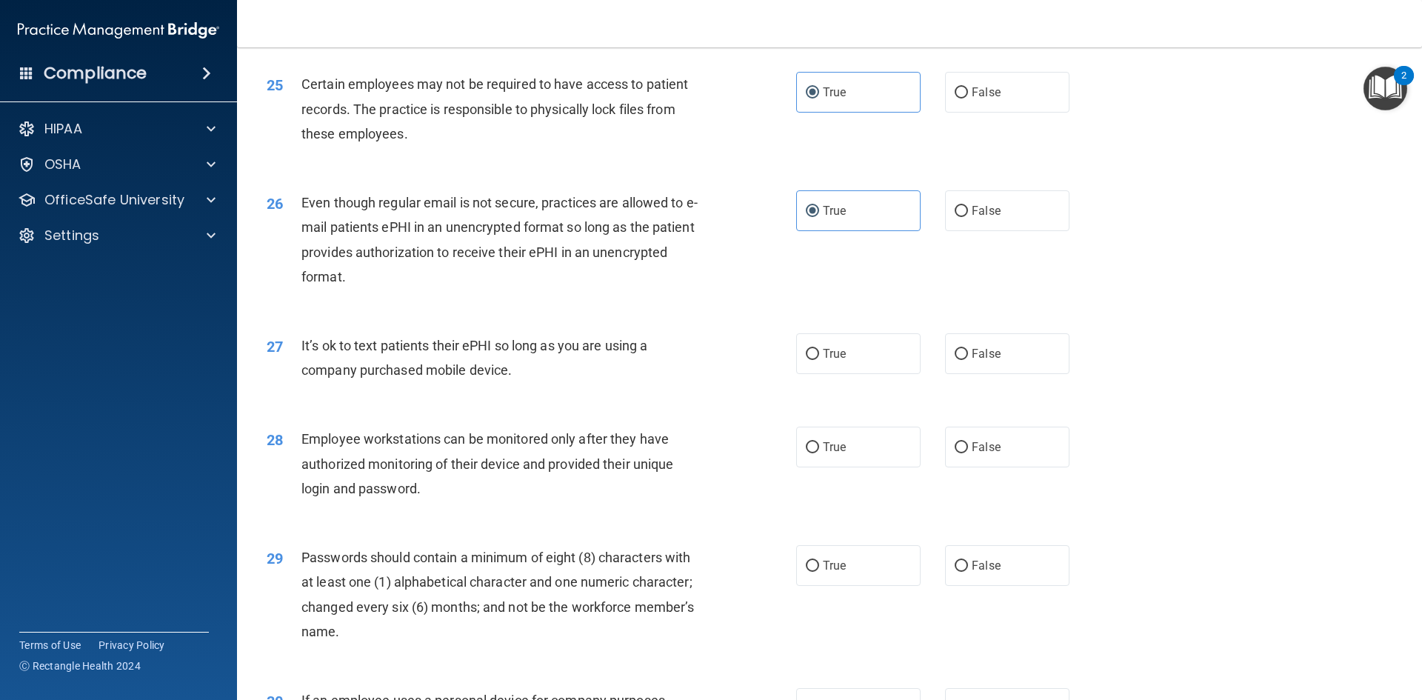
scroll to position [2813, 0]
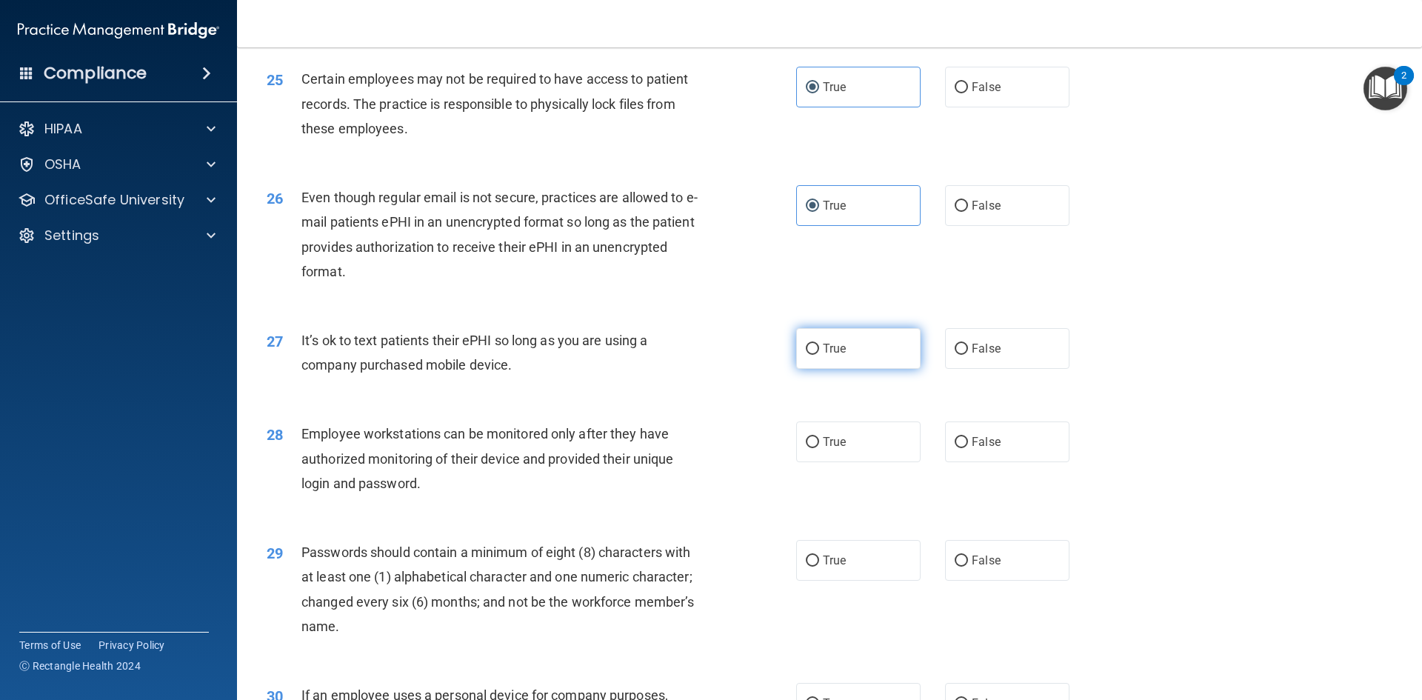
click at [844, 369] on label "True" at bounding box center [858, 348] width 124 height 41
click at [819, 355] on input "True" at bounding box center [812, 349] width 13 height 11
radio input "true"
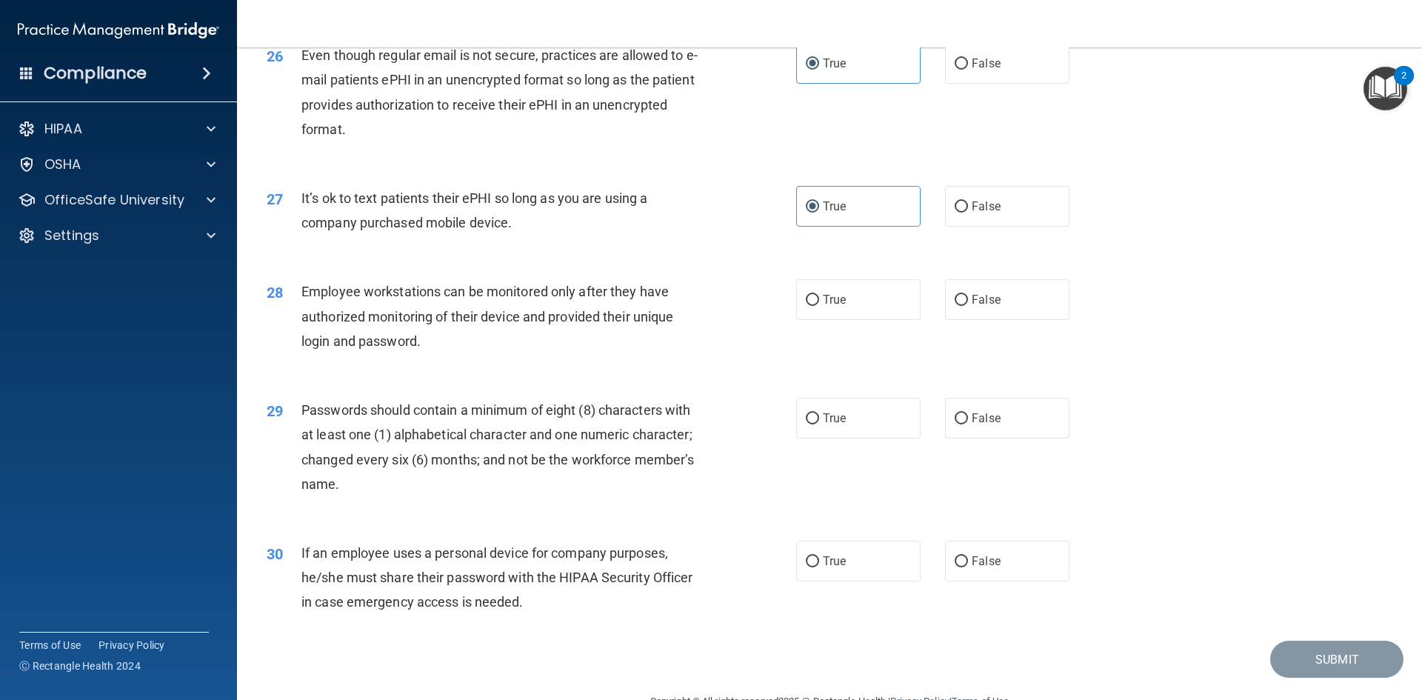
scroll to position [2961, 0]
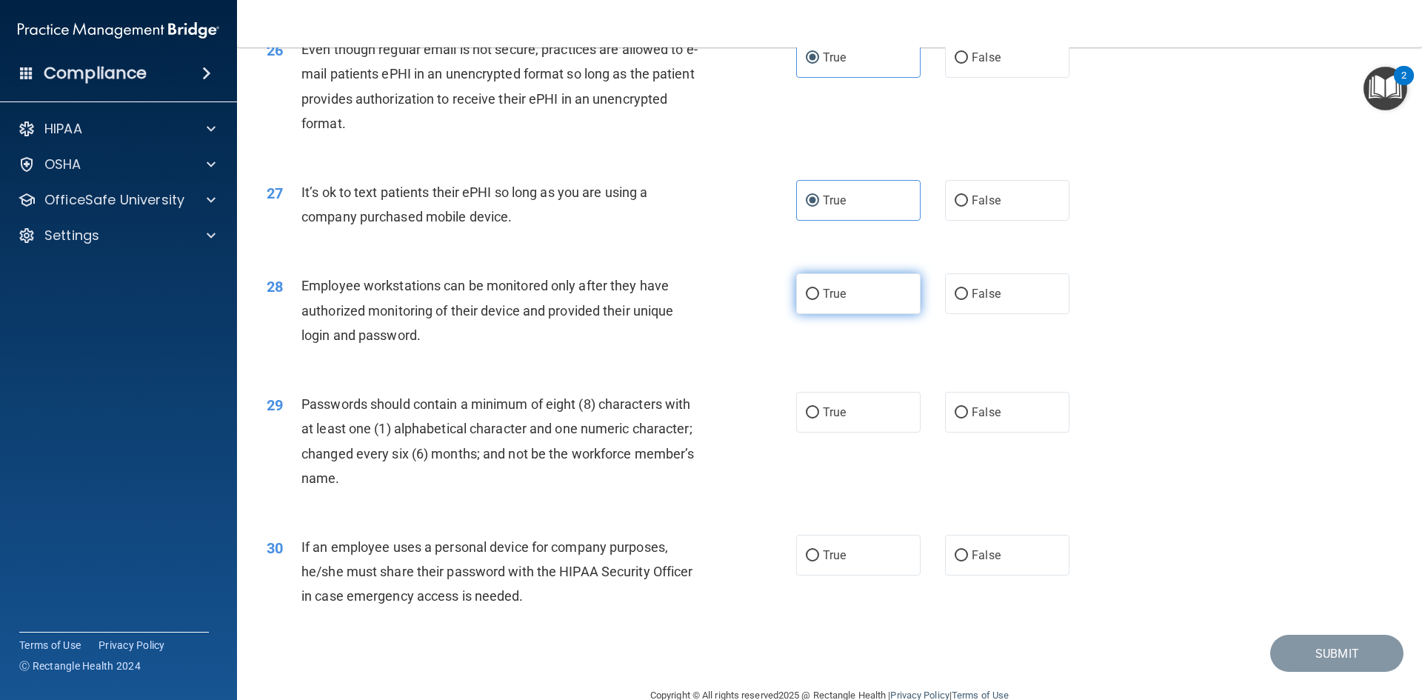
click at [856, 314] on label "True" at bounding box center [858, 293] width 124 height 41
click at [819, 300] on input "True" at bounding box center [812, 294] width 13 height 11
radio input "true"
click at [981, 314] on label "False" at bounding box center [1007, 293] width 124 height 41
click at [968, 300] on input "False" at bounding box center [960, 294] width 13 height 11
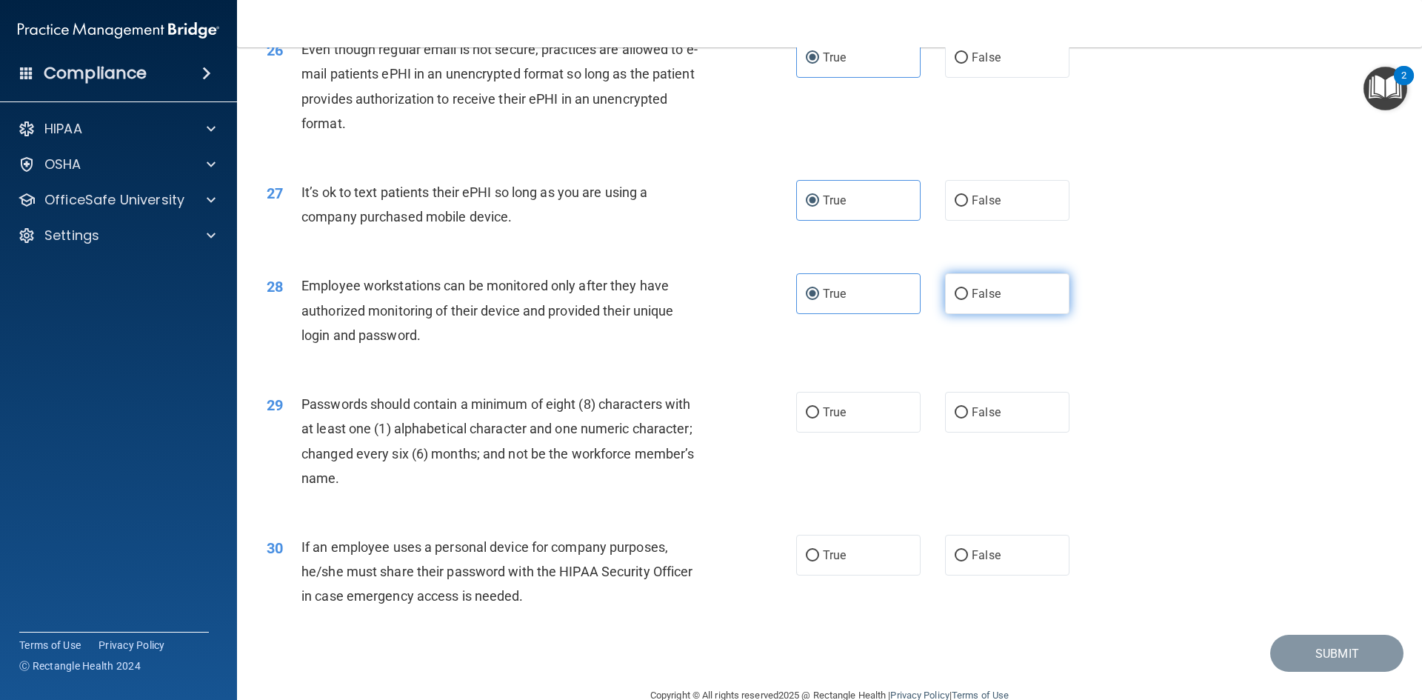
radio input "true"
radio input "false"
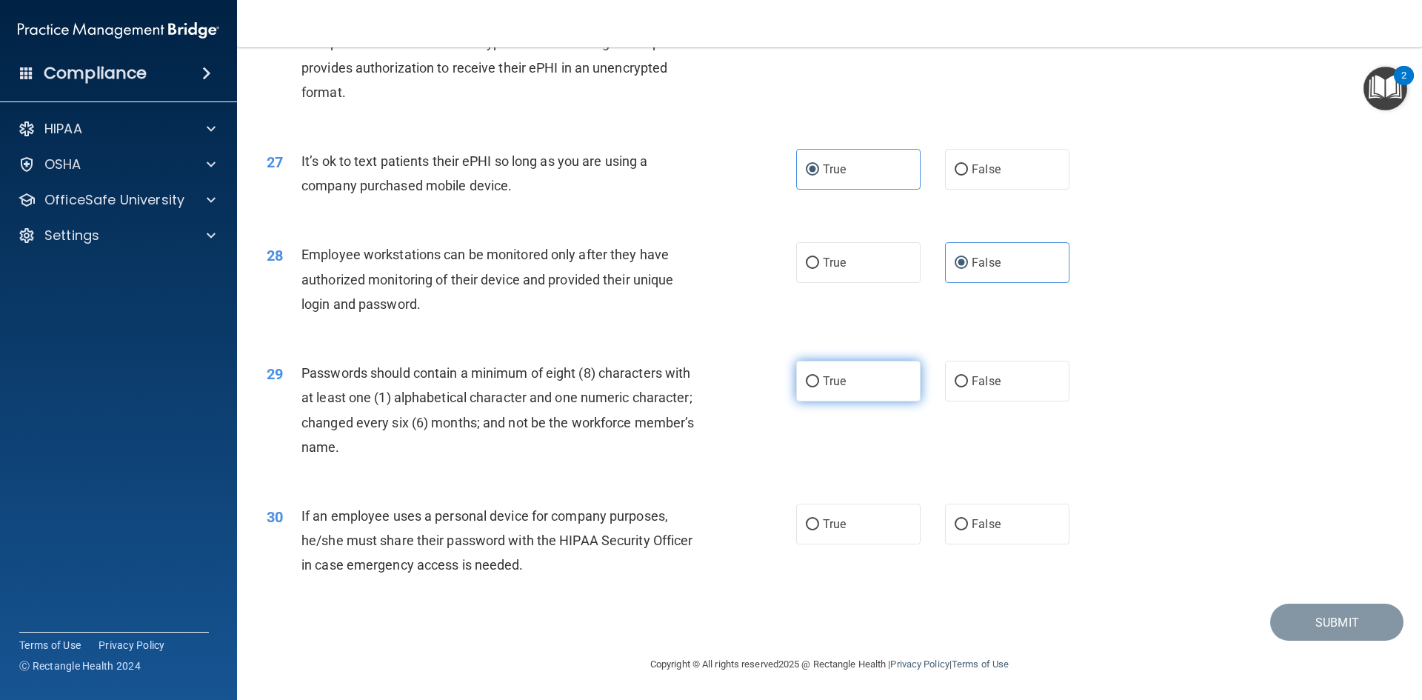
click at [848, 384] on label "True" at bounding box center [858, 381] width 124 height 41
click at [819, 384] on input "True" at bounding box center [812, 381] width 13 height 11
radio input "true"
click at [868, 527] on label "True" at bounding box center [858, 523] width 124 height 41
click at [819, 527] on input "True" at bounding box center [812, 524] width 13 height 11
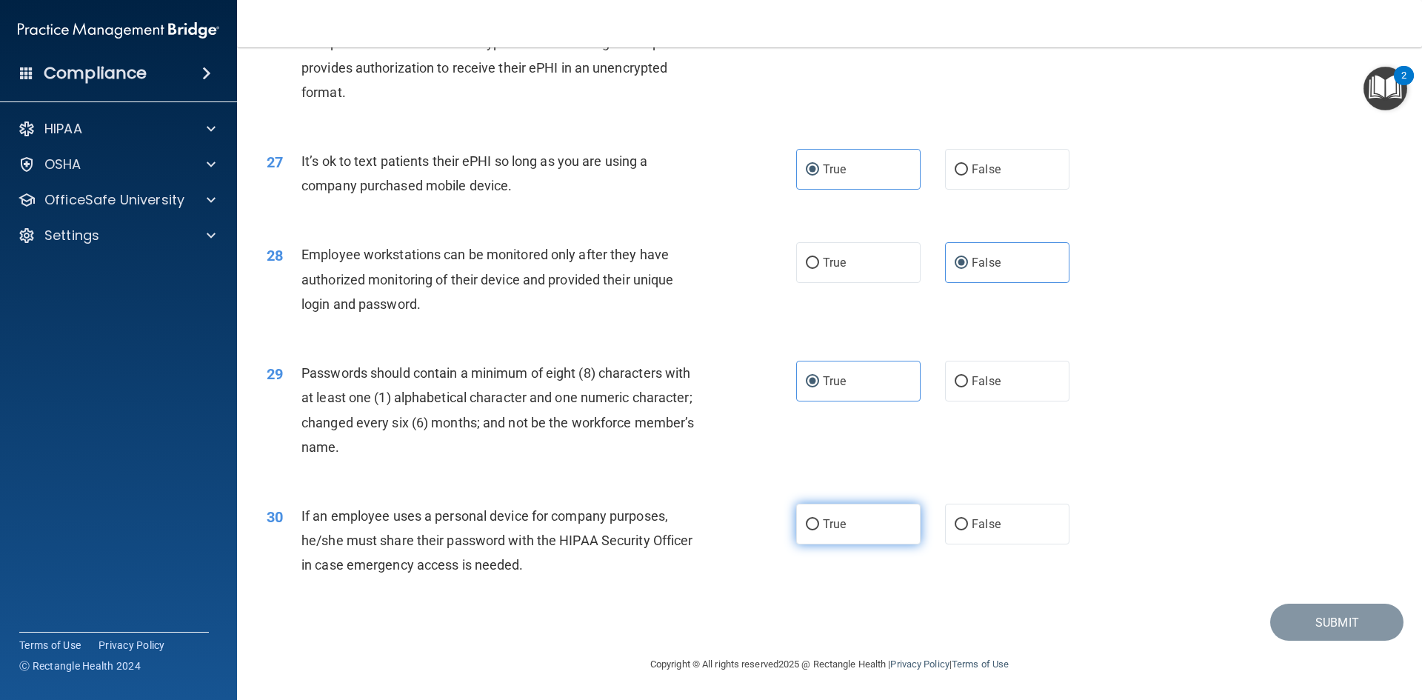
radio input "true"
click at [1282, 627] on button "Submit" at bounding box center [1336, 622] width 133 height 38
click at [1288, 620] on button "Submit" at bounding box center [1336, 622] width 133 height 38
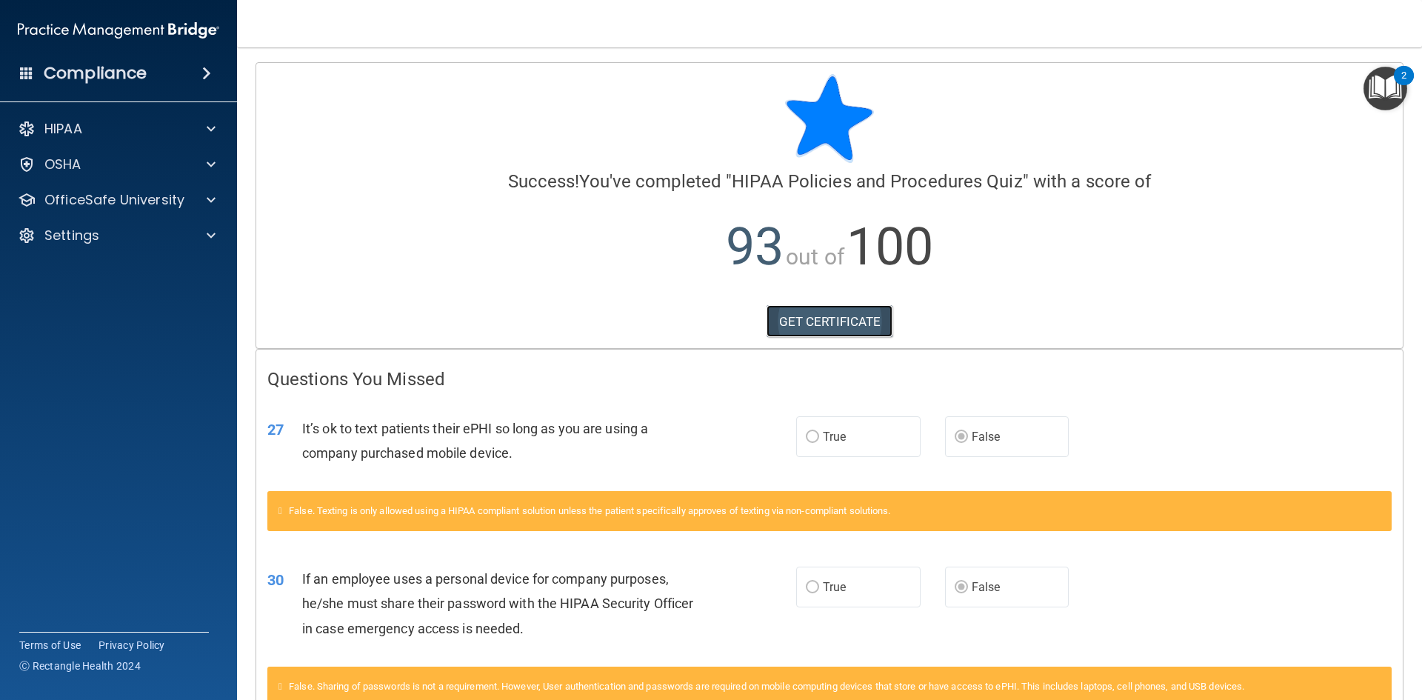
click at [797, 317] on link "GET CERTIFICATE" at bounding box center [829, 321] width 127 height 33
click at [131, 200] on p "OfficeSafe University" at bounding box center [114, 200] width 140 height 18
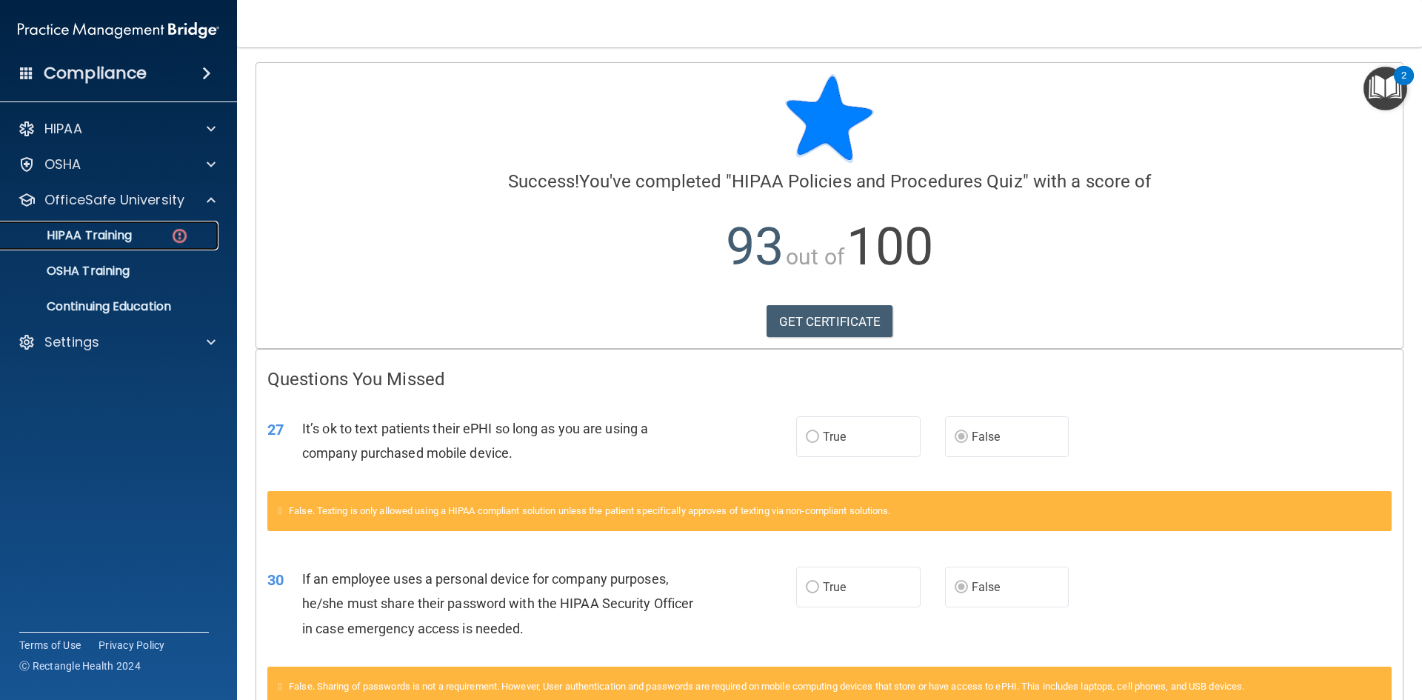
click at [158, 232] on div "HIPAA Training" at bounding box center [111, 235] width 202 height 15
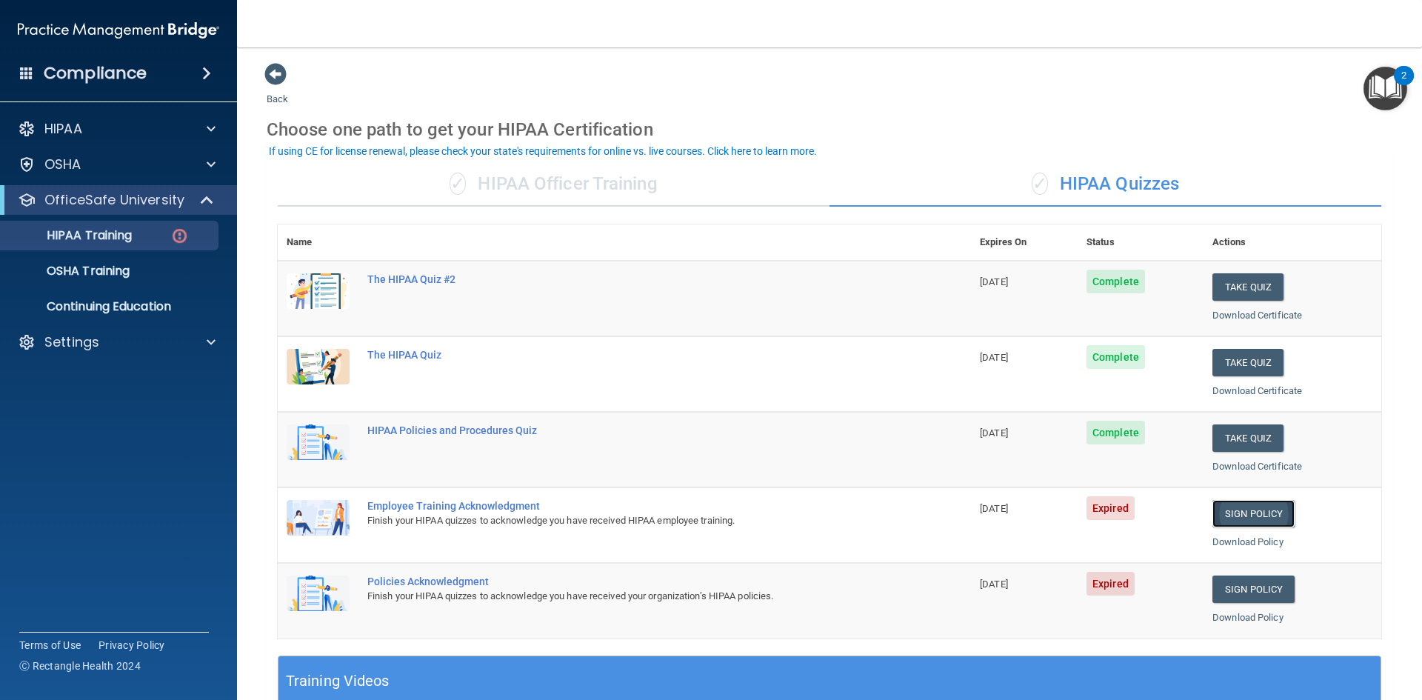
click at [1251, 511] on link "Sign Policy" at bounding box center [1253, 513] width 82 height 27
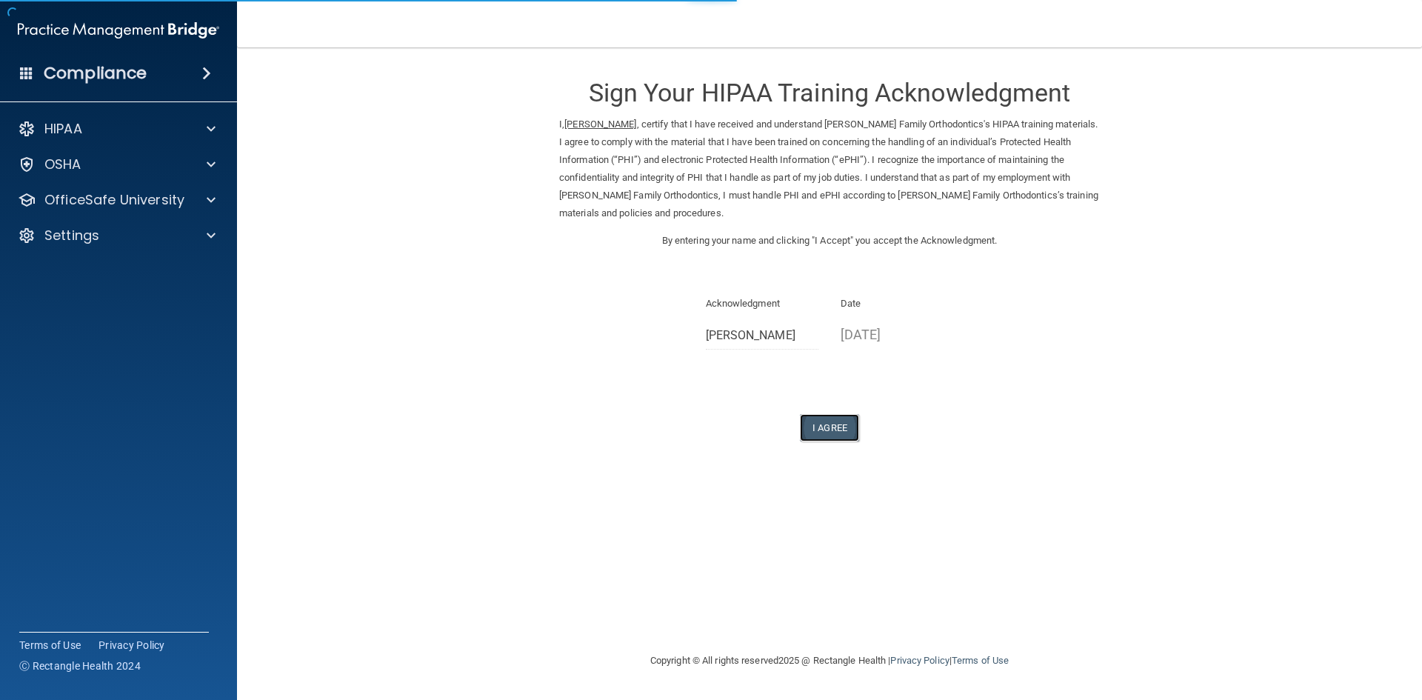
click at [834, 419] on button "I Agree" at bounding box center [829, 427] width 59 height 27
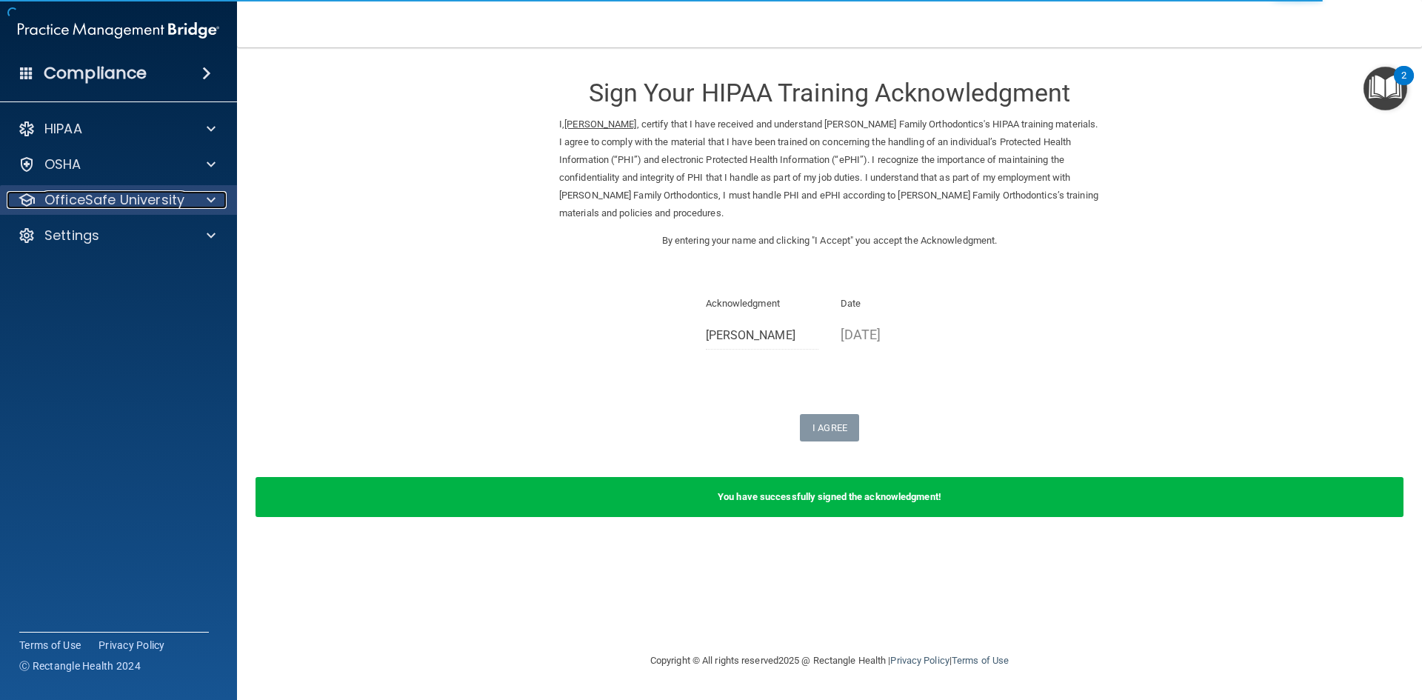
click at [167, 199] on p "OfficeSafe University" at bounding box center [114, 200] width 140 height 18
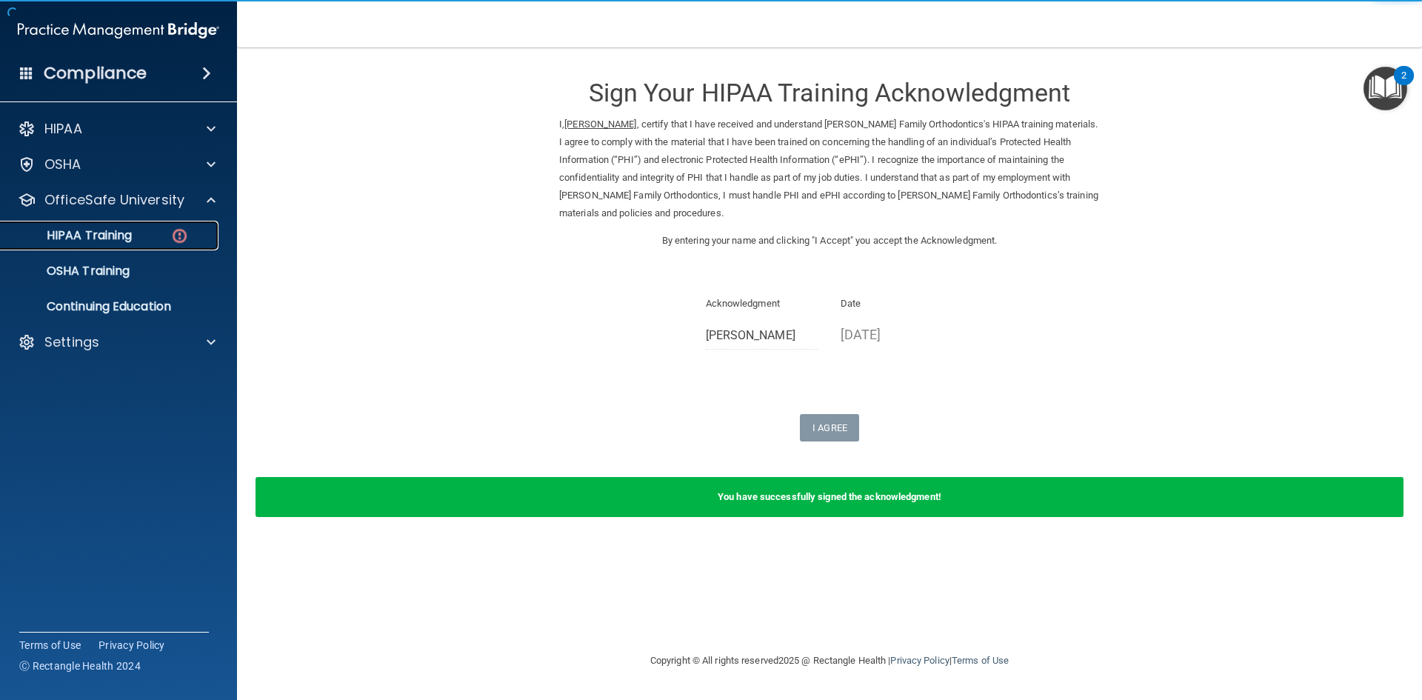
click at [134, 226] on link "HIPAA Training" at bounding box center [101, 236] width 233 height 30
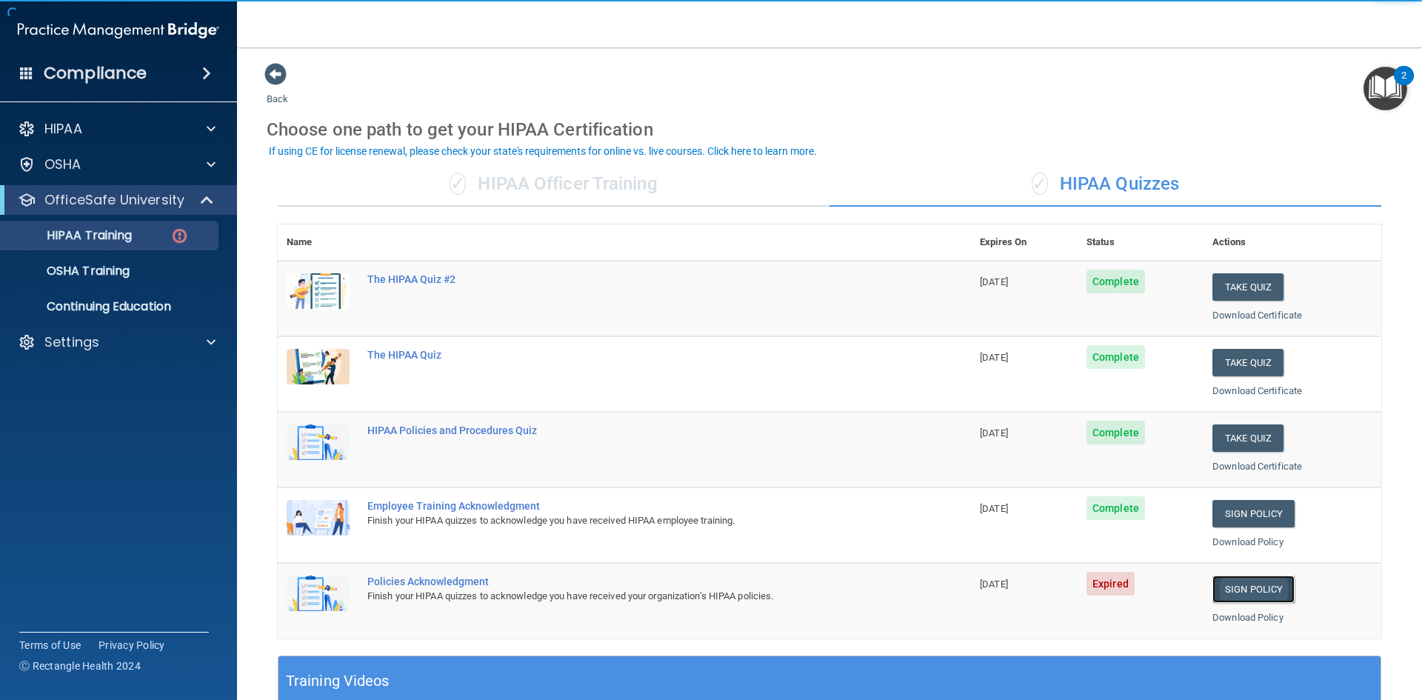
click at [1266, 592] on link "Sign Policy" at bounding box center [1253, 588] width 82 height 27
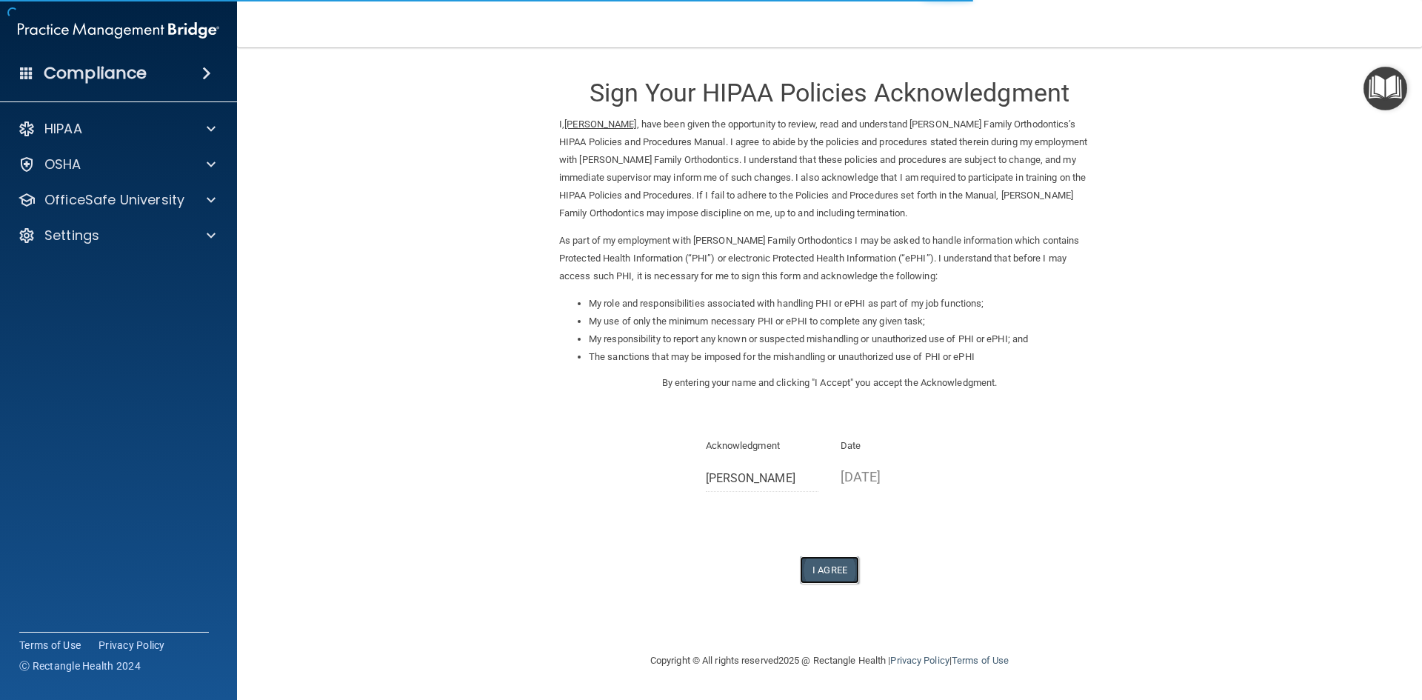
click at [831, 561] on button "I Agree" at bounding box center [829, 569] width 59 height 27
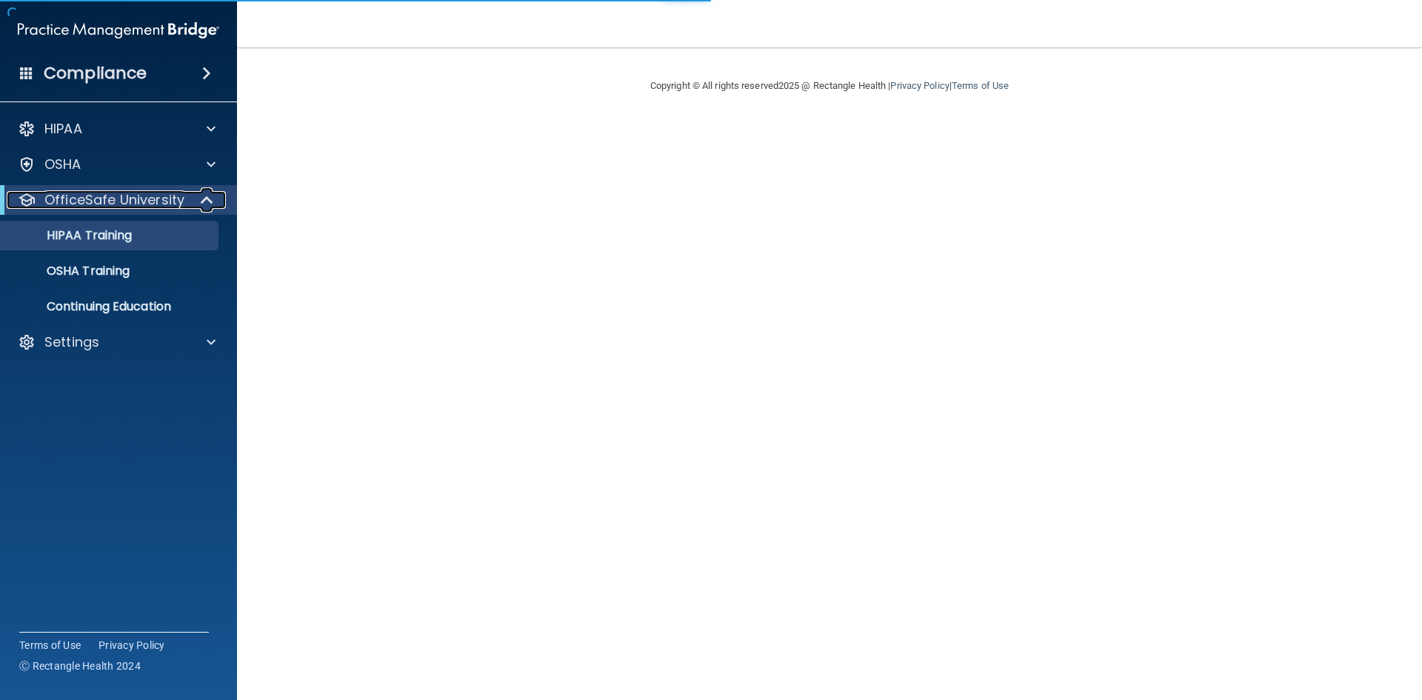
click at [174, 198] on p "OfficeSafe University" at bounding box center [114, 200] width 140 height 18
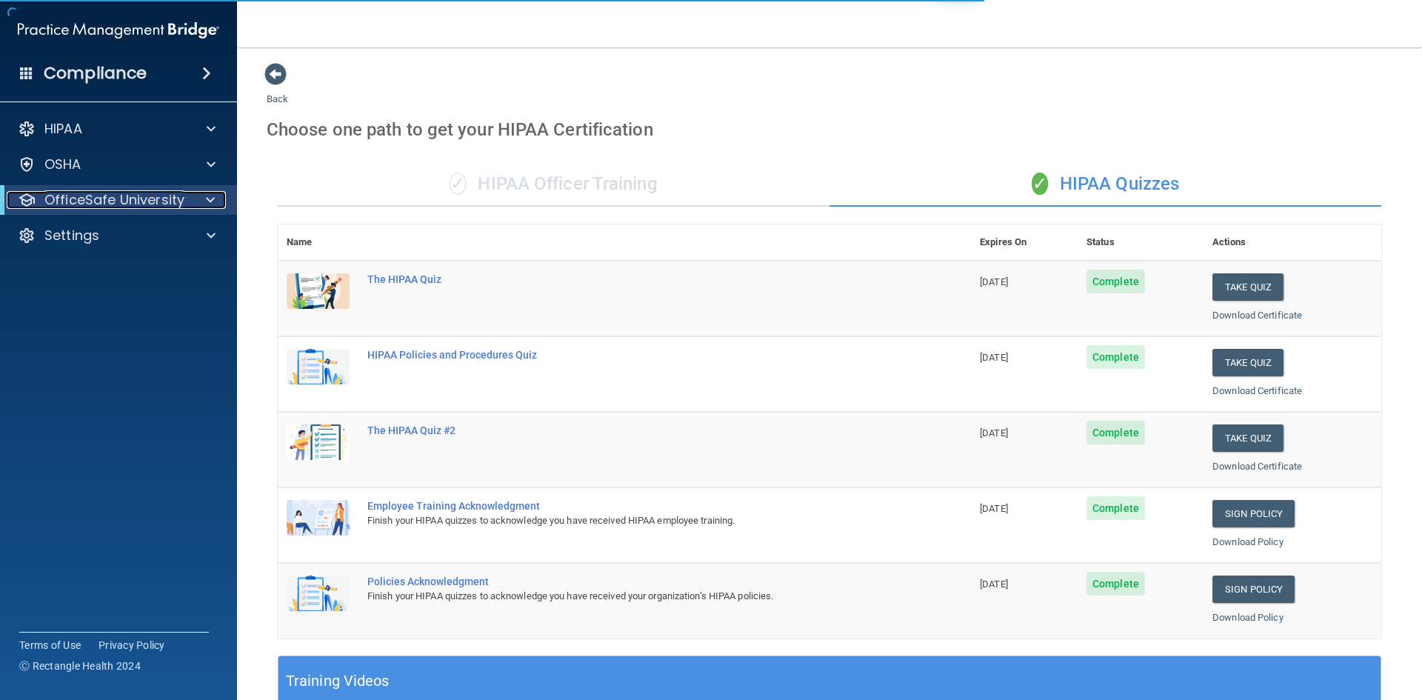
click at [192, 198] on div at bounding box center [208, 200] width 36 height 18
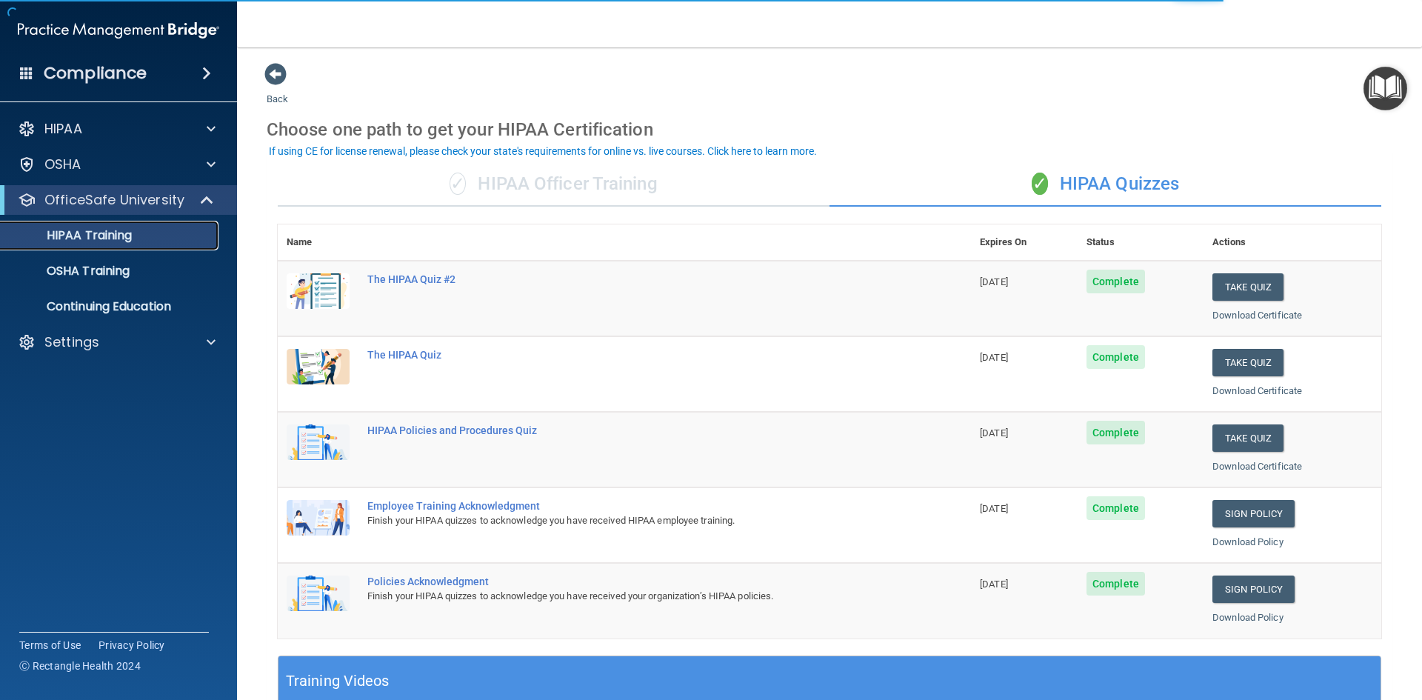
click at [150, 240] on div "HIPAA Training" at bounding box center [111, 235] width 202 height 15
click at [101, 272] on p "OSHA Training" at bounding box center [70, 271] width 120 height 15
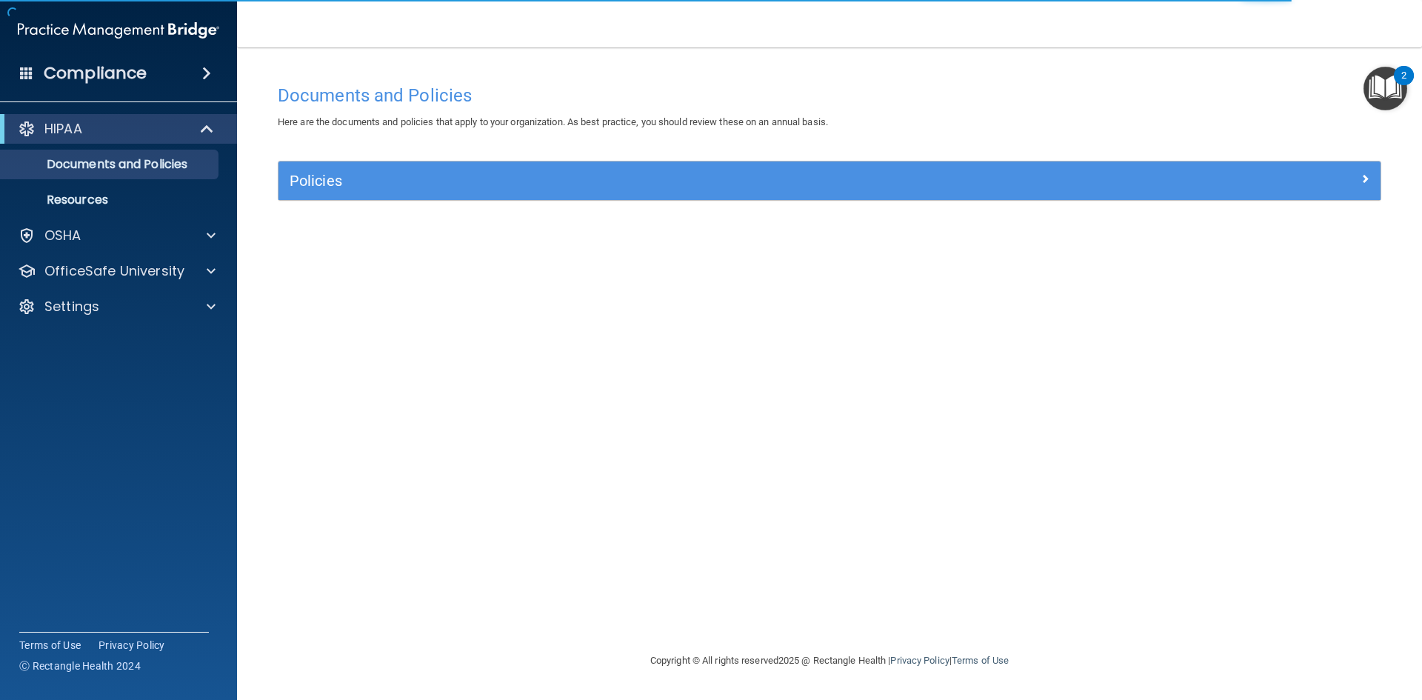
click at [20, 79] on span at bounding box center [26, 72] width 13 height 13
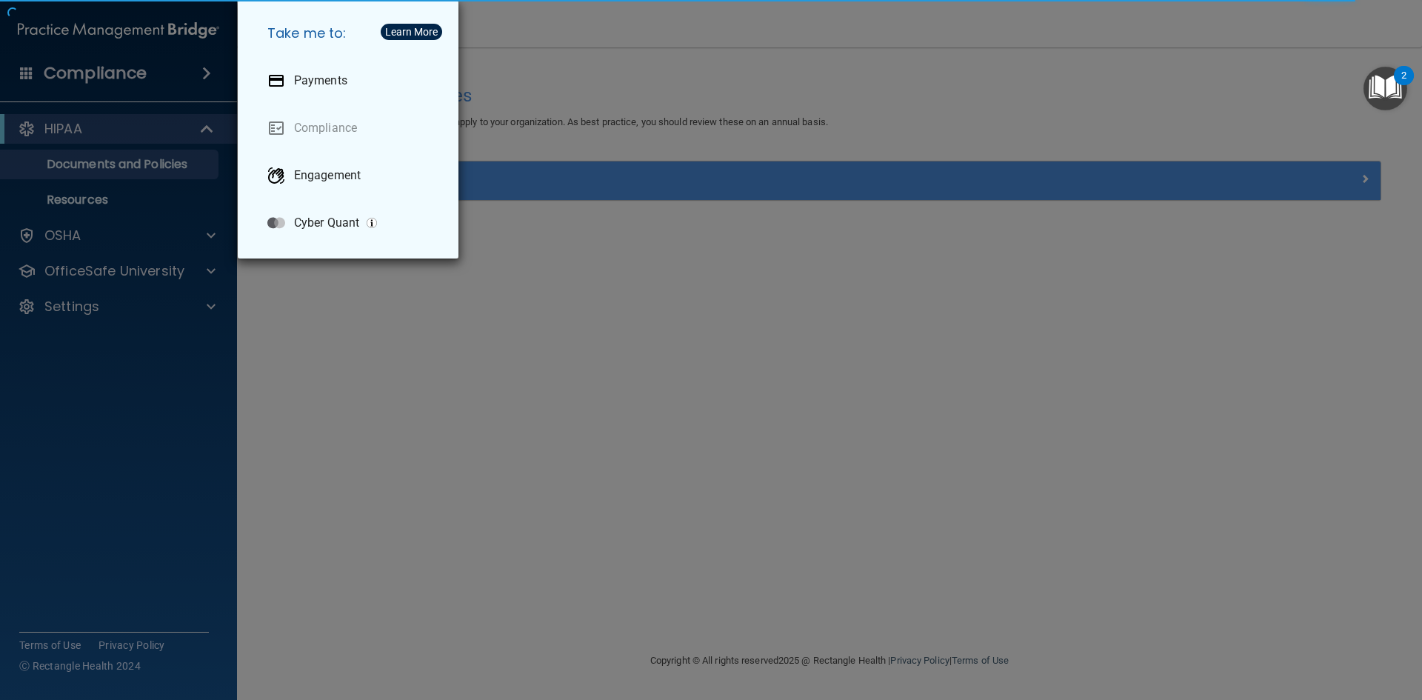
click at [170, 58] on div "Take me to: Payments Compliance Engagement Cyber Quant" at bounding box center [711, 350] width 1422 height 700
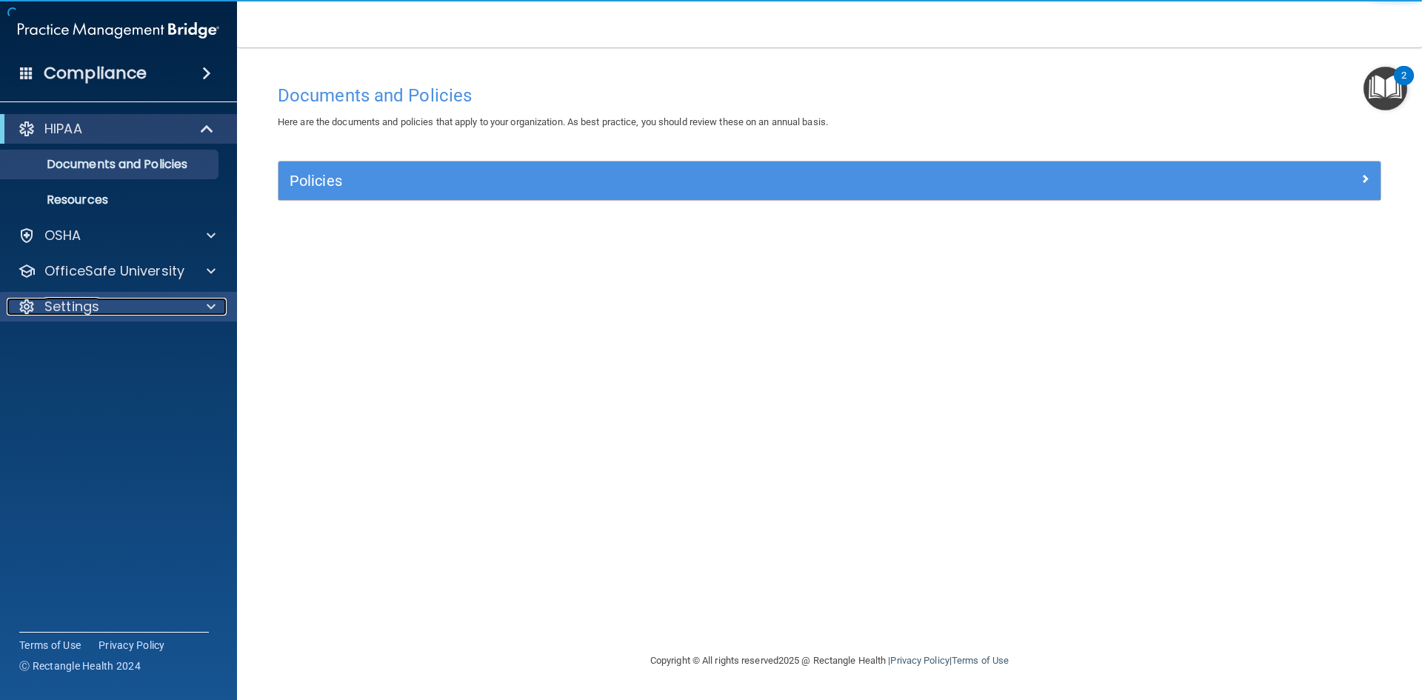
click at [161, 302] on div "Settings" at bounding box center [99, 307] width 184 height 18
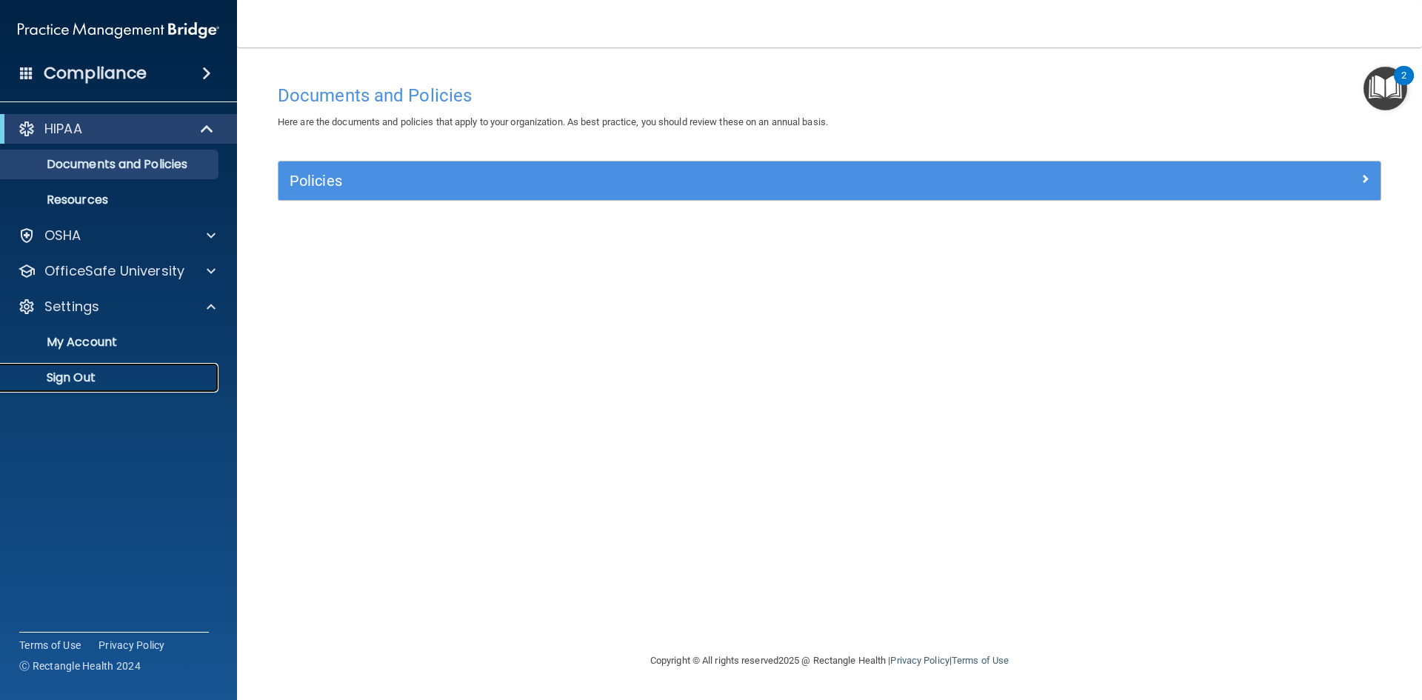
click at [71, 370] on p "Sign Out" at bounding box center [111, 377] width 202 height 15
